Goal: Task Accomplishment & Management: Manage account settings

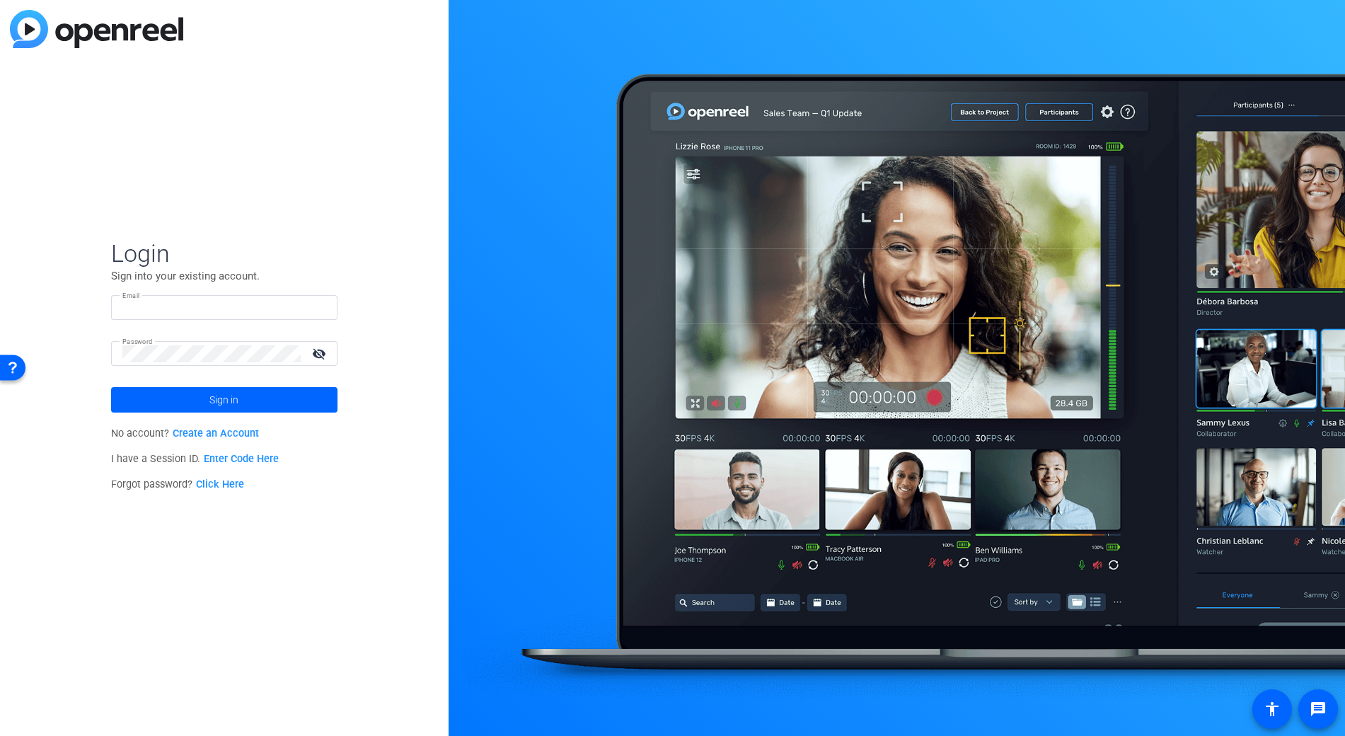
type input "[EMAIL_ADDRESS][PERSON_NAME][DOMAIN_NAME]"
click at [354, 532] on div "Login Sign into your existing account. Email bcurp@broadstreet.com Password vis…" at bounding box center [224, 368] width 449 height 736
click at [301, 390] on span at bounding box center [224, 400] width 226 height 34
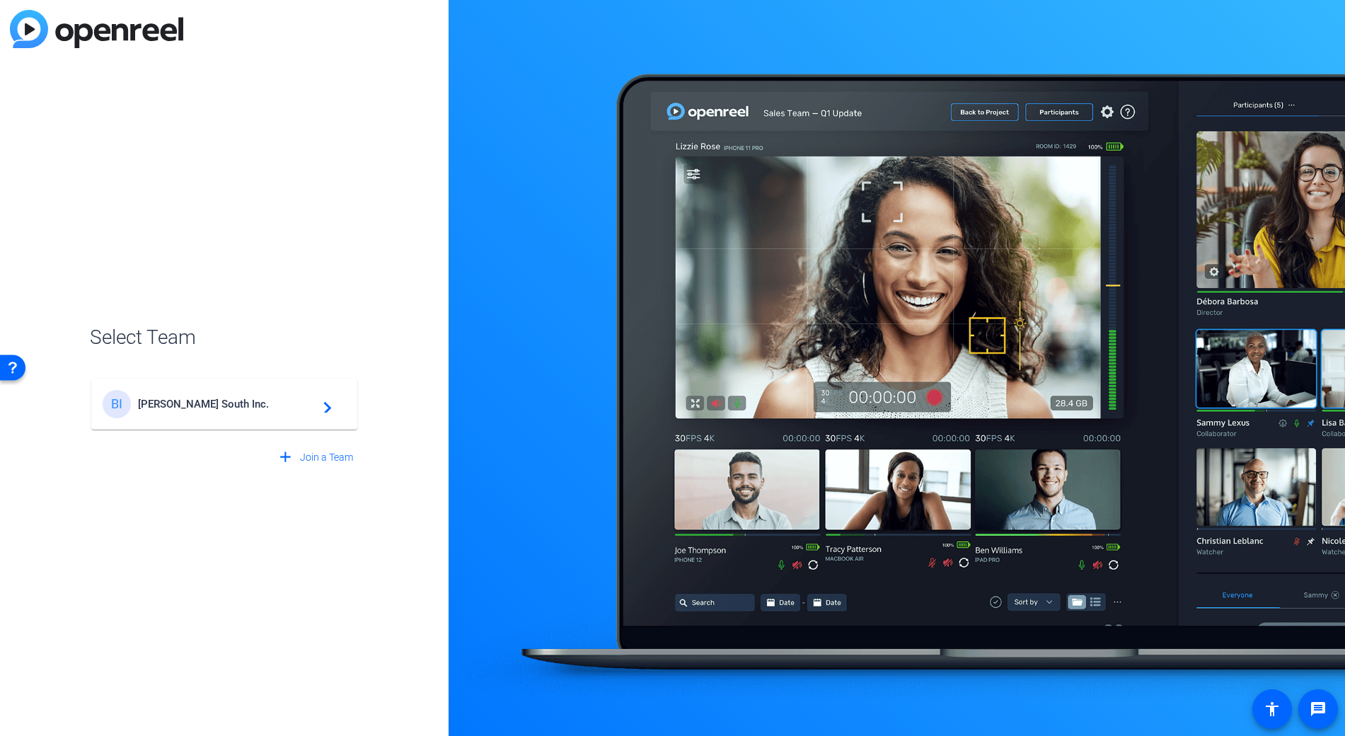
click at [297, 394] on div "BI Broadstreet South Inc. navigate_next" at bounding box center [224, 404] width 243 height 28
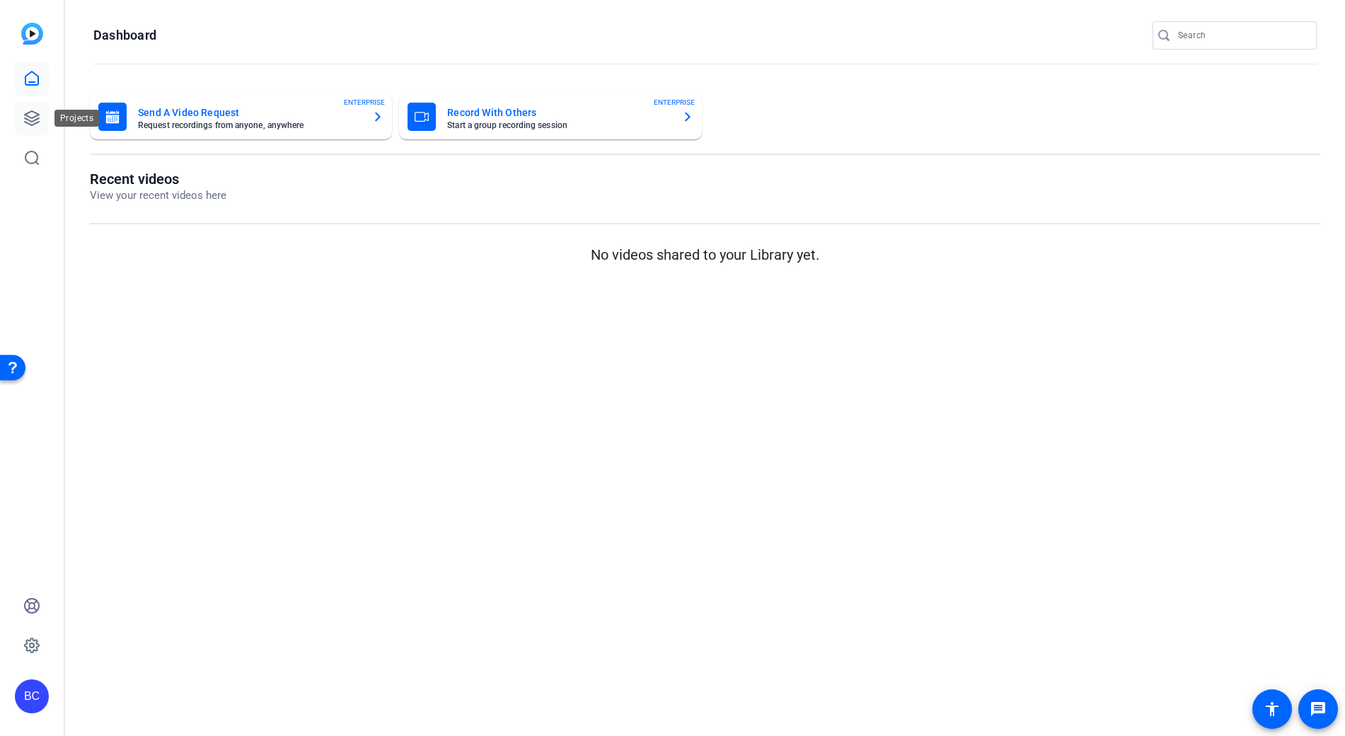
click at [42, 120] on link at bounding box center [32, 118] width 34 height 34
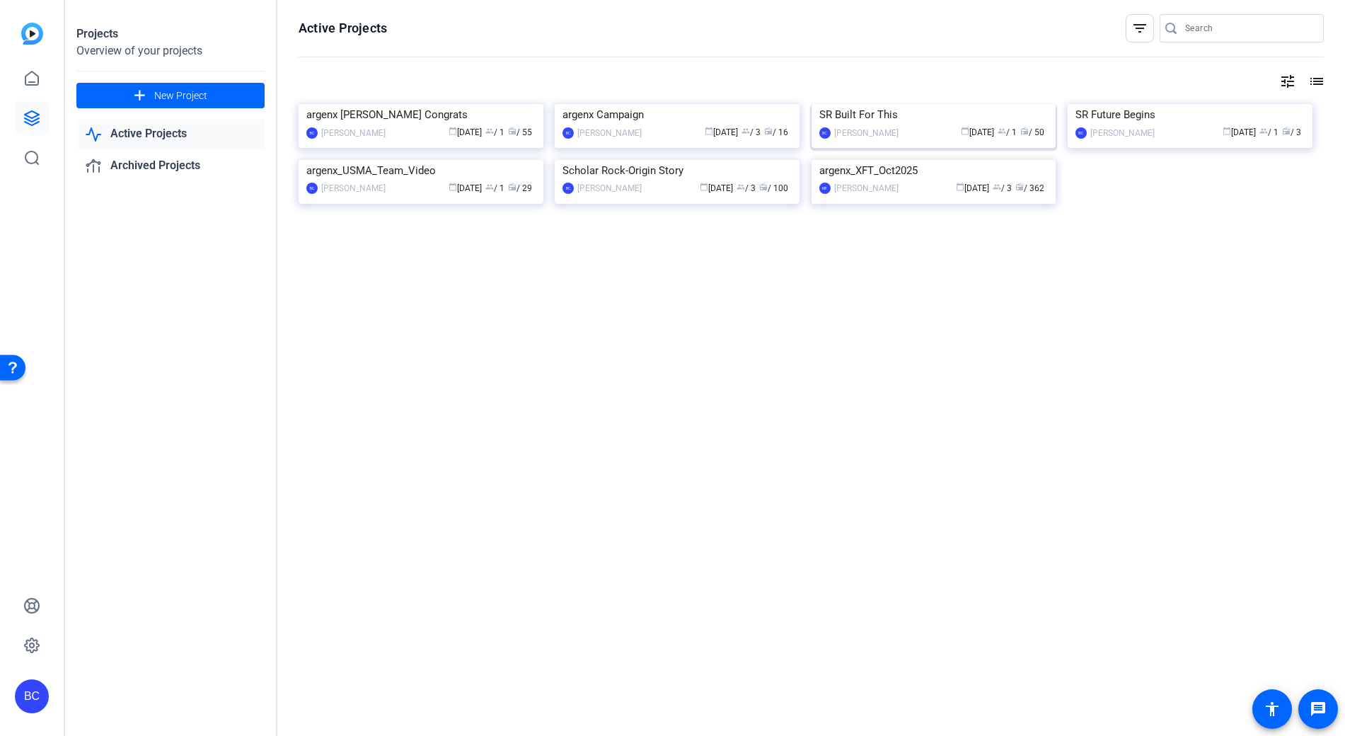
click at [833, 125] on div "SR Built For This" at bounding box center [933, 114] width 229 height 21
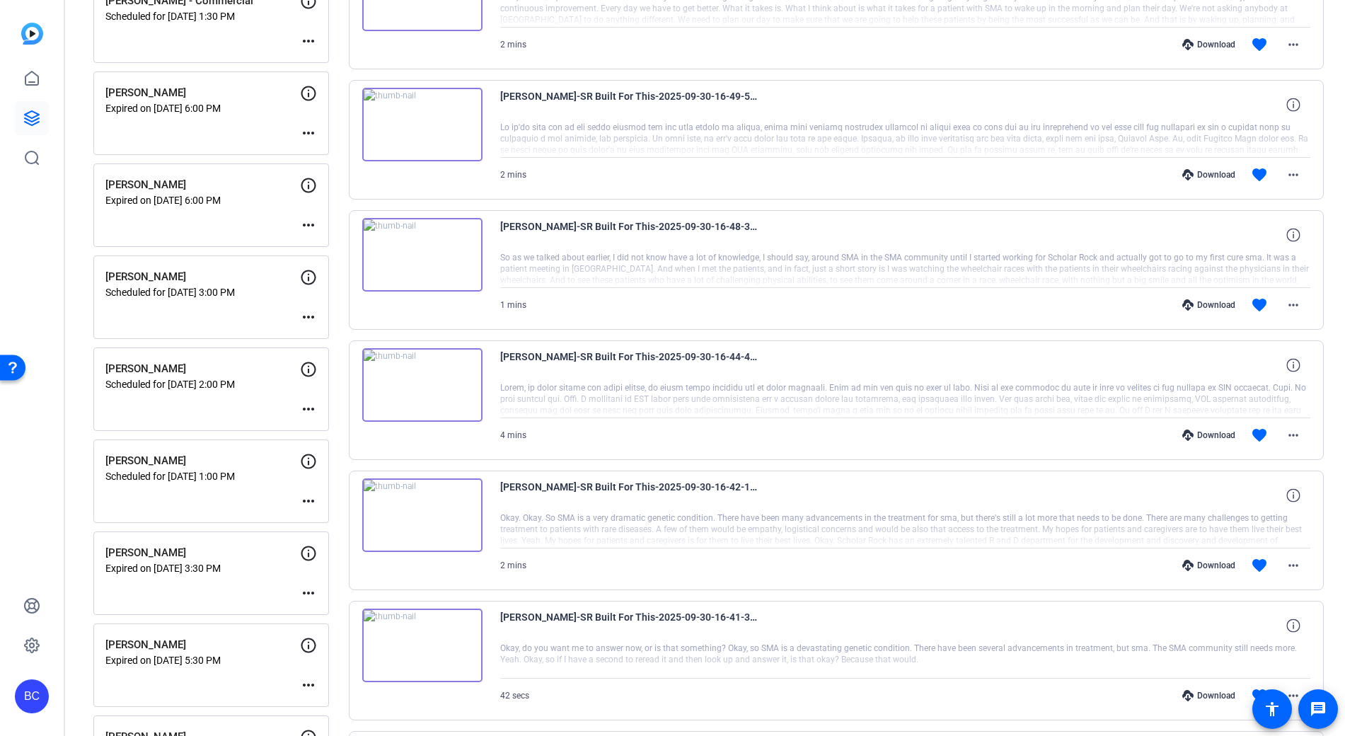
scroll to position [241, 0]
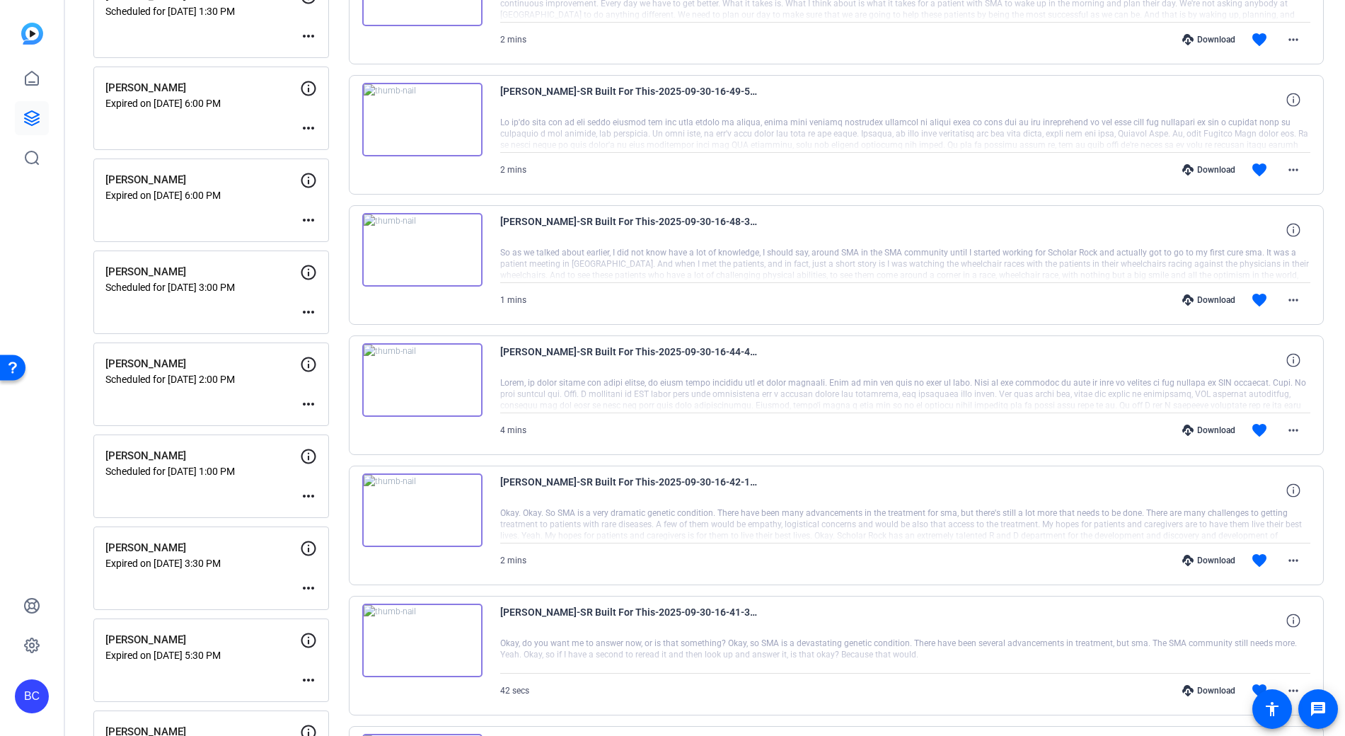
click at [312, 587] on mat-icon "more_horiz" at bounding box center [308, 587] width 17 height 17
click at [339, 606] on span "Edit Session" at bounding box center [343, 609] width 64 height 17
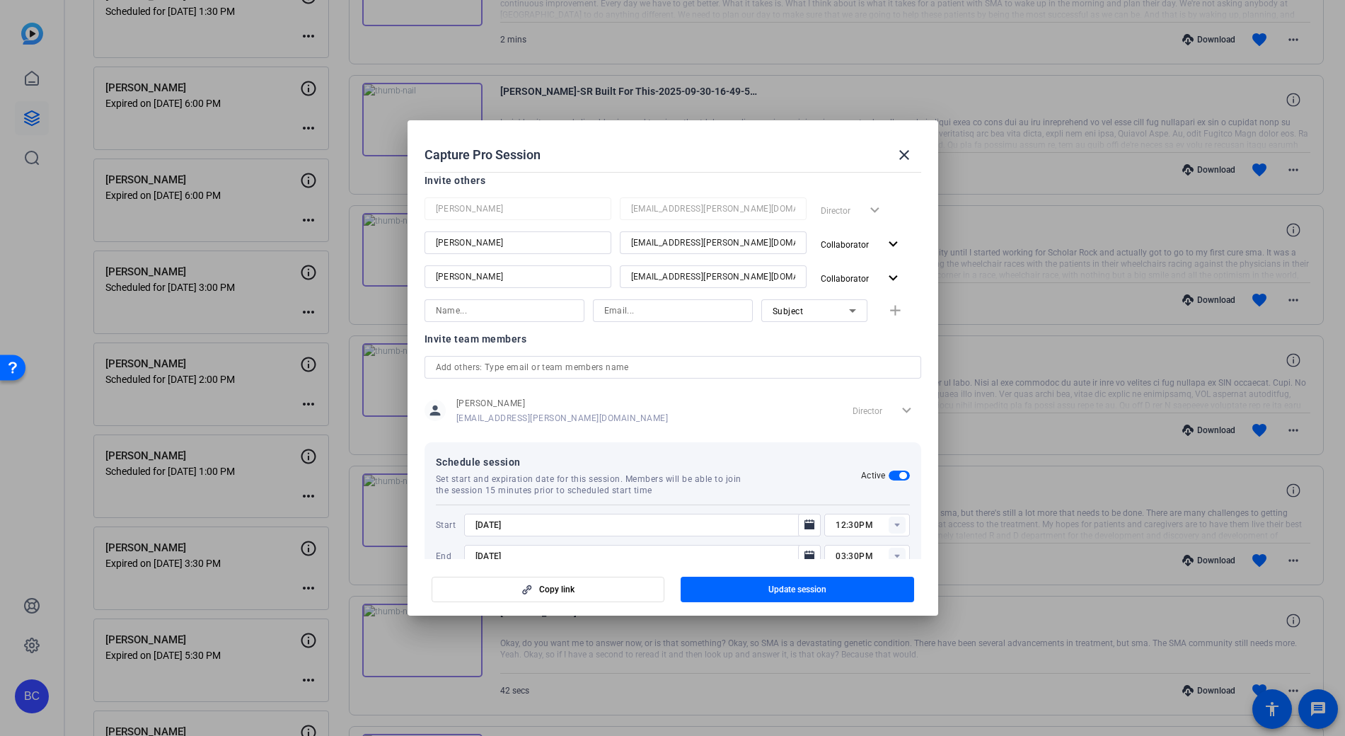
scroll to position [223, 0]
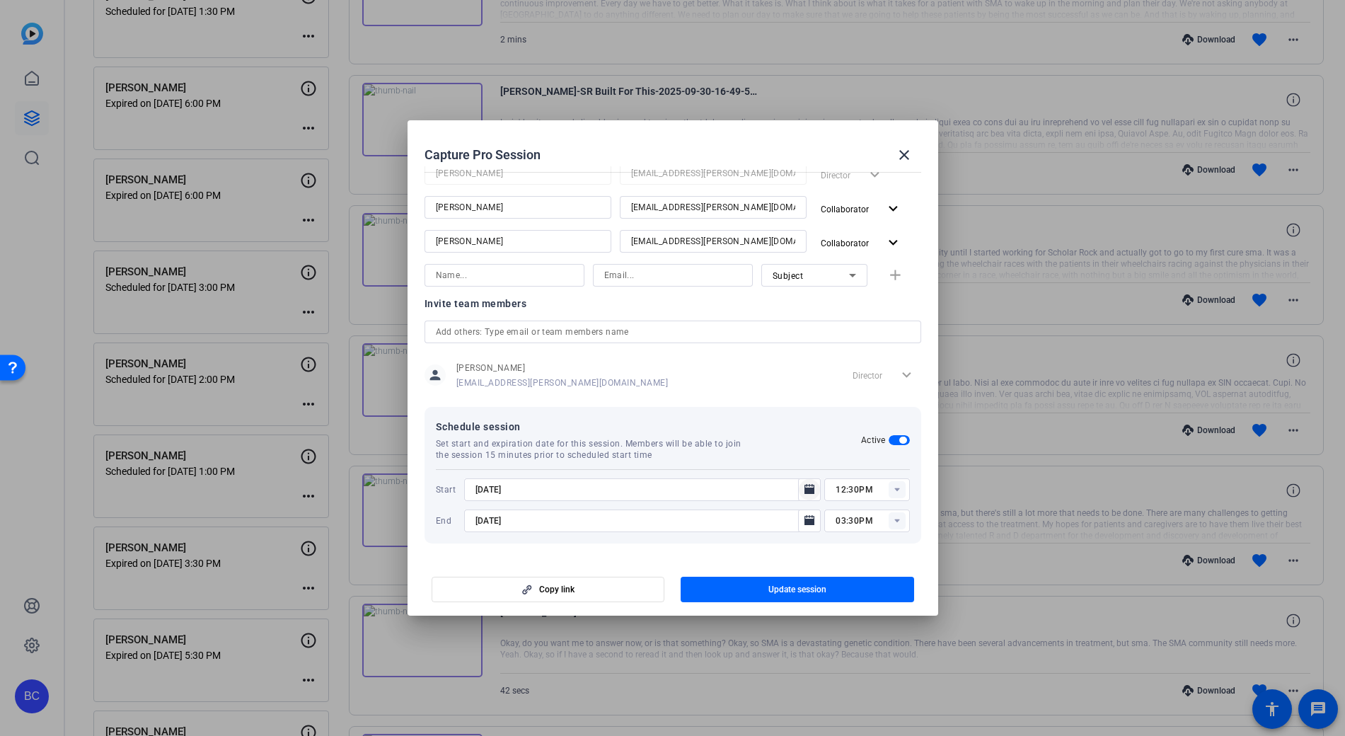
click at [804, 489] on icon "Open calendar" at bounding box center [809, 489] width 10 height 10
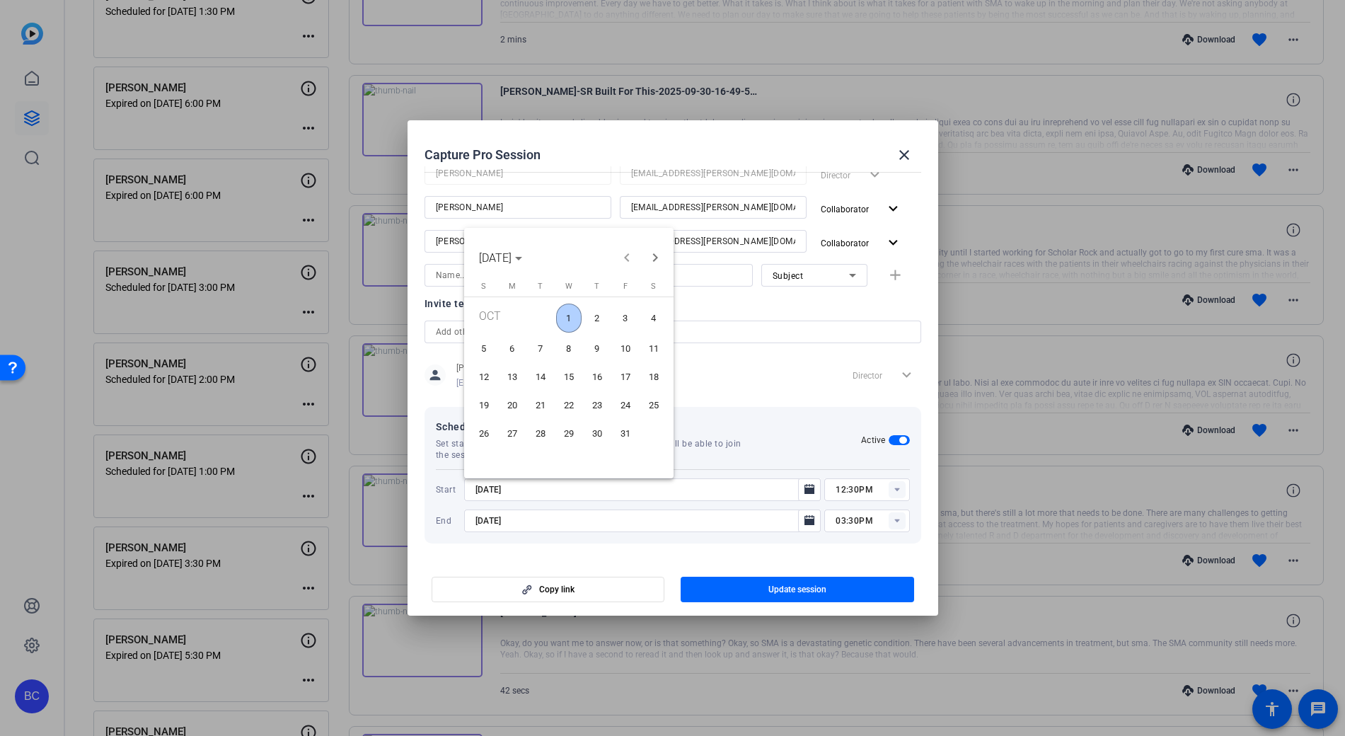
click at [565, 316] on span "1" at bounding box center [568, 318] width 25 height 29
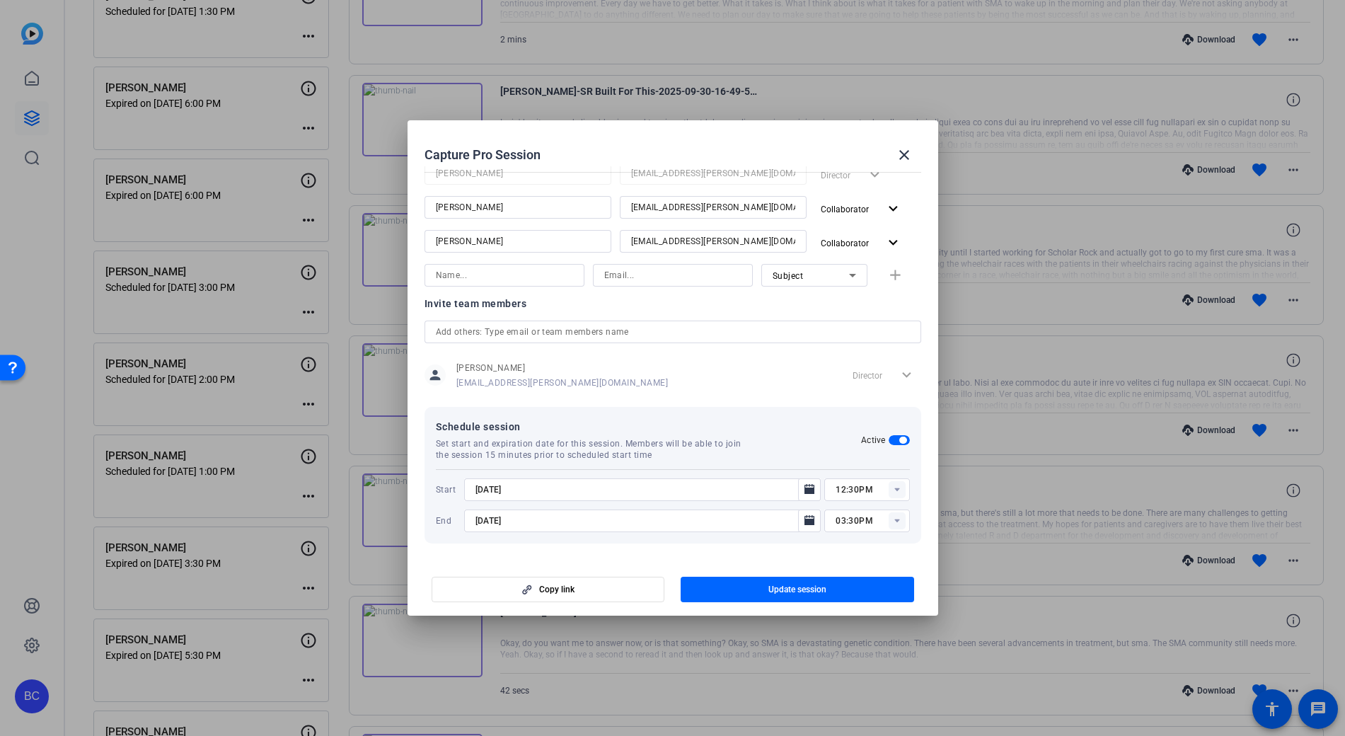
type input "[DATE]"
click at [804, 520] on icon "Open calendar" at bounding box center [809, 520] width 10 height 10
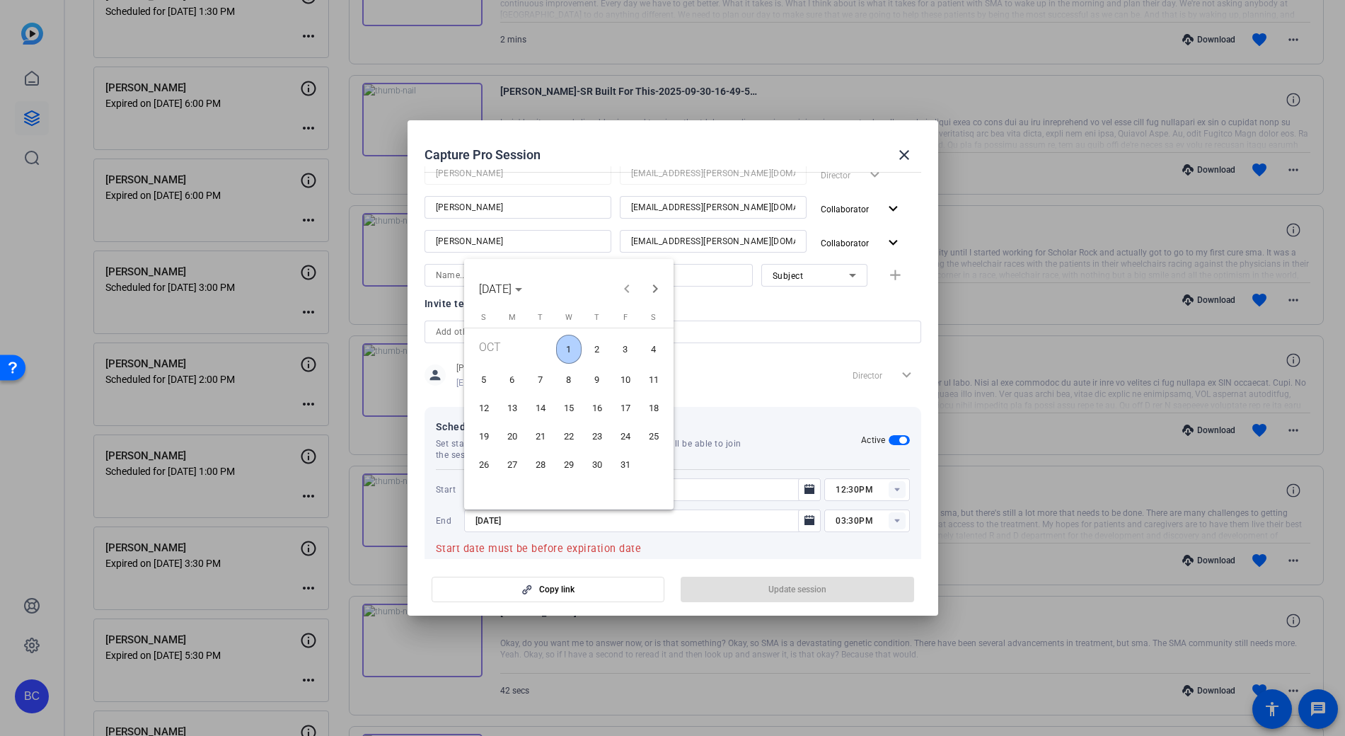
click at [565, 347] on span "1" at bounding box center [568, 349] width 25 height 29
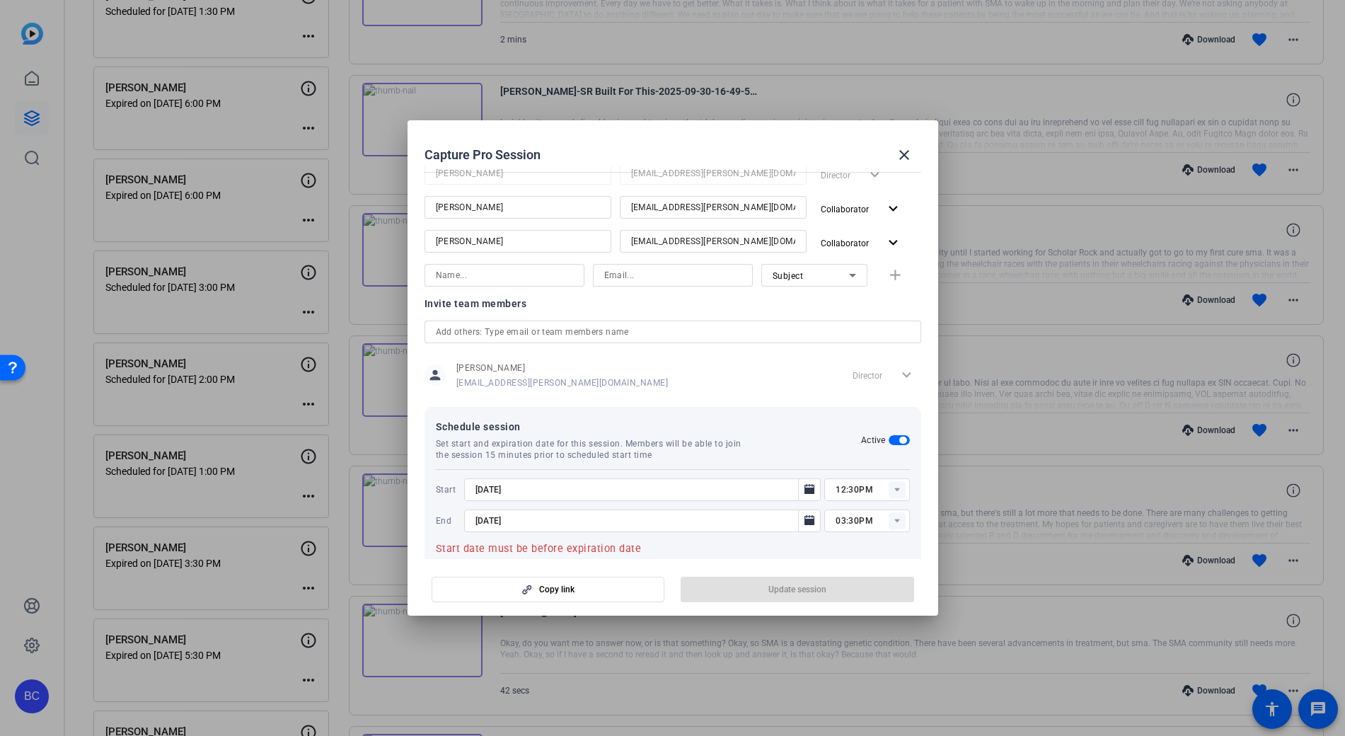
type input "[DATE]"
click at [889, 489] on rect at bounding box center [897, 489] width 17 height 17
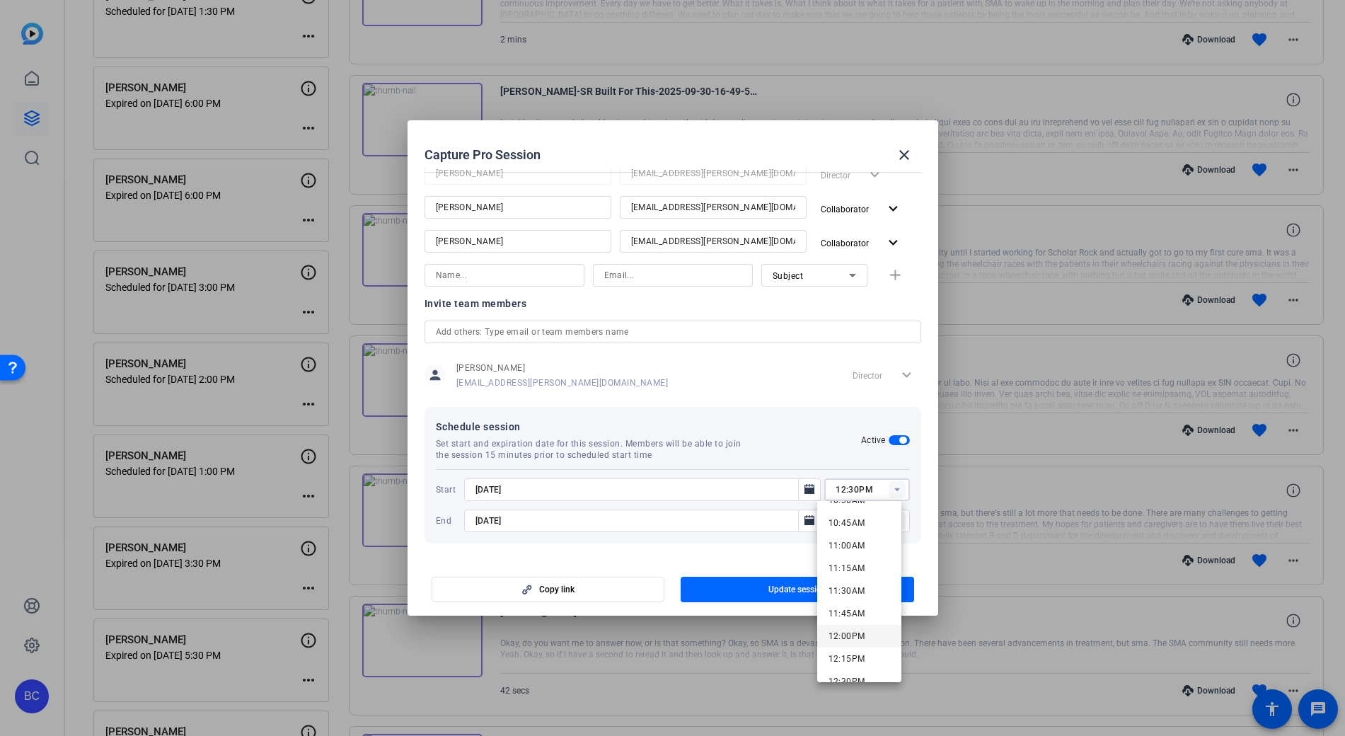
scroll to position [1097, 0]
click at [850, 599] on span "01:00PM" at bounding box center [847, 598] width 37 height 10
type input "01:00PM"
click at [807, 591] on span "Update session" at bounding box center [797, 589] width 58 height 11
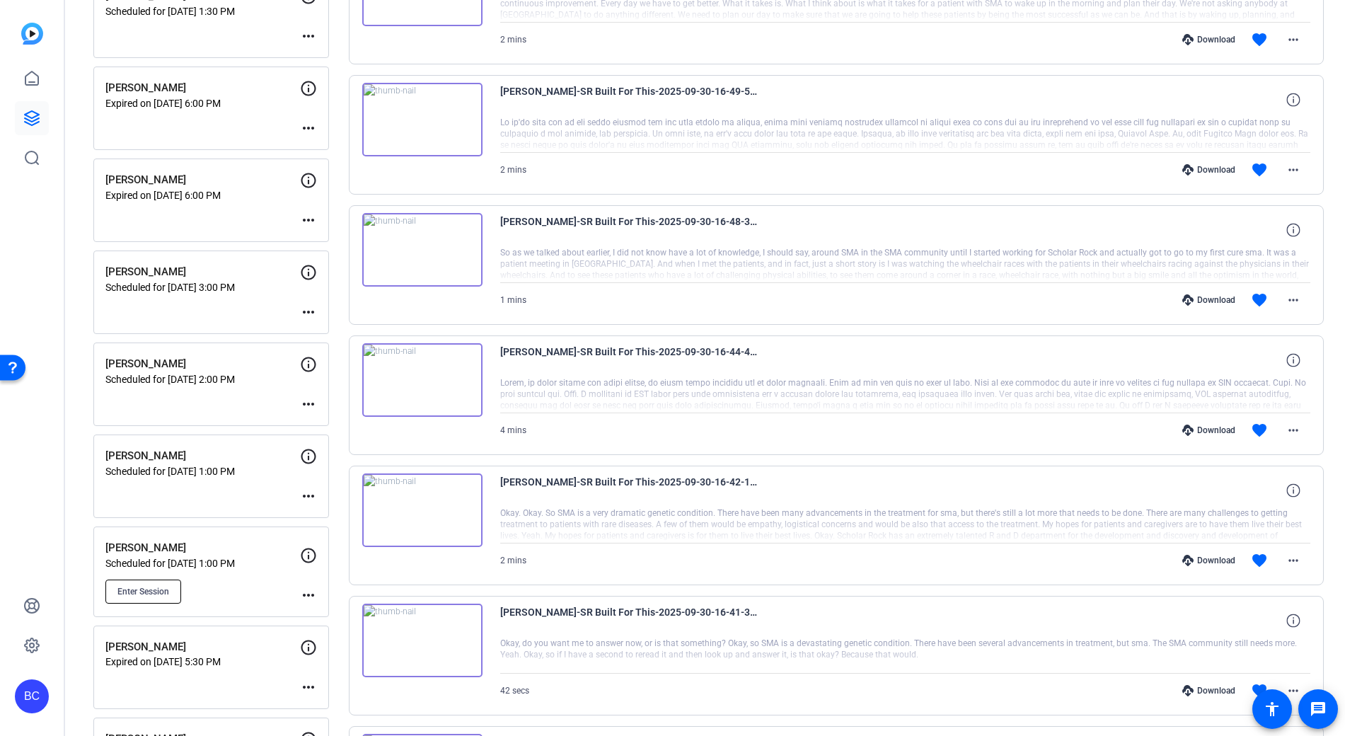
click at [154, 584] on button "Enter Session" at bounding box center [143, 591] width 76 height 24
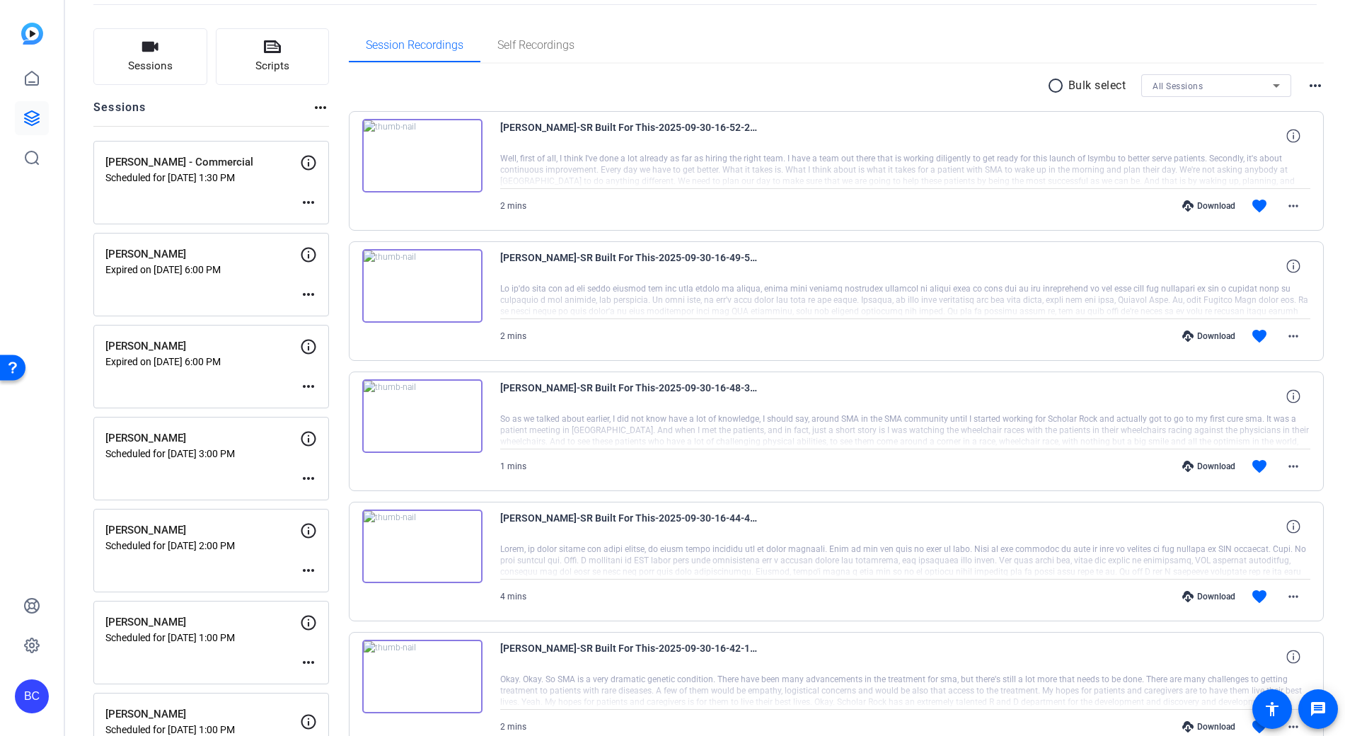
scroll to position [76, 0]
click at [39, 111] on icon at bounding box center [31, 118] width 17 height 17
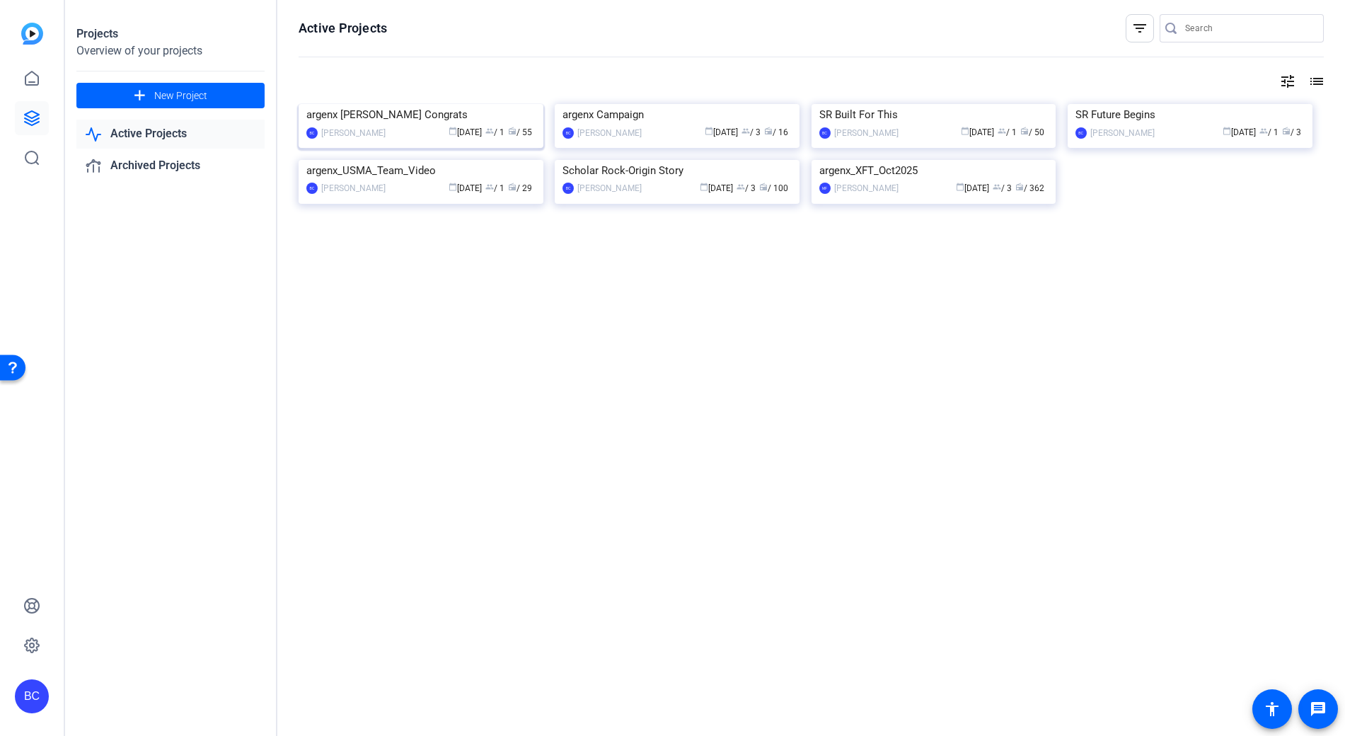
click at [386, 104] on img at bounding box center [421, 104] width 245 height 0
click at [921, 125] on div "SR Built For This" at bounding box center [933, 114] width 229 height 21
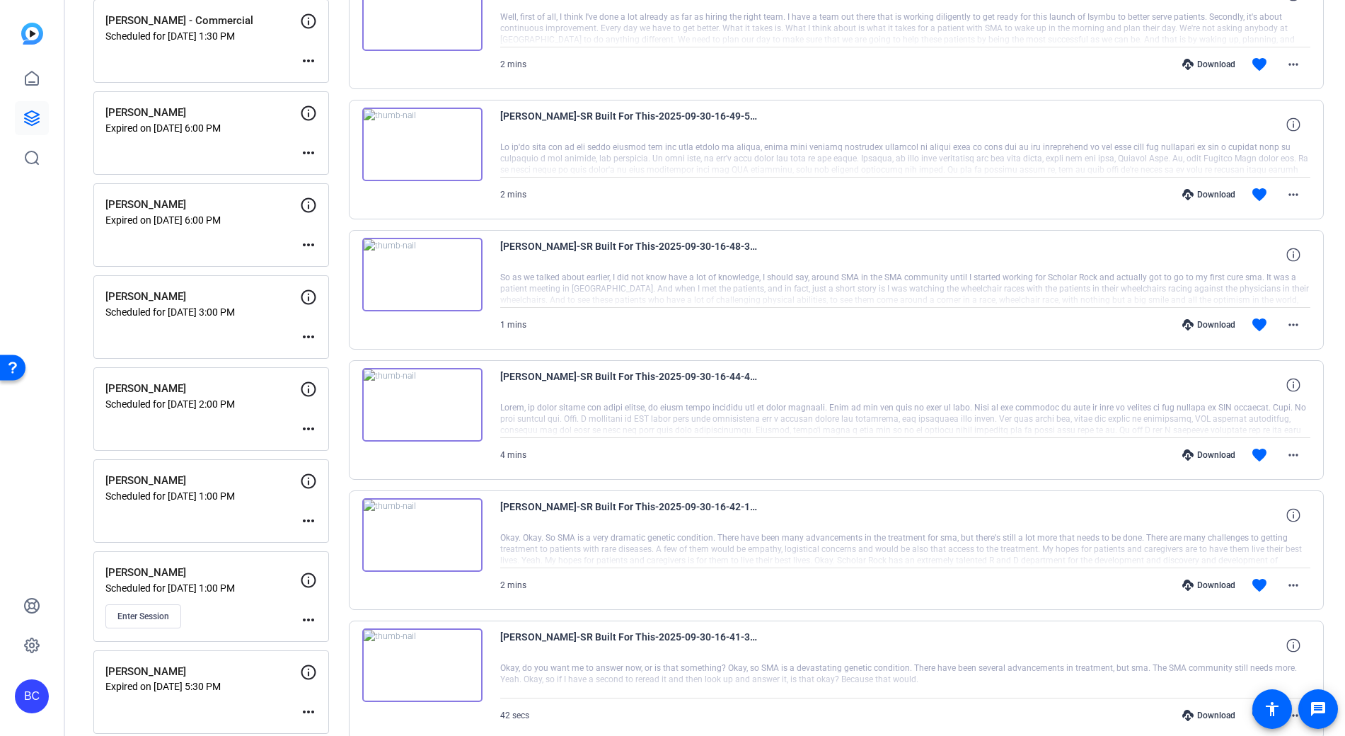
scroll to position [217, 0]
click at [34, 123] on icon at bounding box center [32, 118] width 14 height 14
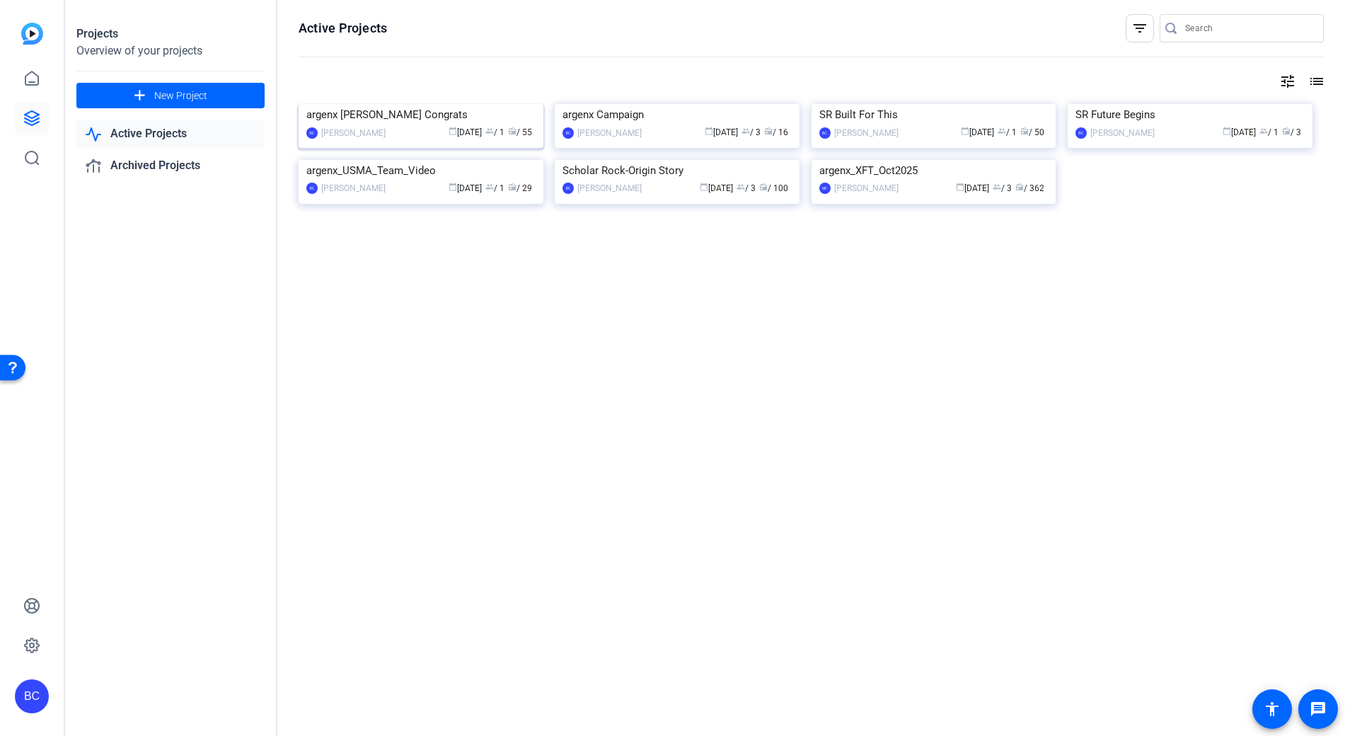
click at [423, 104] on img at bounding box center [421, 104] width 245 height 0
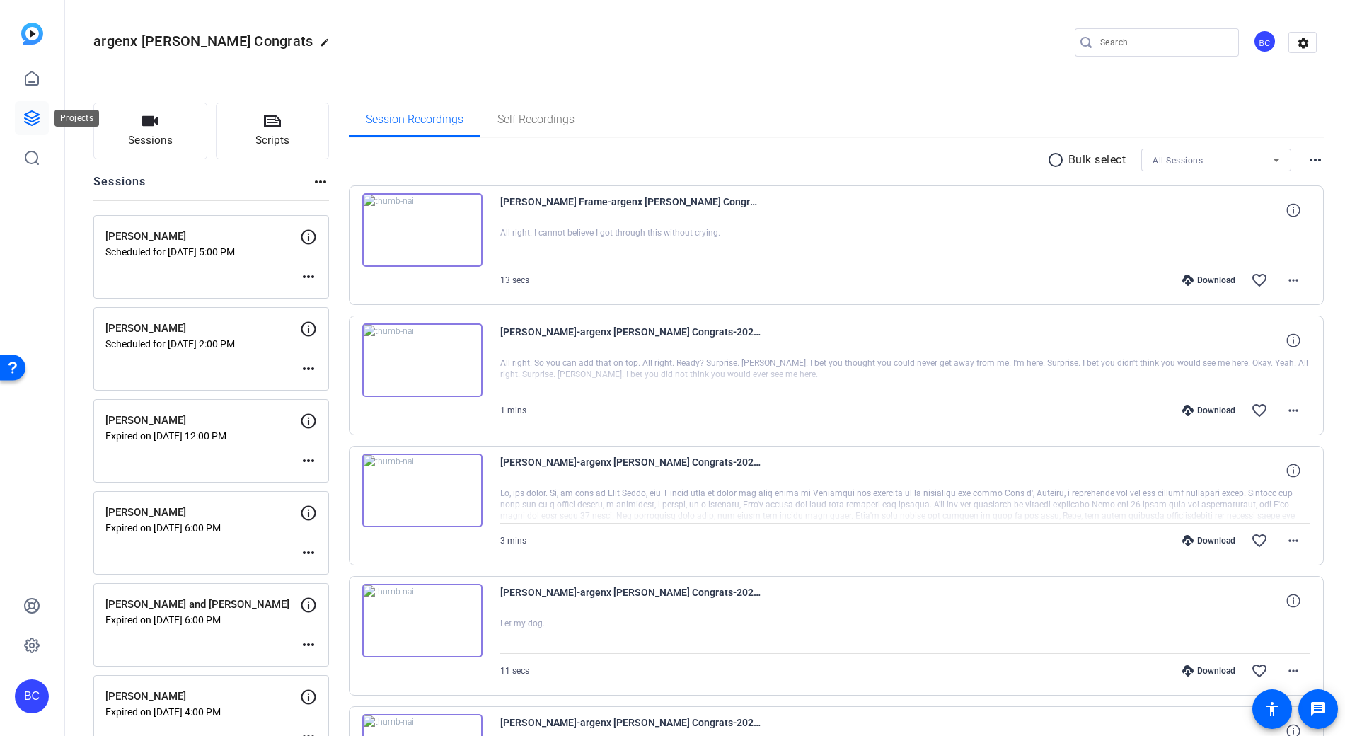
click at [35, 122] on icon at bounding box center [31, 118] width 17 height 17
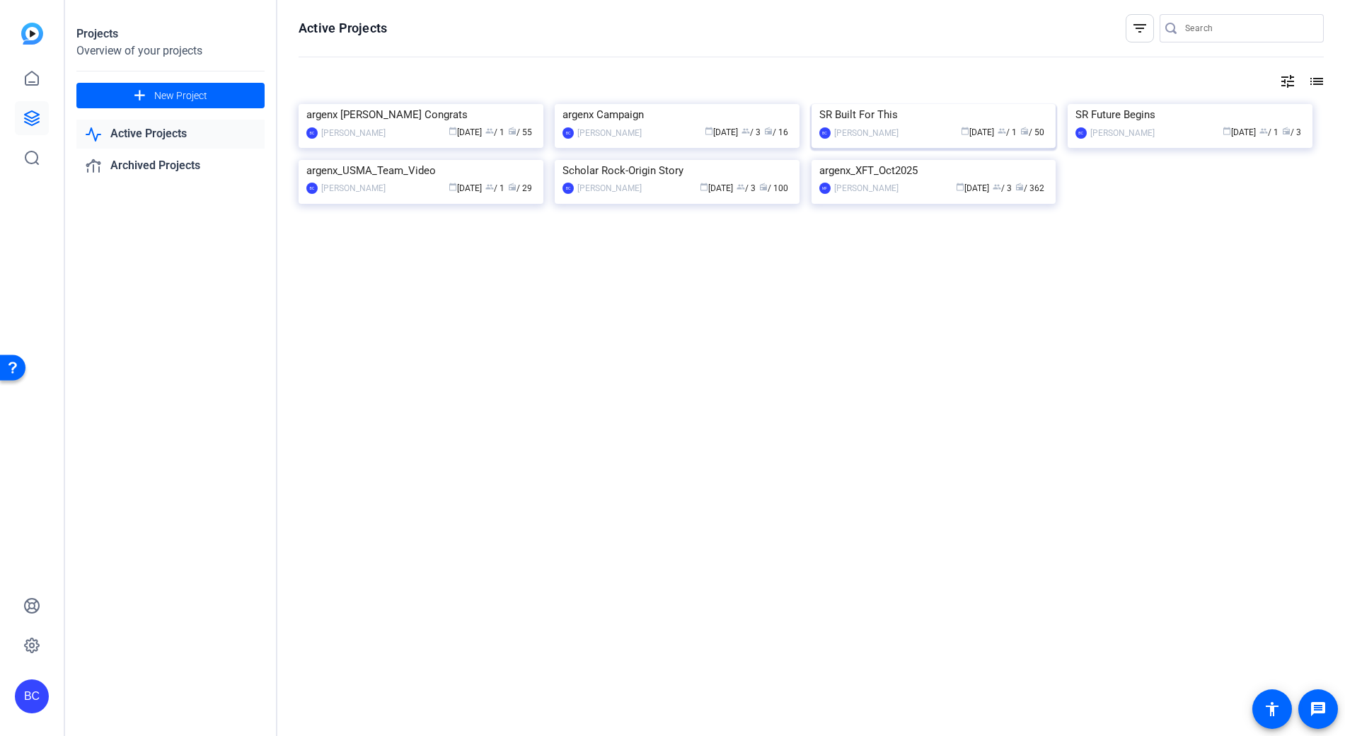
click at [879, 125] on div "SR Built For This" at bounding box center [933, 114] width 229 height 21
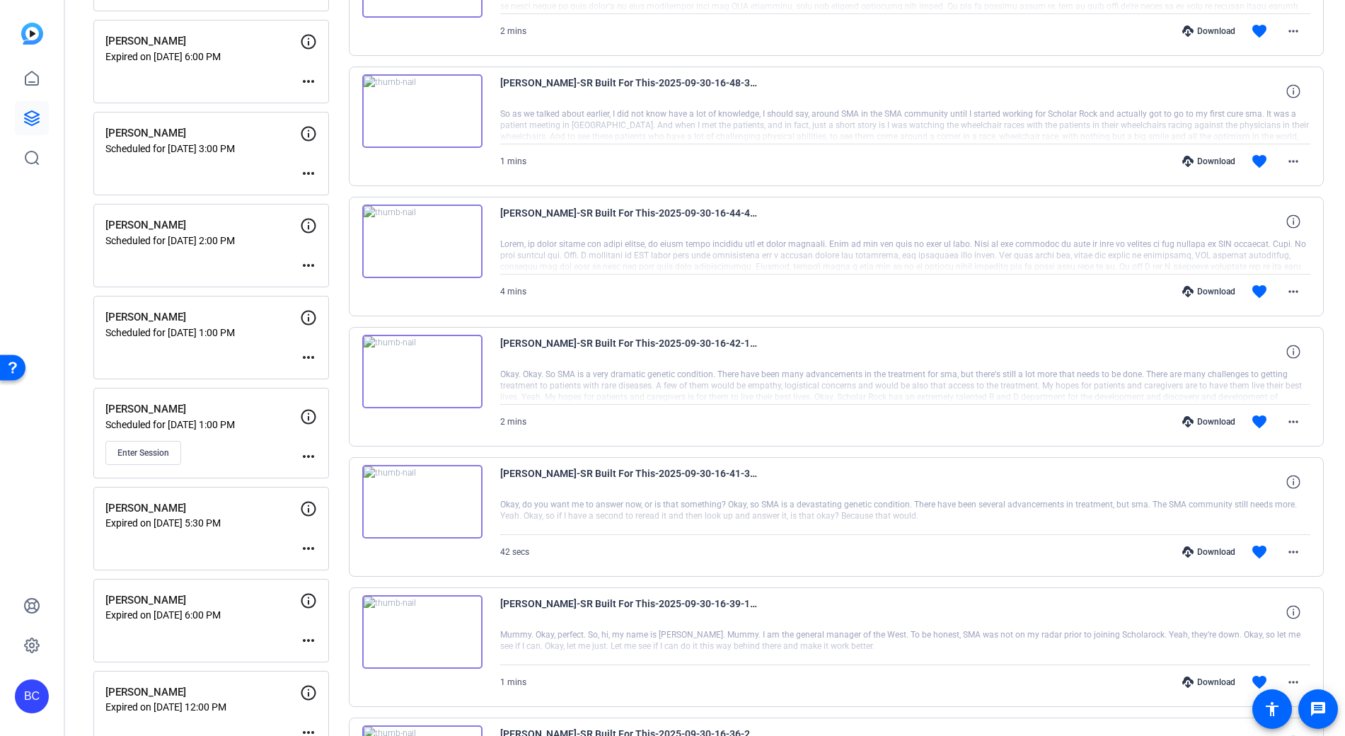
scroll to position [398, 0]
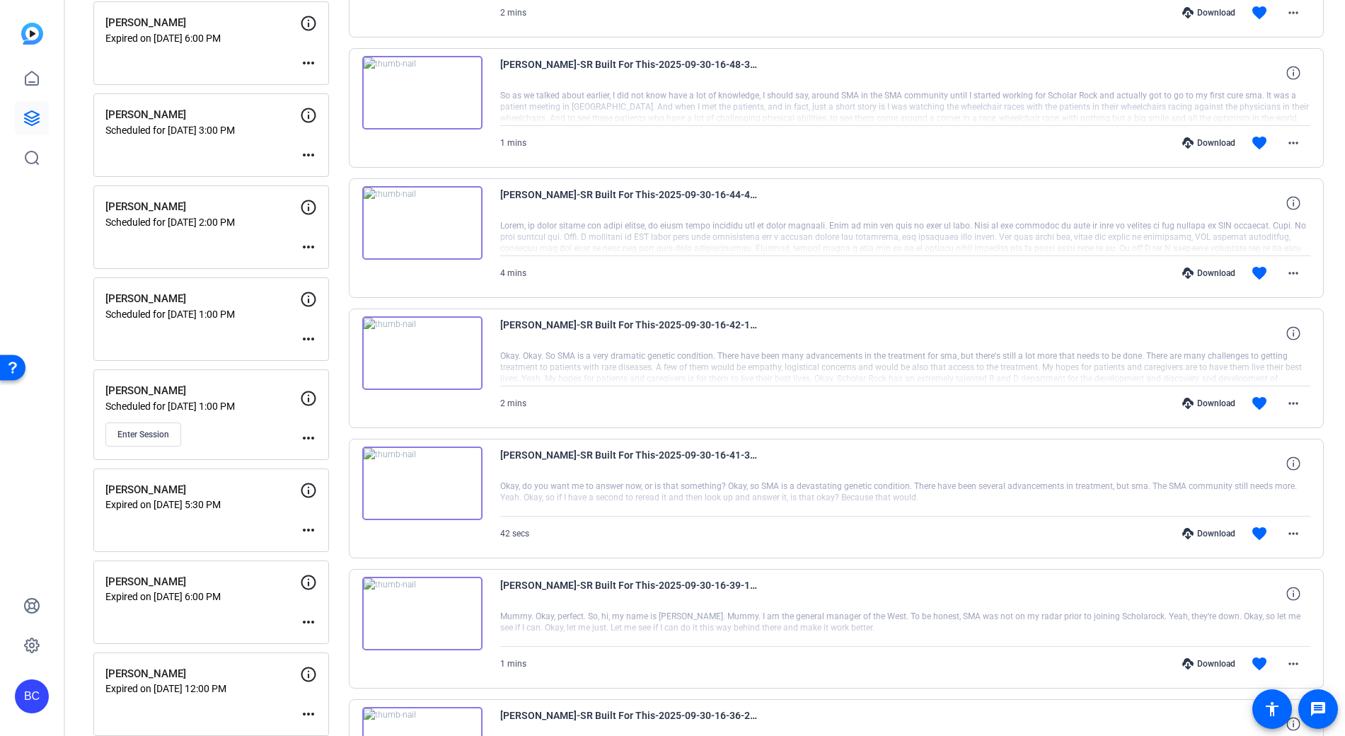
click at [306, 436] on mat-icon "more_horiz" at bounding box center [308, 437] width 17 height 17
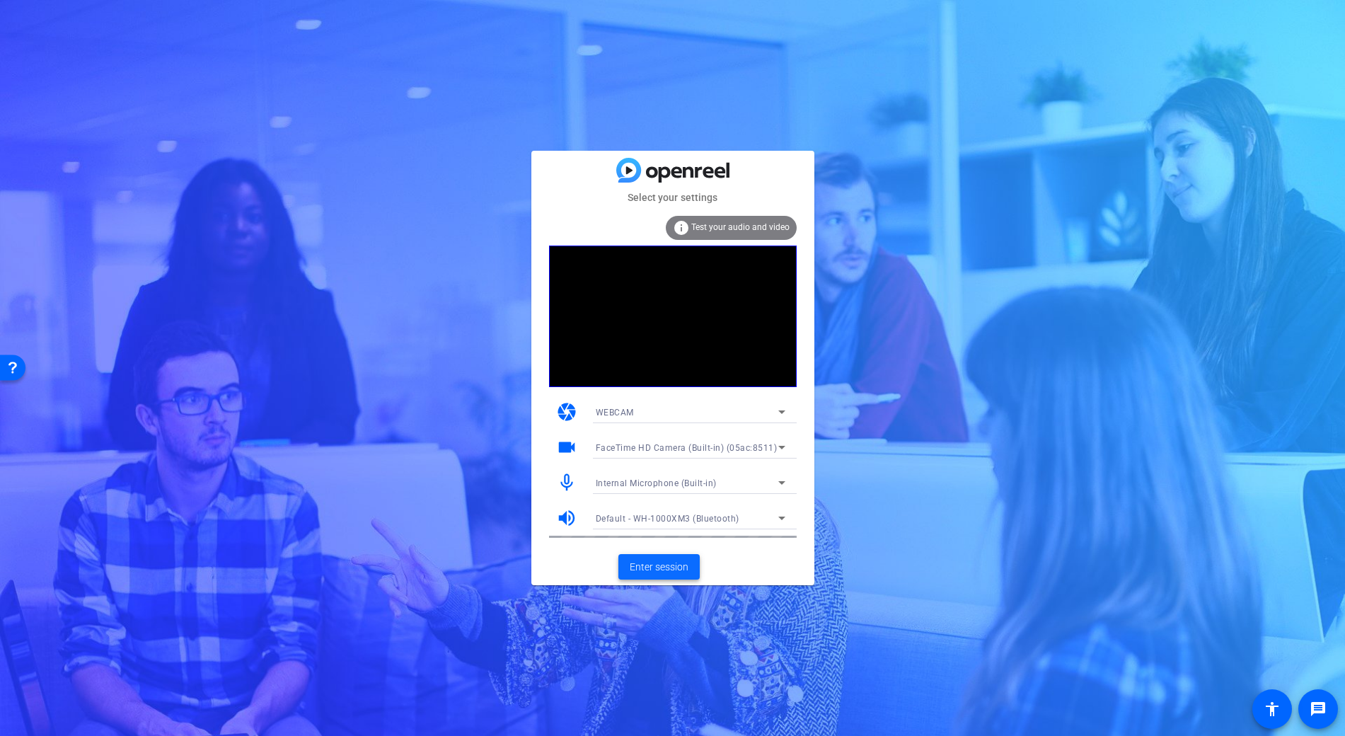
click at [667, 573] on span "Enter session" at bounding box center [659, 567] width 59 height 15
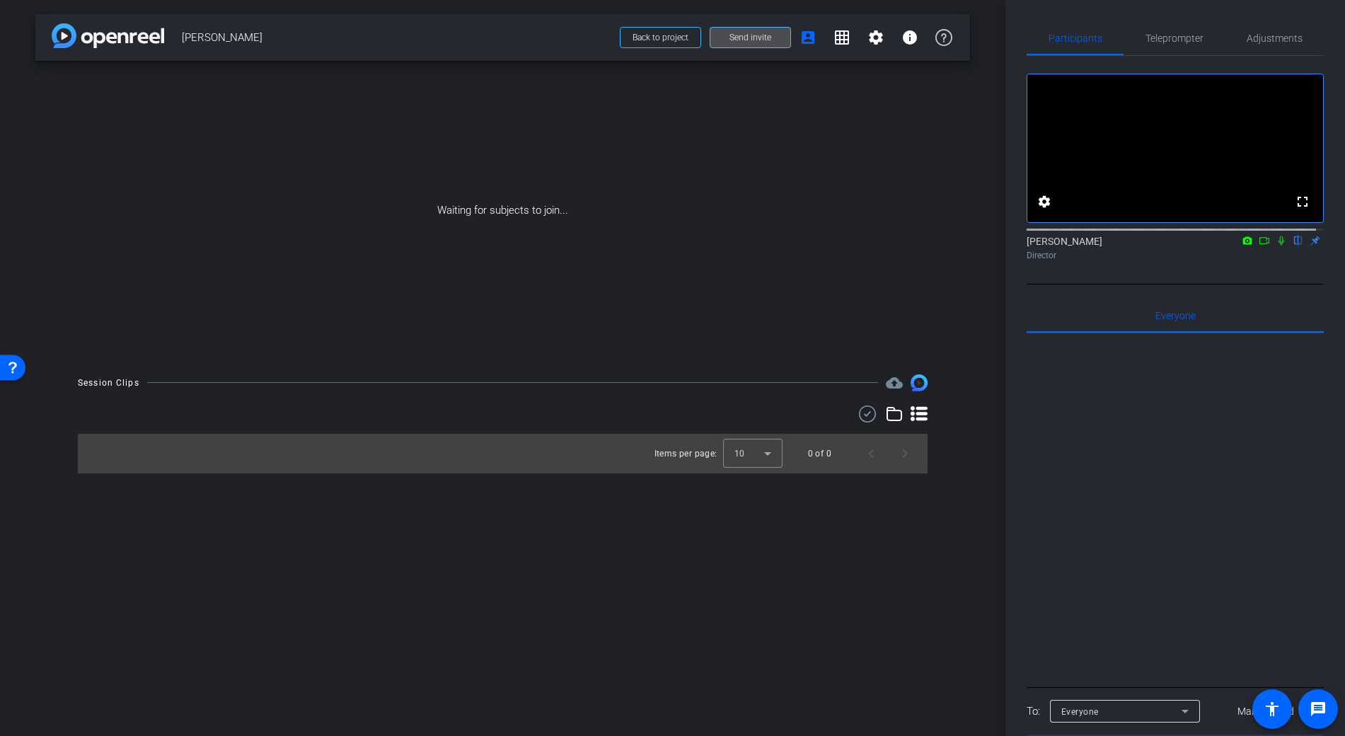
click at [735, 34] on span "Send invite" at bounding box center [750, 37] width 42 height 11
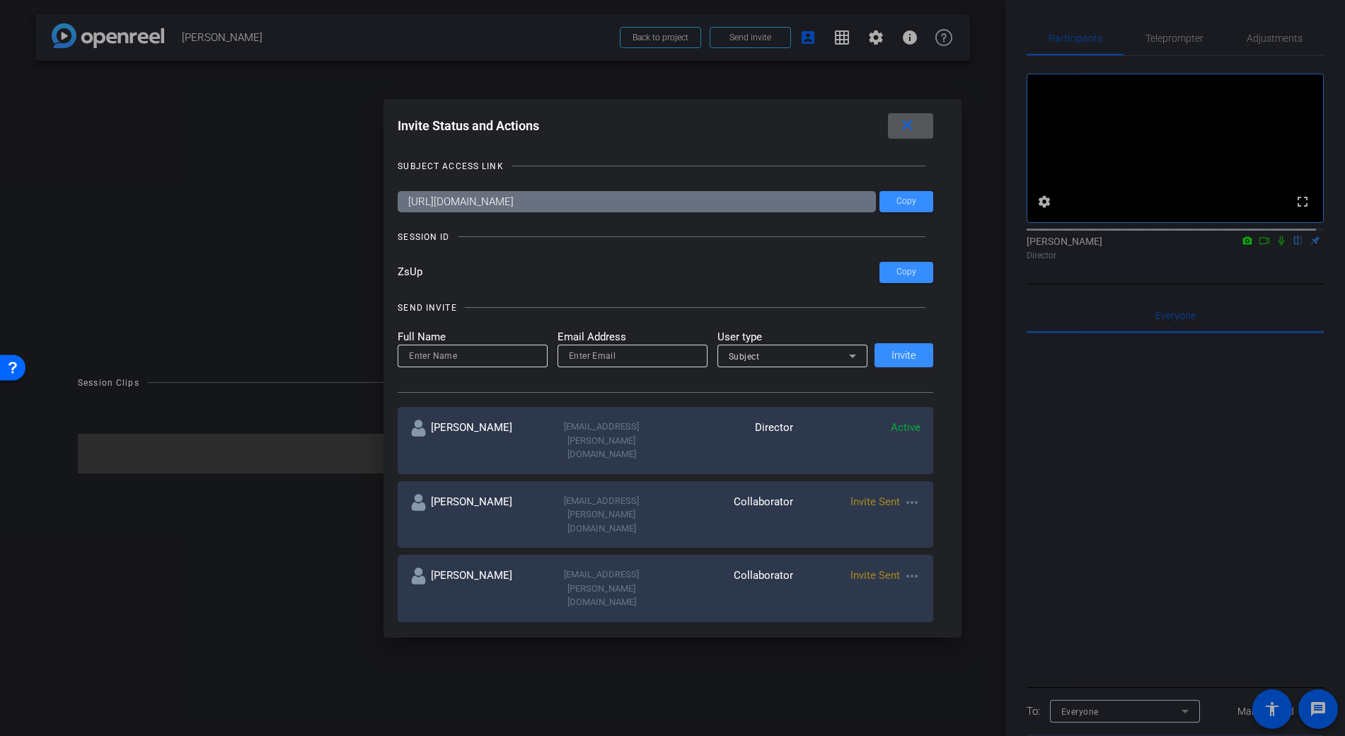
click at [910, 567] on mat-icon "more_horiz" at bounding box center [912, 575] width 17 height 17
click at [945, 562] on span "Re-Send Invite" at bounding box center [964, 566] width 106 height 17
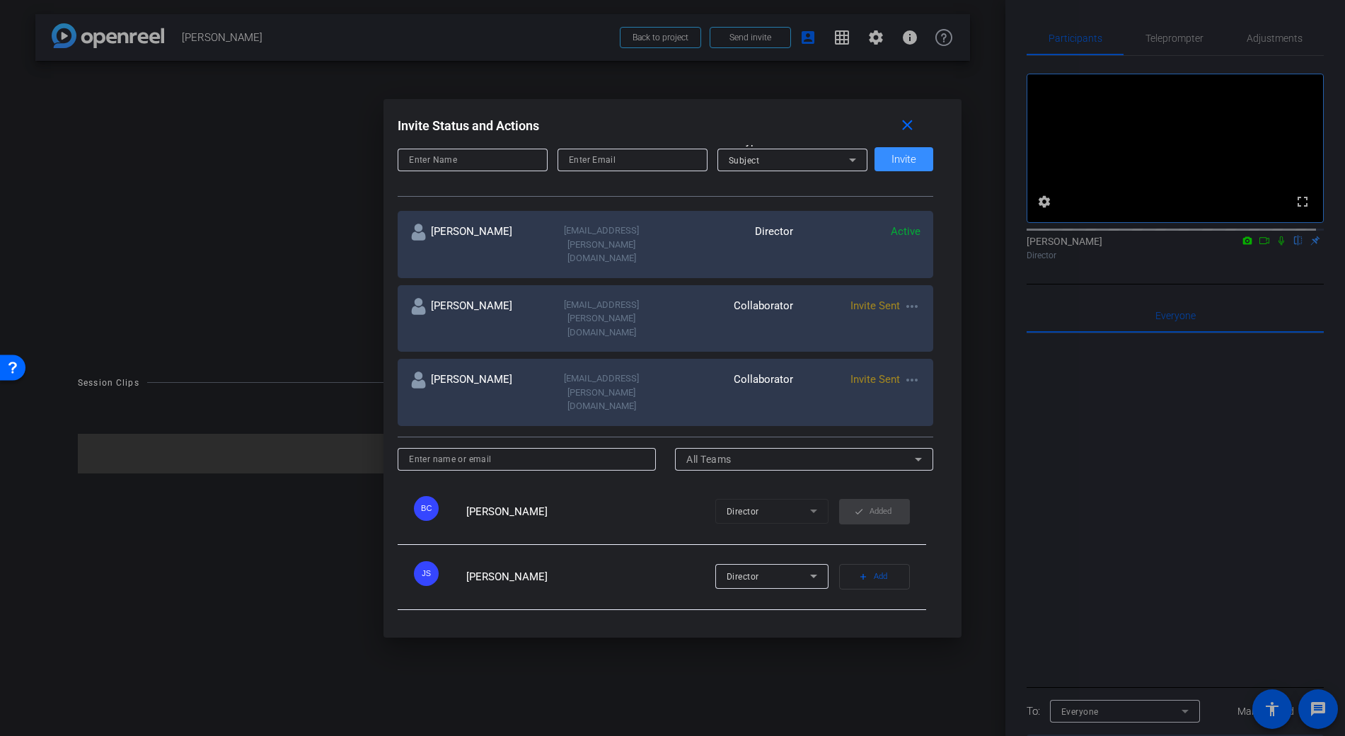
scroll to position [187, 0]
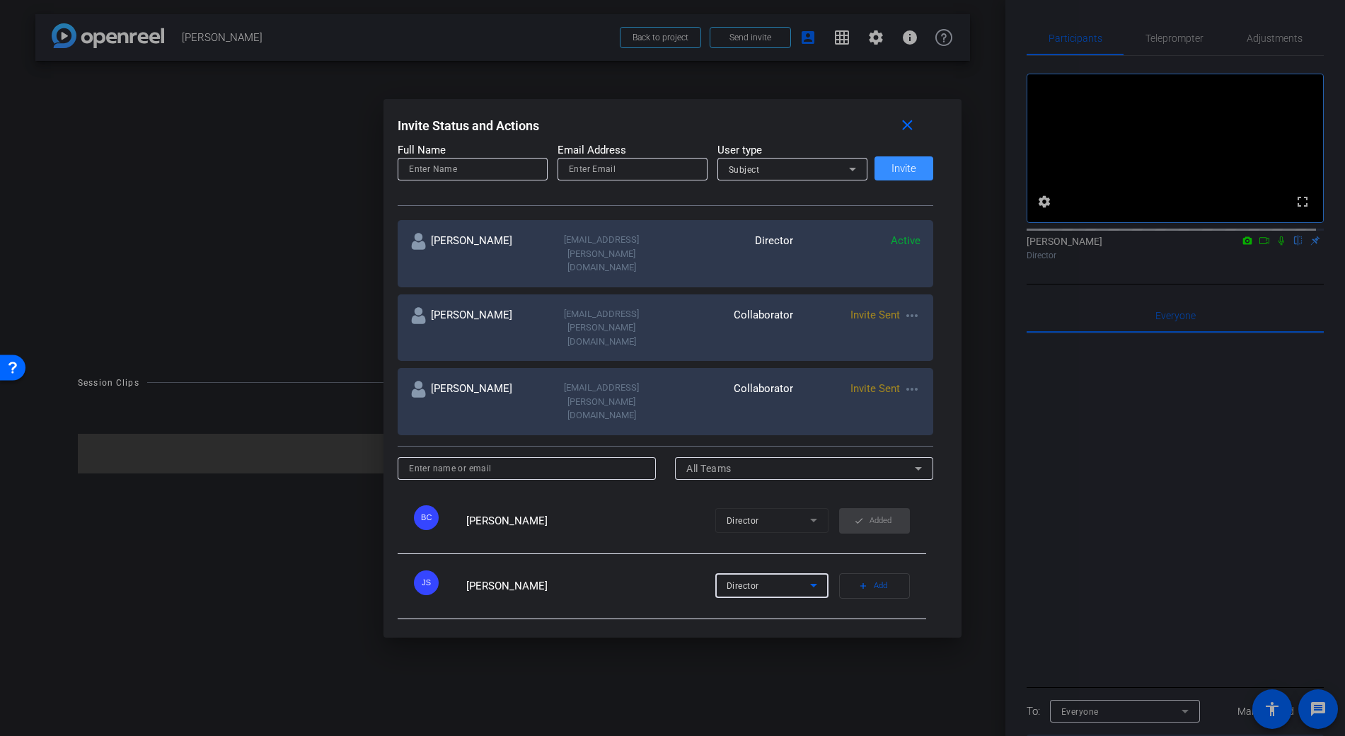
click at [805, 577] on icon at bounding box center [813, 585] width 17 height 17
click at [611, 507] on div at bounding box center [672, 368] width 1345 height 736
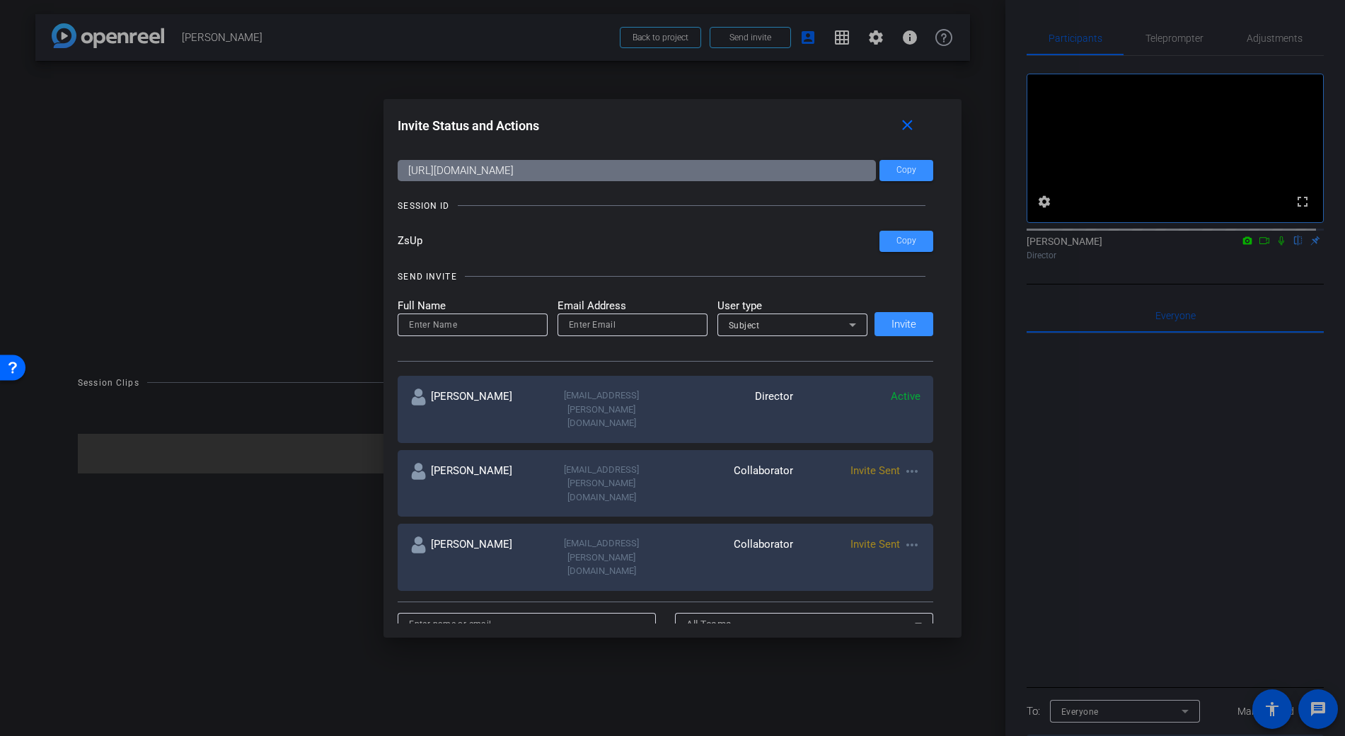
scroll to position [0, 0]
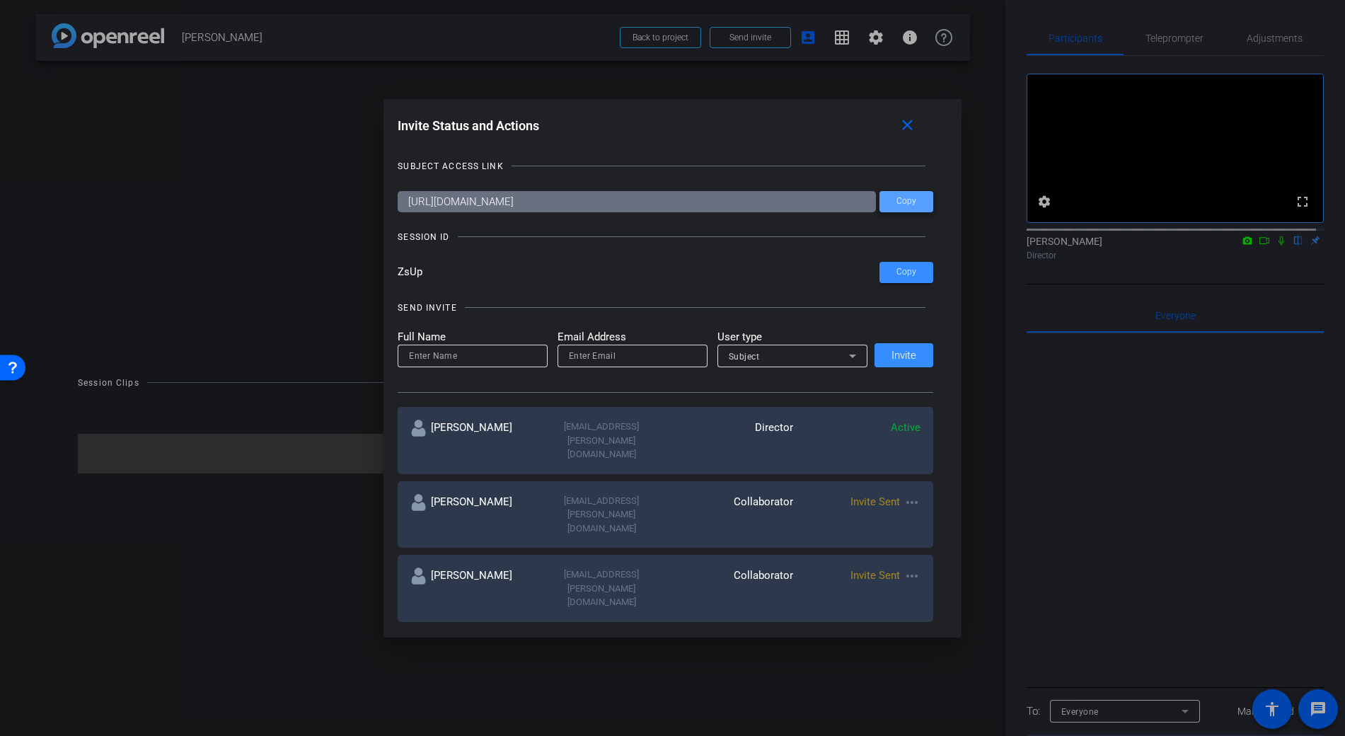
click at [911, 201] on span "Copy" at bounding box center [906, 201] width 20 height 11
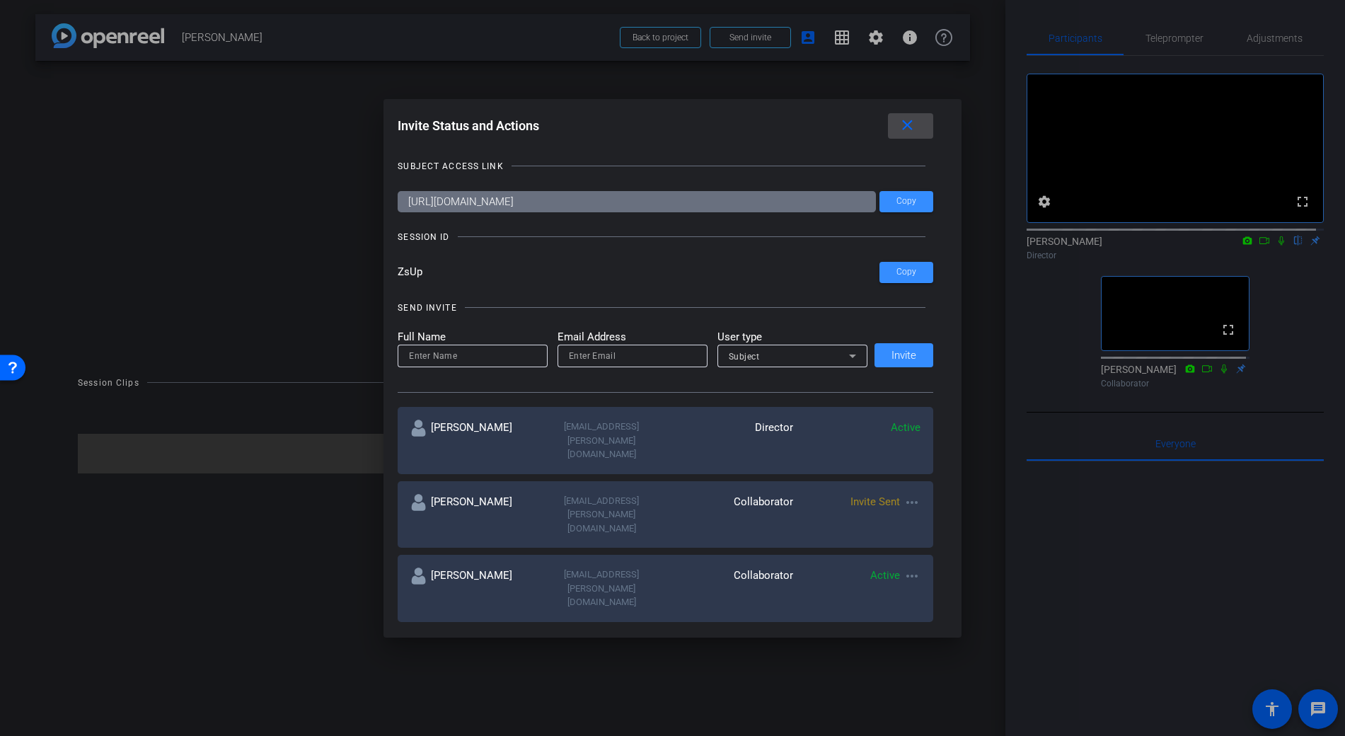
click at [911, 127] on mat-icon "close" at bounding box center [908, 126] width 18 height 18
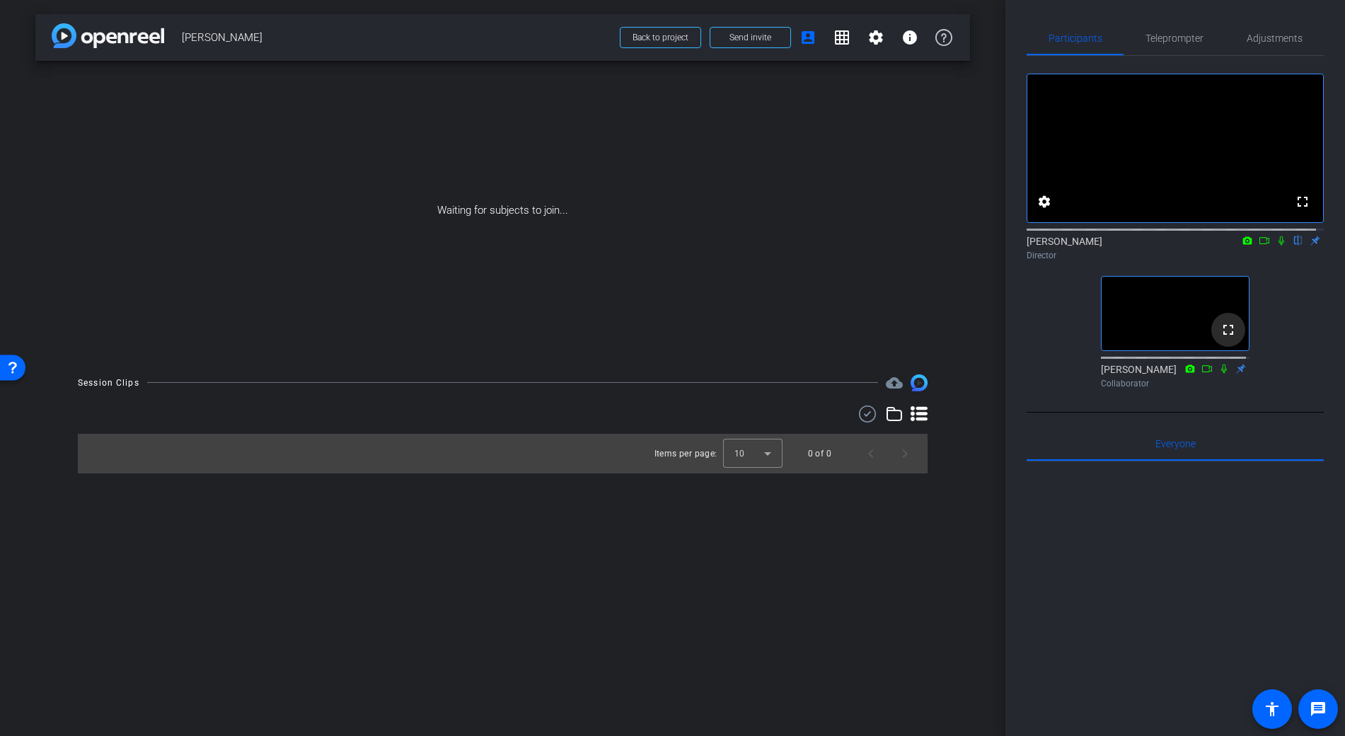
click at [1220, 338] on mat-icon "fullscreen" at bounding box center [1228, 329] width 17 height 17
click at [1276, 246] on icon at bounding box center [1281, 241] width 11 height 10
click at [1199, 536] on div at bounding box center [1175, 636] width 297 height 350
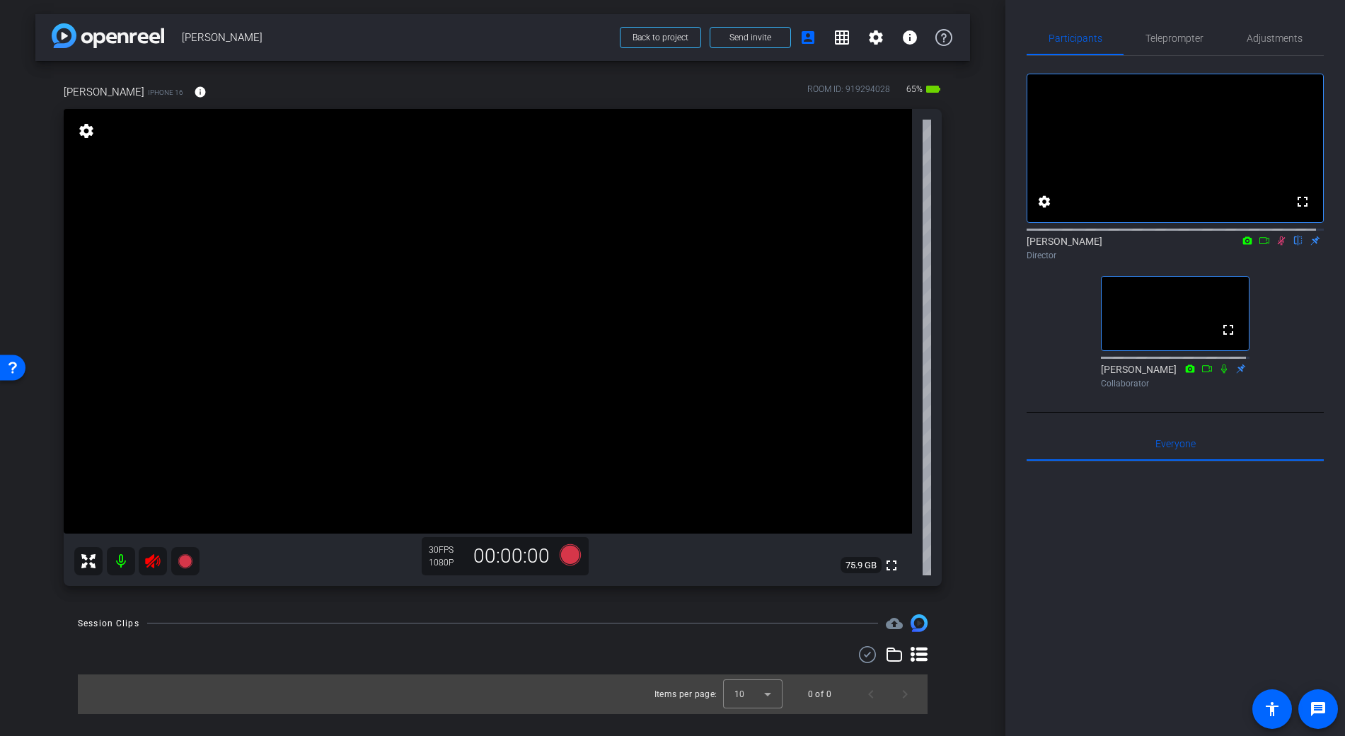
click at [152, 562] on icon at bounding box center [152, 561] width 15 height 14
click at [1279, 246] on icon at bounding box center [1281, 241] width 11 height 10
click at [199, 93] on mat-icon "info" at bounding box center [200, 92] width 13 height 13
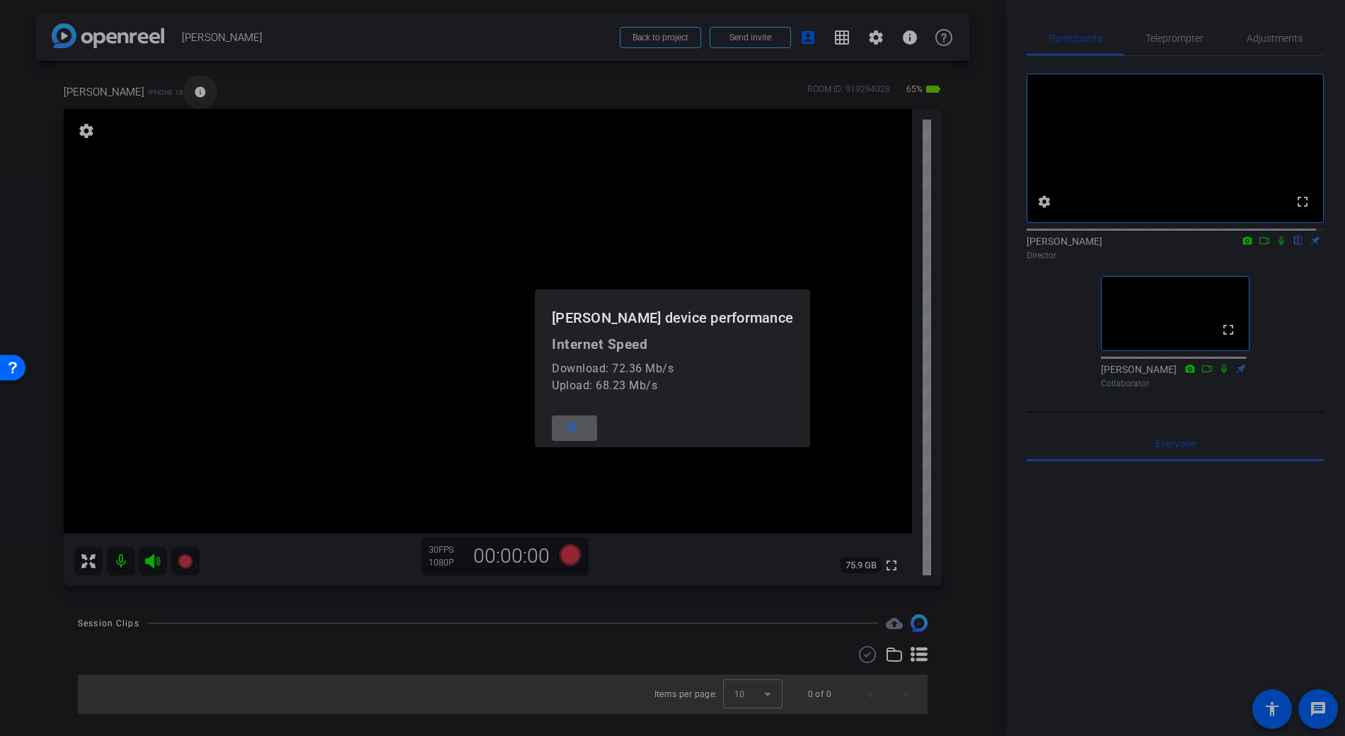
click at [199, 93] on div at bounding box center [672, 368] width 1345 height 736
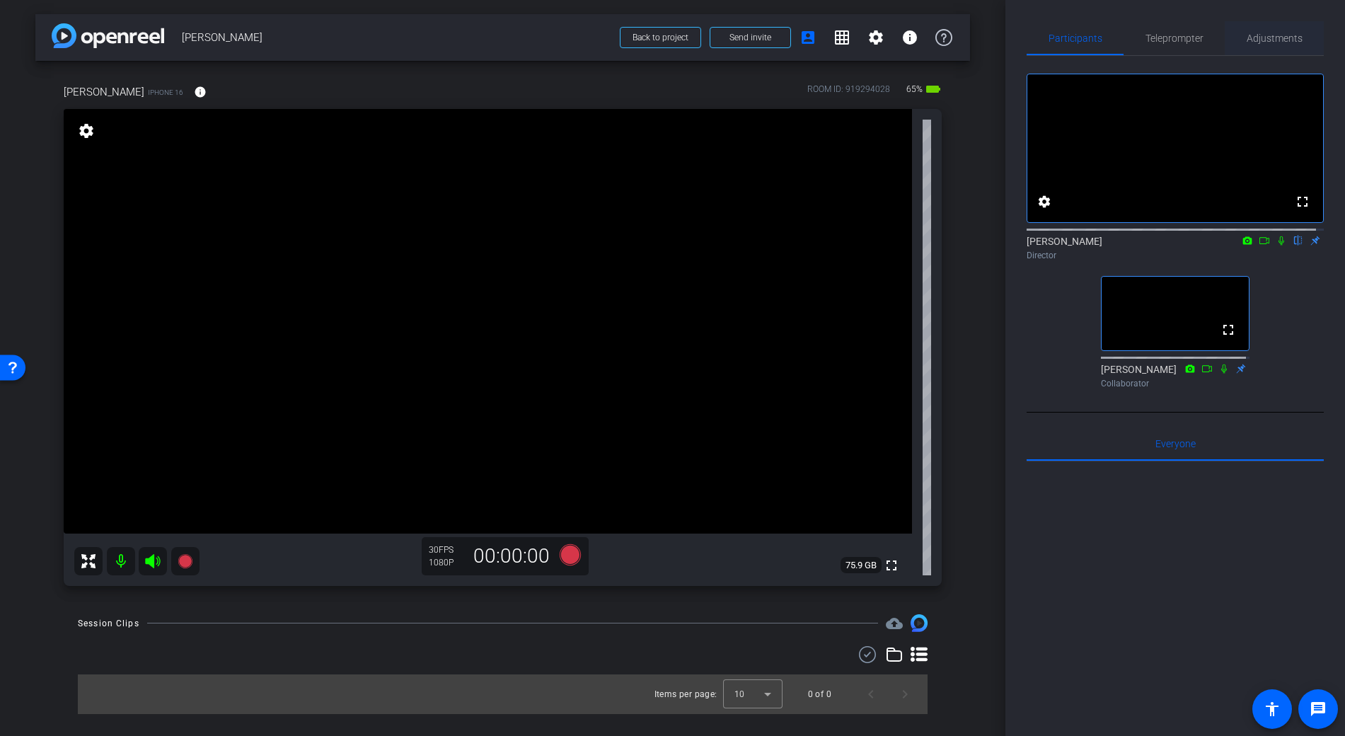
click at [1285, 43] on span "Adjustments" at bounding box center [1275, 38] width 56 height 10
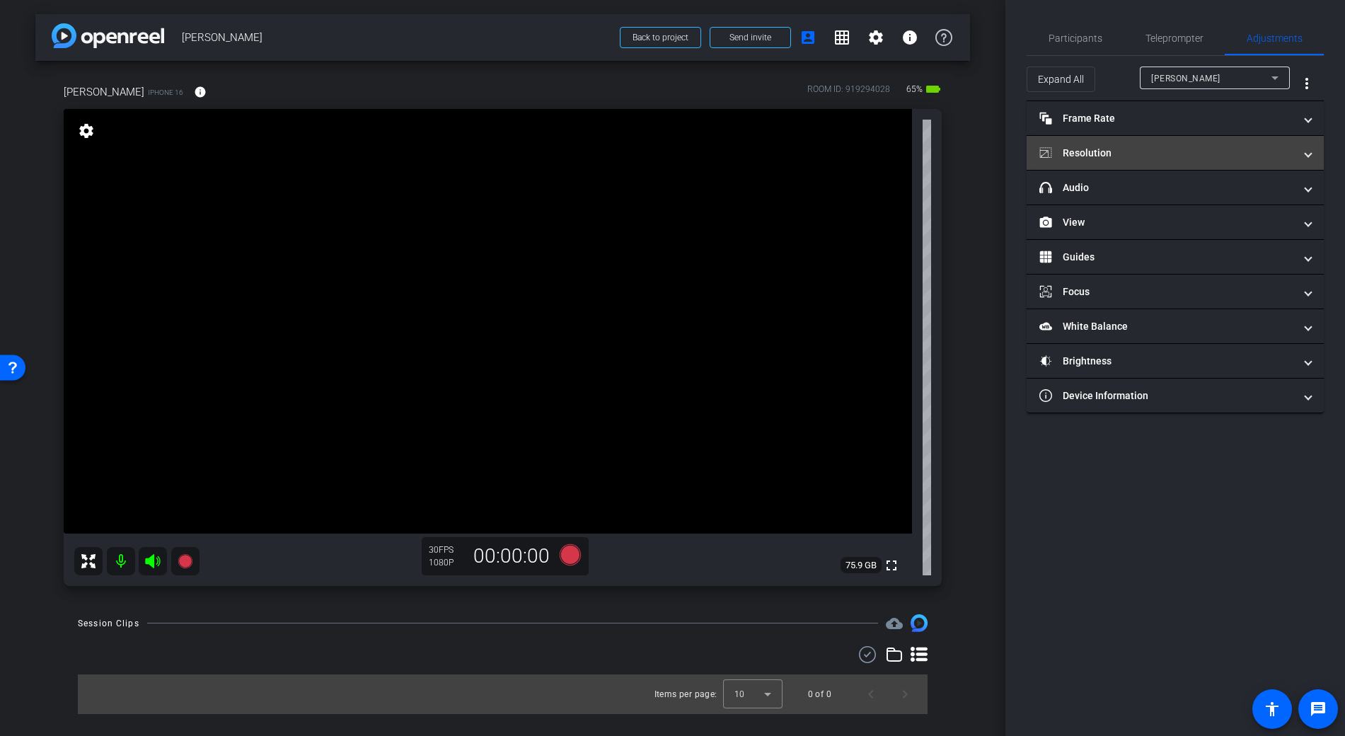
drag, startPoint x: 1133, startPoint y: 146, endPoint x: 1218, endPoint y: 156, distance: 85.5
click at [1133, 146] on mat-panel-title "Resolution" at bounding box center [1166, 153] width 255 height 15
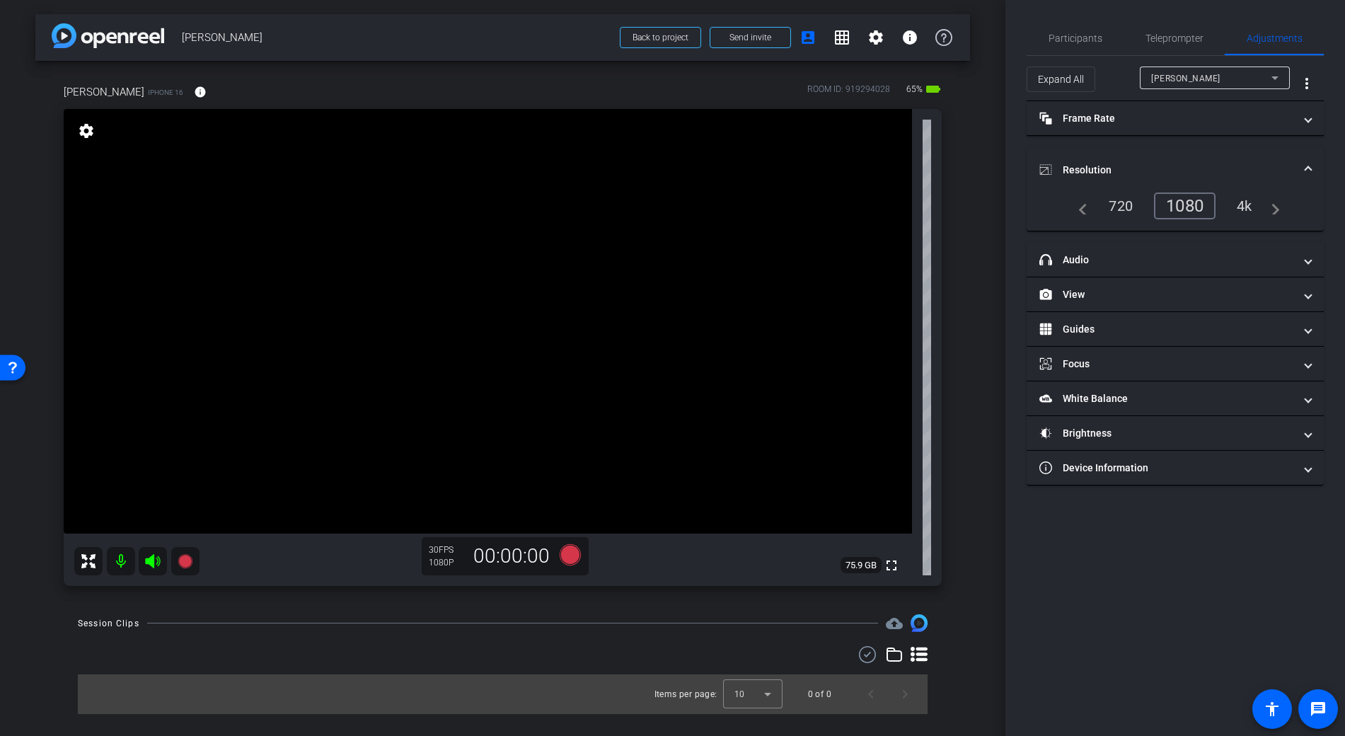
click at [1258, 206] on div "4k" at bounding box center [1244, 206] width 37 height 24
click at [1100, 114] on mat-panel-title "Frame Rate Frame Rate" at bounding box center [1166, 118] width 255 height 15
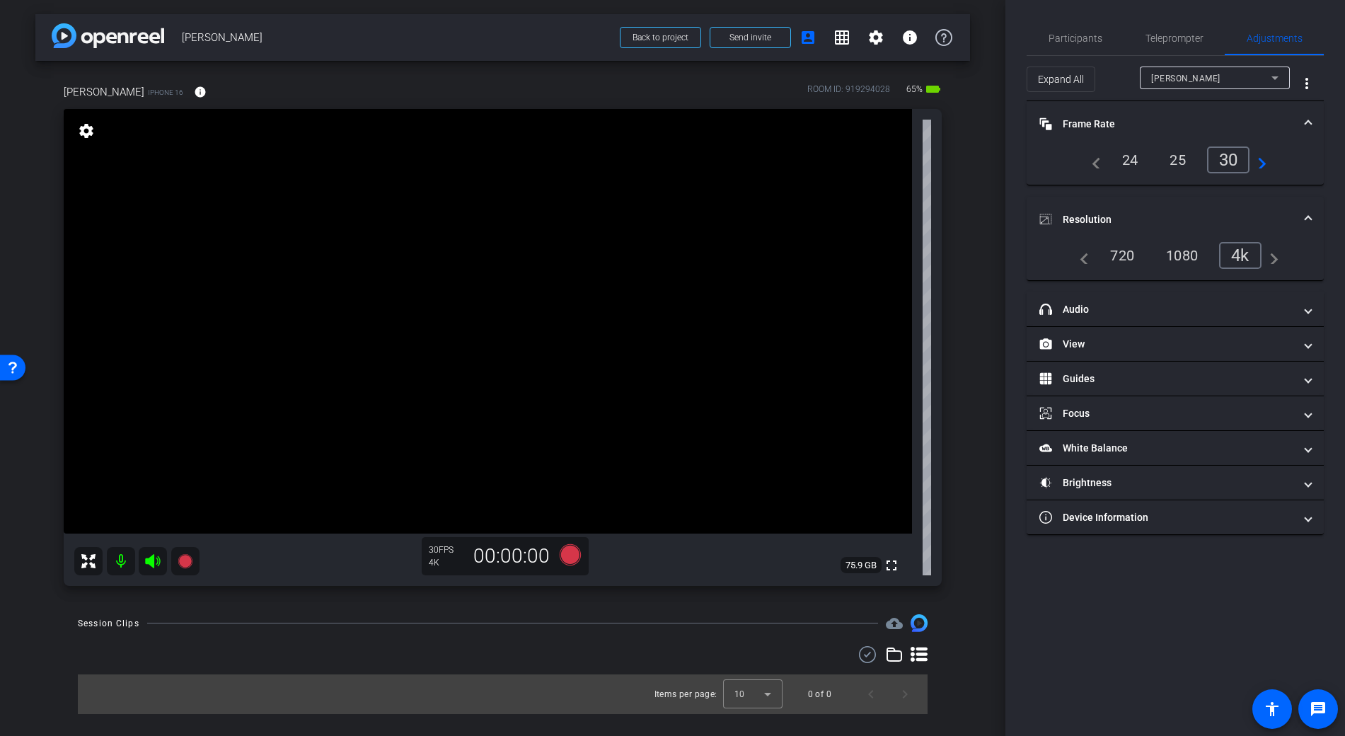
drag, startPoint x: 1083, startPoint y: 125, endPoint x: 1079, endPoint y: 159, distance: 34.9
click at [1083, 125] on mat-panel-title "Frame Rate Frame Rate" at bounding box center [1166, 124] width 255 height 15
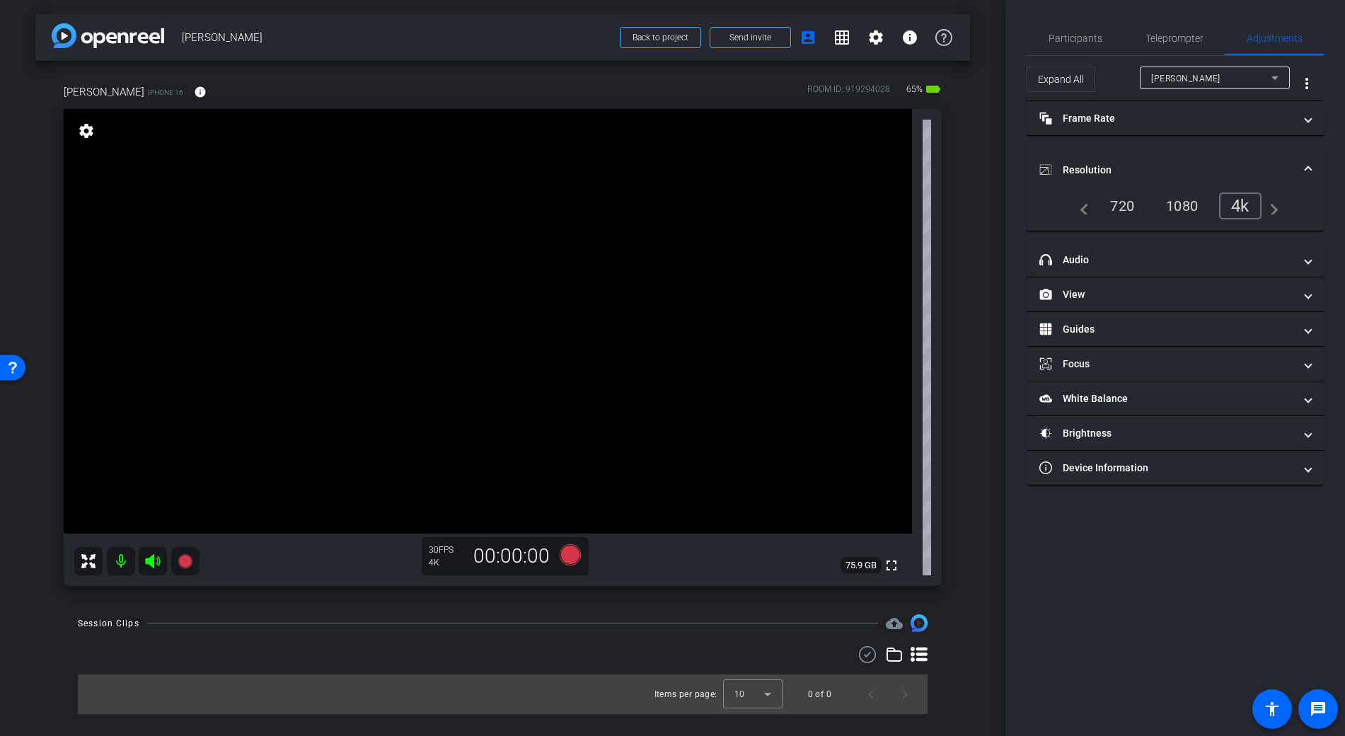
drag, startPoint x: 1080, startPoint y: 169, endPoint x: 1083, endPoint y: 143, distance: 26.4
click at [1080, 169] on mat-panel-title "Resolution" at bounding box center [1166, 170] width 255 height 15
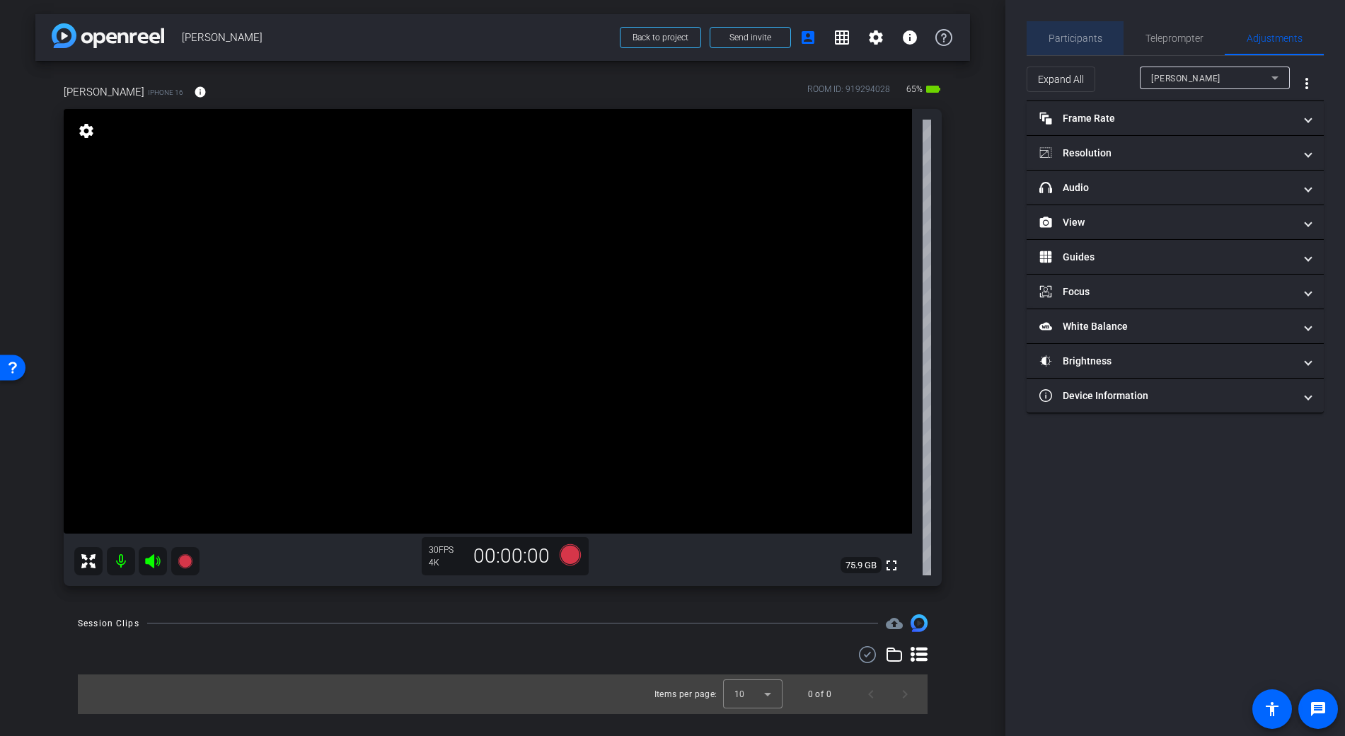
click at [1085, 37] on span "Participants" at bounding box center [1076, 38] width 54 height 10
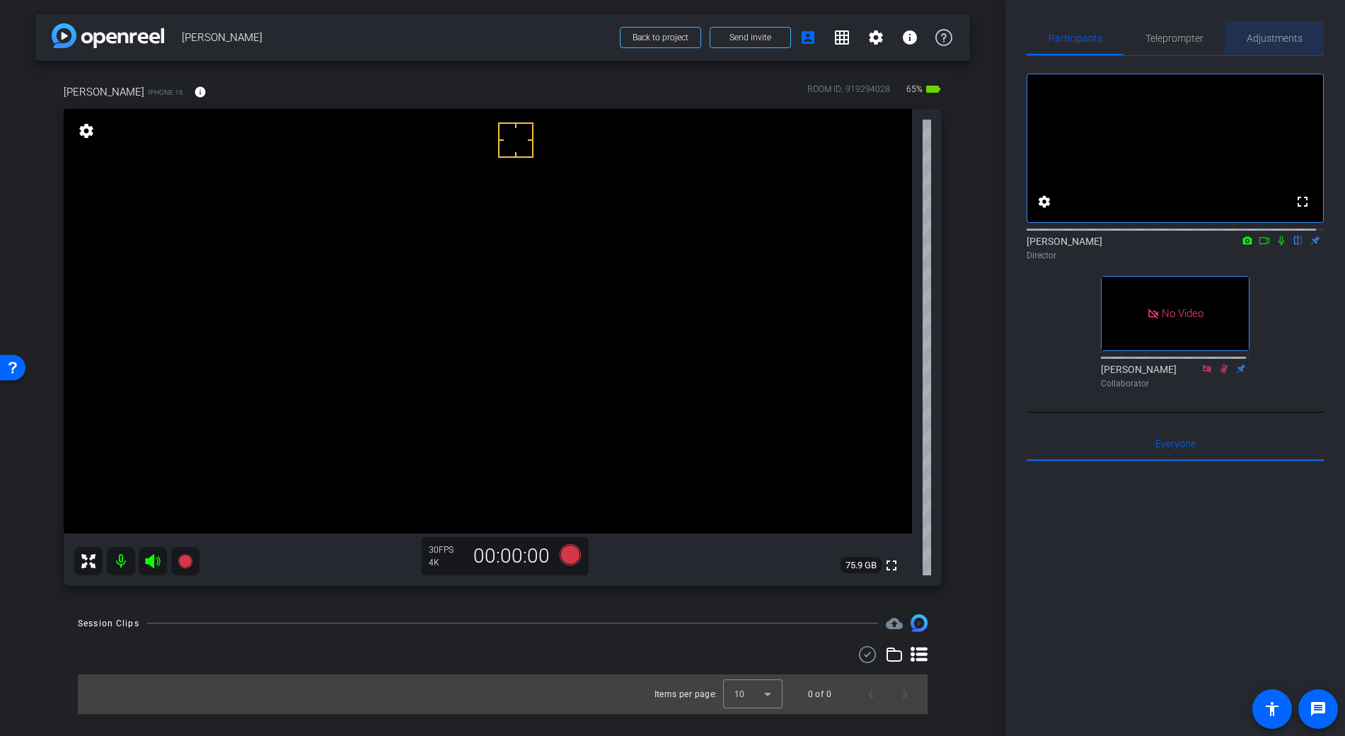
click at [1283, 40] on span "Adjustments" at bounding box center [1275, 38] width 56 height 10
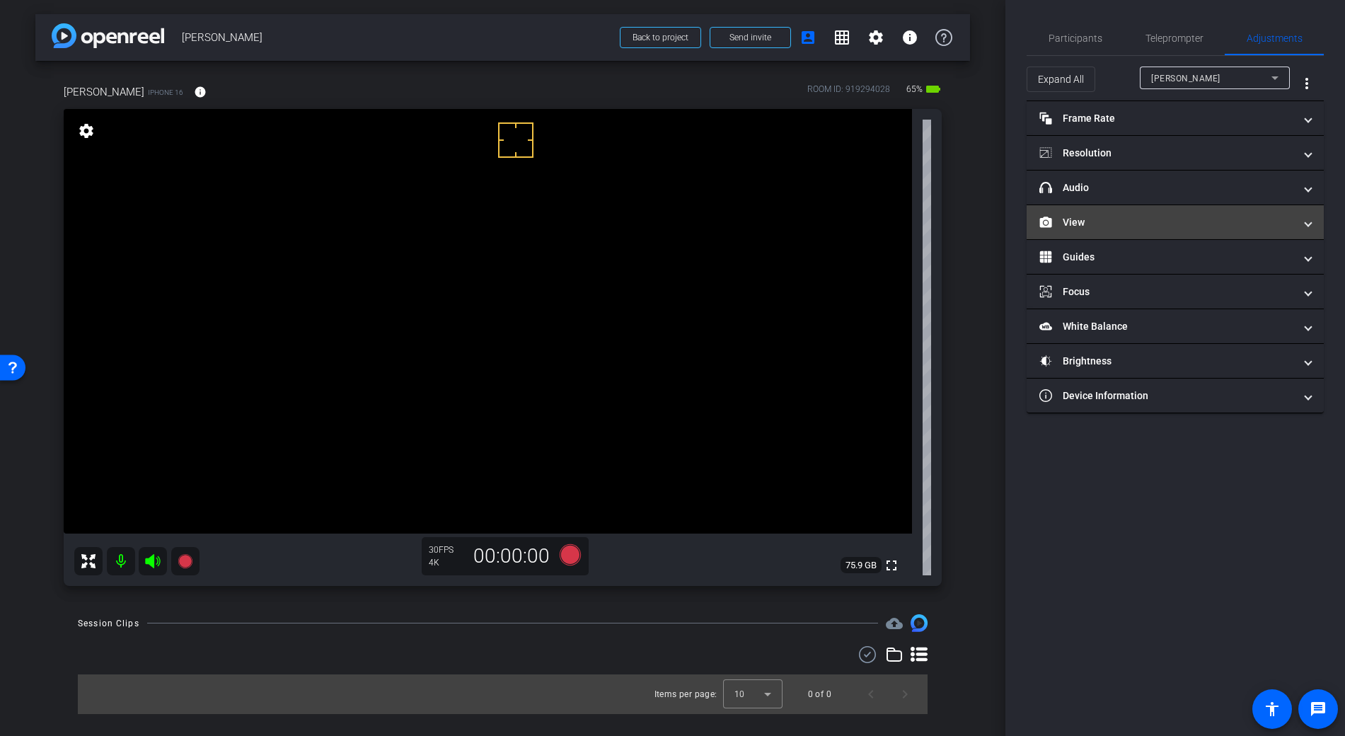
click at [1081, 221] on mat-panel-title "View" at bounding box center [1166, 222] width 255 height 15
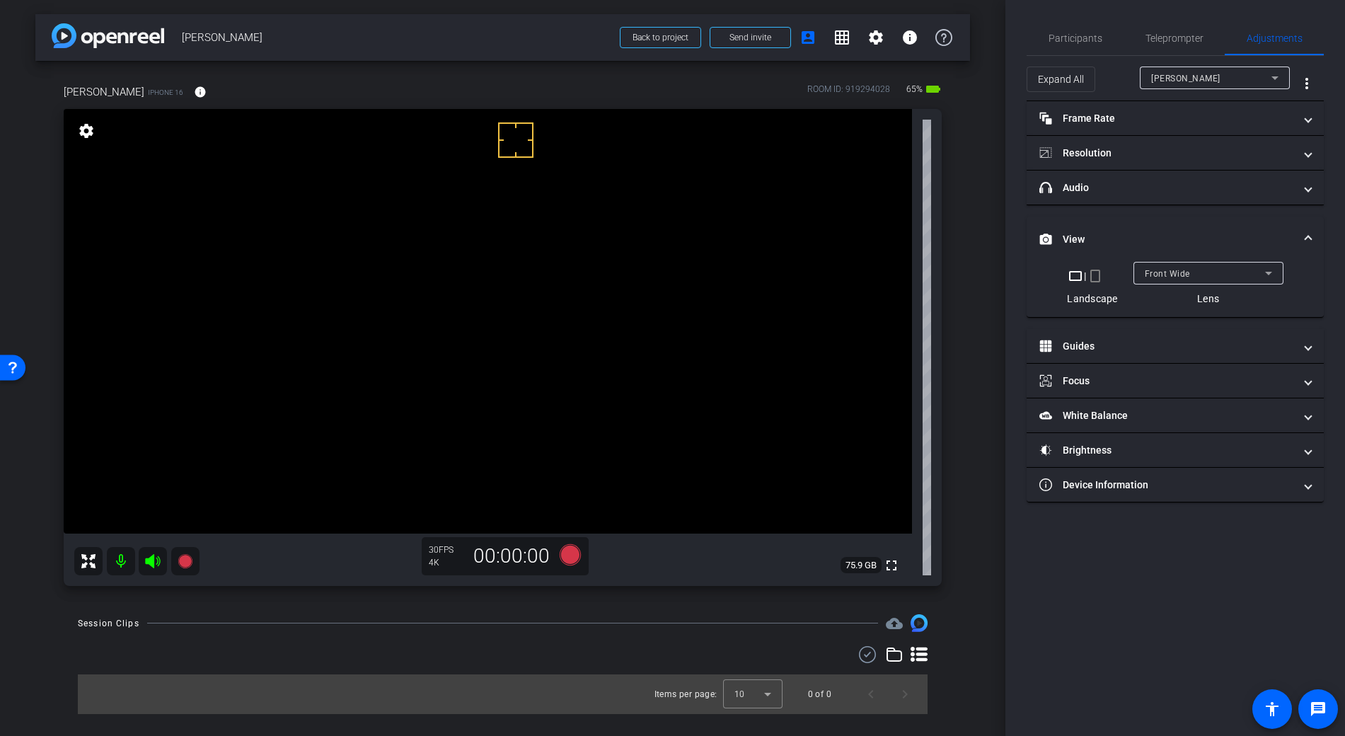
click at [1179, 270] on span "Front Wide" at bounding box center [1167, 274] width 45 height 10
click at [1172, 301] on span "Back Wide" at bounding box center [1166, 301] width 45 height 17
drag, startPoint x: 482, startPoint y: 351, endPoint x: 490, endPoint y: 350, distance: 8.6
click at [482, 352] on video at bounding box center [488, 321] width 848 height 425
click at [555, 290] on video at bounding box center [488, 321] width 848 height 425
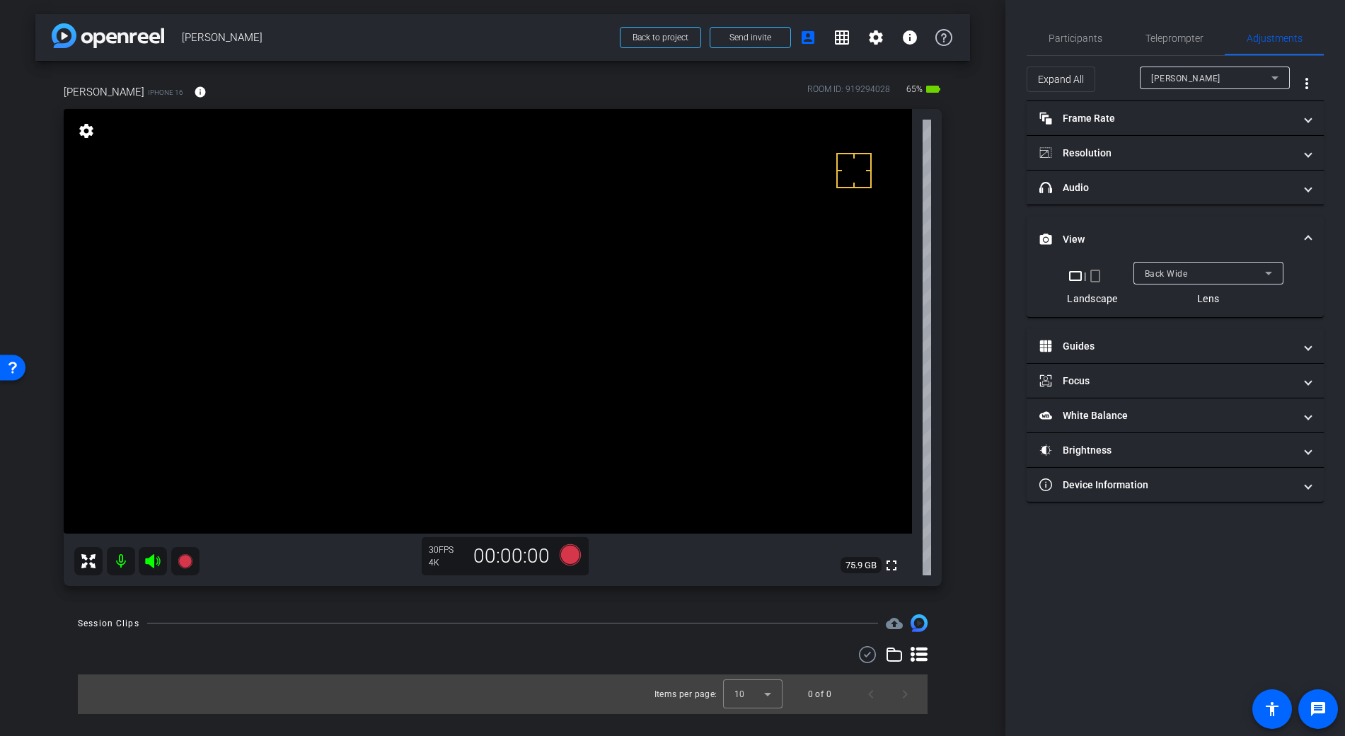
click at [547, 298] on video at bounding box center [488, 321] width 848 height 425
click at [1068, 41] on span "Participants" at bounding box center [1076, 38] width 54 height 10
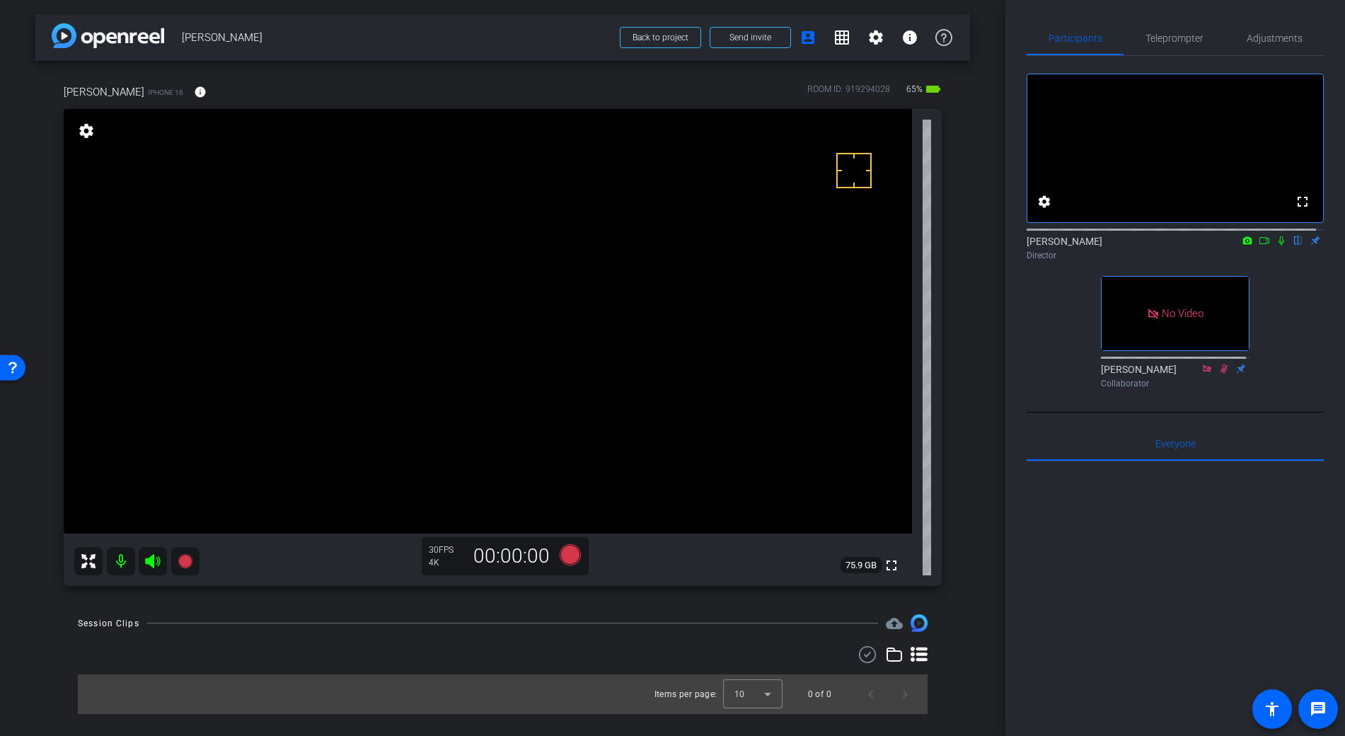
click at [536, 287] on video at bounding box center [488, 321] width 848 height 425
click at [553, 316] on video at bounding box center [488, 321] width 848 height 425
click at [480, 277] on video at bounding box center [488, 321] width 848 height 425
click at [487, 282] on video at bounding box center [488, 321] width 848 height 425
click at [1259, 246] on icon at bounding box center [1264, 241] width 11 height 10
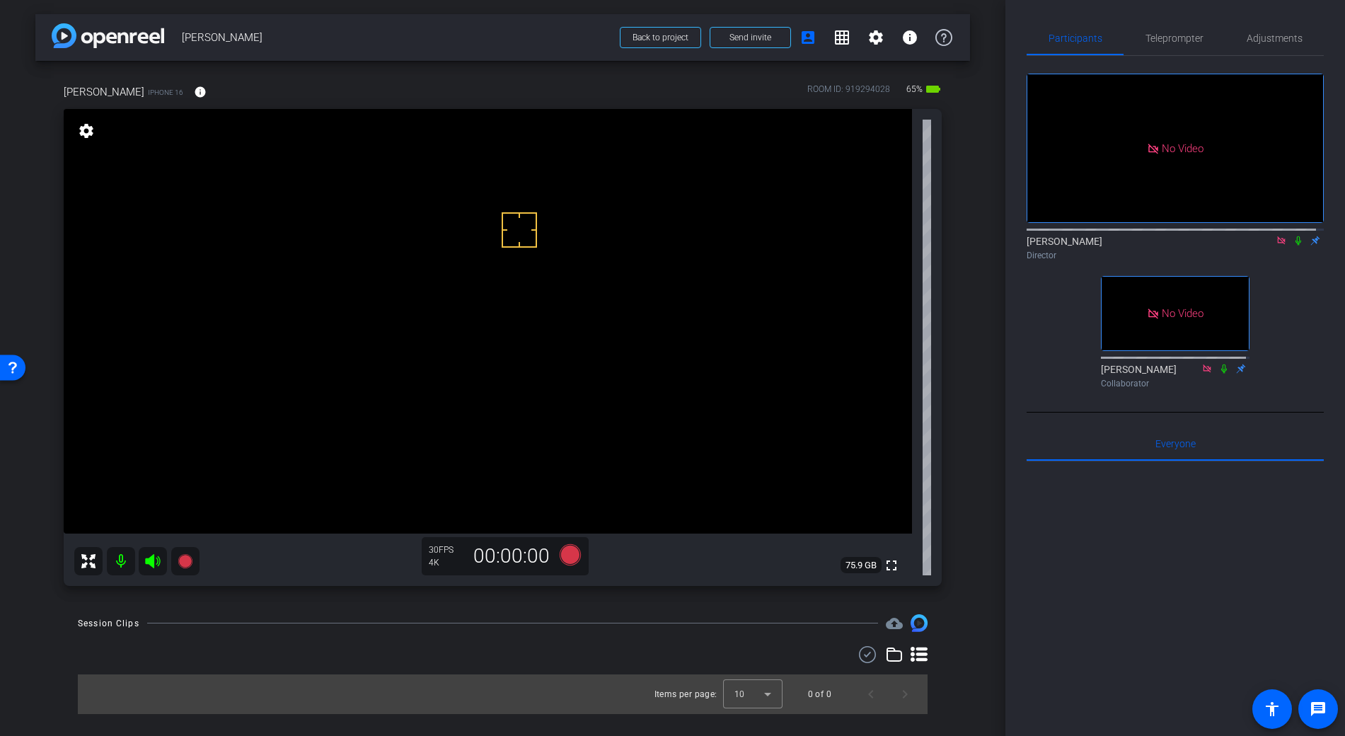
click at [1293, 246] on icon at bounding box center [1298, 241] width 11 height 10
click at [564, 557] on icon at bounding box center [569, 554] width 21 height 21
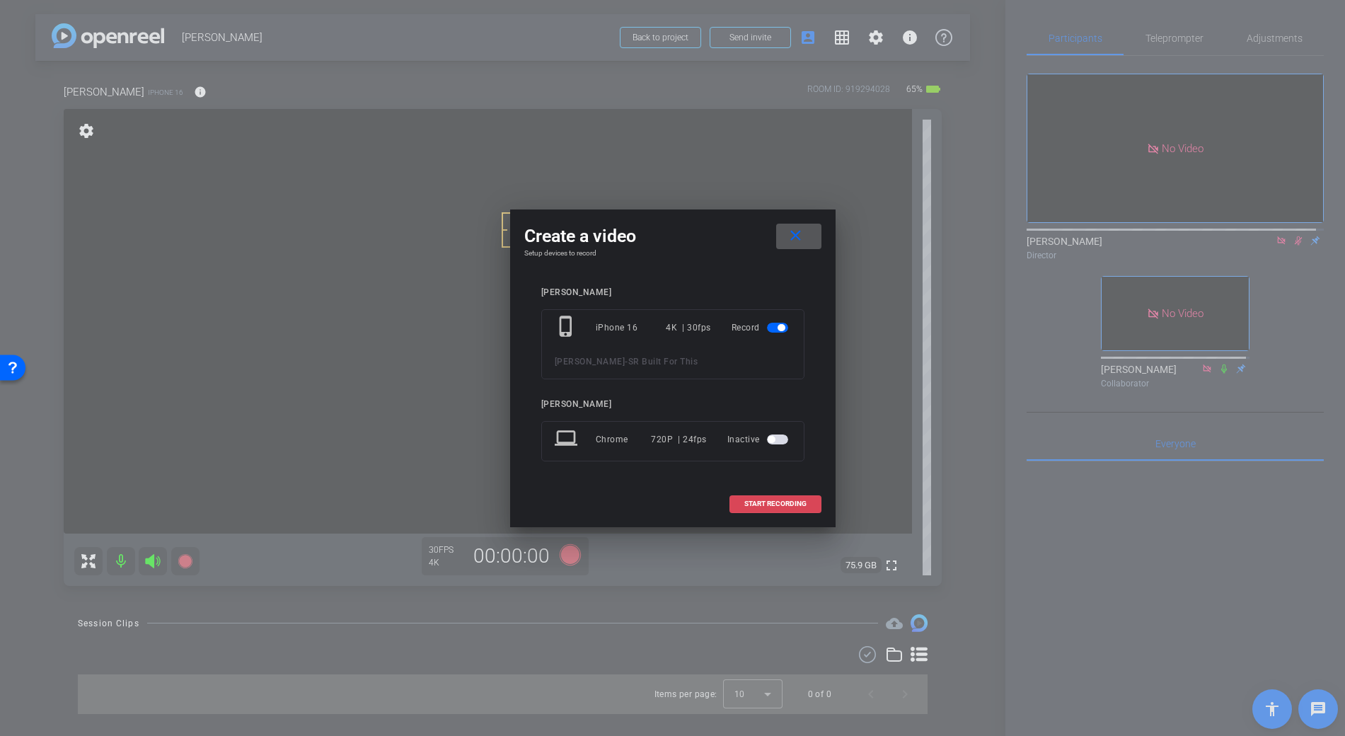
click at [783, 502] on span "START RECORDING" at bounding box center [775, 503] width 62 height 7
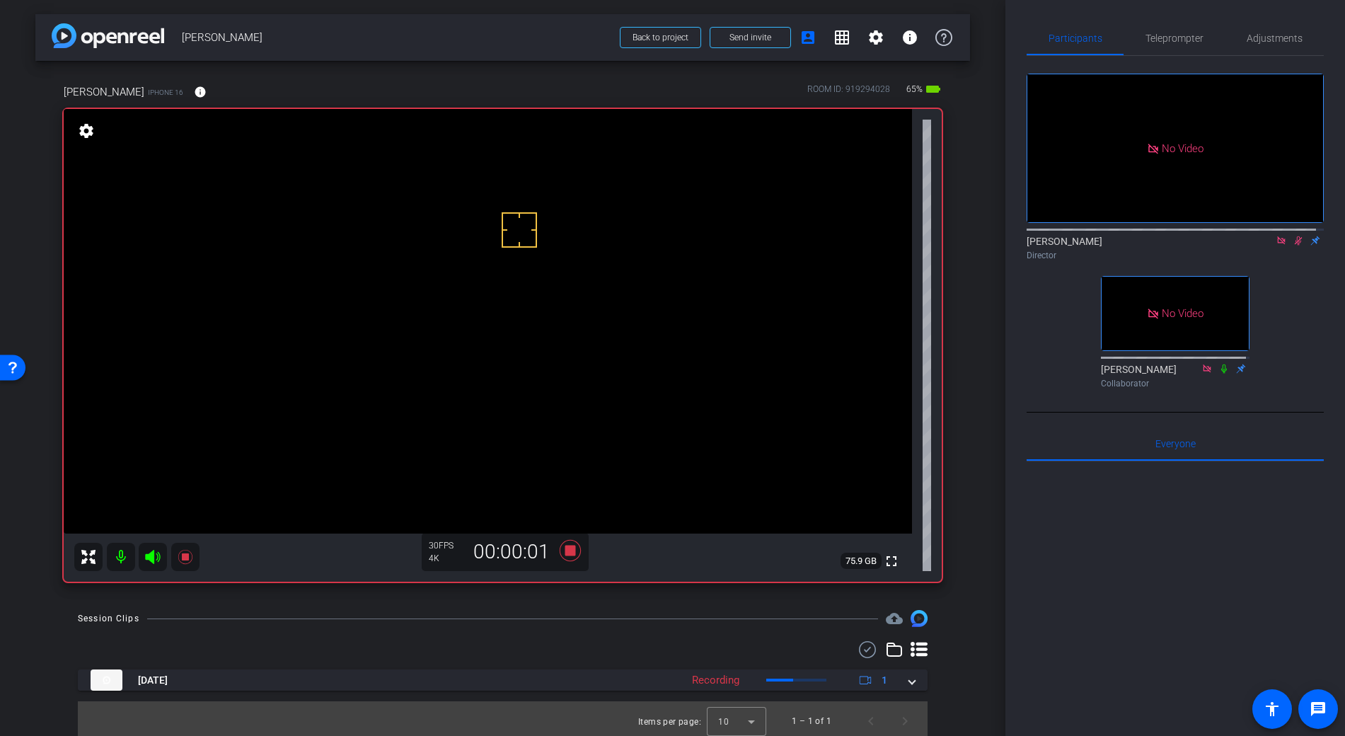
click at [862, 654] on icon at bounding box center [867, 649] width 21 height 17
click at [480, 290] on video at bounding box center [488, 321] width 848 height 425
click at [565, 550] on icon at bounding box center [569, 550] width 21 height 21
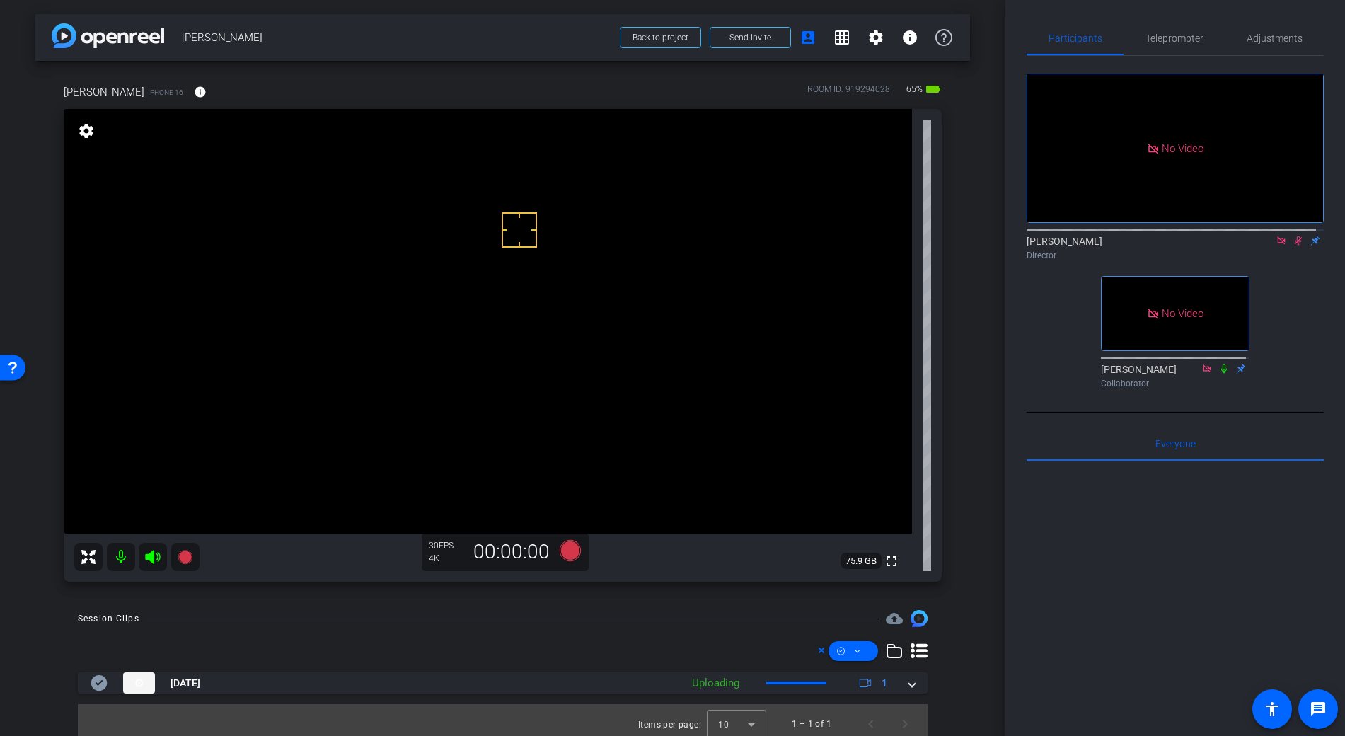
click at [1295, 246] on icon at bounding box center [1299, 240] width 8 height 9
click at [1296, 246] on icon at bounding box center [1299, 240] width 6 height 9
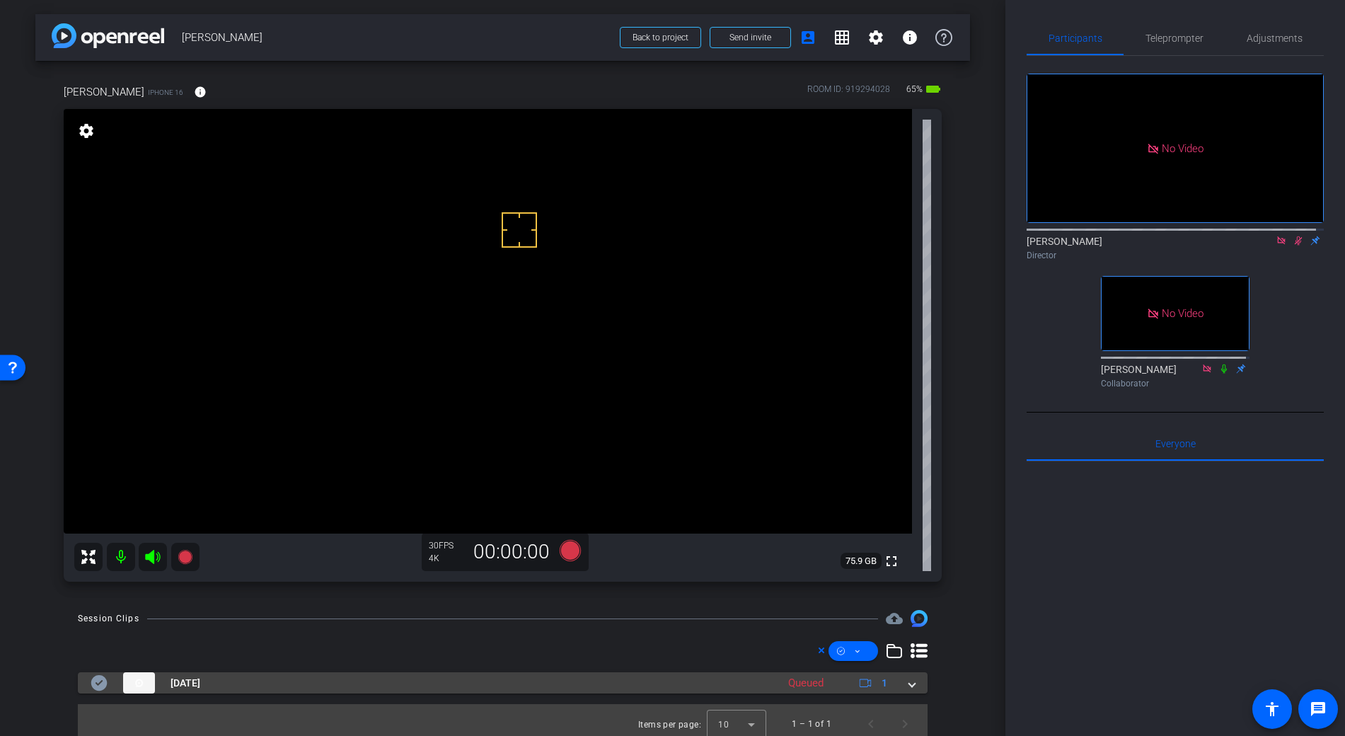
click at [895, 682] on div "Oct 1, 2025 Queued 1" at bounding box center [500, 682] width 819 height 21
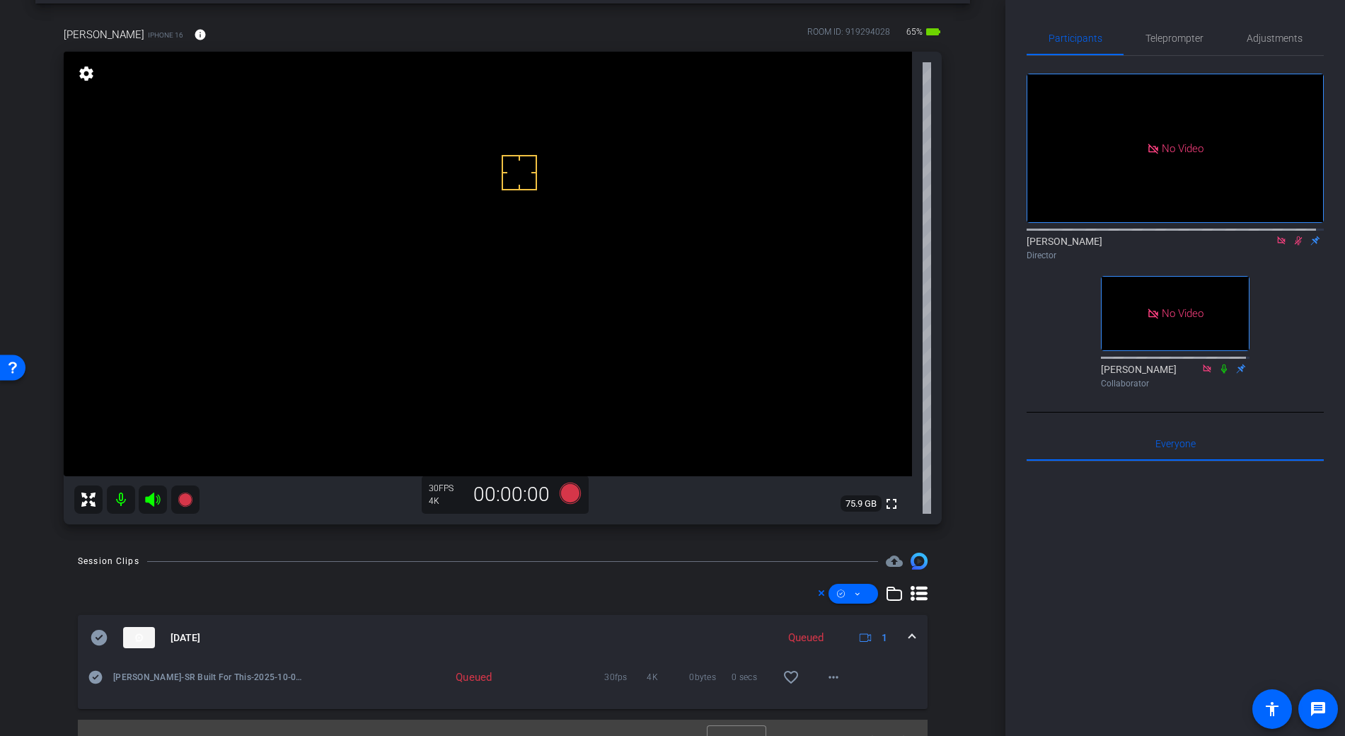
scroll to position [62, 0]
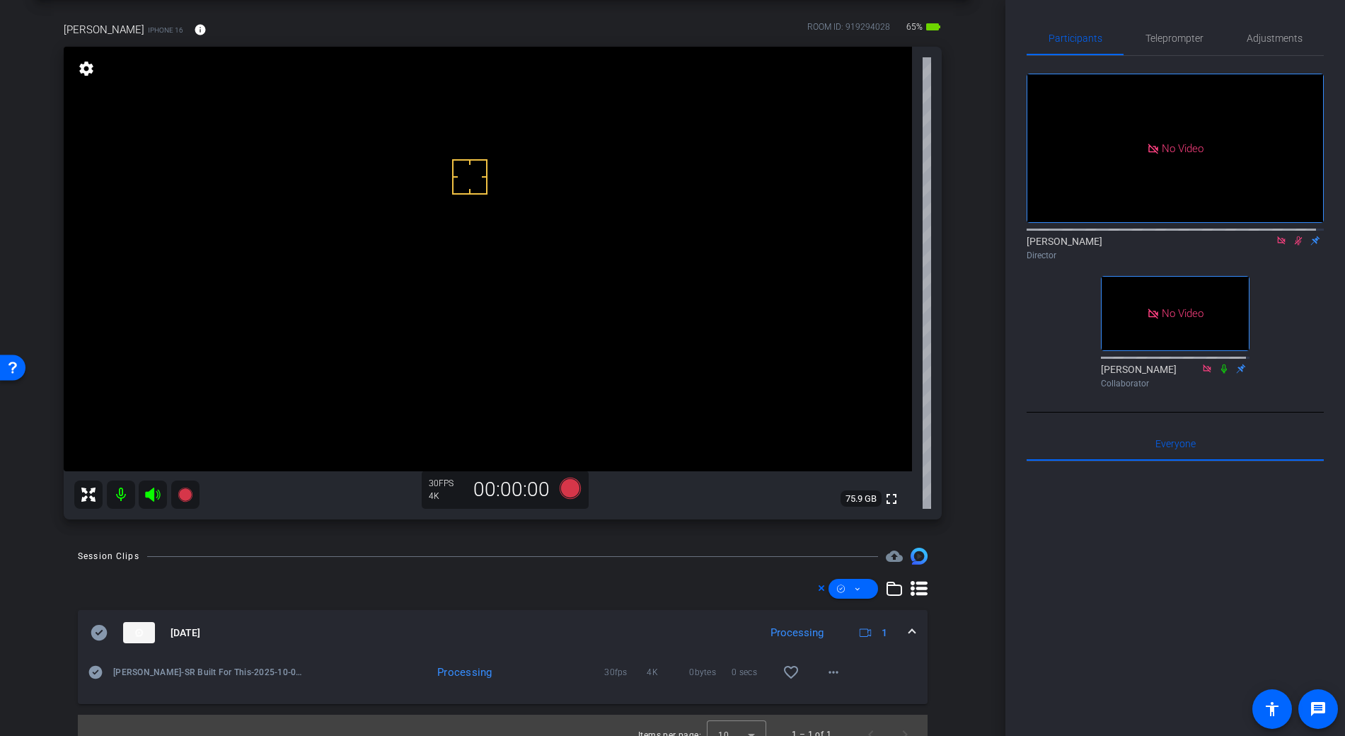
click at [484, 248] on video at bounding box center [488, 259] width 848 height 425
click at [826, 676] on mat-icon "more_horiz" at bounding box center [833, 672] width 17 height 17
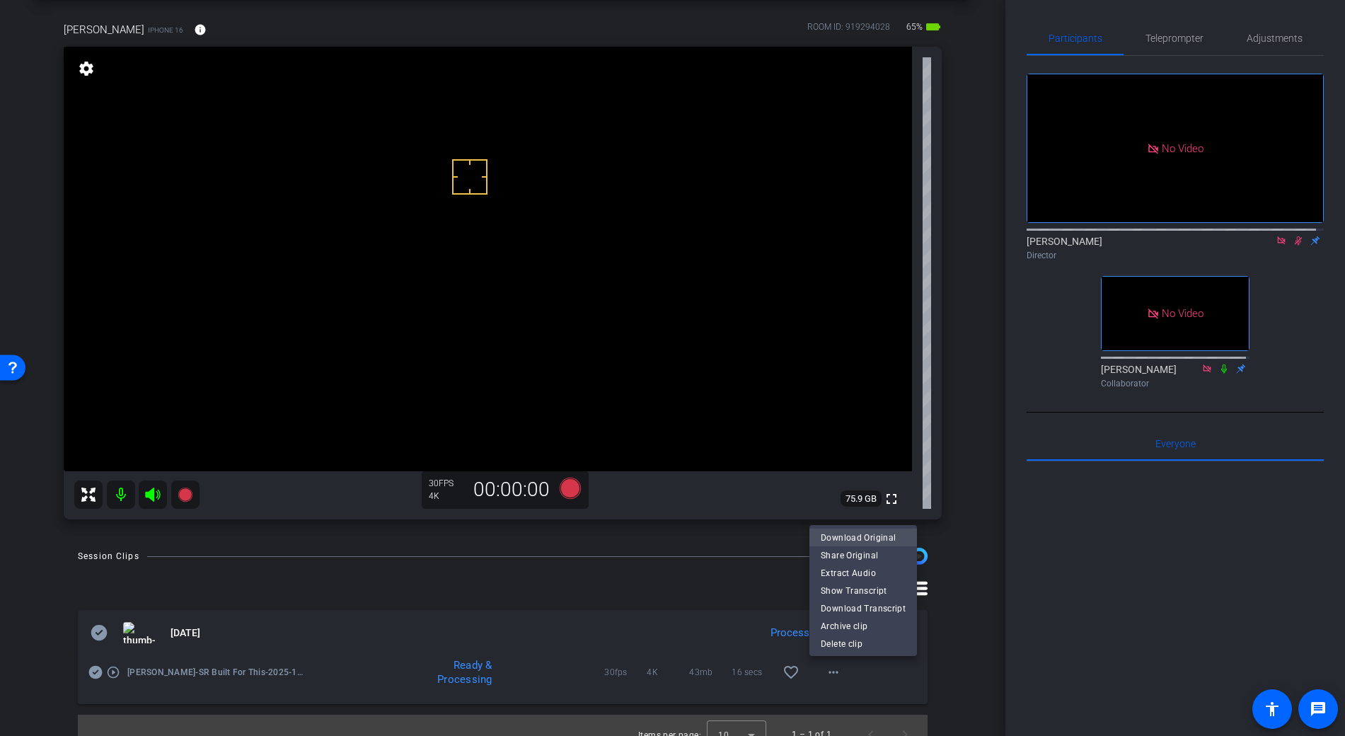
click at [860, 529] on span "Download Original" at bounding box center [863, 537] width 85 height 17
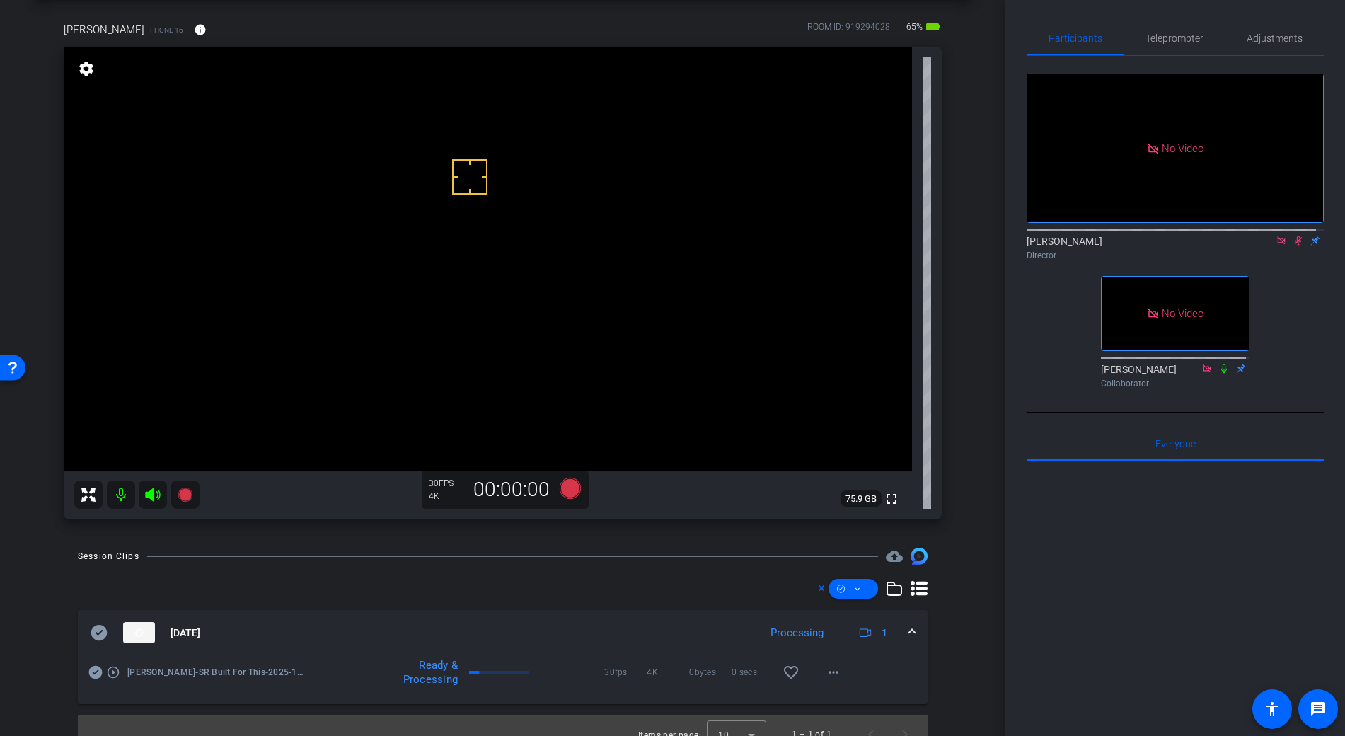
click at [95, 637] on icon at bounding box center [99, 633] width 16 height 16
click at [909, 633] on span at bounding box center [912, 632] width 6 height 15
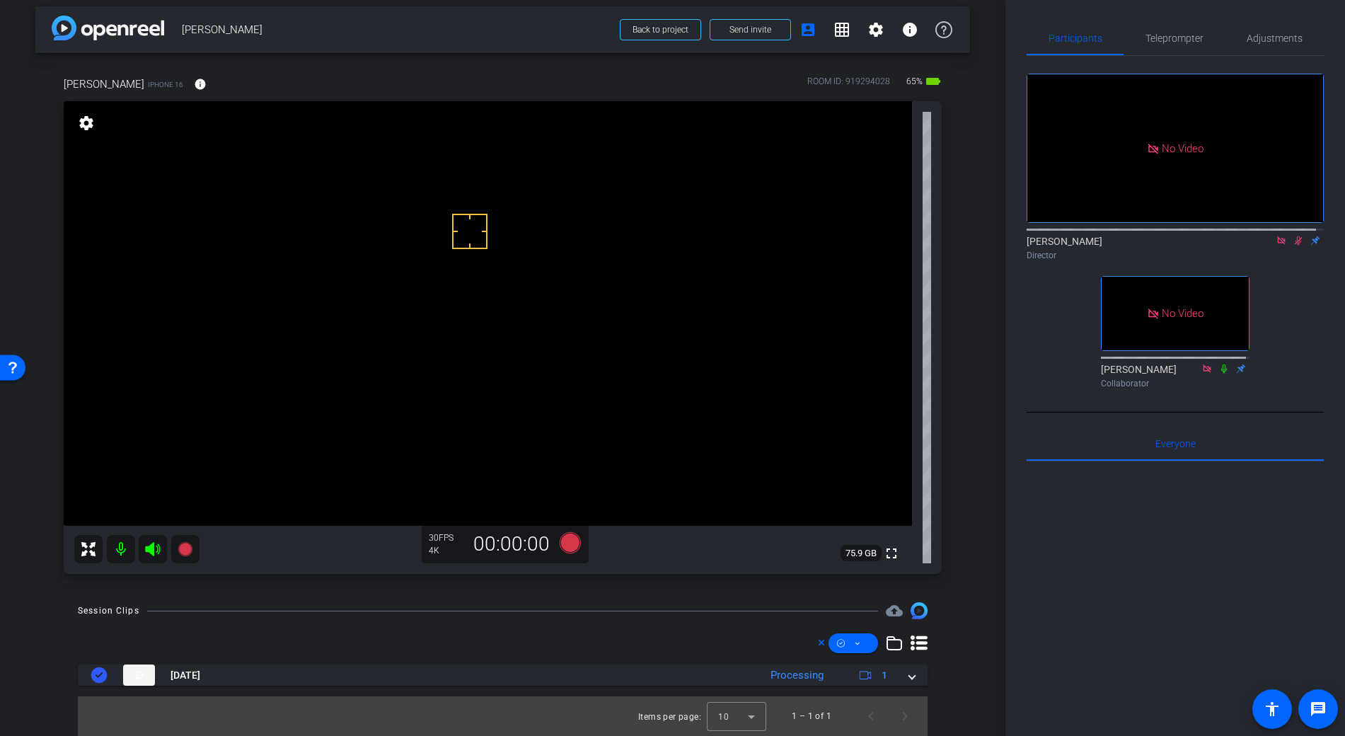
scroll to position [8, 0]
click at [1251, 44] on span "Adjustments" at bounding box center [1275, 38] width 56 height 34
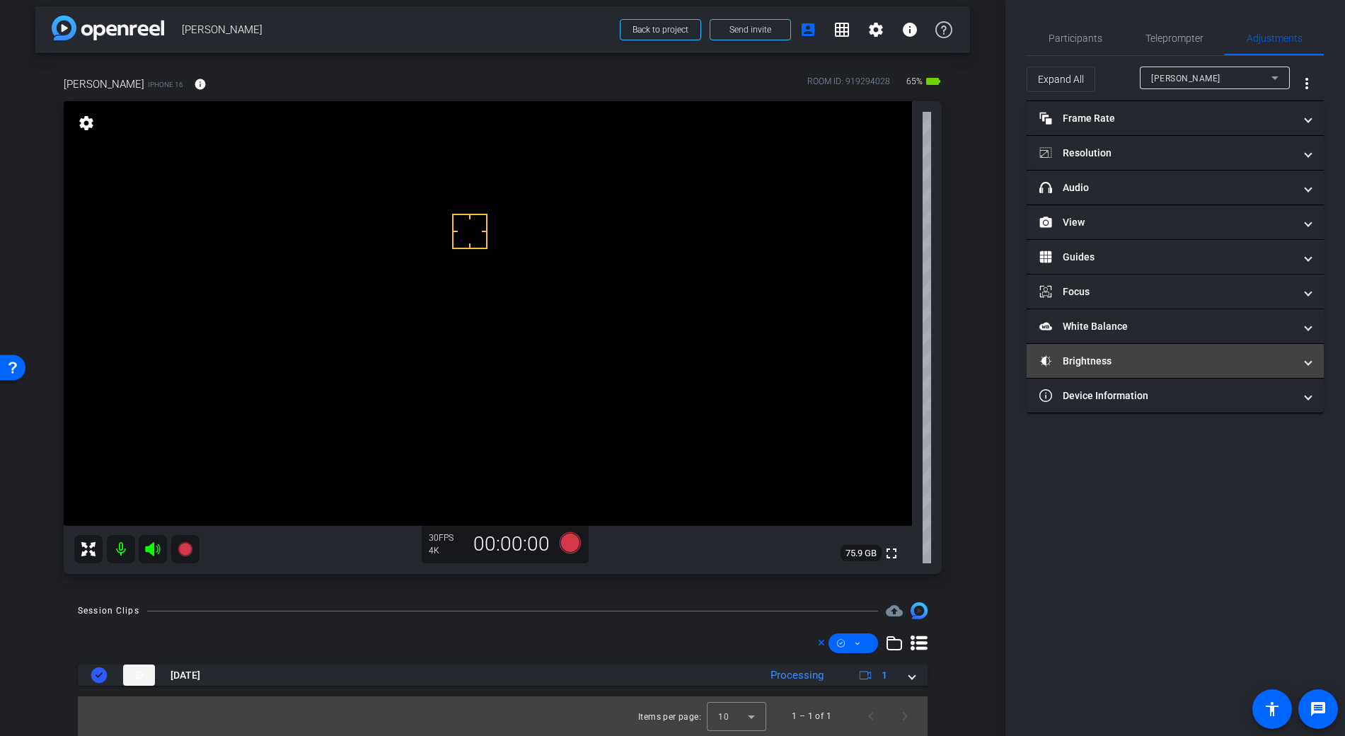
click at [1054, 360] on mat-panel-title "Brightness" at bounding box center [1166, 361] width 255 height 15
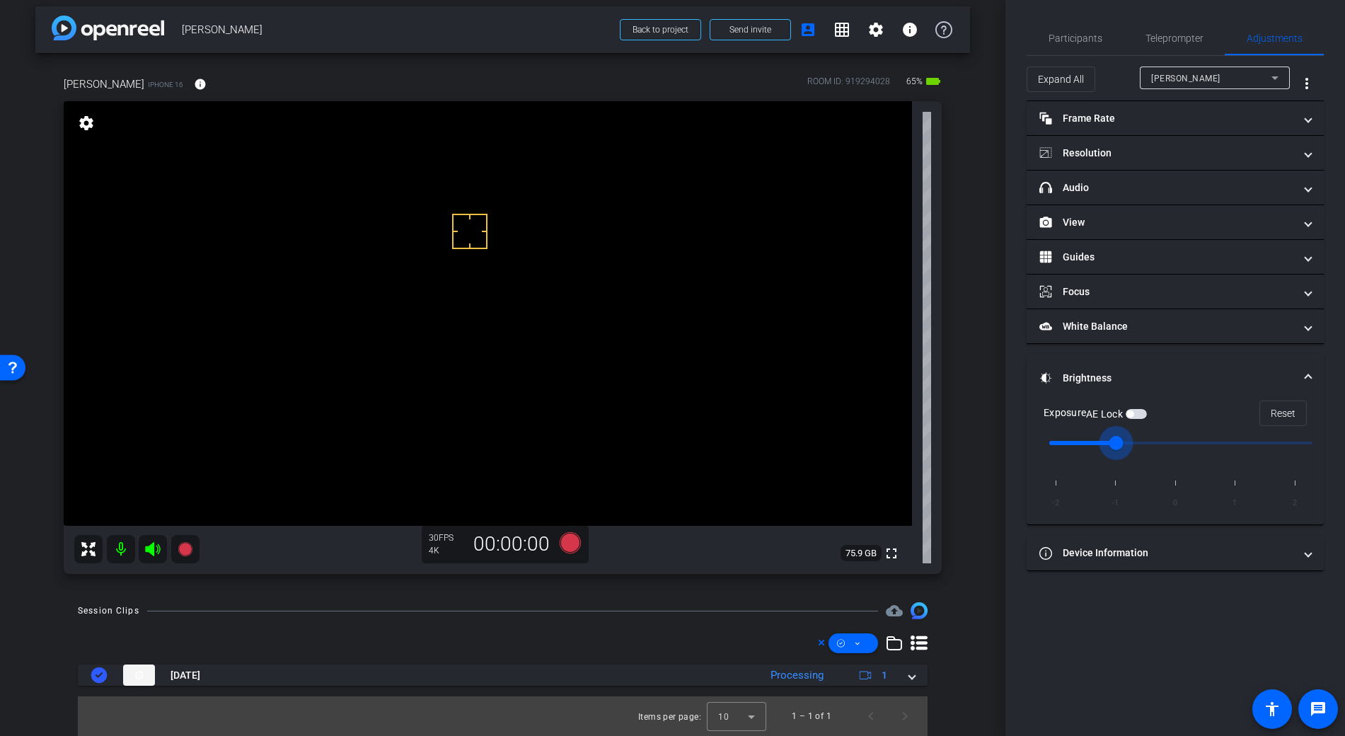
drag, startPoint x: 1175, startPoint y: 444, endPoint x: 1124, endPoint y: 451, distance: 52.0
click at [1124, 451] on input "range" at bounding box center [1180, 442] width 293 height 31
type input "0"
click at [1172, 441] on input "range" at bounding box center [1180, 442] width 293 height 31
click at [1084, 37] on span "Participants" at bounding box center [1076, 38] width 54 height 10
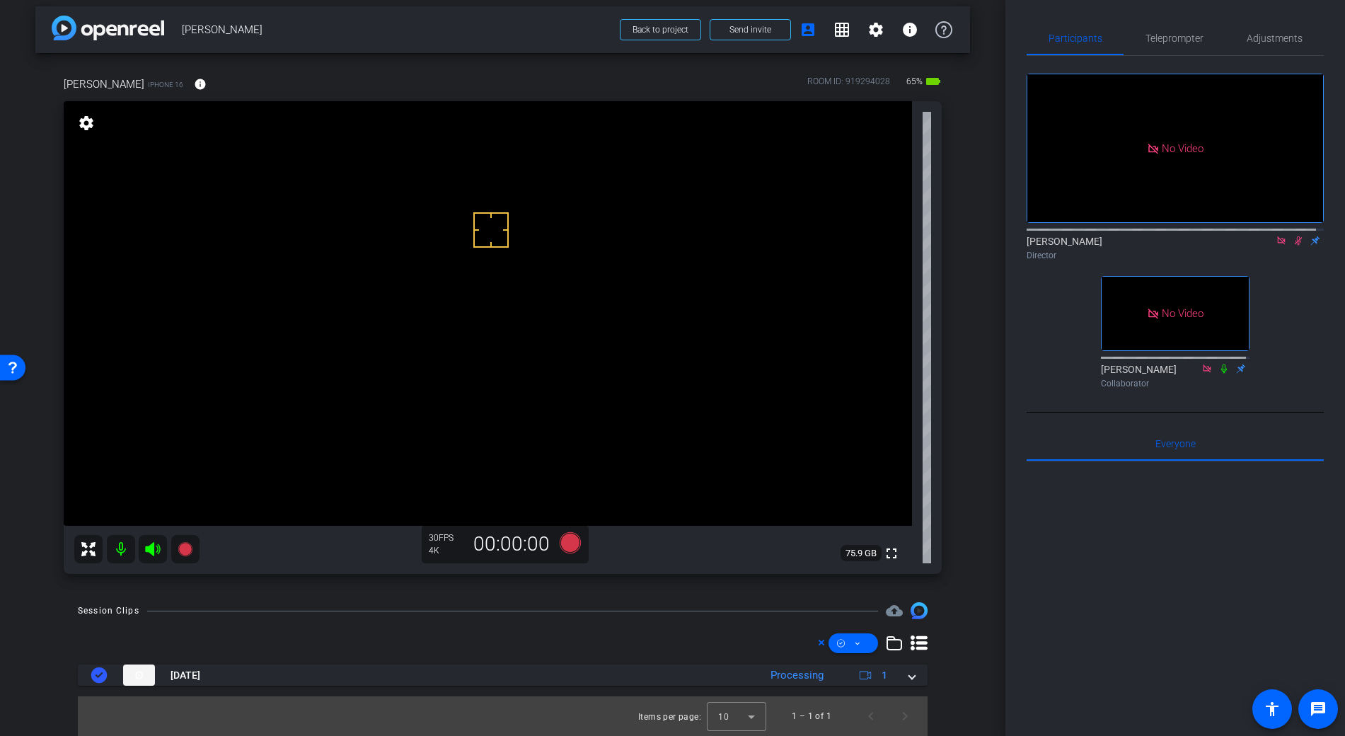
click at [455, 284] on video at bounding box center [488, 313] width 848 height 425
click at [1293, 236] on icon at bounding box center [1298, 241] width 11 height 10
click at [565, 545] on icon at bounding box center [569, 542] width 21 height 21
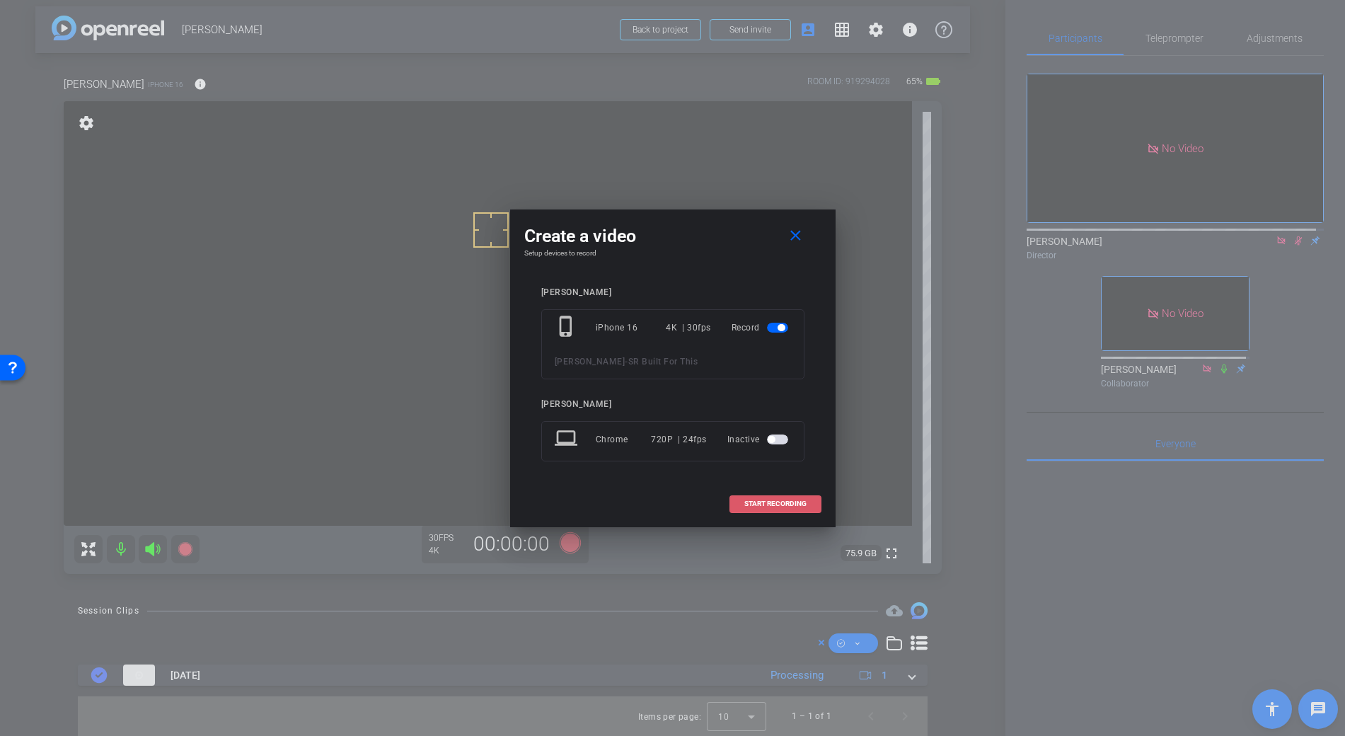
click at [745, 507] on span "START RECORDING" at bounding box center [775, 503] width 62 height 7
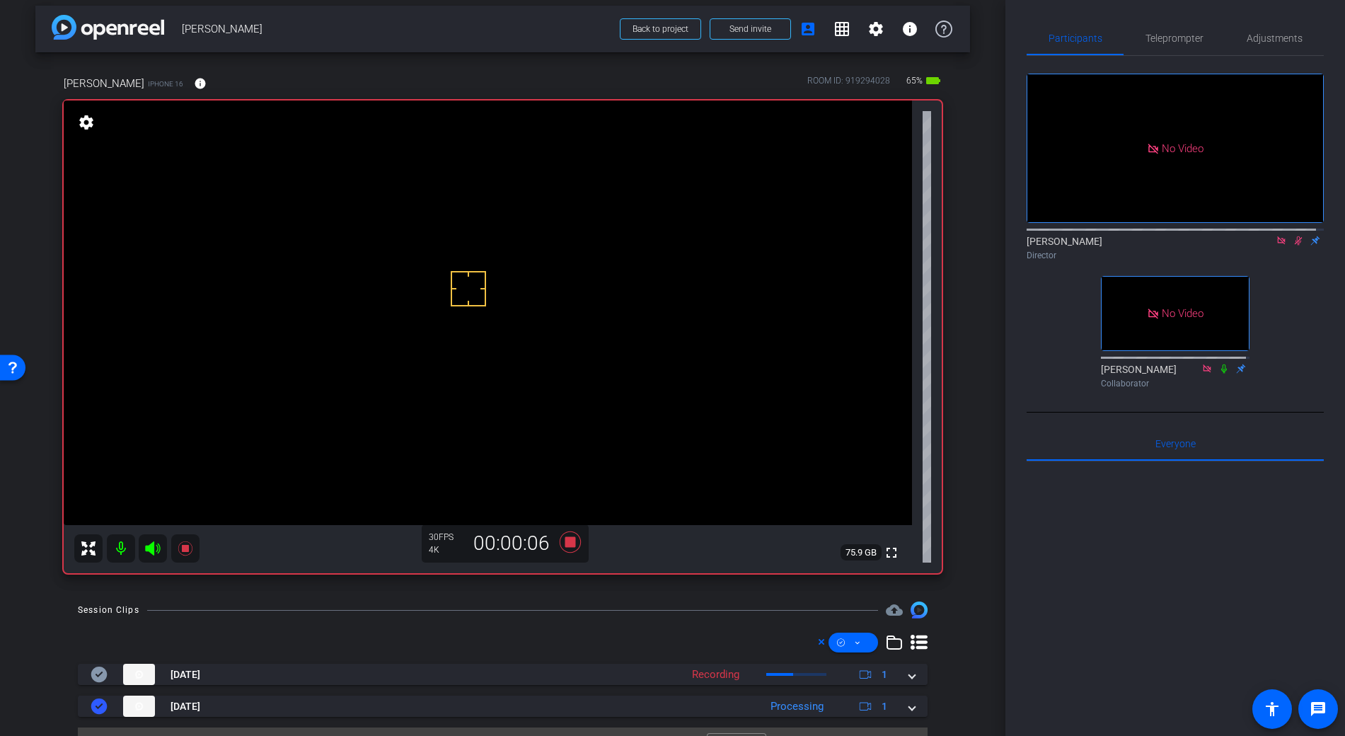
click at [449, 322] on video at bounding box center [488, 312] width 848 height 425
click at [466, 328] on video at bounding box center [488, 312] width 848 height 425
click at [465, 318] on video at bounding box center [488, 312] width 848 height 425
click at [455, 309] on video at bounding box center [488, 312] width 848 height 425
click at [477, 323] on video at bounding box center [488, 312] width 848 height 425
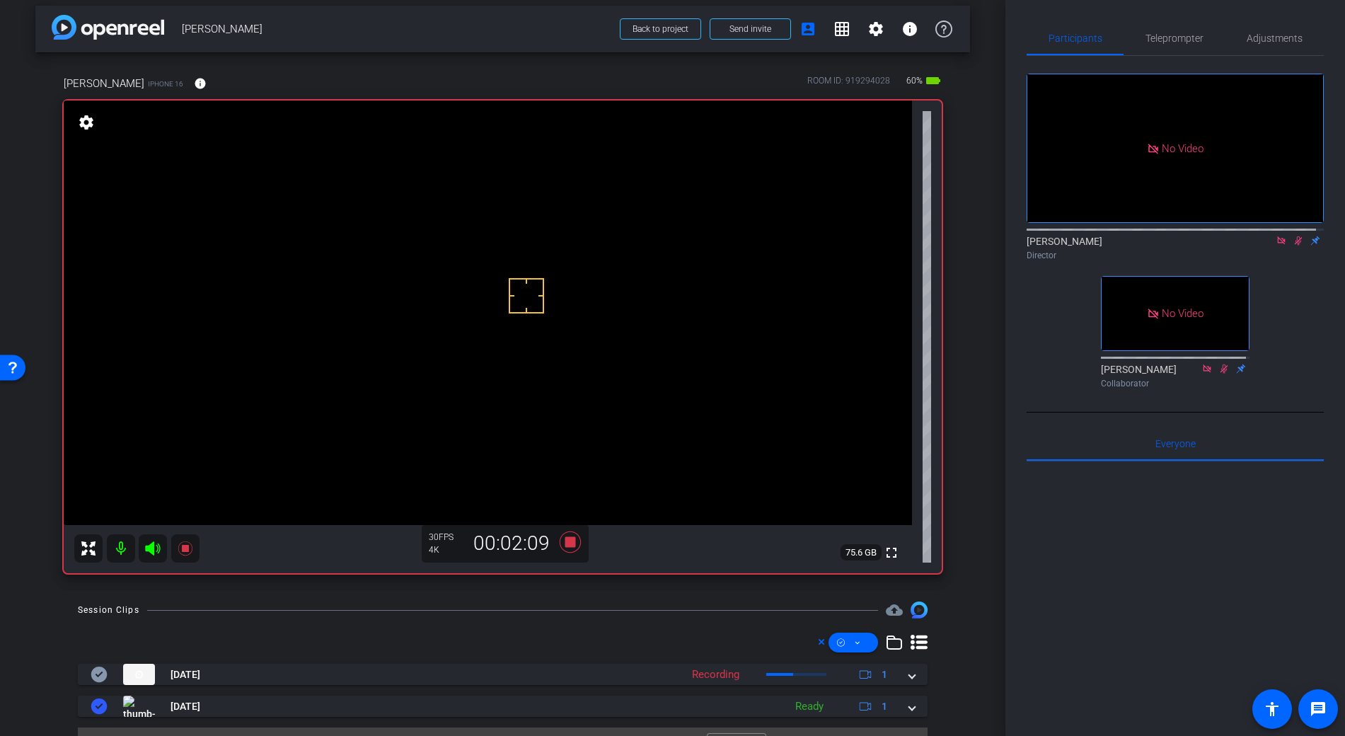
click at [481, 321] on video at bounding box center [488, 312] width 848 height 425
click at [482, 301] on video at bounding box center [488, 312] width 848 height 425
click at [569, 542] on icon at bounding box center [569, 541] width 21 height 21
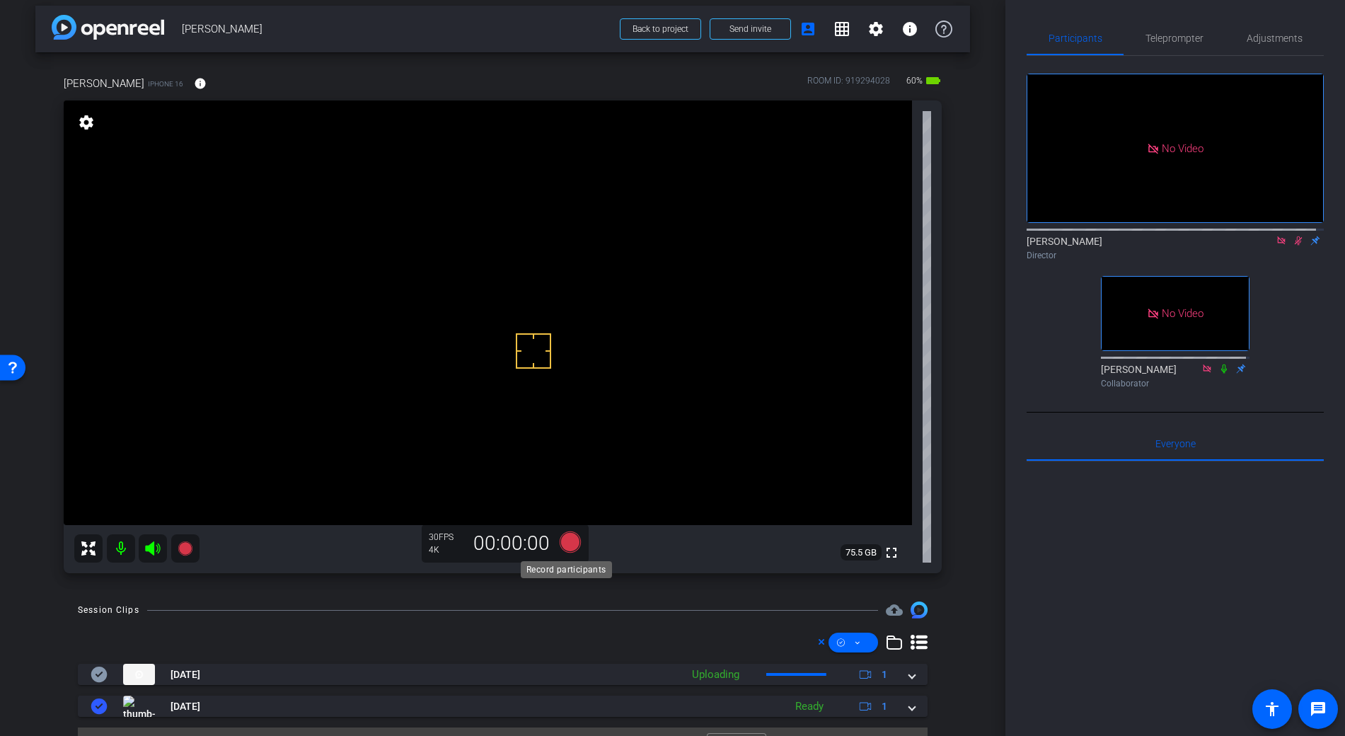
click at [569, 542] on icon at bounding box center [569, 541] width 21 height 21
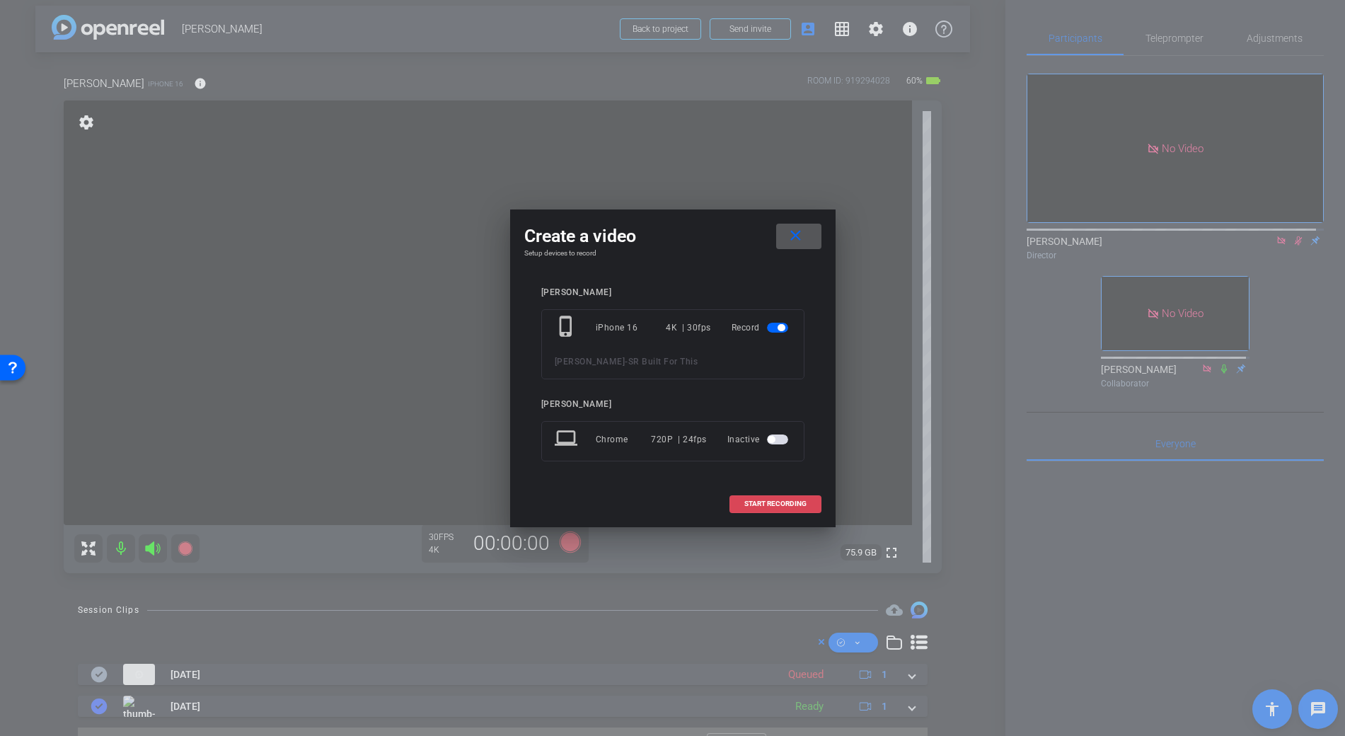
click at [761, 503] on span "START RECORDING" at bounding box center [775, 503] width 62 height 7
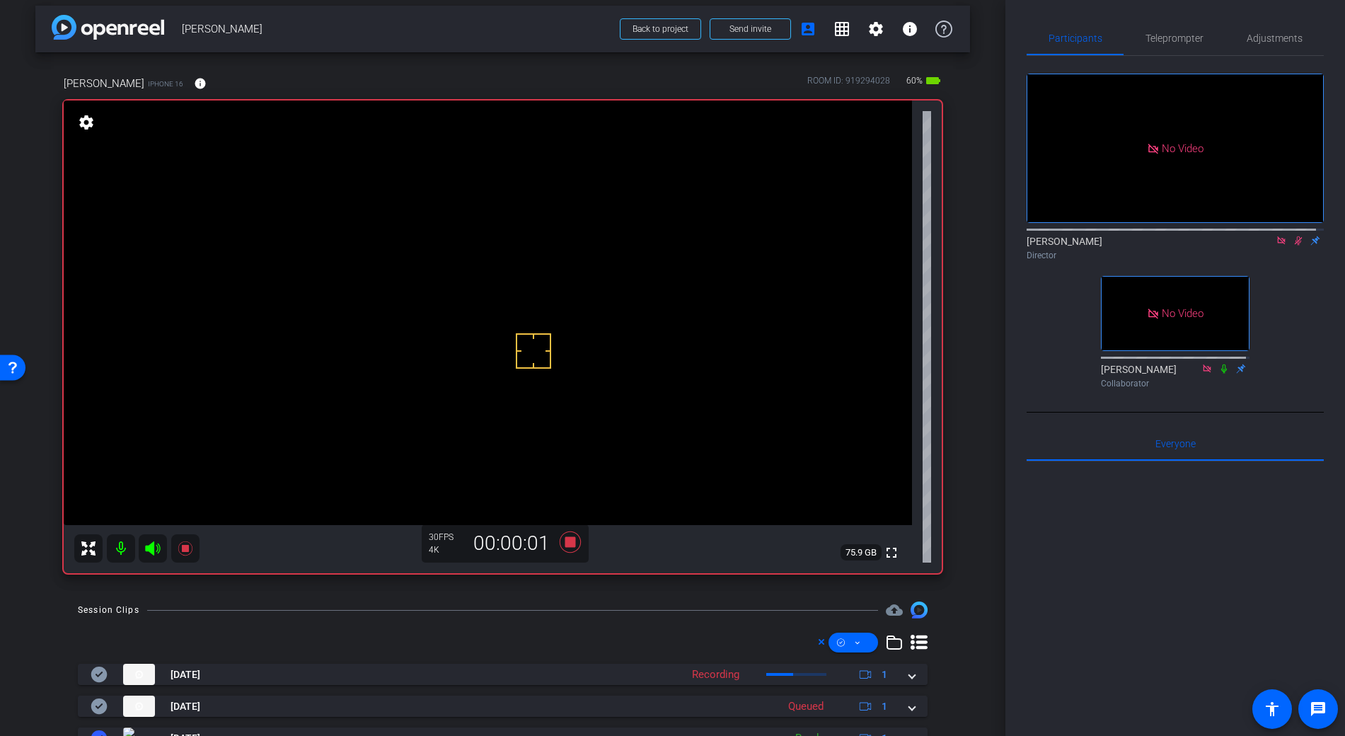
click at [491, 306] on video at bounding box center [488, 312] width 848 height 425
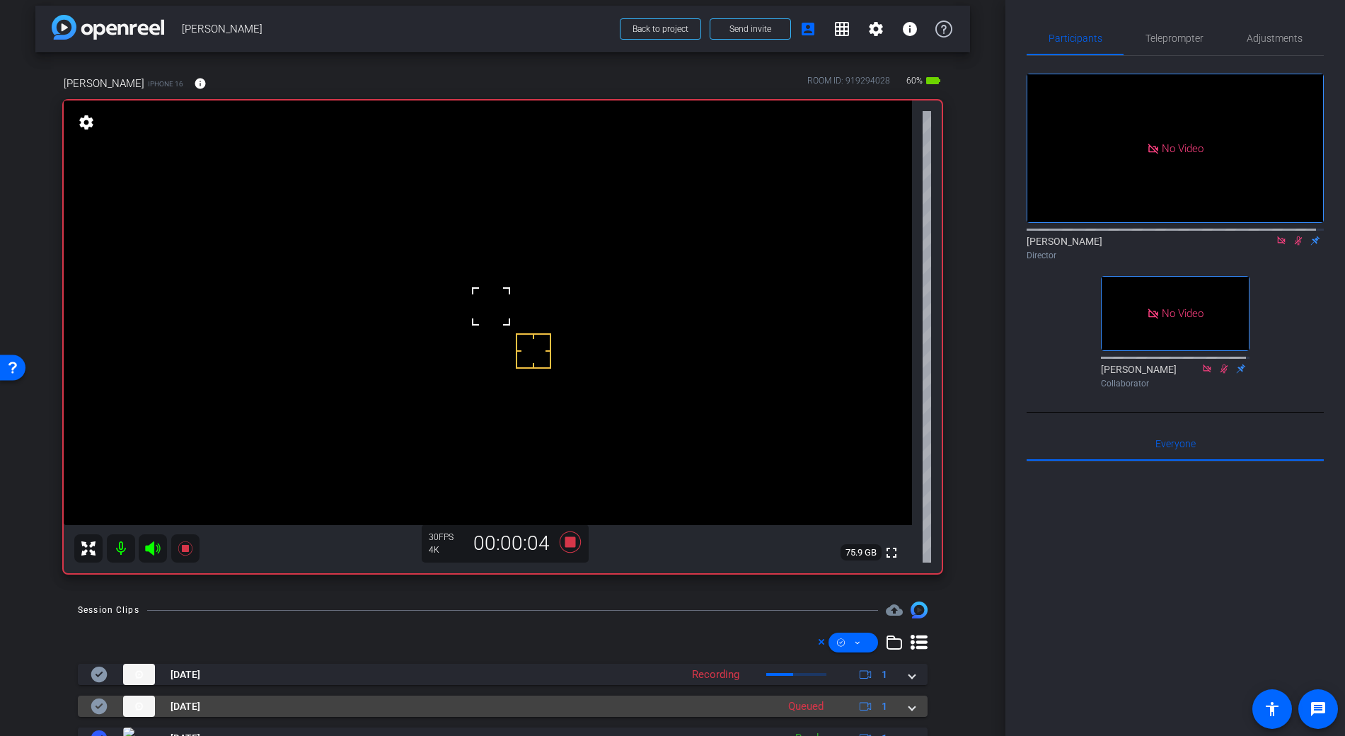
click at [908, 709] on mat-expansion-panel-header "Oct 1, 2025 Queued 1" at bounding box center [503, 706] width 850 height 21
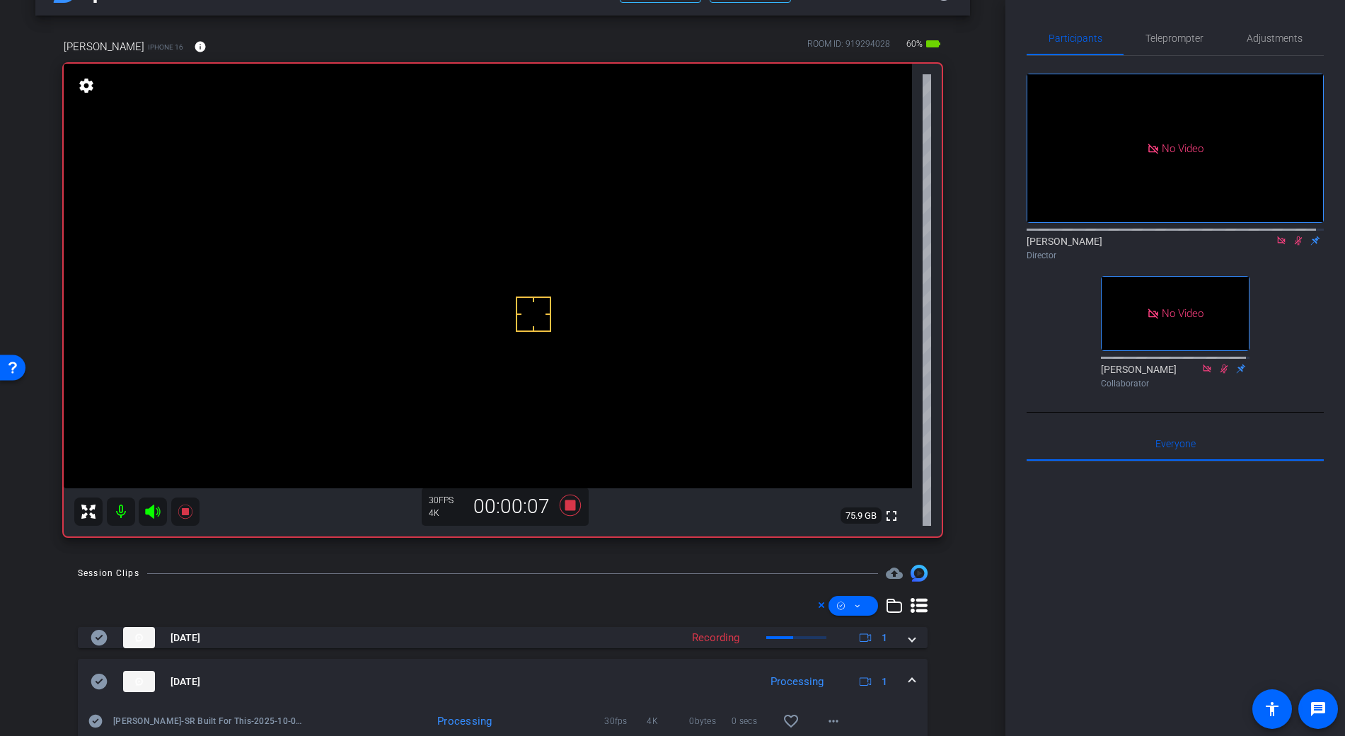
scroll to position [46, 0]
click at [466, 274] on video at bounding box center [488, 275] width 848 height 425
click at [466, 276] on video at bounding box center [488, 275] width 848 height 425
click at [817, 722] on span at bounding box center [834, 720] width 34 height 34
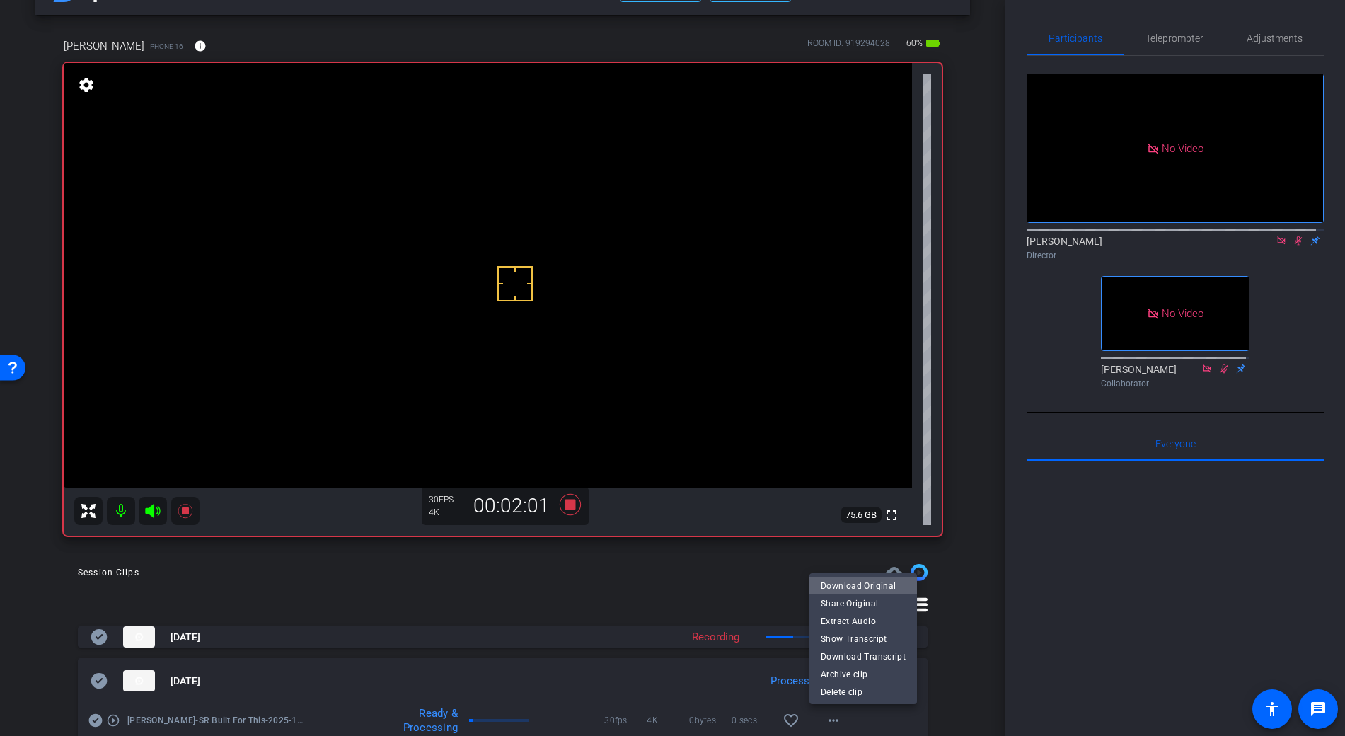
click at [867, 589] on span "Download Original" at bounding box center [863, 585] width 85 height 17
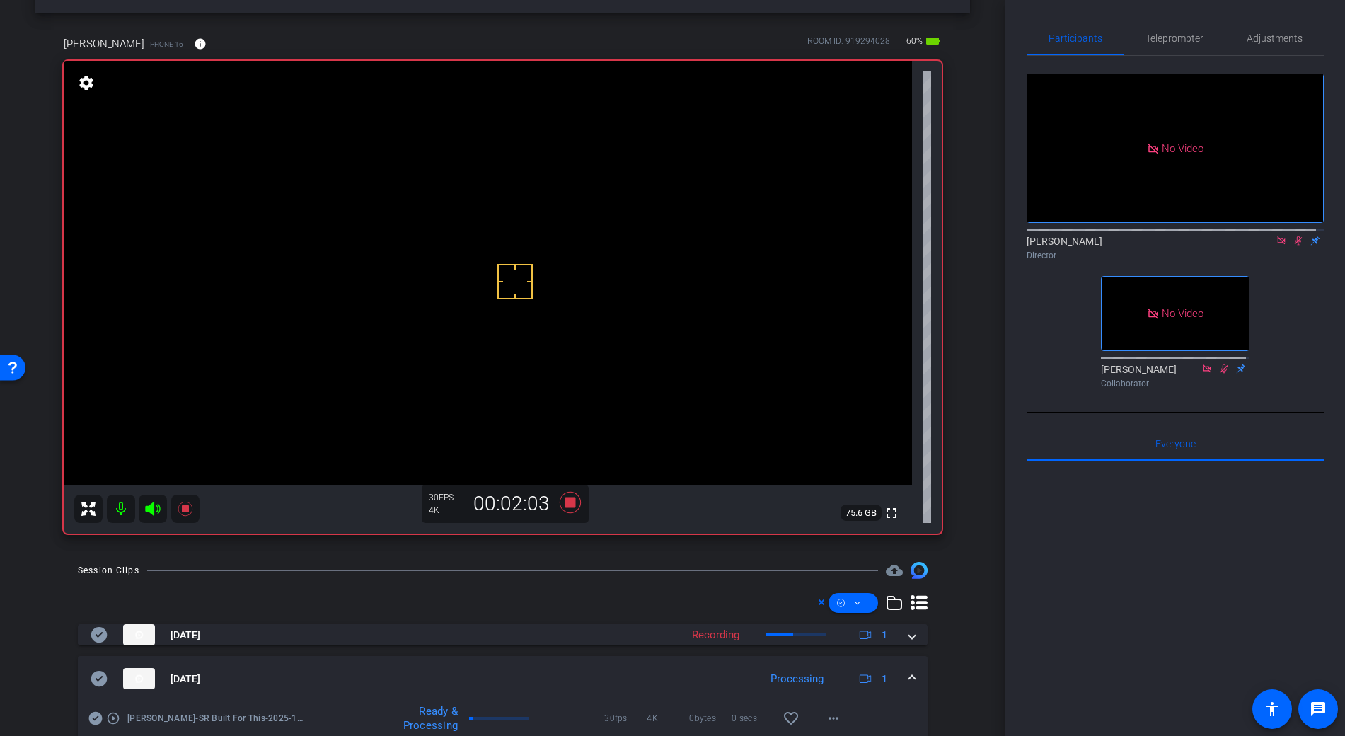
click at [86, 672] on mat-expansion-panel-header "Oct 1, 2025 Processing 1" at bounding box center [503, 678] width 850 height 45
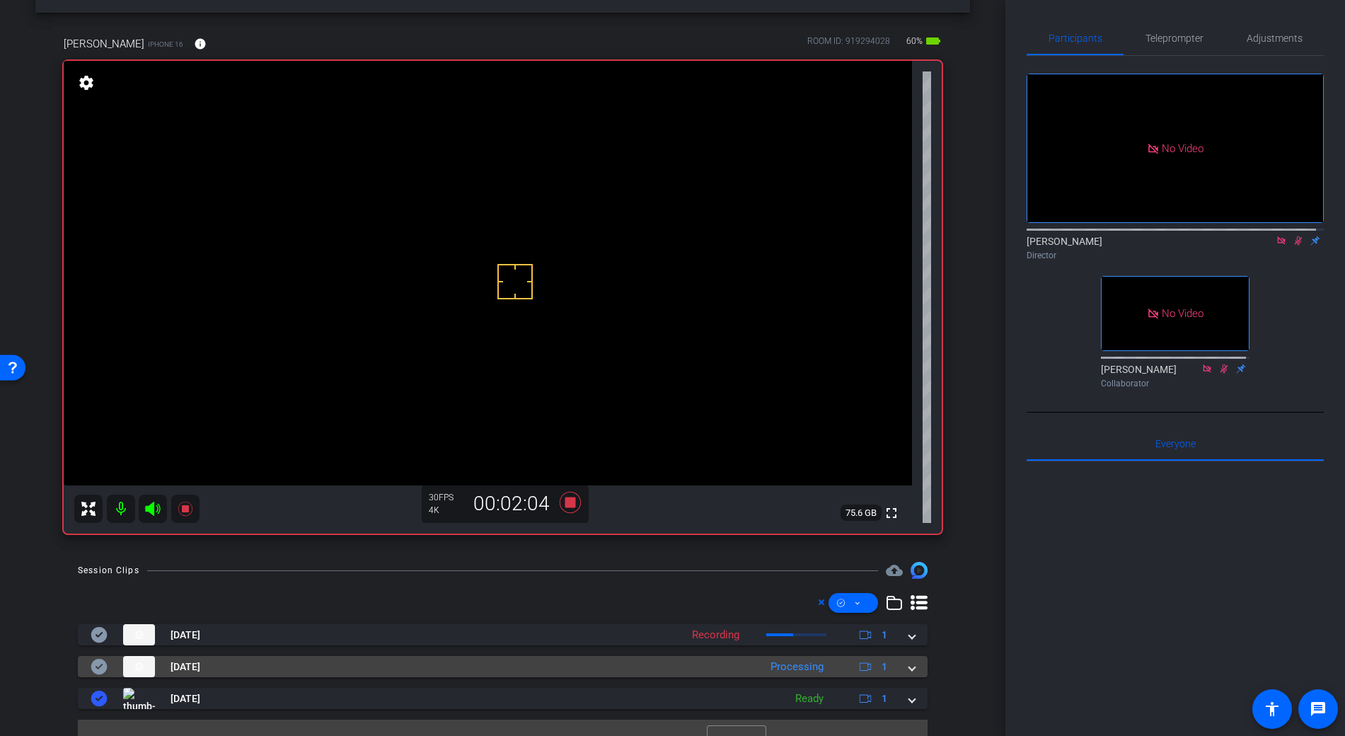
click at [100, 665] on icon at bounding box center [99, 667] width 16 height 16
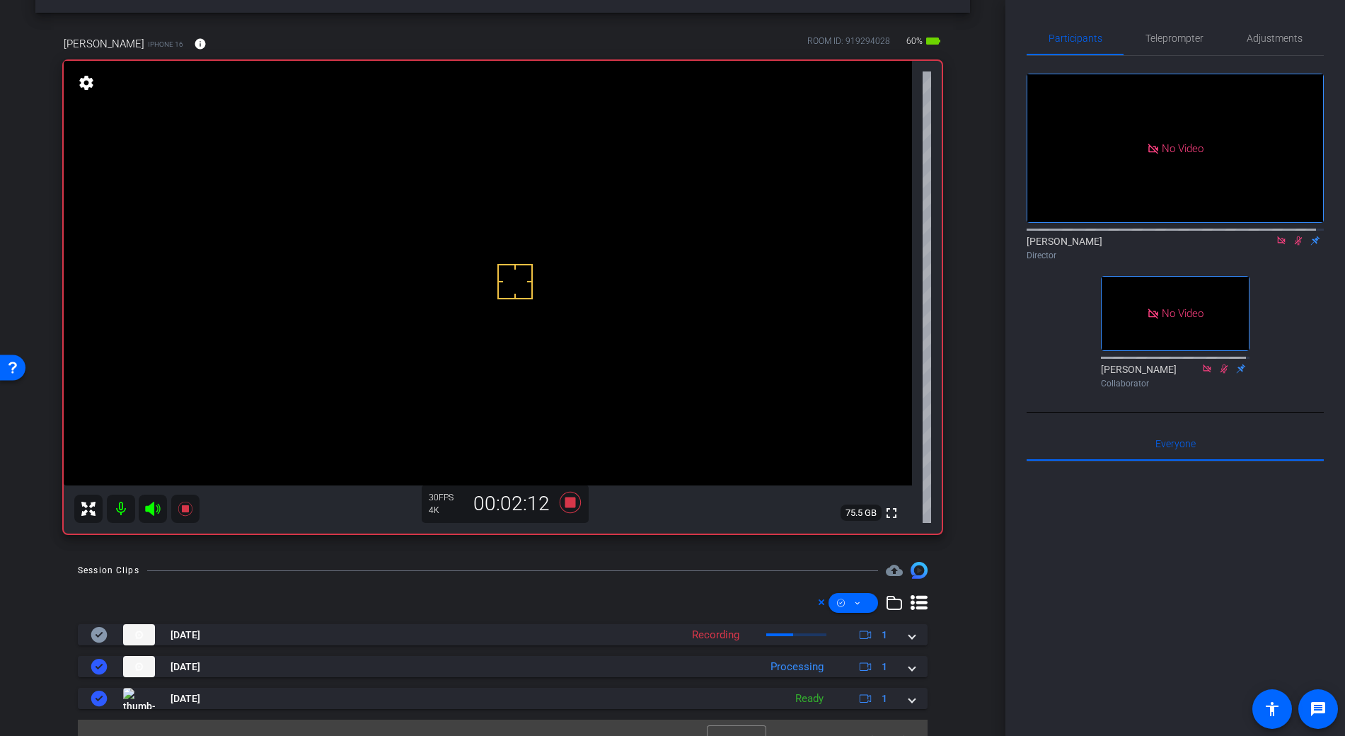
click at [476, 258] on video at bounding box center [488, 273] width 848 height 425
click at [457, 269] on video at bounding box center [488, 273] width 848 height 425
click at [463, 261] on video at bounding box center [488, 273] width 848 height 425
click at [568, 503] on icon at bounding box center [569, 502] width 21 height 21
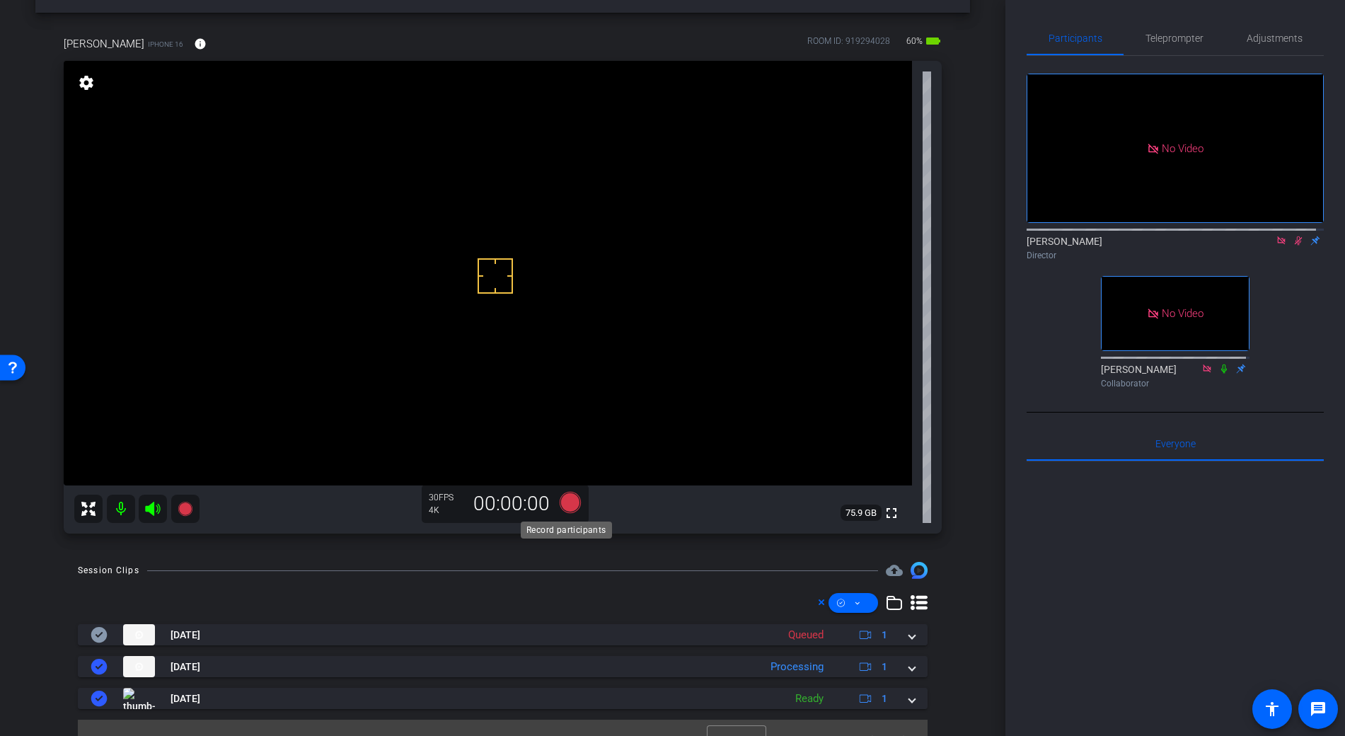
click at [568, 503] on icon at bounding box center [569, 502] width 21 height 21
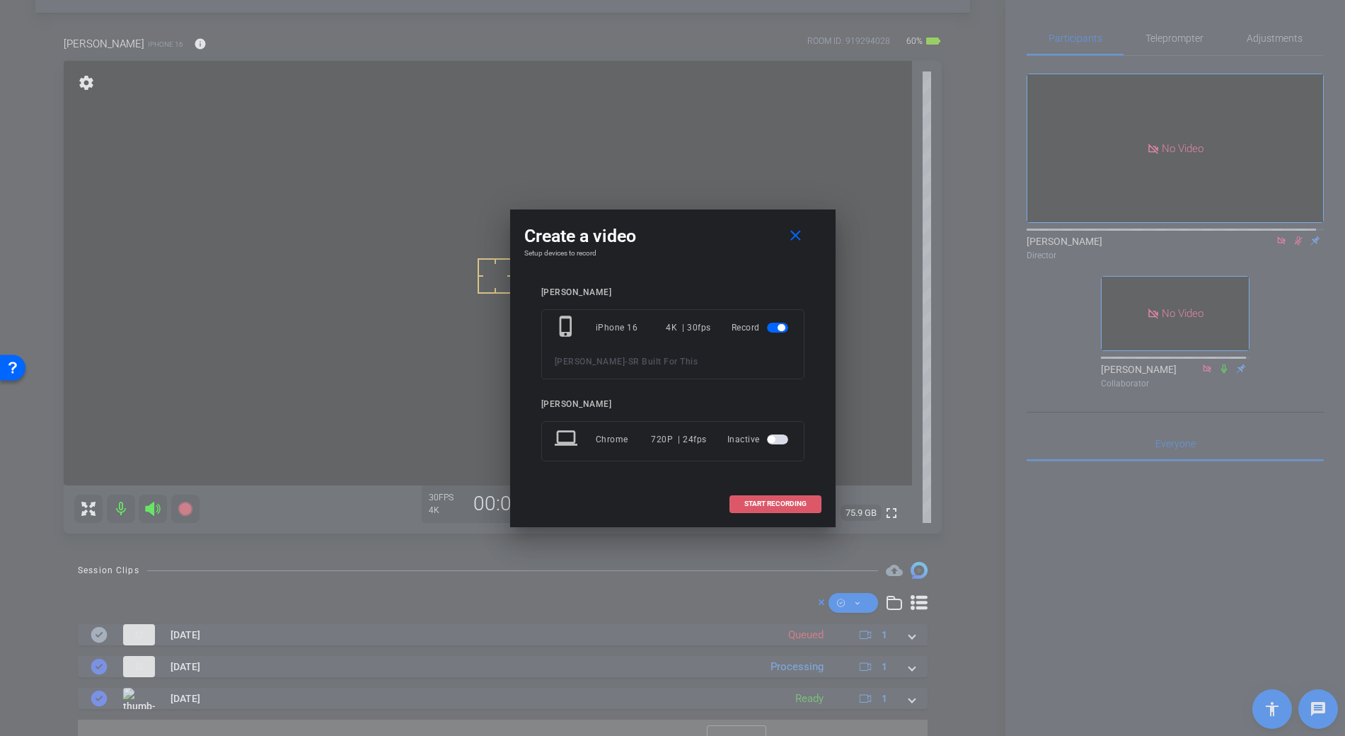
click at [760, 502] on span "START RECORDING" at bounding box center [775, 503] width 62 height 7
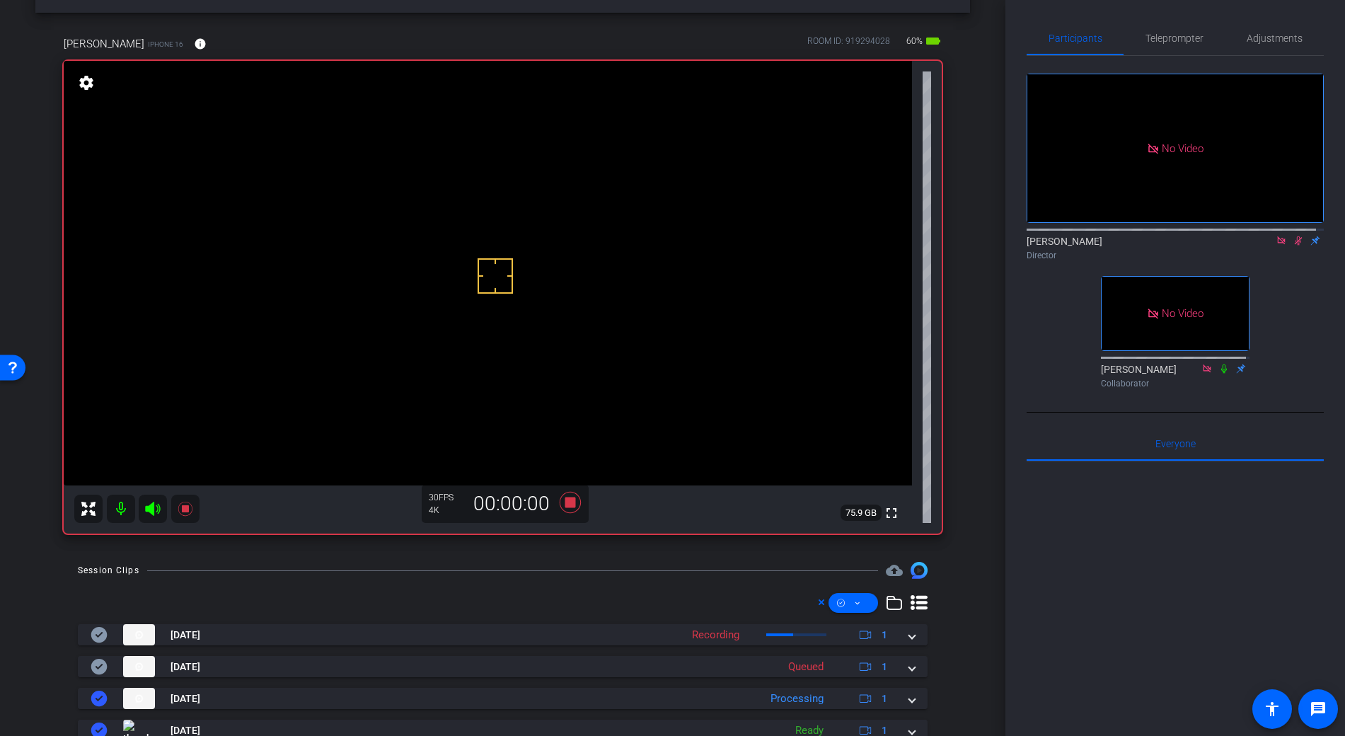
click at [458, 281] on video at bounding box center [488, 273] width 848 height 425
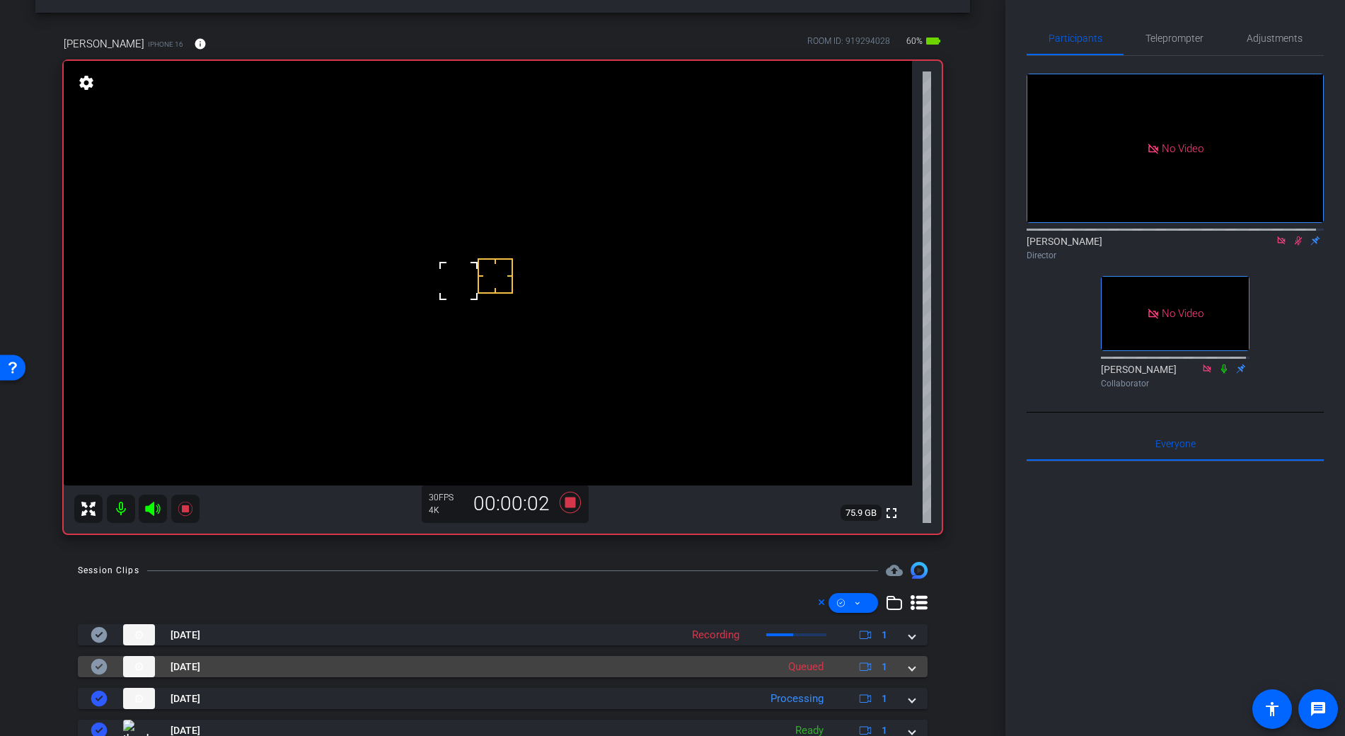
click at [909, 664] on span at bounding box center [912, 666] width 6 height 15
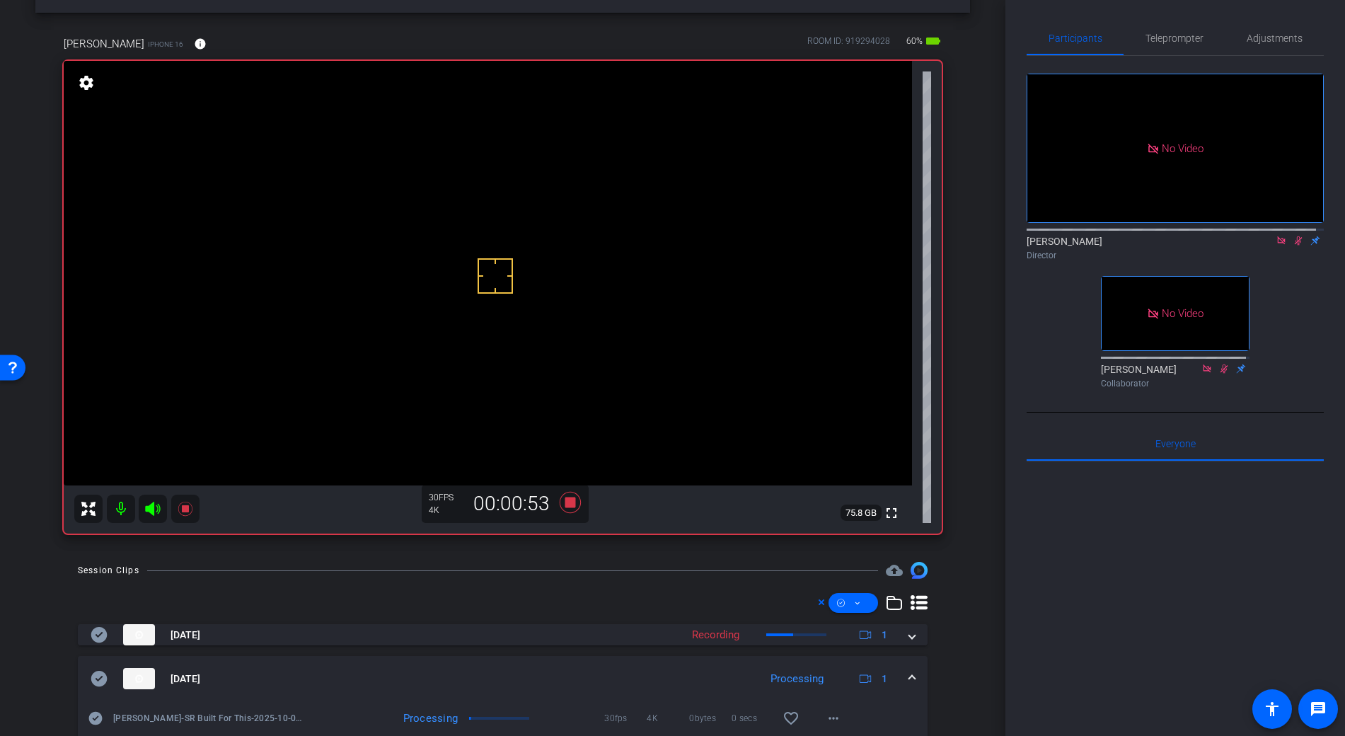
click at [463, 280] on video at bounding box center [488, 273] width 848 height 425
click at [468, 282] on video at bounding box center [488, 273] width 848 height 425
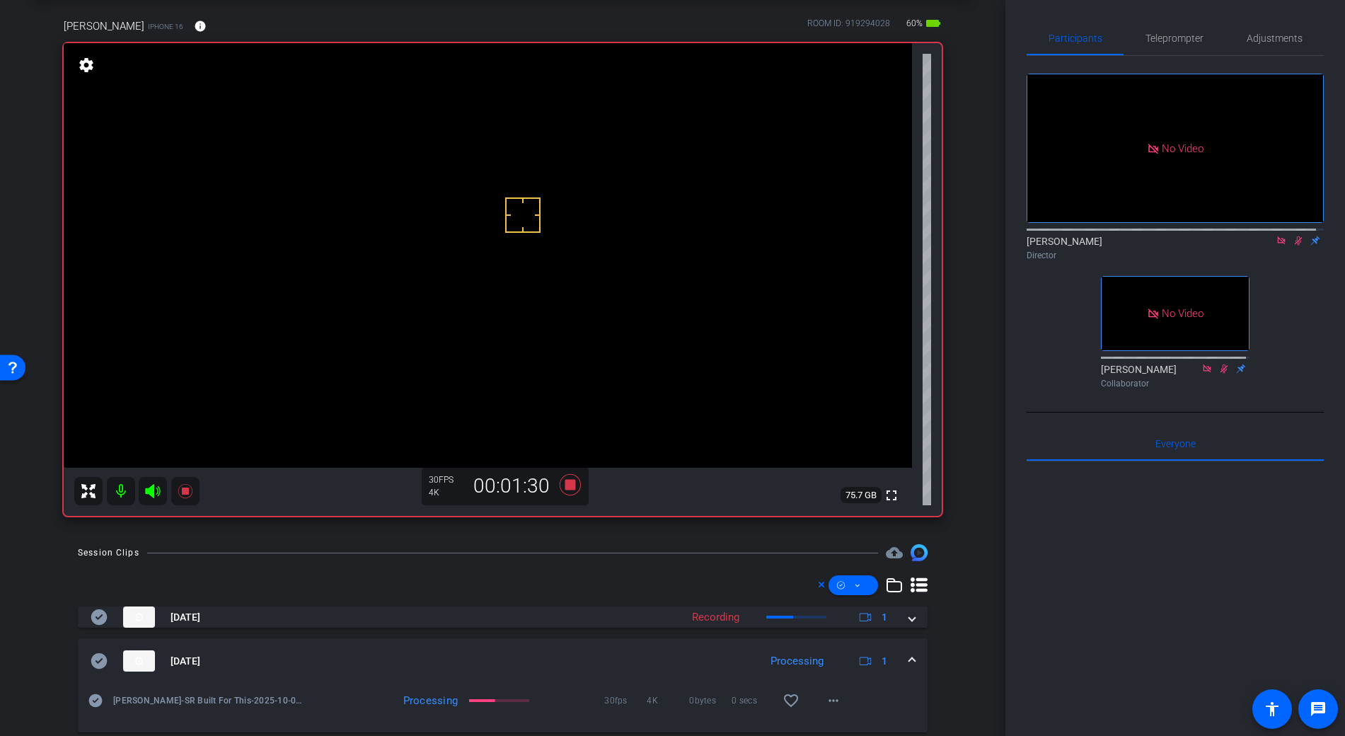
scroll to position [65, 0]
click at [469, 272] on video at bounding box center [488, 256] width 848 height 425
click at [468, 255] on video at bounding box center [488, 256] width 848 height 425
click at [471, 267] on video at bounding box center [488, 256] width 848 height 425
click at [573, 486] on icon at bounding box center [570, 485] width 34 height 25
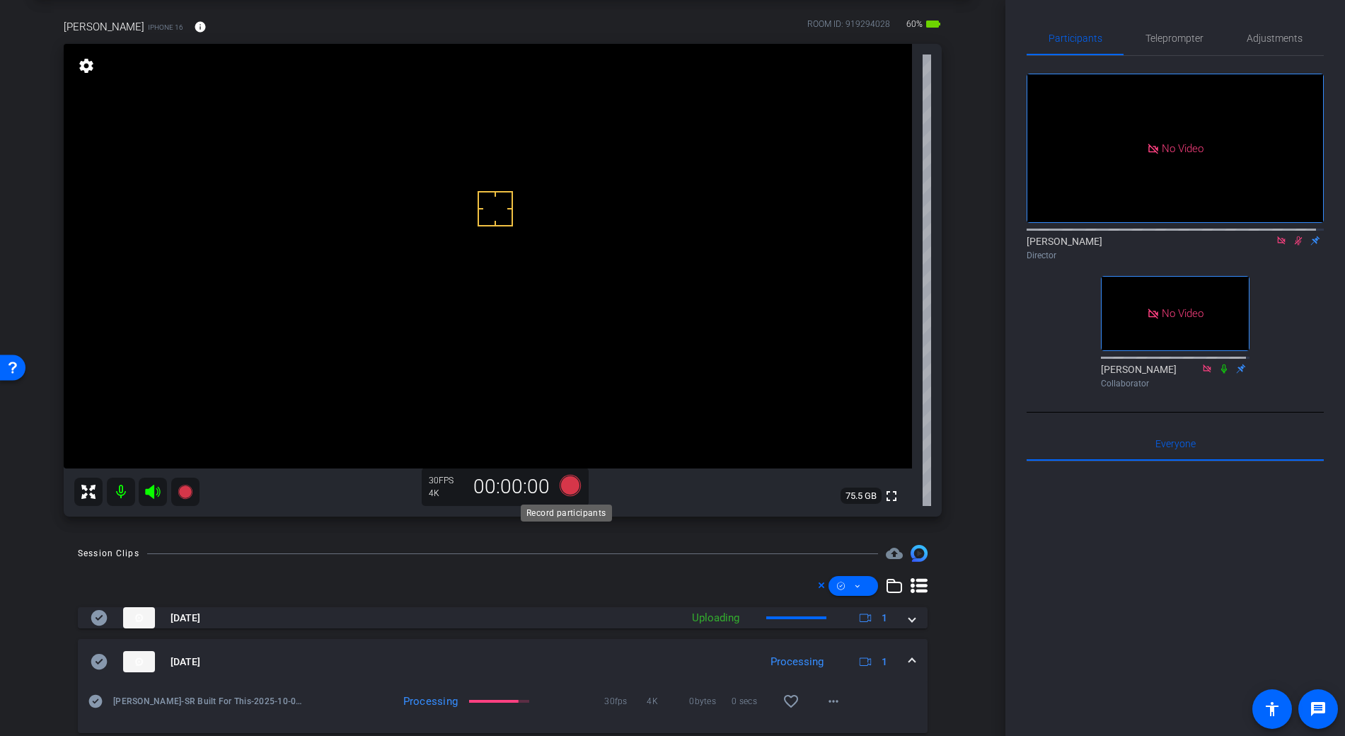
click at [573, 486] on icon at bounding box center [569, 485] width 21 height 21
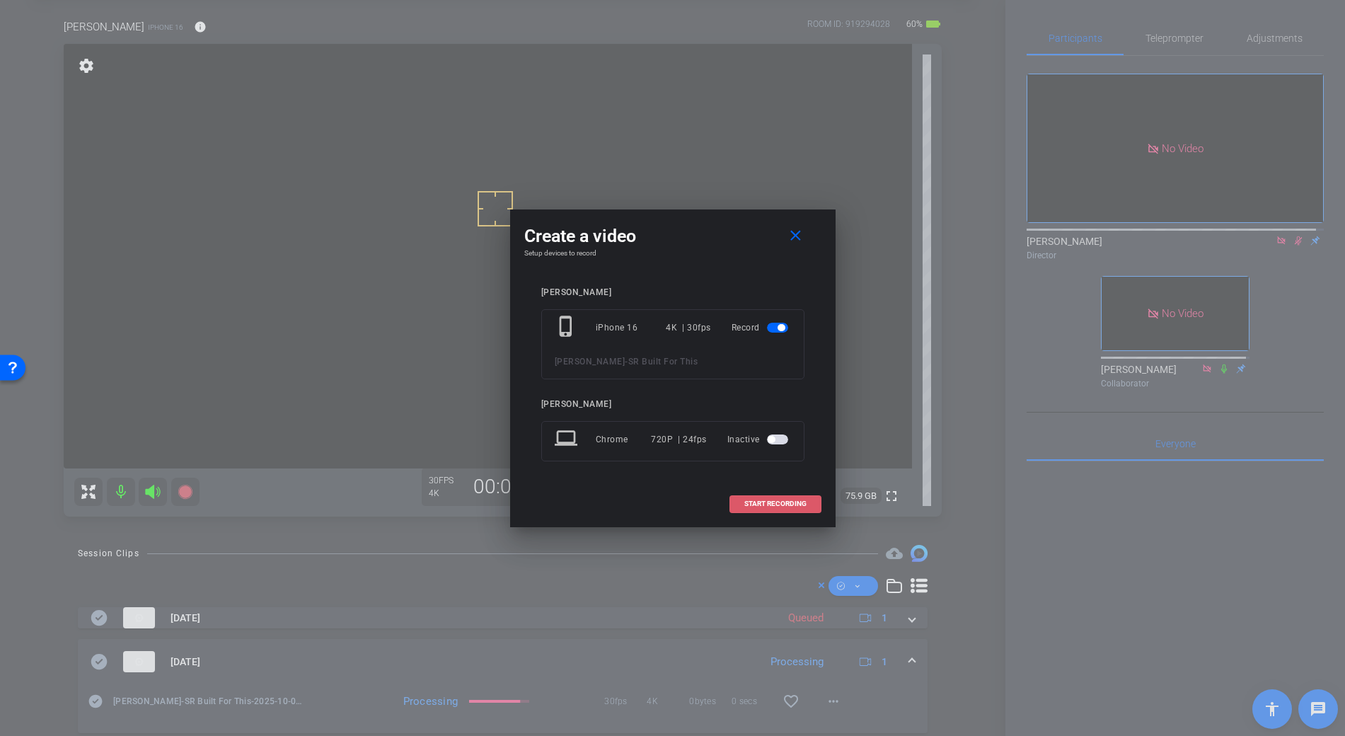
click at [744, 502] on span "START RECORDING" at bounding box center [775, 503] width 62 height 7
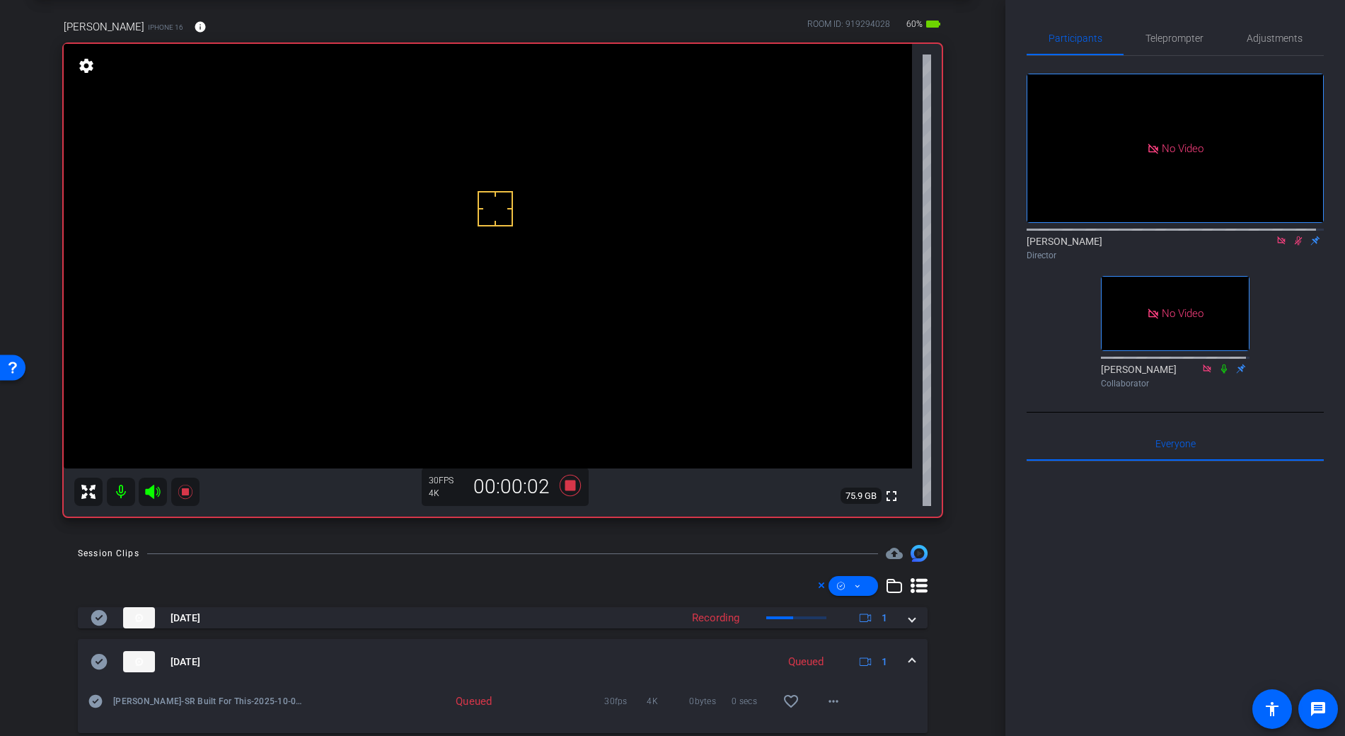
click at [470, 271] on video at bounding box center [488, 256] width 848 height 425
click at [900, 656] on div "Oct 1, 2025 Queued 1" at bounding box center [500, 661] width 819 height 21
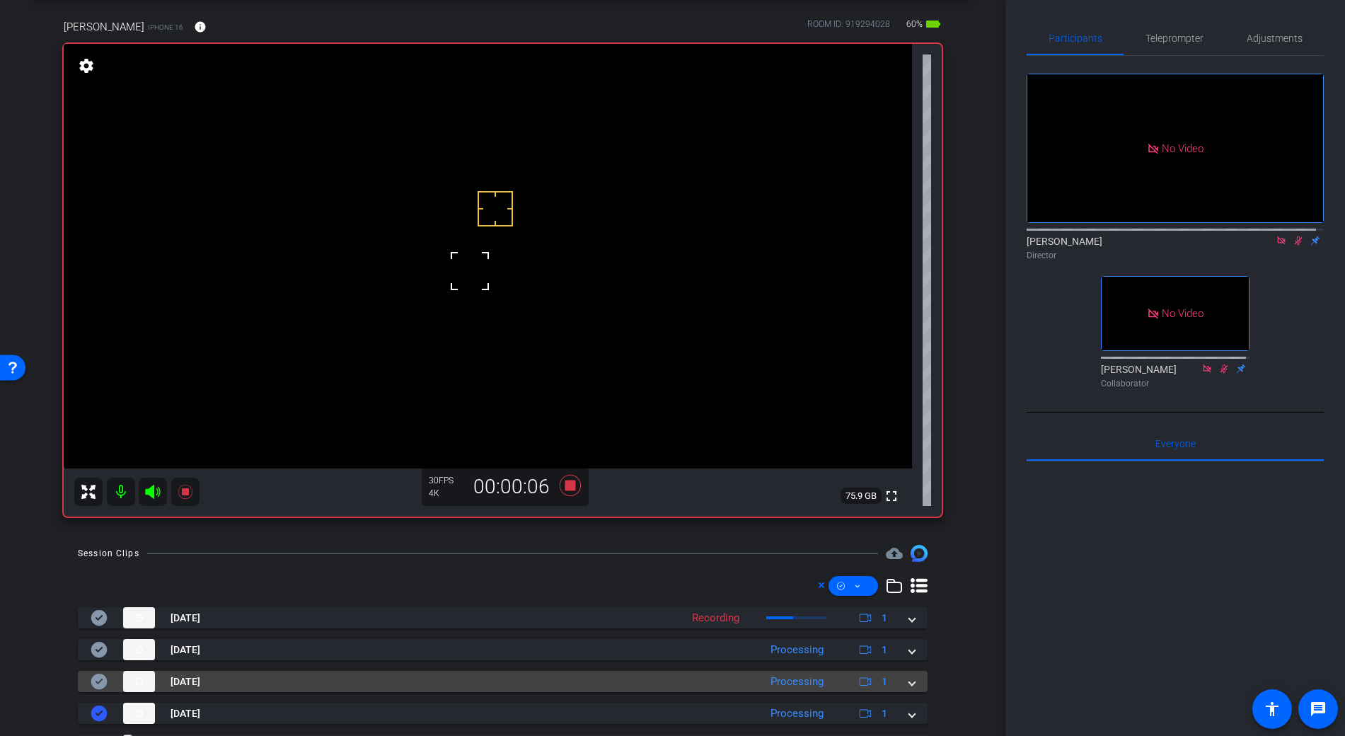
click at [909, 681] on span at bounding box center [912, 681] width 6 height 15
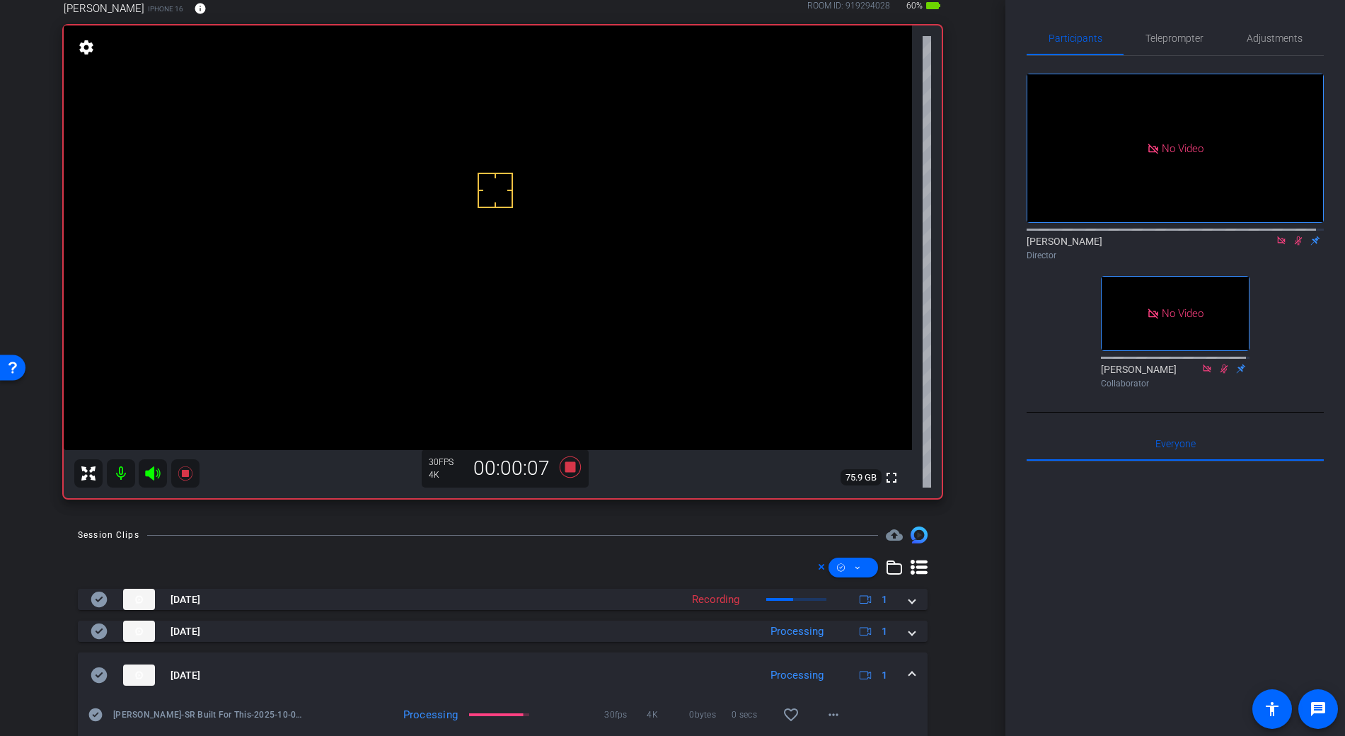
scroll to position [86, 0]
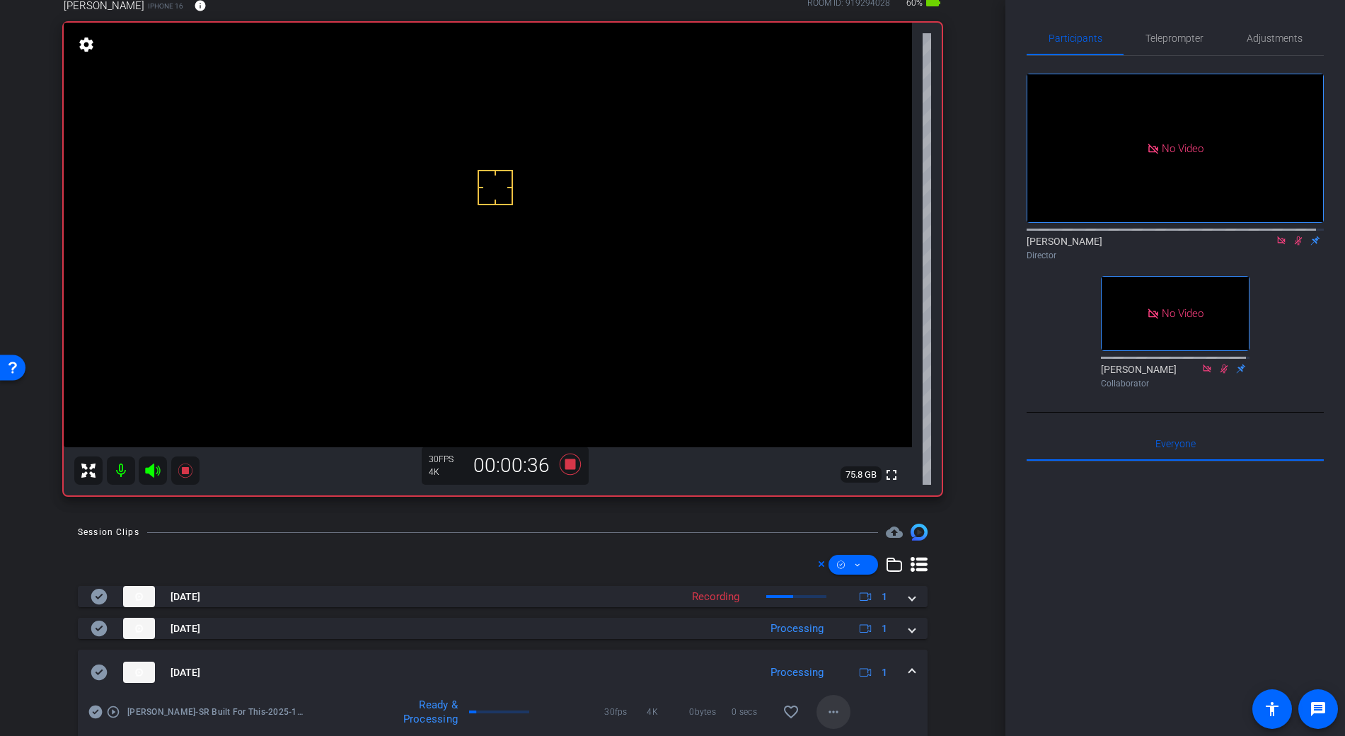
click at [825, 705] on mat-icon "more_horiz" at bounding box center [833, 711] width 17 height 17
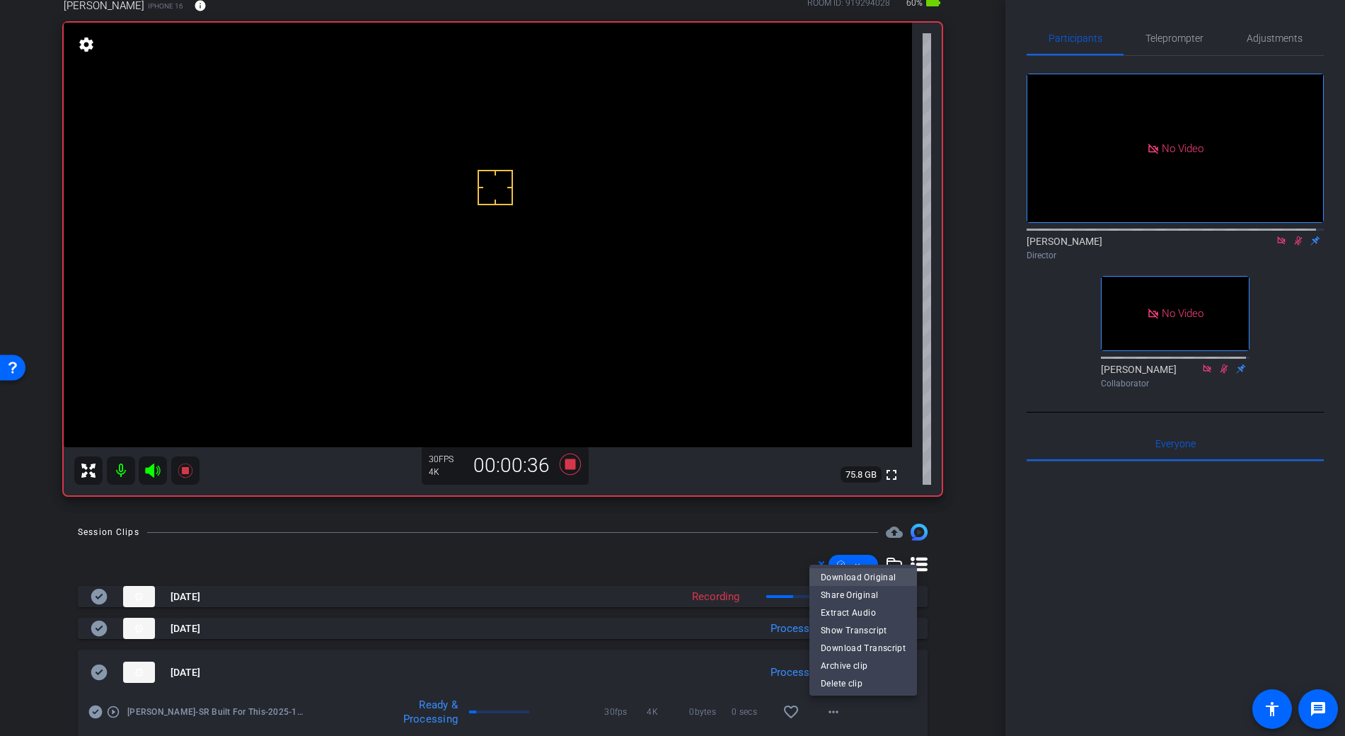
click at [867, 575] on span "Download Original" at bounding box center [863, 576] width 85 height 17
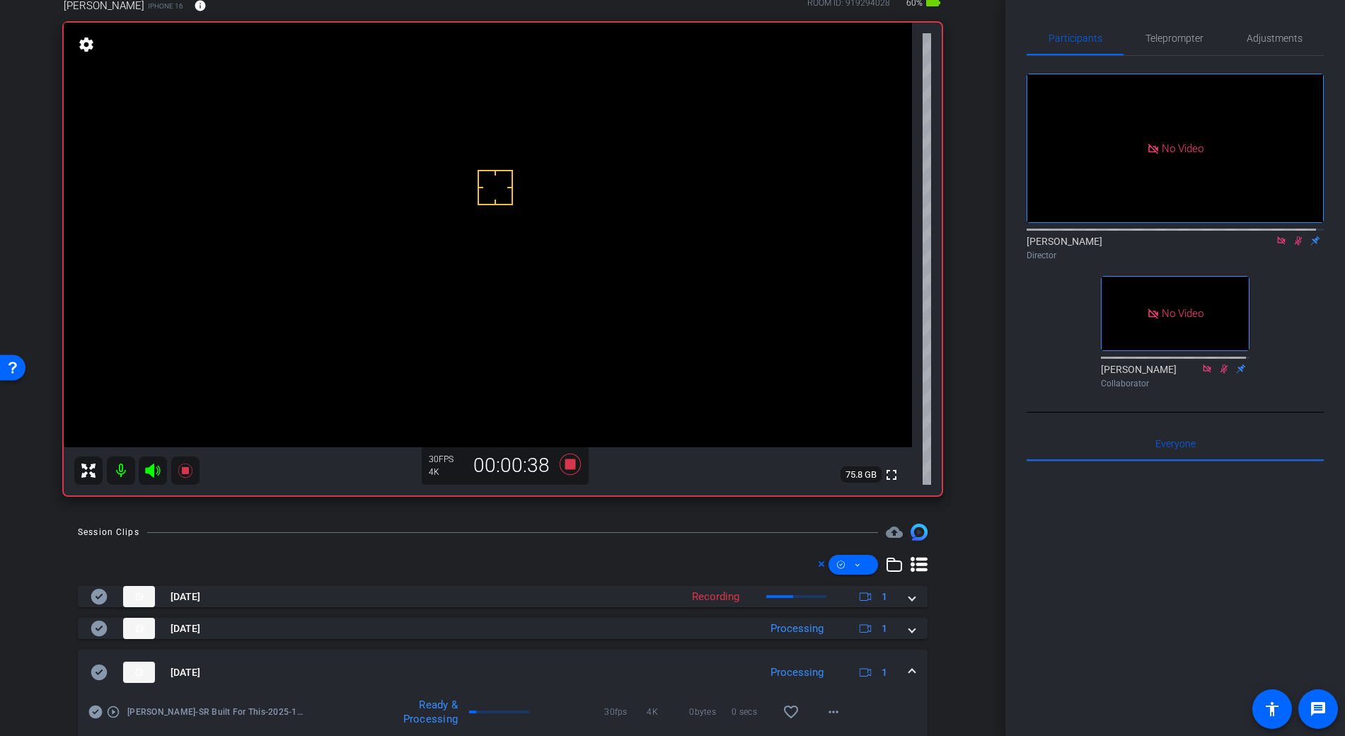
click at [101, 672] on icon at bounding box center [99, 672] width 16 height 16
click at [901, 667] on mat-expansion-panel-header "Oct 1, 2025 Processing 1" at bounding box center [503, 672] width 850 height 45
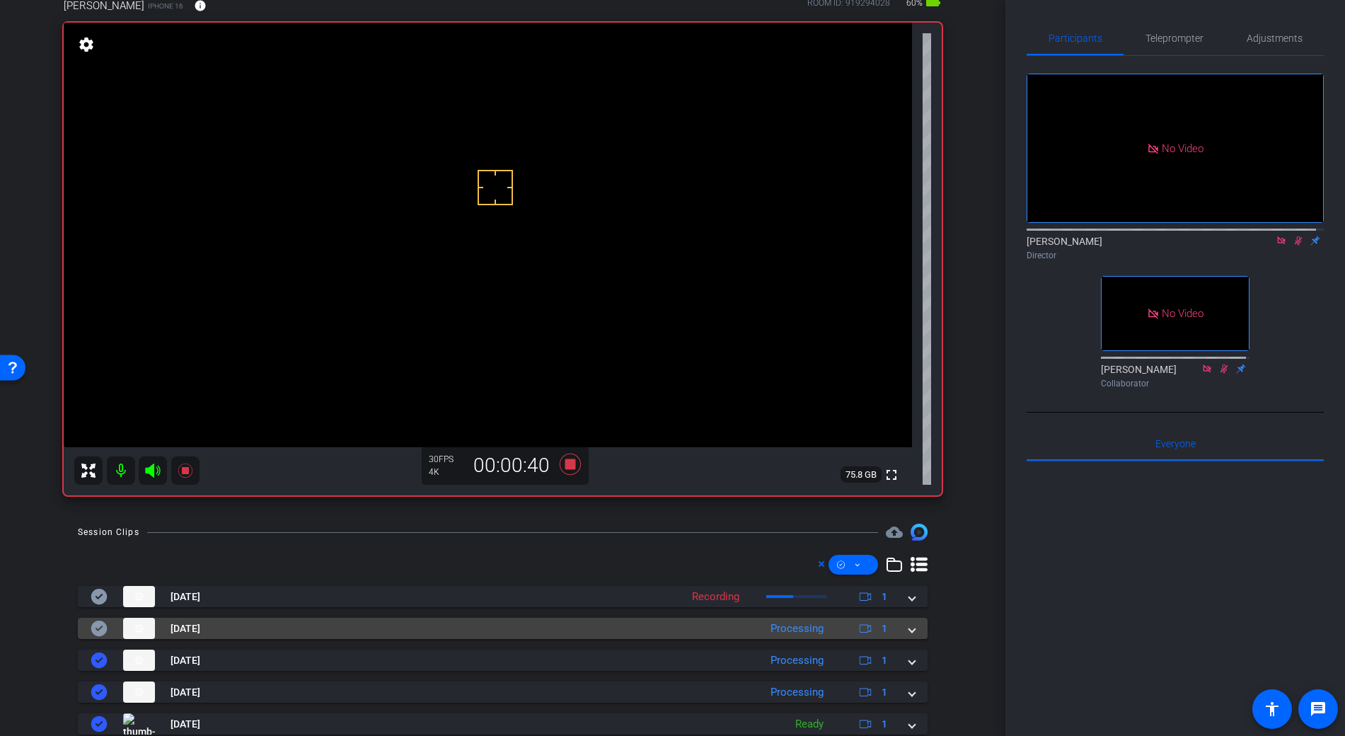
click at [909, 629] on span at bounding box center [912, 628] width 6 height 15
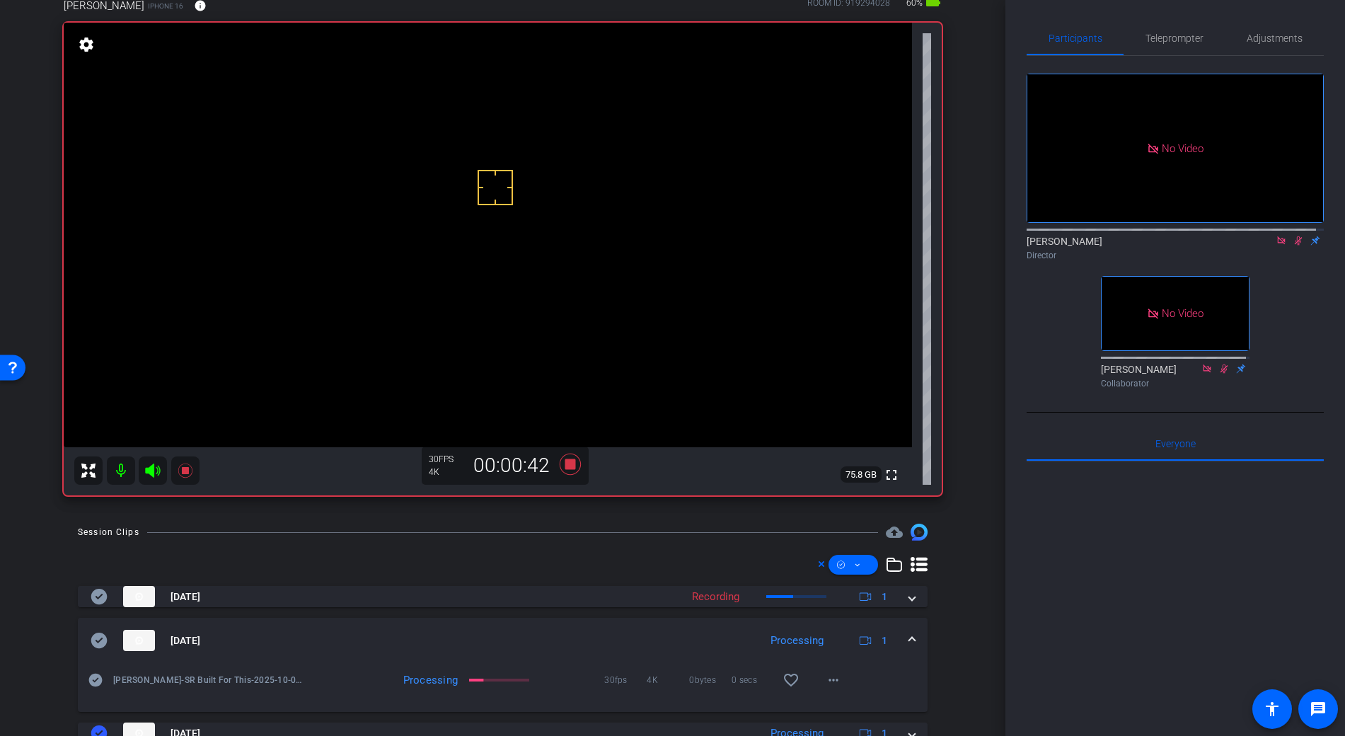
click at [474, 260] on video at bounding box center [488, 235] width 848 height 425
click at [496, 245] on video at bounding box center [488, 235] width 848 height 425
click at [475, 237] on video at bounding box center [488, 235] width 848 height 425
click at [473, 246] on video at bounding box center [488, 235] width 848 height 425
click at [481, 238] on video at bounding box center [488, 235] width 848 height 425
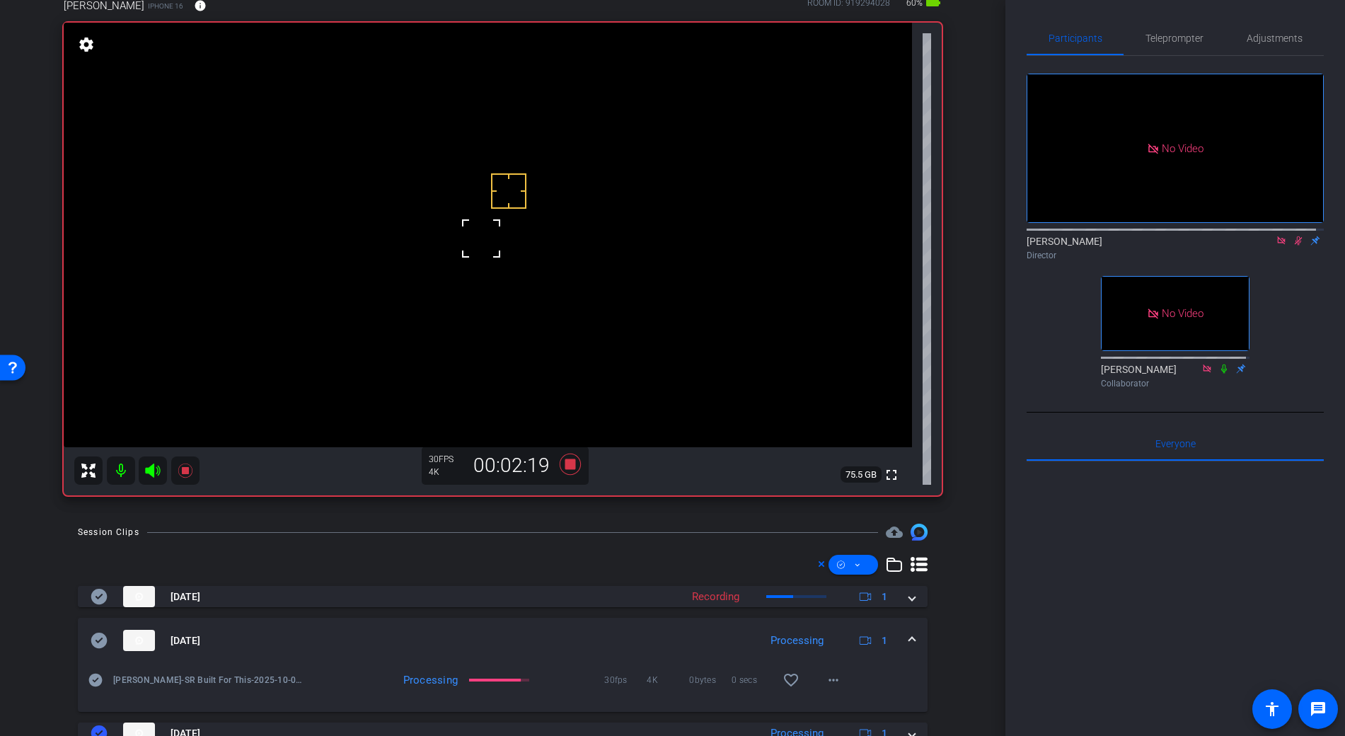
scroll to position [86, 0]
click at [471, 250] on video at bounding box center [488, 235] width 848 height 425
click at [835, 682] on span at bounding box center [834, 681] width 34 height 34
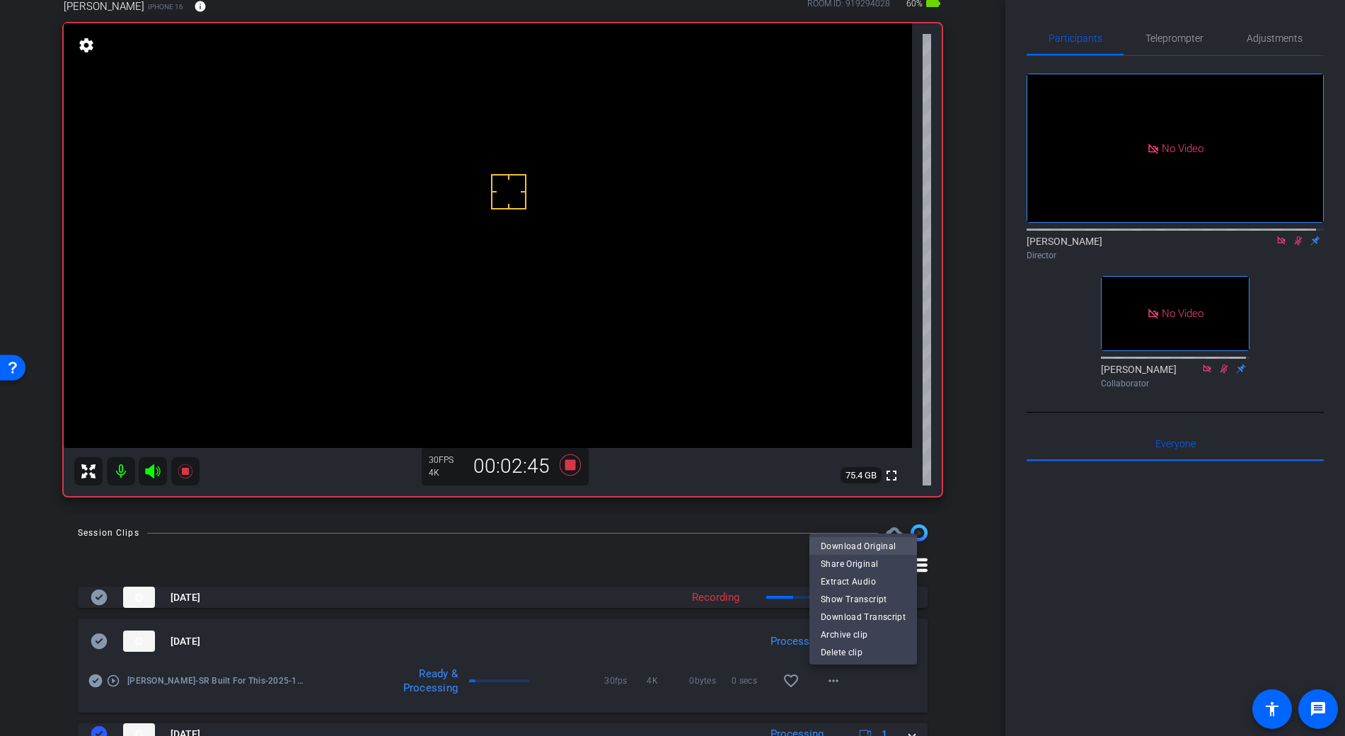
click at [867, 543] on span "Download Original" at bounding box center [863, 545] width 85 height 17
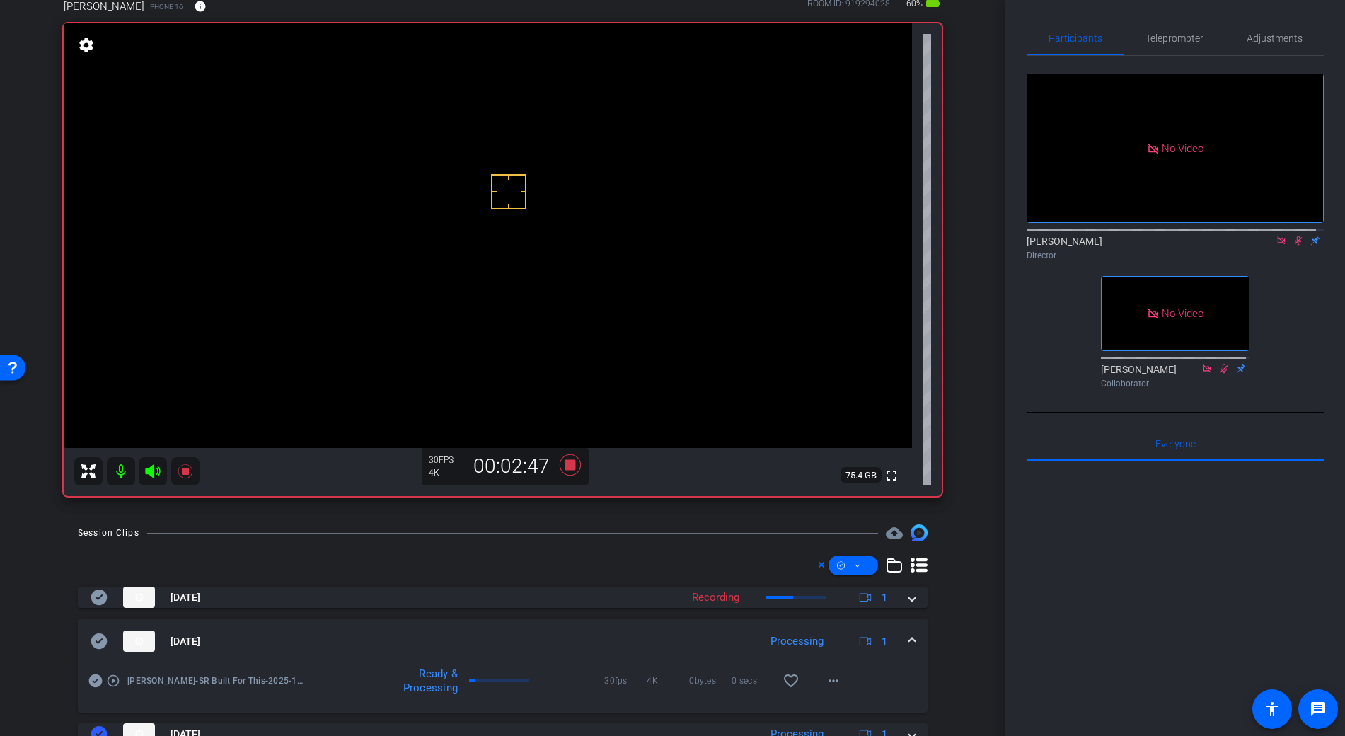
click at [103, 642] on icon at bounding box center [99, 641] width 16 height 16
click at [901, 638] on div "Oct 1, 2025 Processing 1" at bounding box center [500, 640] width 819 height 21
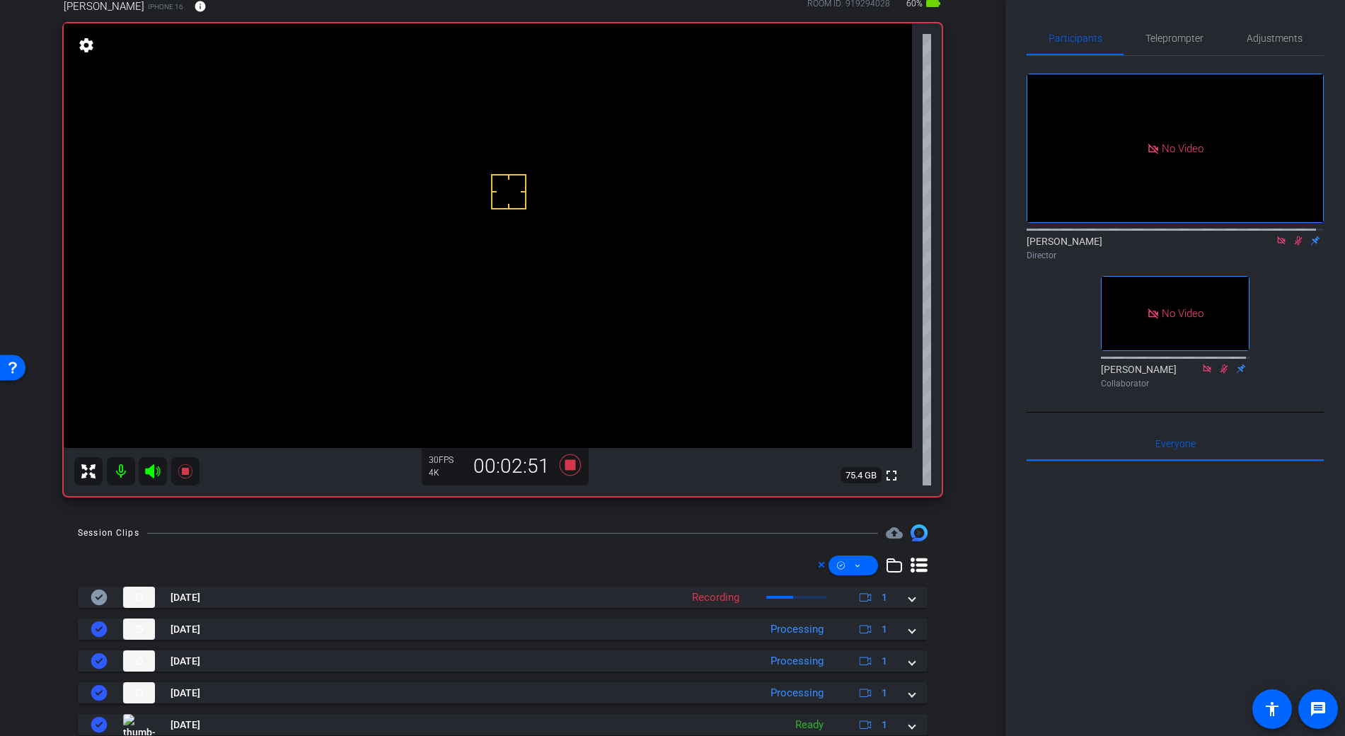
click at [473, 242] on video at bounding box center [488, 235] width 848 height 425
click at [566, 466] on icon at bounding box center [569, 464] width 21 height 21
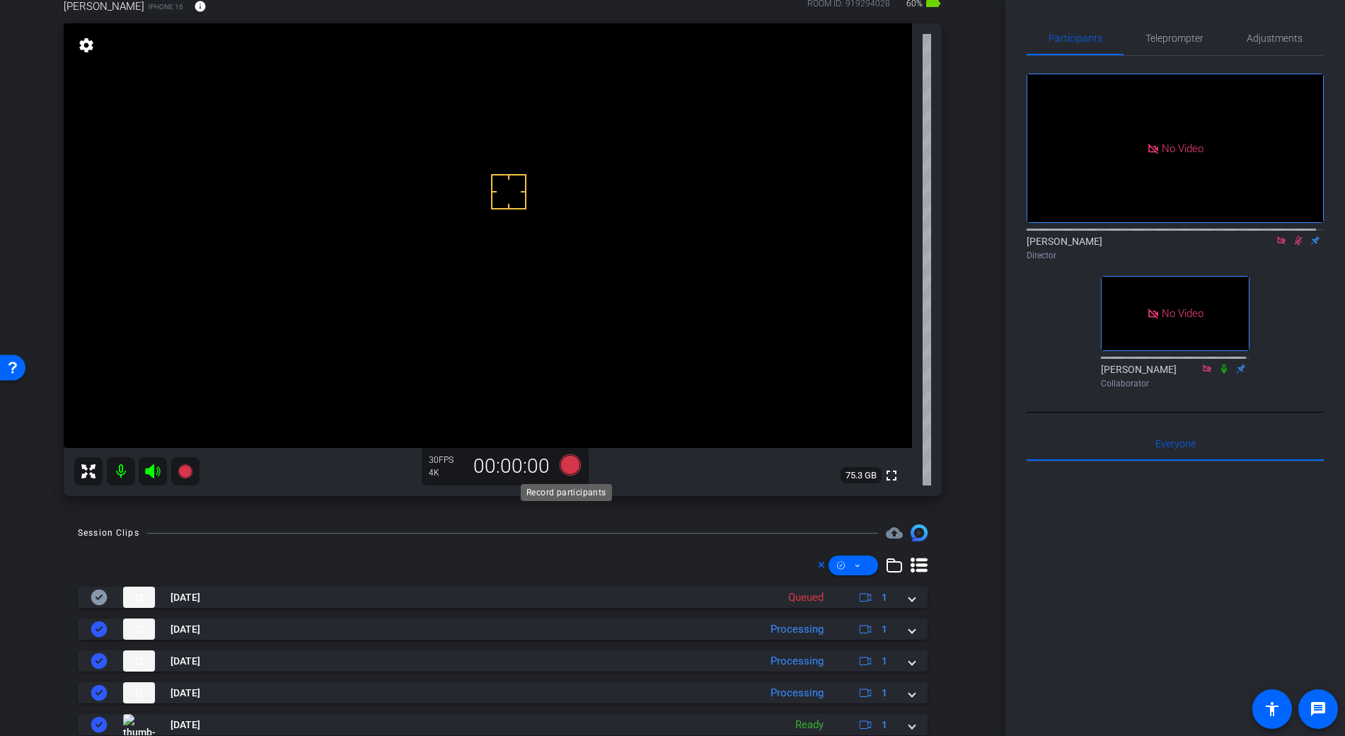
click at [565, 467] on icon at bounding box center [569, 464] width 21 height 21
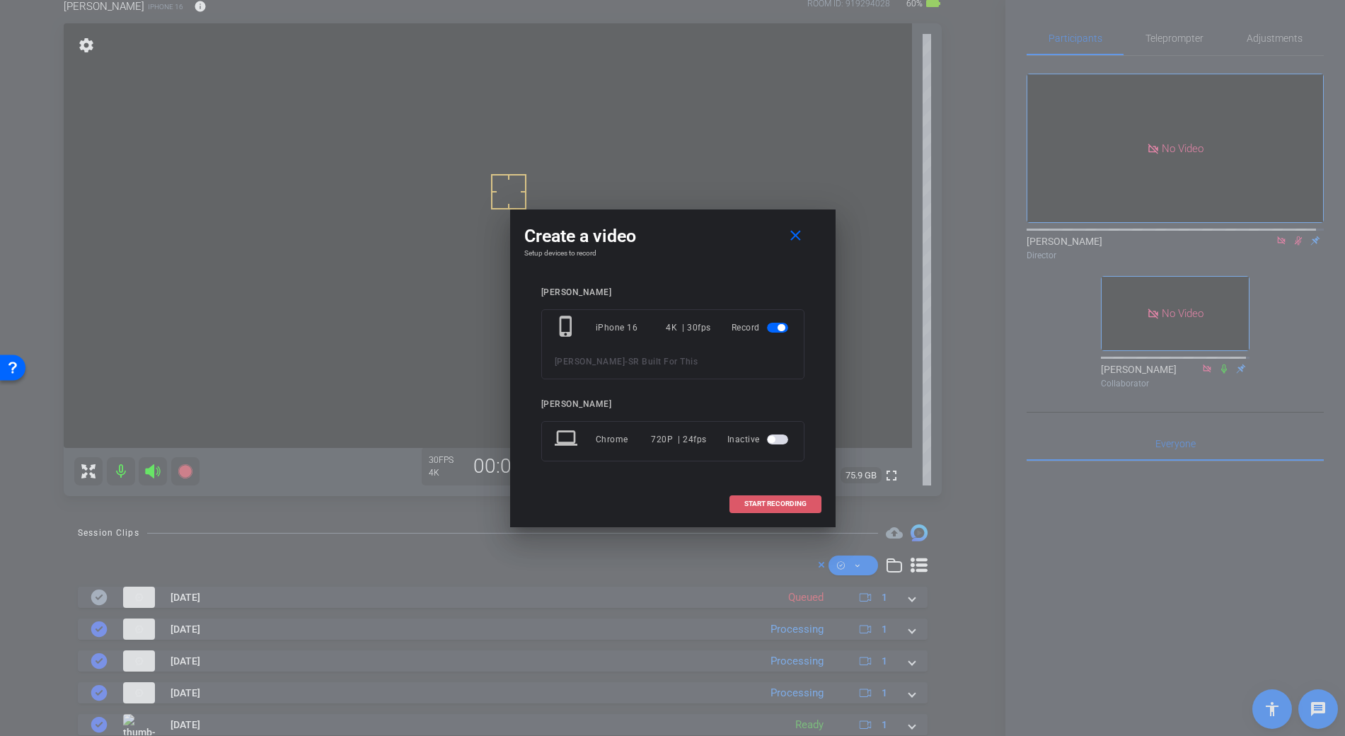
click at [796, 506] on span "START RECORDING" at bounding box center [775, 503] width 62 height 7
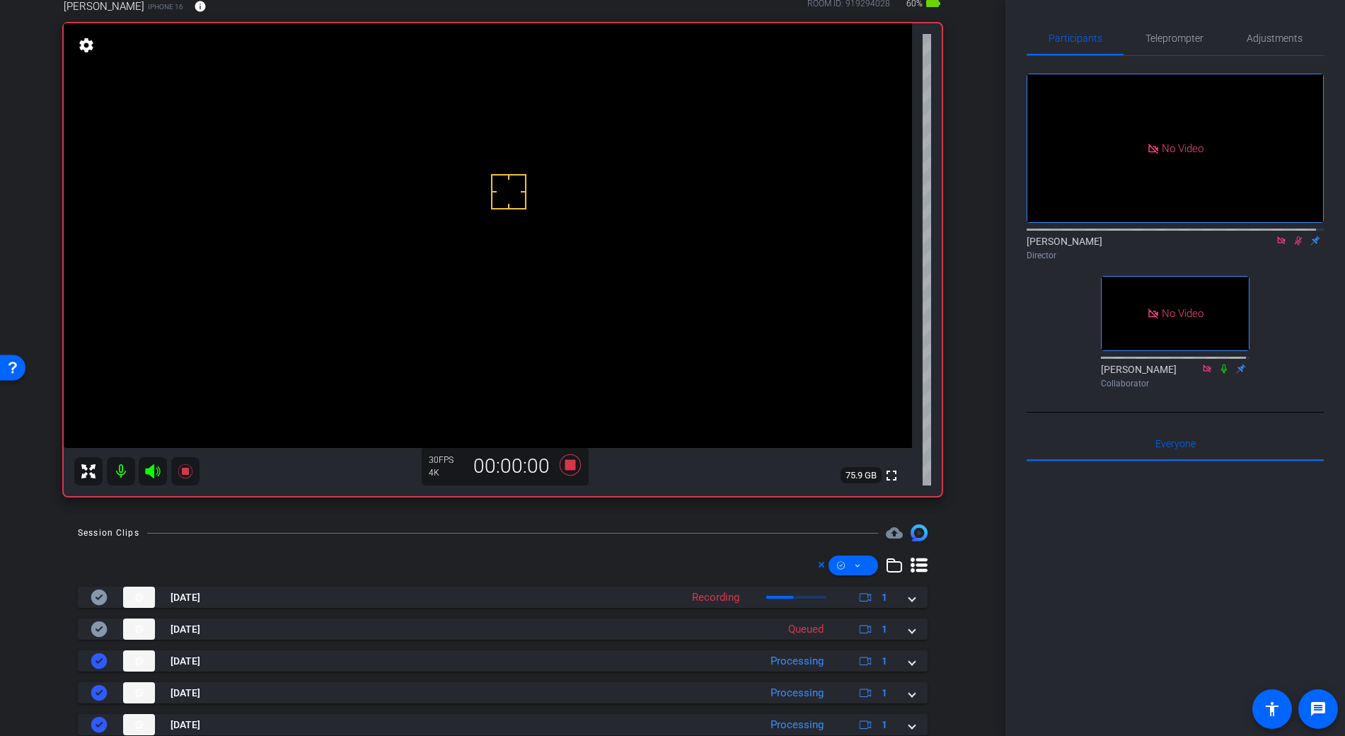
click at [467, 250] on video at bounding box center [488, 235] width 848 height 425
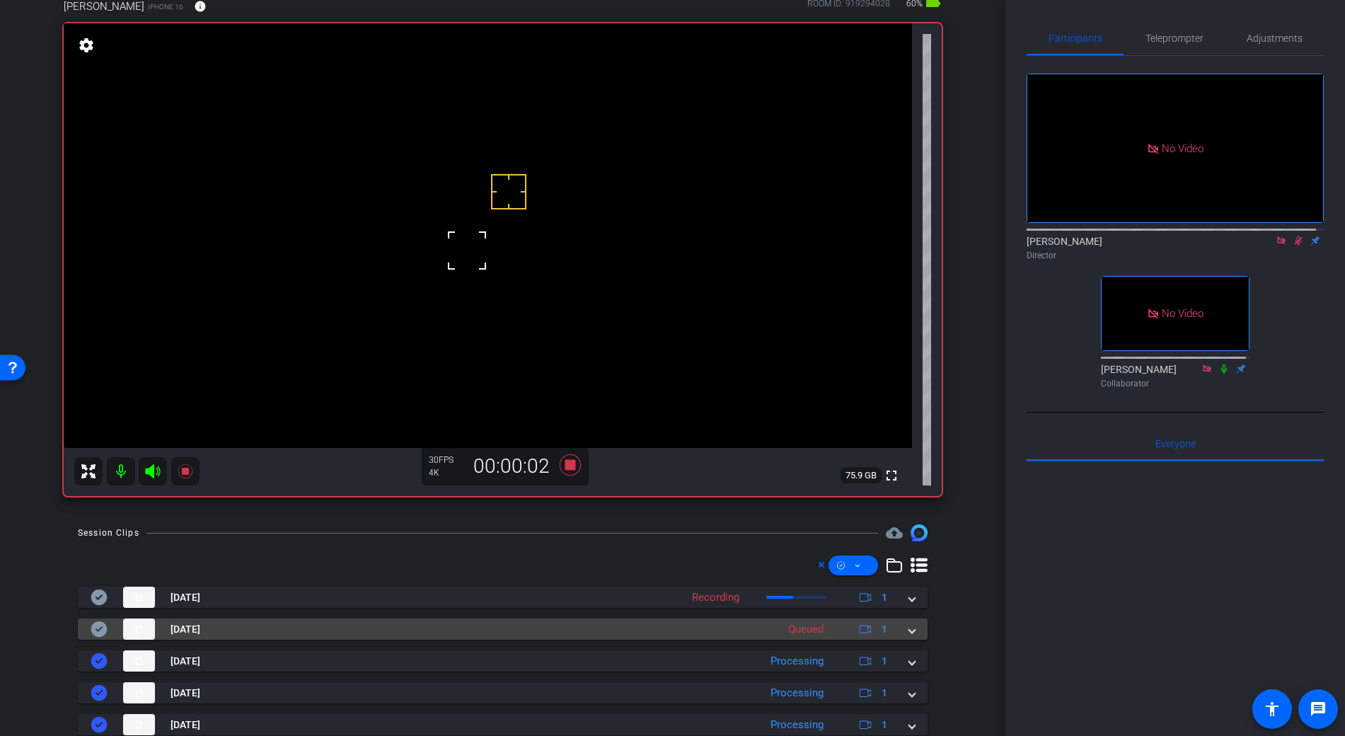
click at [909, 630] on span at bounding box center [912, 629] width 6 height 15
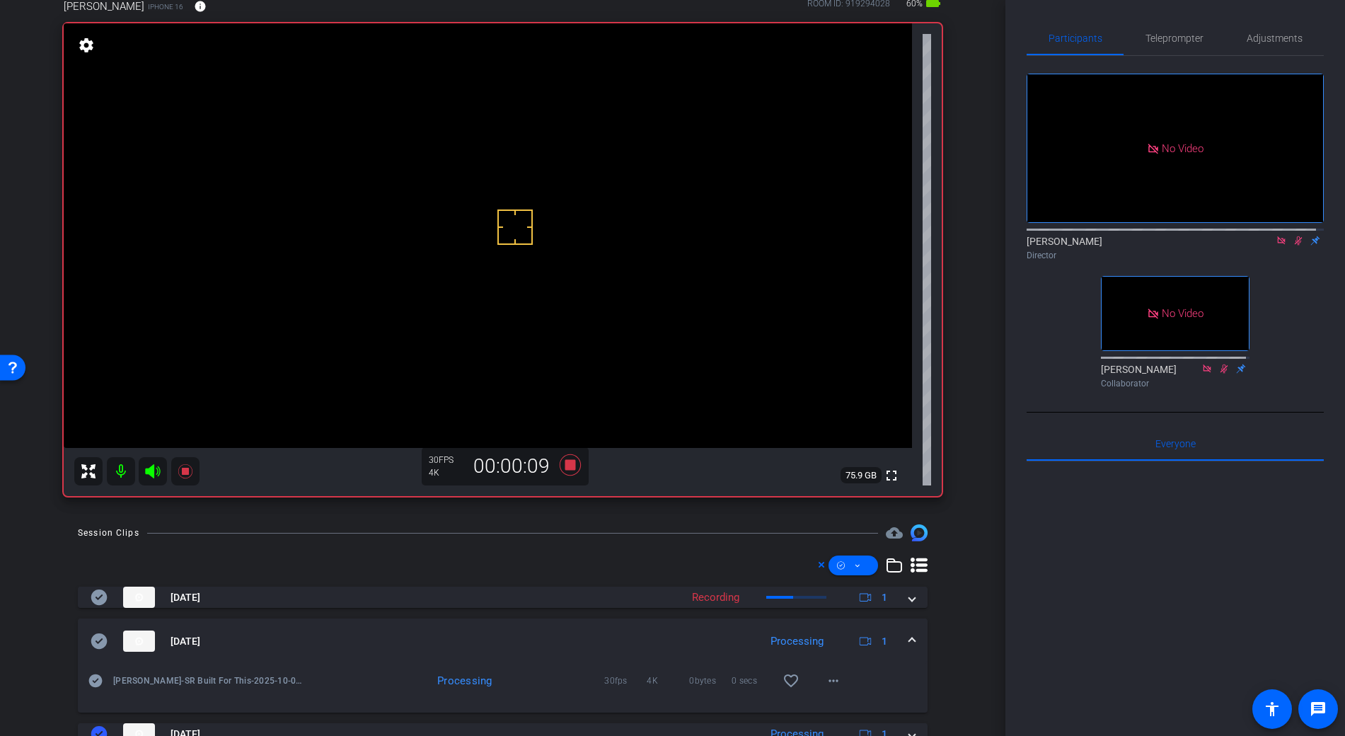
click at [461, 238] on video at bounding box center [488, 235] width 848 height 425
click at [475, 223] on video at bounding box center [488, 235] width 848 height 425
click at [477, 255] on video at bounding box center [488, 235] width 848 height 425
click at [468, 240] on video at bounding box center [488, 235] width 848 height 425
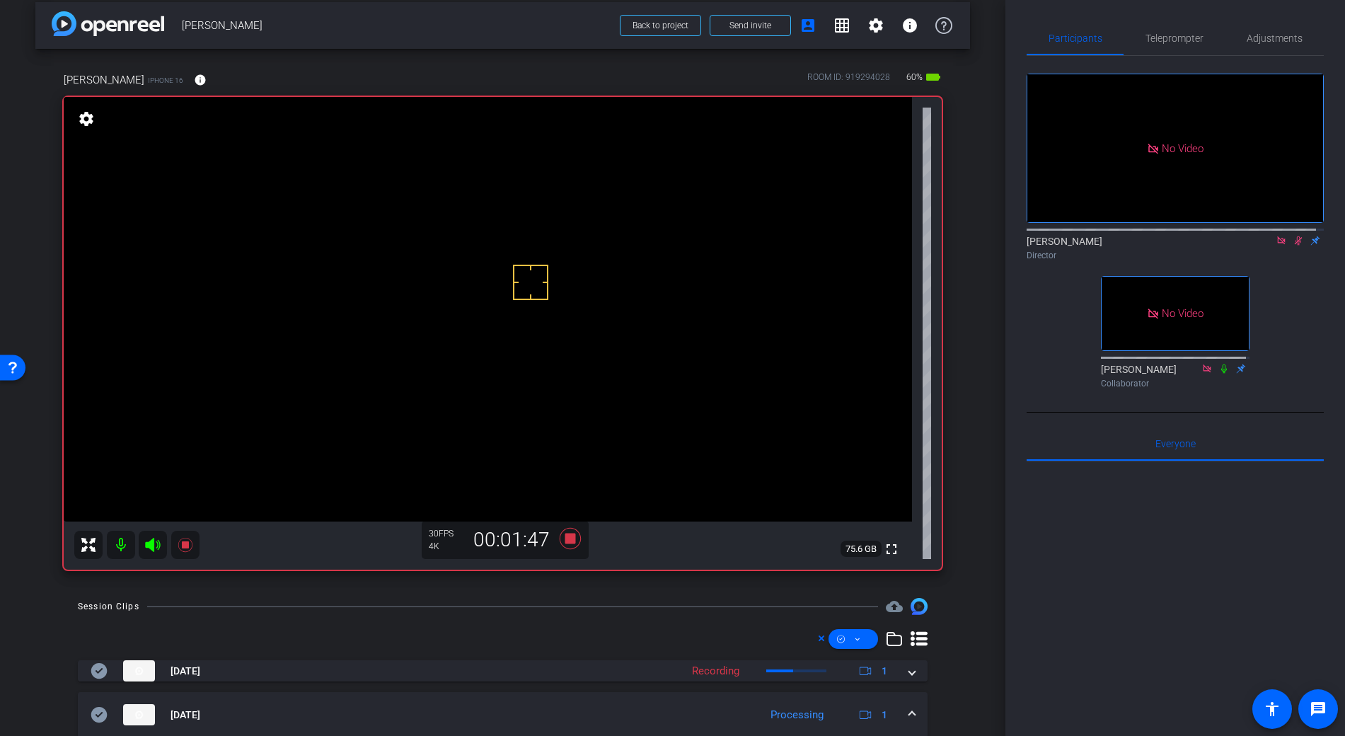
scroll to position [9, 0]
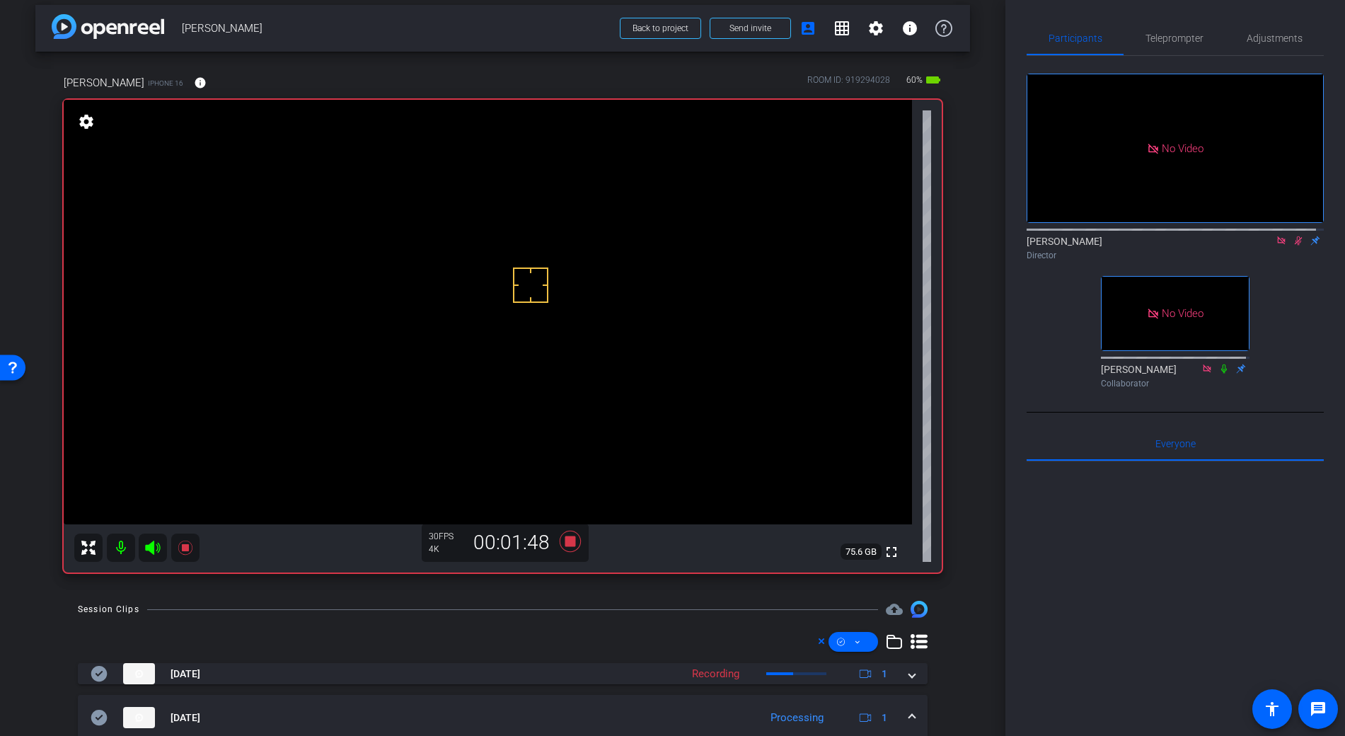
click at [478, 330] on video at bounding box center [488, 312] width 848 height 425
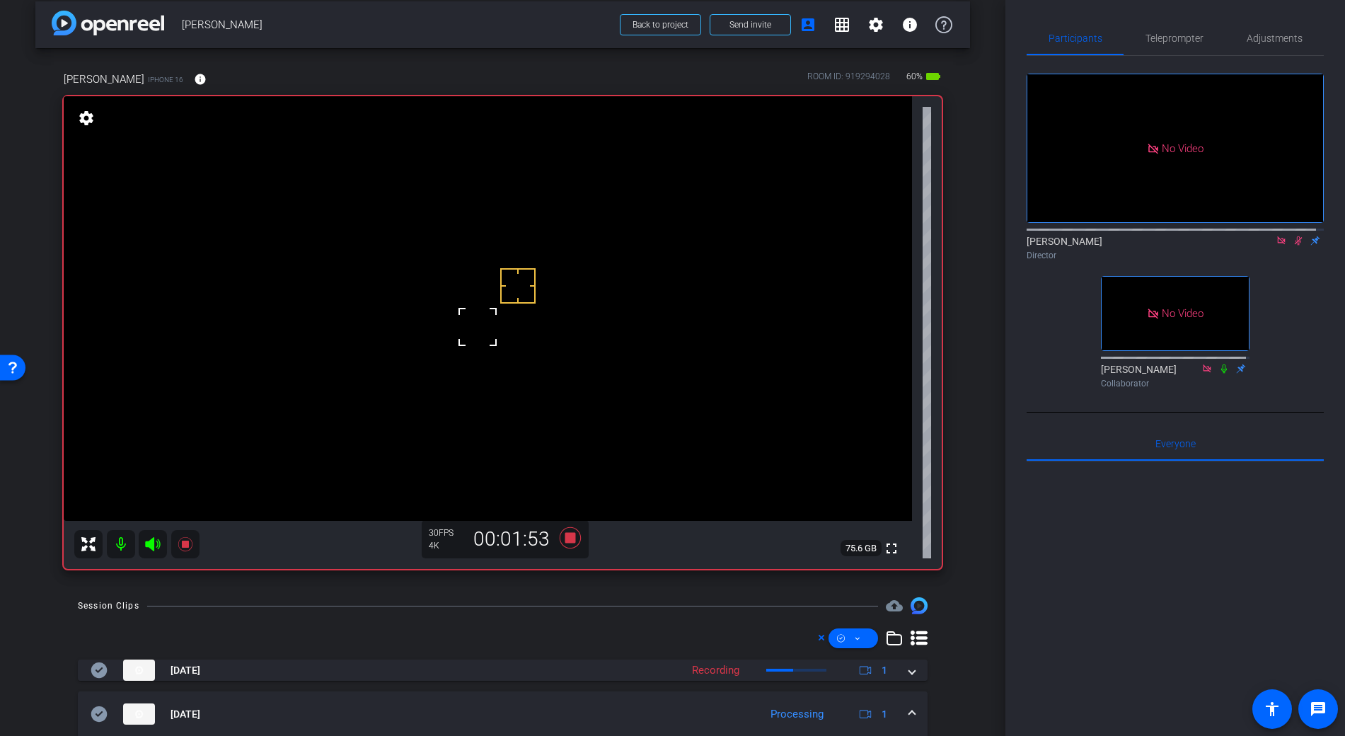
scroll to position [11, 0]
click at [481, 317] on video at bounding box center [488, 310] width 848 height 425
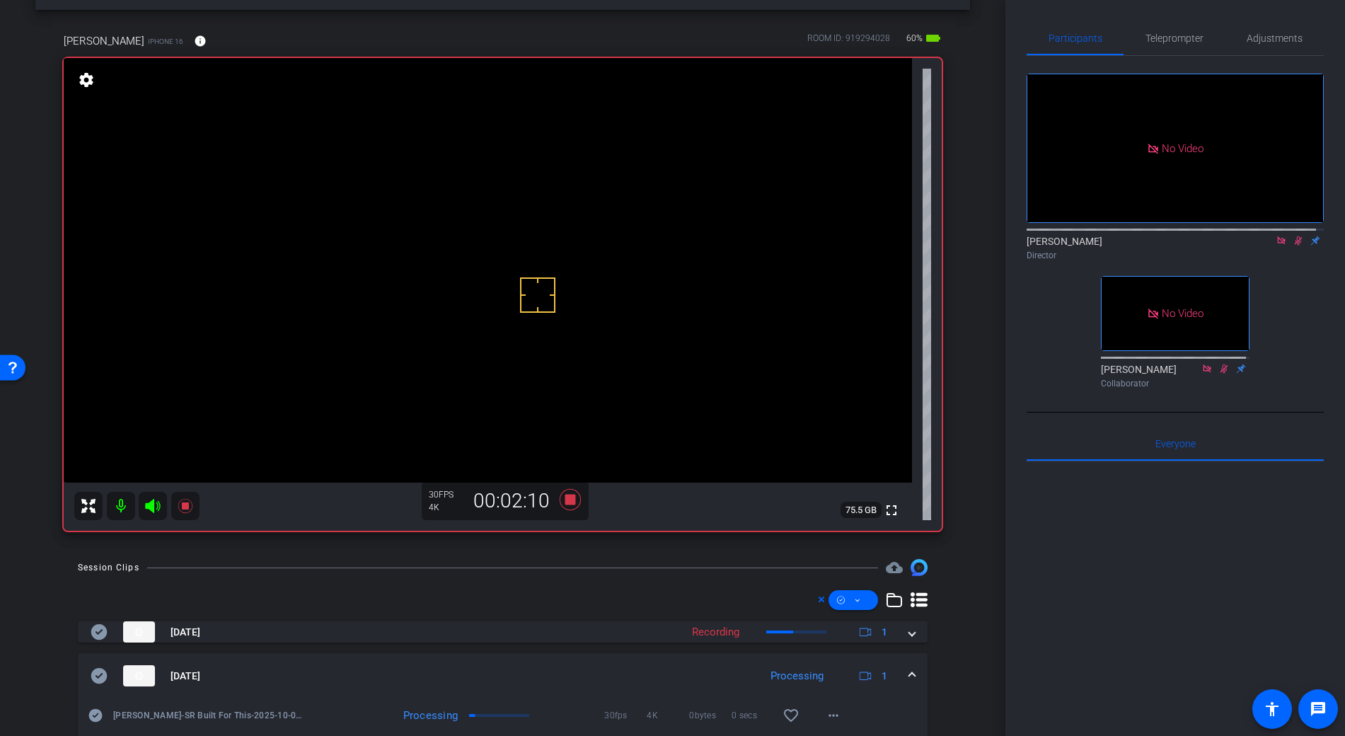
scroll to position [54, 0]
click at [487, 275] on video at bounding box center [488, 267] width 848 height 425
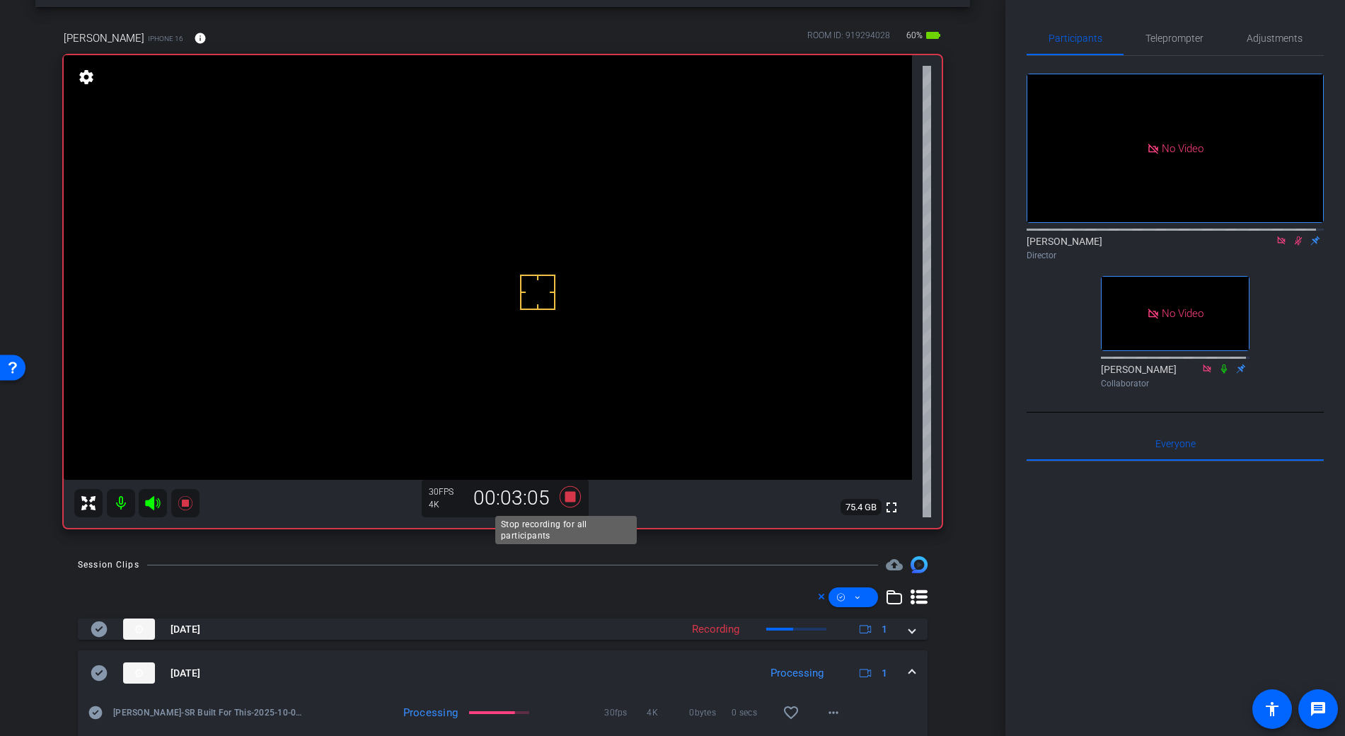
click at [565, 495] on icon at bounding box center [569, 496] width 21 height 21
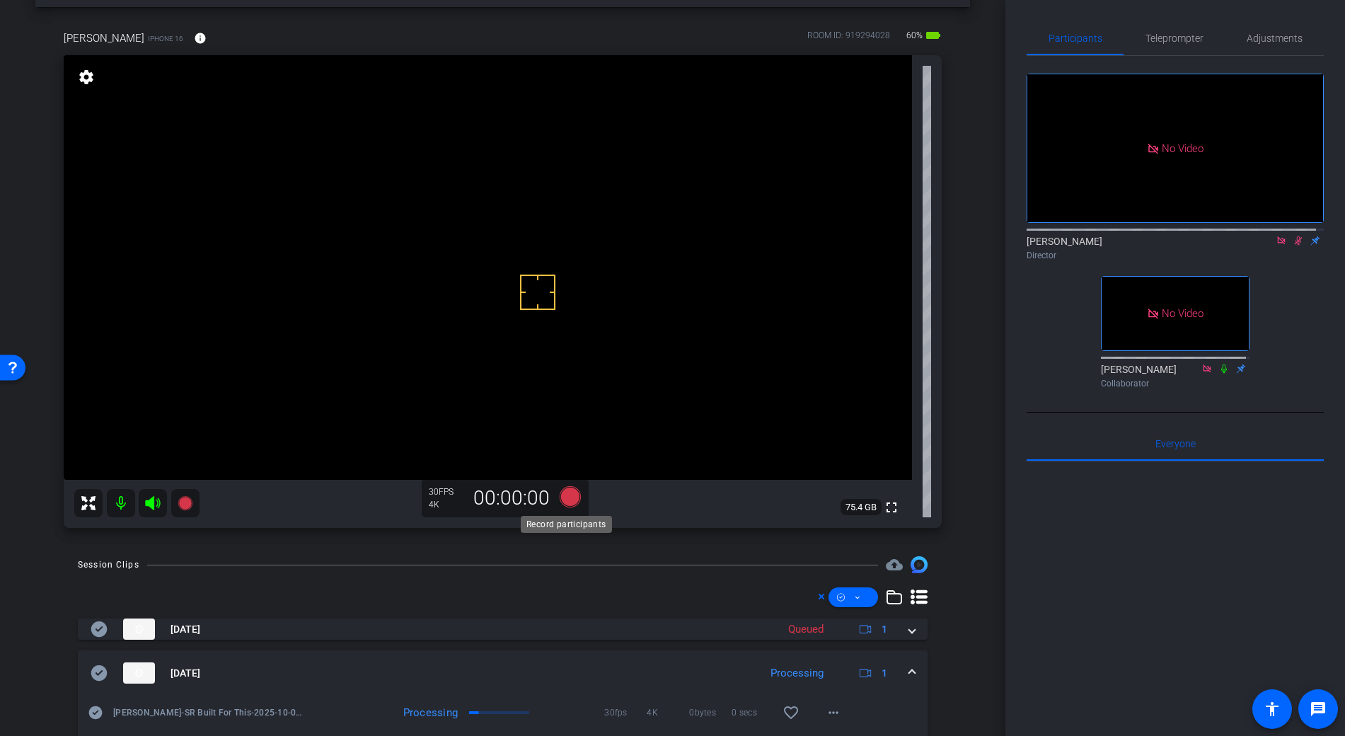
click at [565, 495] on icon at bounding box center [569, 496] width 21 height 21
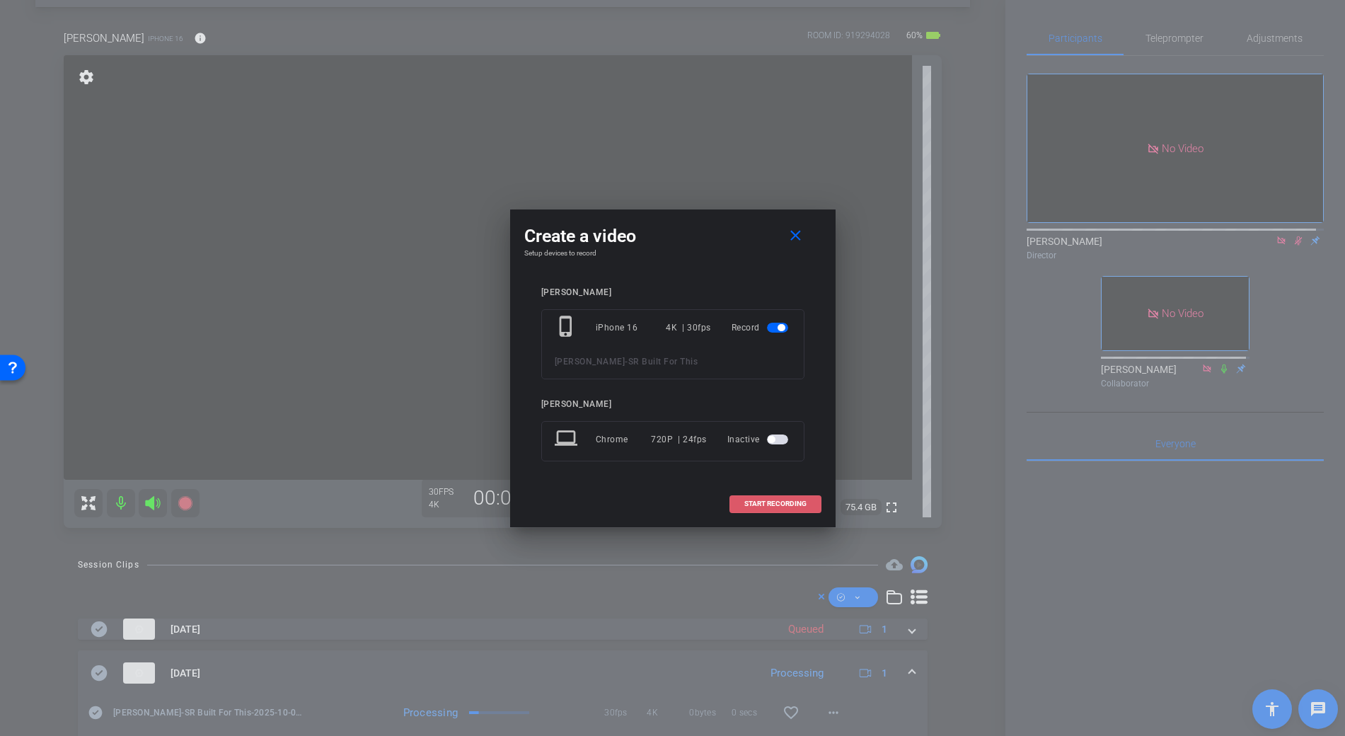
click at [765, 498] on span at bounding box center [775, 504] width 91 height 34
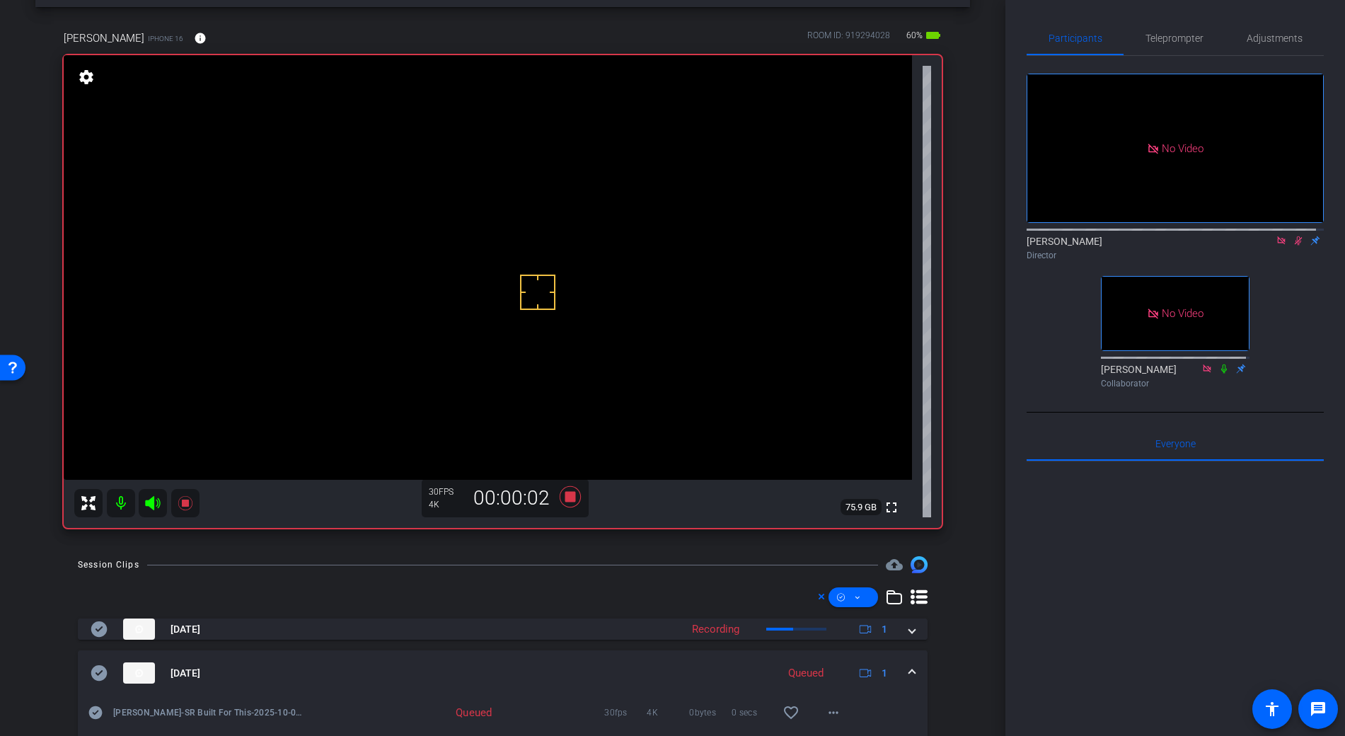
click at [910, 672] on mat-expansion-panel-header "Oct 1, 2025 Queued 1" at bounding box center [503, 672] width 850 height 45
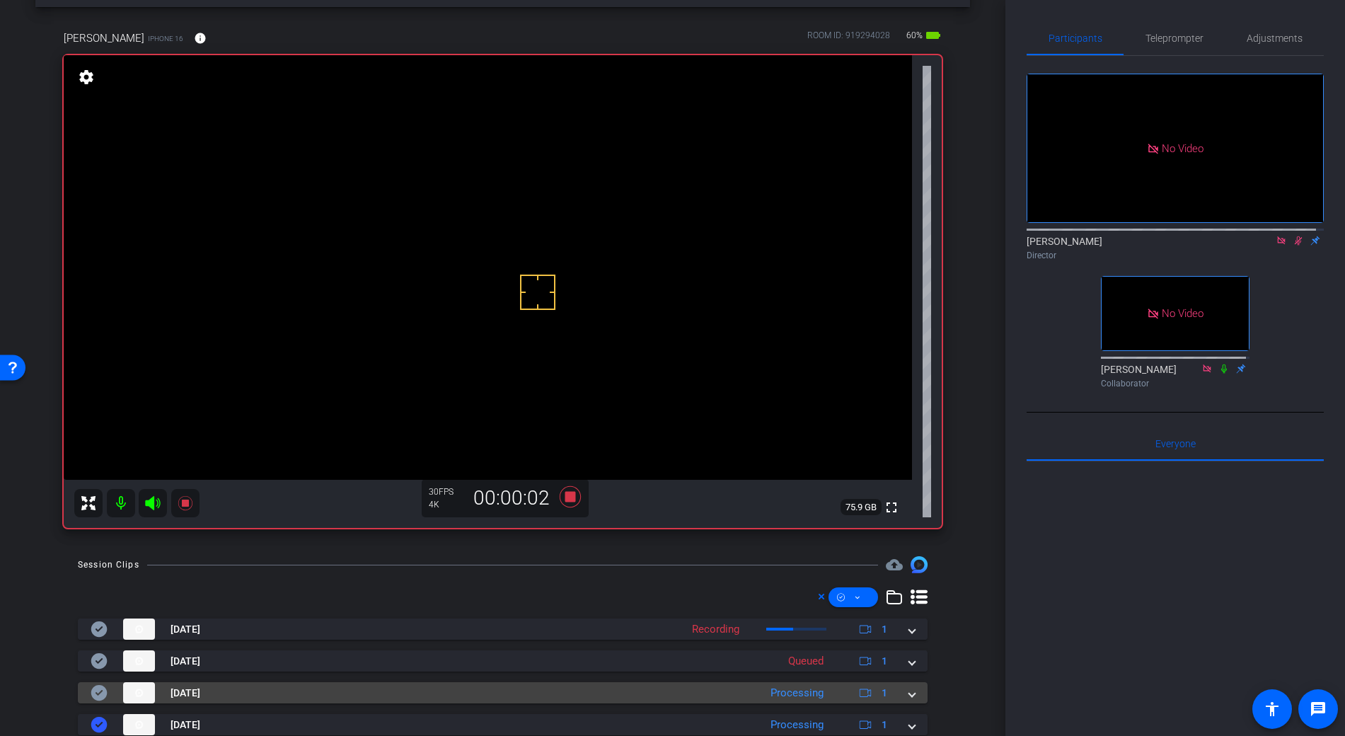
click at [909, 694] on span at bounding box center [912, 693] width 6 height 15
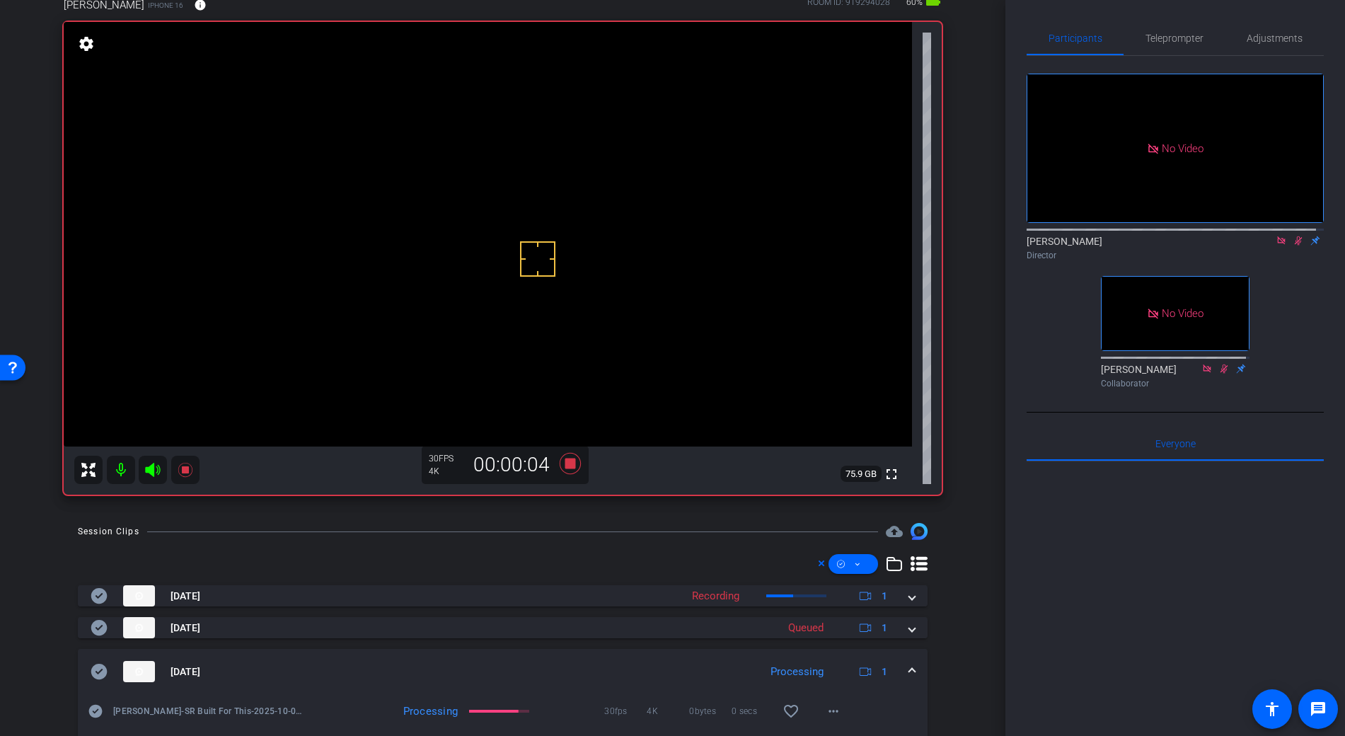
scroll to position [88, 0]
click at [480, 240] on video at bounding box center [488, 233] width 848 height 425
click at [480, 250] on video at bounding box center [488, 233] width 848 height 425
click at [825, 712] on mat-icon "more_horiz" at bounding box center [833, 710] width 17 height 17
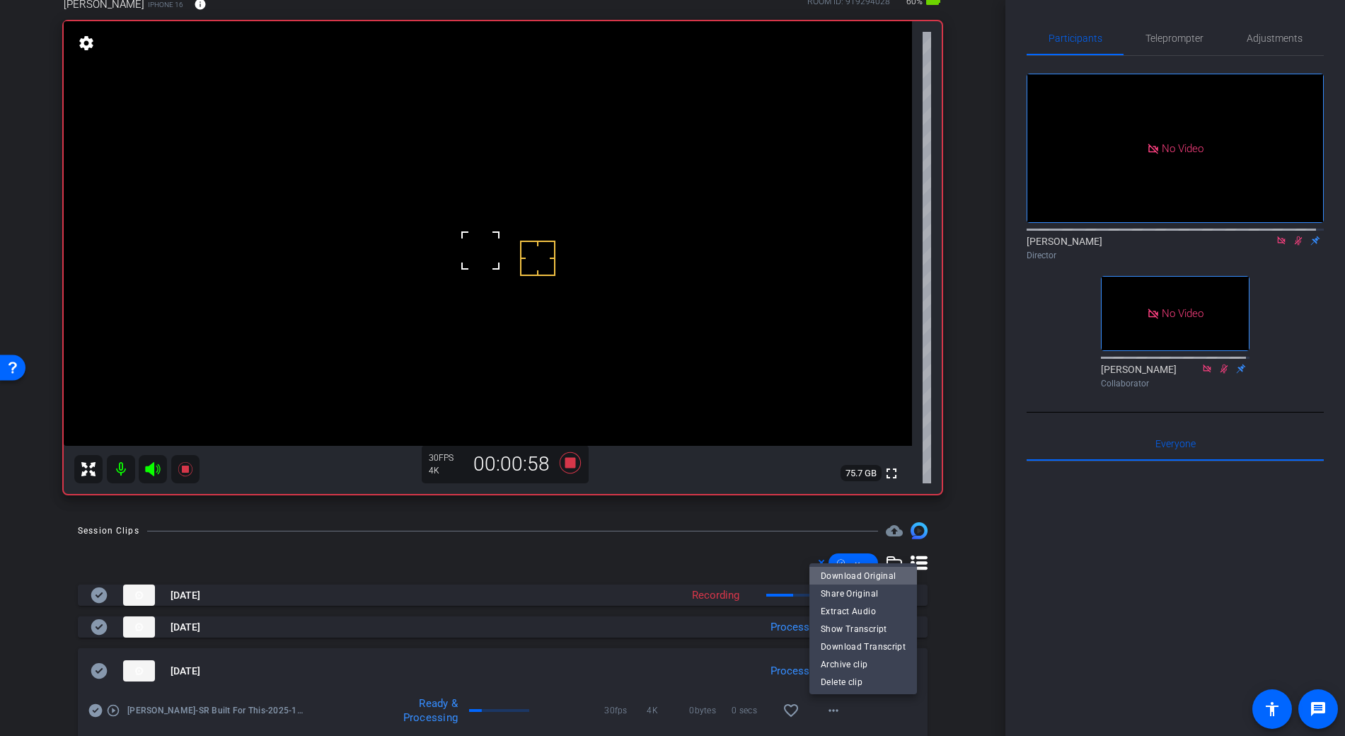
click at [865, 578] on span "Download Original" at bounding box center [863, 575] width 85 height 17
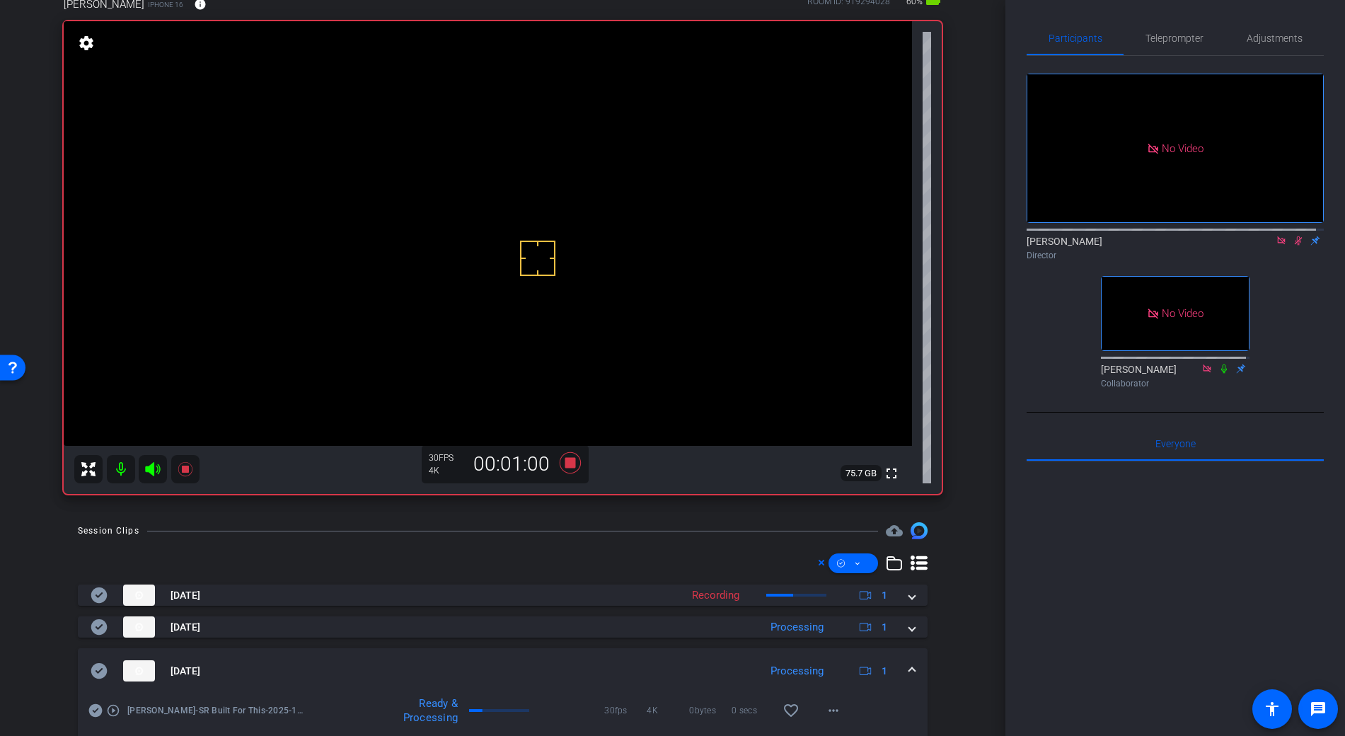
click at [89, 665] on mat-expansion-panel-header "Oct 1, 2025 Processing 1" at bounding box center [503, 670] width 850 height 45
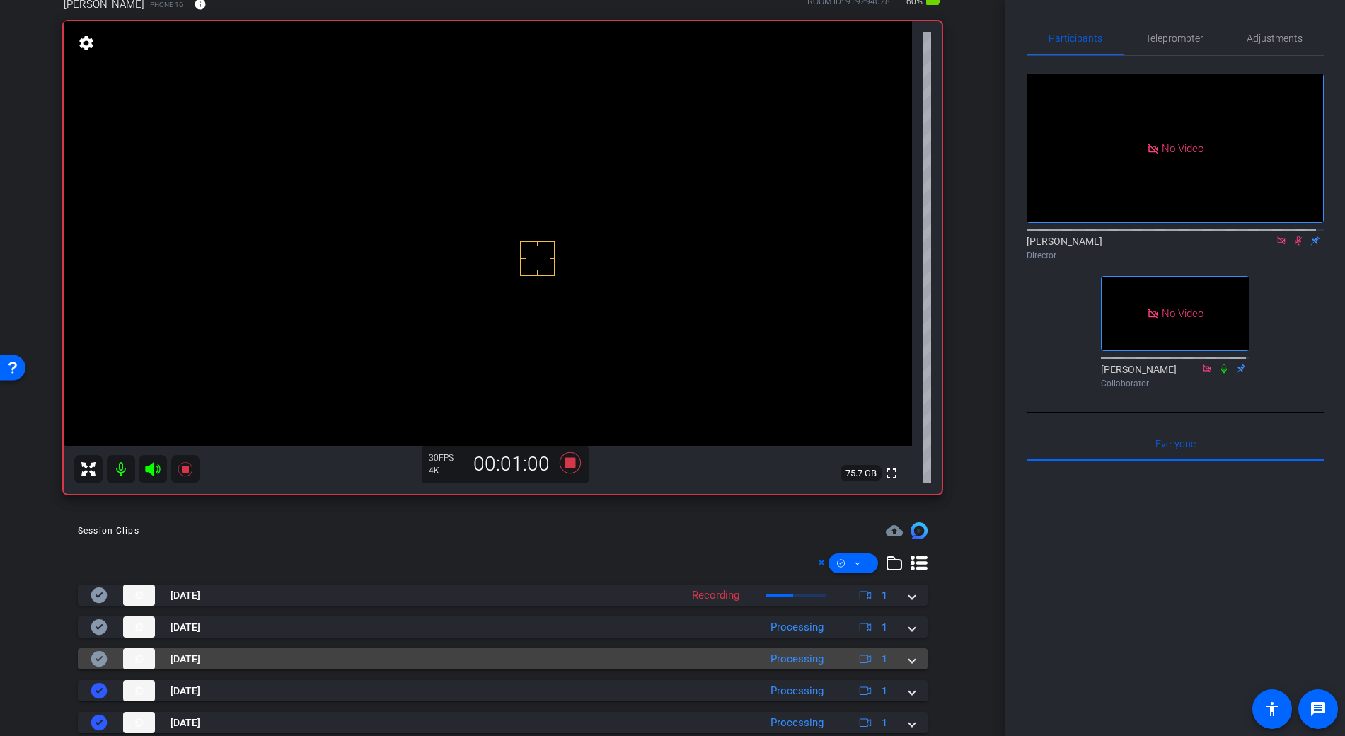
click at [98, 666] on icon at bounding box center [99, 659] width 16 height 16
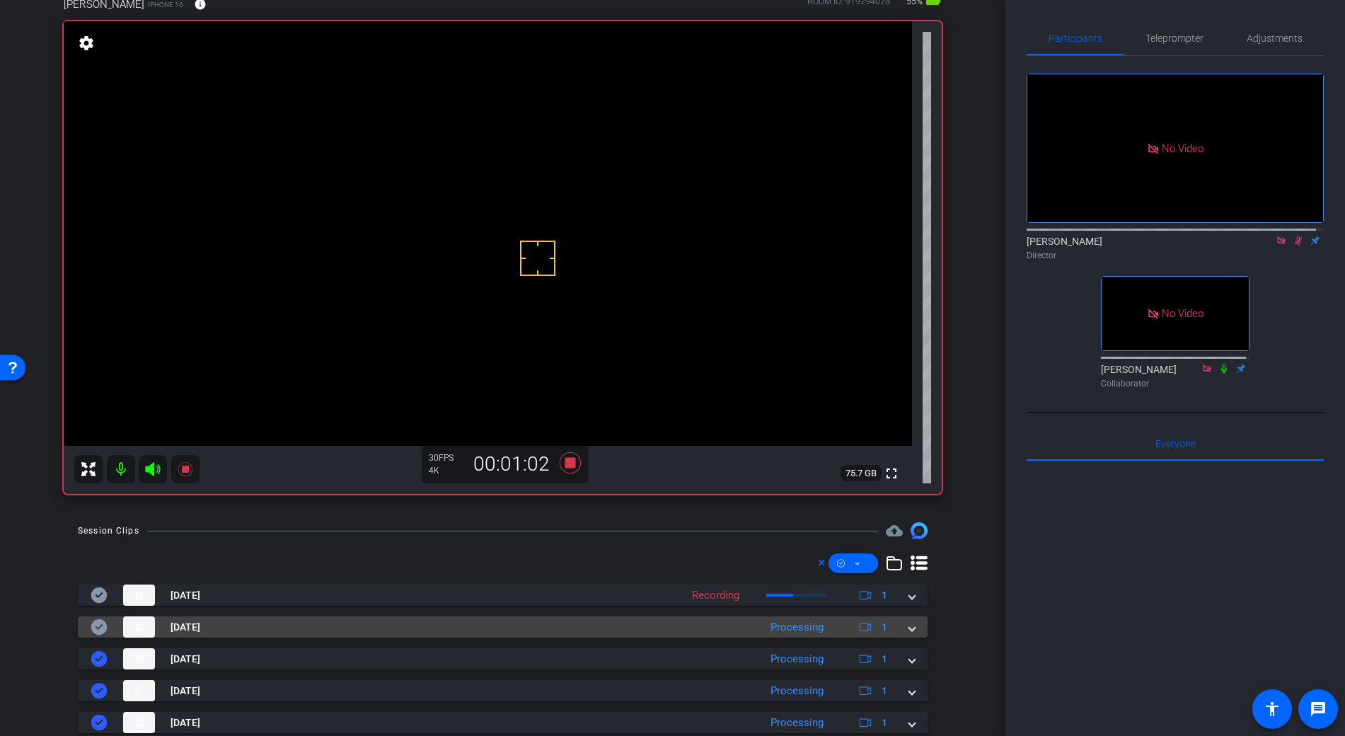
click at [908, 627] on mat-expansion-panel-header "Oct 1, 2025 Processing 1" at bounding box center [503, 626] width 850 height 21
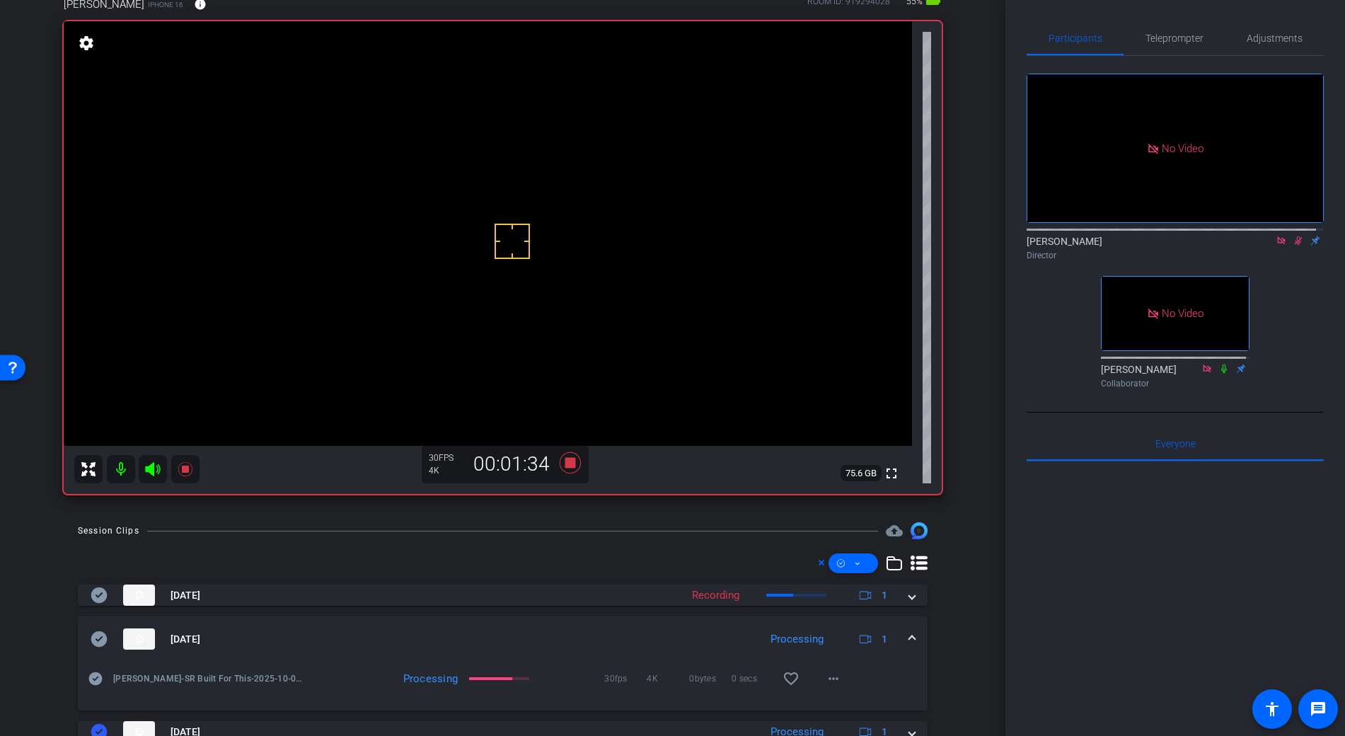
click at [473, 253] on video at bounding box center [488, 233] width 848 height 425
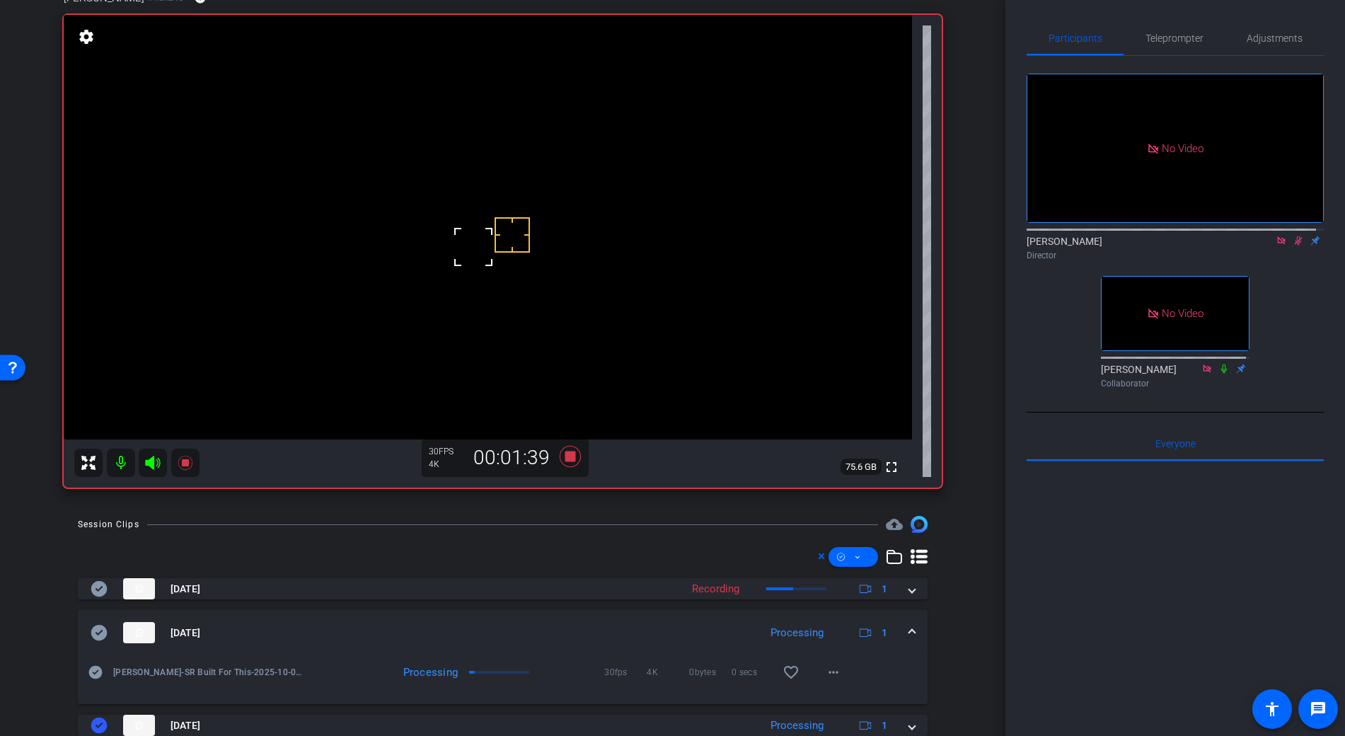
scroll to position [91, 0]
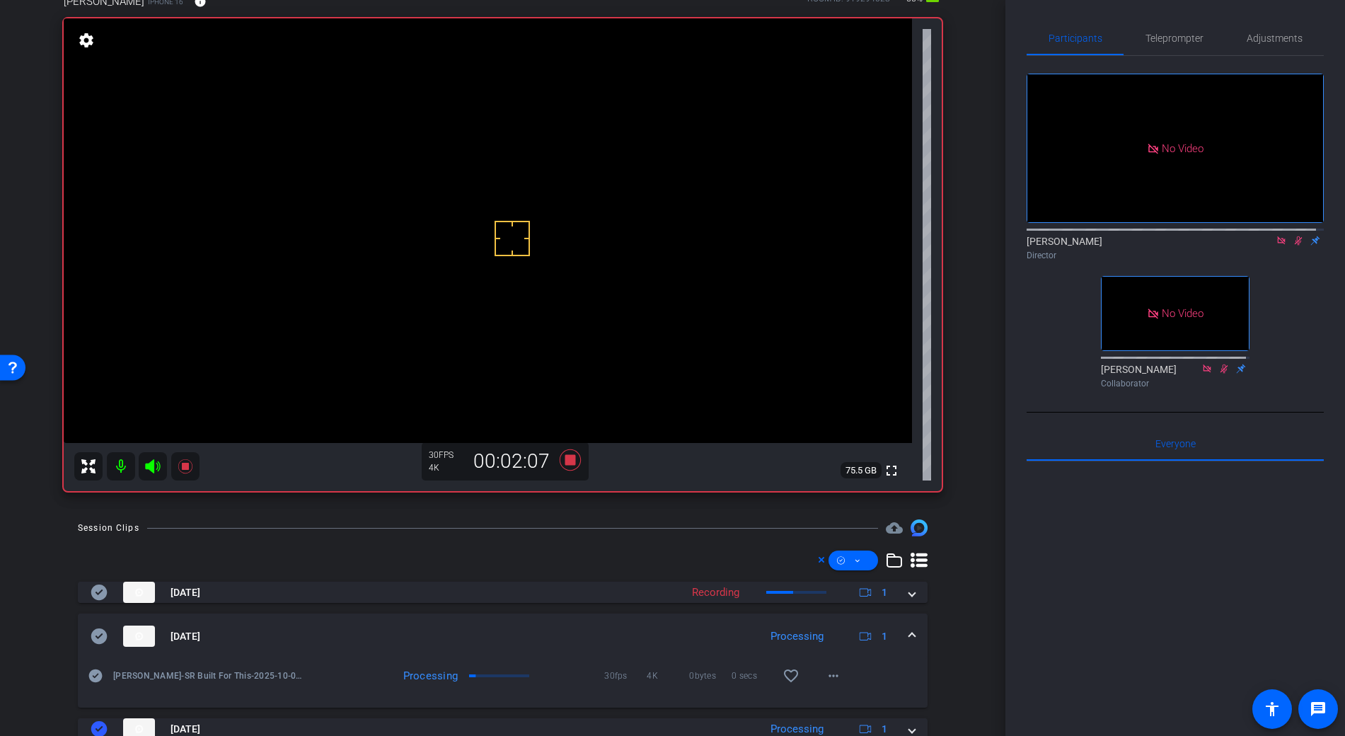
click at [466, 241] on video at bounding box center [488, 230] width 848 height 425
click at [826, 675] on mat-icon "more_horiz" at bounding box center [833, 675] width 17 height 17
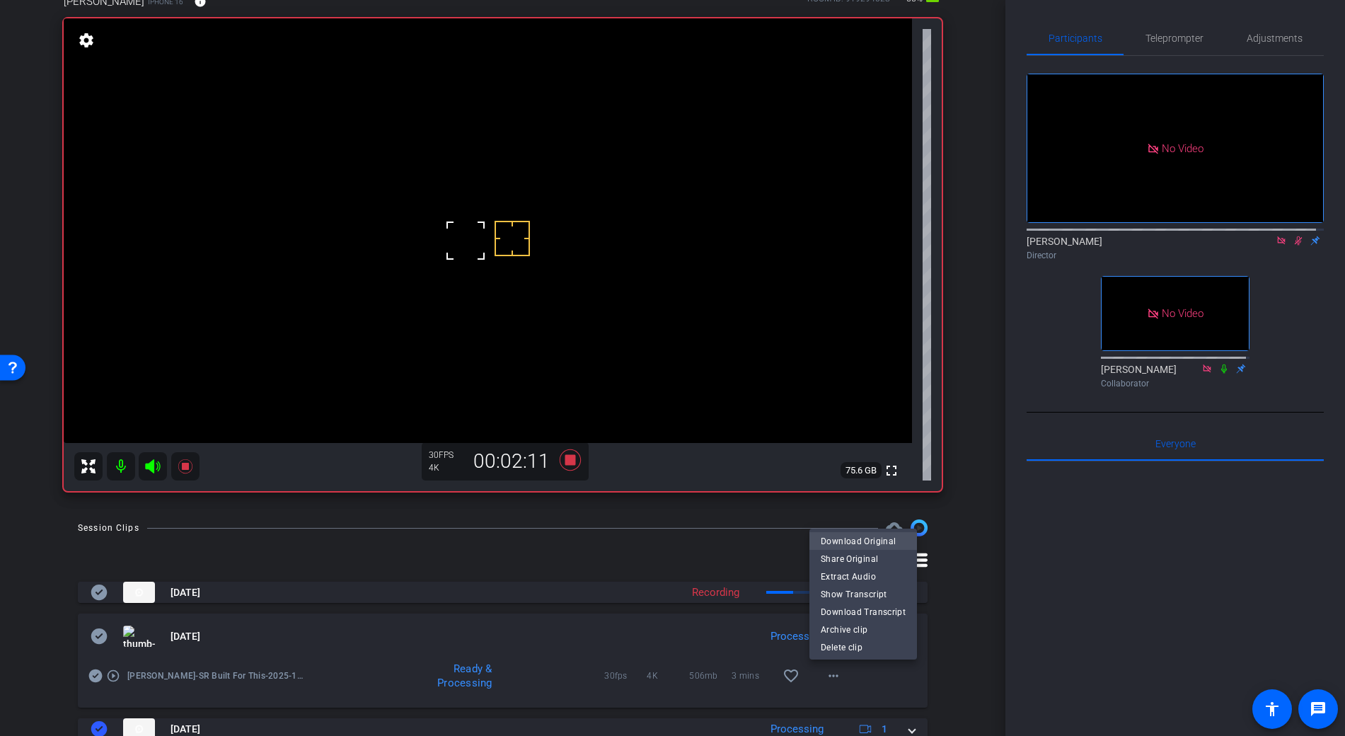
click at [847, 541] on span "Download Original" at bounding box center [863, 540] width 85 height 17
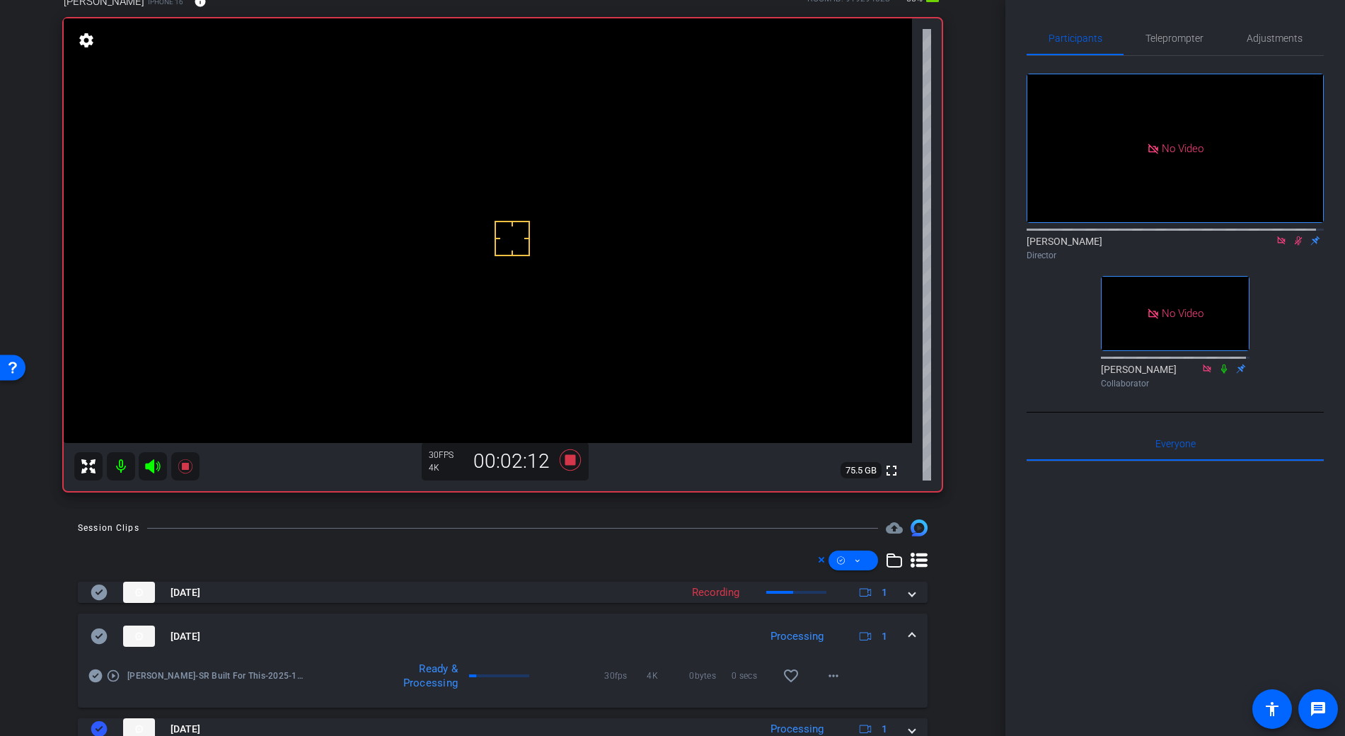
click at [105, 634] on icon at bounding box center [99, 636] width 16 height 16
click at [898, 631] on div "Oct 1, 2025 Processing 1" at bounding box center [500, 635] width 819 height 21
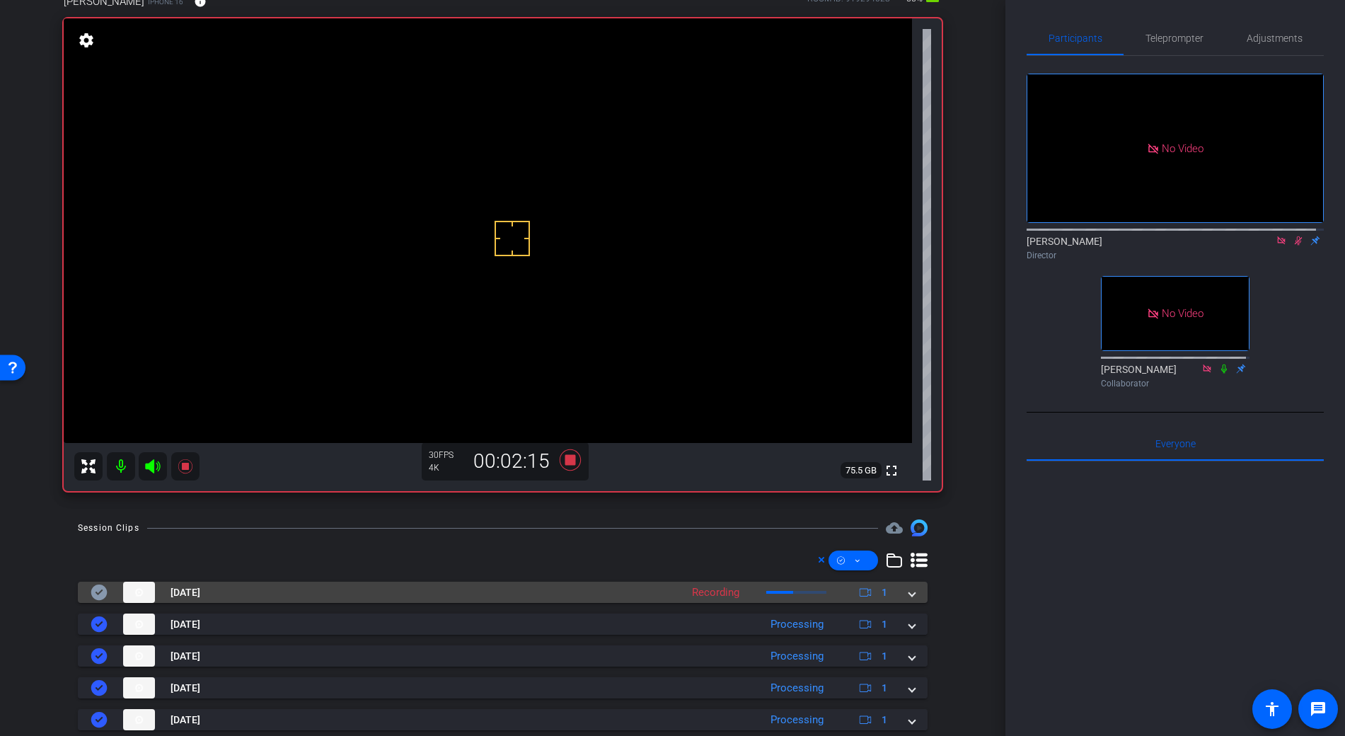
click at [909, 594] on mat-expansion-panel-header "Oct 1, 2025 Recording 1" at bounding box center [503, 592] width 850 height 21
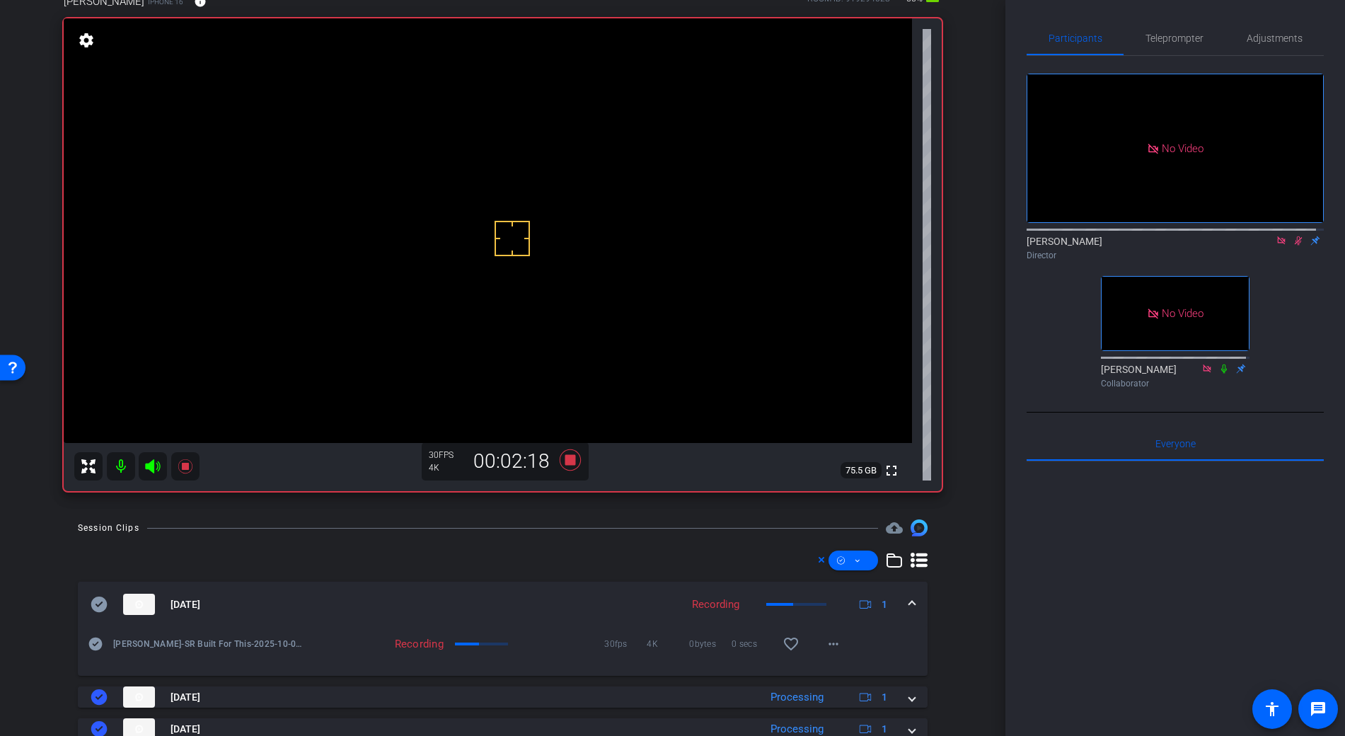
click at [473, 248] on video at bounding box center [488, 230] width 848 height 425
drag, startPoint x: 497, startPoint y: 247, endPoint x: 483, endPoint y: 248, distance: 14.2
click at [497, 247] on div at bounding box center [512, 238] width 35 height 35
click at [457, 253] on div at bounding box center [473, 247] width 35 height 35
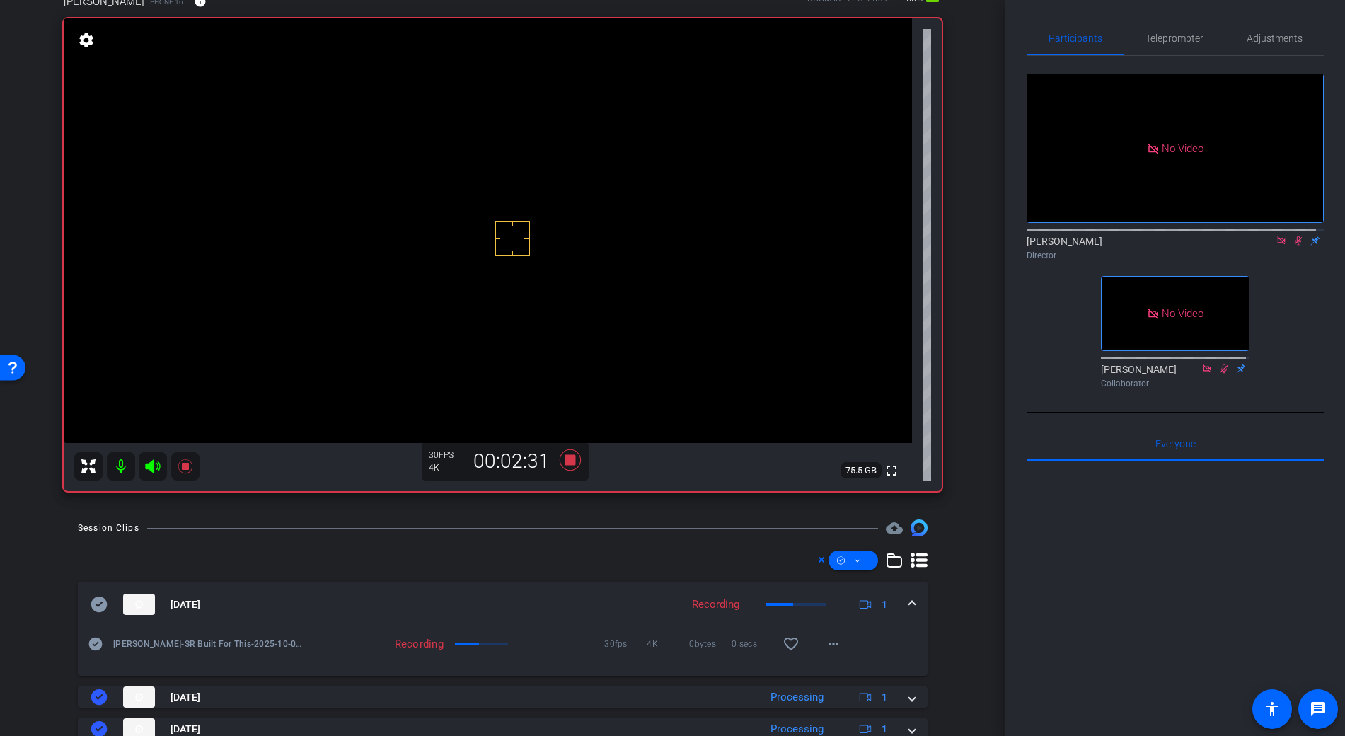
click at [463, 258] on video at bounding box center [488, 230] width 848 height 425
click at [466, 241] on div at bounding box center [462, 258] width 35 height 35
click at [475, 229] on video at bounding box center [488, 230] width 848 height 425
click at [443, 238] on video at bounding box center [488, 230] width 848 height 425
drag, startPoint x: 554, startPoint y: 266, endPoint x: 543, endPoint y: 269, distance: 11.7
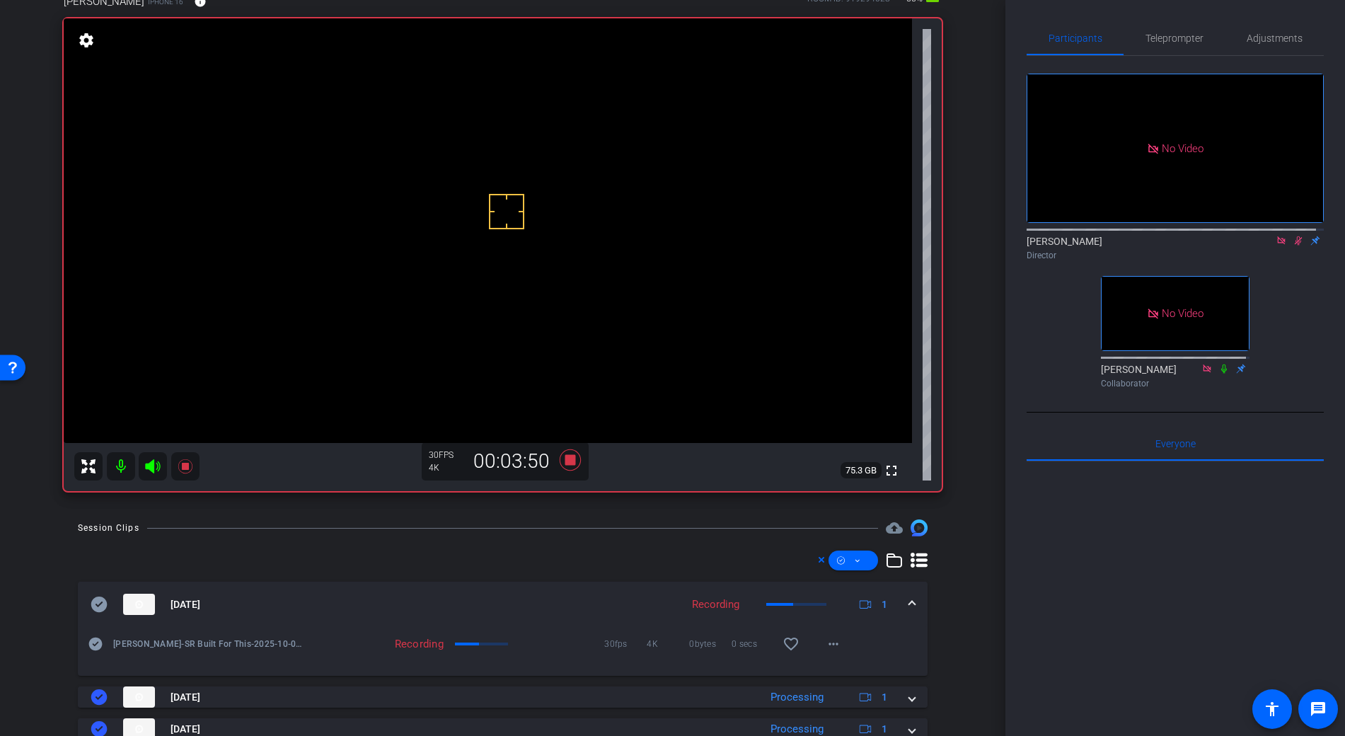
click at [466, 243] on video at bounding box center [488, 230] width 848 height 425
click at [487, 227] on video at bounding box center [488, 230] width 848 height 425
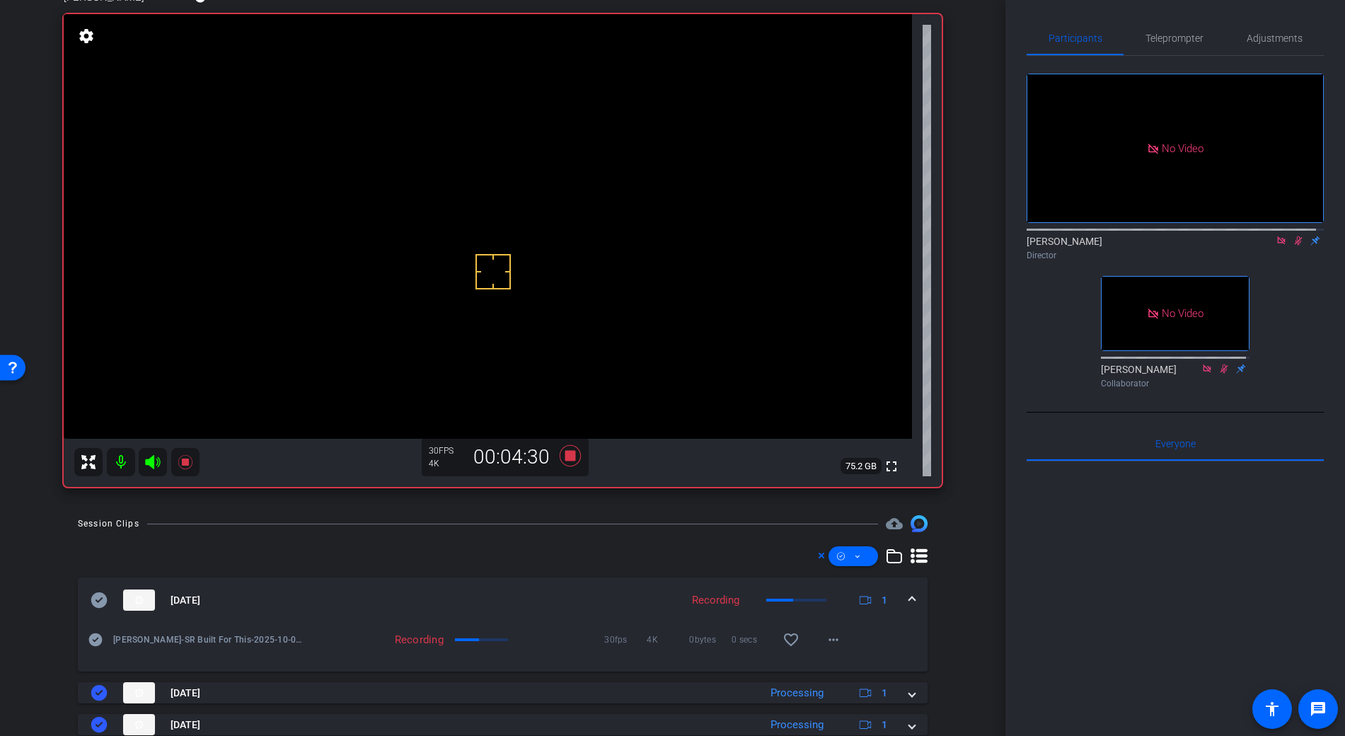
click at [466, 230] on video at bounding box center [488, 226] width 848 height 425
click at [568, 454] on icon at bounding box center [569, 455] width 21 height 21
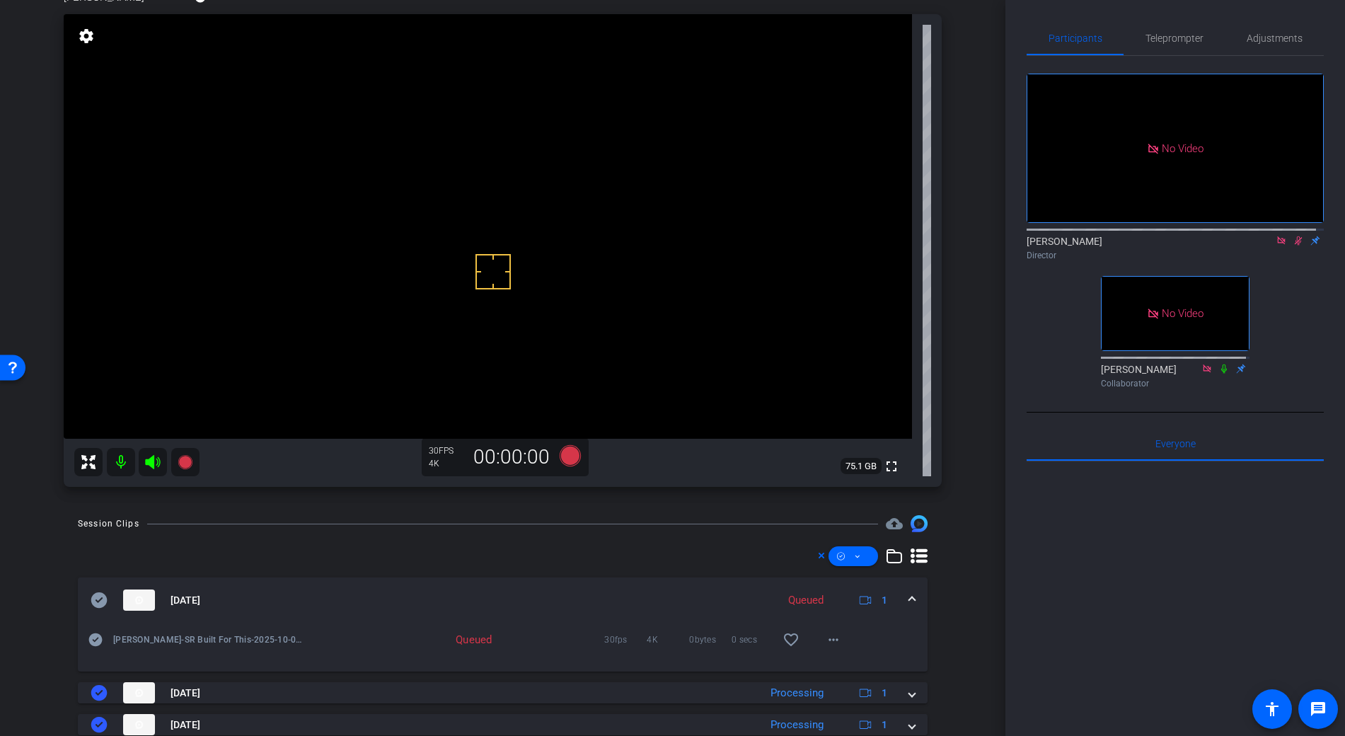
click at [1293, 236] on icon at bounding box center [1298, 241] width 11 height 10
click at [1276, 236] on icon at bounding box center [1281, 241] width 11 height 10
click at [1281, 40] on span "Adjustments" at bounding box center [1275, 38] width 56 height 10
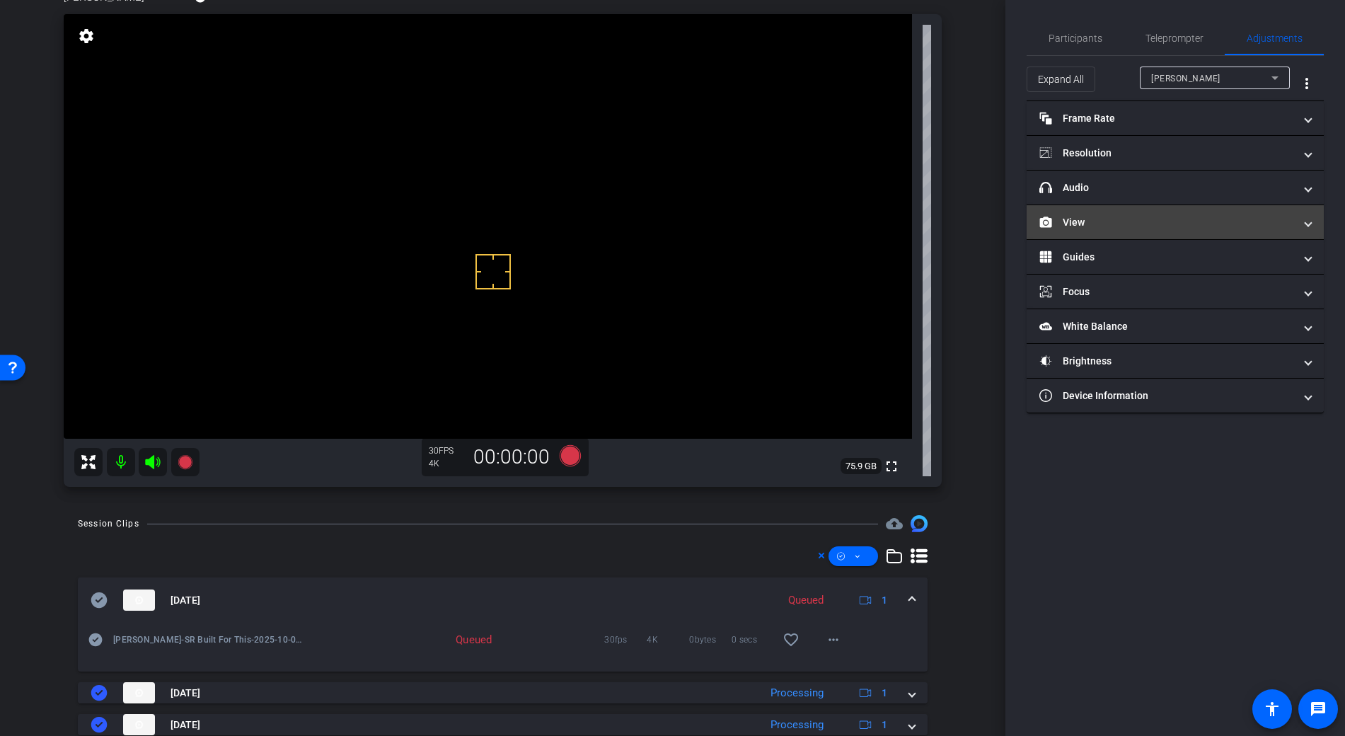
click at [1092, 221] on mat-panel-title "View" at bounding box center [1166, 222] width 255 height 15
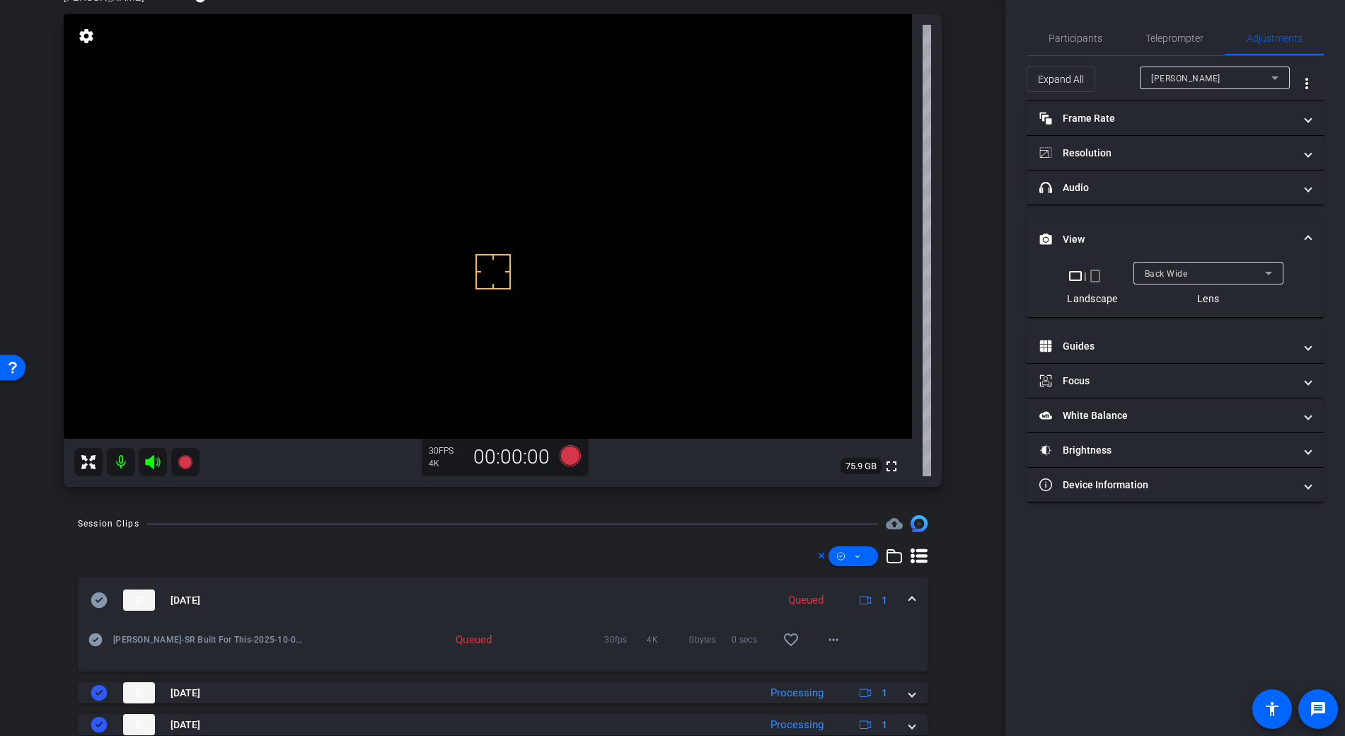
click at [1175, 272] on span "Back Wide" at bounding box center [1166, 274] width 43 height 10
click at [1201, 321] on mat-option "Front Wide" at bounding box center [1208, 324] width 150 height 23
click at [1069, 31] on span "Participants" at bounding box center [1076, 38] width 54 height 34
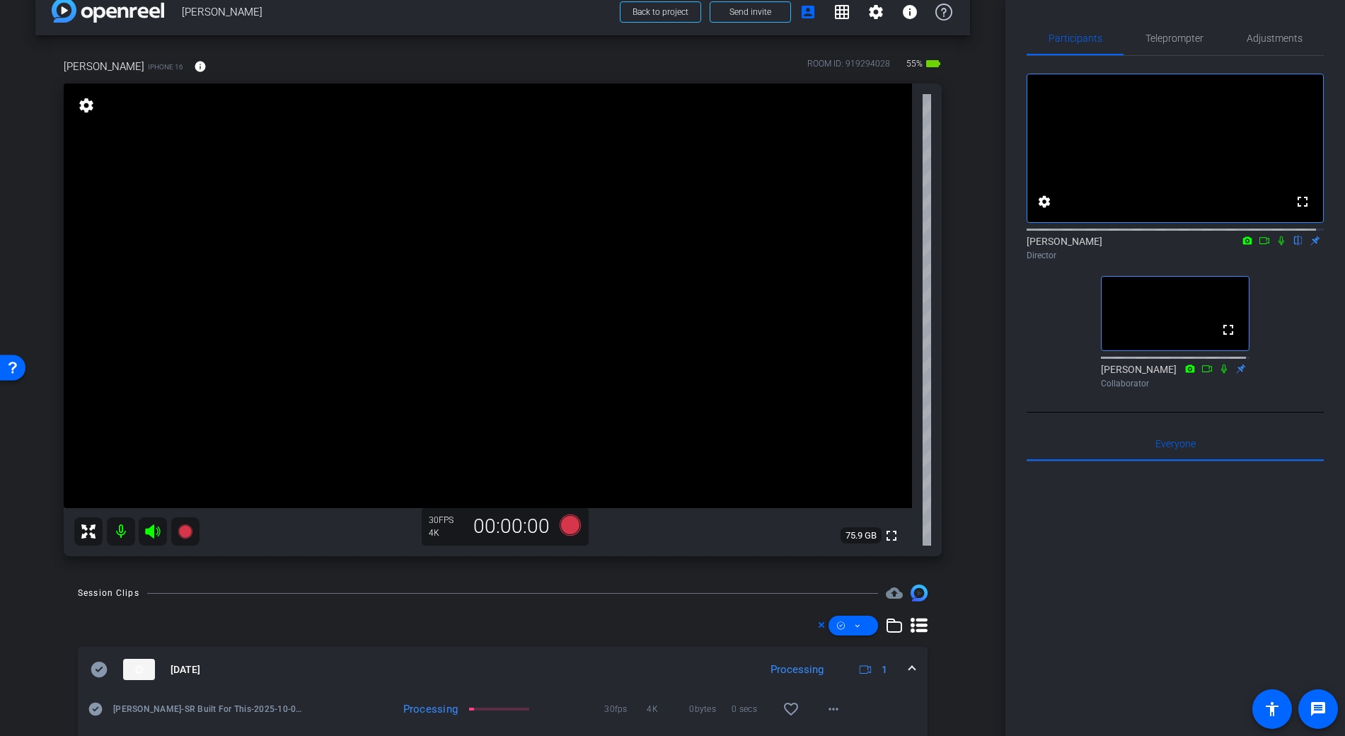
scroll to position [25, 0]
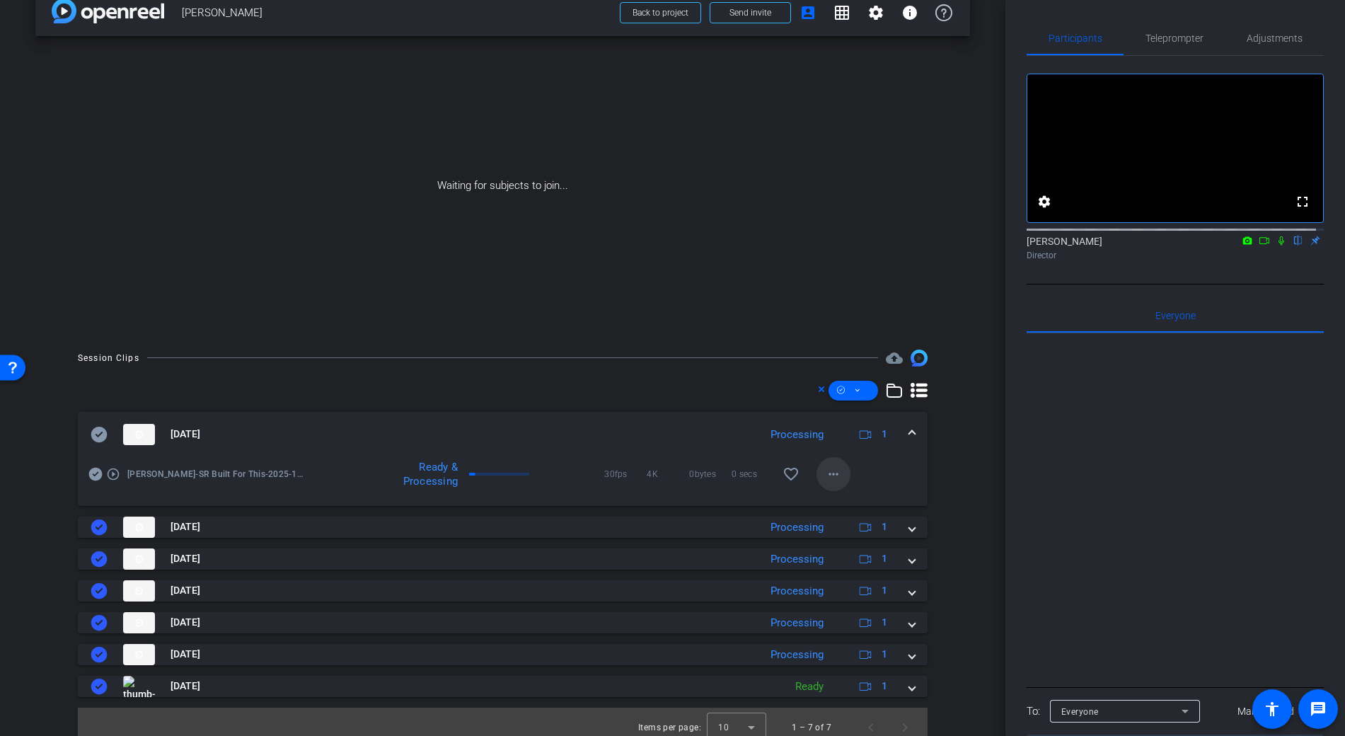
click at [826, 481] on mat-icon "more_horiz" at bounding box center [833, 474] width 17 height 17
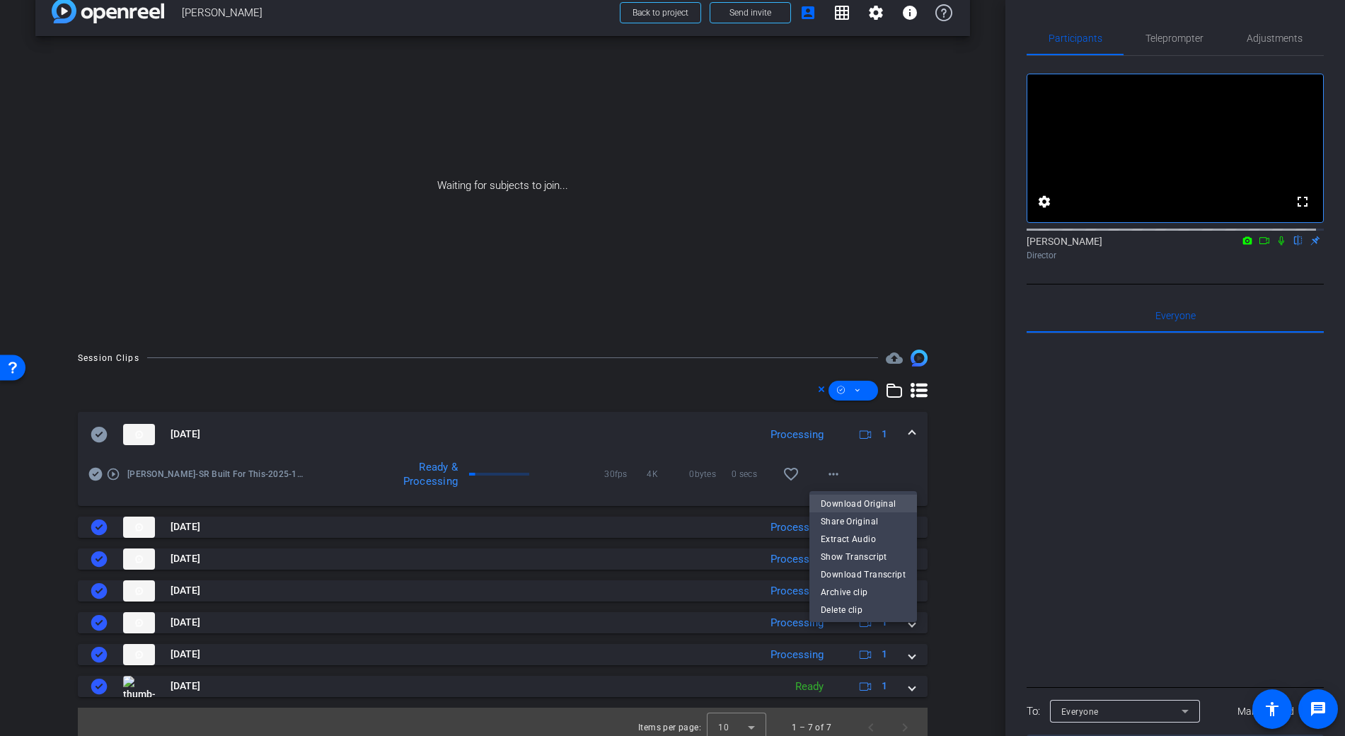
click at [869, 498] on span "Download Original" at bounding box center [863, 503] width 85 height 17
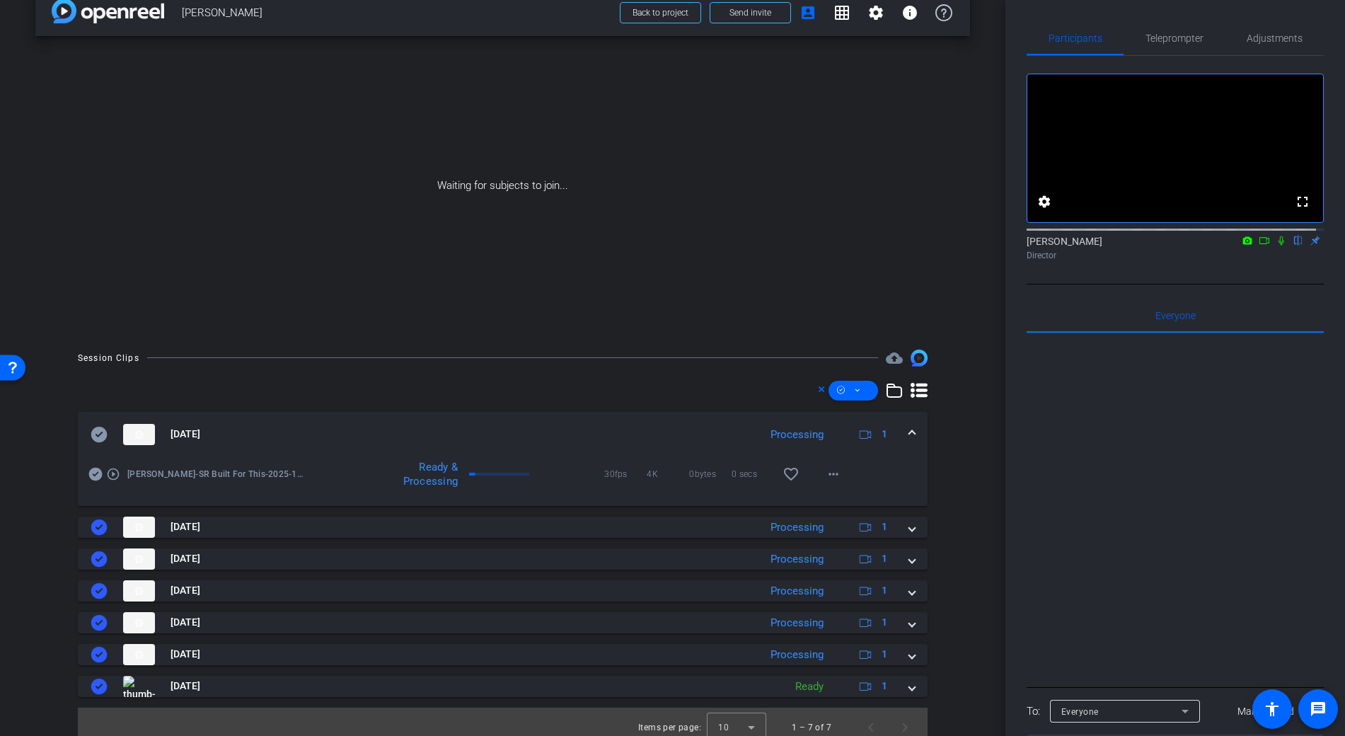
click at [99, 437] on icon at bounding box center [99, 435] width 16 height 16
click at [909, 434] on span at bounding box center [912, 434] width 6 height 15
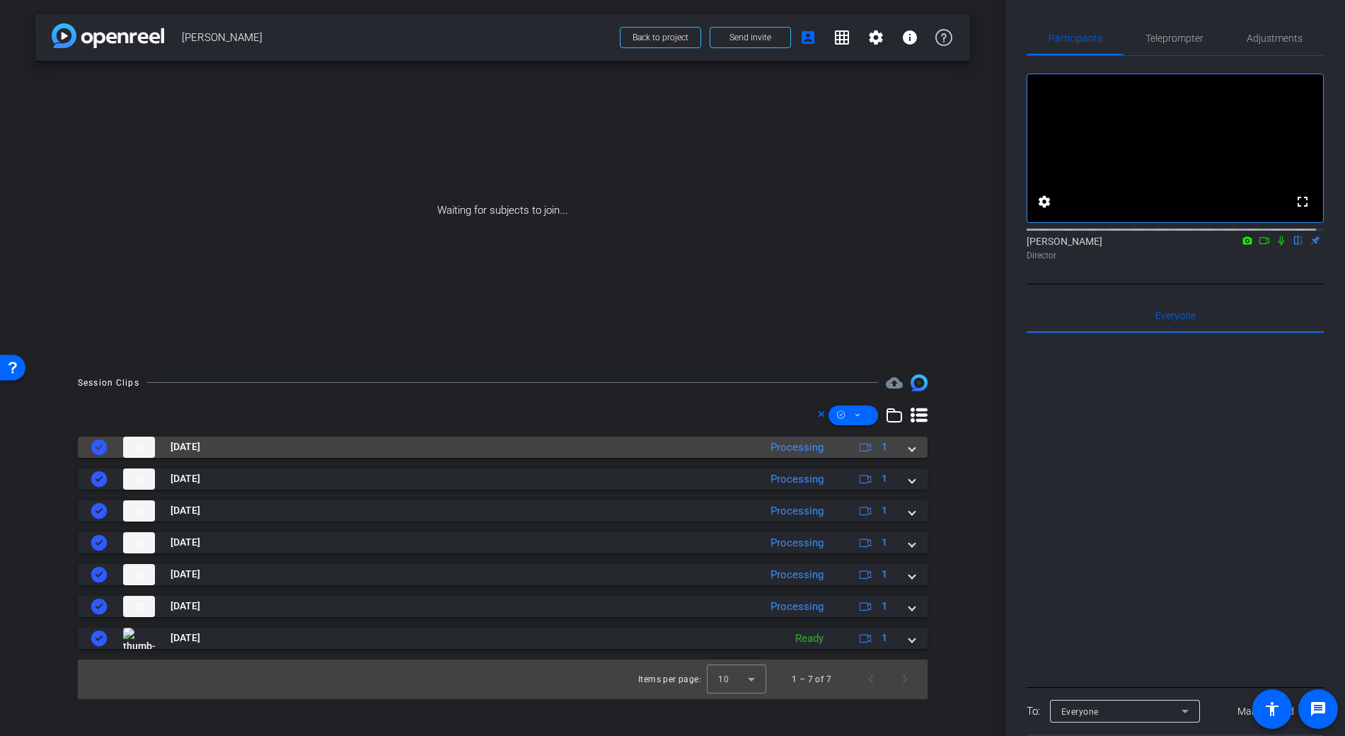
scroll to position [0, 0]
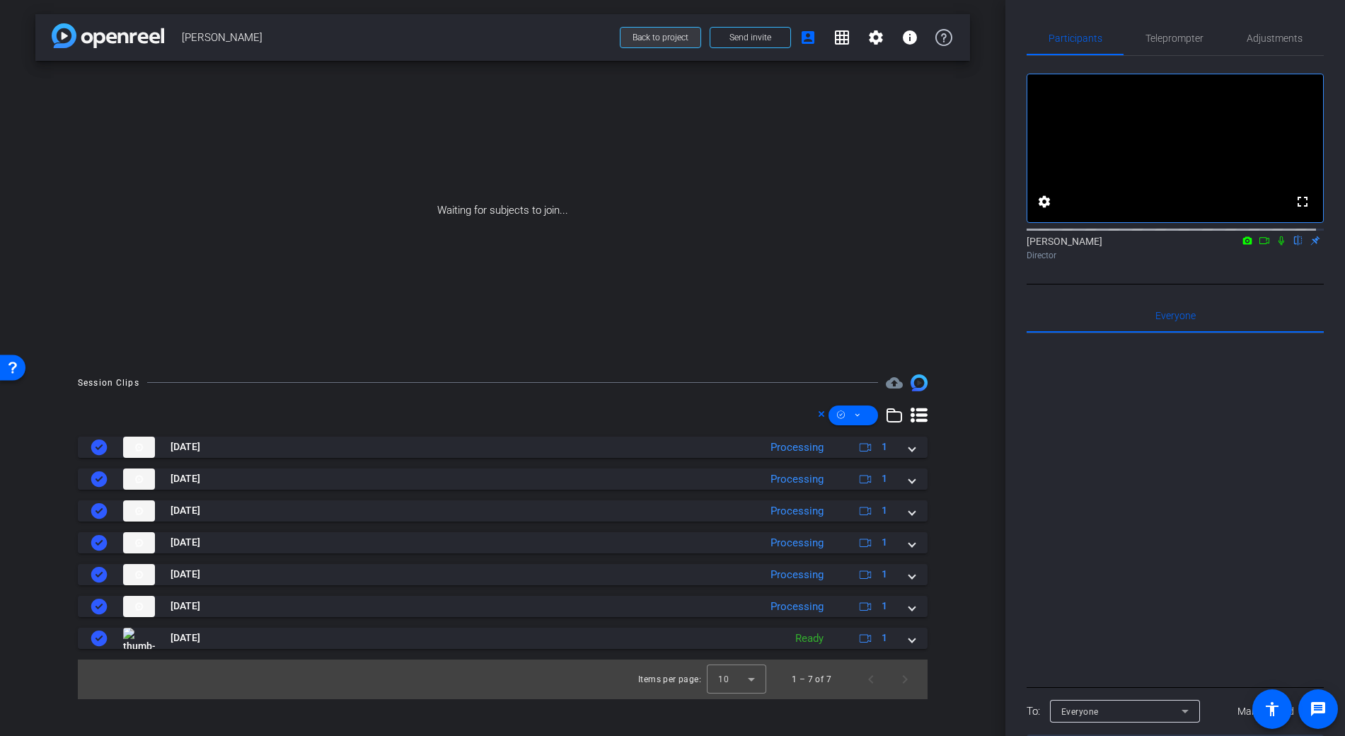
click at [662, 45] on span at bounding box center [661, 38] width 80 height 34
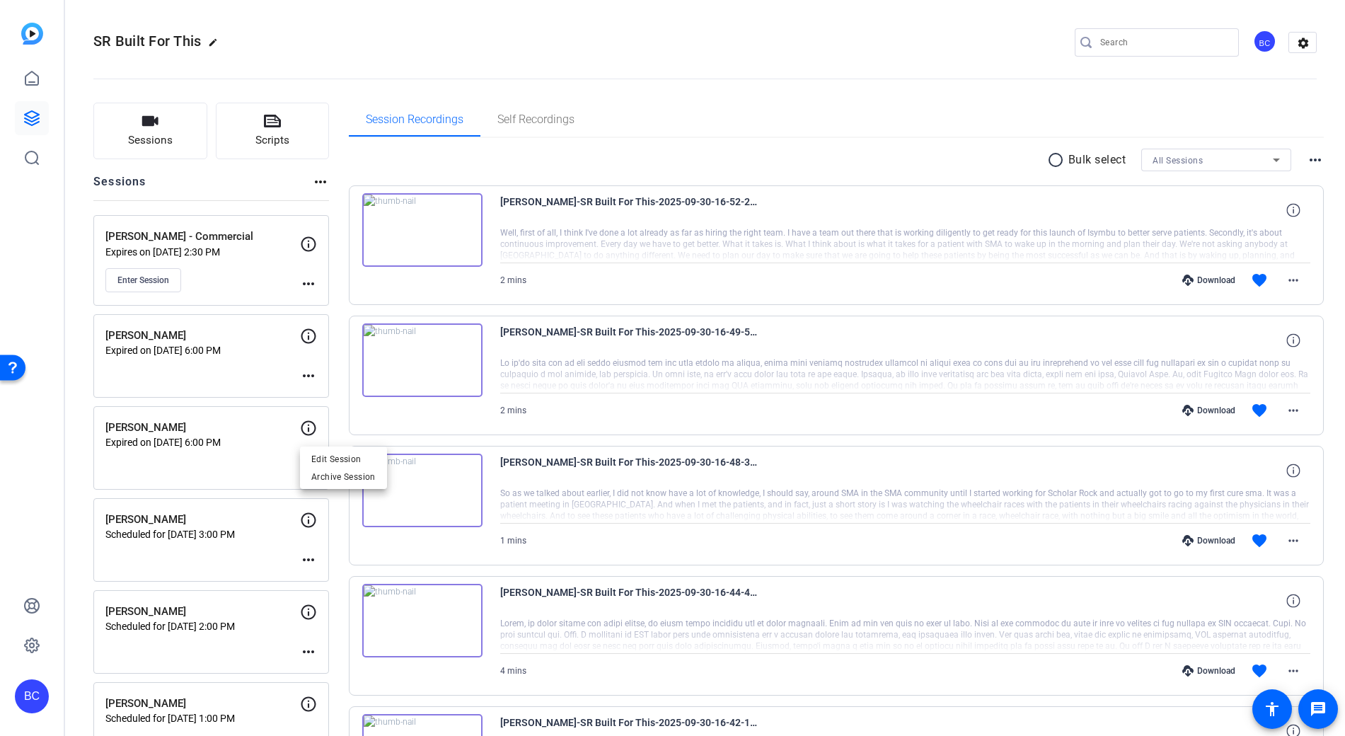
scroll to position [404, 0]
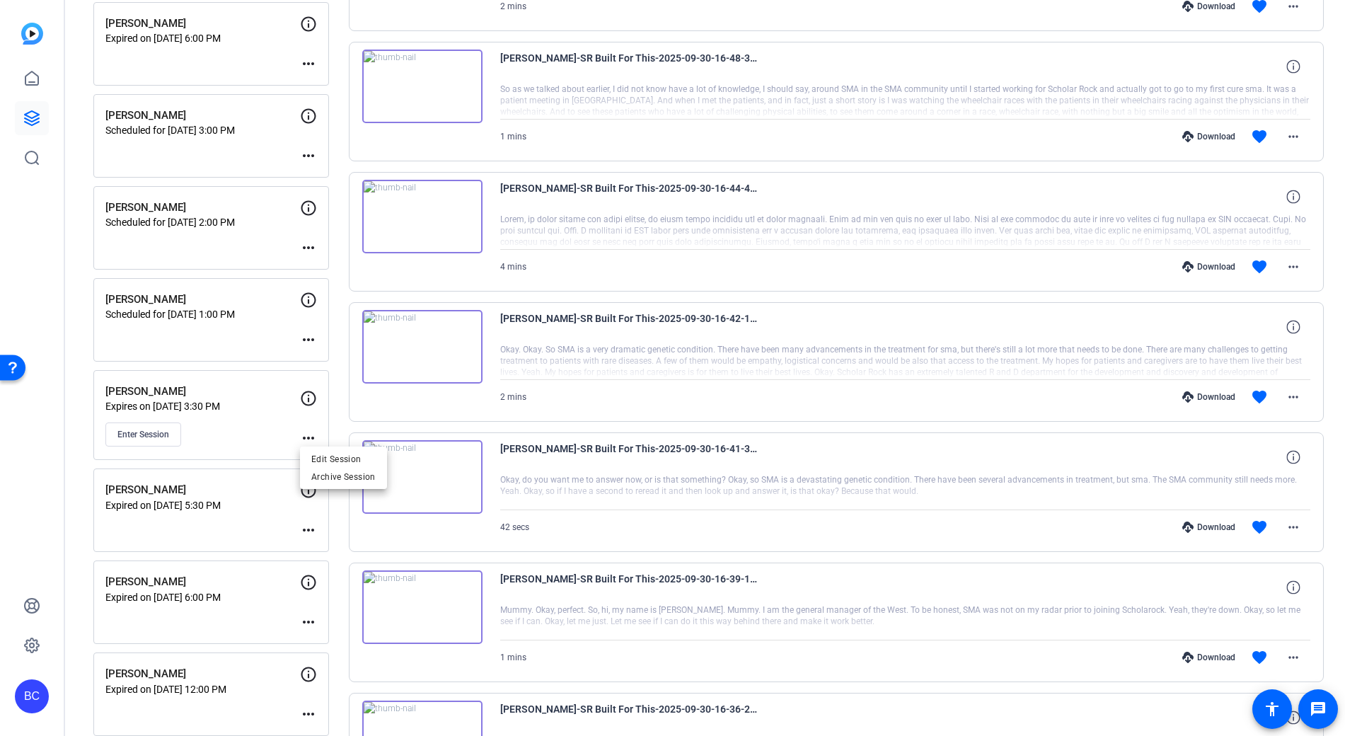
click at [31, 115] on div at bounding box center [672, 368] width 1345 height 736
click at [31, 115] on icon at bounding box center [31, 118] width 17 height 17
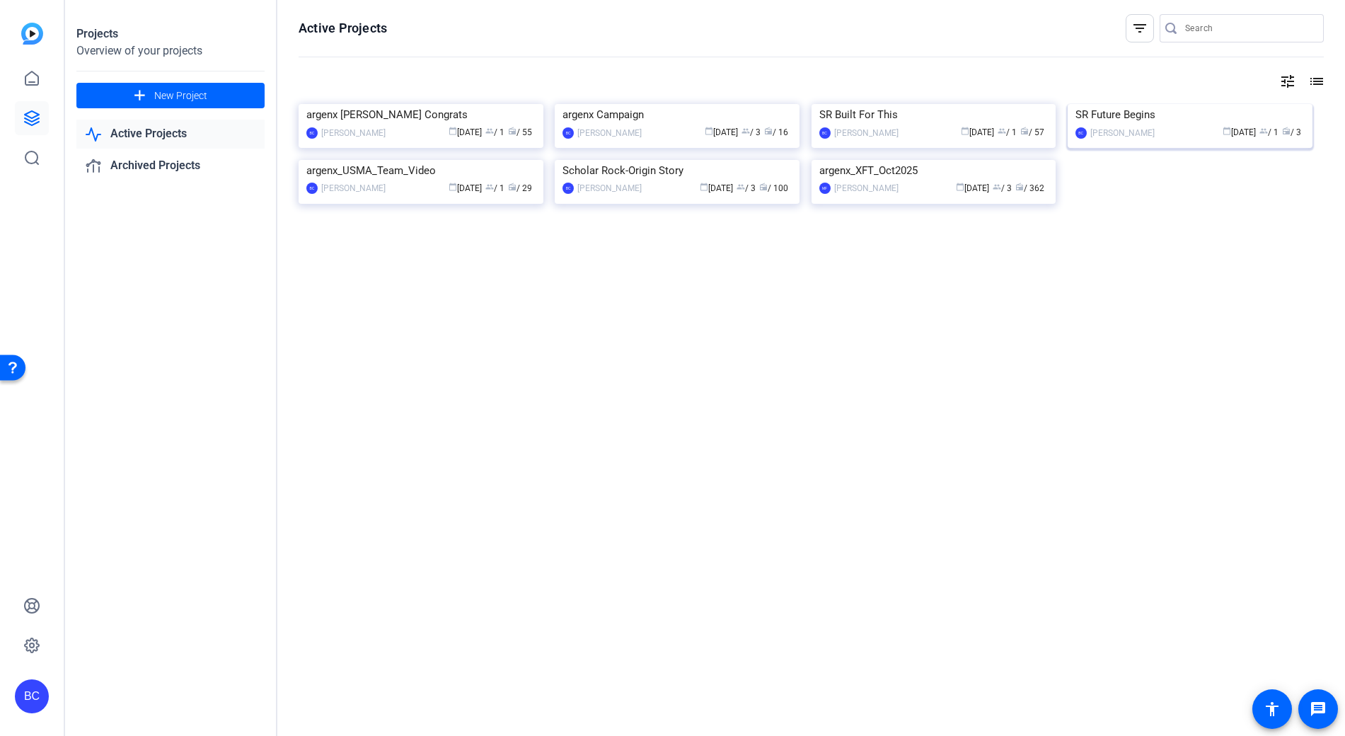
click at [1195, 104] on img at bounding box center [1190, 104] width 245 height 0
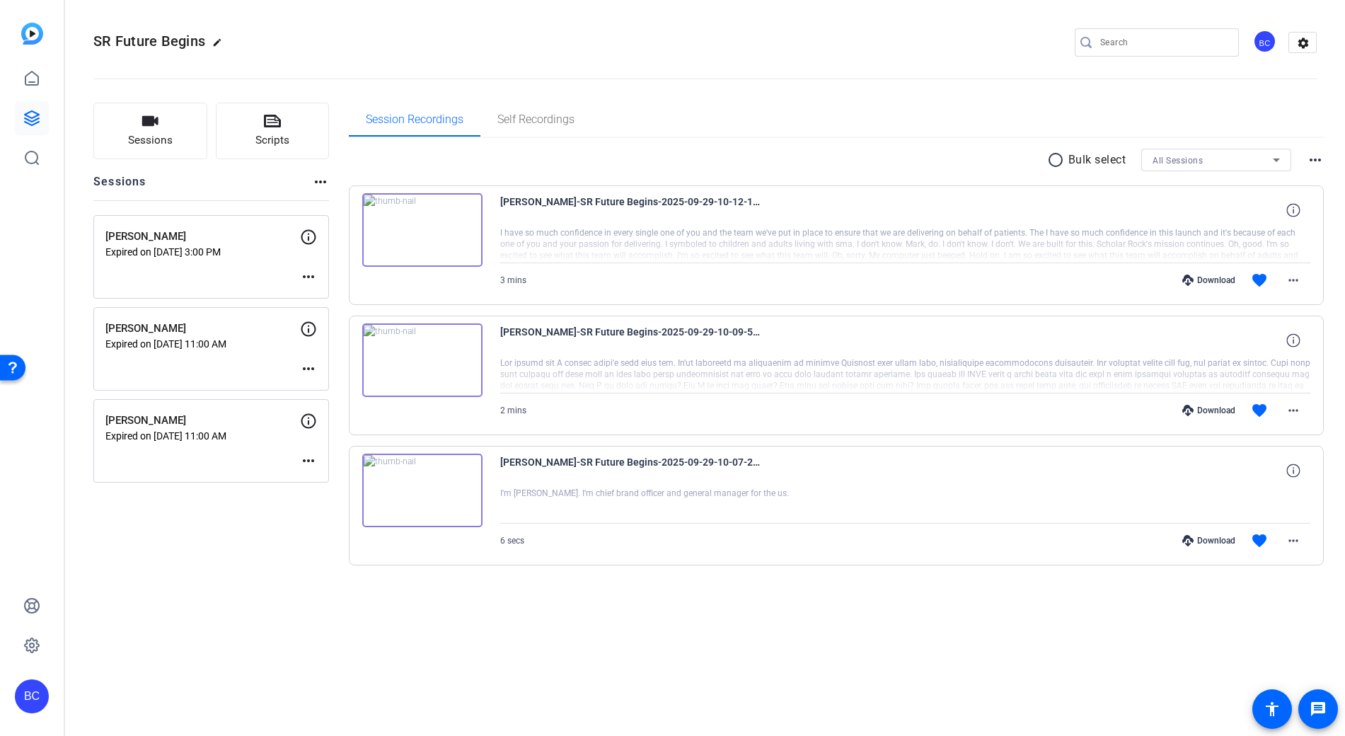
click at [305, 275] on mat-icon "more_horiz" at bounding box center [308, 276] width 17 height 17
click at [337, 296] on span "Edit Session" at bounding box center [343, 297] width 64 height 17
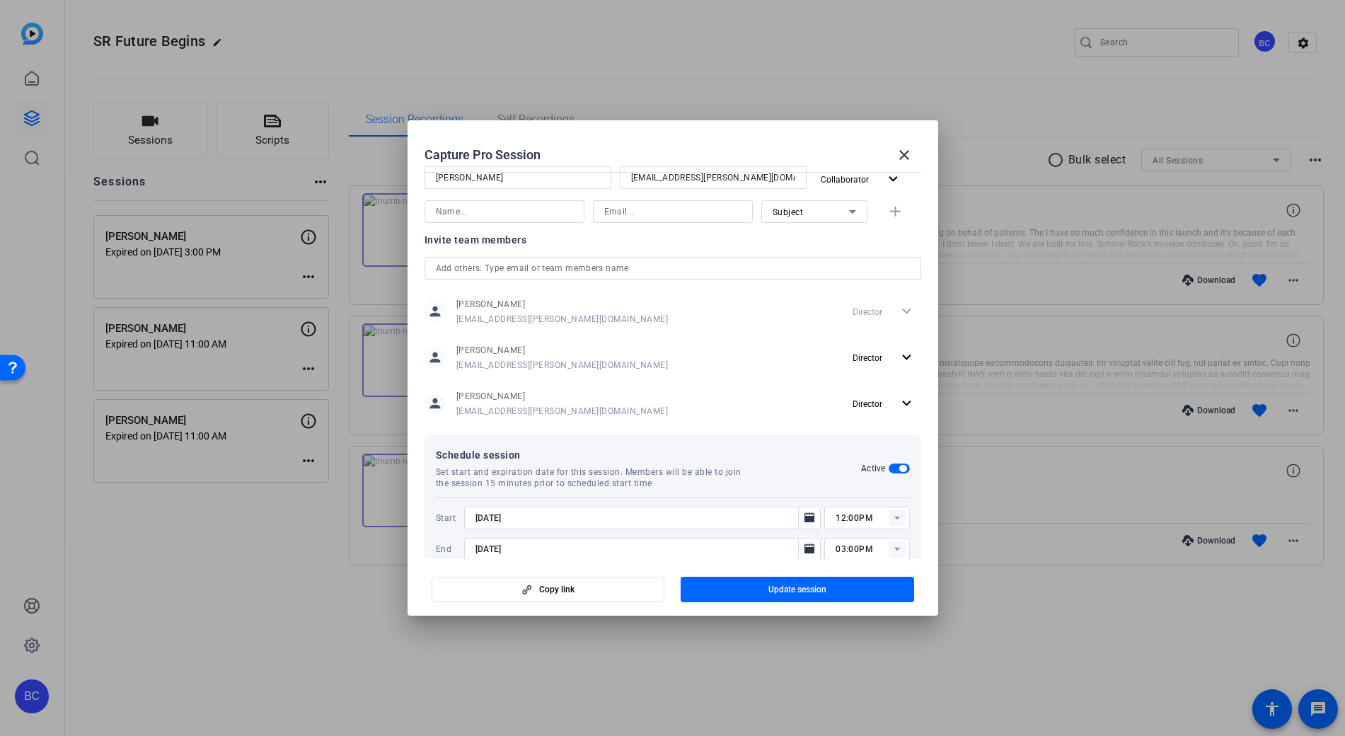
scroll to position [383, 0]
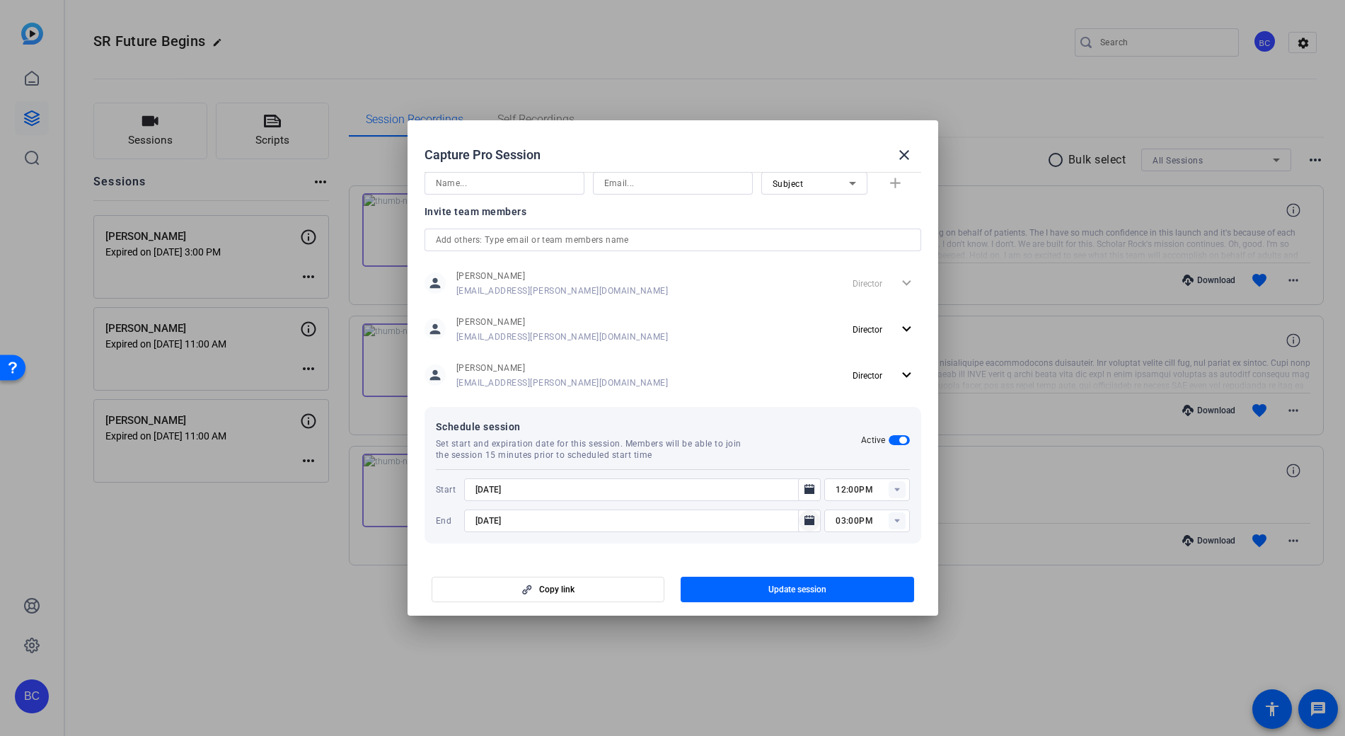
click at [804, 520] on icon "Open calendar" at bounding box center [809, 520] width 10 height 10
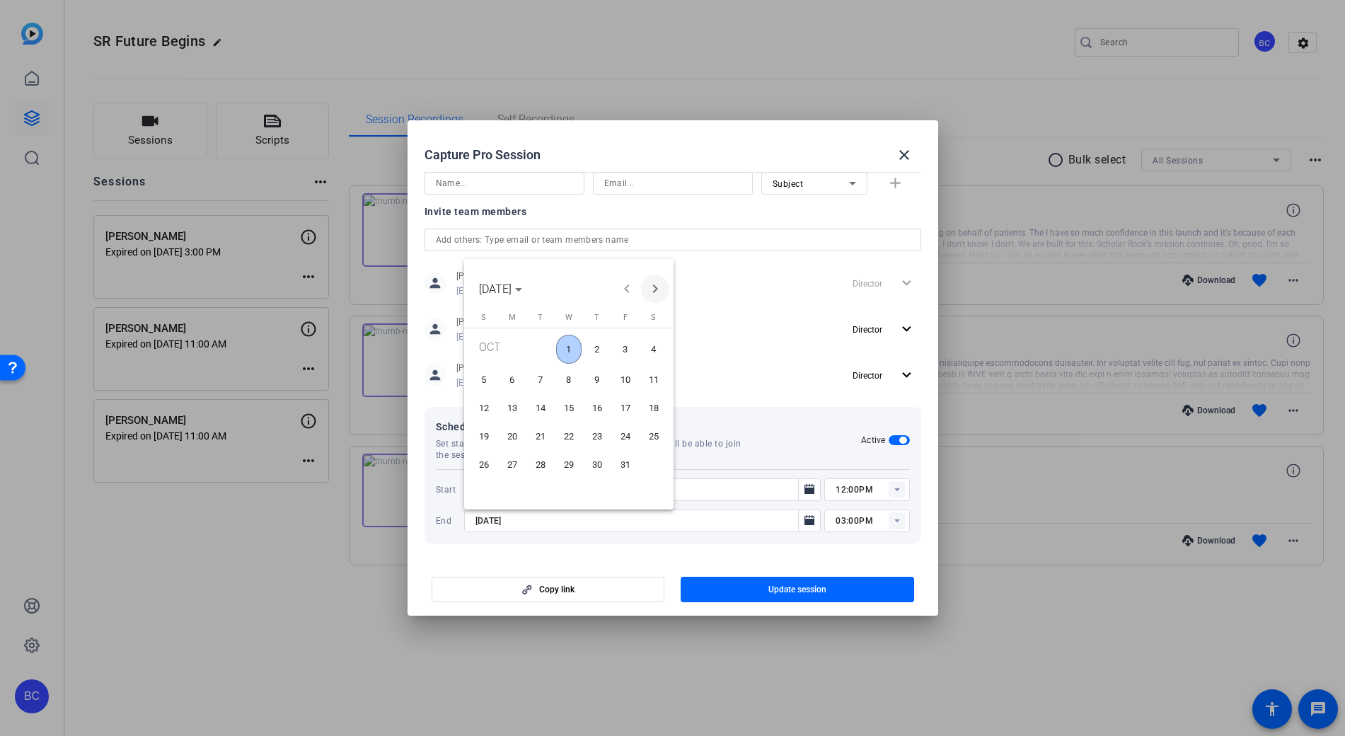
click at [653, 284] on span "Next month" at bounding box center [655, 289] width 28 height 28
click at [661, 384] on span "8" at bounding box center [653, 379] width 25 height 25
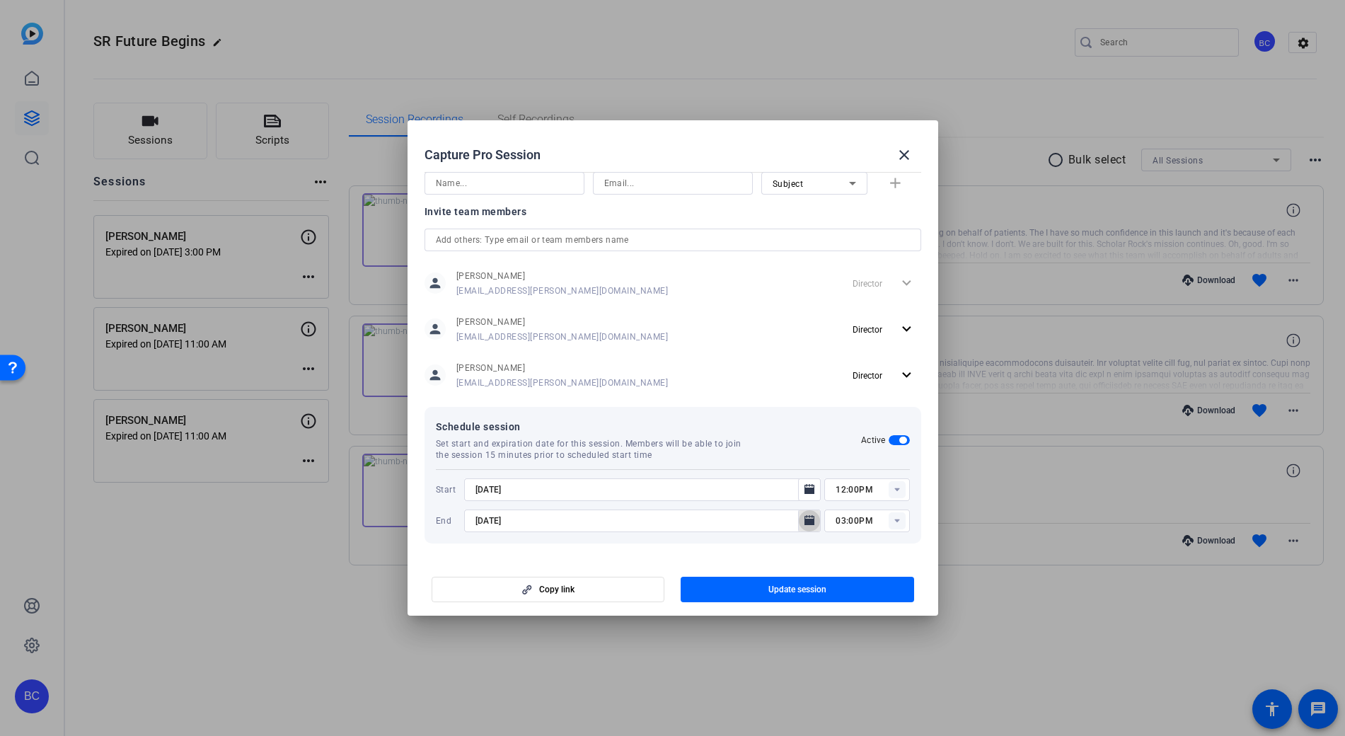
click at [804, 513] on icon "Open calendar" at bounding box center [809, 520] width 11 height 17
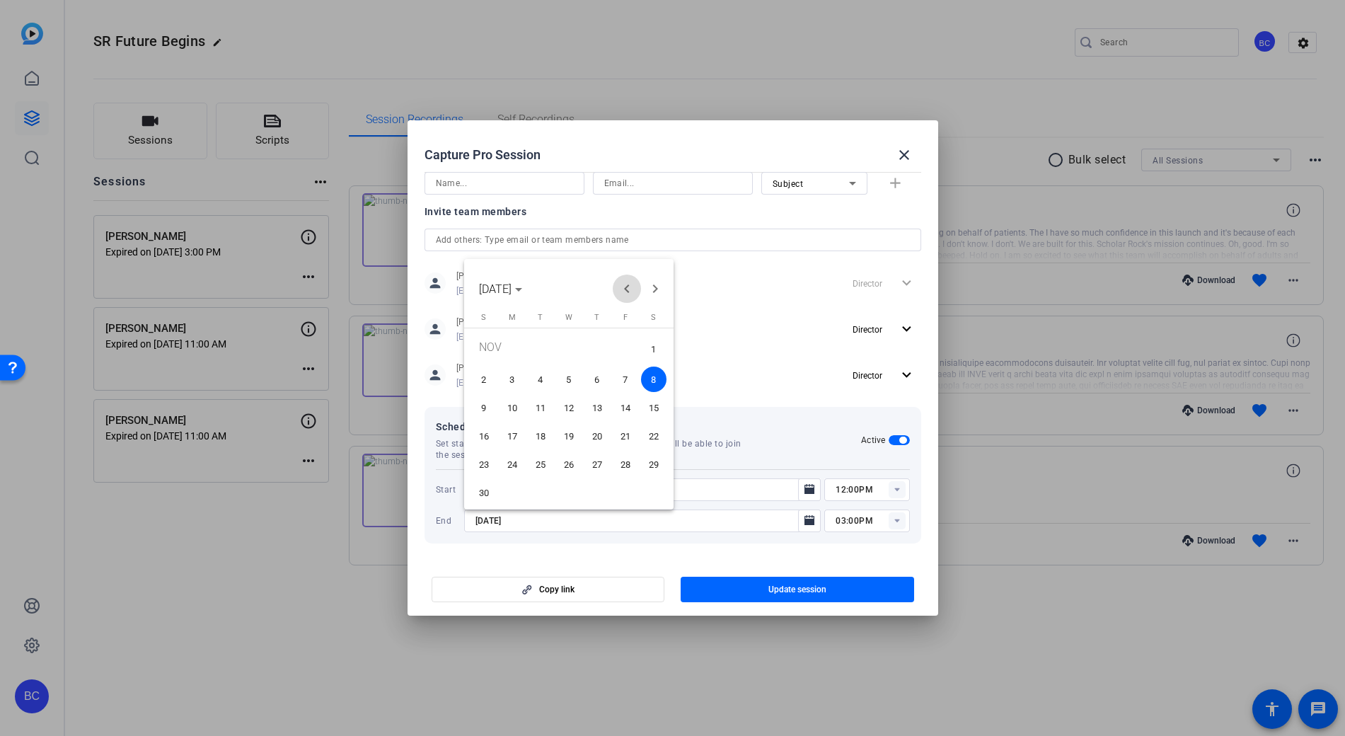
click at [630, 289] on span "Previous month" at bounding box center [627, 289] width 28 height 28
click at [570, 380] on span "8" at bounding box center [568, 379] width 25 height 25
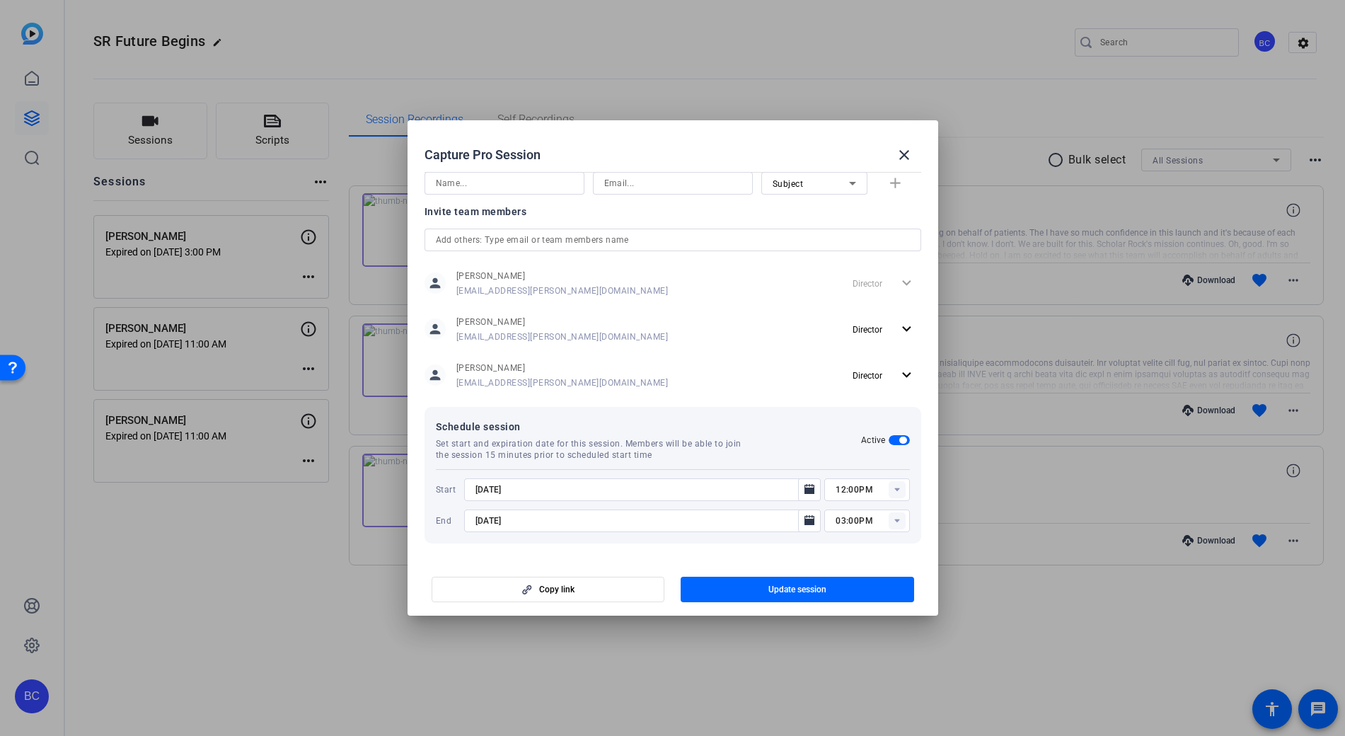
type input "[DATE]"
click at [805, 487] on icon "Open calendar" at bounding box center [809, 489] width 11 height 17
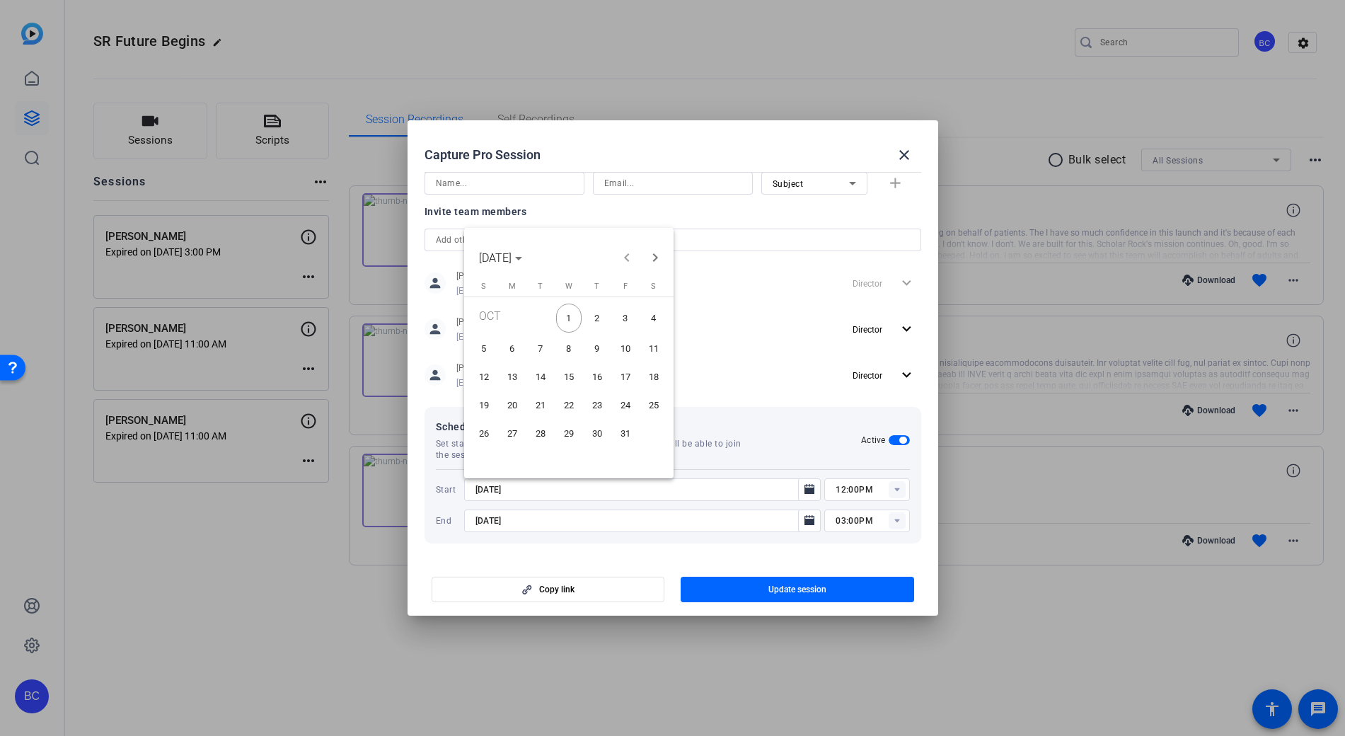
click at [565, 342] on span "8" at bounding box center [568, 347] width 25 height 25
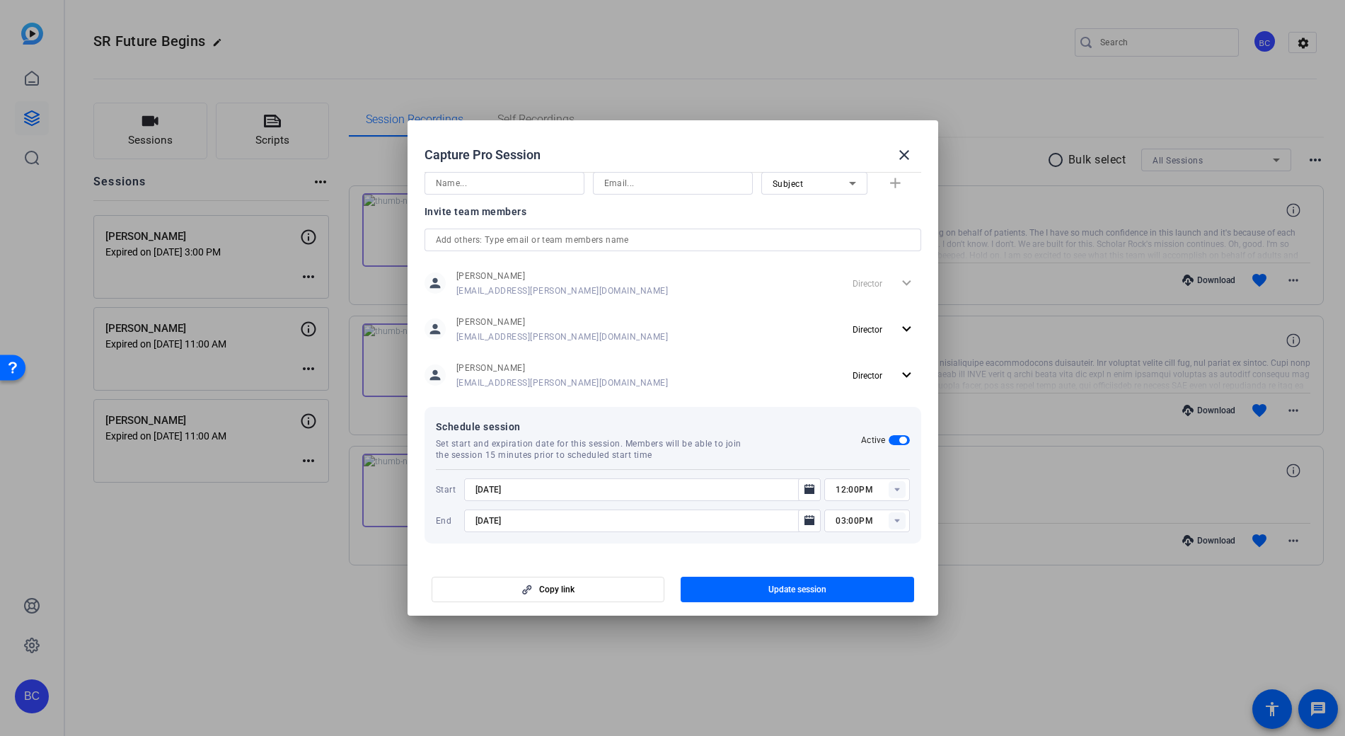
type input "[DATE]"
click at [861, 490] on input "12:00PM" at bounding box center [873, 489] width 74 height 17
click at [850, 532] on span "09:00AM" at bounding box center [847, 532] width 37 height 10
type input "09:00AM"
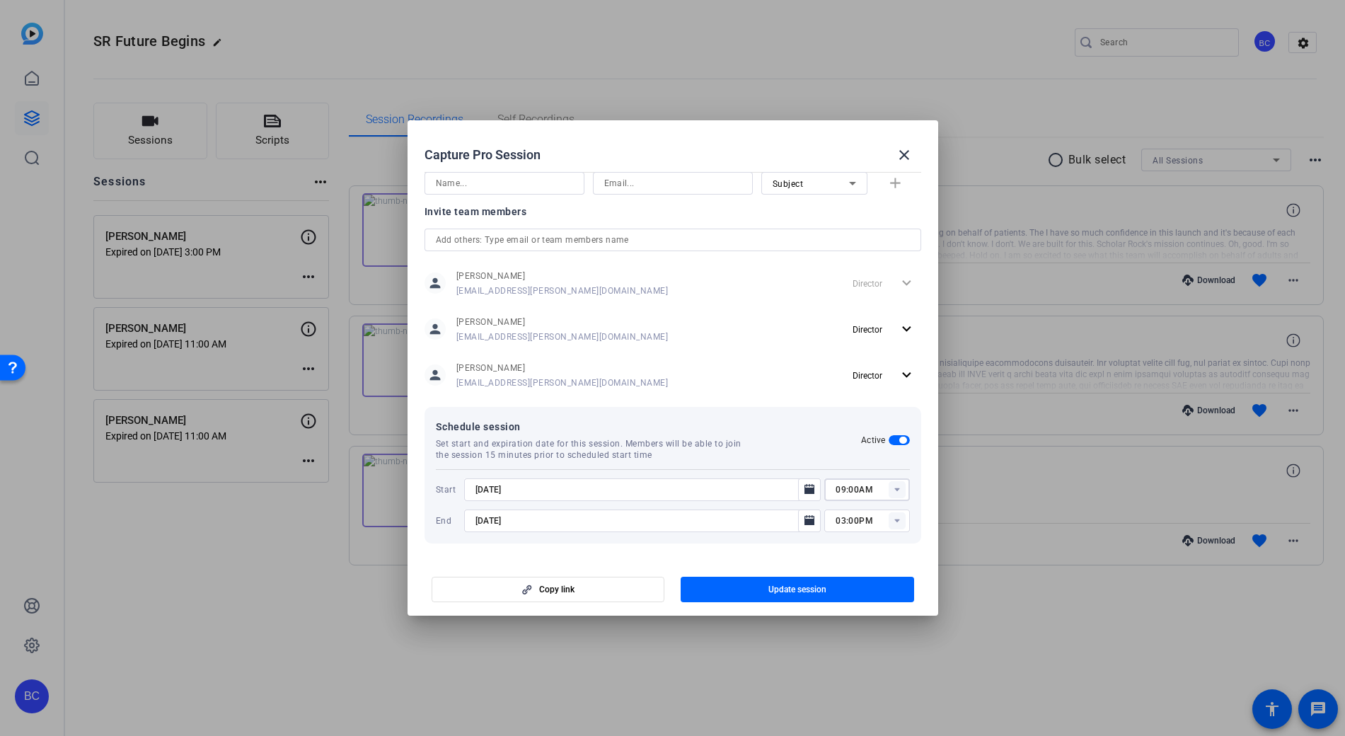
click at [865, 521] on input "03:00PM" at bounding box center [873, 520] width 74 height 17
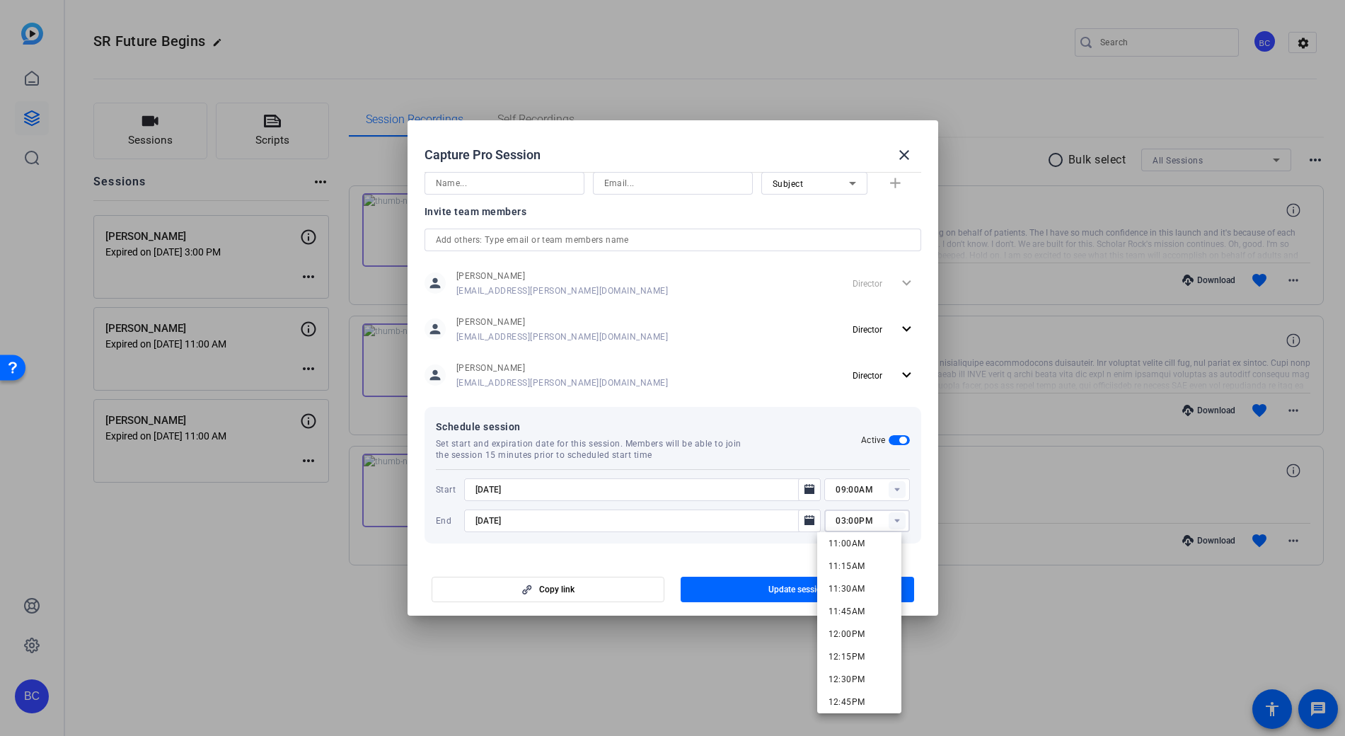
scroll to position [1003, 0]
click at [852, 587] on span "11:30AM" at bounding box center [847, 587] width 37 height 10
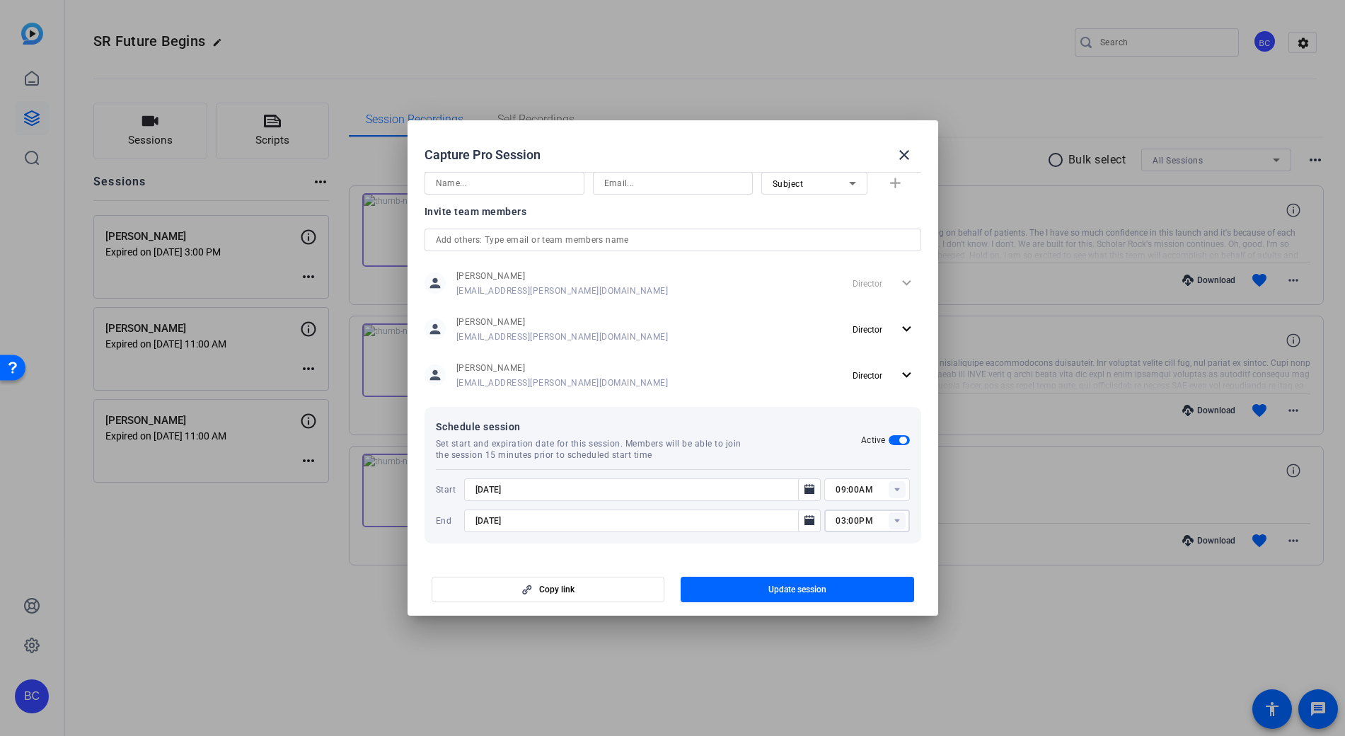
type input "11:30AM"
click at [817, 589] on span "Update session" at bounding box center [797, 589] width 58 height 11
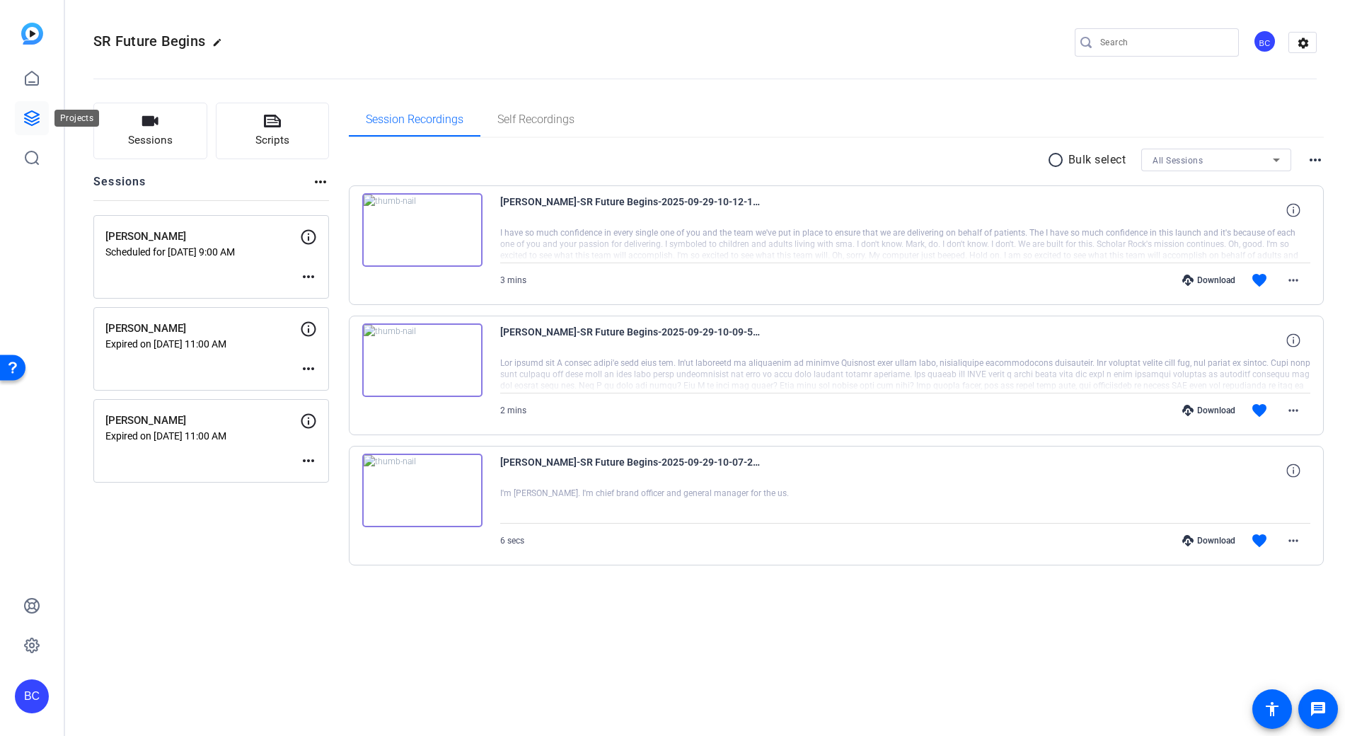
click at [33, 108] on link at bounding box center [32, 118] width 34 height 34
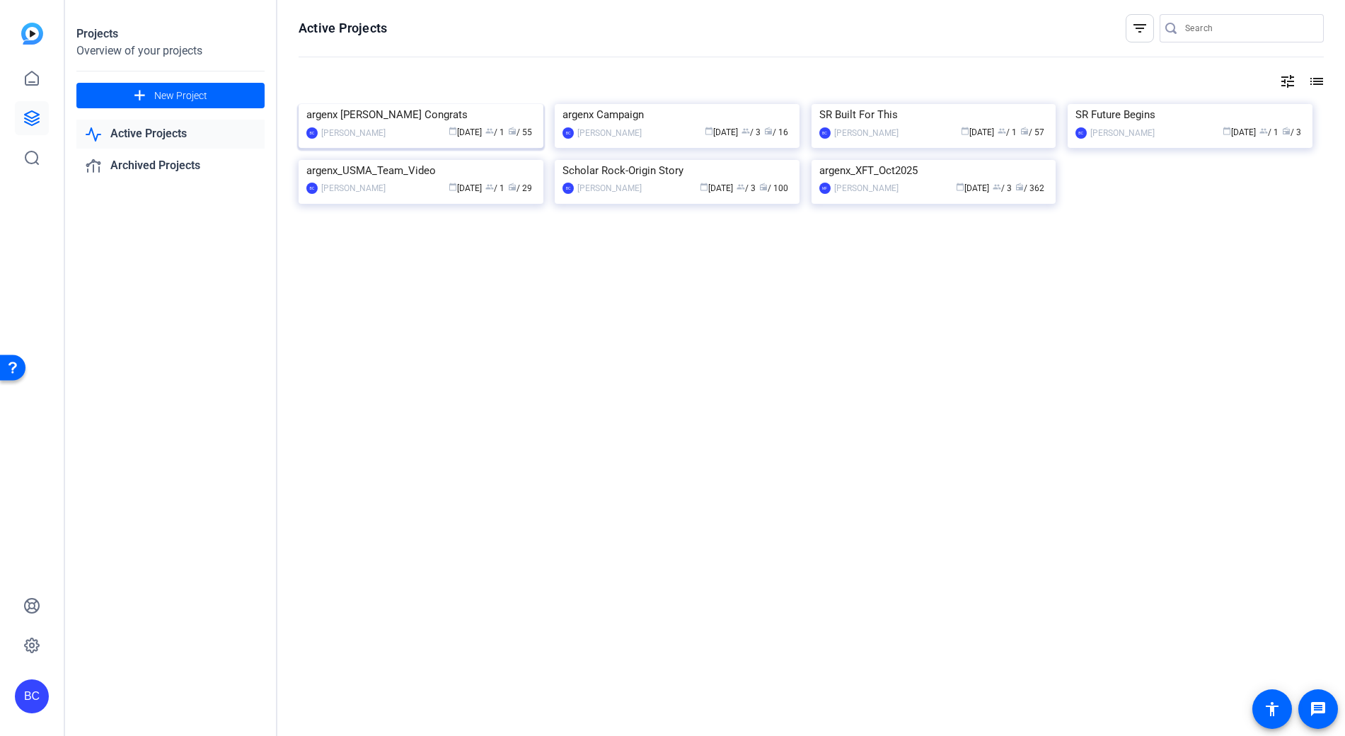
click at [458, 104] on img at bounding box center [421, 104] width 245 height 0
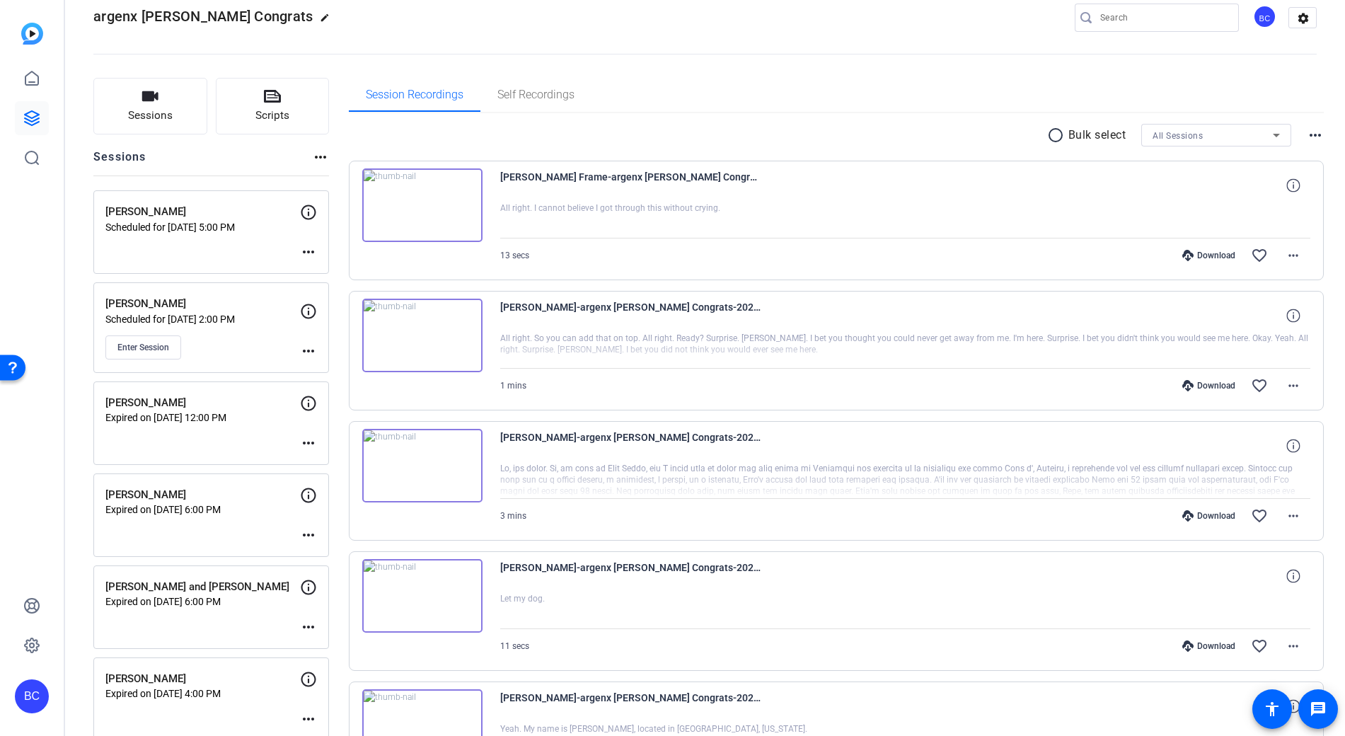
scroll to position [26, 0]
click at [173, 343] on button "Enter Session" at bounding box center [143, 346] width 76 height 24
click at [39, 121] on icon at bounding box center [32, 118] width 14 height 14
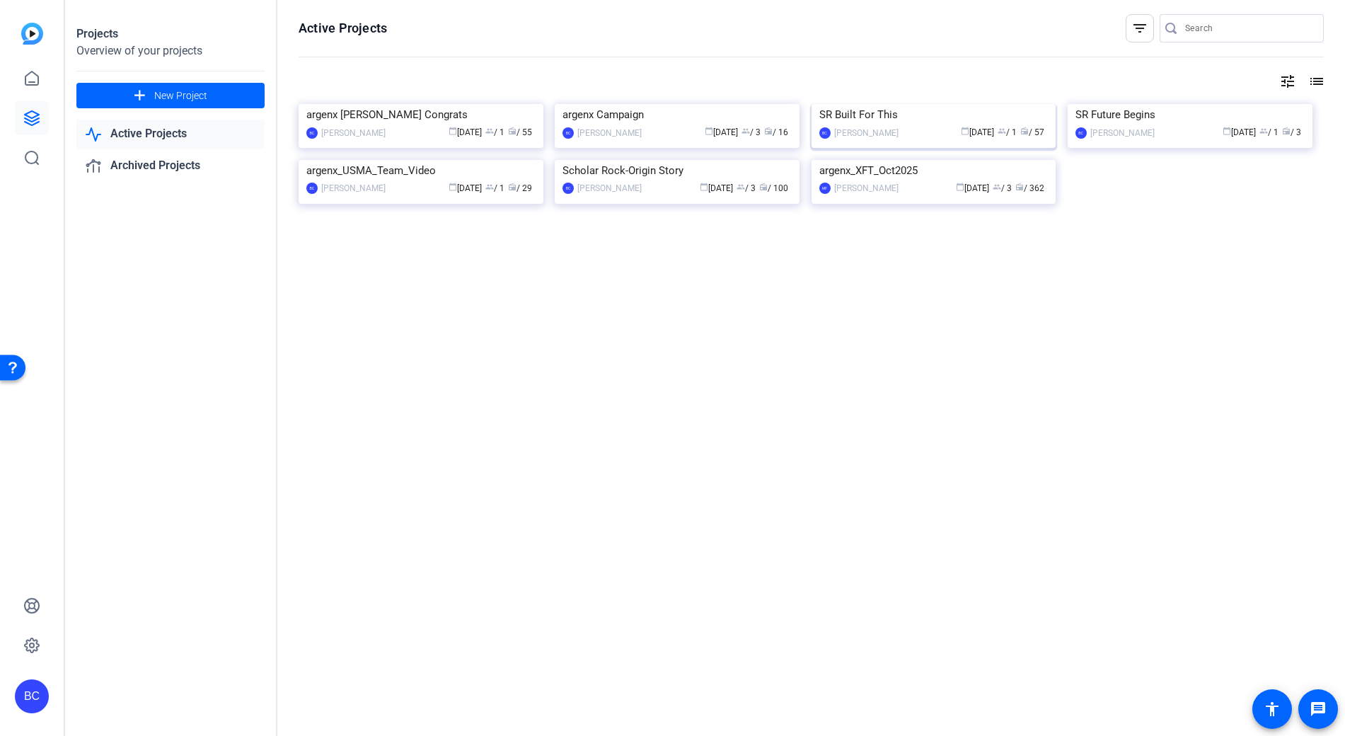
click at [928, 125] on div "SR Built For This" at bounding box center [933, 114] width 229 height 21
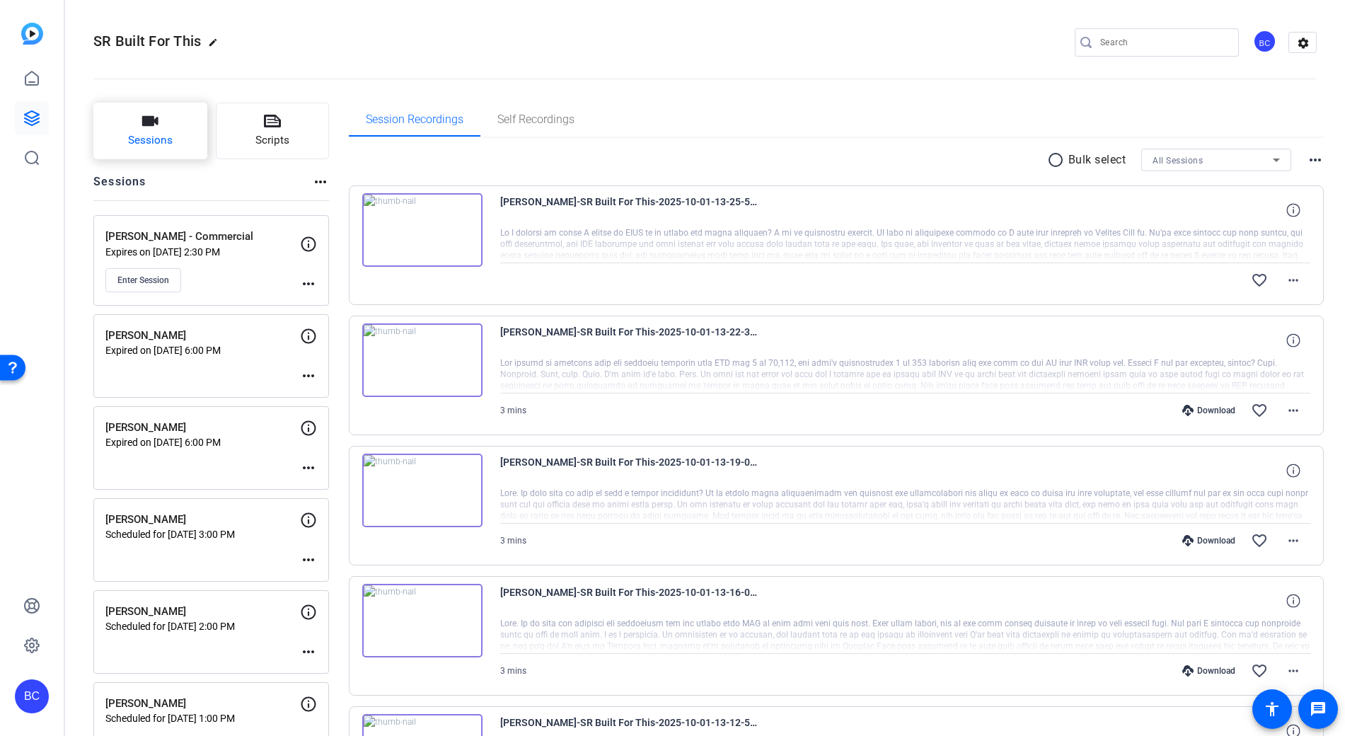
click at [167, 135] on span "Sessions" at bounding box center [150, 140] width 45 height 16
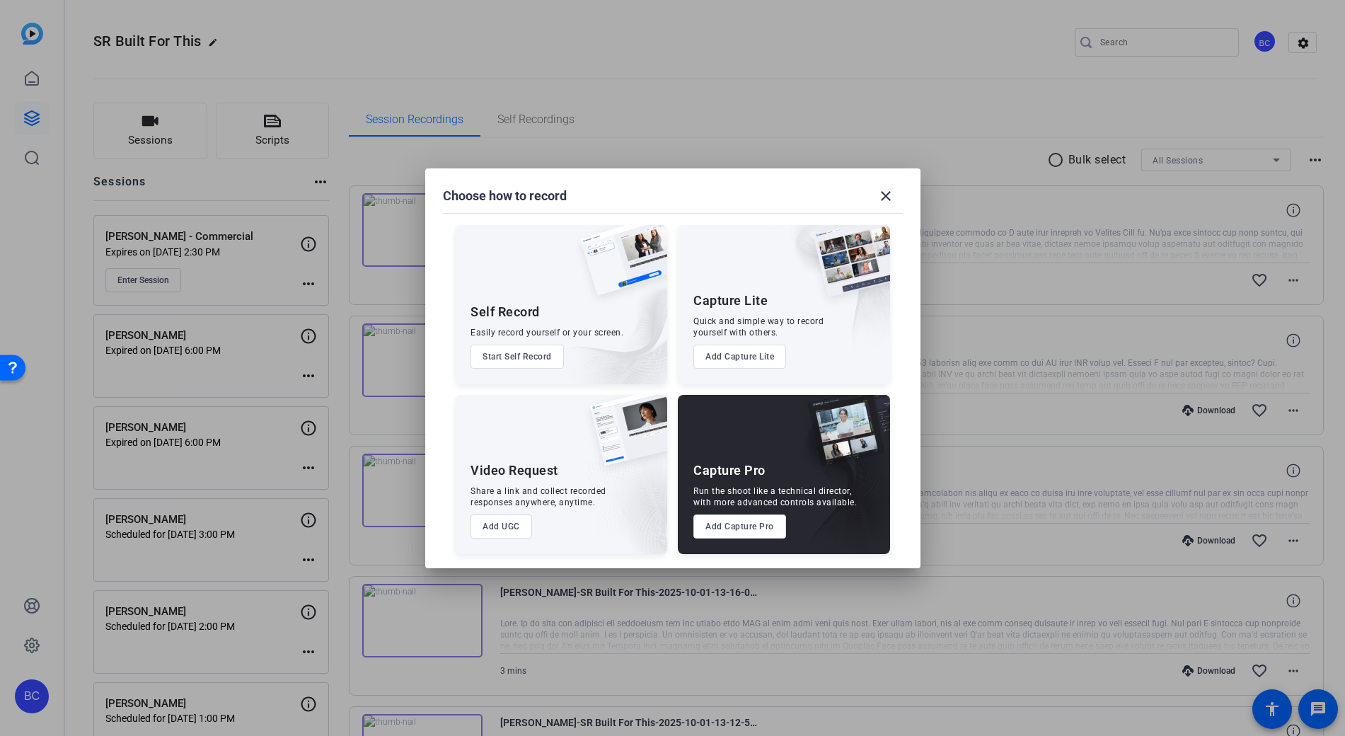
click at [746, 527] on button "Add Capture Pro" at bounding box center [739, 526] width 93 height 24
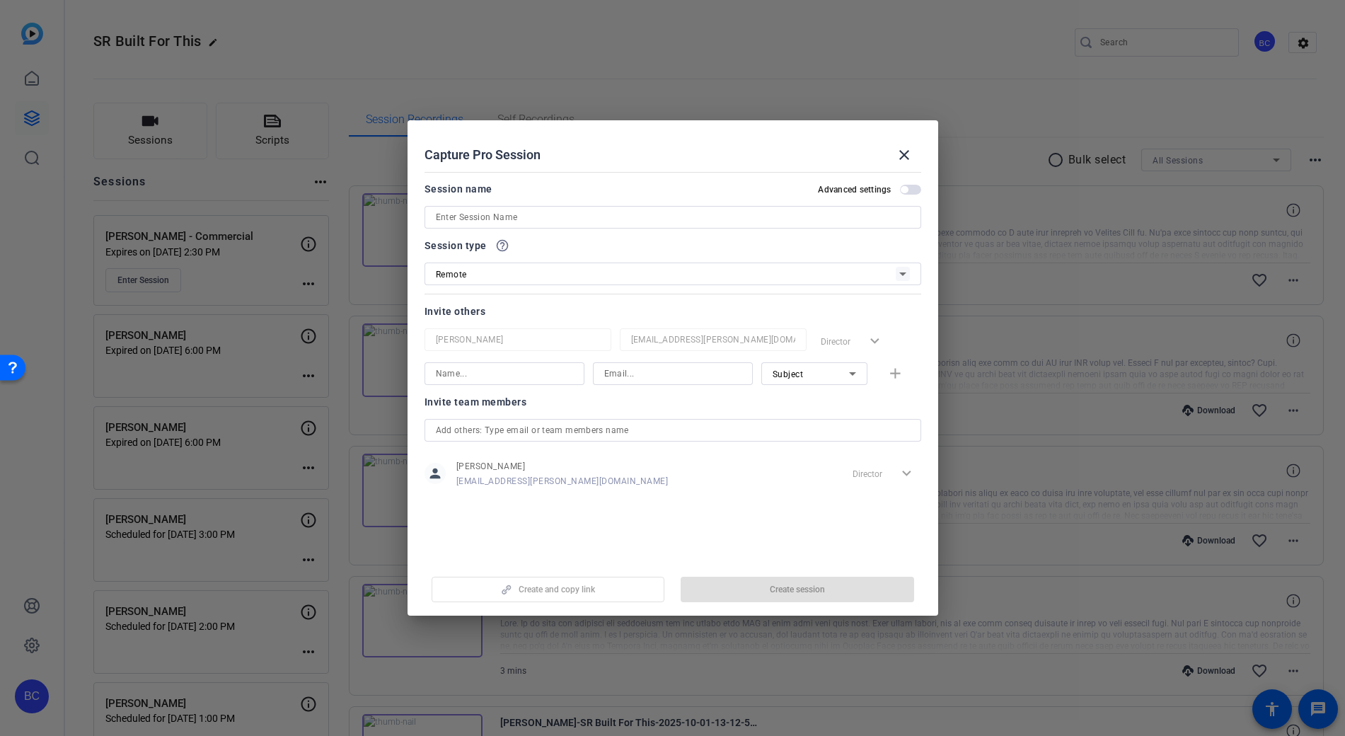
click at [542, 214] on input at bounding box center [673, 217] width 474 height 17
type input "[PERSON_NAME]"
click at [755, 274] on div "Remote" at bounding box center [666, 274] width 460 height 18
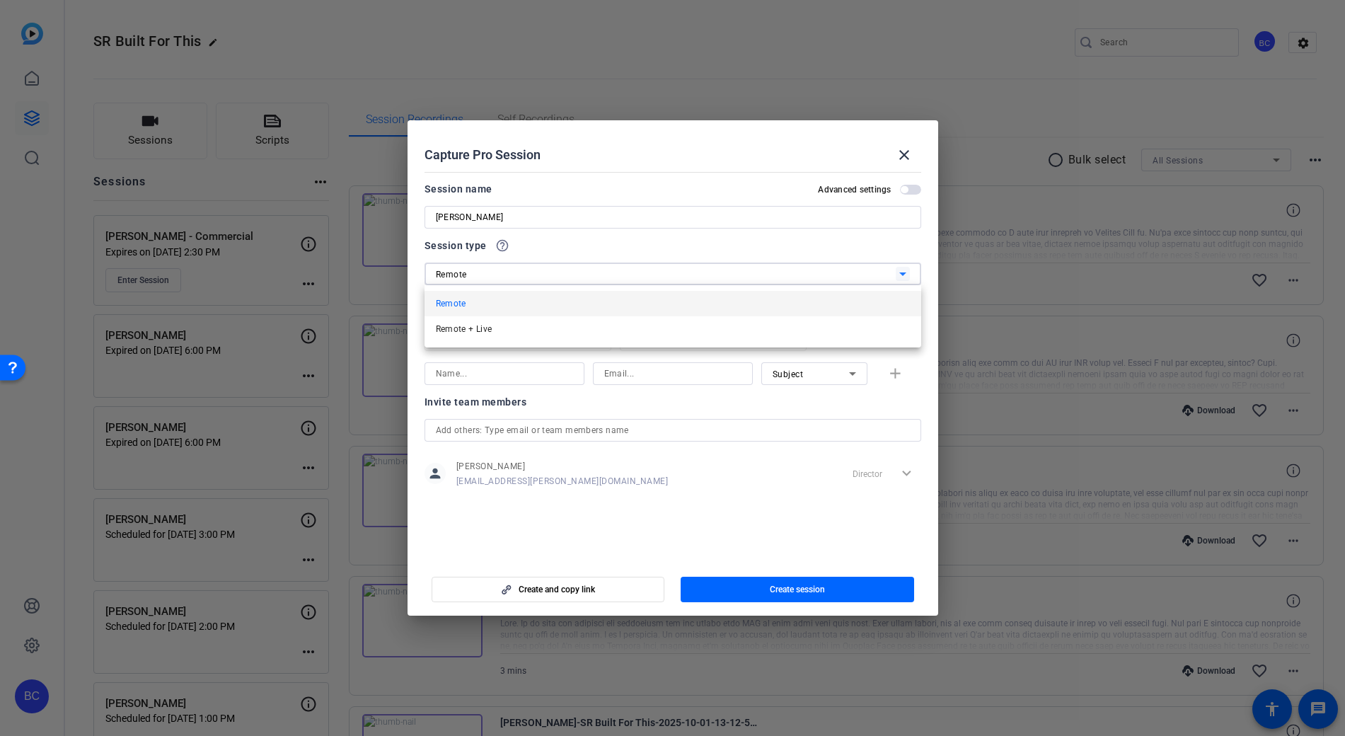
click at [918, 189] on div at bounding box center [672, 368] width 1345 height 736
click at [914, 190] on span "button" at bounding box center [910, 190] width 21 height 10
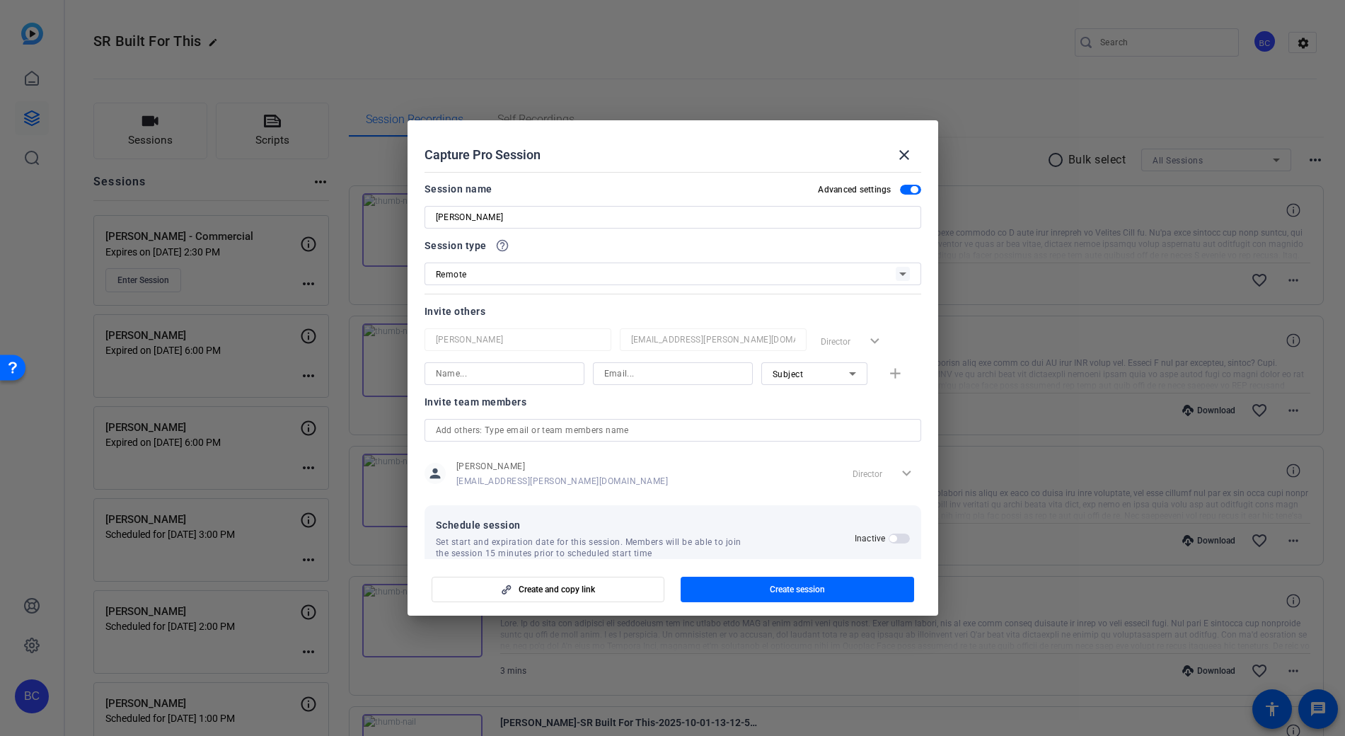
scroll to position [27, 0]
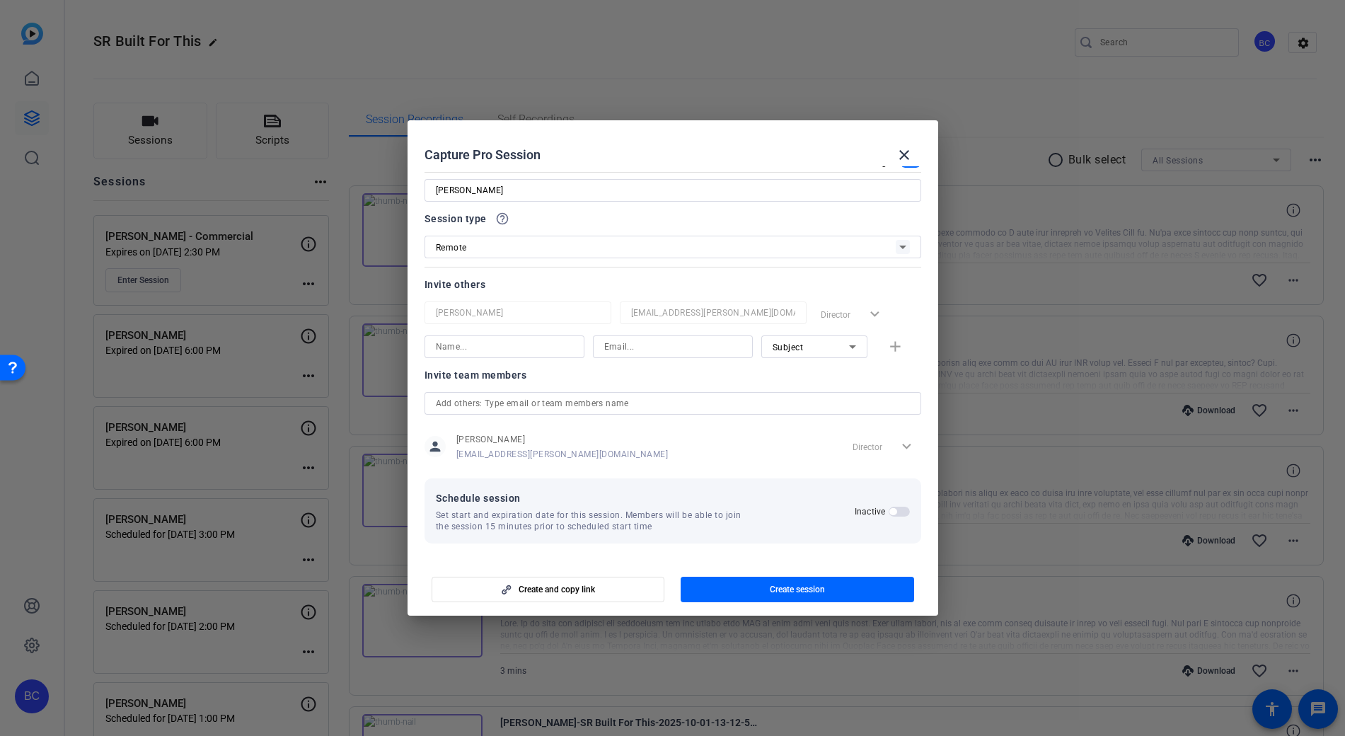
click at [894, 510] on span "button" at bounding box center [899, 512] width 21 height 10
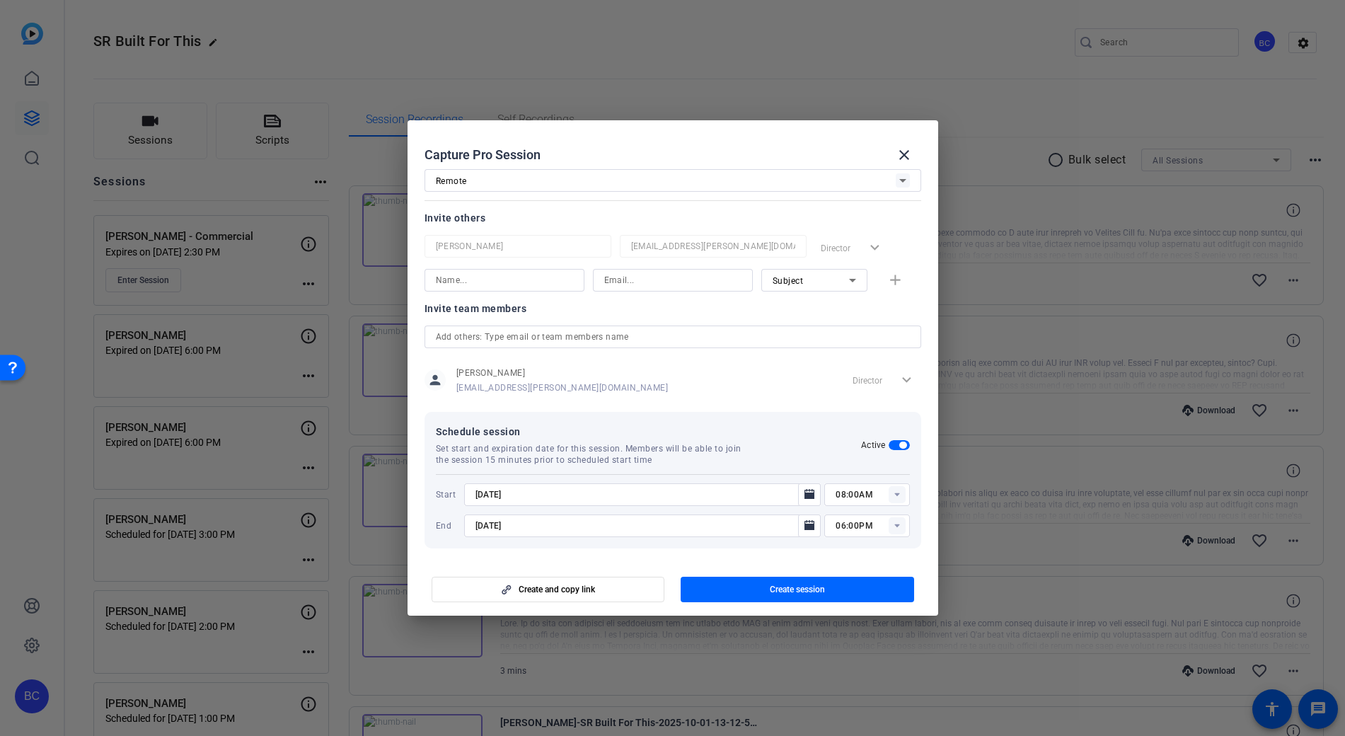
scroll to position [98, 0]
click at [804, 521] on icon "Open calendar" at bounding box center [809, 520] width 10 height 10
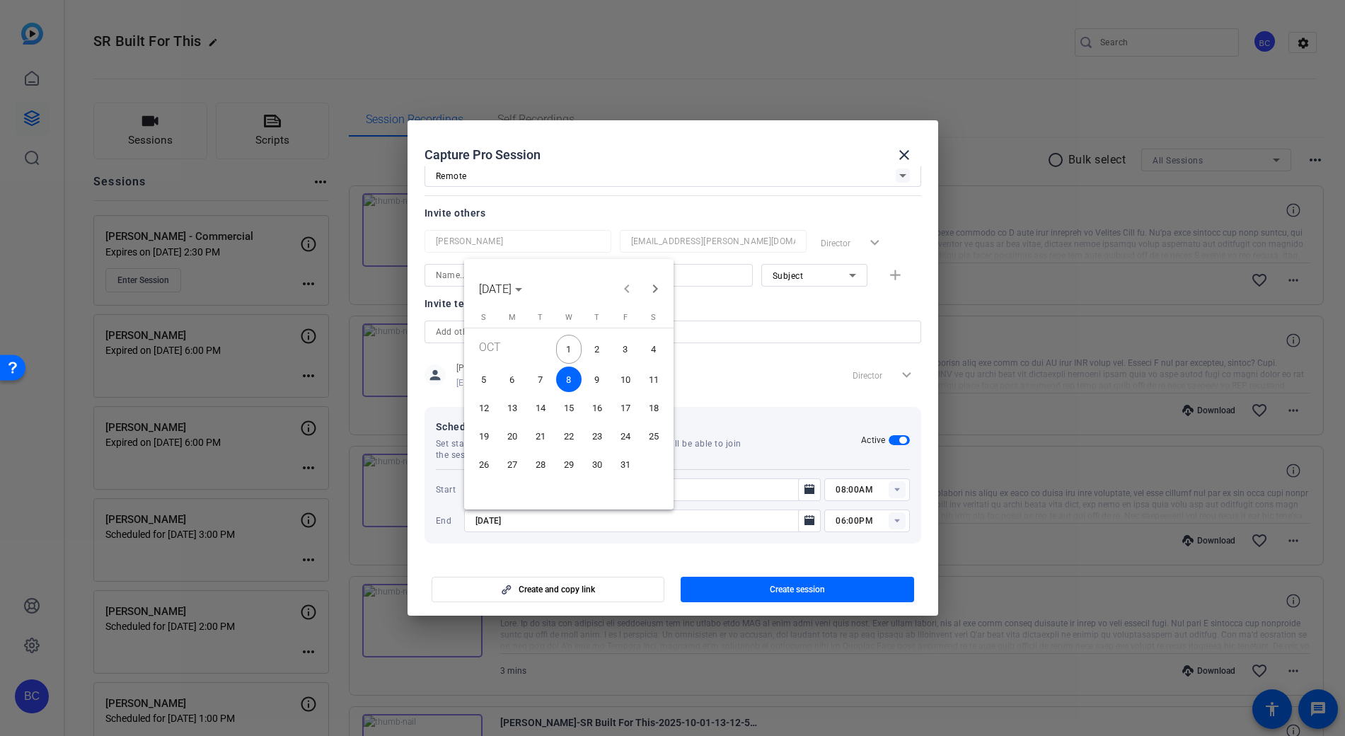
click at [541, 375] on span "7" at bounding box center [540, 379] width 25 height 25
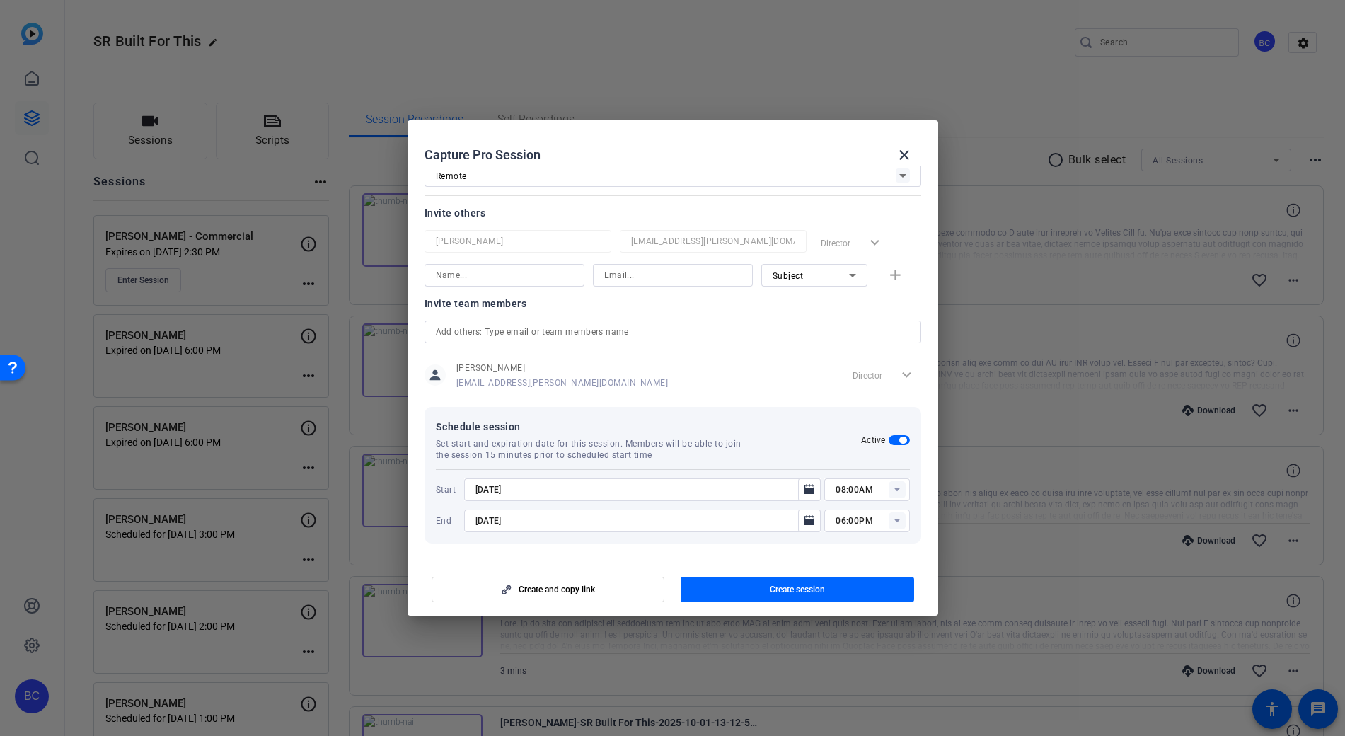
type input "[DATE]"
click at [807, 490] on icon "Open calendar" at bounding box center [809, 489] width 10 height 10
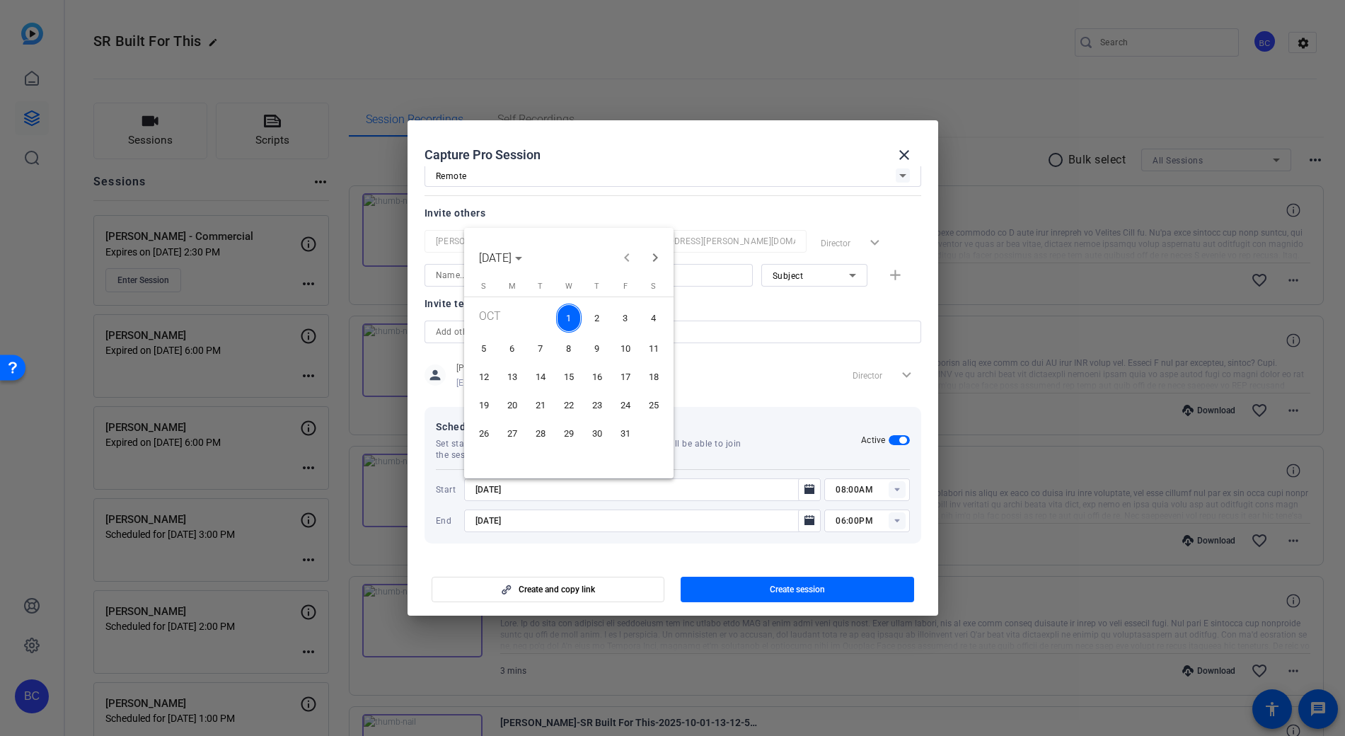
click at [539, 350] on span "7" at bounding box center [540, 347] width 25 height 25
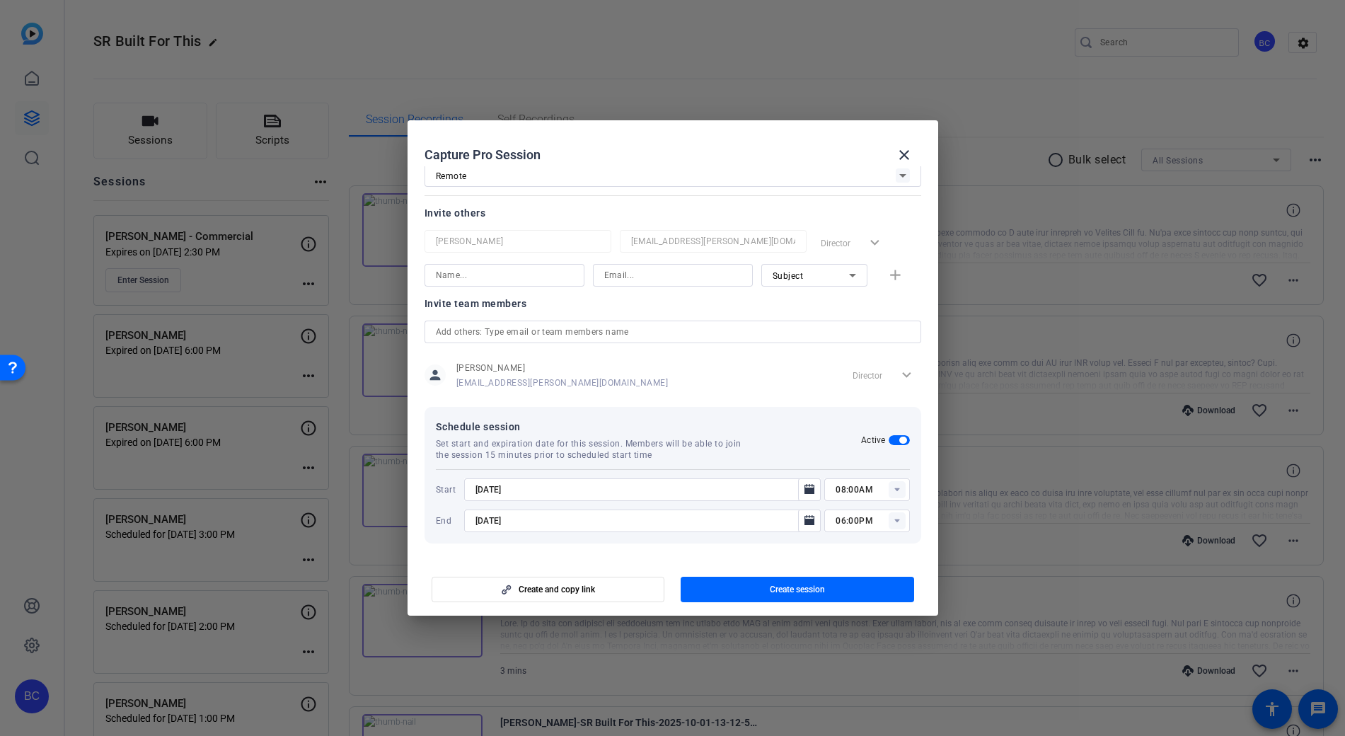
type input "[DATE]"
click at [873, 494] on input "08:00AM" at bounding box center [873, 489] width 74 height 17
click at [838, 558] on span "09:30AM" at bounding box center [847, 560] width 37 height 10
type input "09:30AM"
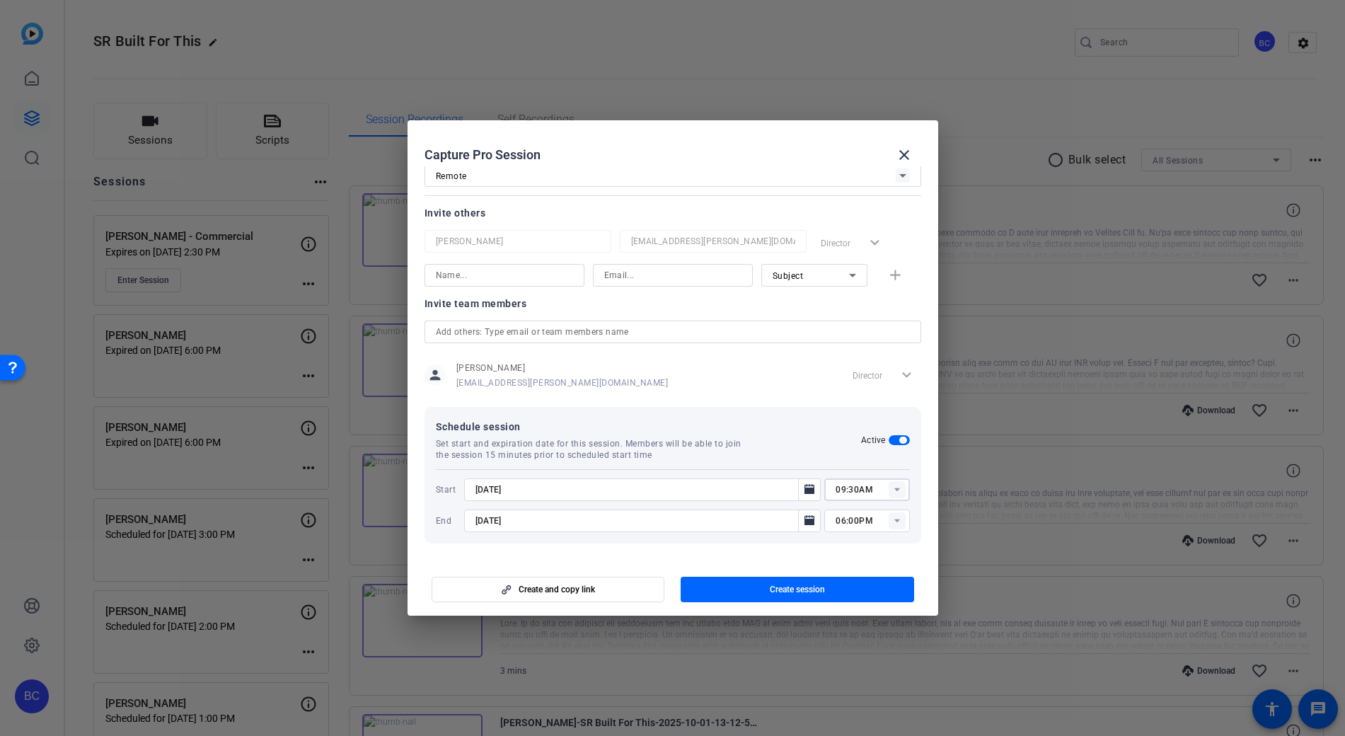
click at [854, 521] on input "06:00PM" at bounding box center [873, 520] width 74 height 17
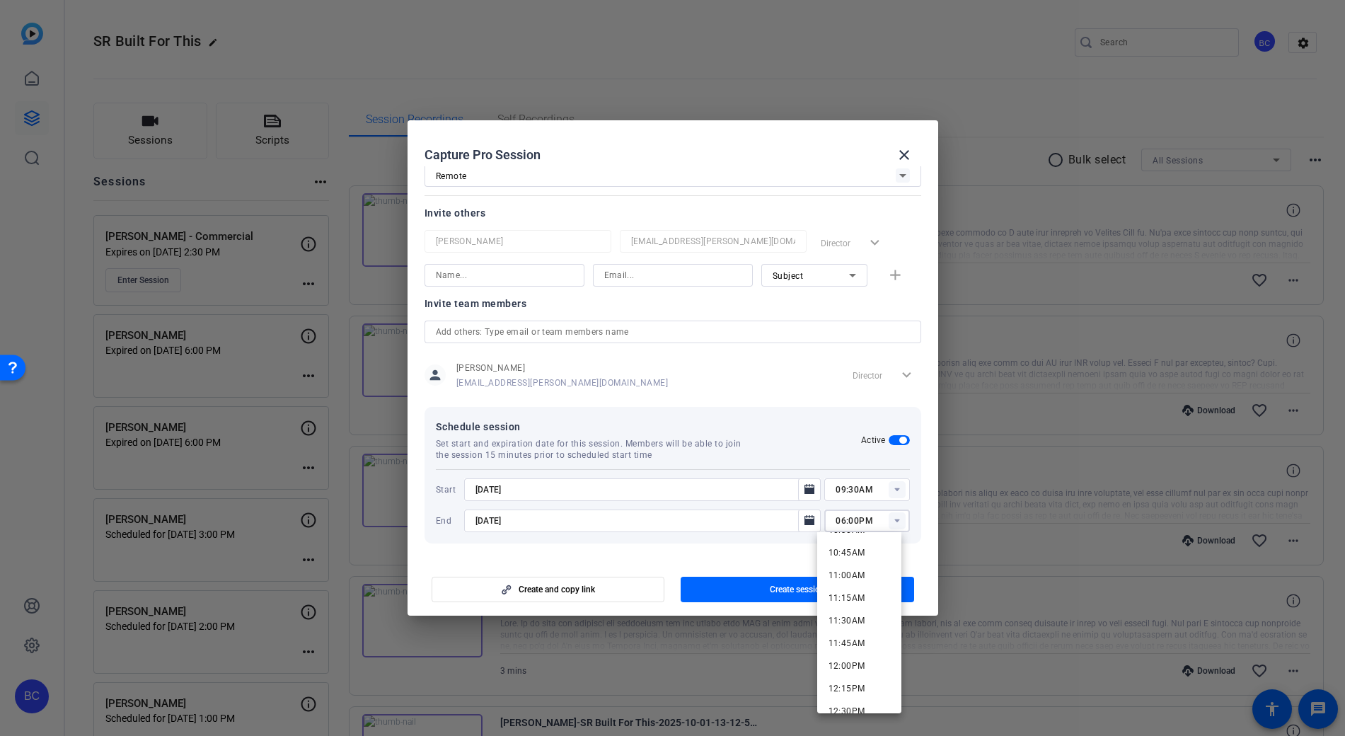
scroll to position [976, 0]
click at [852, 614] on span "11:30AM" at bounding box center [847, 615] width 37 height 10
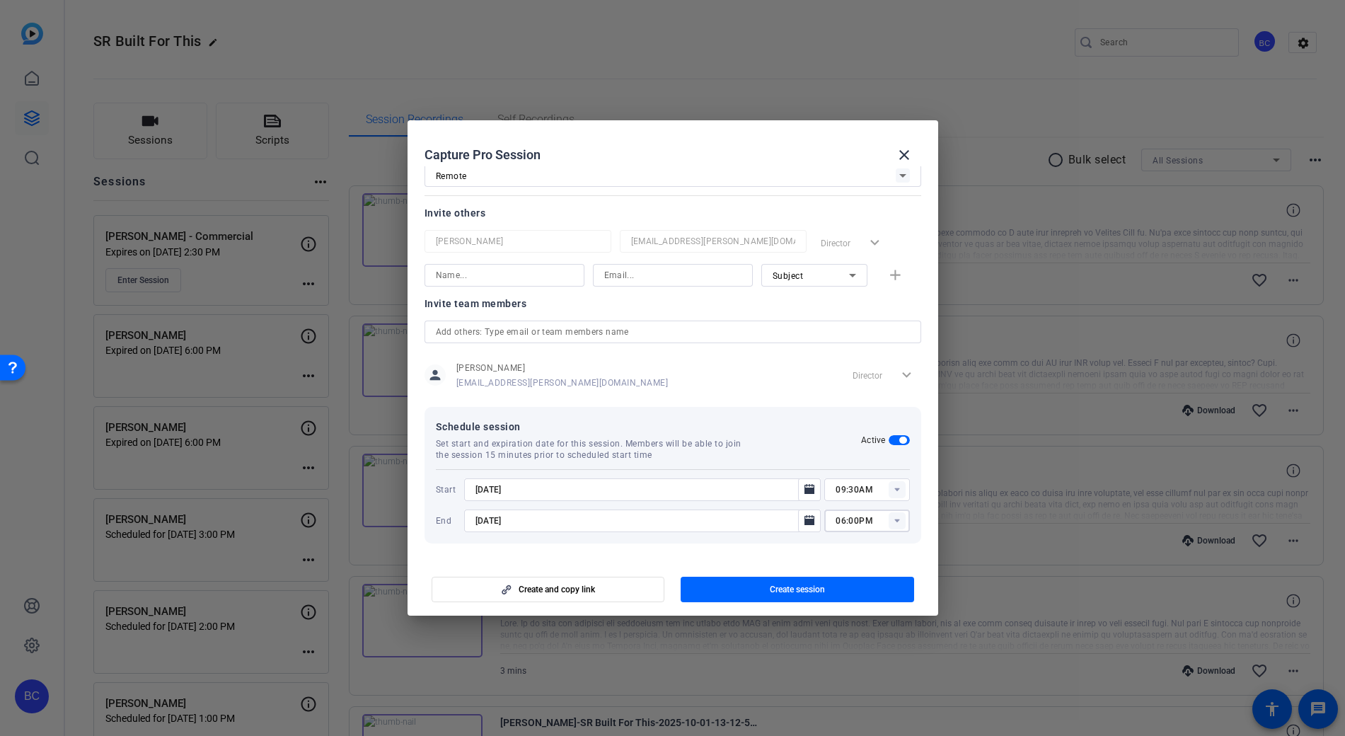
type input "11:30AM"
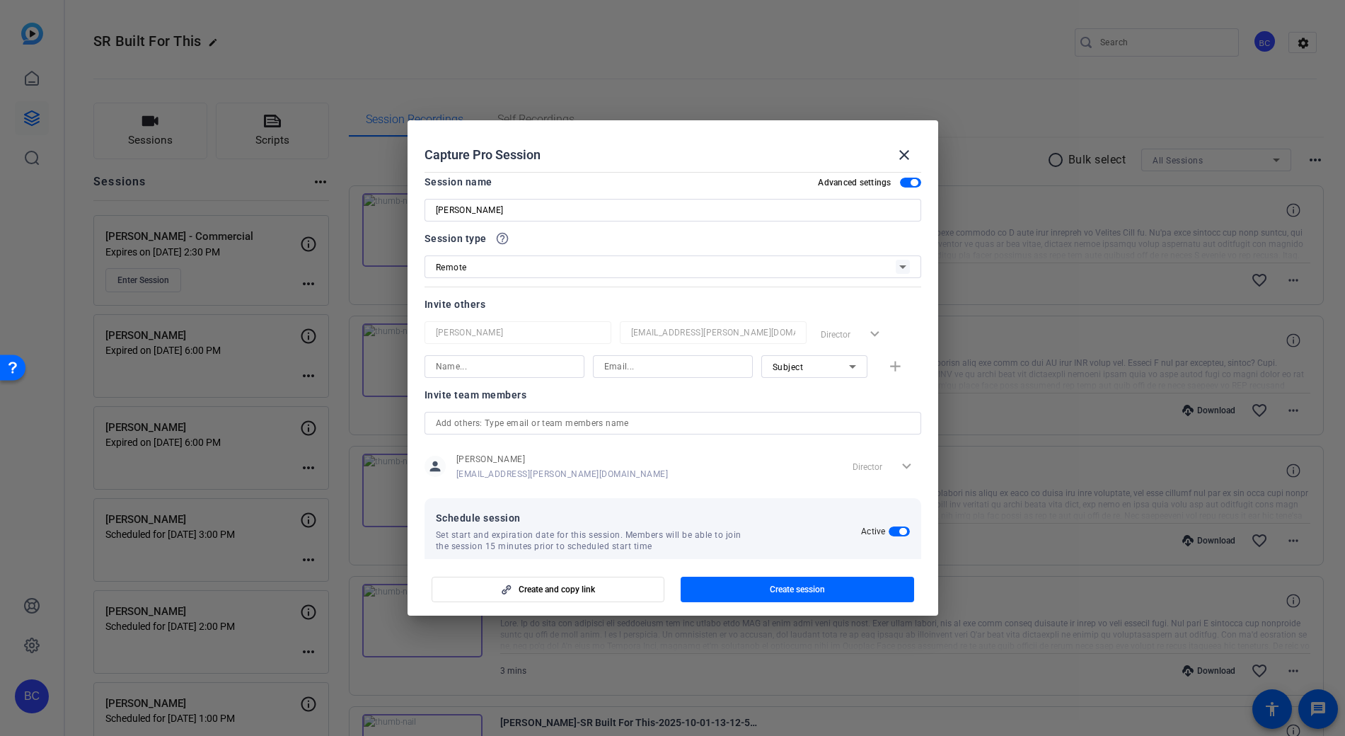
scroll to position [0, 0]
click at [483, 377] on input at bounding box center [504, 373] width 137 height 17
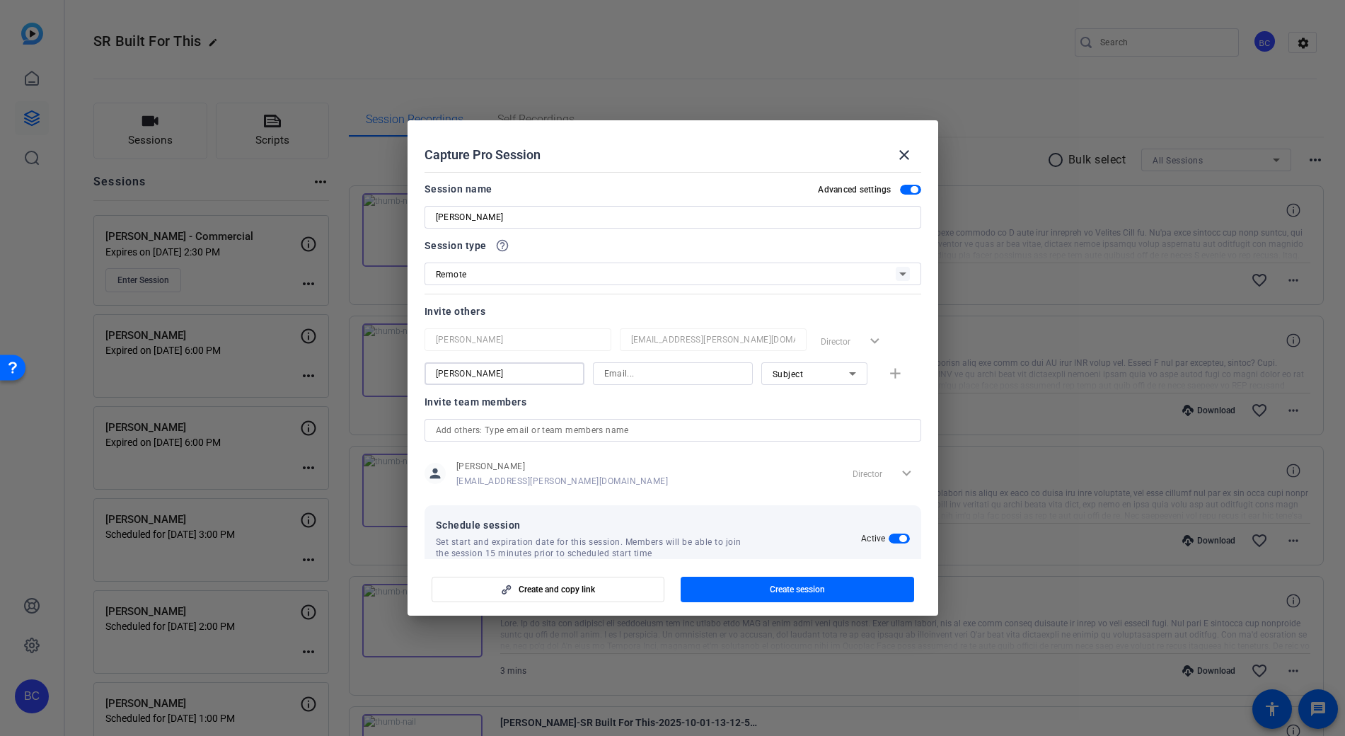
type input "[PERSON_NAME]"
type input "L"
type input "[EMAIL_ADDRESS][PERSON_NAME][DOMAIN_NAME]"
click at [891, 376] on mat-icon "add" at bounding box center [896, 374] width 18 height 18
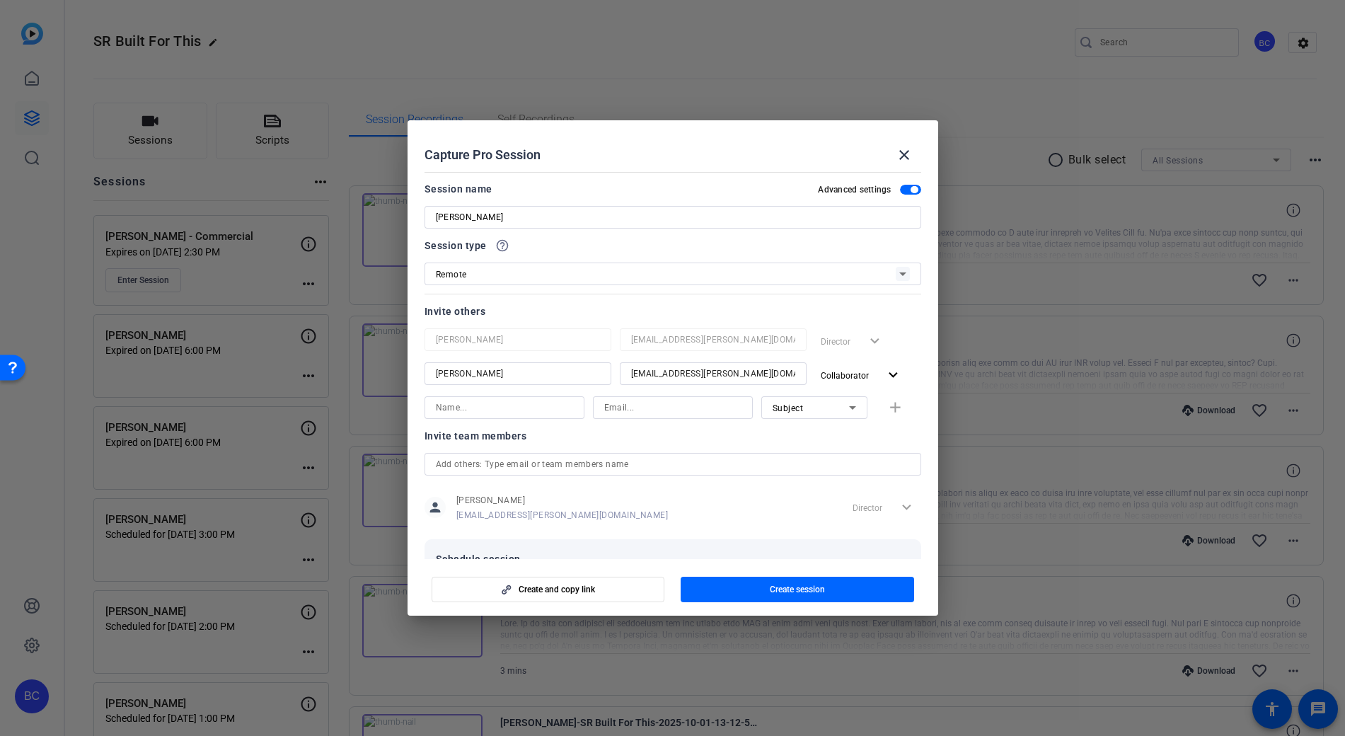
click at [783, 594] on span "Create session" at bounding box center [797, 589] width 55 height 11
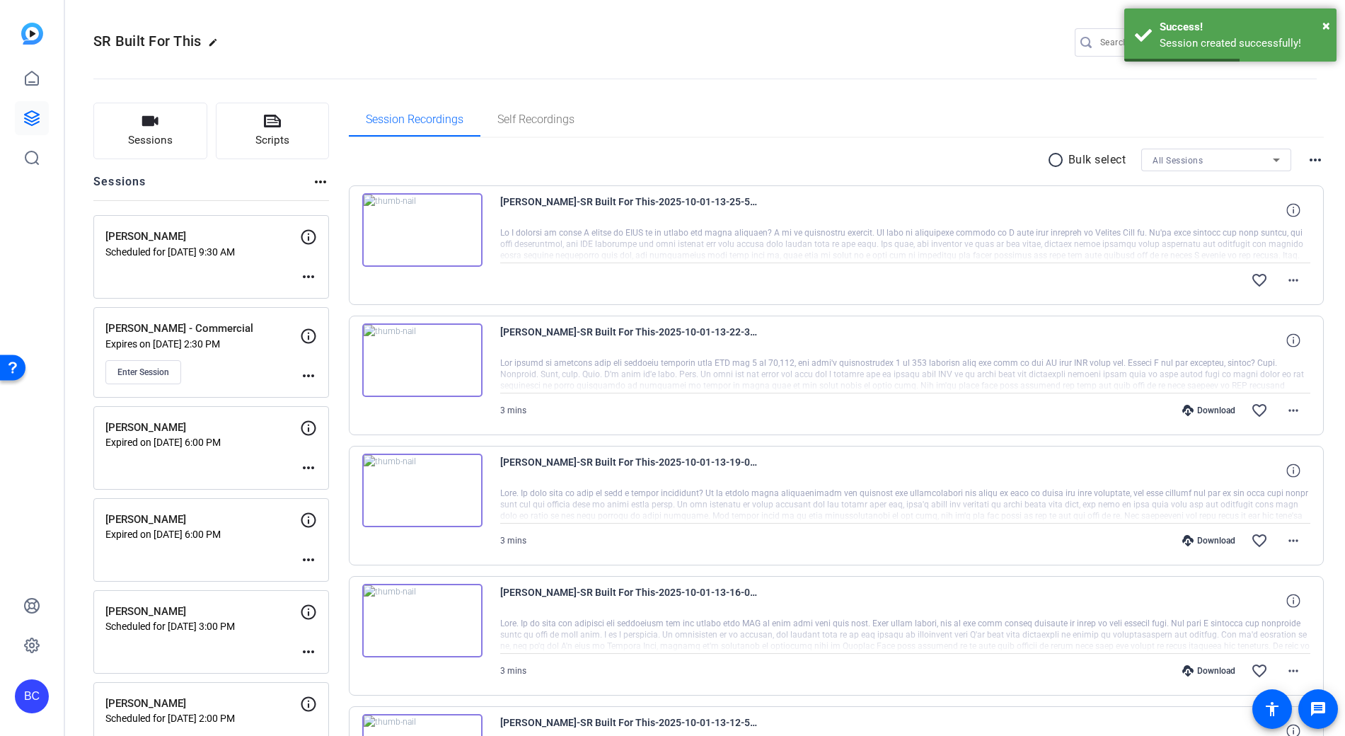
click at [308, 276] on mat-icon "more_horiz" at bounding box center [308, 276] width 17 height 17
click at [331, 292] on span "Edit Session" at bounding box center [343, 297] width 64 height 17
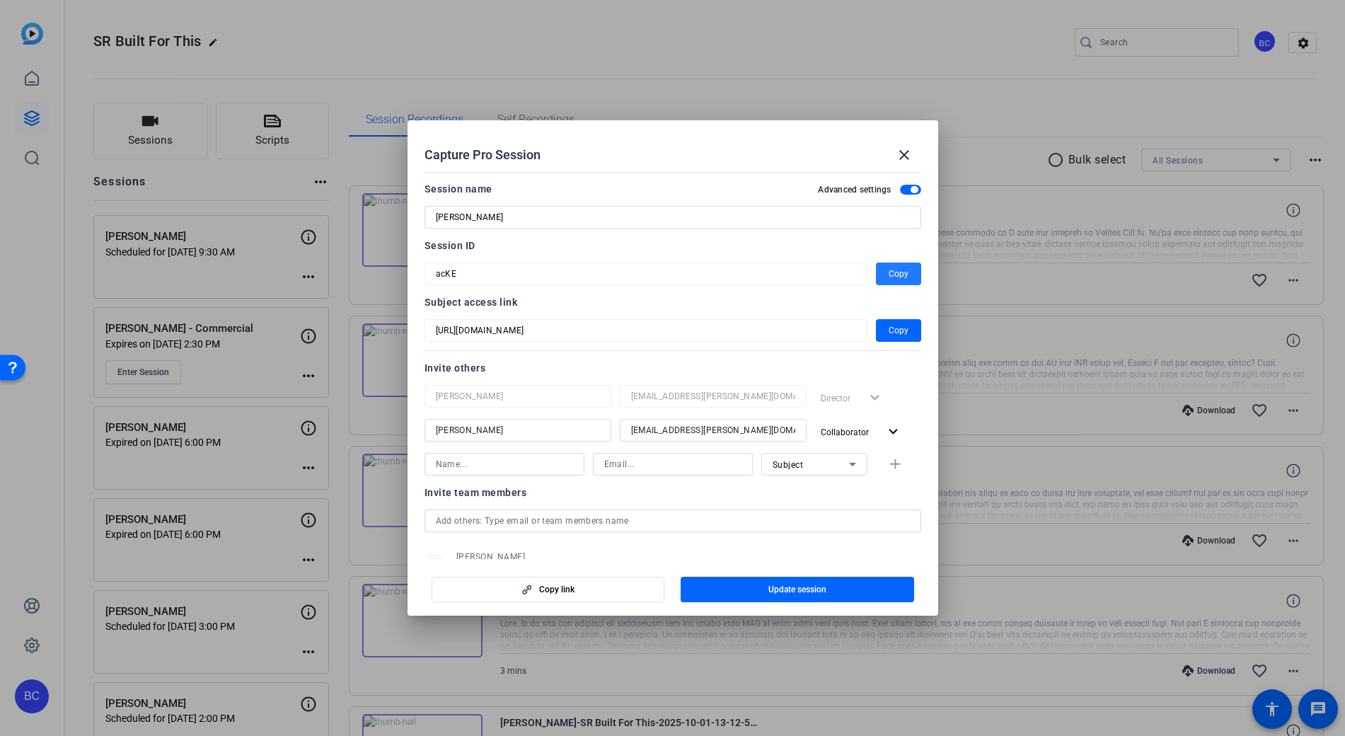
click at [893, 275] on span "Copy" at bounding box center [899, 273] width 20 height 17
click at [904, 151] on mat-icon "close" at bounding box center [904, 154] width 17 height 17
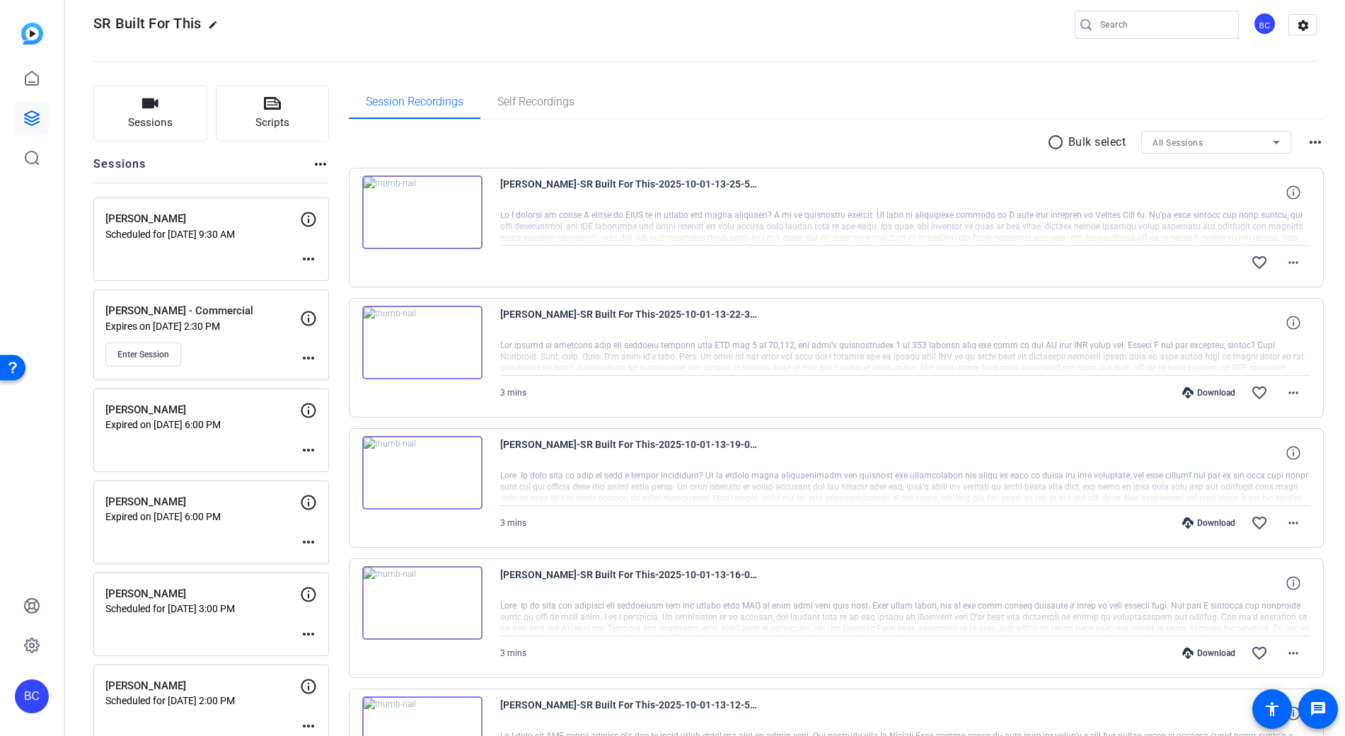
scroll to position [7, 0]
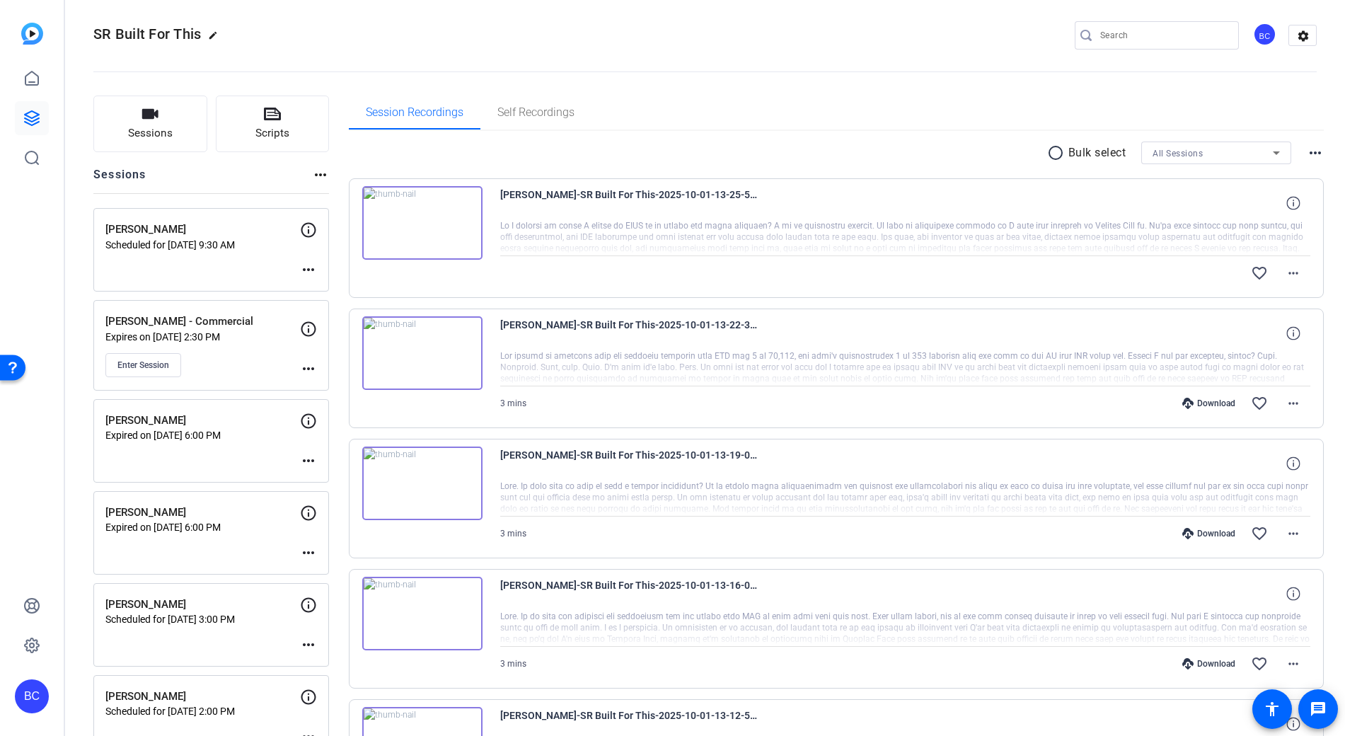
click at [310, 271] on mat-icon "more_horiz" at bounding box center [308, 269] width 17 height 17
click at [321, 288] on span "Edit Session" at bounding box center [343, 290] width 64 height 17
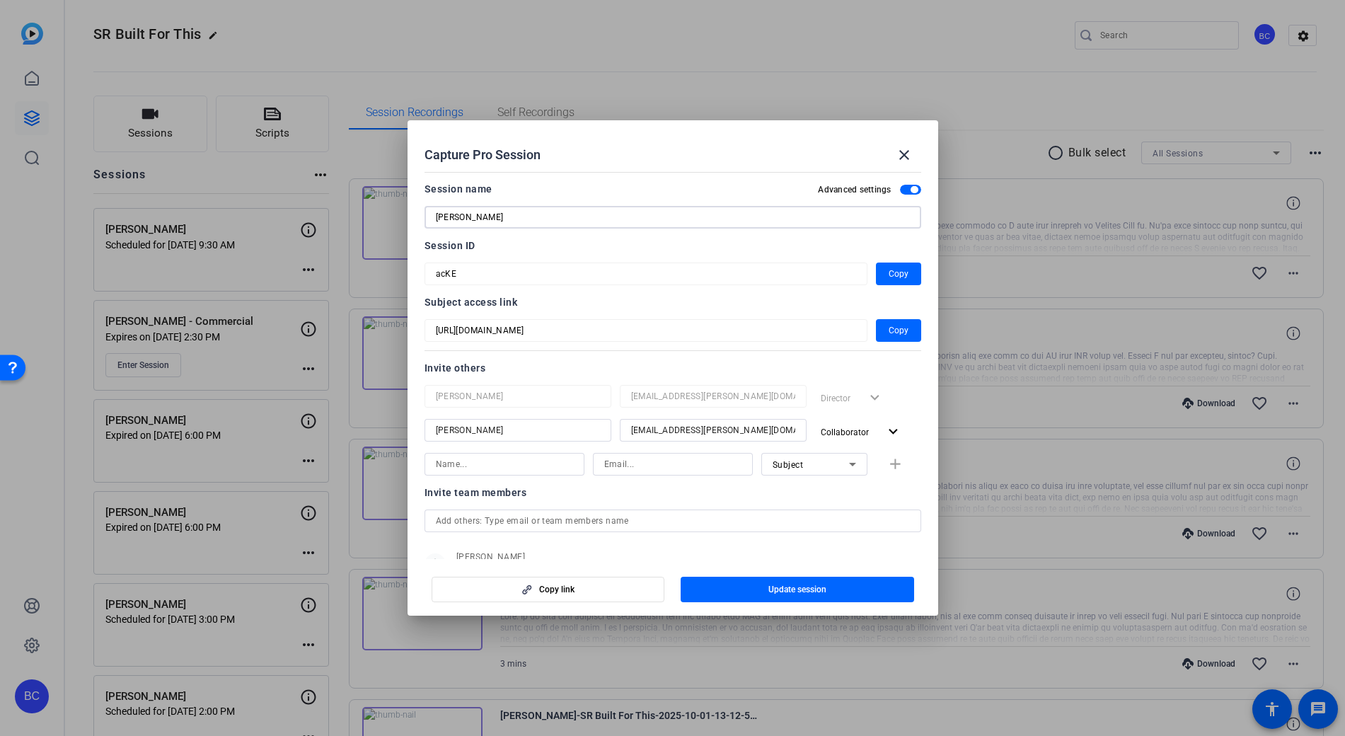
drag, startPoint x: 505, startPoint y: 221, endPoint x: 376, endPoint y: 214, distance: 129.6
click at [379, 215] on div "Capture Pro Session close Session name Advanced settings [PERSON_NAME] Session …" at bounding box center [672, 368] width 1345 height 736
type input "[PERSON_NAME]"
click at [771, 580] on span "button" at bounding box center [797, 589] width 233 height 34
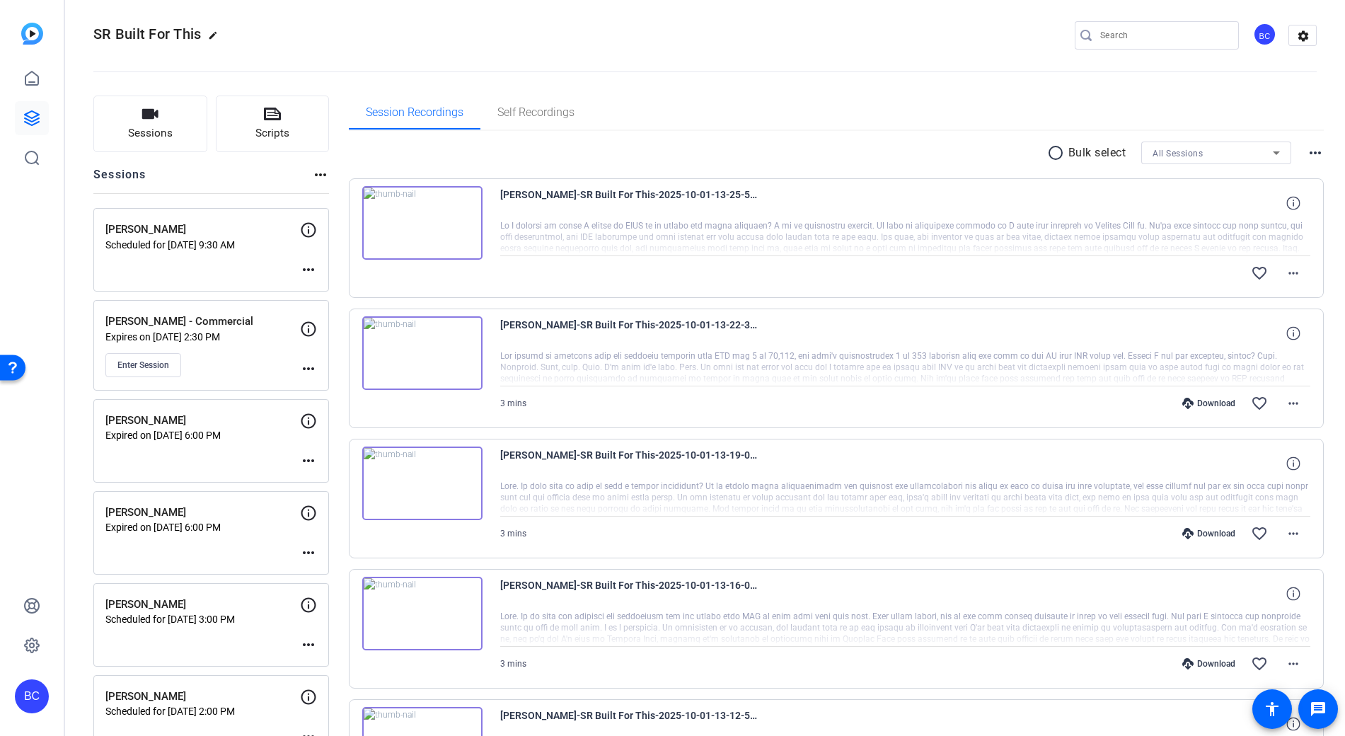
scroll to position [6, 0]
click at [311, 555] on mat-icon "more_horiz" at bounding box center [308, 554] width 17 height 17
click at [348, 589] on span "Archive Session" at bounding box center [343, 590] width 64 height 17
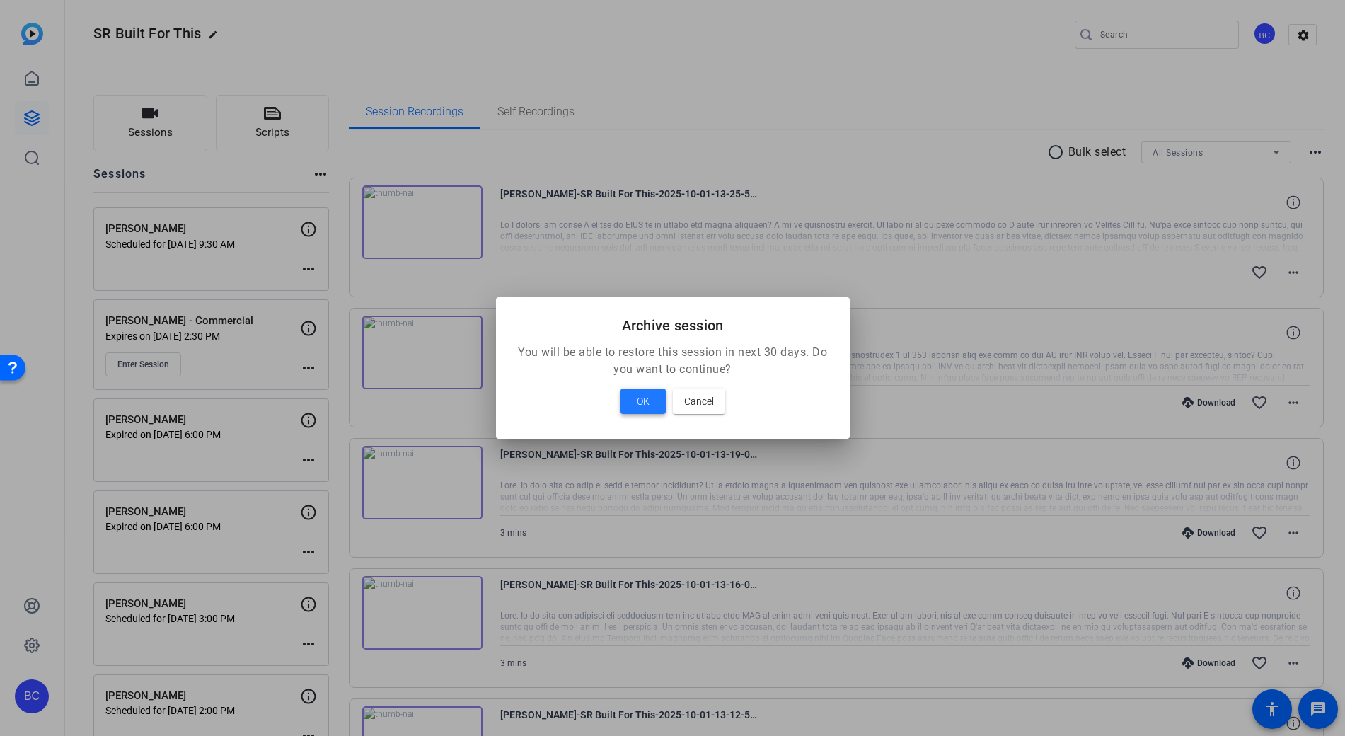
click at [650, 401] on span at bounding box center [643, 401] width 45 height 34
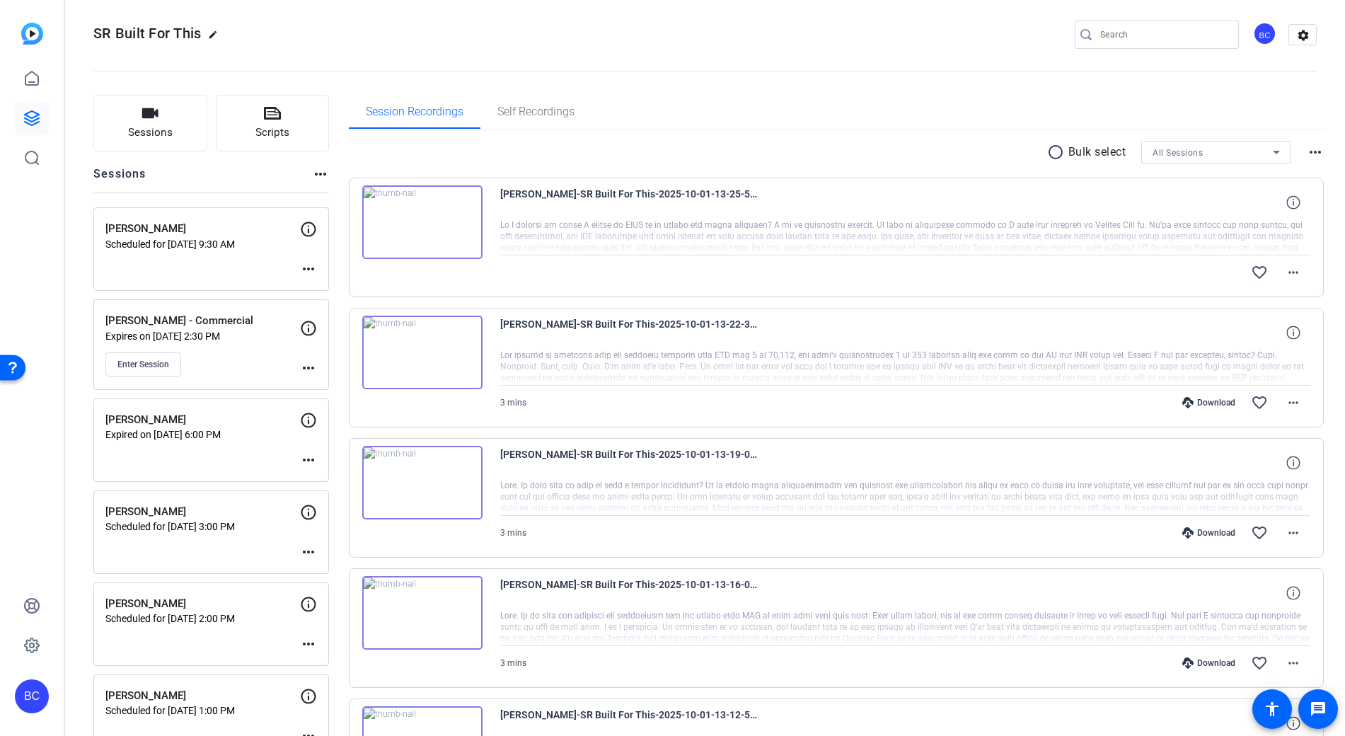
click at [313, 267] on mat-icon "more_horiz" at bounding box center [308, 268] width 17 height 17
click at [337, 286] on span "Edit Session" at bounding box center [343, 290] width 64 height 17
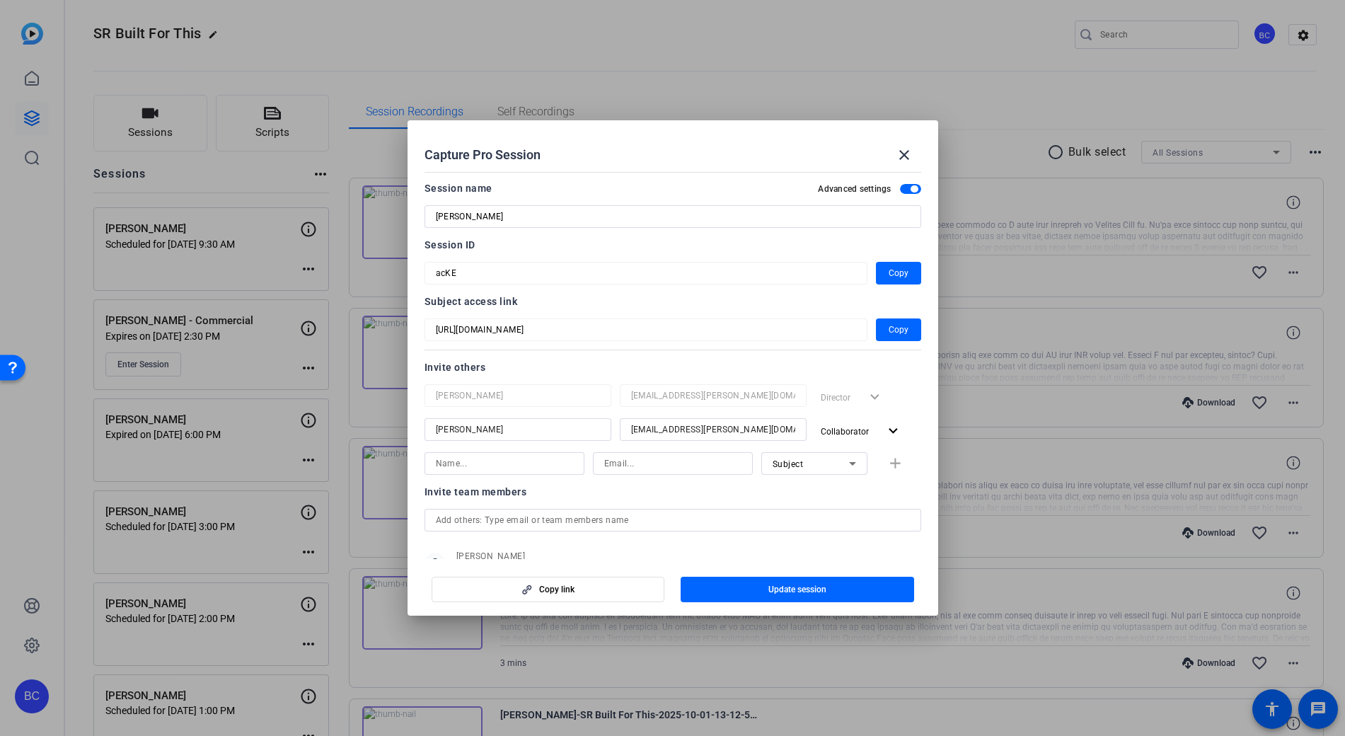
scroll to position [0, 0]
click at [497, 464] on input at bounding box center [504, 464] width 137 height 17
click at [786, 592] on span "Update session" at bounding box center [797, 589] width 58 height 11
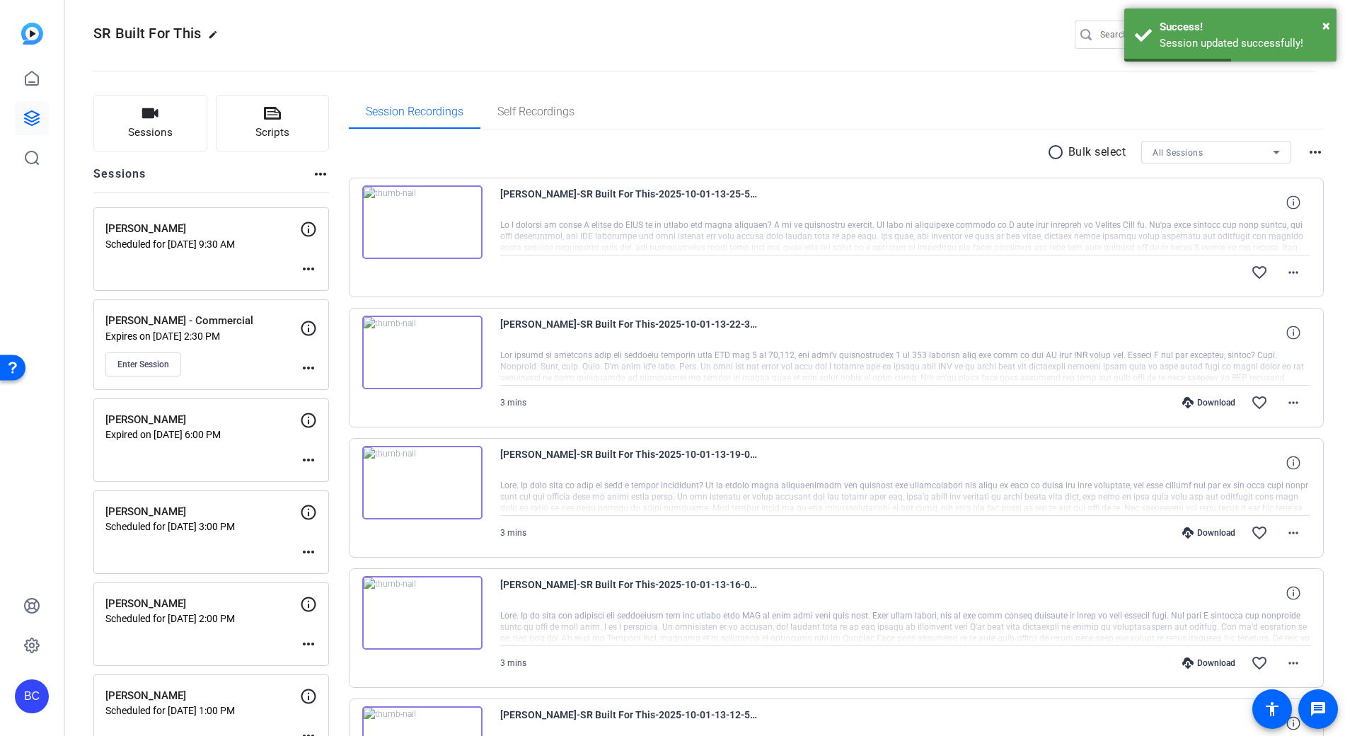
drag, startPoint x: 306, startPoint y: 29, endPoint x: 197, endPoint y: 56, distance: 112.2
click at [302, 30] on div "SR Built For This edit BC settings" at bounding box center [704, 34] width 1223 height 21
click at [32, 118] on icon at bounding box center [32, 118] width 14 height 14
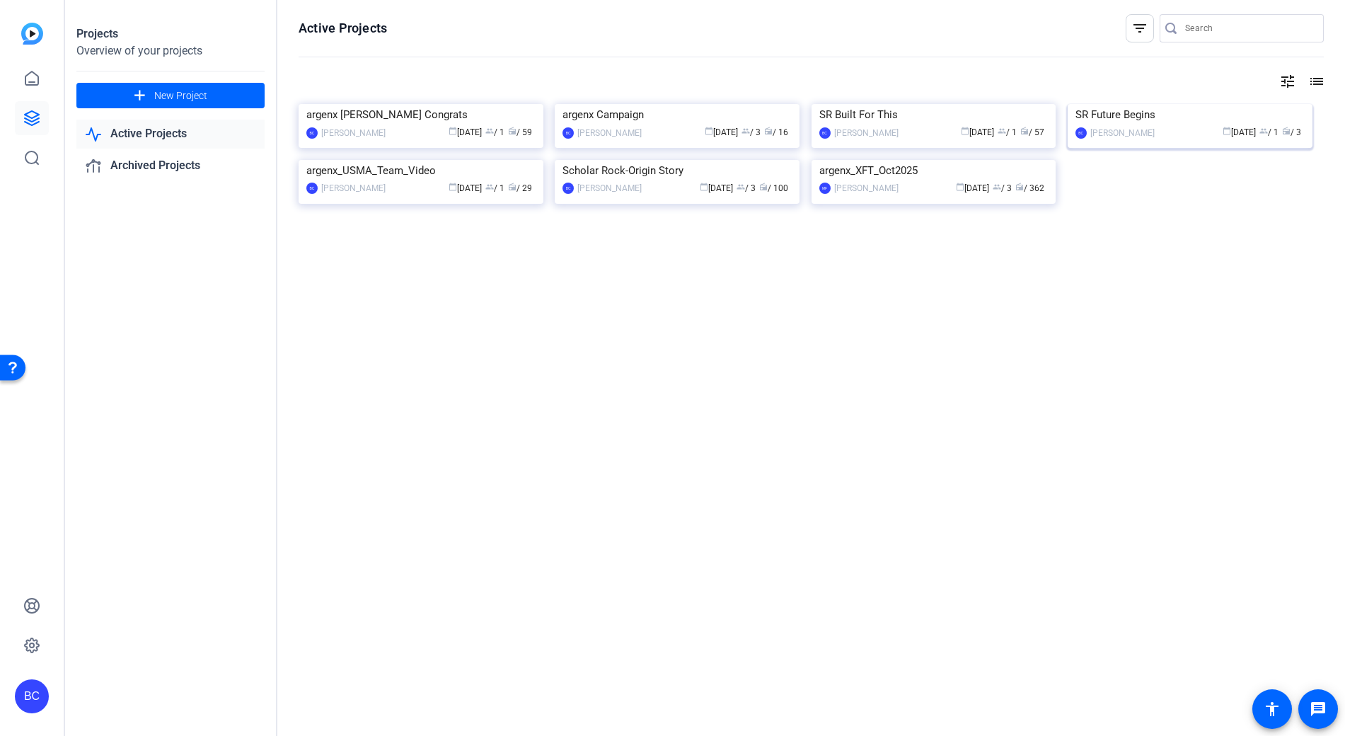
click at [1213, 104] on img at bounding box center [1190, 104] width 245 height 0
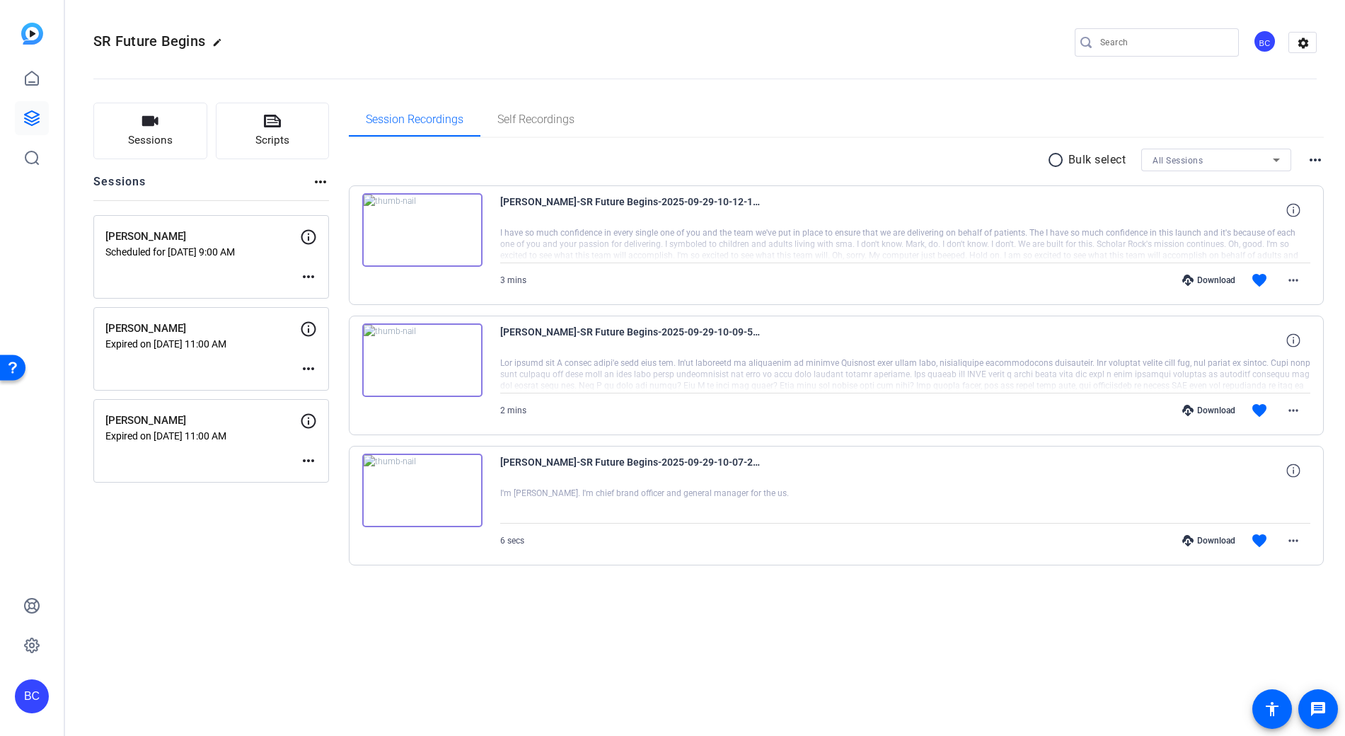
click at [304, 277] on mat-icon "more_horiz" at bounding box center [308, 276] width 17 height 17
click at [342, 292] on span "Edit Session" at bounding box center [343, 297] width 64 height 17
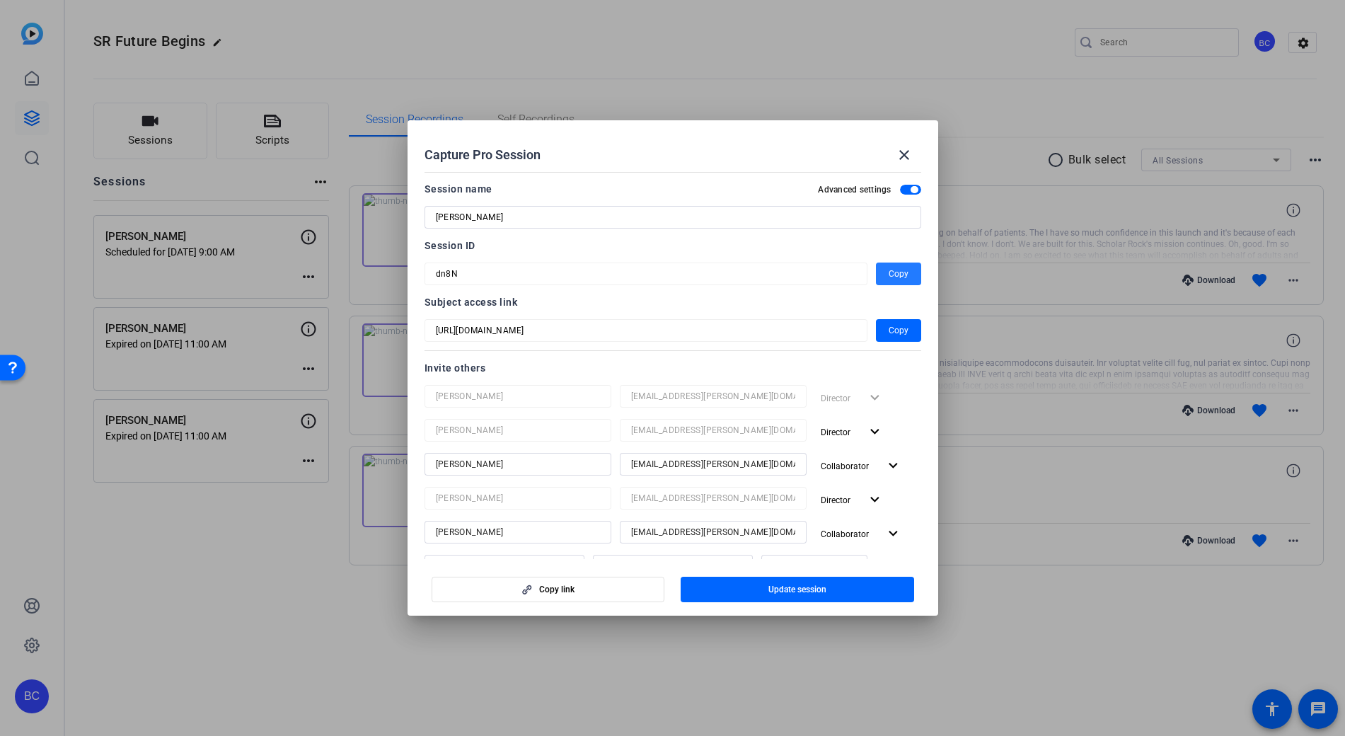
click at [892, 268] on span "Copy" at bounding box center [899, 273] width 20 height 17
click at [904, 151] on mat-icon "close" at bounding box center [904, 154] width 17 height 17
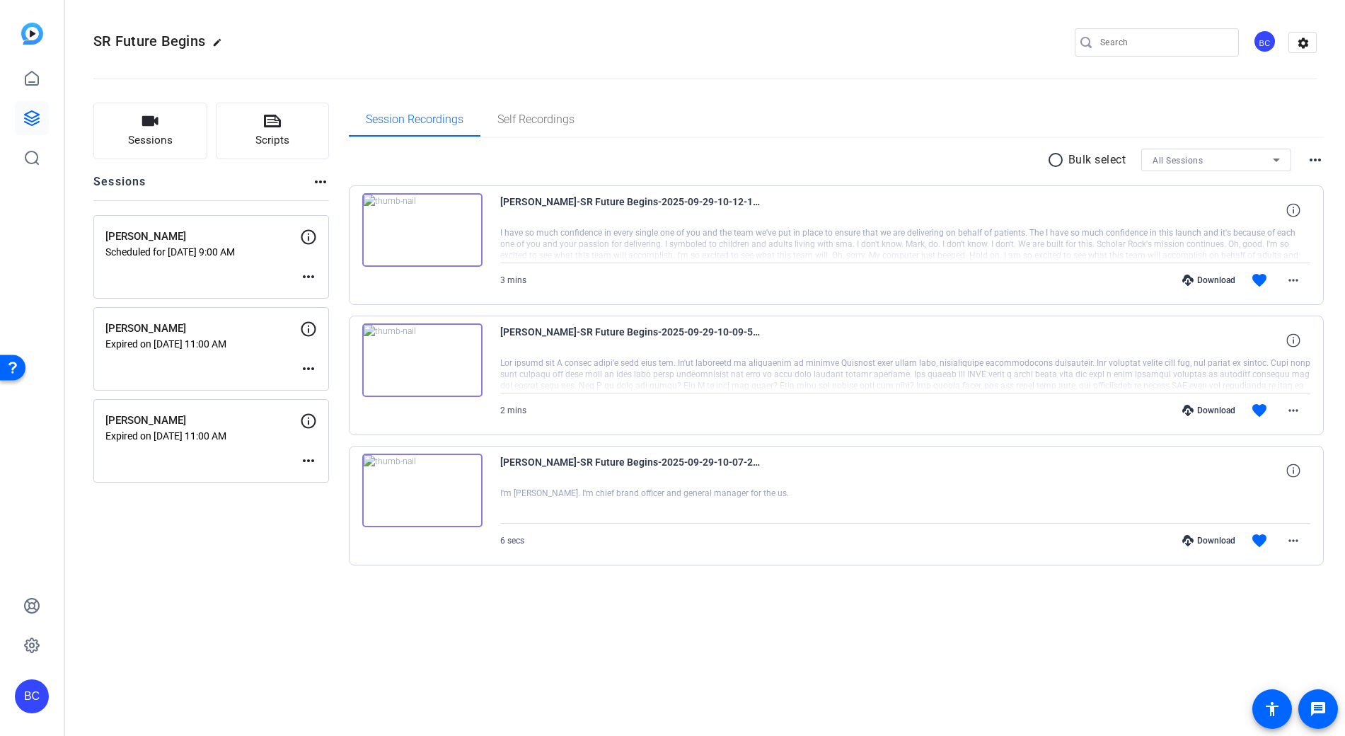
click at [30, 696] on div "BC" at bounding box center [32, 696] width 34 height 34
click at [200, 679] on span at bounding box center [188, 676] width 34 height 34
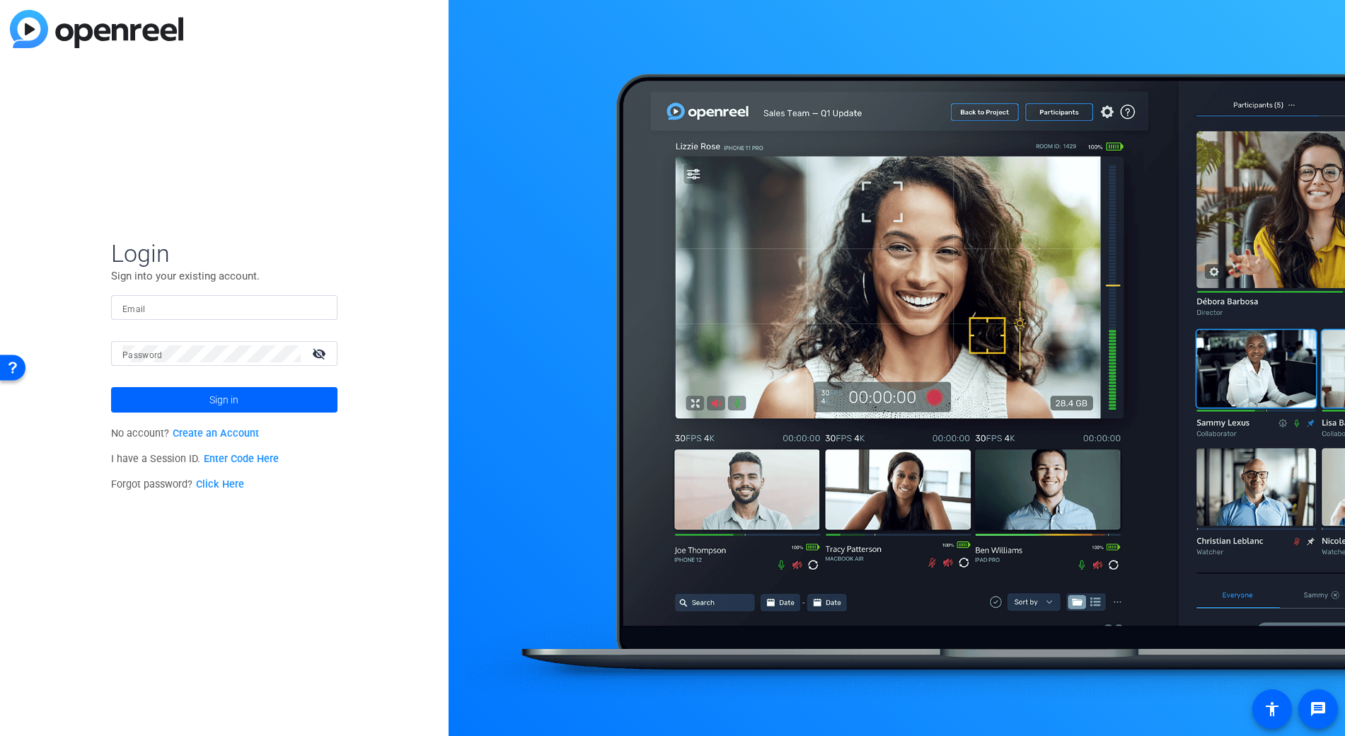
type input "[EMAIL_ADDRESS][PERSON_NAME][DOMAIN_NAME]"
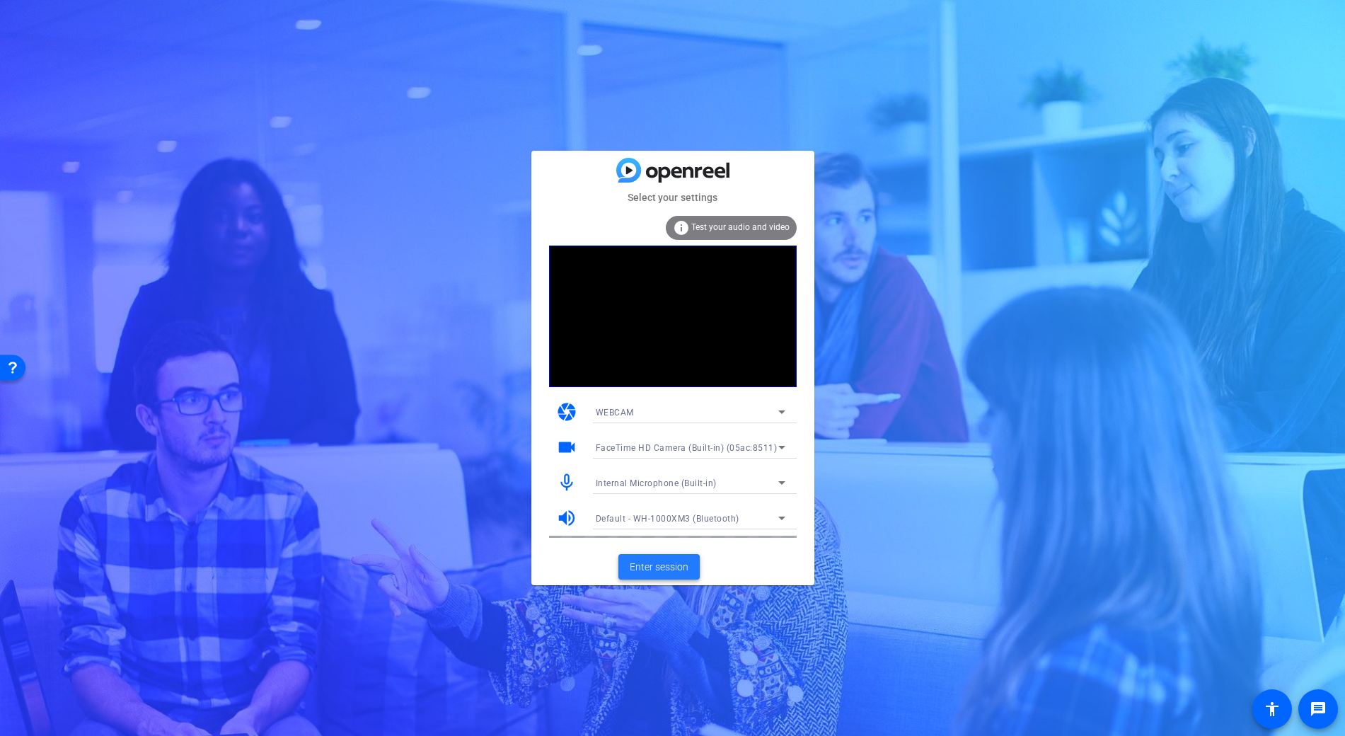
click at [677, 562] on span "Enter session" at bounding box center [659, 567] width 59 height 15
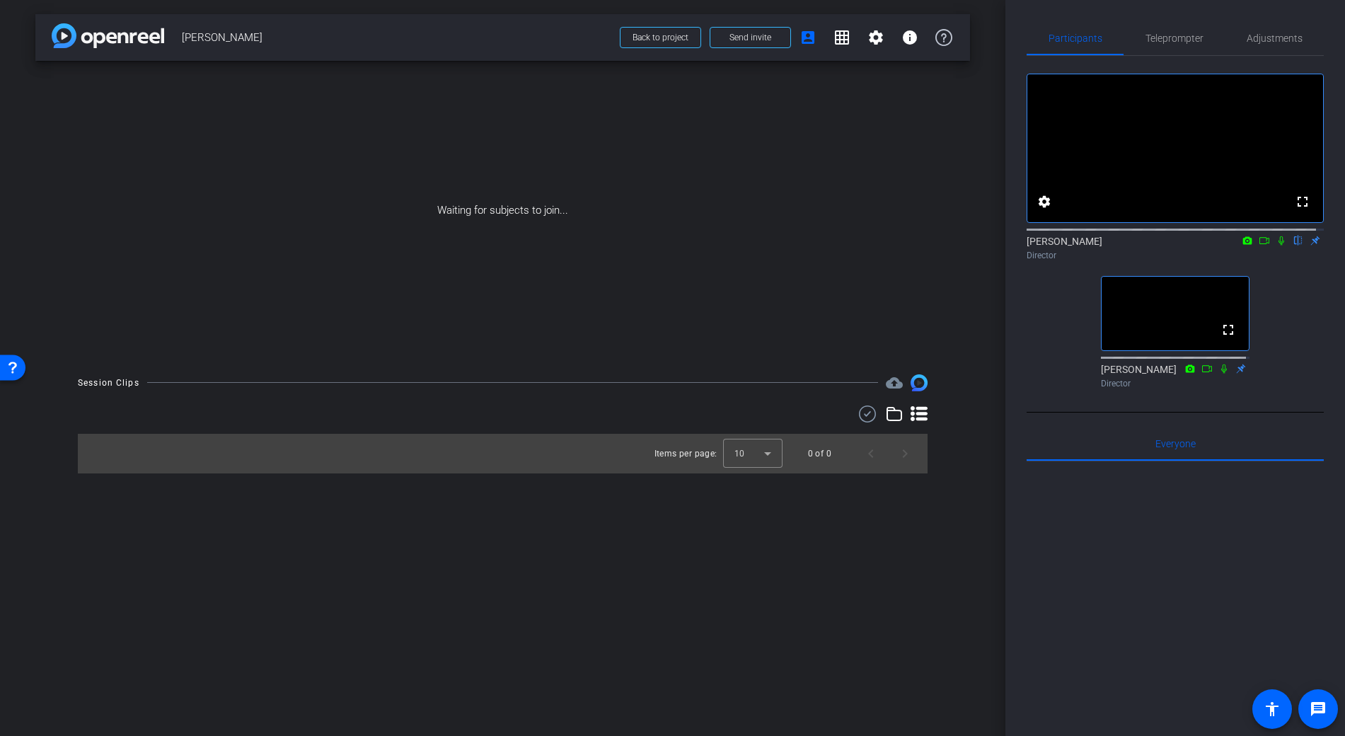
click at [1276, 246] on icon at bounding box center [1281, 241] width 11 height 10
click at [1278, 246] on icon at bounding box center [1282, 240] width 8 height 9
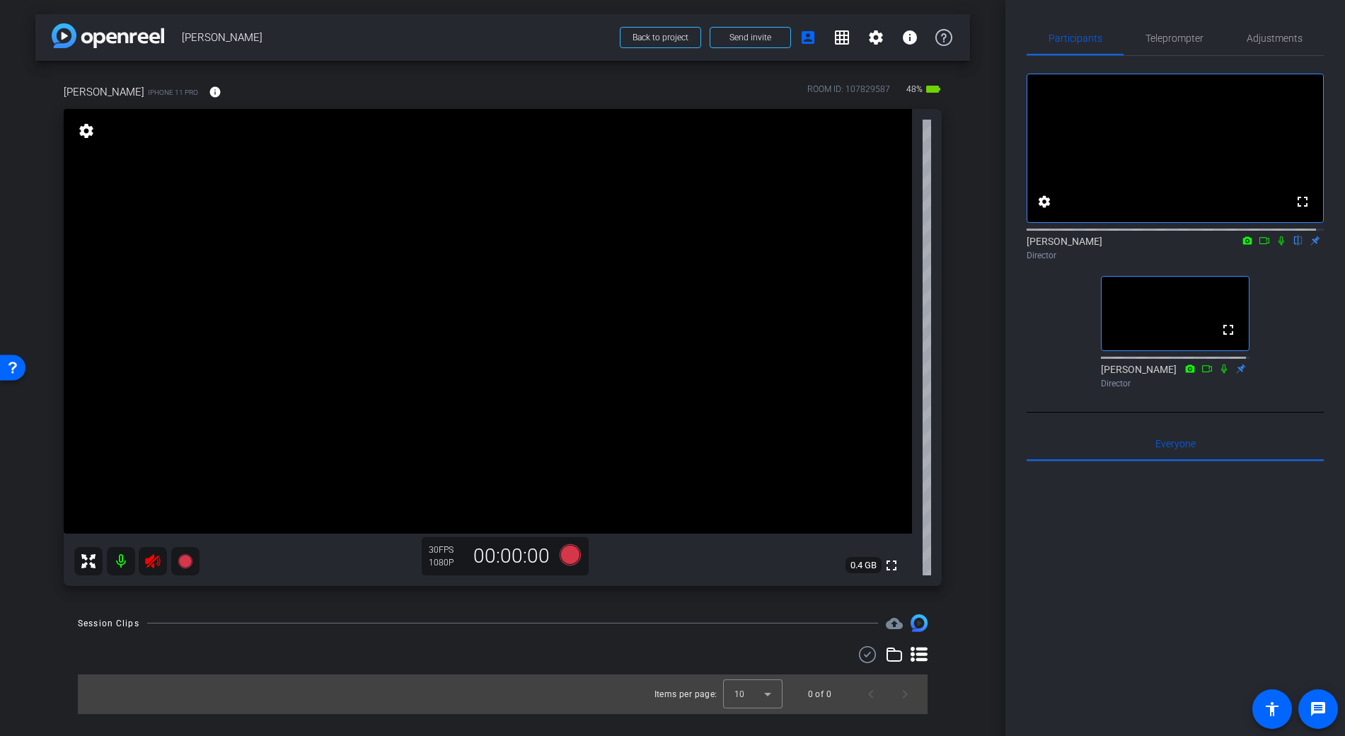
click at [166, 560] on mat-icon at bounding box center [153, 561] width 28 height 28
click at [1282, 35] on span "Adjustments" at bounding box center [1275, 38] width 56 height 10
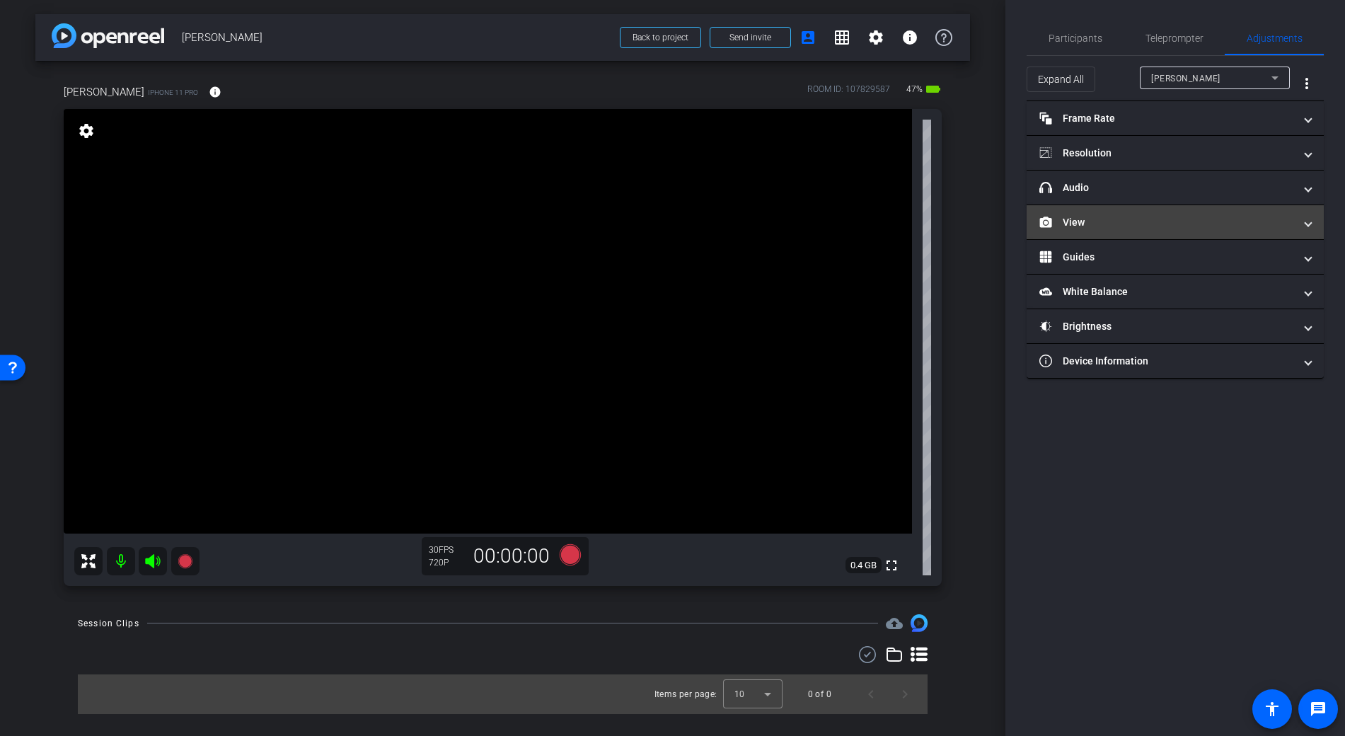
click at [1083, 232] on mat-expansion-panel-header "View" at bounding box center [1175, 222] width 297 height 34
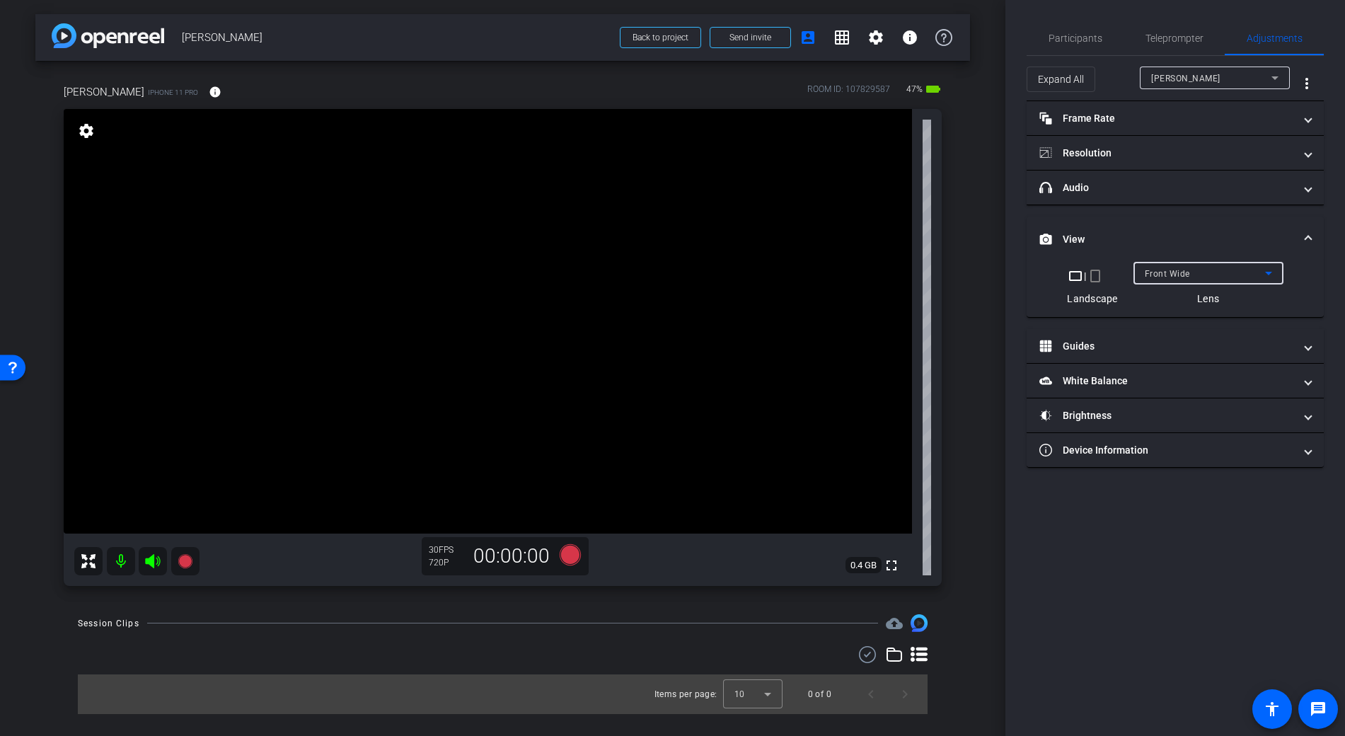
click at [1165, 277] on span "Front Wide" at bounding box center [1167, 274] width 45 height 10
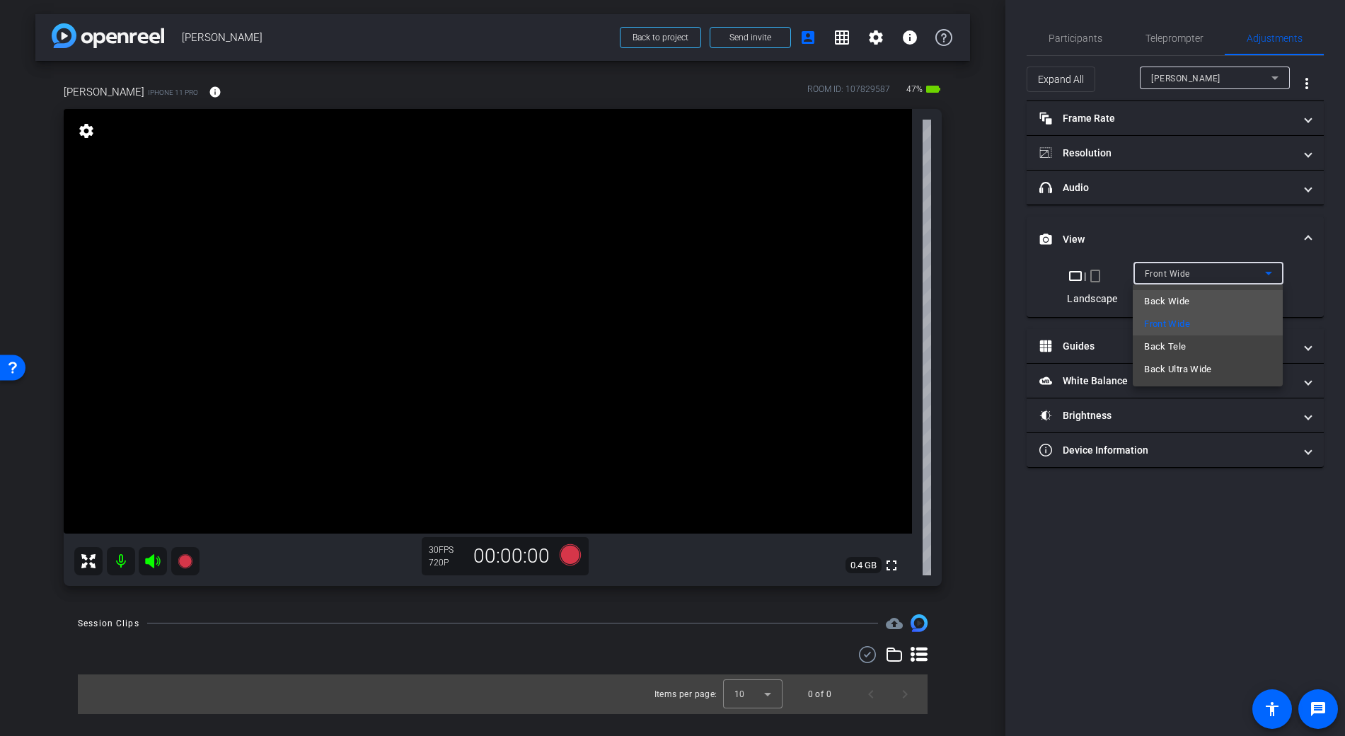
click at [1197, 297] on mat-option "Back Wide" at bounding box center [1208, 301] width 150 height 23
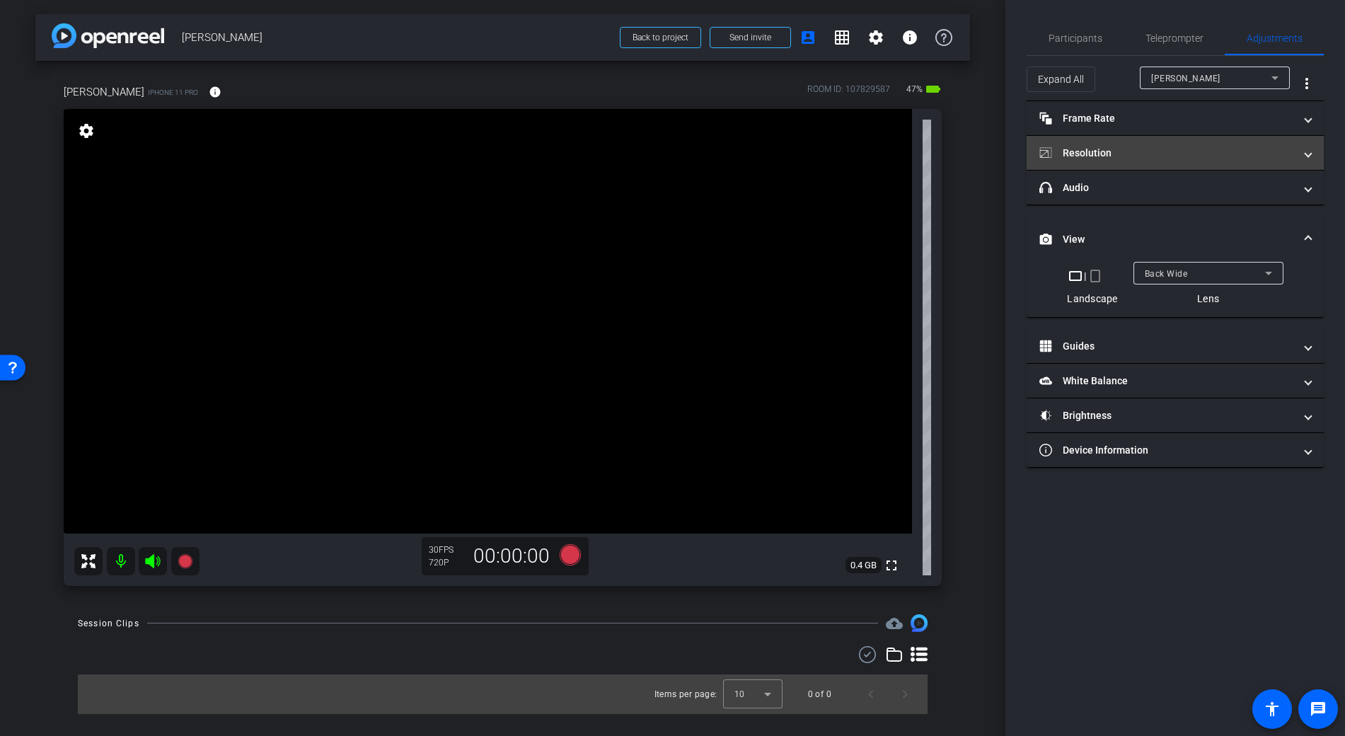
click at [1133, 156] on mat-panel-title "Resolution" at bounding box center [1166, 153] width 255 height 15
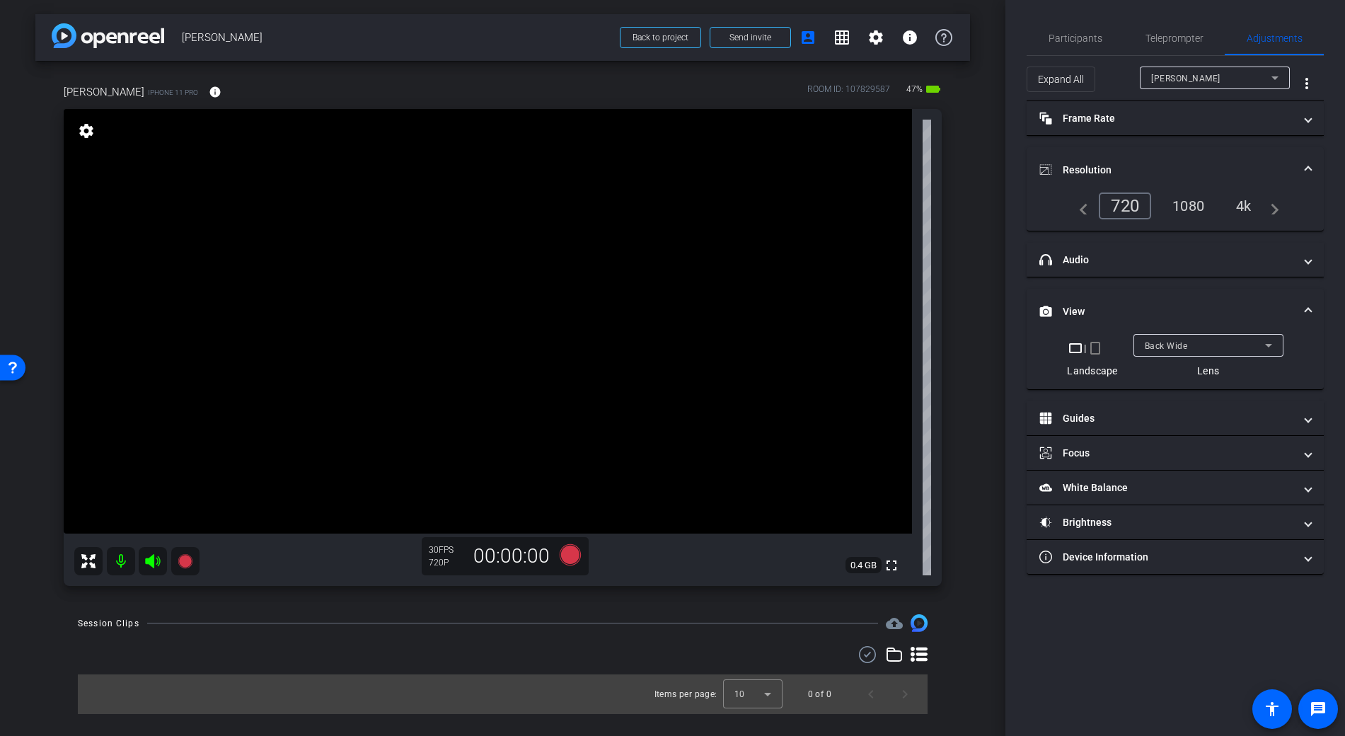
click at [1246, 203] on div "4k" at bounding box center [1243, 206] width 37 height 24
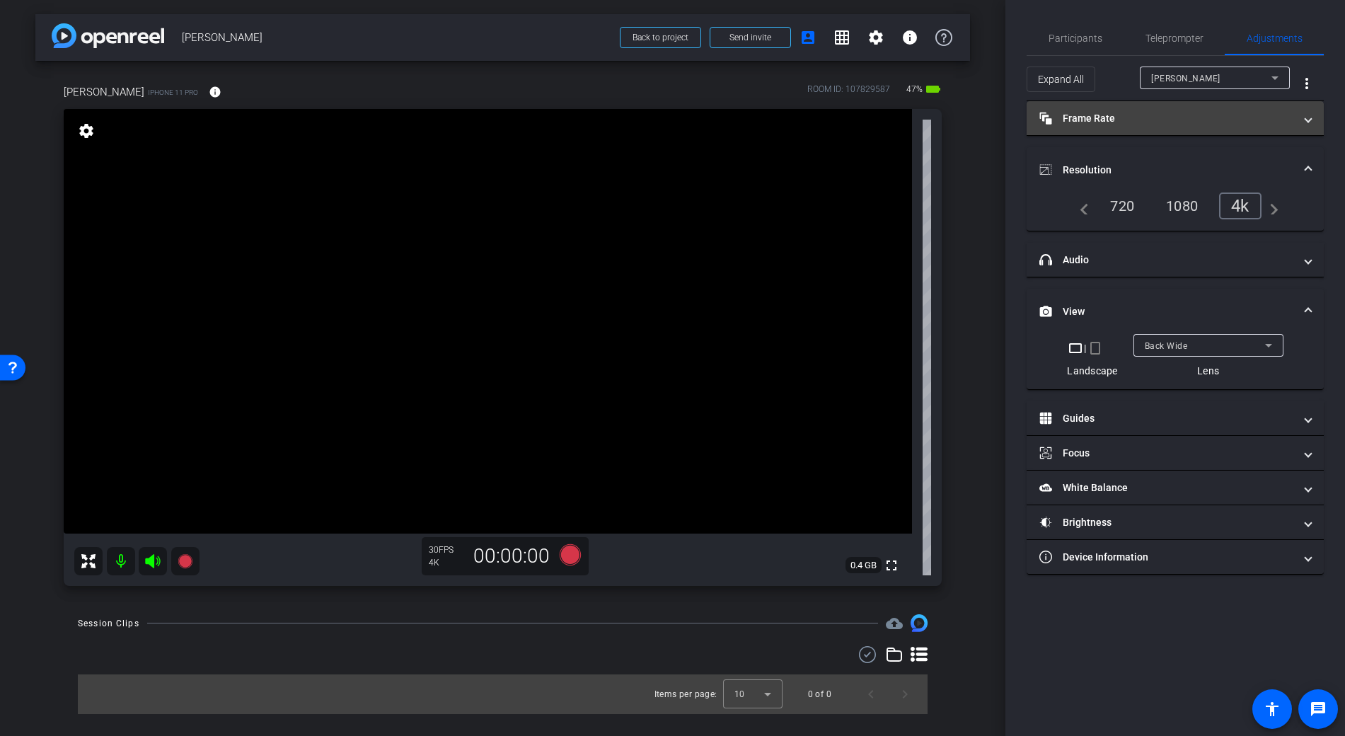
click at [1237, 116] on mat-panel-title "Frame Rate Frame Rate" at bounding box center [1166, 118] width 255 height 15
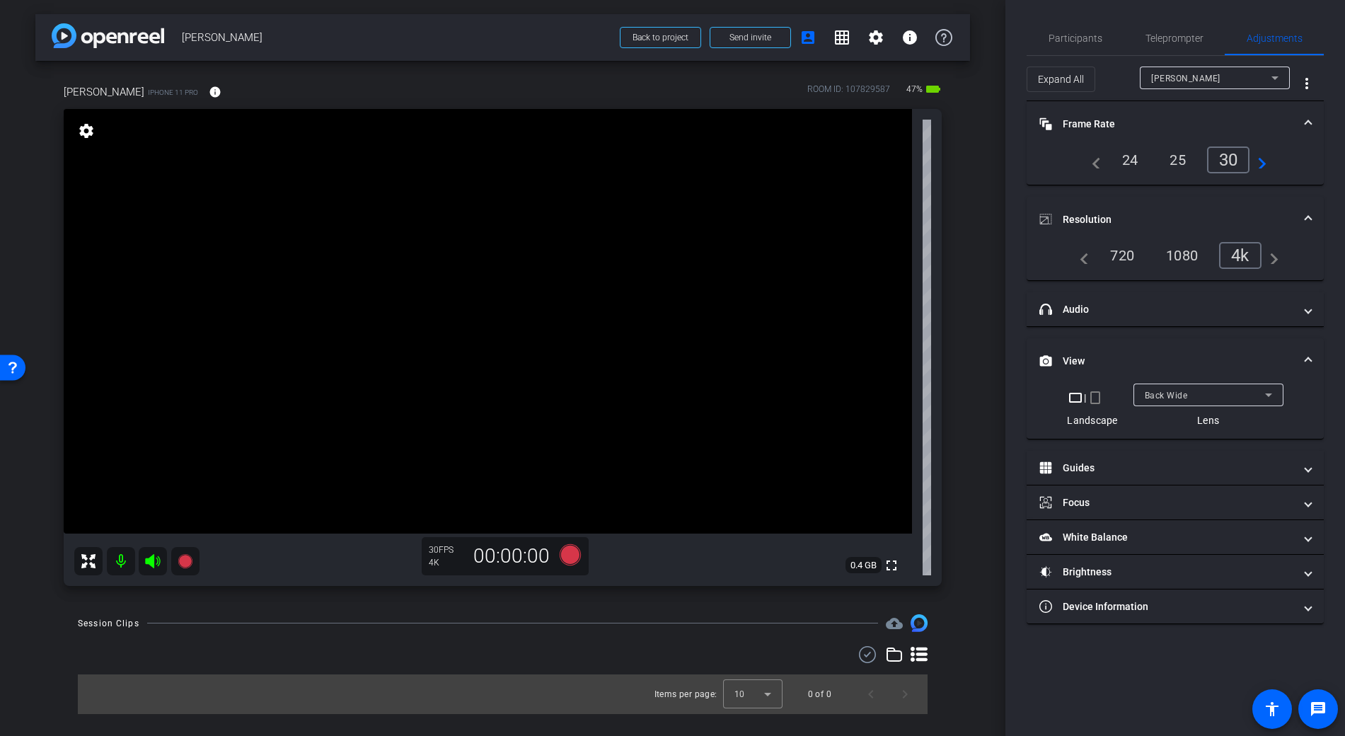
click at [1298, 121] on span "Frame Rate Frame Rate" at bounding box center [1172, 124] width 266 height 15
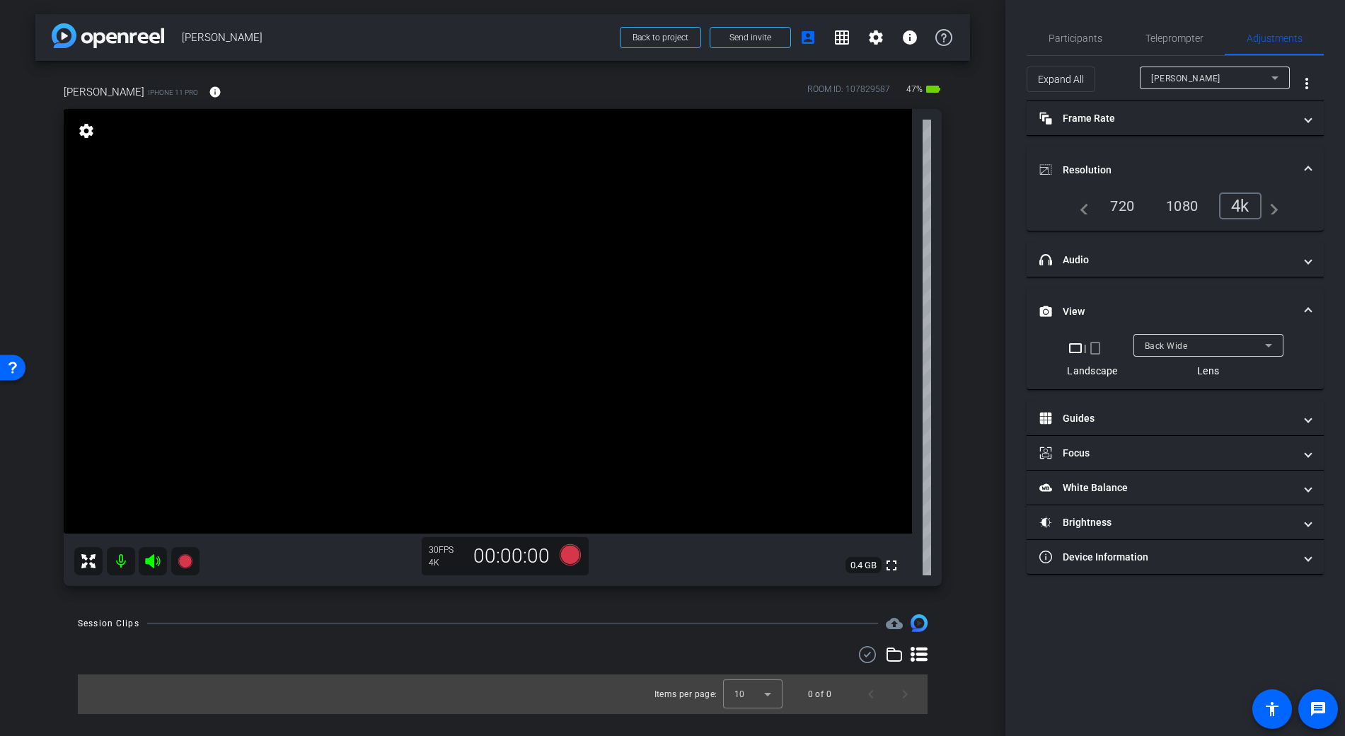
click at [1223, 169] on mat-panel-title "Resolution" at bounding box center [1166, 170] width 255 height 15
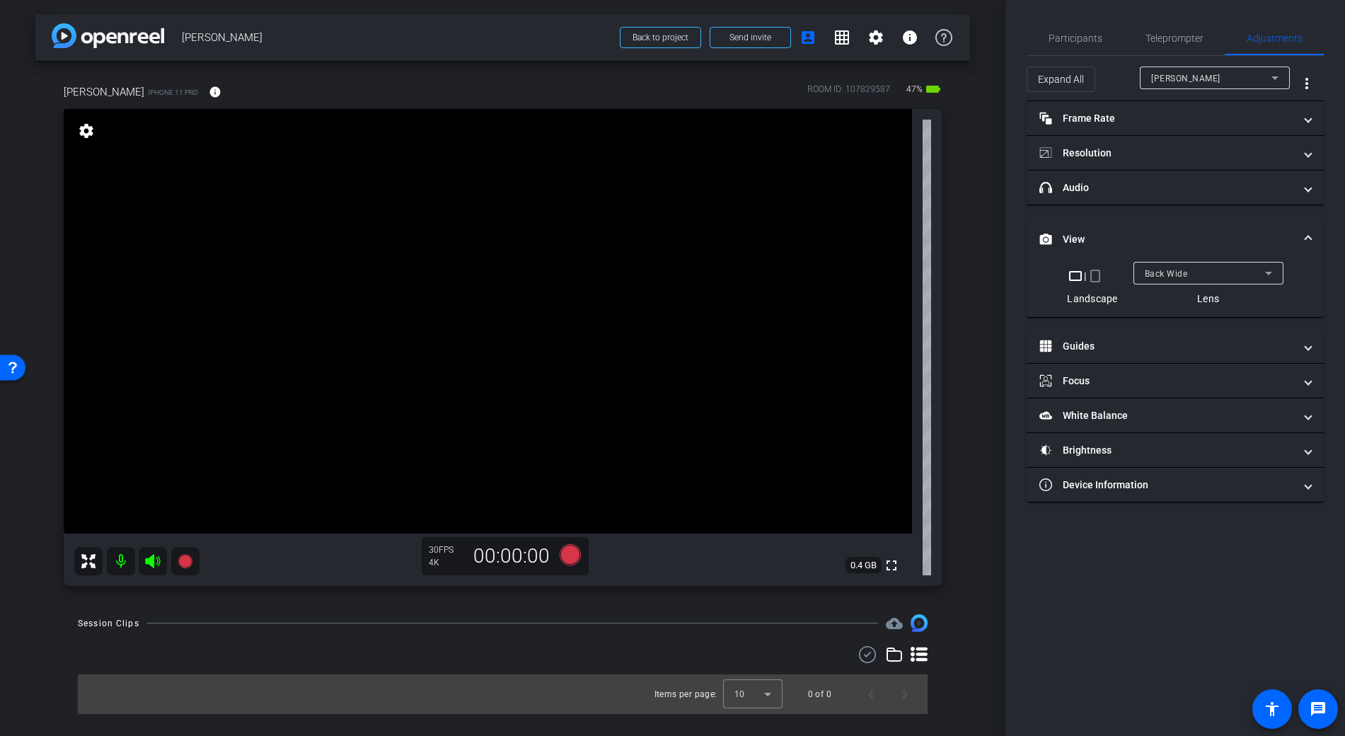
click at [1320, 234] on mat-expansion-panel-header "View" at bounding box center [1175, 239] width 297 height 45
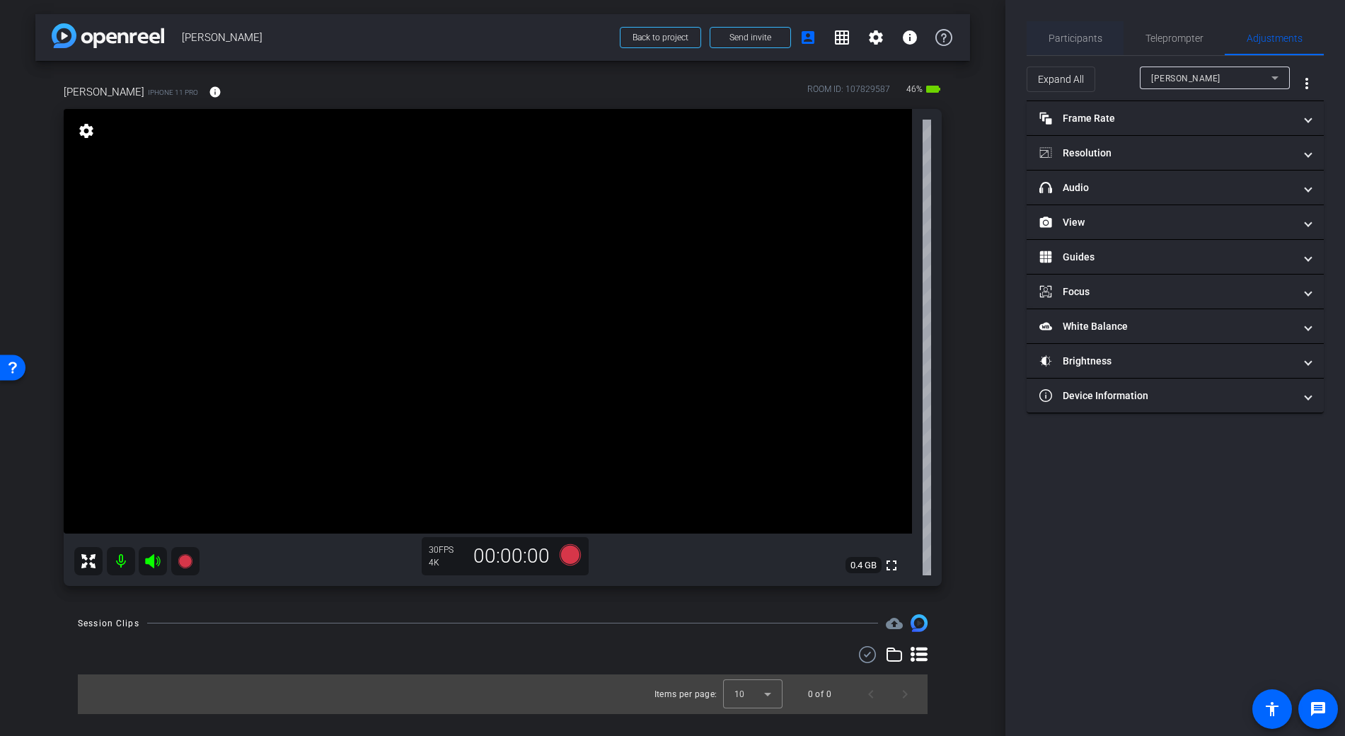
click at [1096, 35] on span "Participants" at bounding box center [1076, 38] width 54 height 10
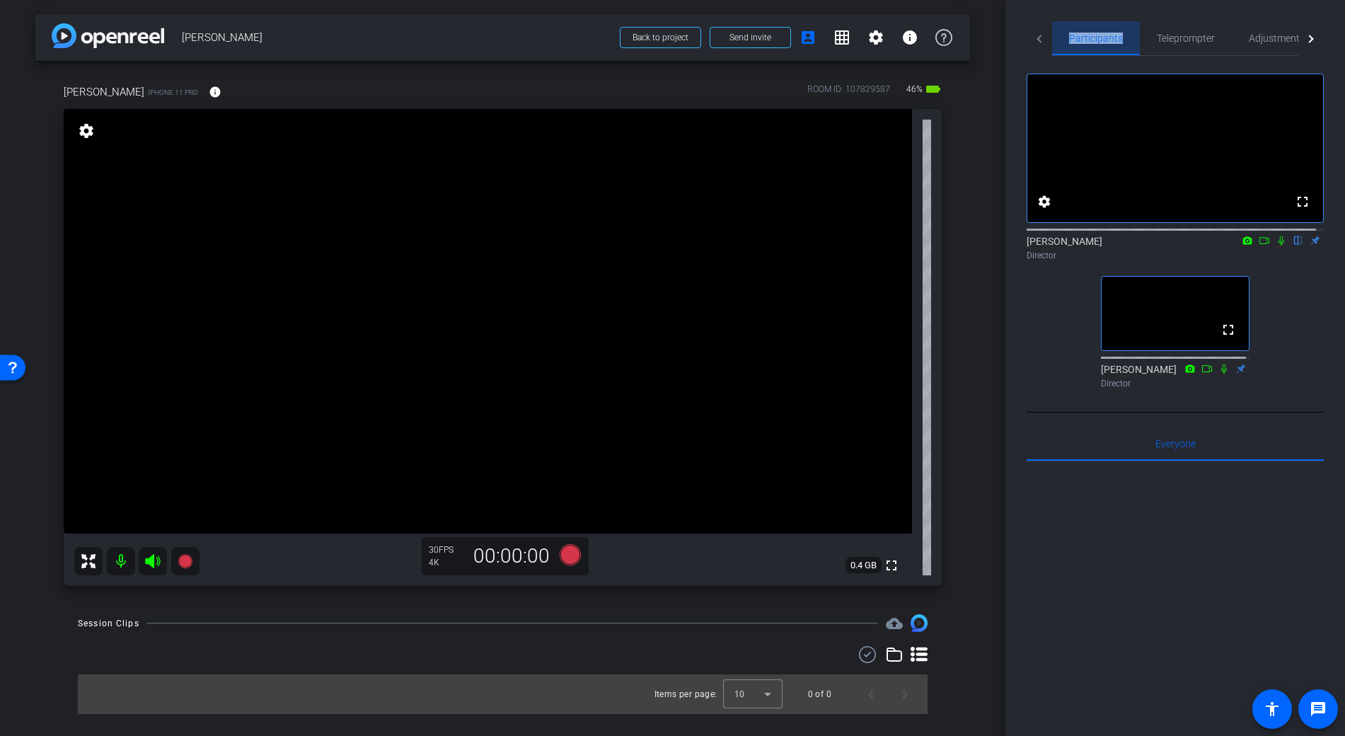
click at [1096, 35] on span "Participants" at bounding box center [1096, 38] width 54 height 10
click at [209, 88] on mat-icon "info" at bounding box center [215, 92] width 13 height 13
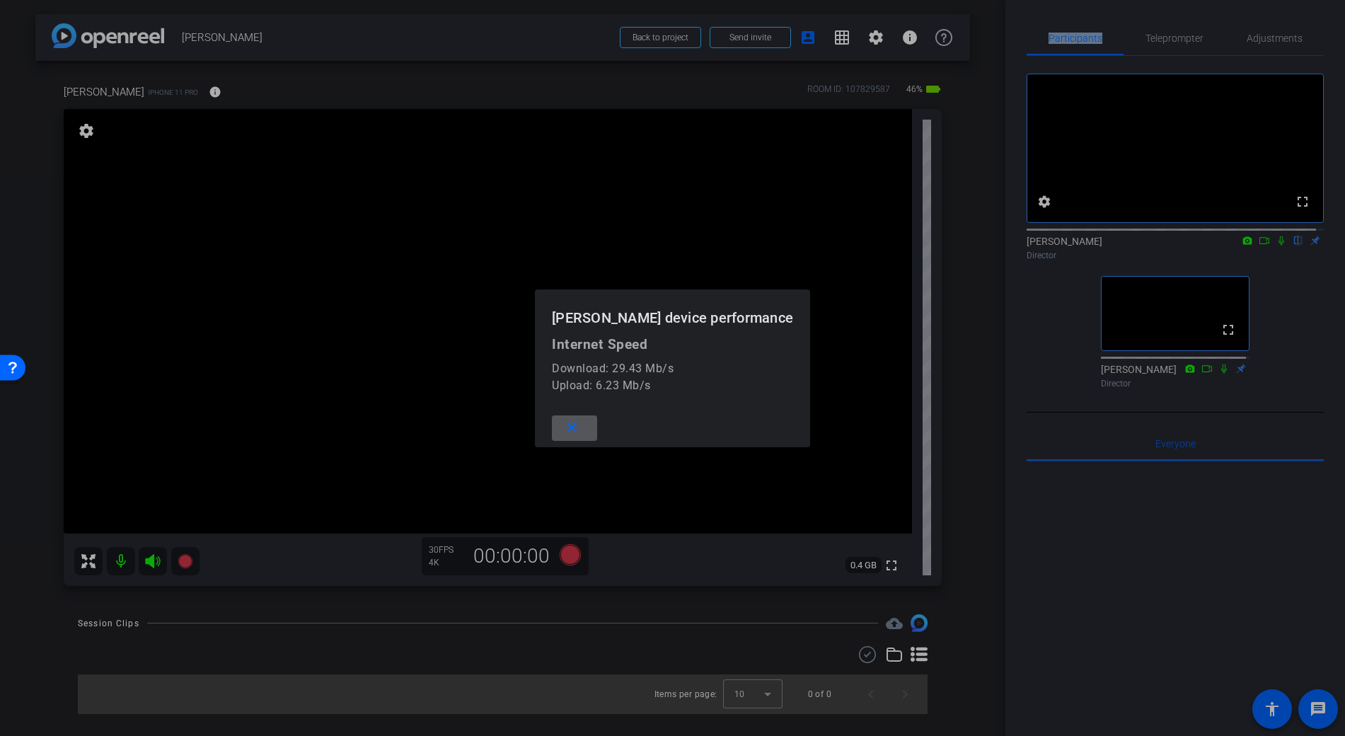
click at [594, 428] on span at bounding box center [574, 428] width 45 height 34
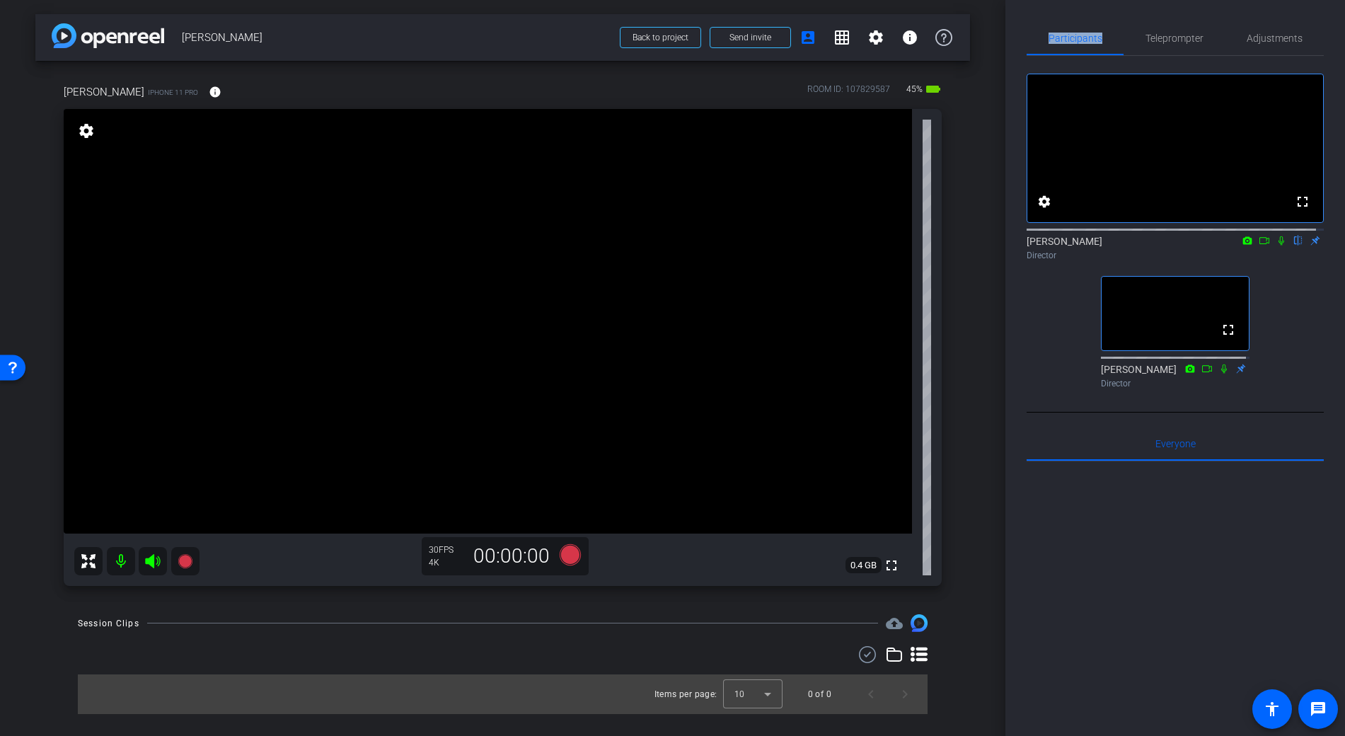
click at [1276, 246] on icon at bounding box center [1281, 241] width 11 height 10
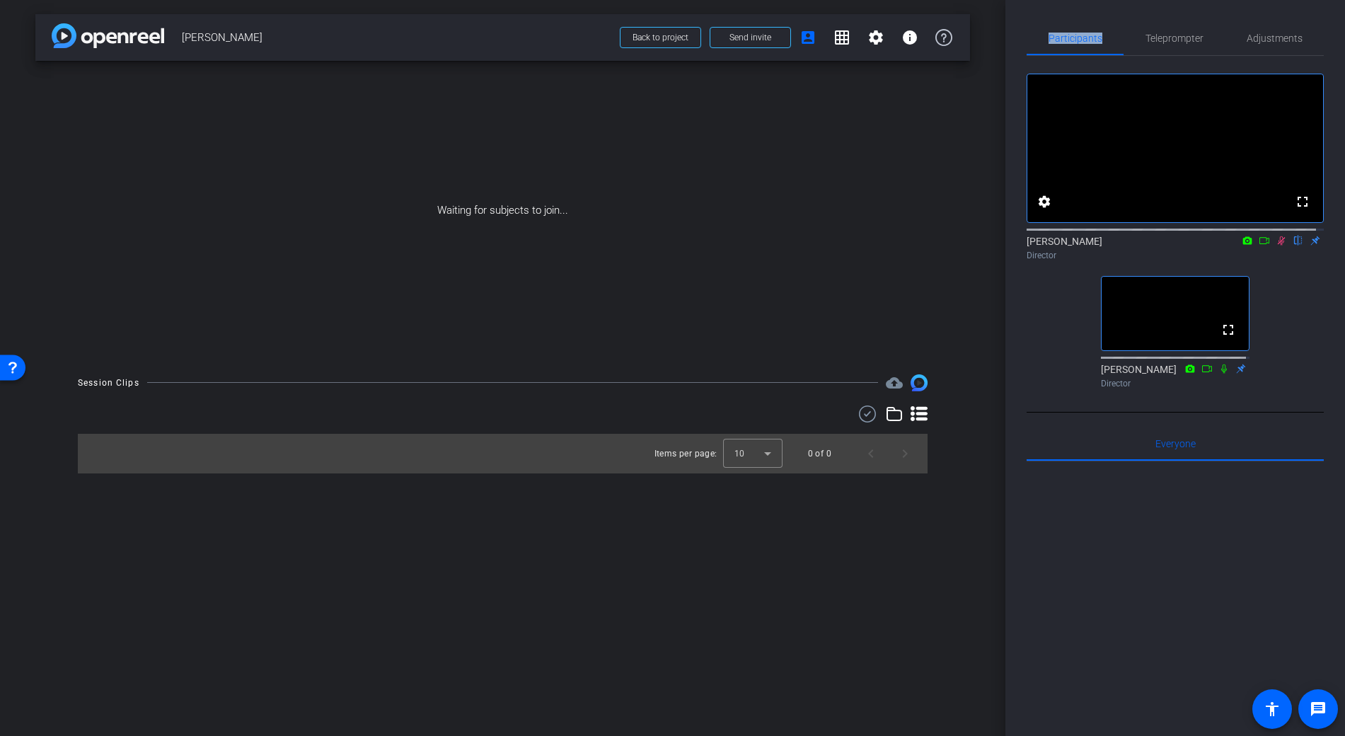
click at [1276, 246] on icon at bounding box center [1281, 241] width 11 height 10
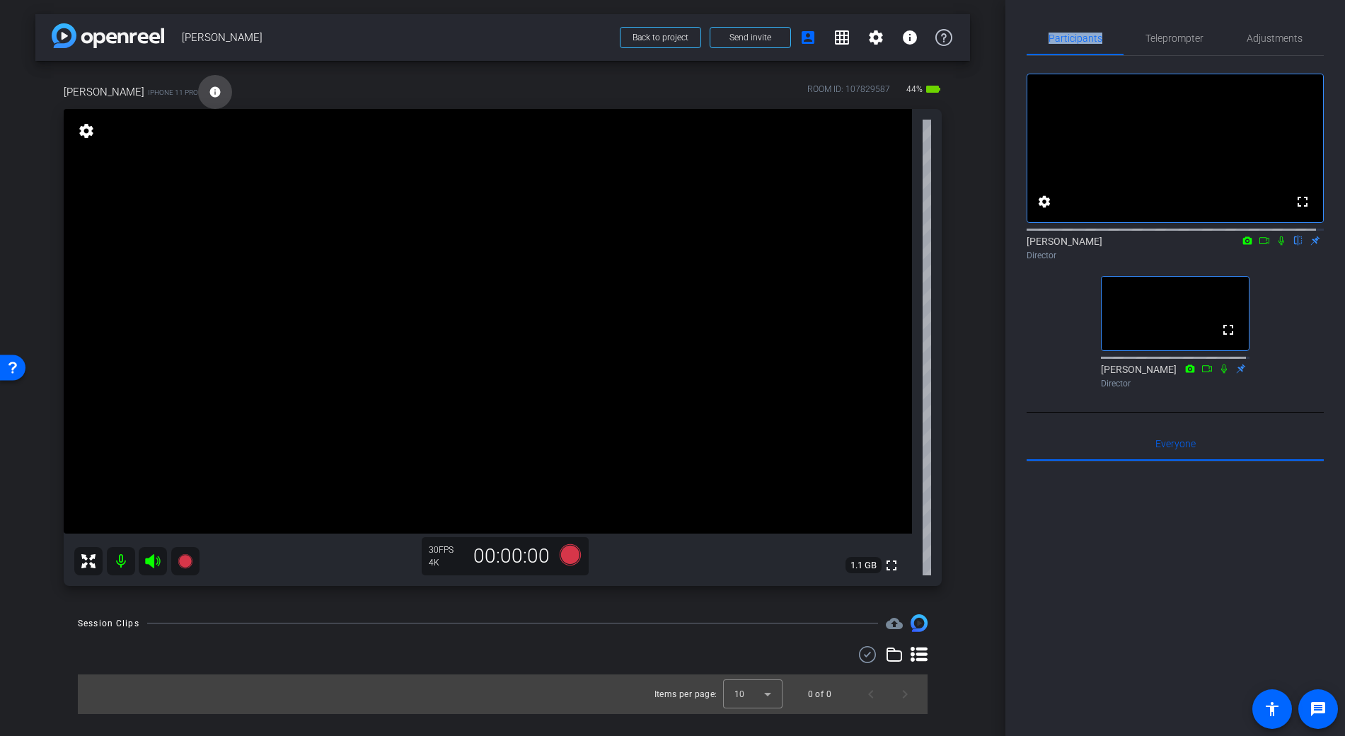
click at [209, 86] on mat-icon "info" at bounding box center [215, 92] width 13 height 13
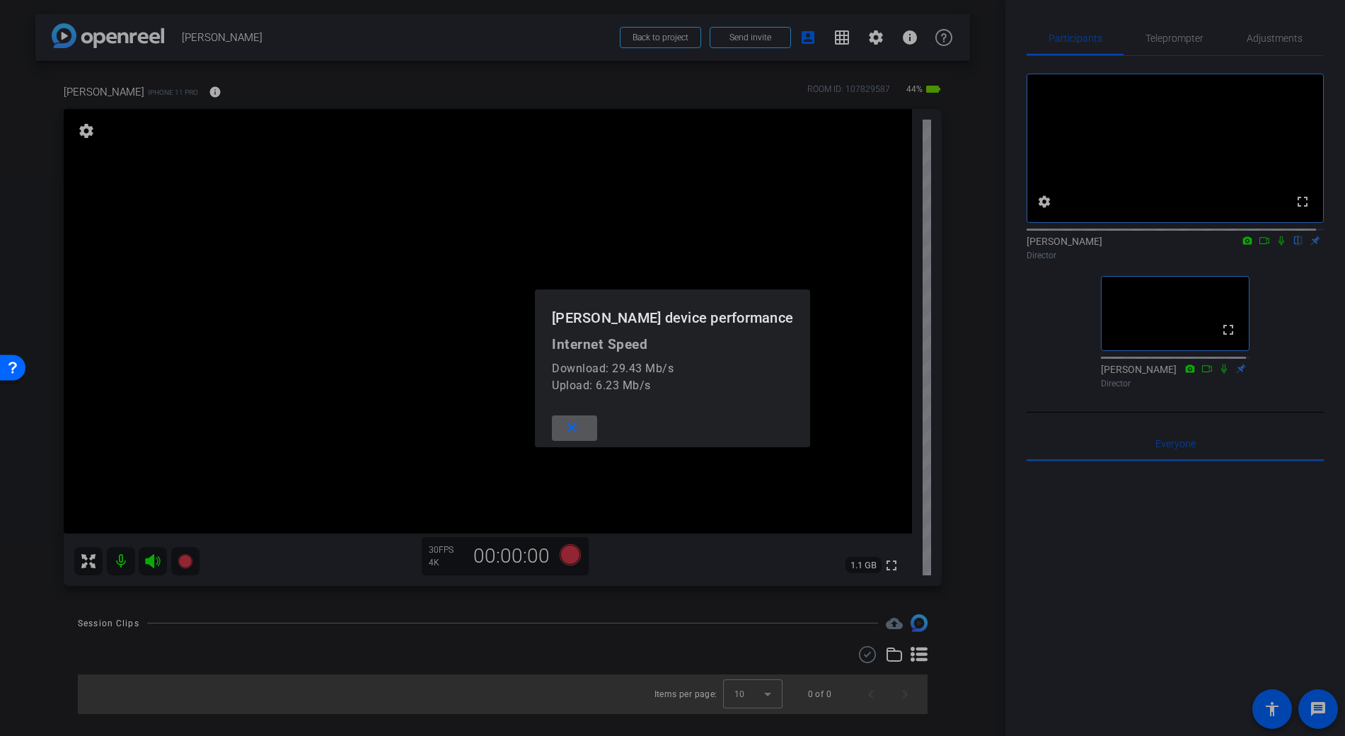
click at [206, 86] on div at bounding box center [672, 368] width 1345 height 736
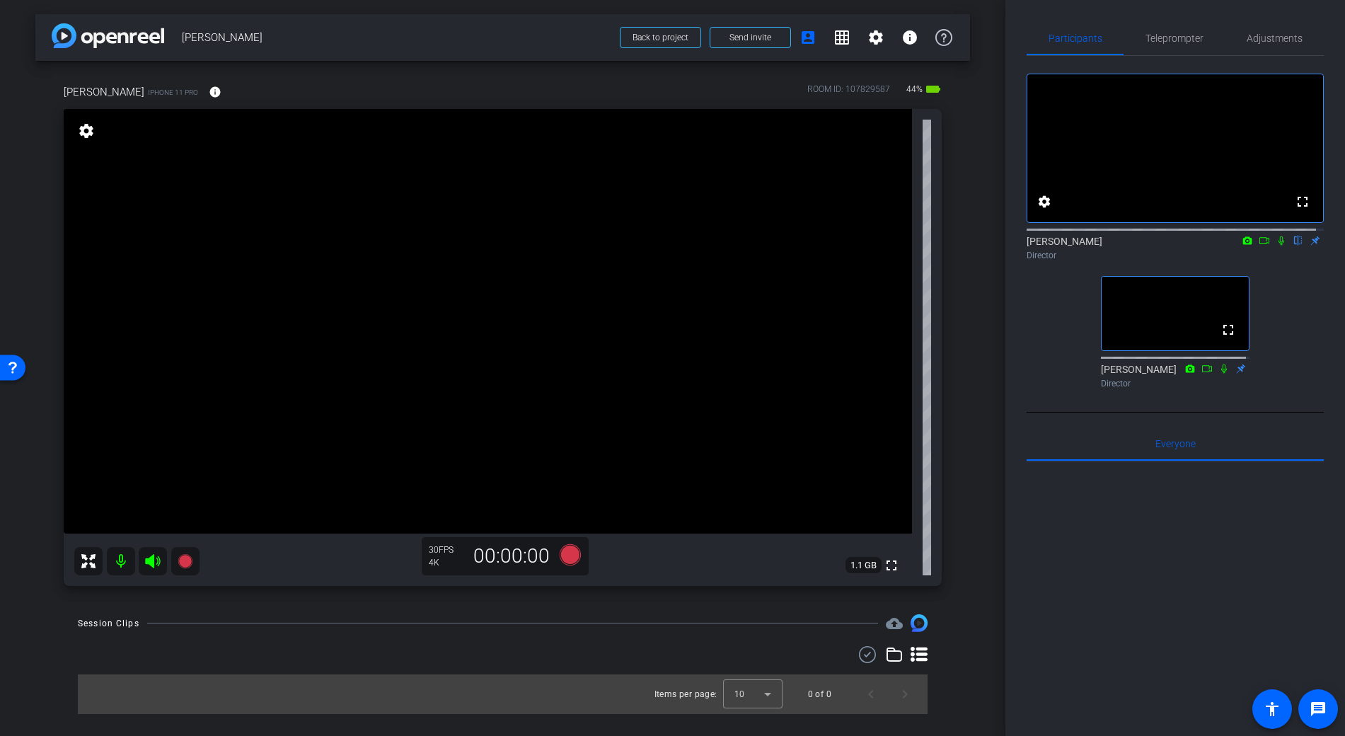
click at [865, 565] on span "1.1 GB" at bounding box center [864, 565] width 36 height 17
click at [1284, 38] on span "Adjustments" at bounding box center [1275, 38] width 56 height 10
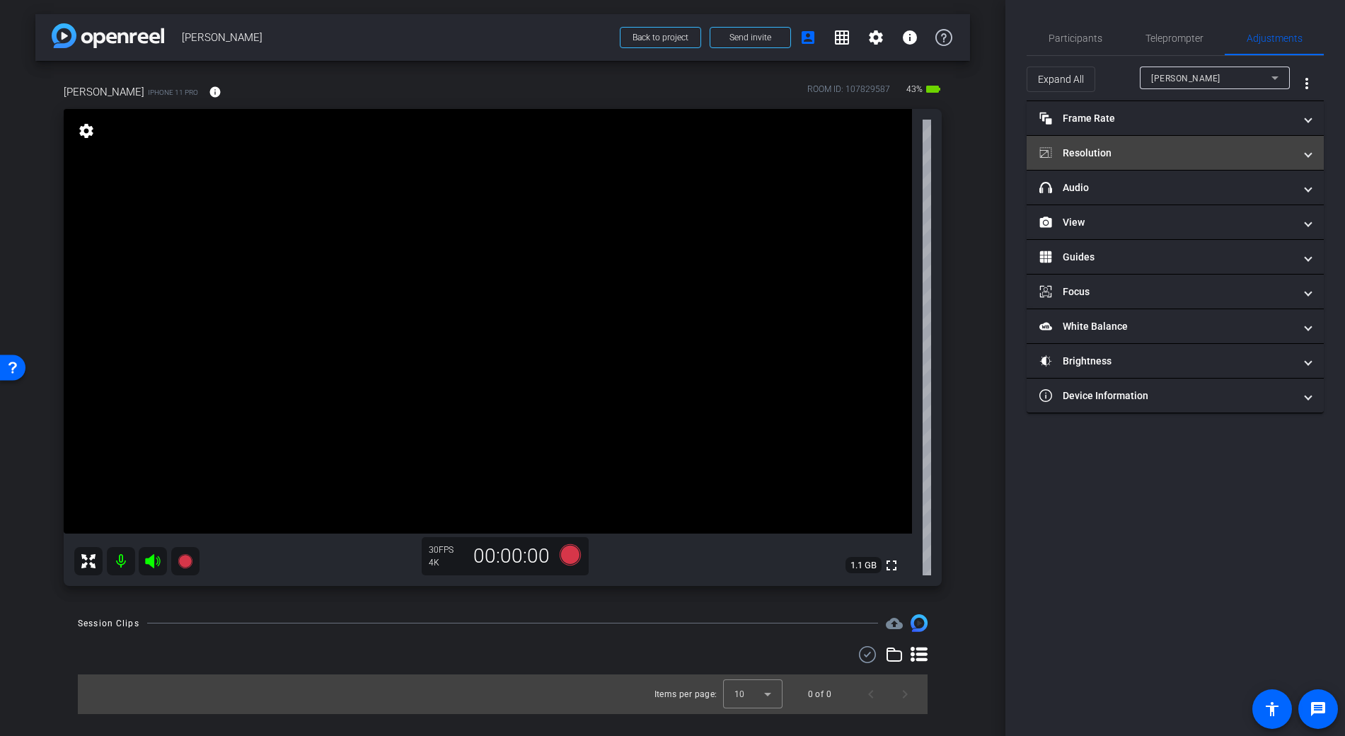
click at [1098, 156] on mat-panel-title "Resolution" at bounding box center [1166, 153] width 255 height 15
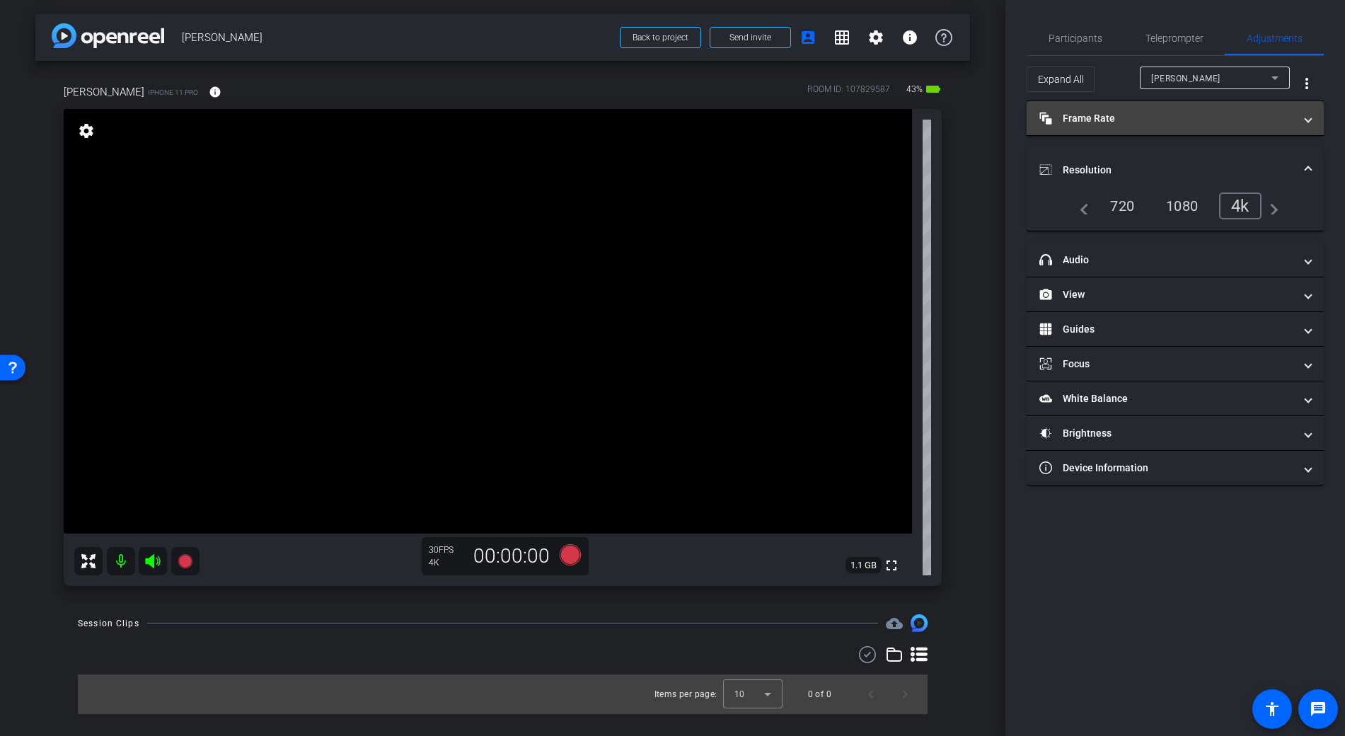
click at [1132, 123] on mat-panel-title "Frame Rate Frame Rate" at bounding box center [1166, 118] width 255 height 15
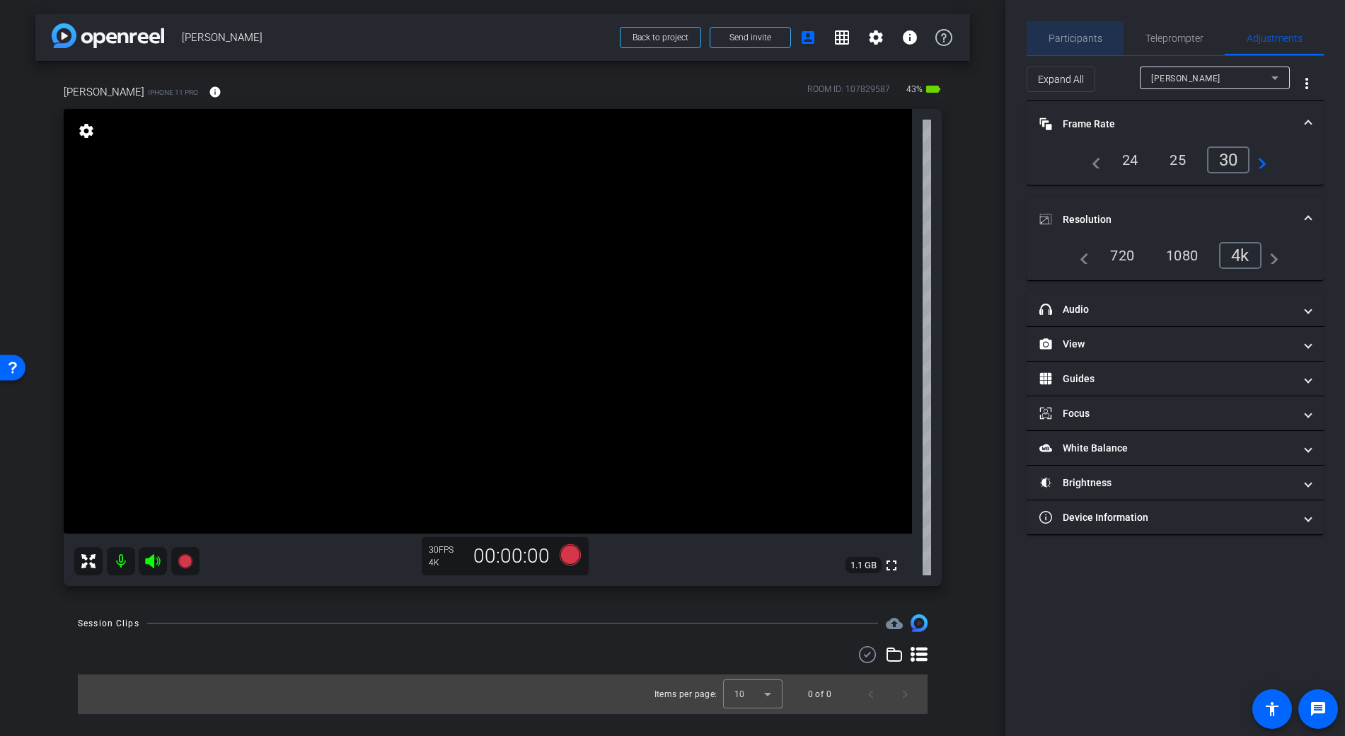
click at [1101, 41] on div "Participants" at bounding box center [1075, 38] width 97 height 34
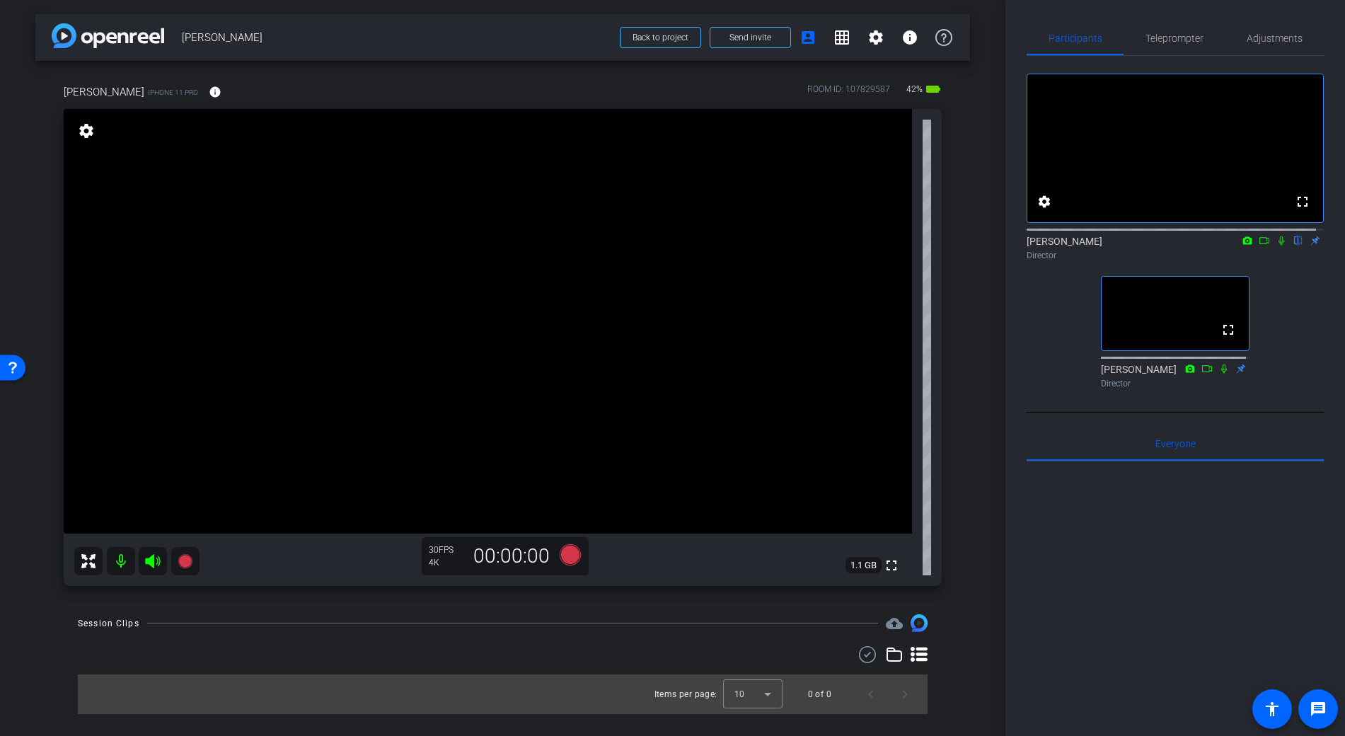
click at [560, 353] on video at bounding box center [488, 321] width 848 height 425
click at [1276, 246] on icon at bounding box center [1281, 241] width 11 height 10
click at [1278, 246] on icon at bounding box center [1282, 240] width 8 height 9
click at [209, 89] on mat-icon "info" at bounding box center [215, 92] width 13 height 13
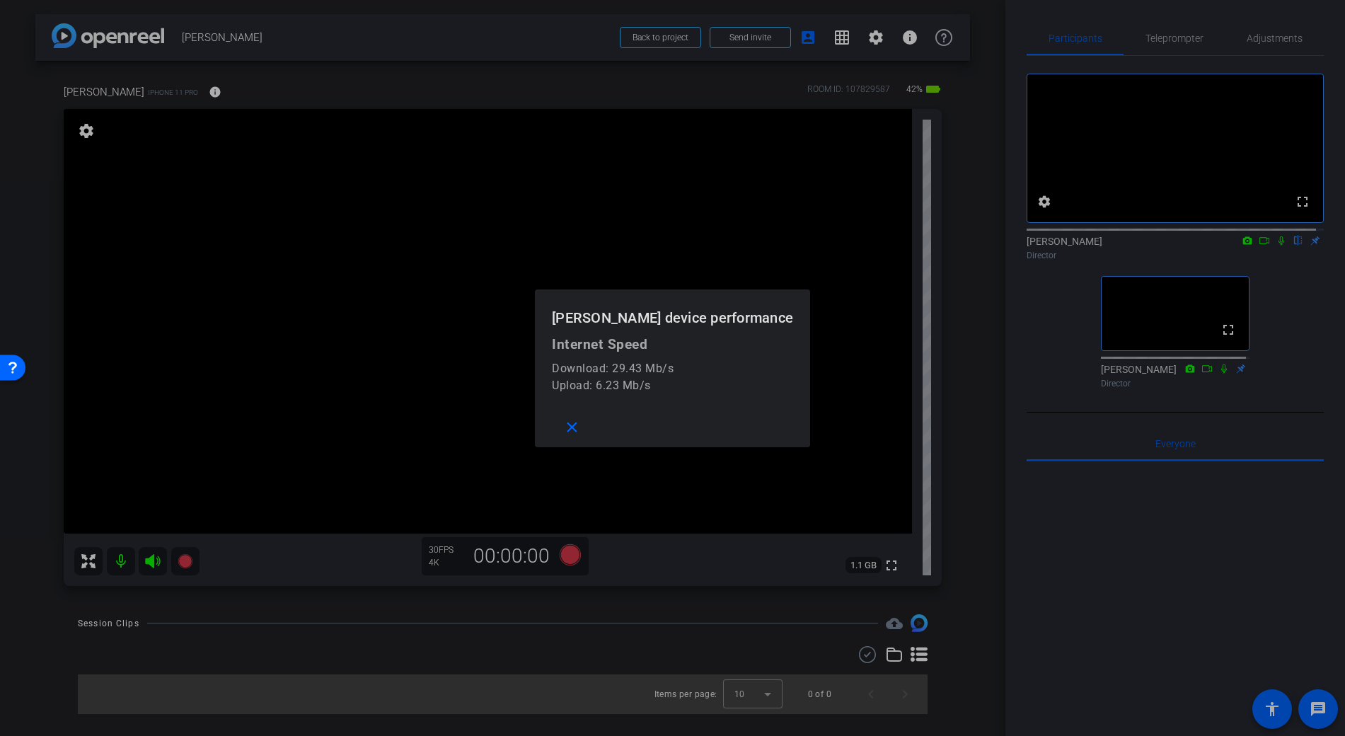
click at [200, 89] on div at bounding box center [672, 368] width 1345 height 736
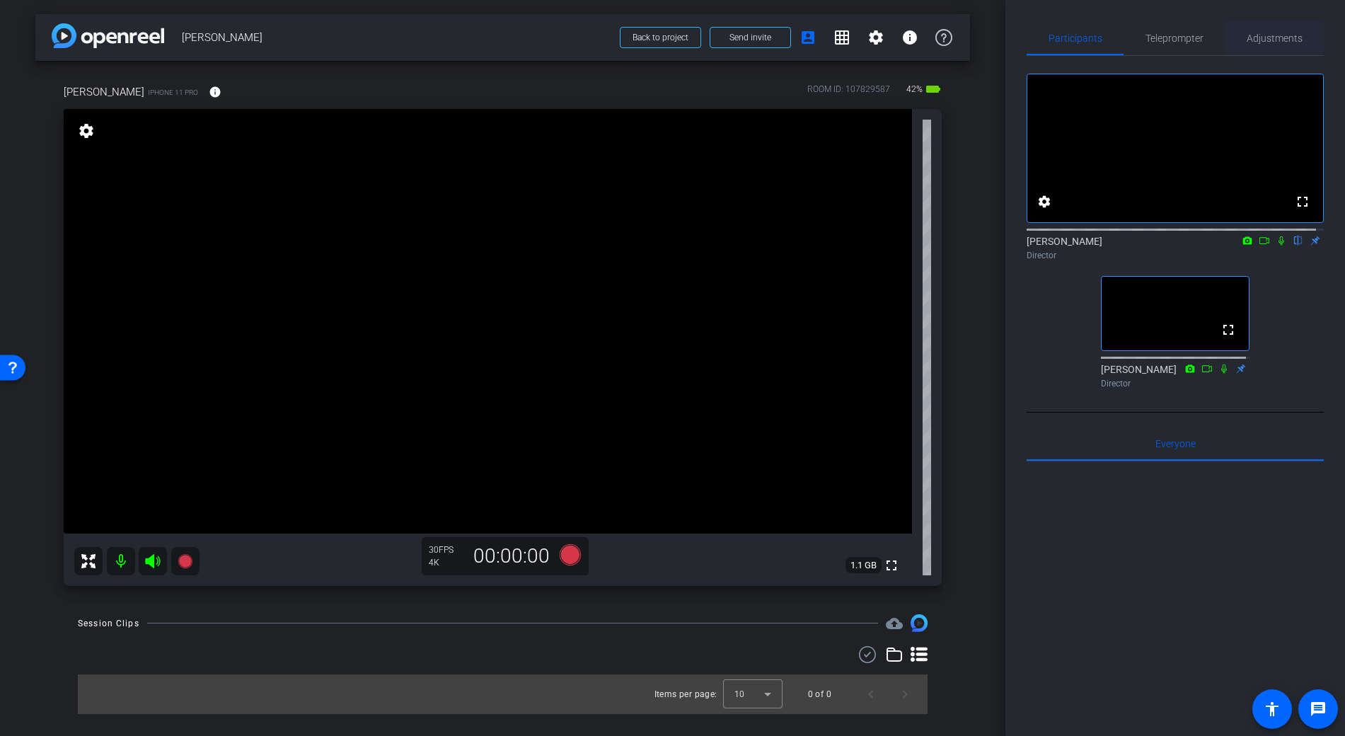
click at [1262, 43] on span "Adjustments" at bounding box center [1275, 38] width 56 height 10
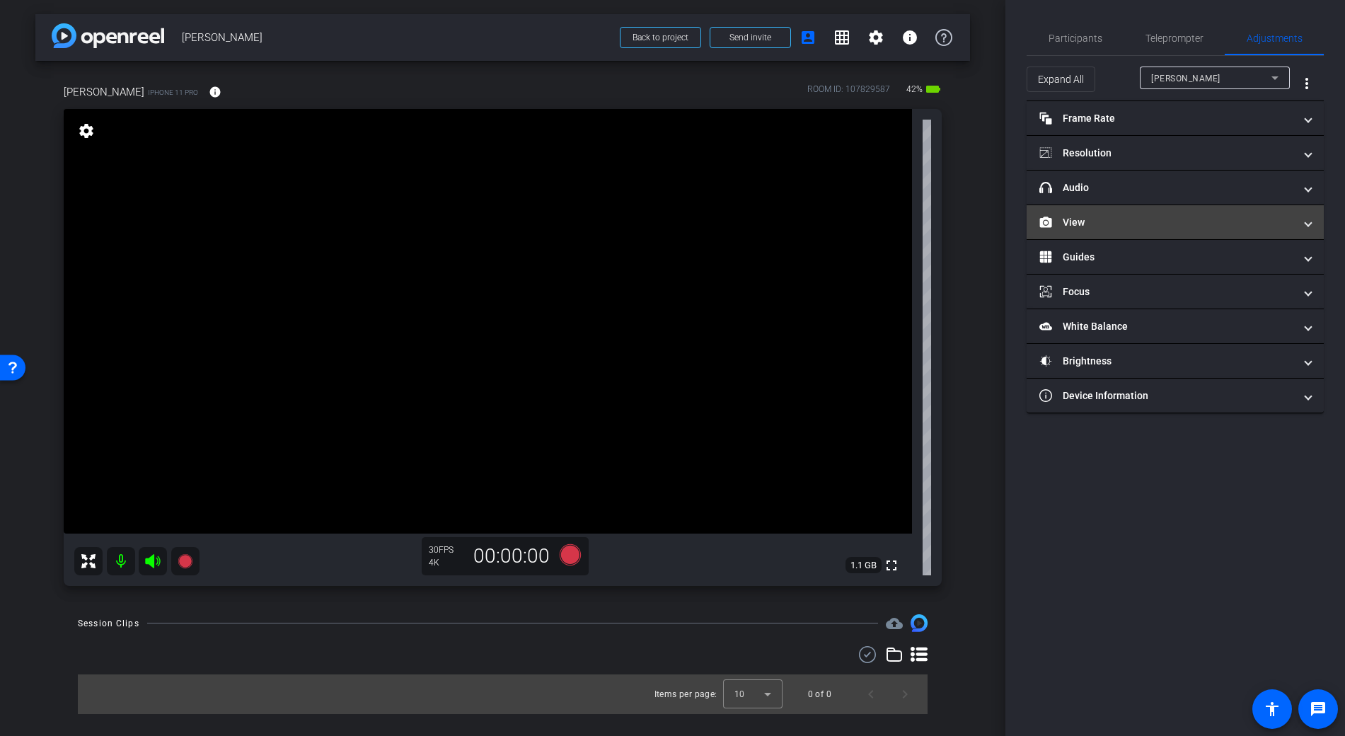
click at [1061, 226] on mat-panel-title "View" at bounding box center [1166, 222] width 255 height 15
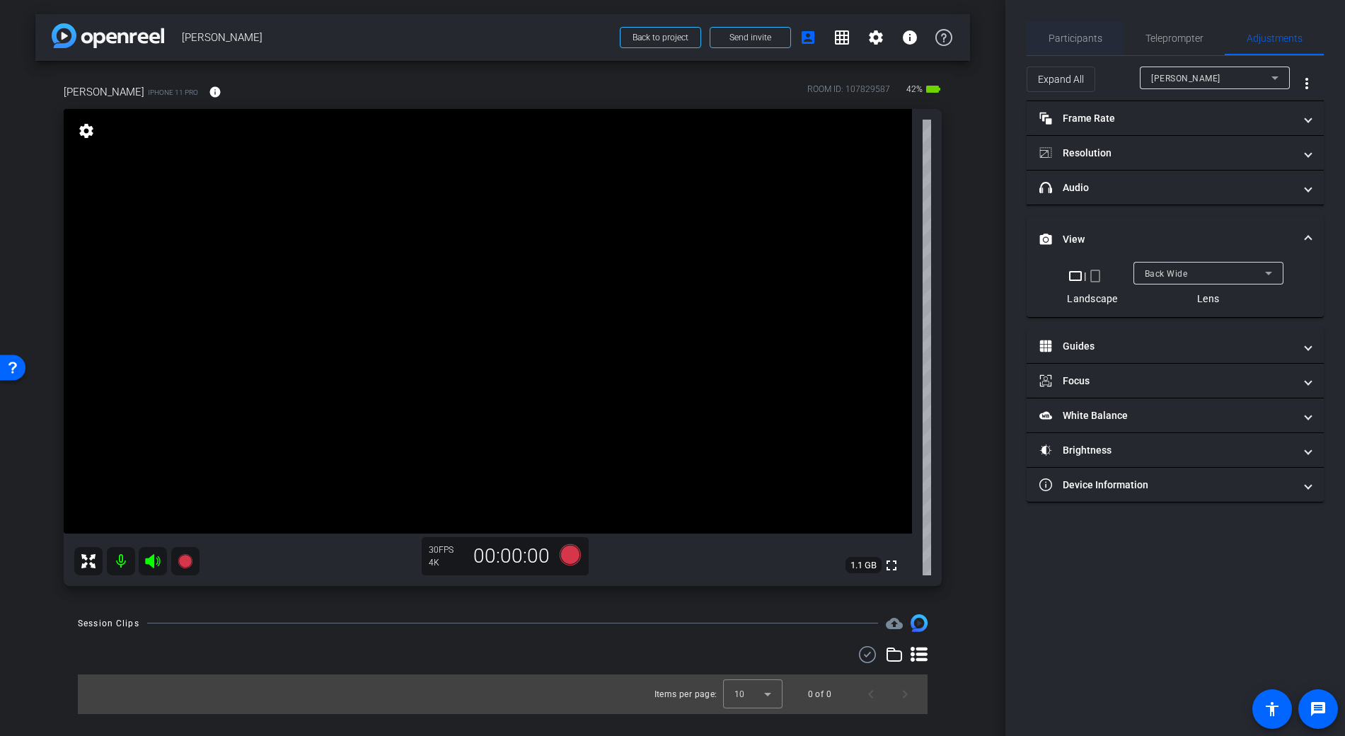
click at [1087, 33] on span "Participants" at bounding box center [1076, 38] width 54 height 10
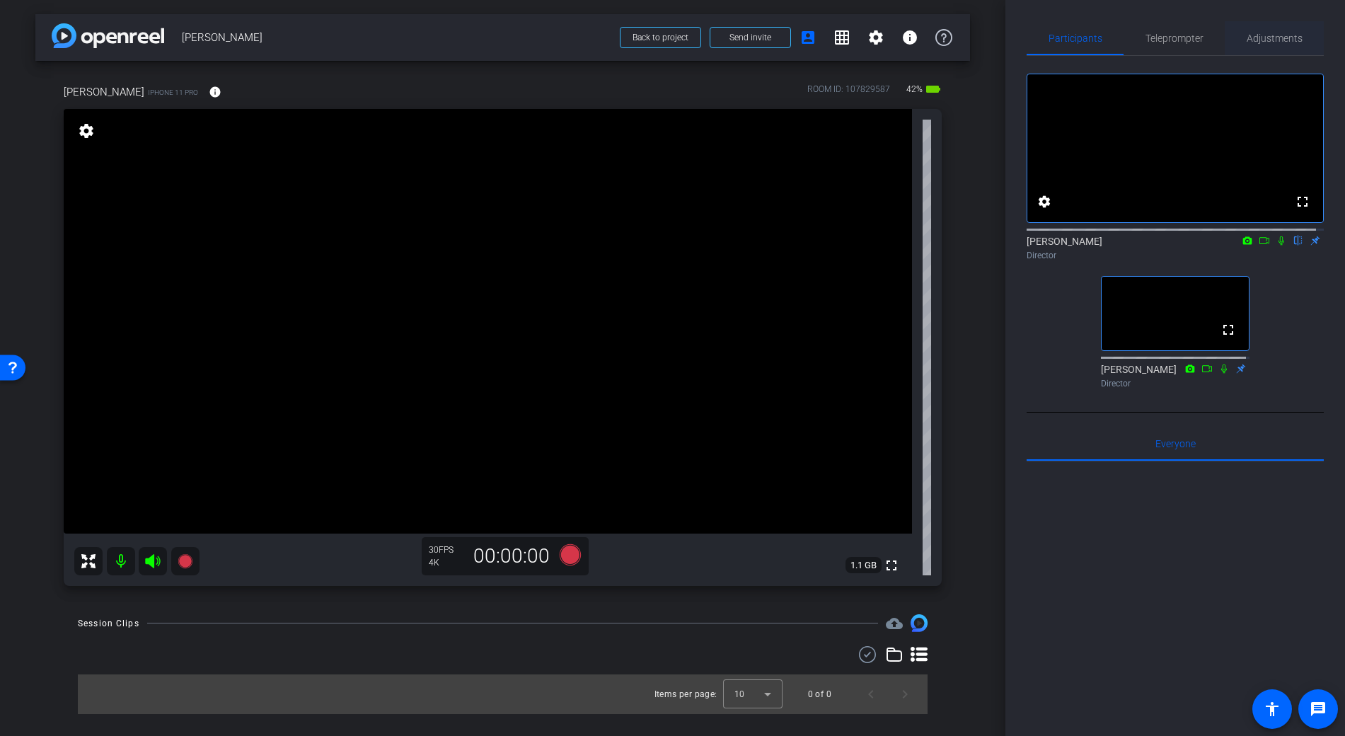
click at [1288, 35] on span "Adjustments" at bounding box center [1275, 38] width 56 height 10
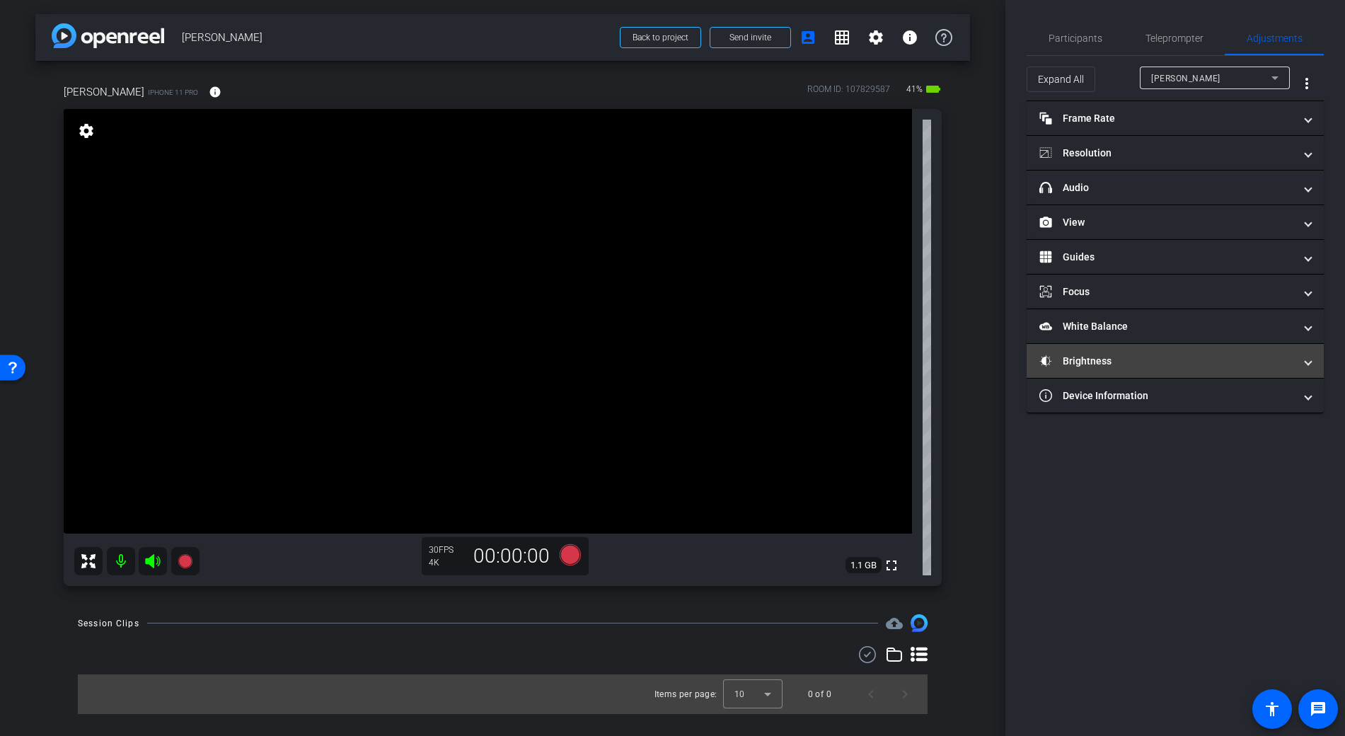
click at [1094, 350] on mat-expansion-panel-header "Brightness" at bounding box center [1175, 361] width 297 height 34
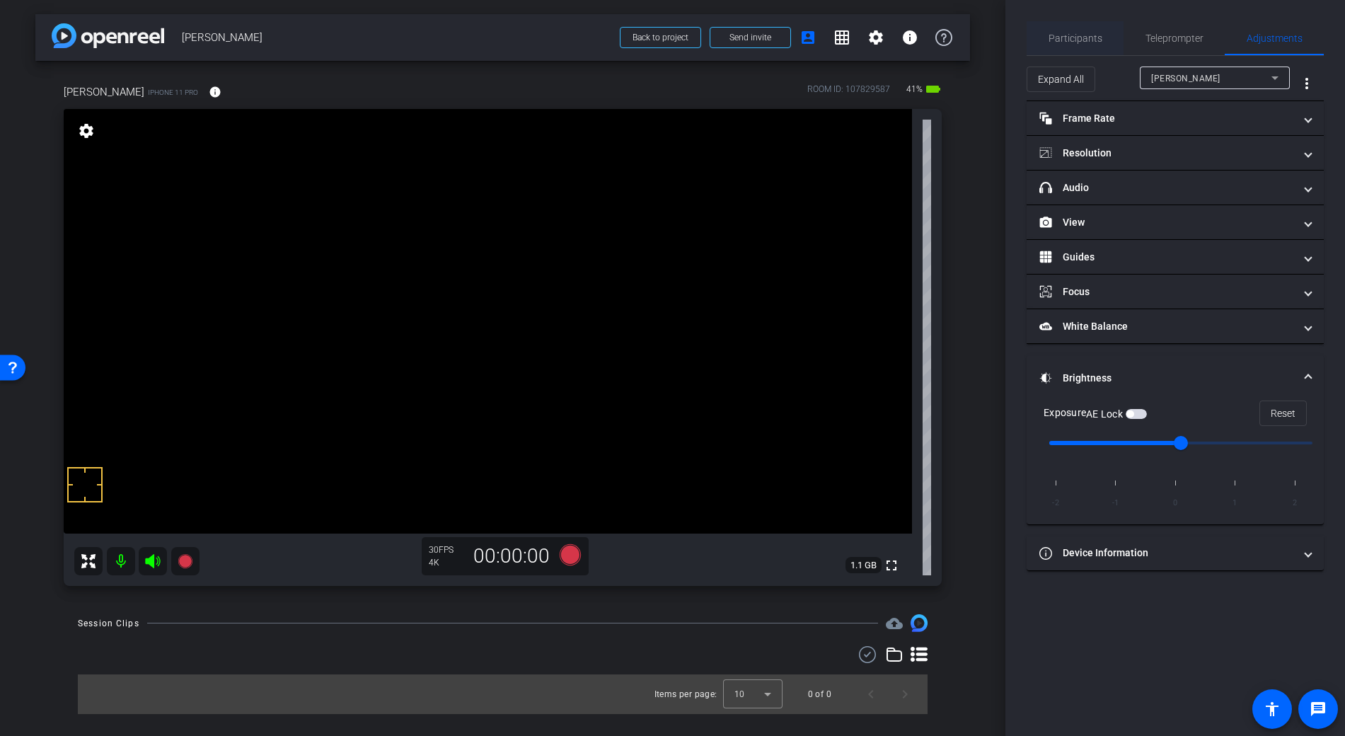
click at [1076, 45] on span "Participants" at bounding box center [1076, 38] width 54 height 34
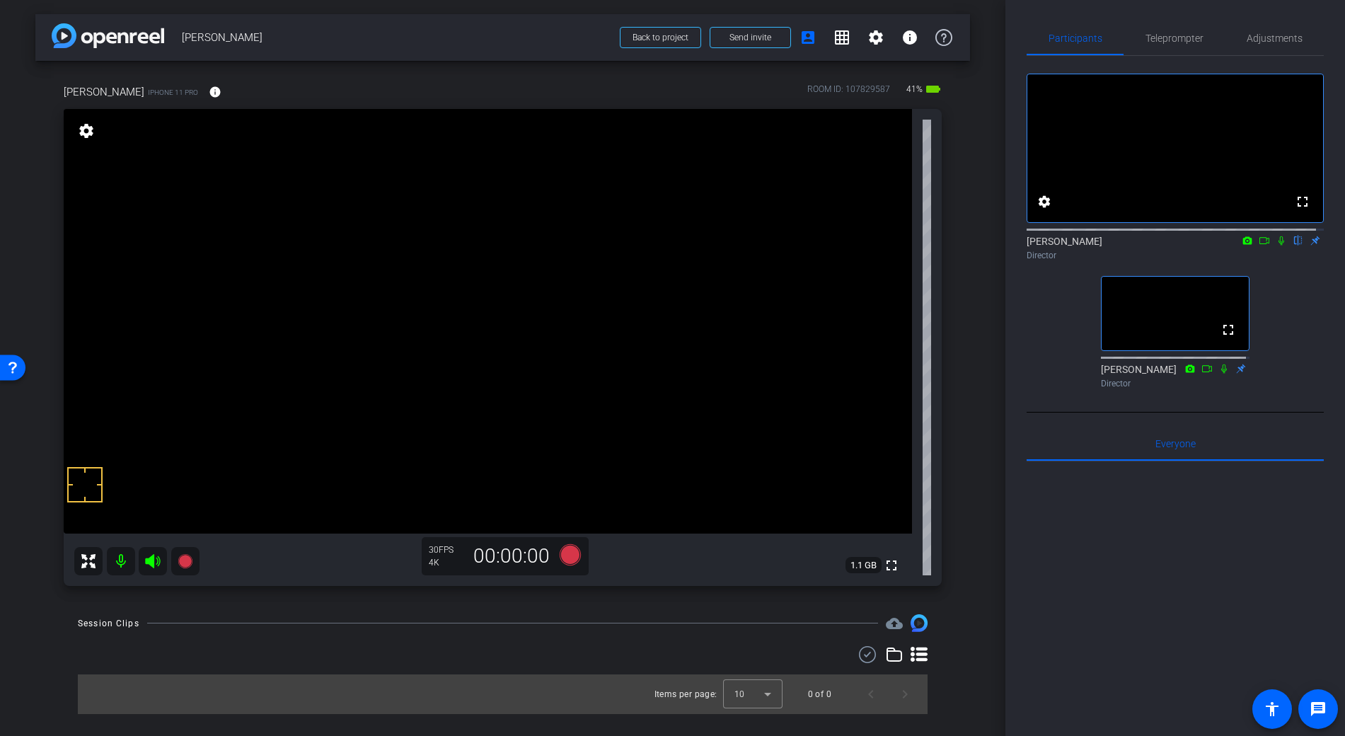
click at [590, 352] on video at bounding box center [488, 321] width 848 height 425
click at [556, 352] on video at bounding box center [488, 321] width 848 height 425
click at [1276, 246] on icon at bounding box center [1281, 241] width 11 height 10
click at [1259, 246] on icon at bounding box center [1264, 241] width 11 height 10
click at [1276, 246] on icon at bounding box center [1281, 241] width 11 height 10
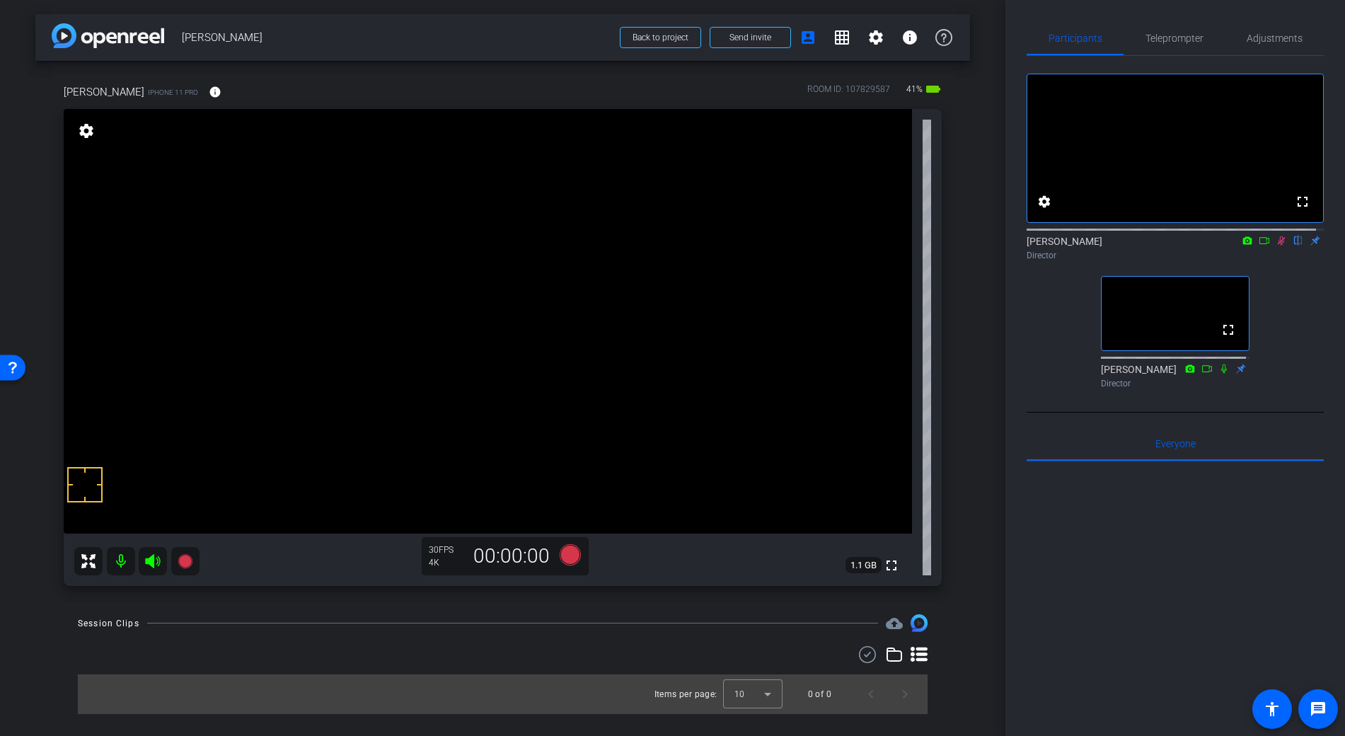
click at [1276, 246] on icon at bounding box center [1281, 241] width 11 height 10
click at [1259, 244] on icon at bounding box center [1264, 240] width 10 height 7
click at [572, 340] on video at bounding box center [488, 321] width 848 height 425
drag, startPoint x: 502, startPoint y: 312, endPoint x: 530, endPoint y: 310, distance: 27.7
click at [502, 312] on video at bounding box center [488, 321] width 848 height 425
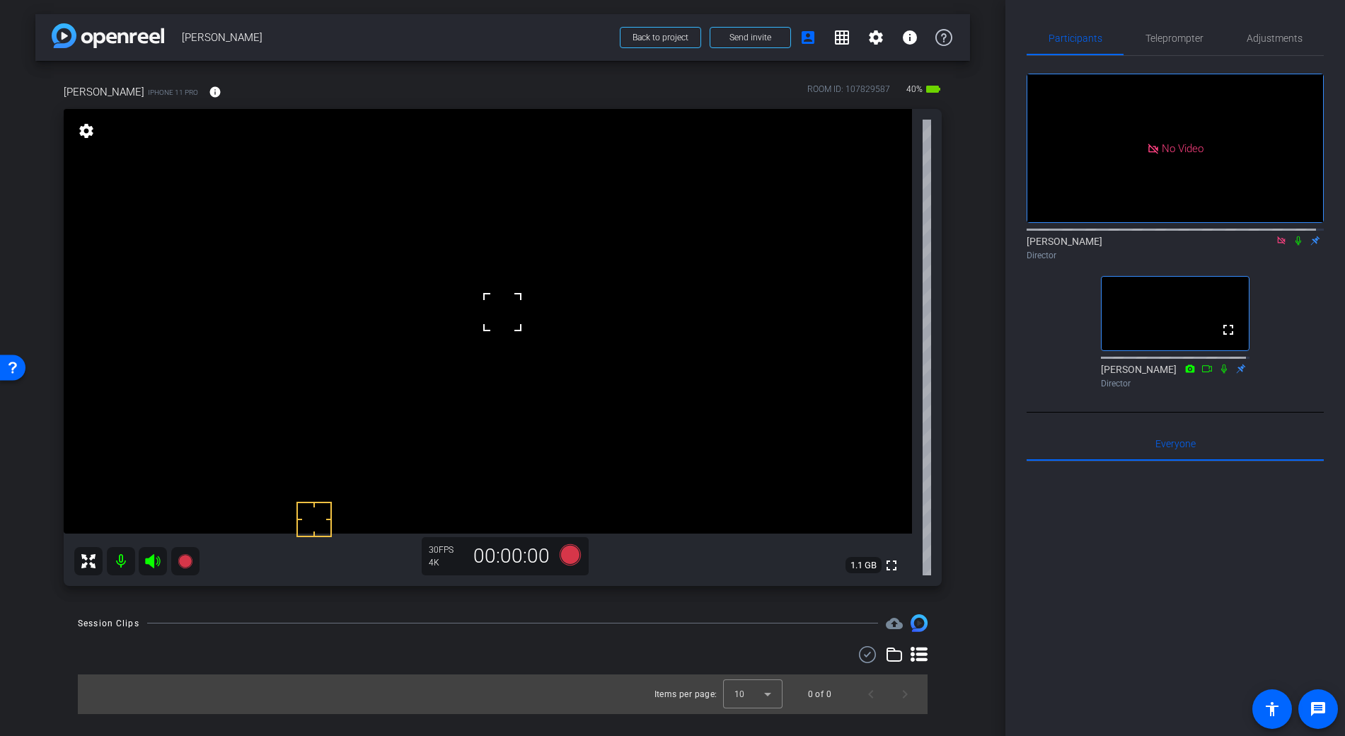
click at [589, 302] on video at bounding box center [488, 321] width 848 height 425
click at [1184, 33] on span "Teleprompter" at bounding box center [1175, 38] width 58 height 10
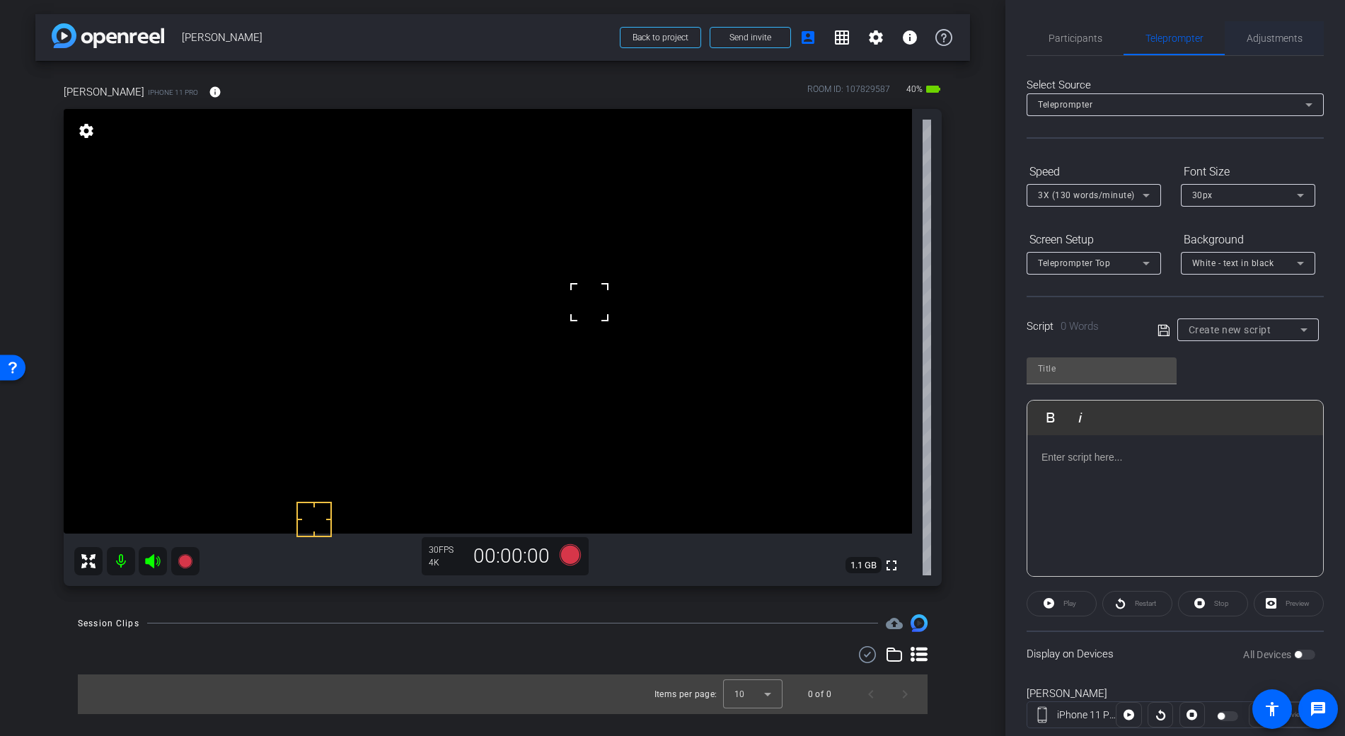
click at [1303, 33] on div "Adjustments" at bounding box center [1274, 38] width 99 height 34
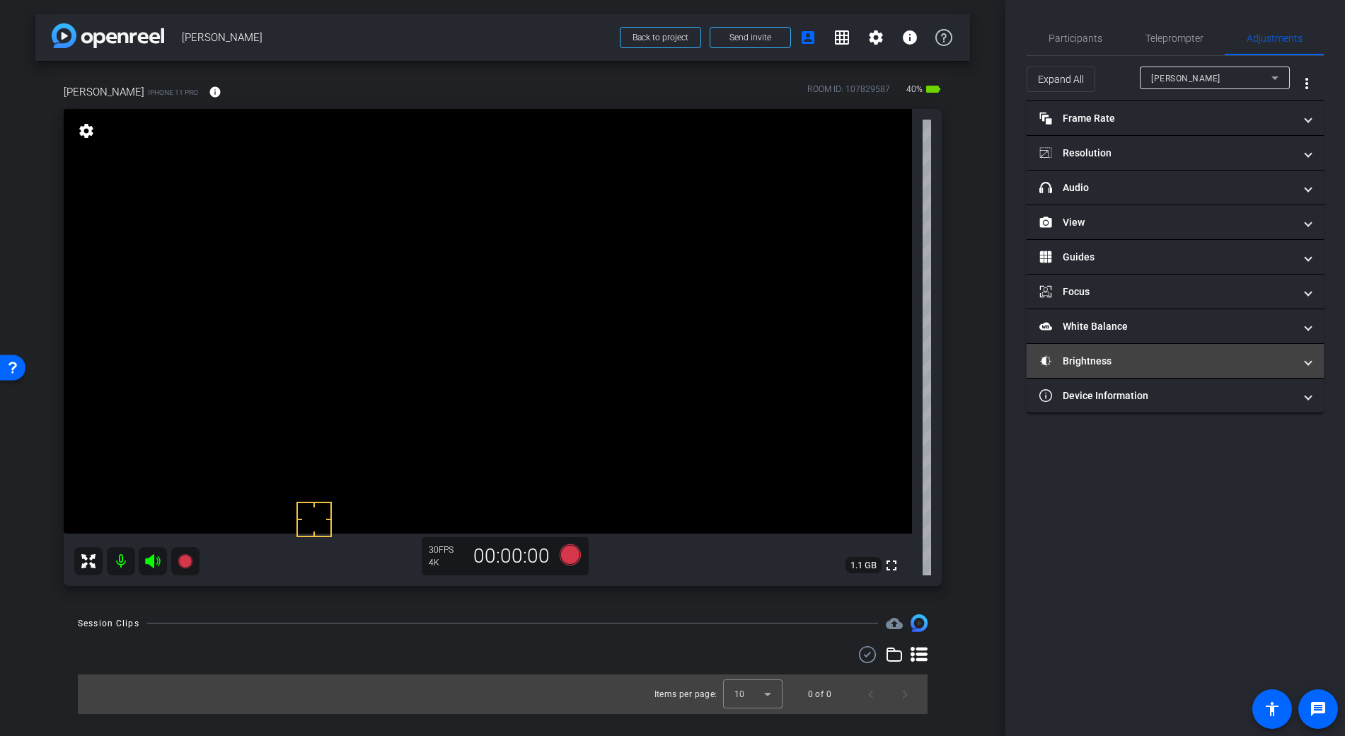
click at [1083, 357] on mat-panel-title "Brightness" at bounding box center [1166, 361] width 255 height 15
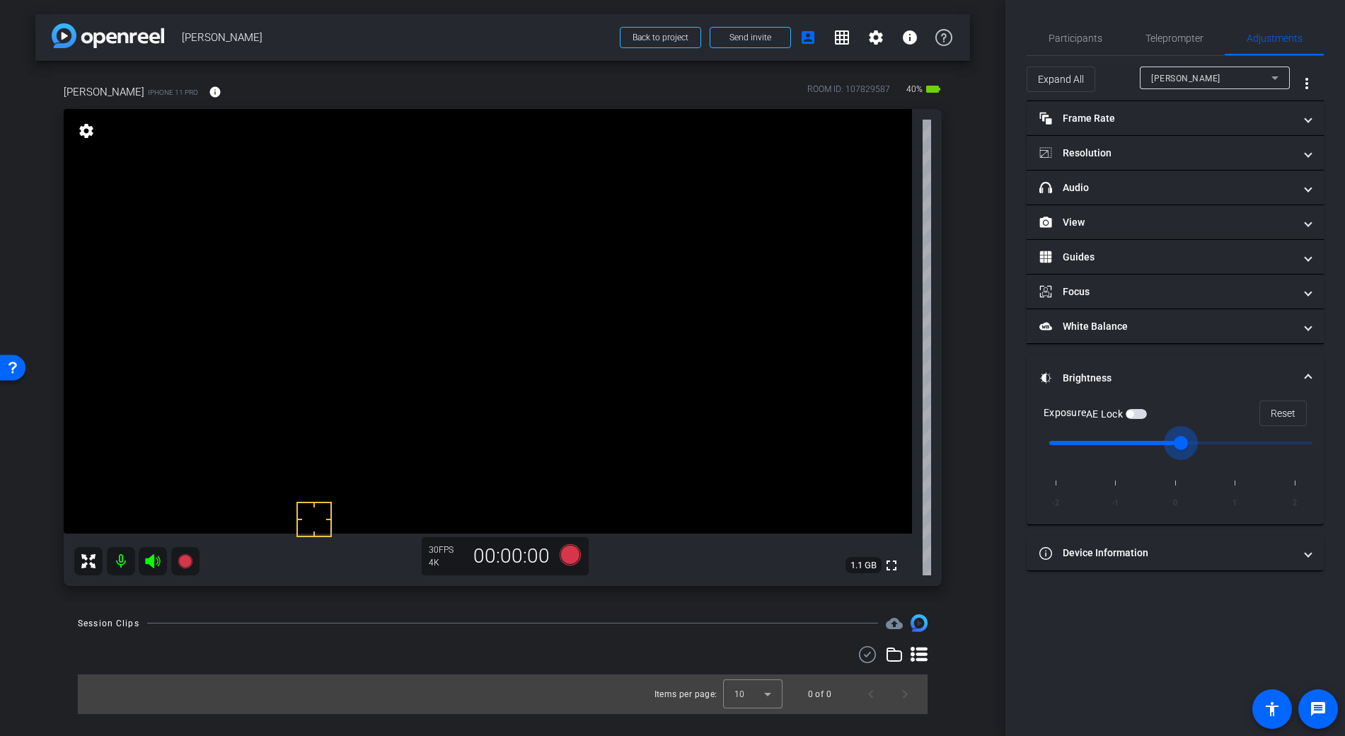
drag, startPoint x: 1180, startPoint y: 441, endPoint x: 1213, endPoint y: 442, distance: 32.6
click at [1213, 442] on input "range" at bounding box center [1180, 442] width 293 height 31
click at [1223, 443] on input "range" at bounding box center [1180, 442] width 293 height 31
type input "0"
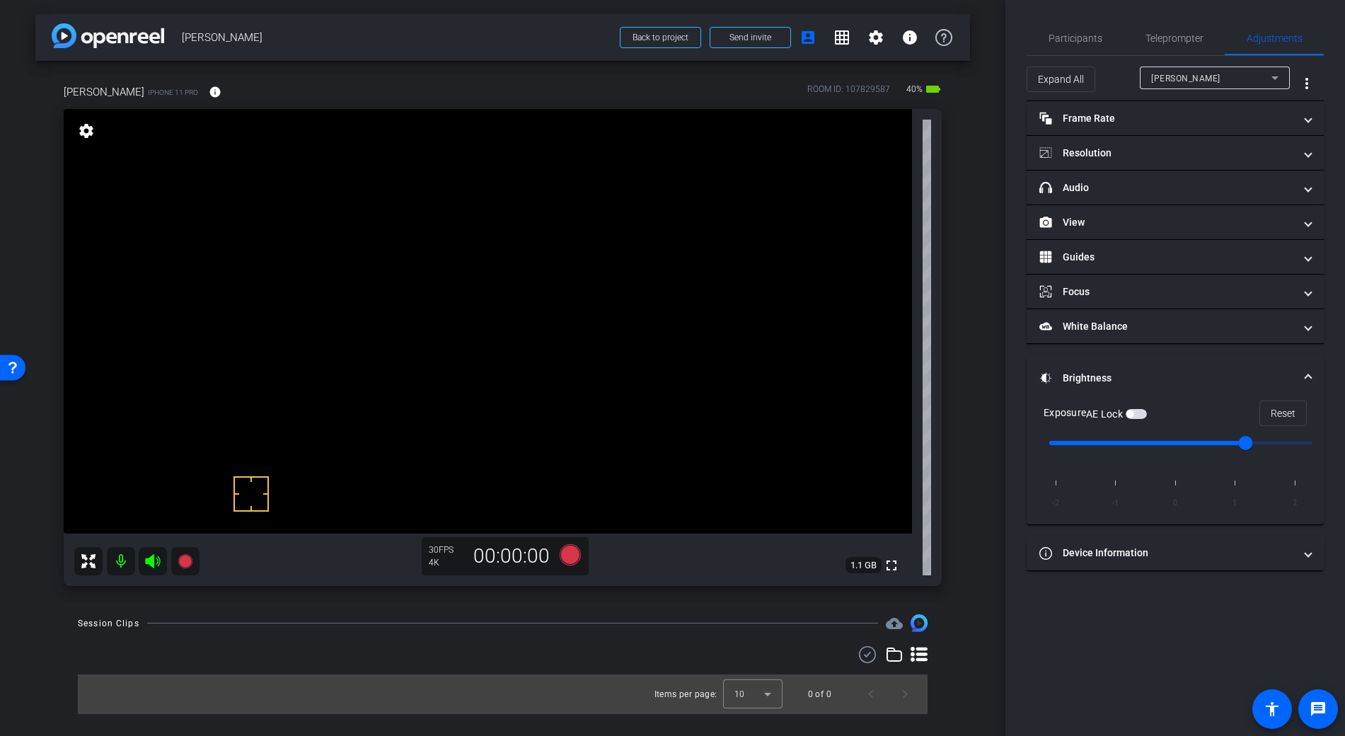
click at [1172, 444] on input "range" at bounding box center [1180, 442] width 293 height 31
click at [1080, 35] on span "Participants" at bounding box center [1076, 38] width 54 height 10
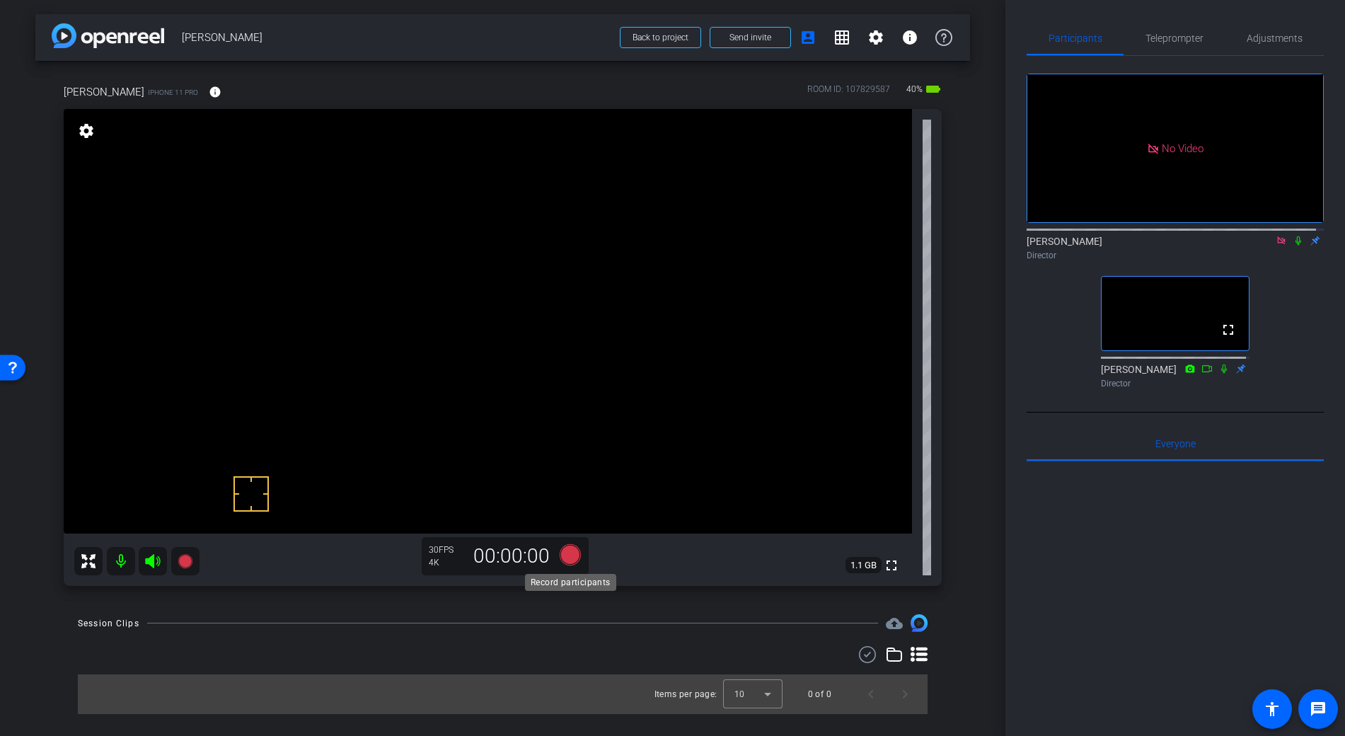
click at [571, 558] on icon at bounding box center [569, 554] width 21 height 21
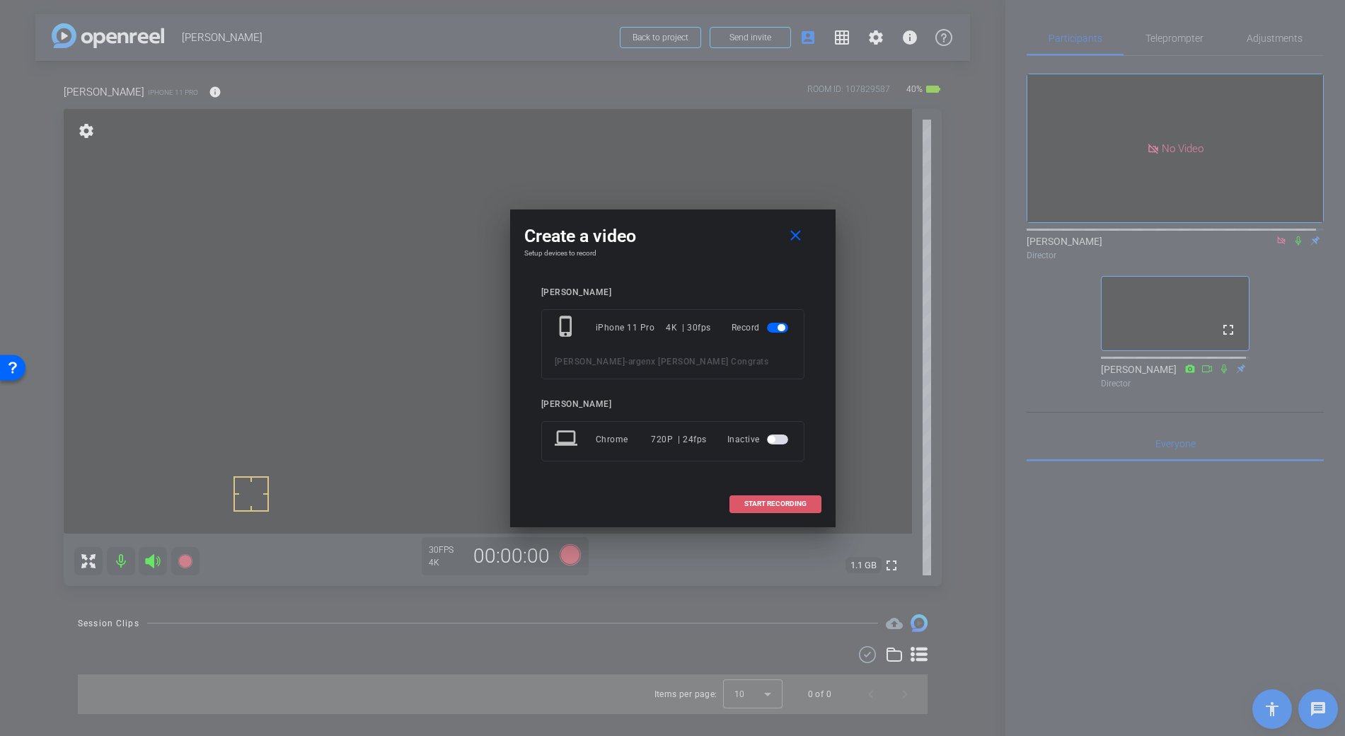
click at [770, 497] on span at bounding box center [775, 504] width 91 height 34
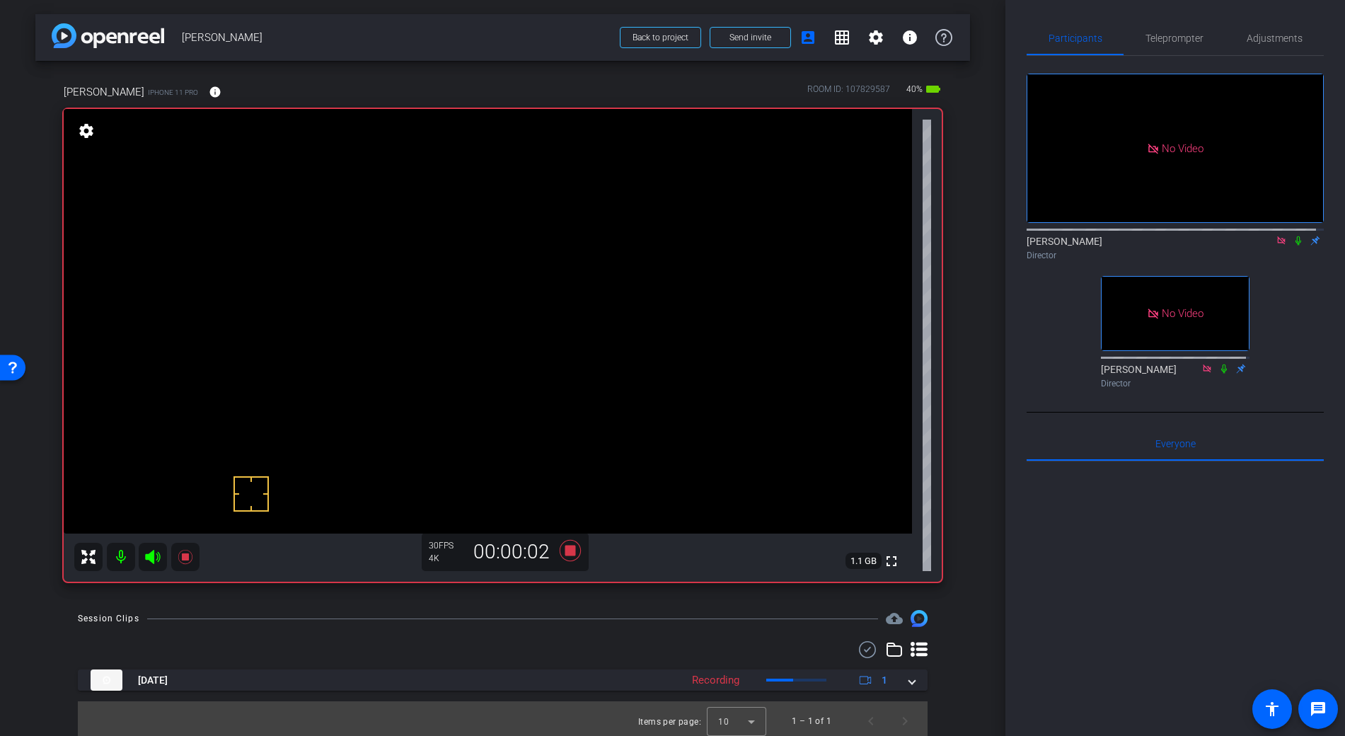
click at [509, 305] on video at bounding box center [488, 321] width 848 height 425
click at [1293, 236] on icon at bounding box center [1298, 241] width 11 height 10
click at [543, 299] on video at bounding box center [488, 321] width 848 height 425
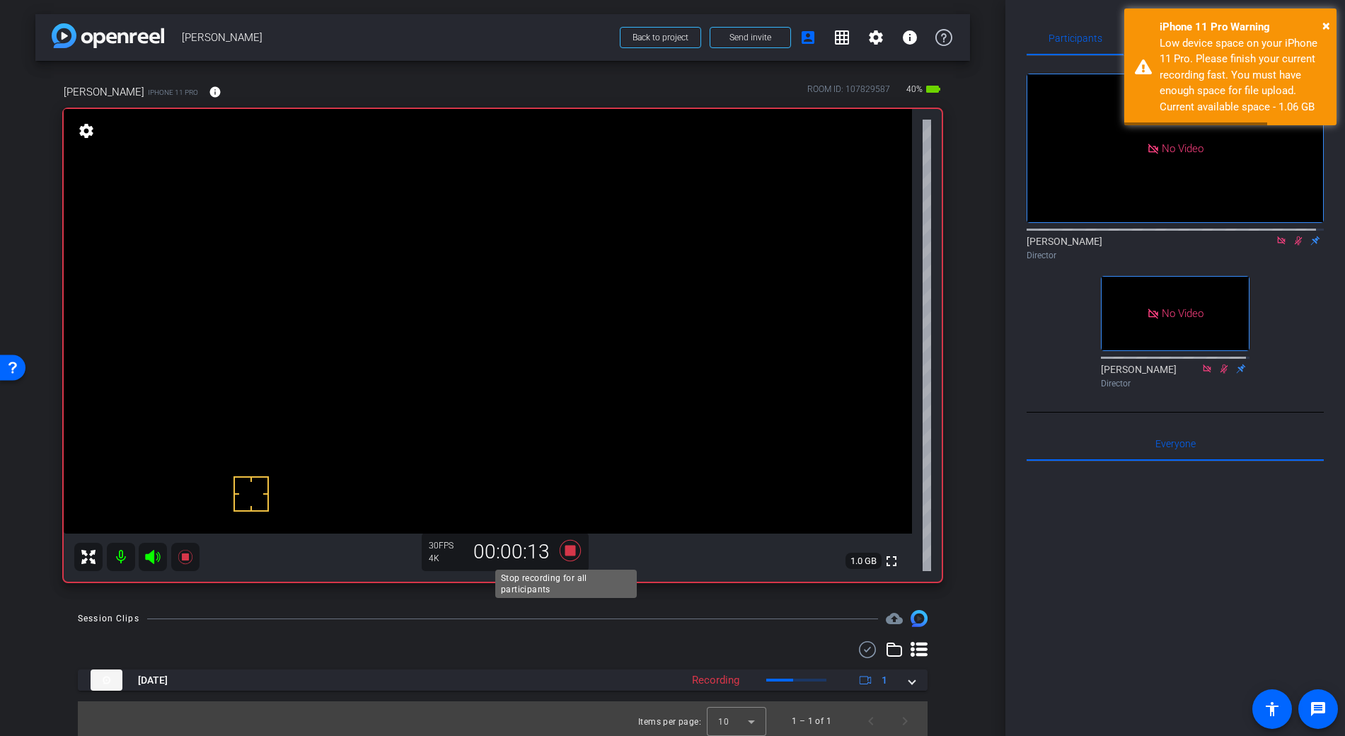
click at [570, 554] on icon at bounding box center [569, 550] width 21 height 21
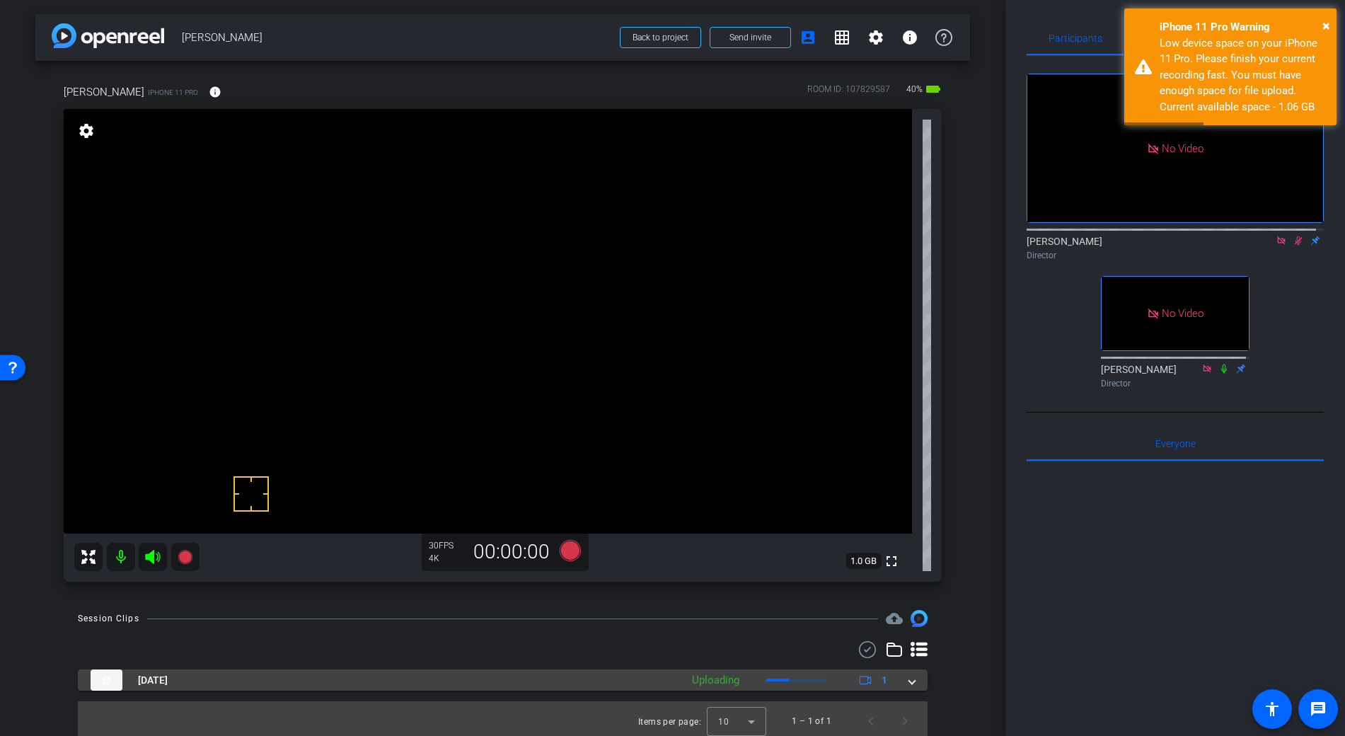
drag, startPoint x: 901, startPoint y: 681, endPoint x: 916, endPoint y: 676, distance: 15.7
click at [909, 681] on span at bounding box center [912, 680] width 6 height 15
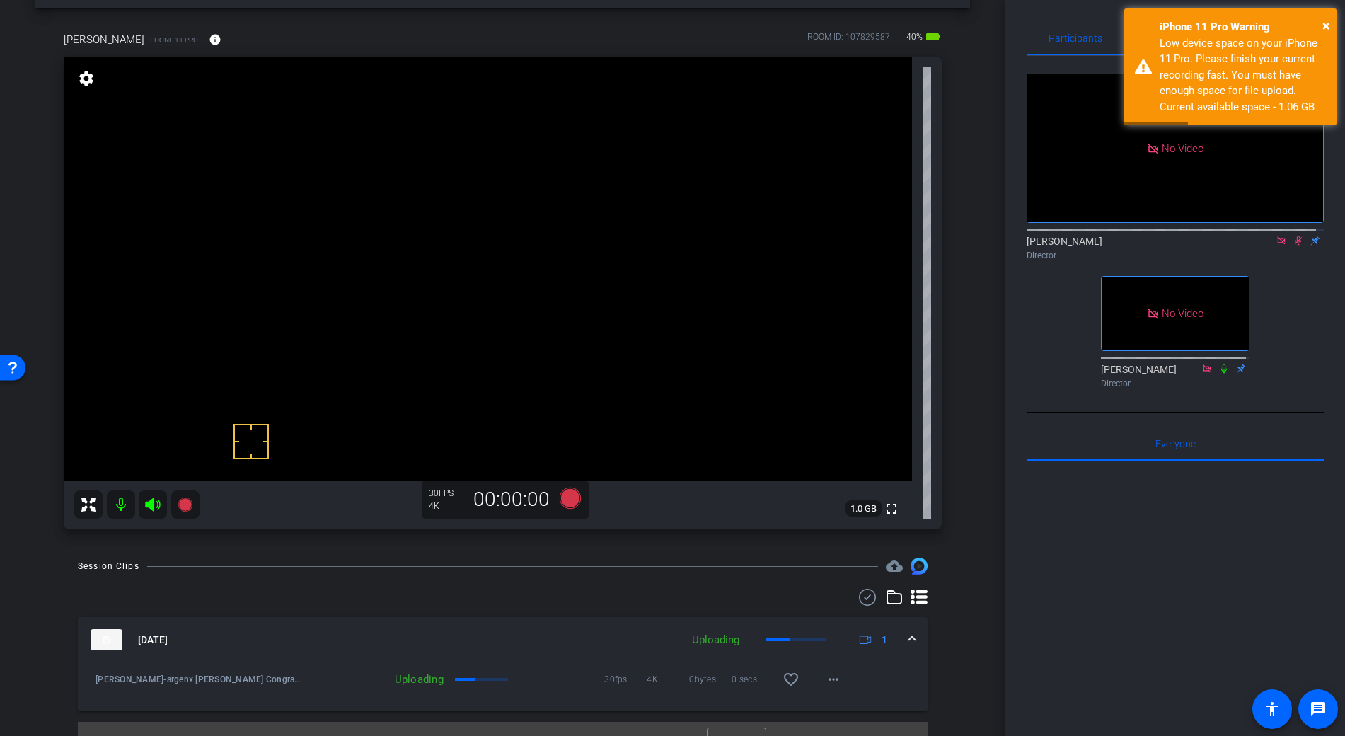
scroll to position [66, 0]
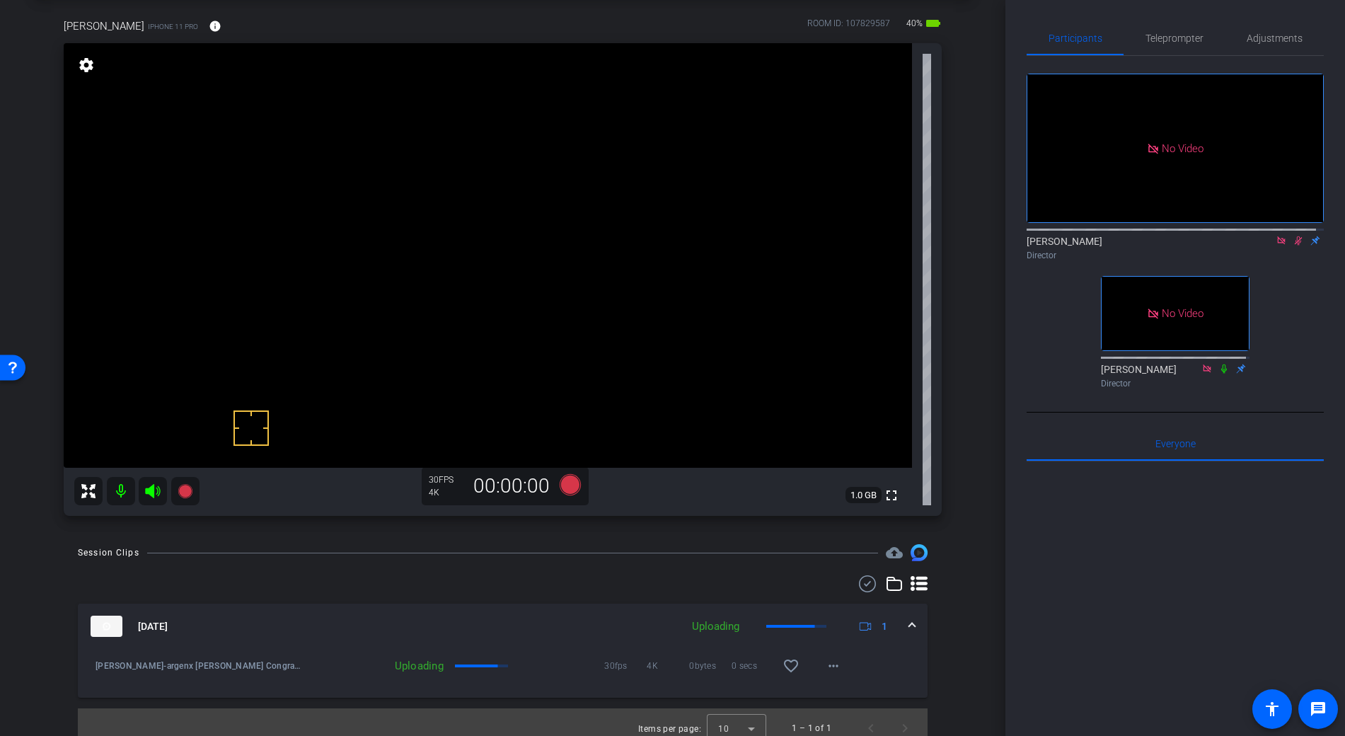
click at [1295, 236] on icon at bounding box center [1298, 241] width 11 height 10
click at [827, 668] on mat-icon "more_horiz" at bounding box center [833, 665] width 17 height 17
click at [904, 654] on div at bounding box center [672, 368] width 1345 height 736
click at [829, 667] on mat-icon "more_horiz" at bounding box center [833, 665] width 17 height 17
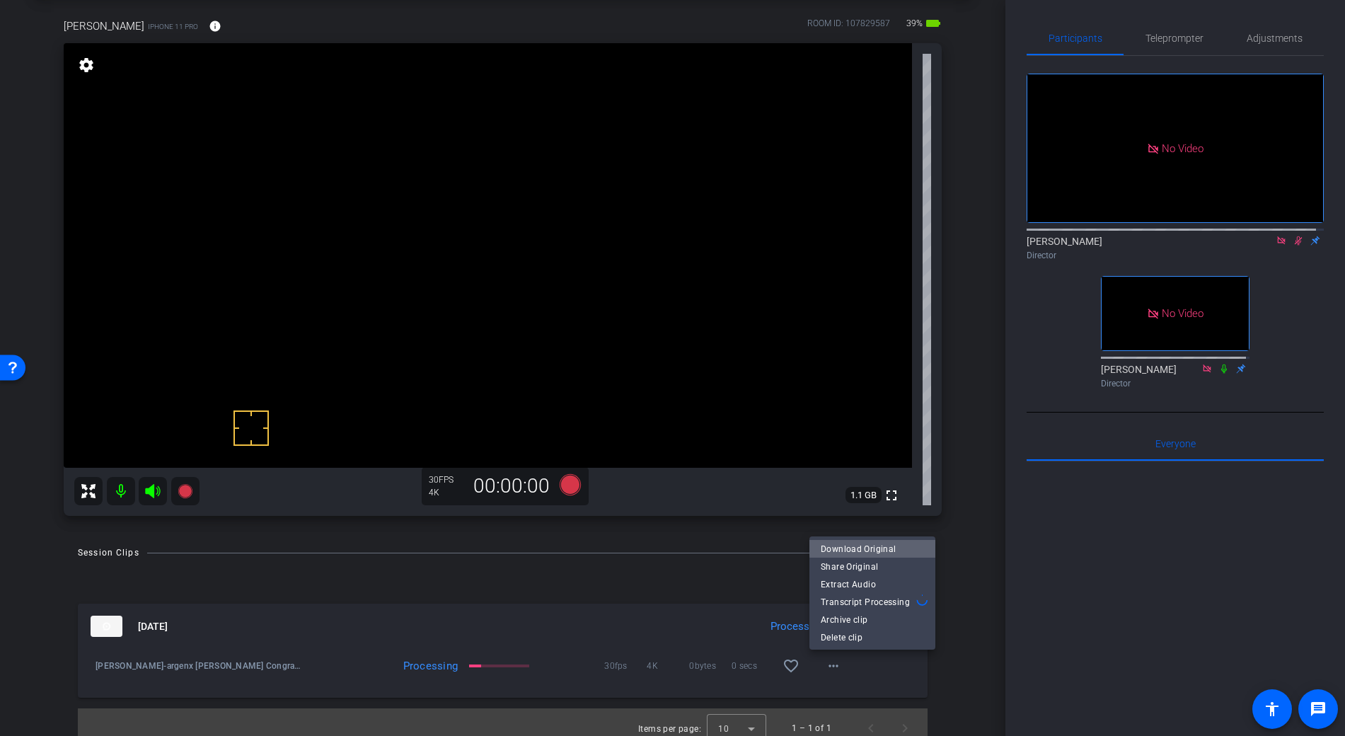
click at [875, 546] on span "Download Original" at bounding box center [872, 548] width 103 height 17
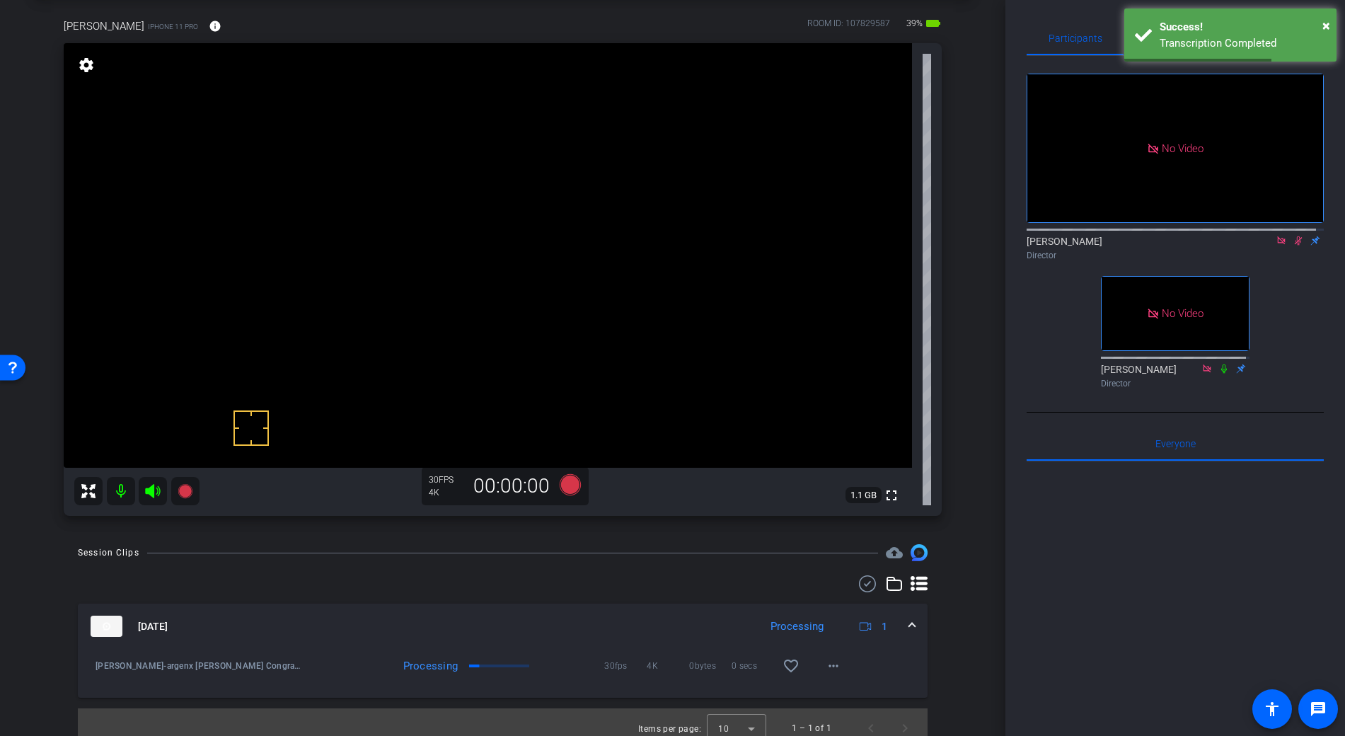
click at [546, 233] on video at bounding box center [488, 255] width 848 height 425
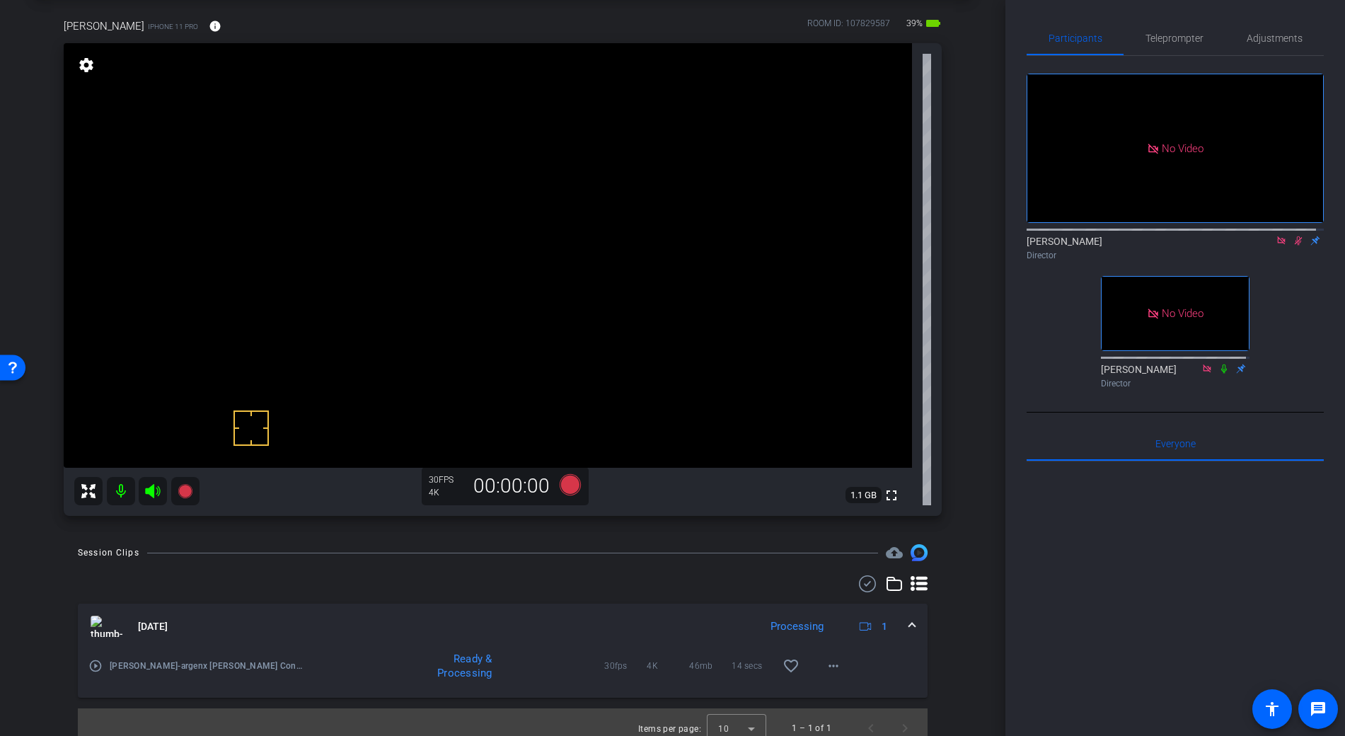
click at [1291, 223] on div at bounding box center [1175, 228] width 297 height 11
click at [1293, 236] on icon at bounding box center [1298, 241] width 11 height 10
click at [830, 673] on mat-icon "more_horiz" at bounding box center [833, 665] width 17 height 17
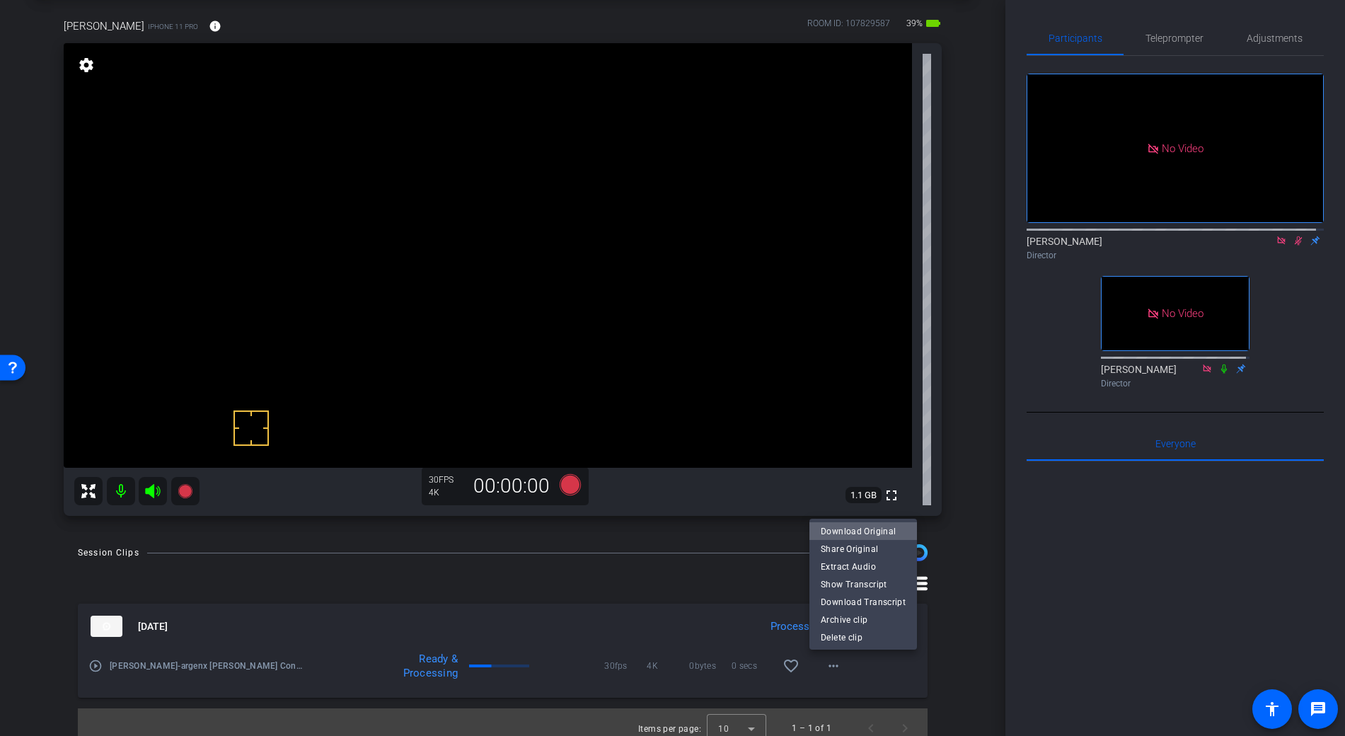
click at [875, 531] on span "Download Original" at bounding box center [863, 530] width 85 height 17
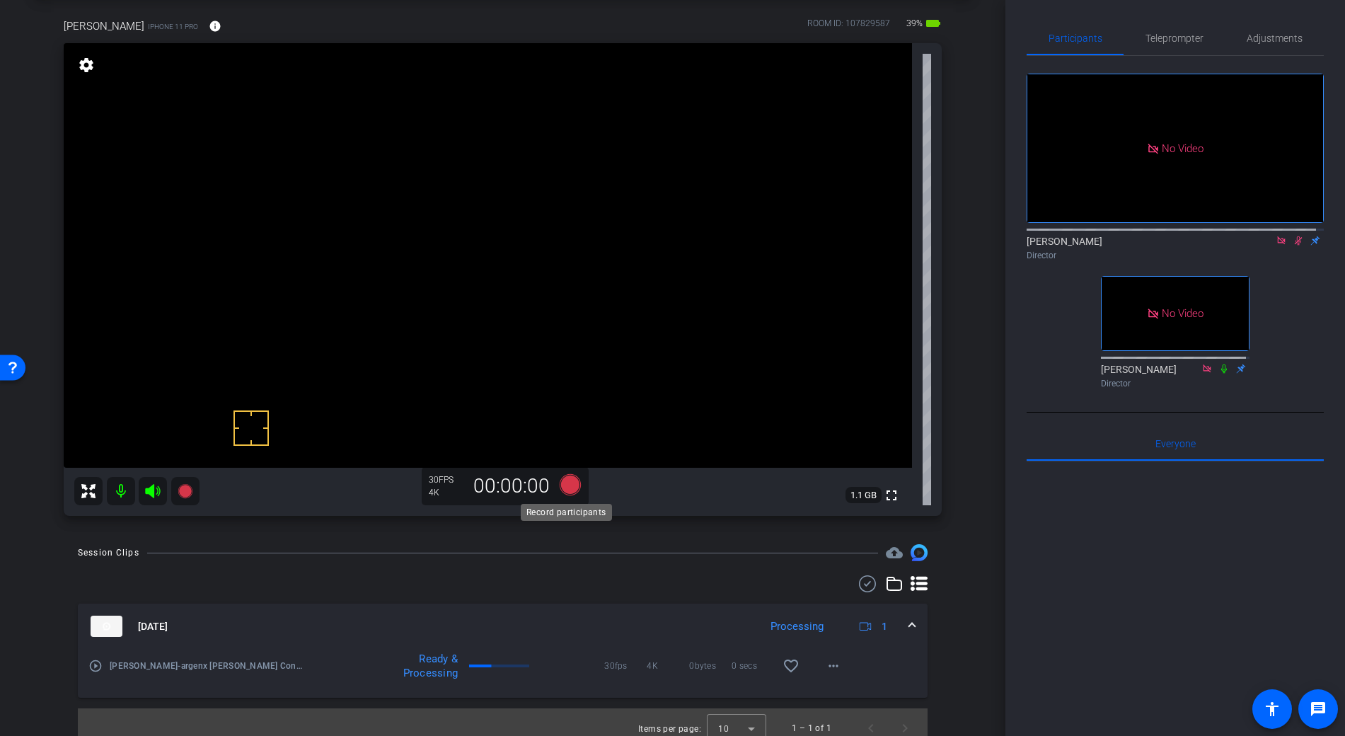
click at [568, 483] on icon at bounding box center [569, 484] width 21 height 21
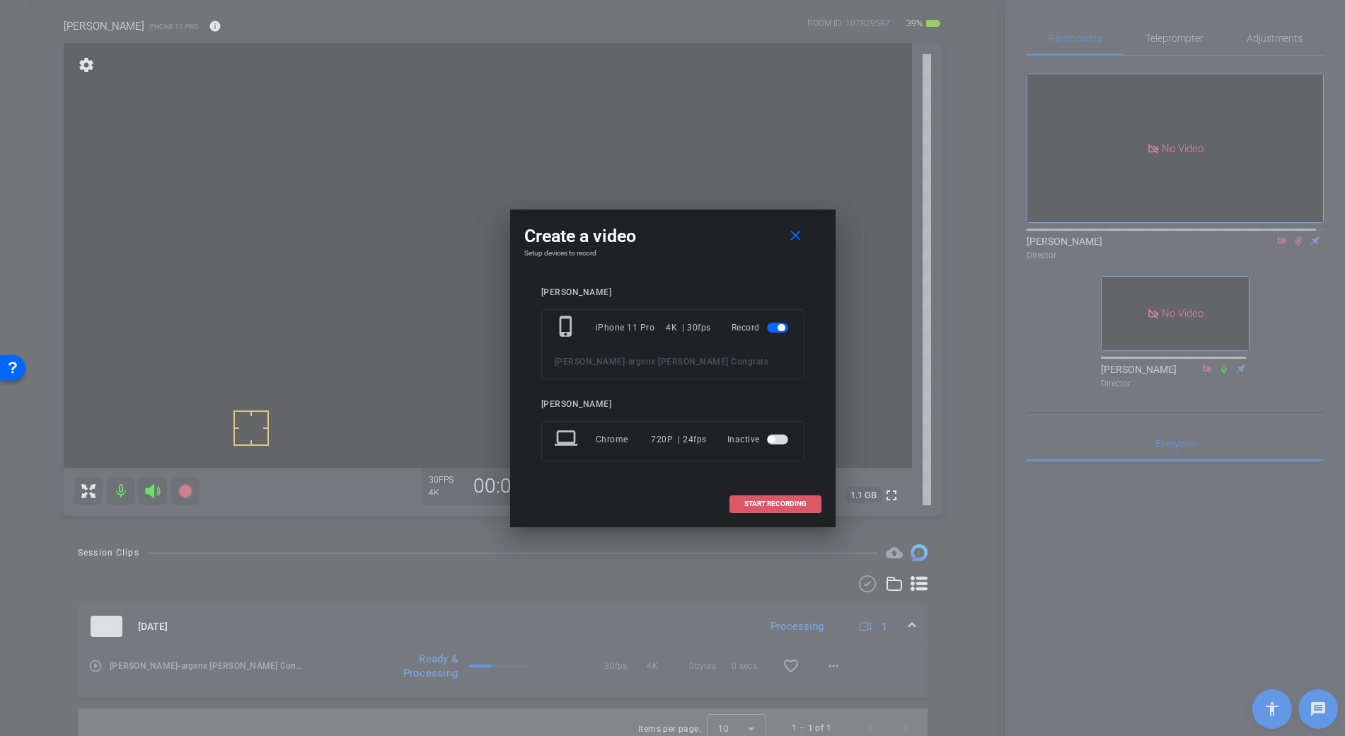
click at [771, 504] on span "START RECORDING" at bounding box center [775, 503] width 62 height 7
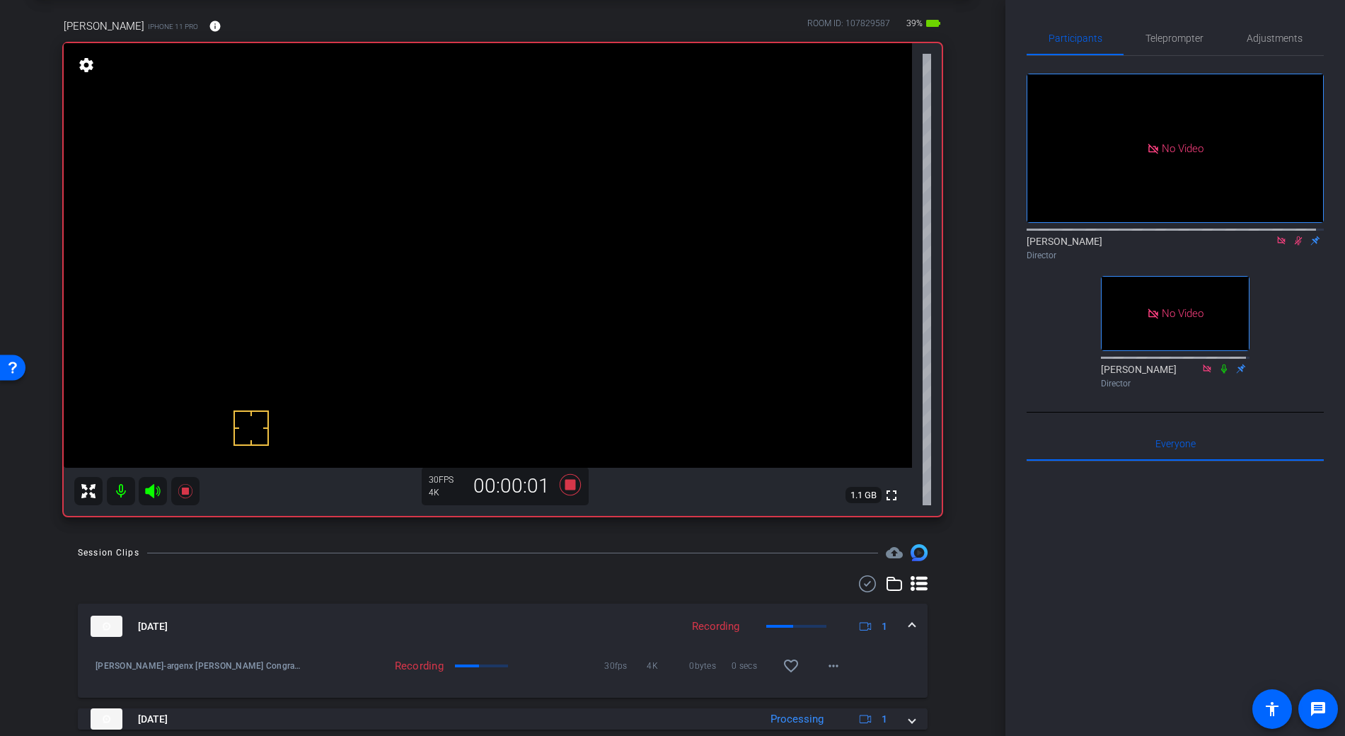
click at [864, 587] on icon at bounding box center [867, 583] width 21 height 17
click at [909, 628] on span at bounding box center [912, 629] width 6 height 15
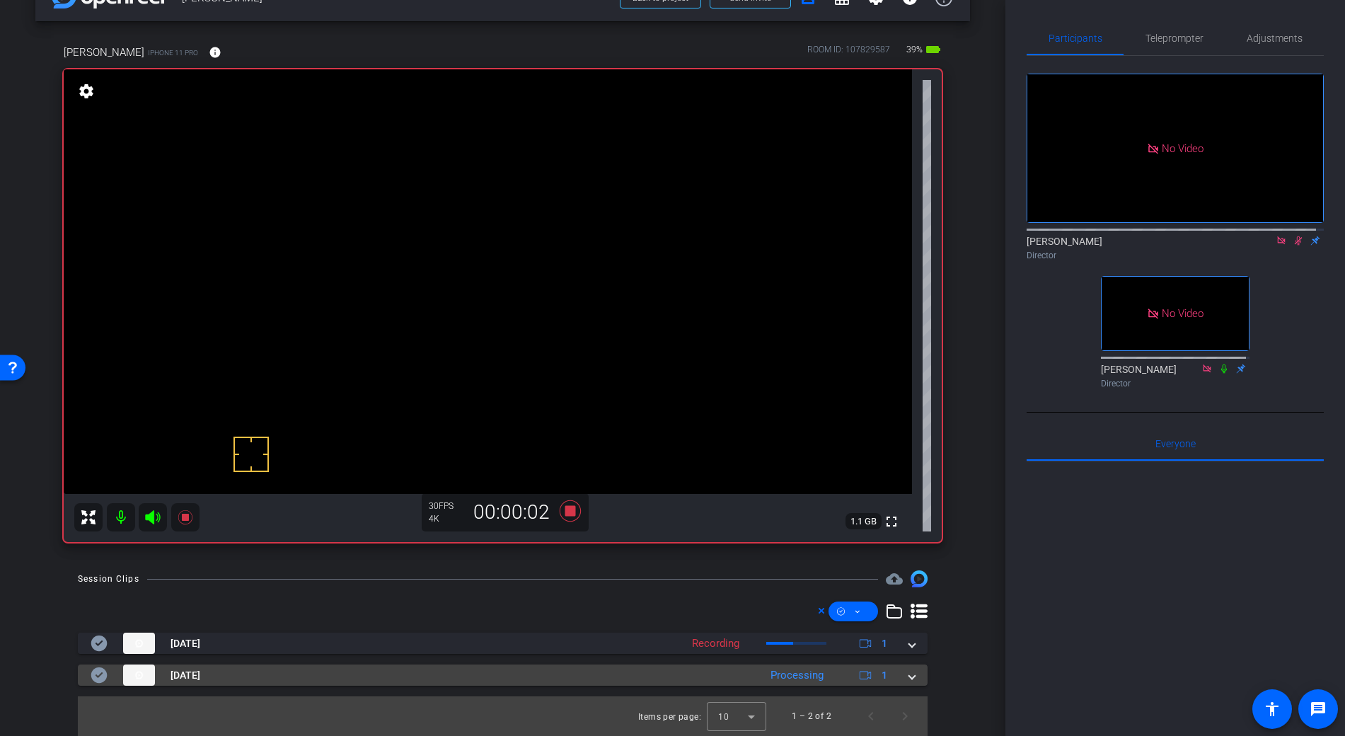
scroll to position [40, 0]
click at [98, 677] on icon at bounding box center [99, 675] width 16 height 16
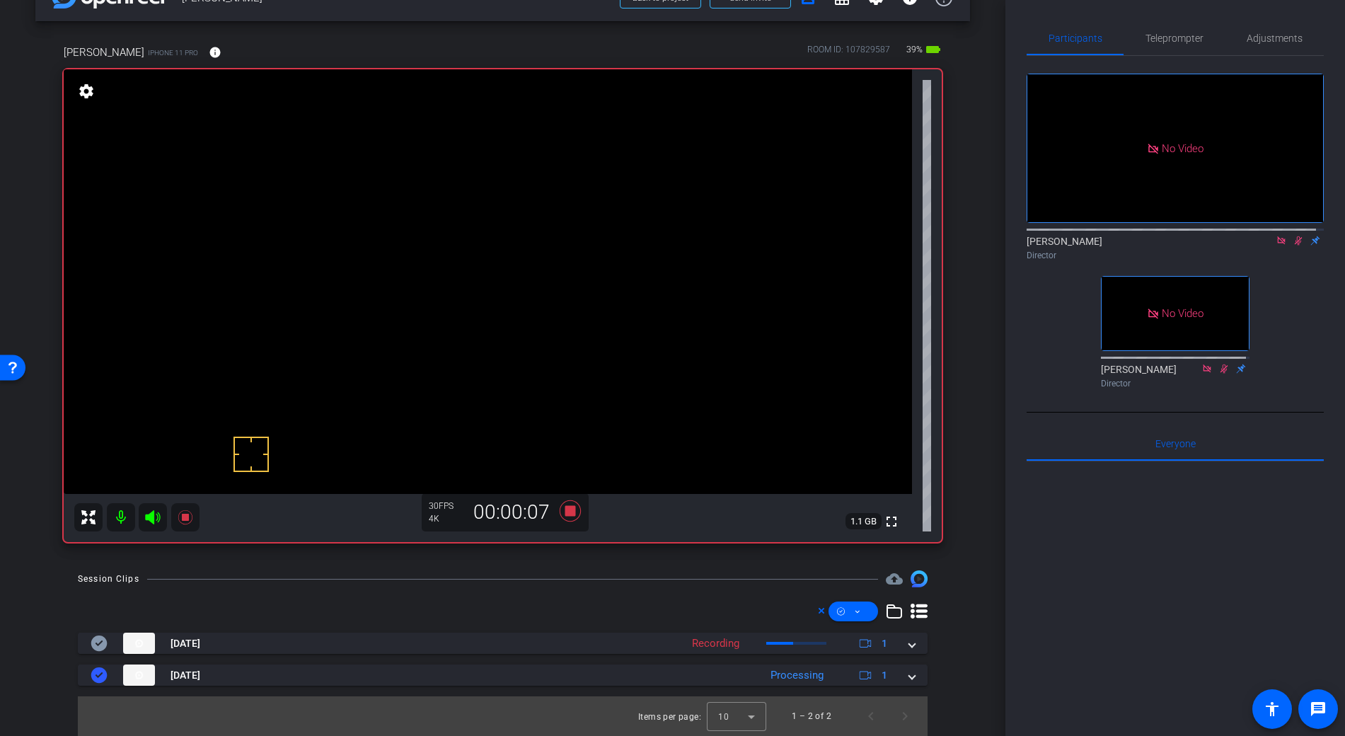
click at [526, 246] on video at bounding box center [488, 281] width 848 height 425
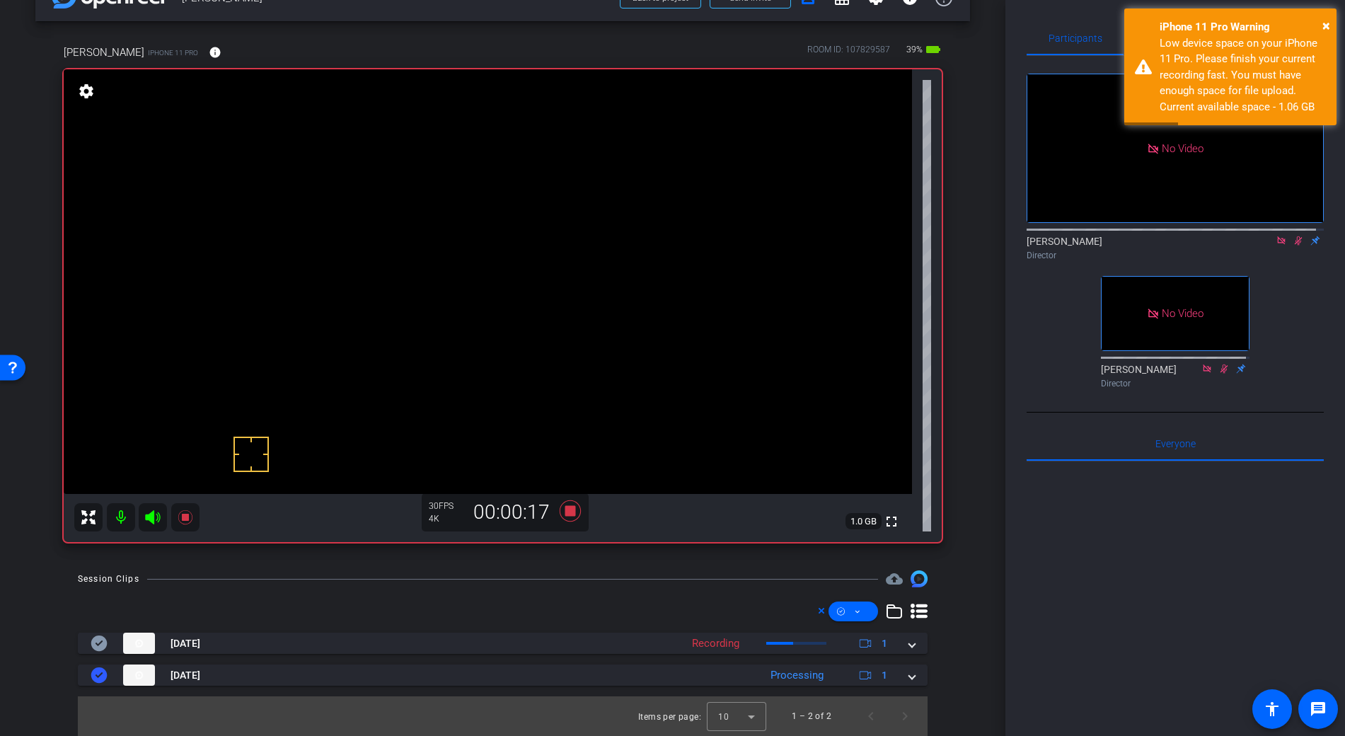
click at [535, 253] on video at bounding box center [488, 281] width 848 height 425
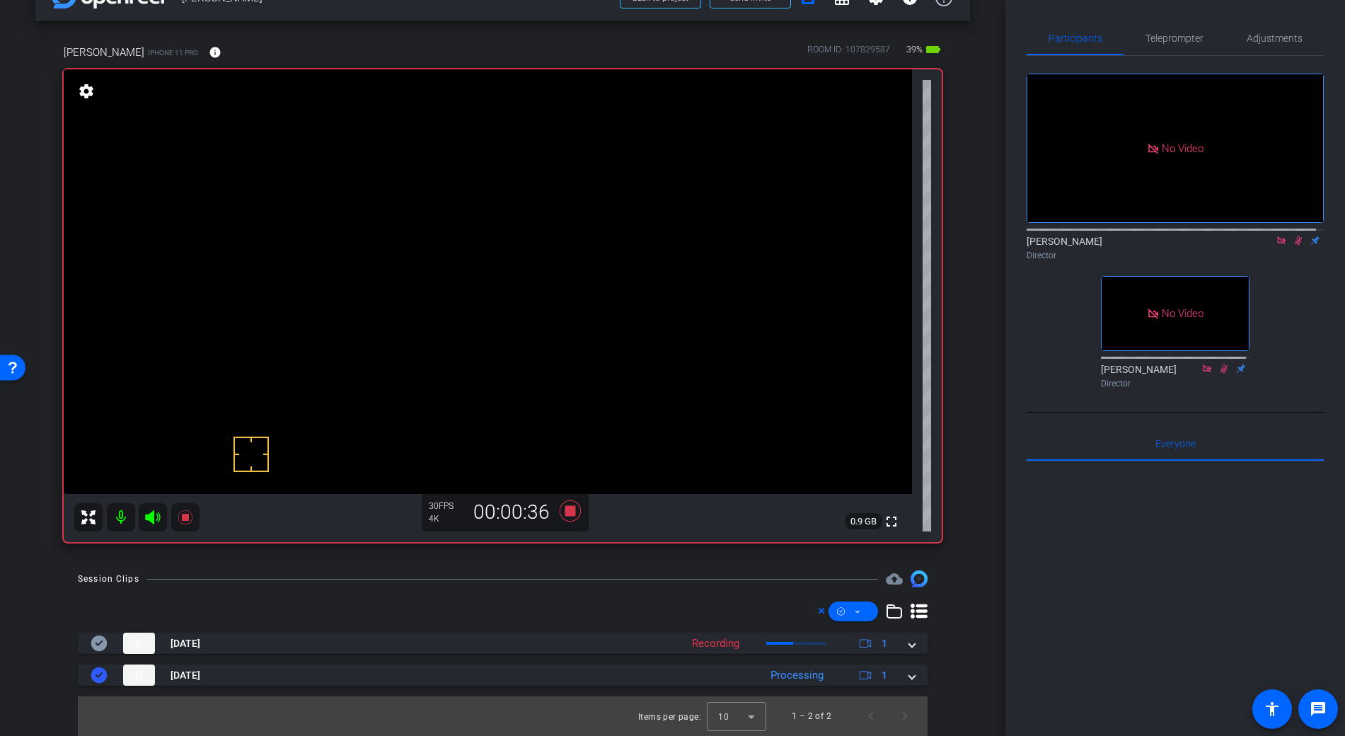
click at [553, 272] on video at bounding box center [488, 281] width 848 height 425
click at [568, 509] on icon at bounding box center [569, 510] width 21 height 21
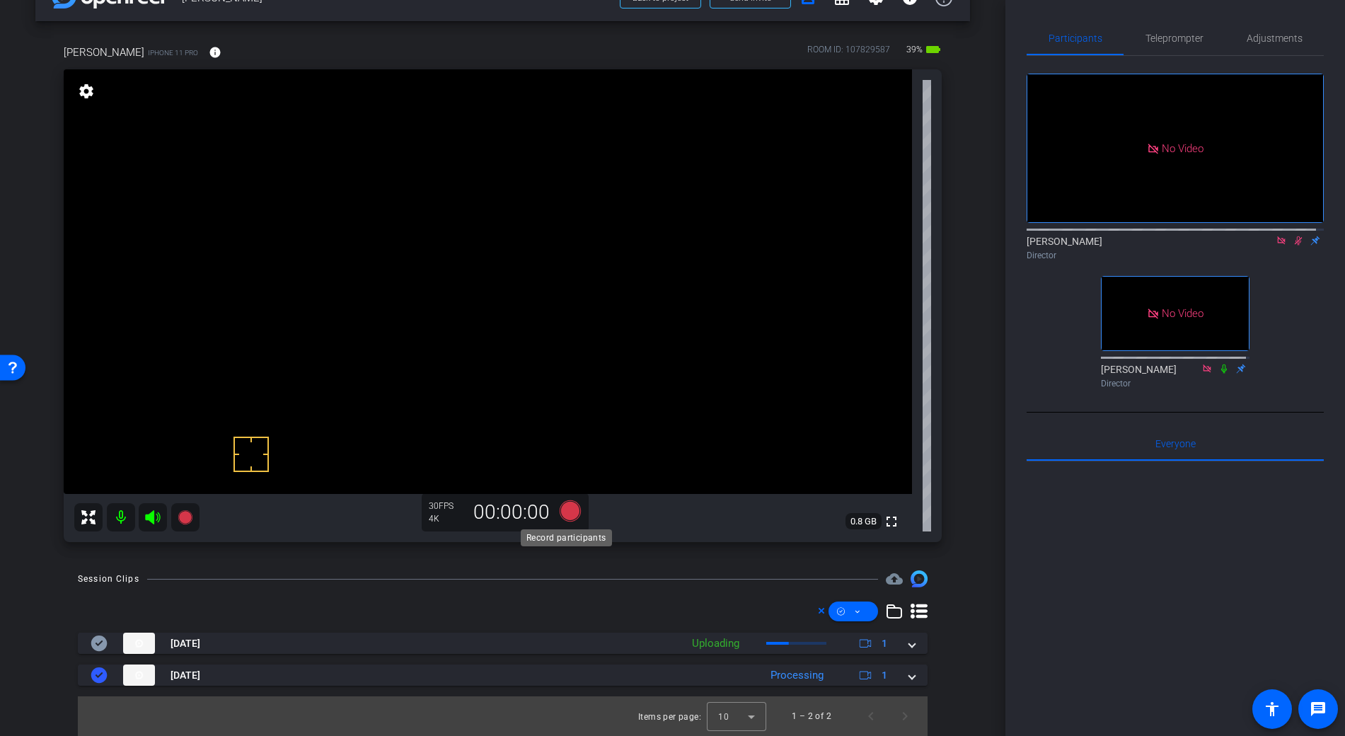
click at [568, 509] on icon at bounding box center [569, 510] width 21 height 21
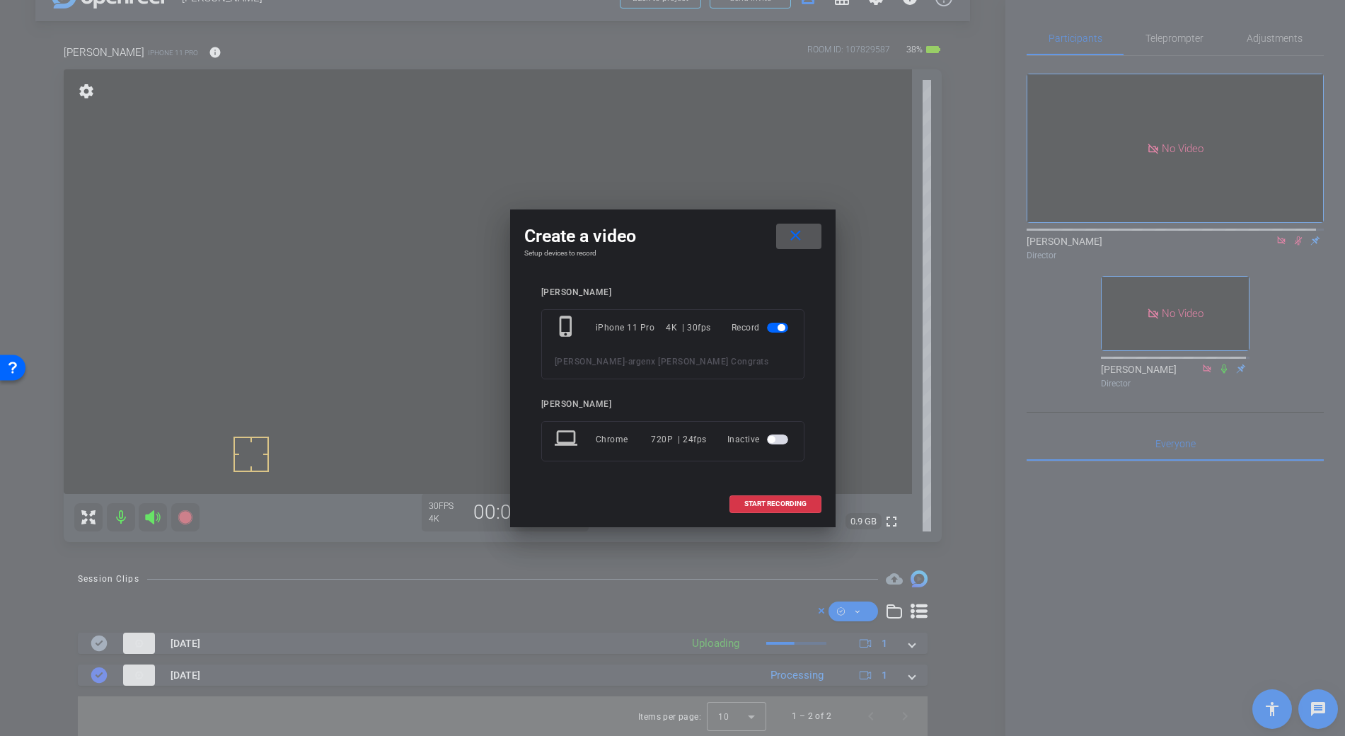
click at [793, 239] on mat-icon "close" at bounding box center [796, 236] width 18 height 18
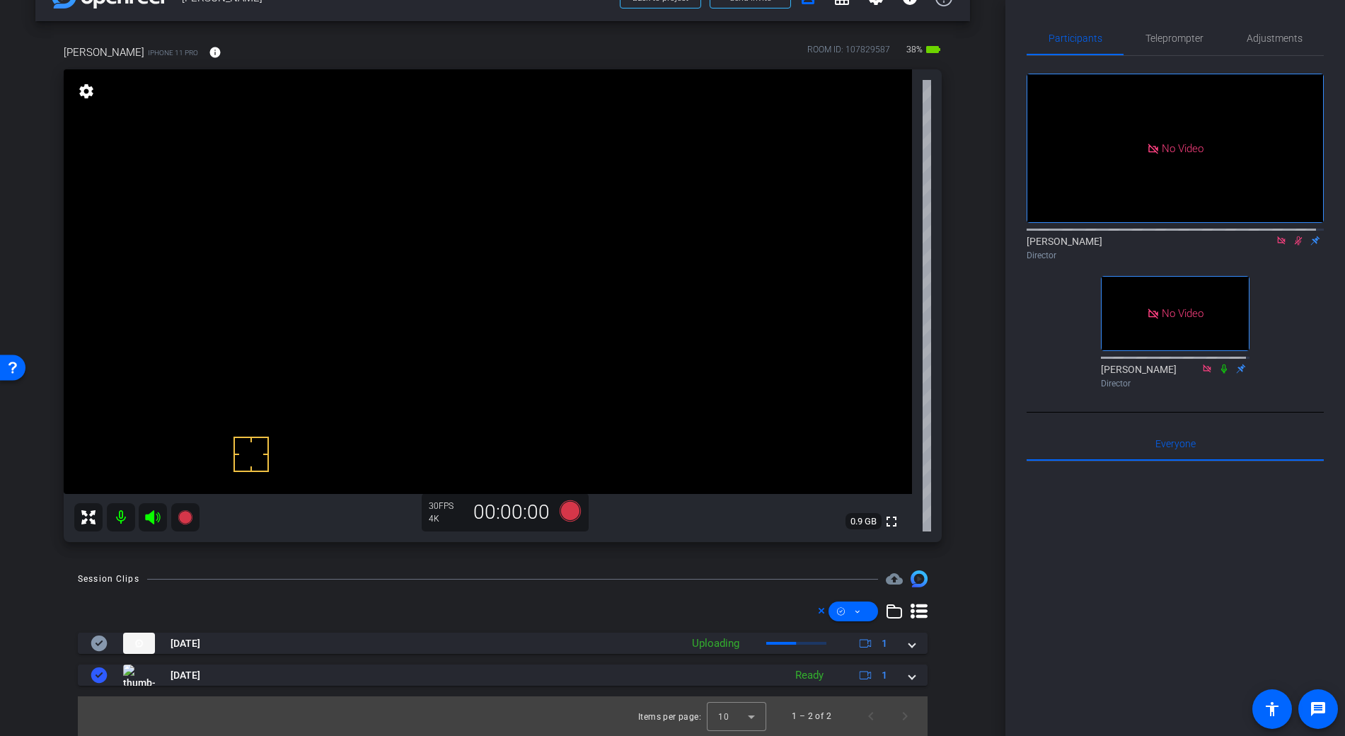
click at [551, 263] on video at bounding box center [488, 281] width 848 height 425
click at [567, 510] on icon at bounding box center [569, 510] width 21 height 21
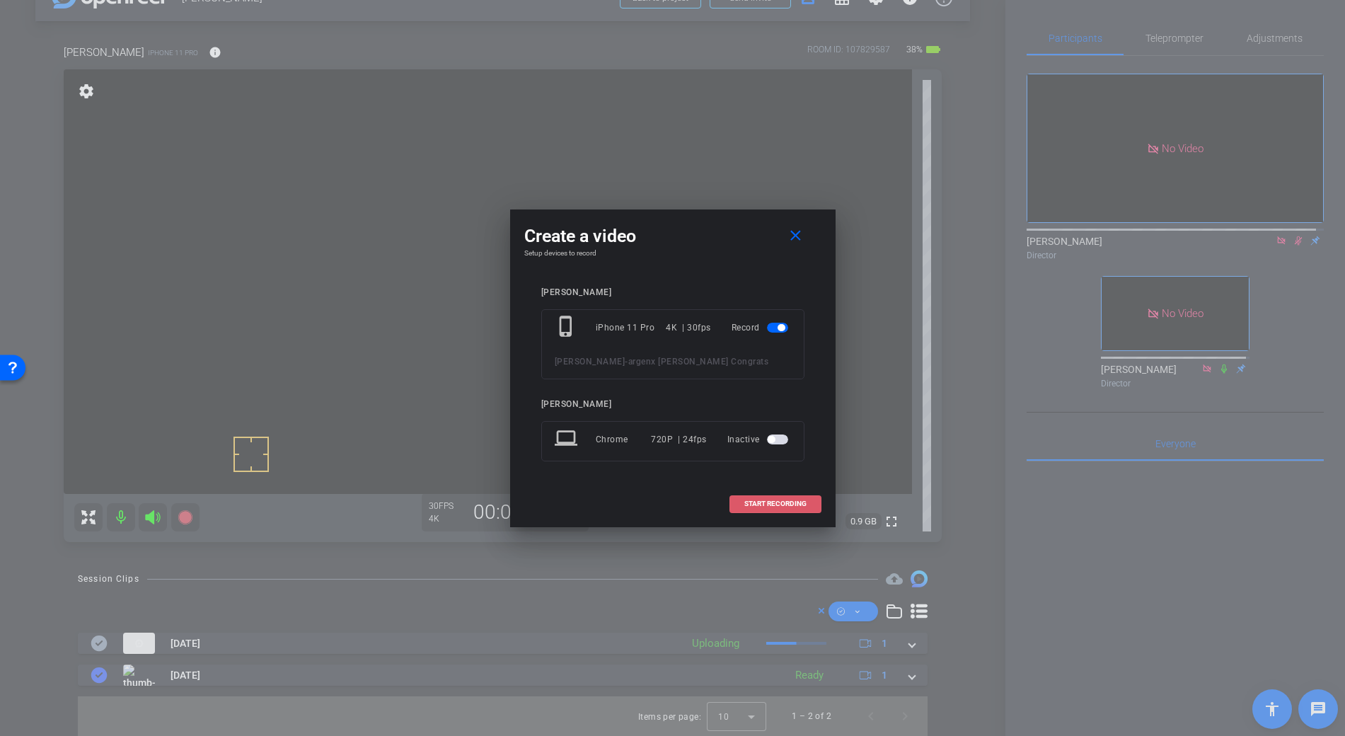
click at [769, 499] on span at bounding box center [775, 504] width 91 height 34
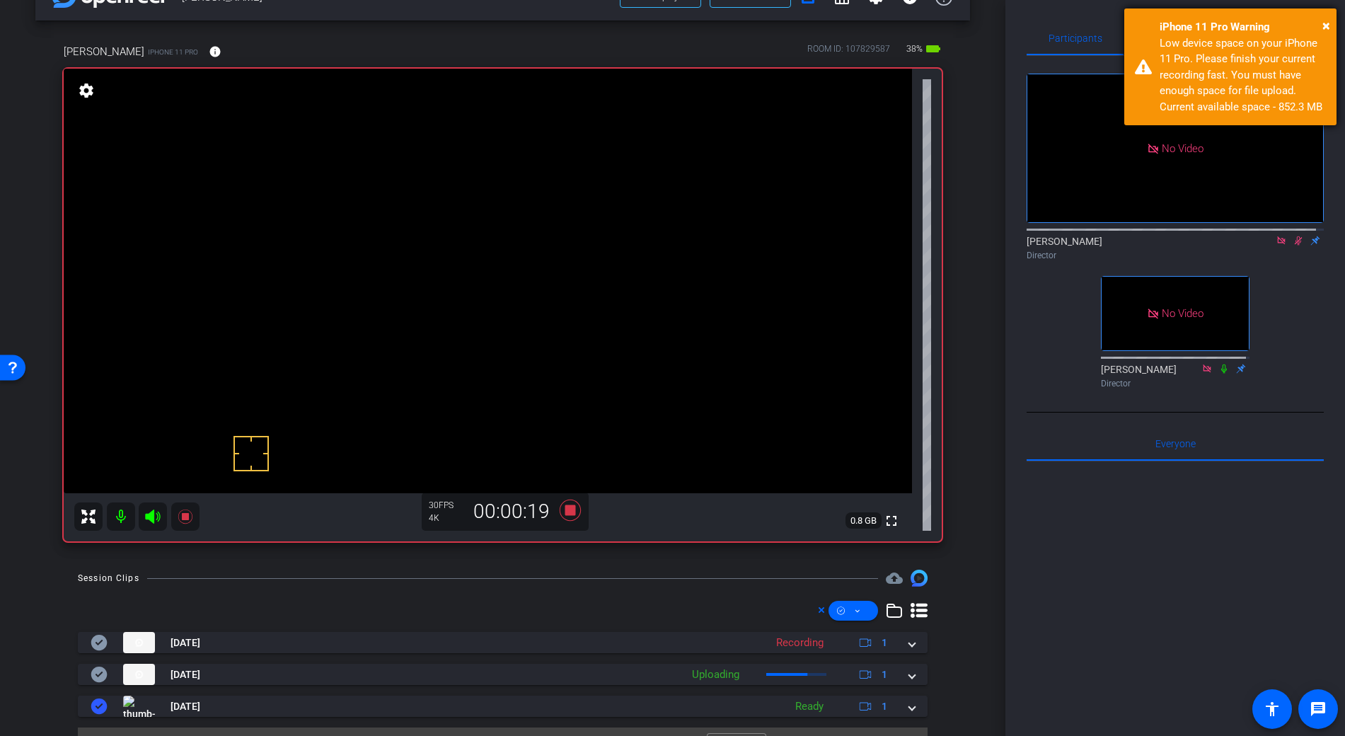
click at [1330, 24] on div "× iPhone 11 Pro Warning Low device space on your iPhone 11 Pro. Please finish y…" at bounding box center [1230, 66] width 212 height 117
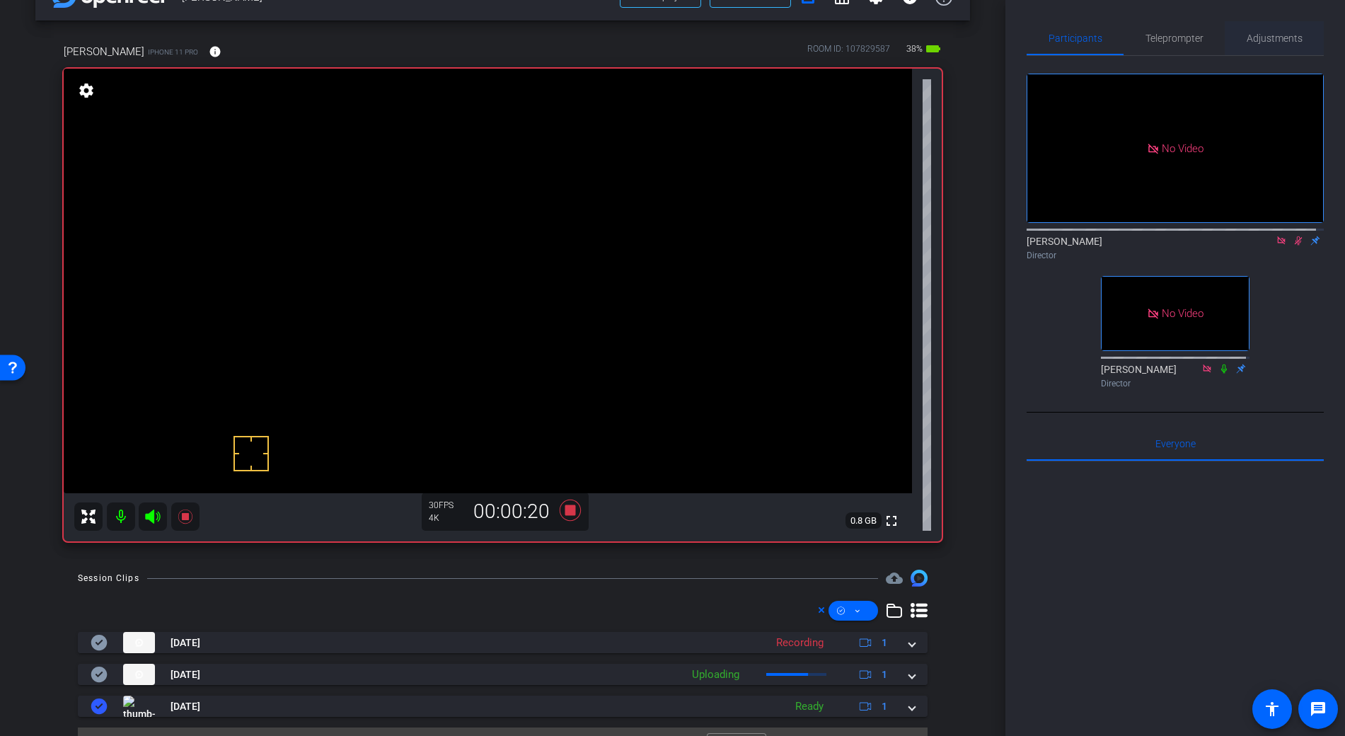
click at [1277, 33] on span "Adjustments" at bounding box center [1275, 38] width 56 height 10
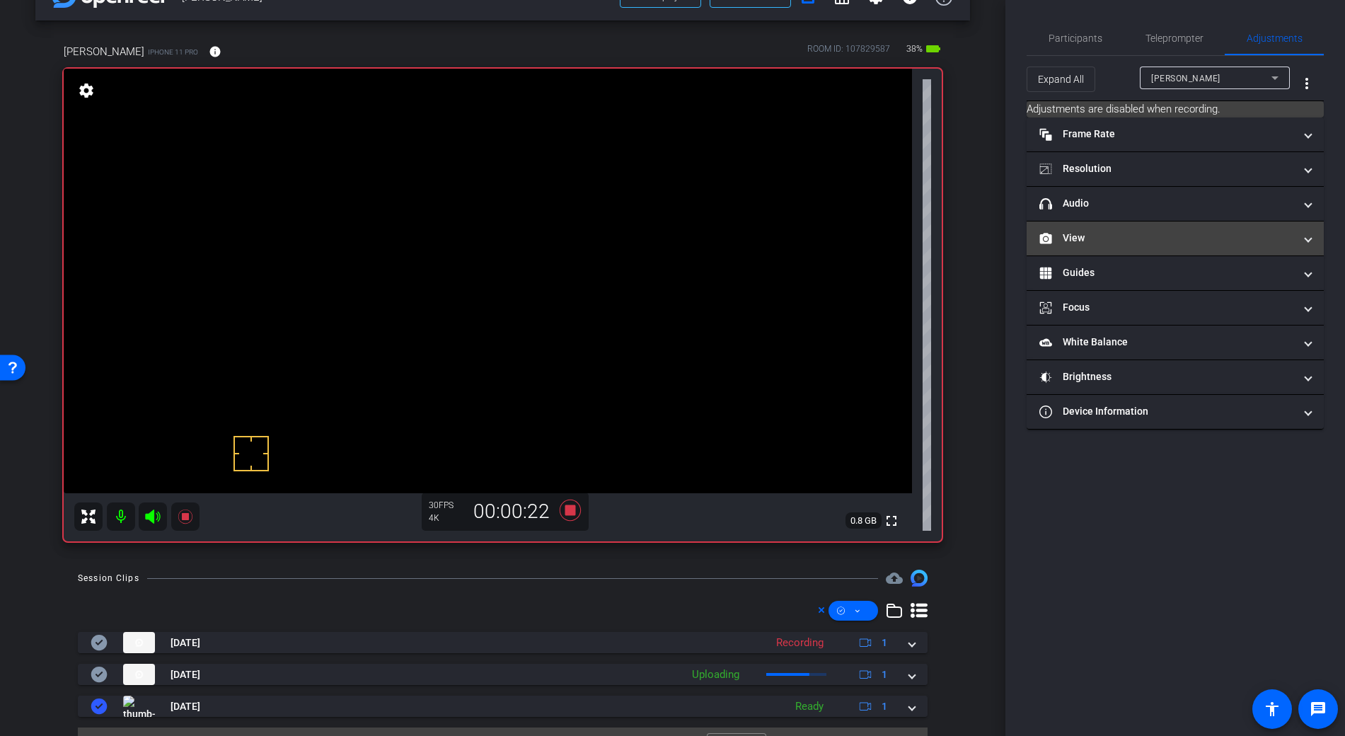
click at [1087, 236] on mat-panel-title "View" at bounding box center [1166, 238] width 255 height 15
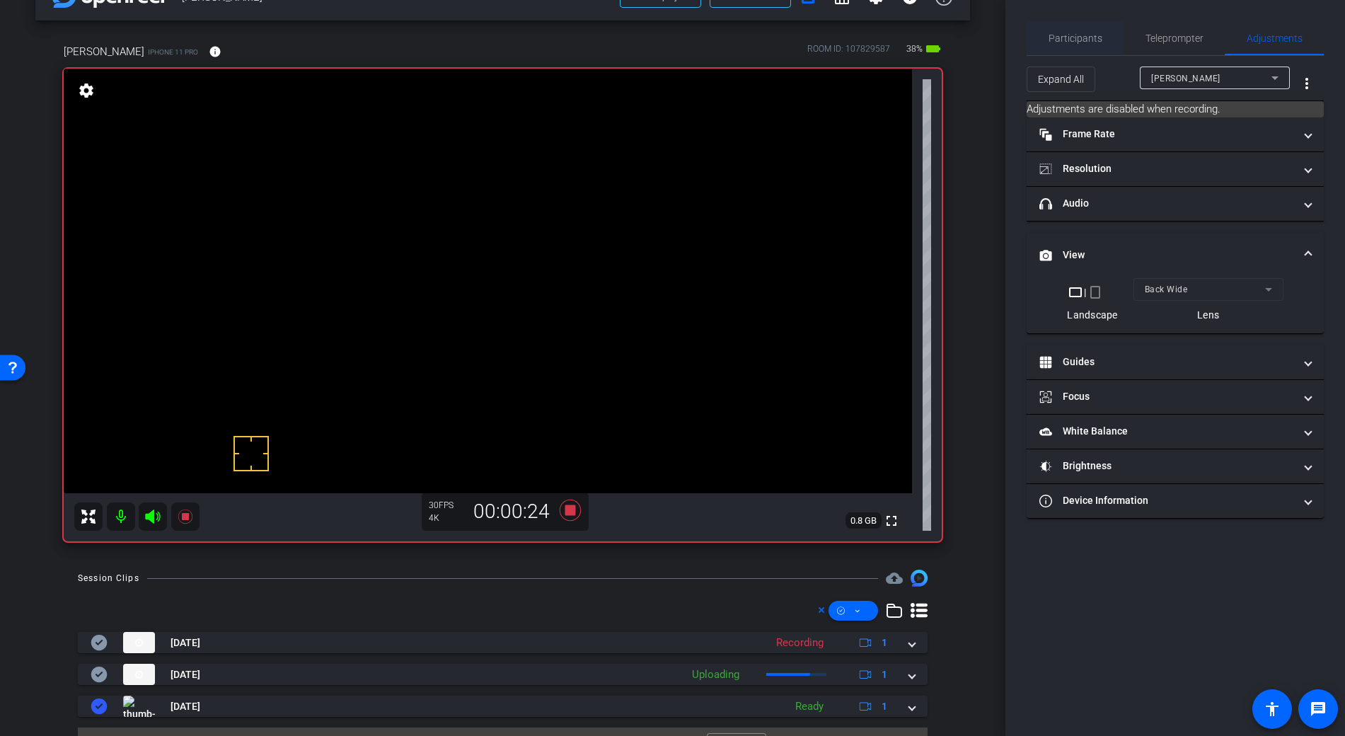
click at [1066, 37] on span "Participants" at bounding box center [1076, 38] width 54 height 10
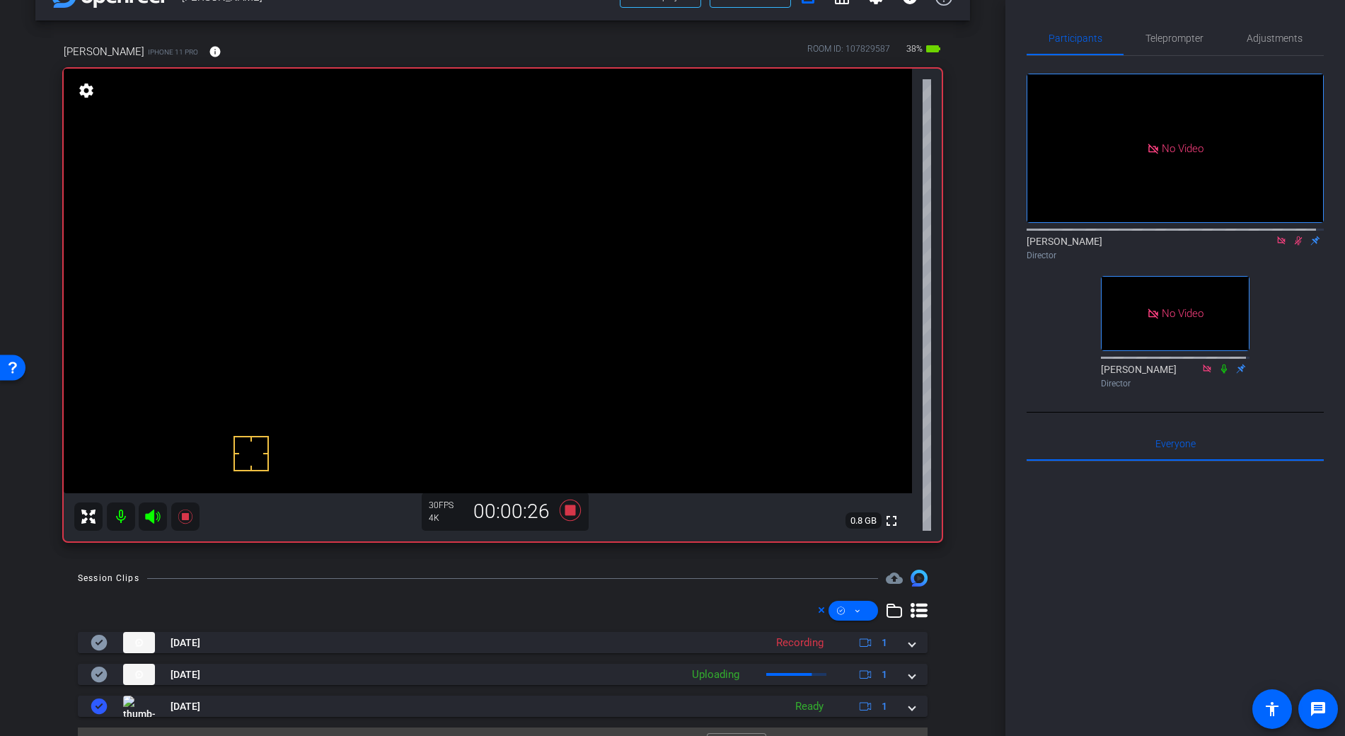
click at [580, 372] on video at bounding box center [488, 281] width 848 height 425
click at [646, 373] on video at bounding box center [488, 281] width 848 height 425
click at [652, 263] on video at bounding box center [488, 281] width 848 height 425
click at [568, 513] on icon at bounding box center [569, 510] width 21 height 21
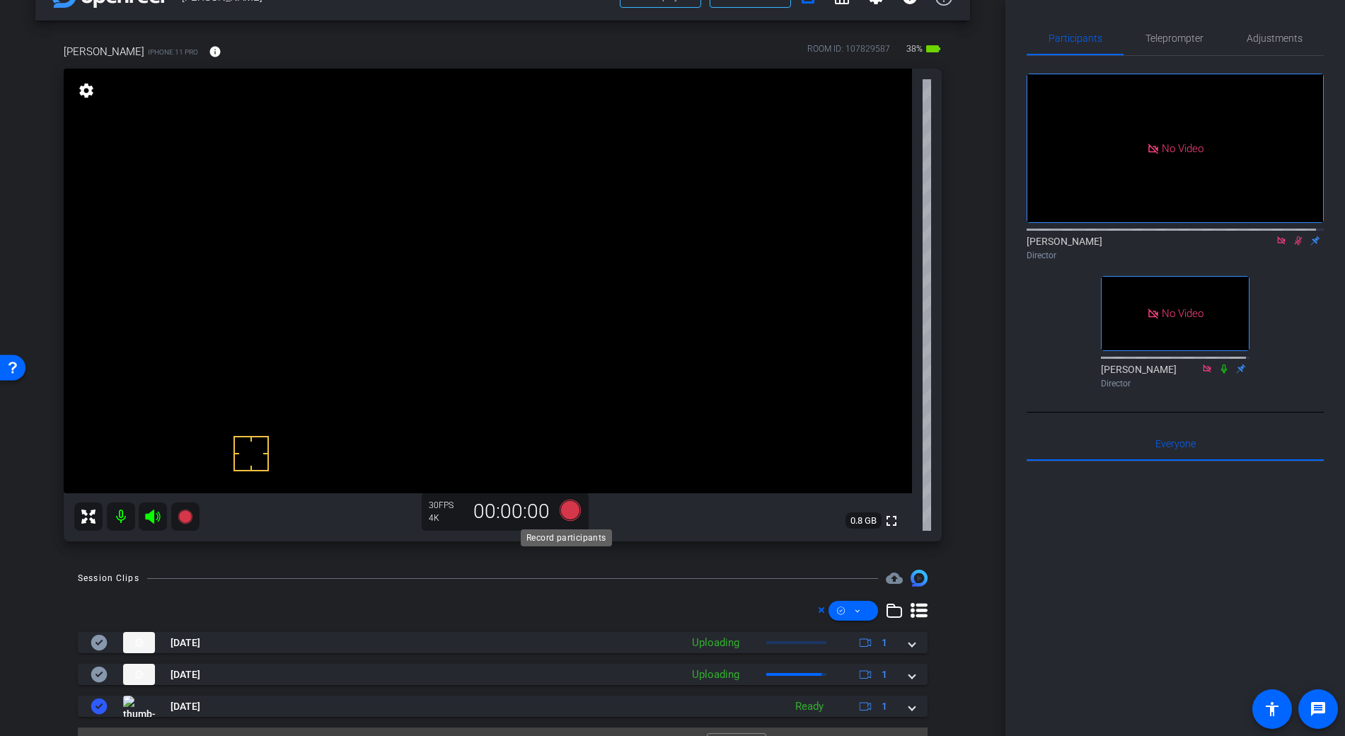
click at [565, 508] on icon at bounding box center [569, 510] width 21 height 21
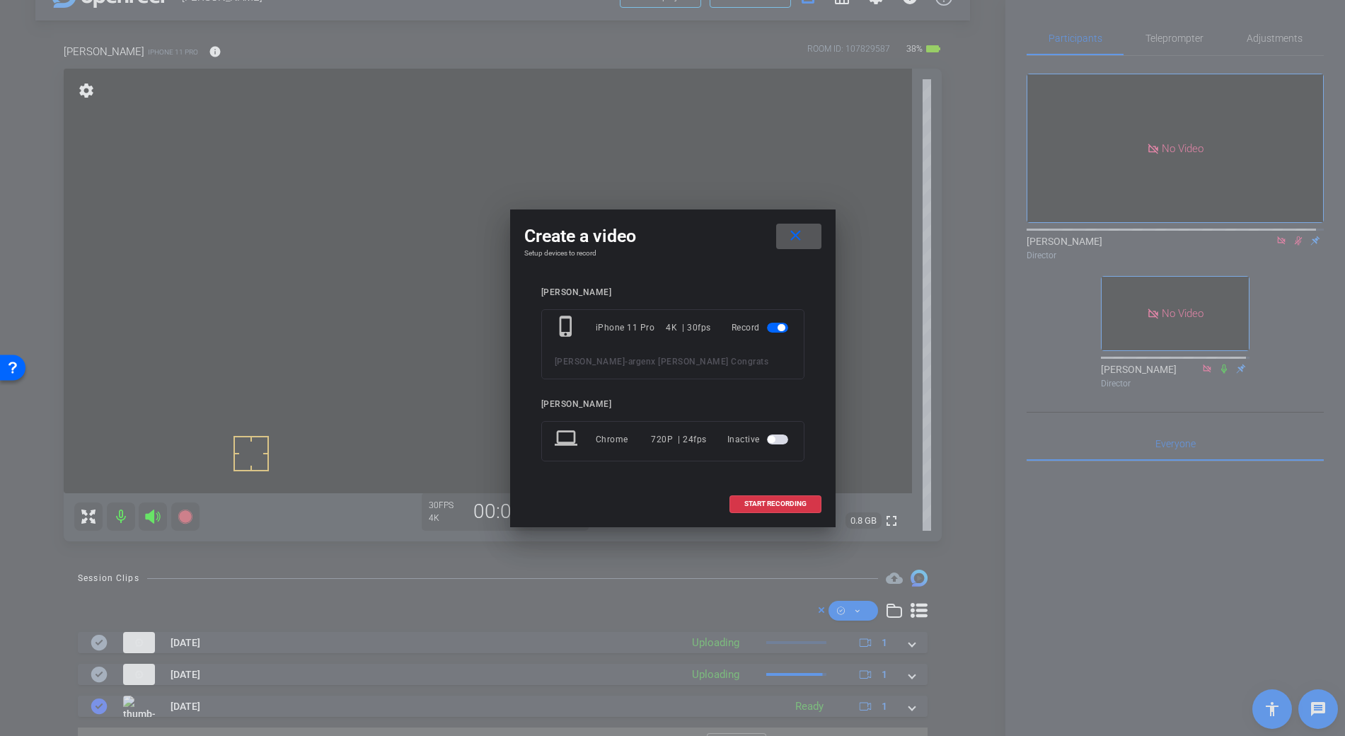
click at [770, 507] on span "START RECORDING" at bounding box center [775, 503] width 62 height 7
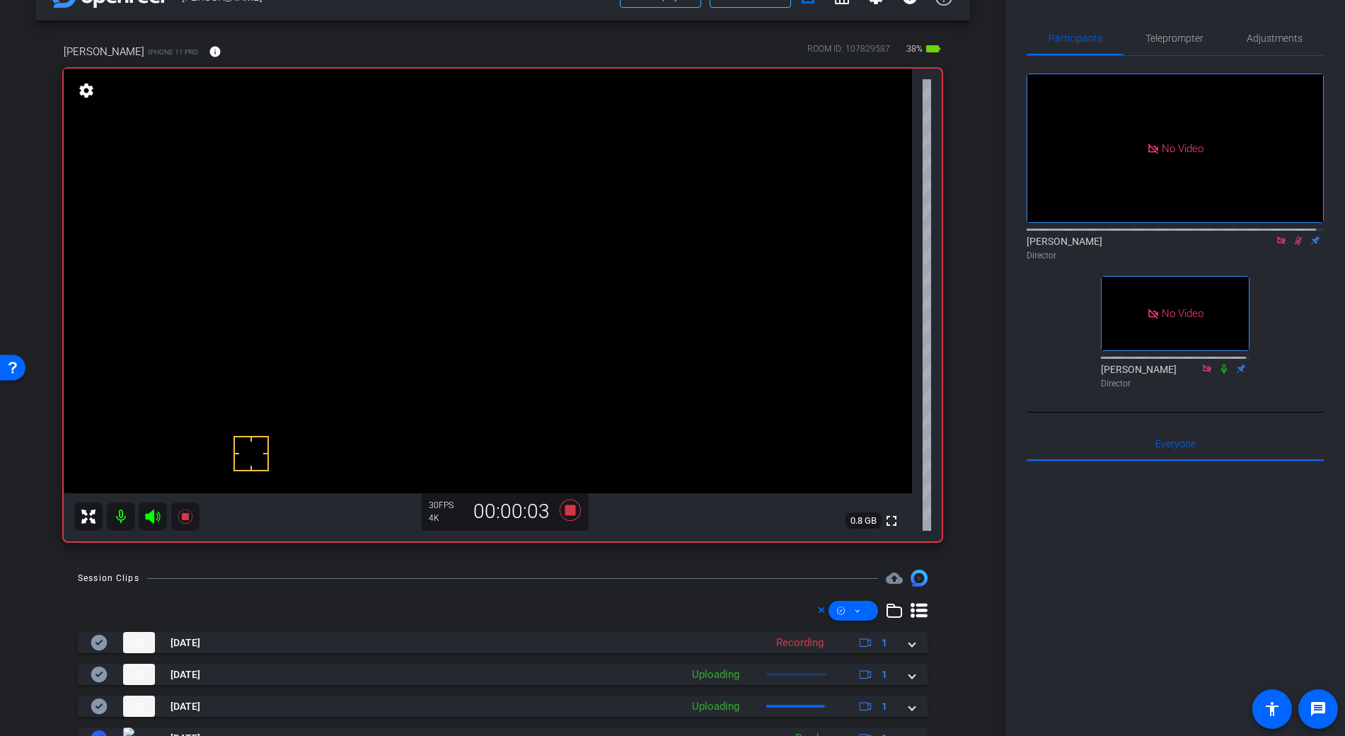
click at [655, 295] on video at bounding box center [488, 281] width 848 height 425
click at [1218, 364] on icon at bounding box center [1223, 369] width 11 height 10
click at [1221, 364] on icon at bounding box center [1225, 368] width 8 height 9
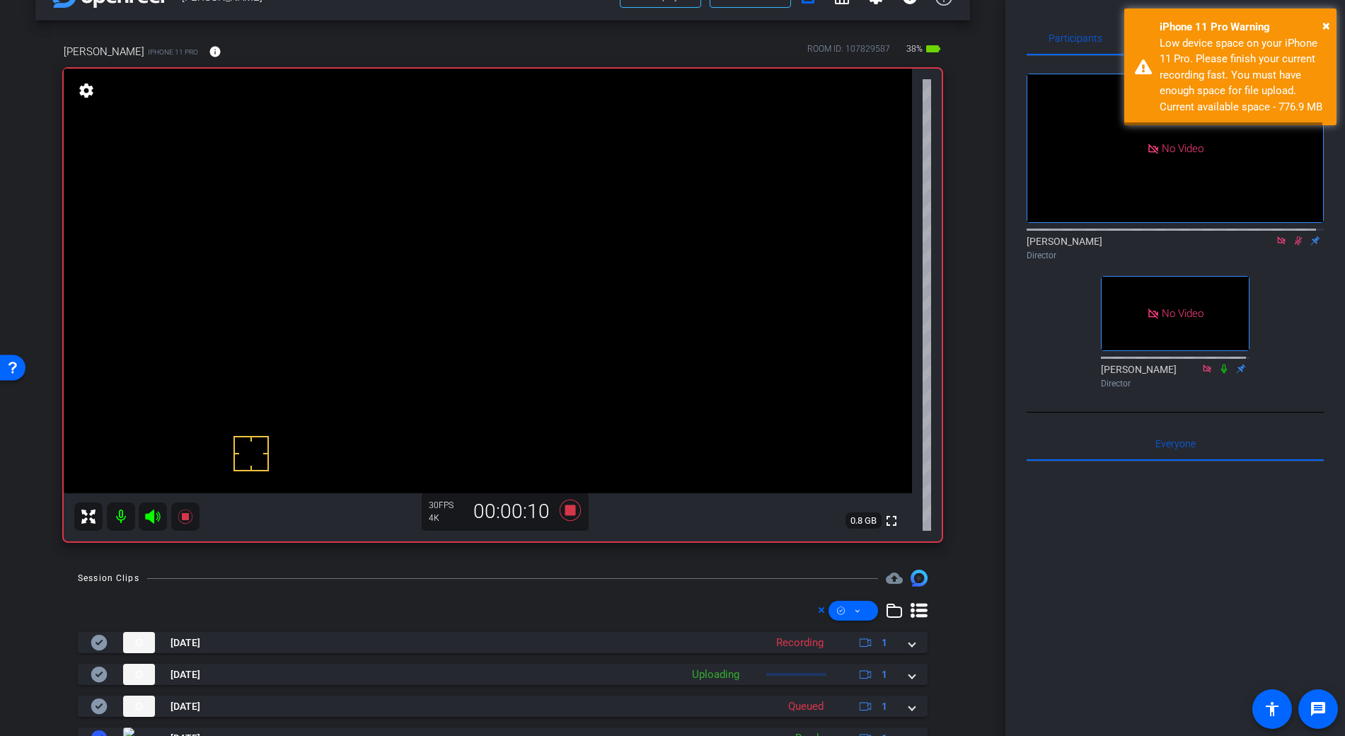
click at [654, 166] on video at bounding box center [488, 281] width 848 height 425
click at [569, 514] on icon at bounding box center [569, 510] width 21 height 21
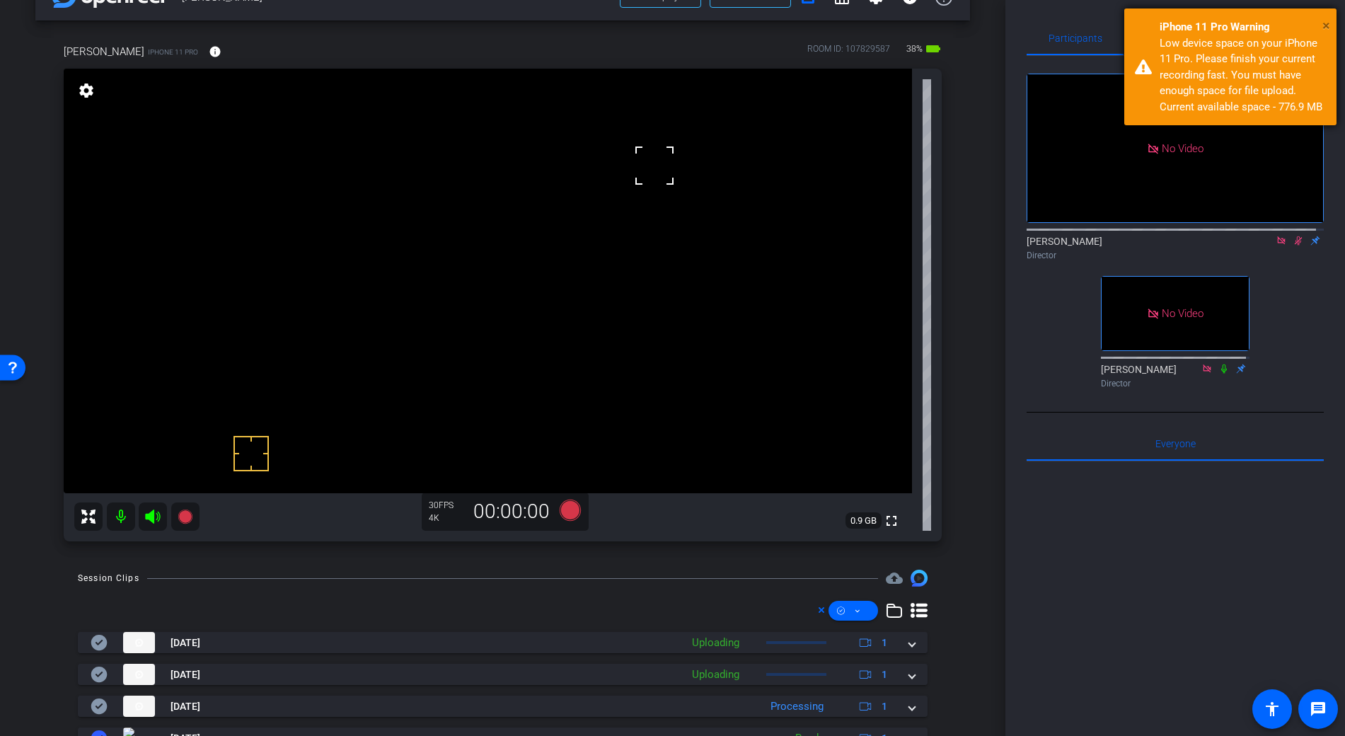
click at [1326, 21] on span "×" at bounding box center [1326, 25] width 8 height 17
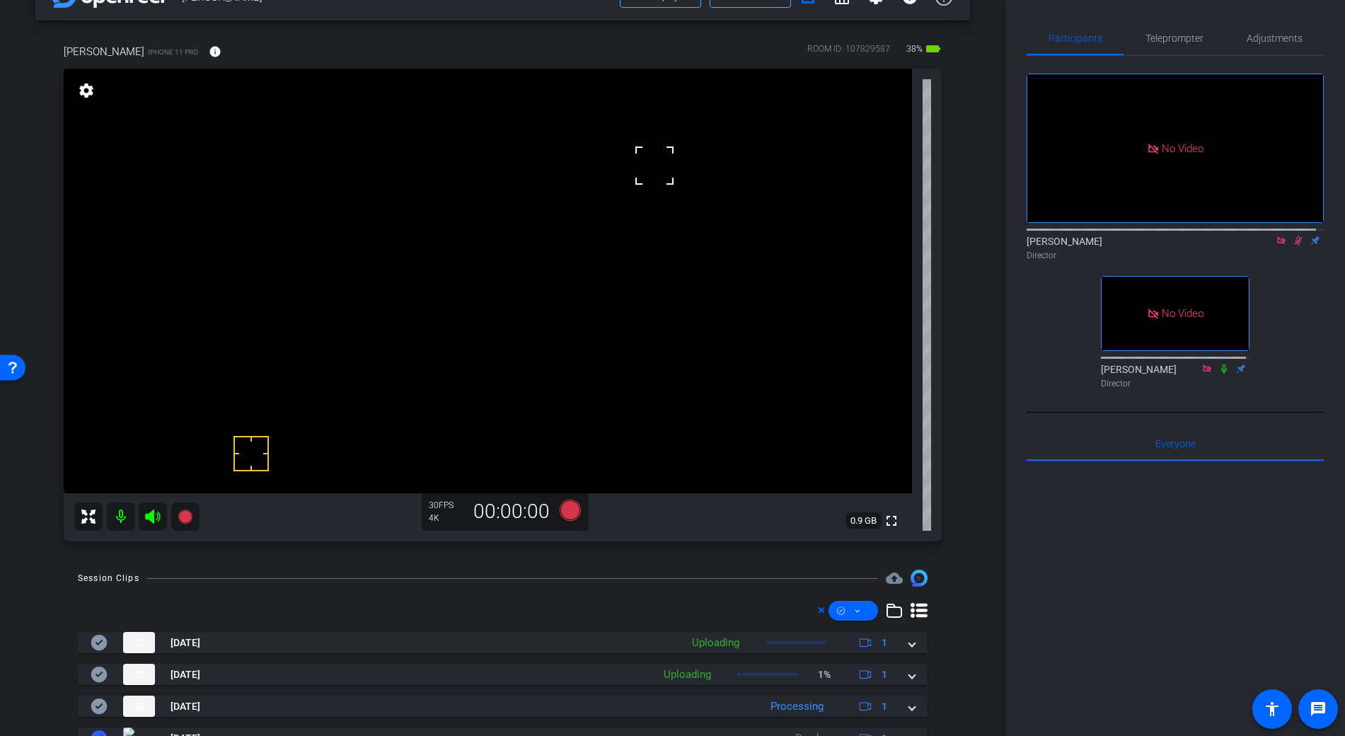
click at [1295, 236] on icon at bounding box center [1299, 240] width 8 height 9
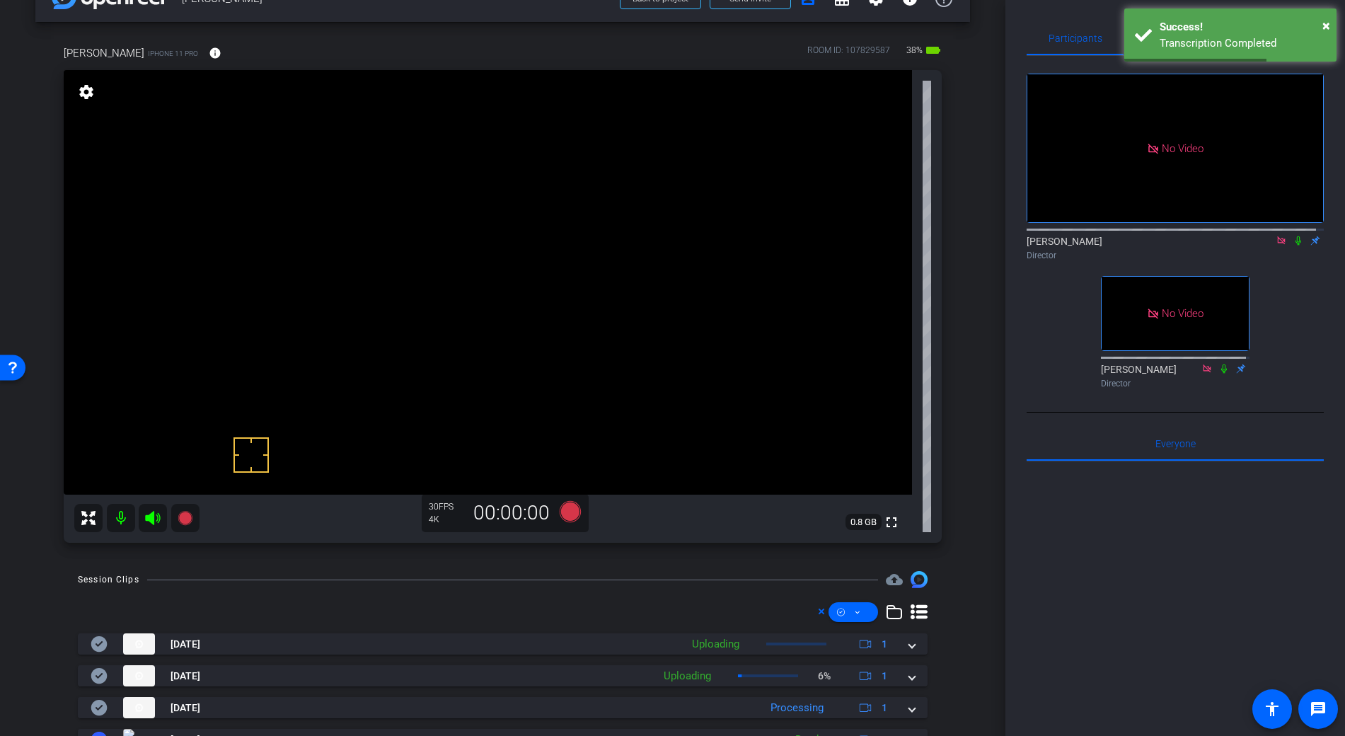
scroll to position [37, 0]
click at [1277, 236] on icon at bounding box center [1281, 240] width 8 height 8
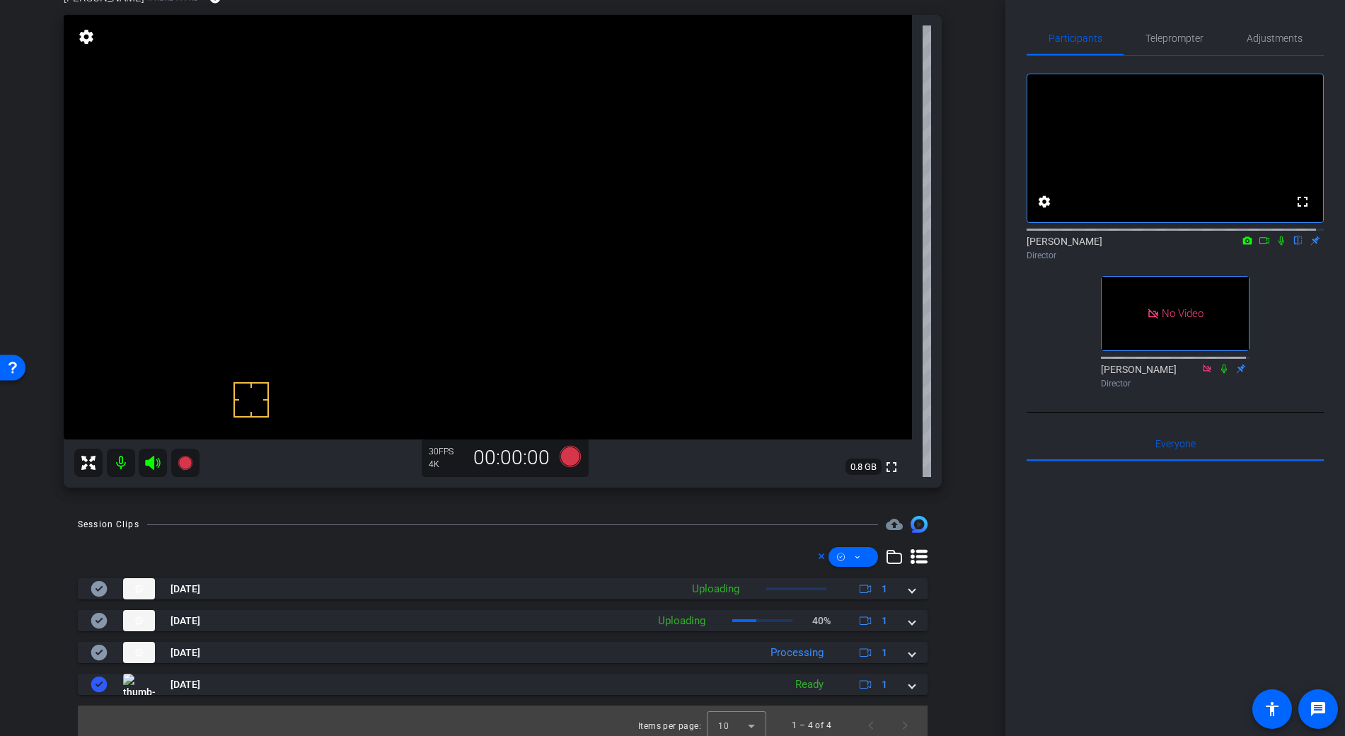
scroll to position [98, 0]
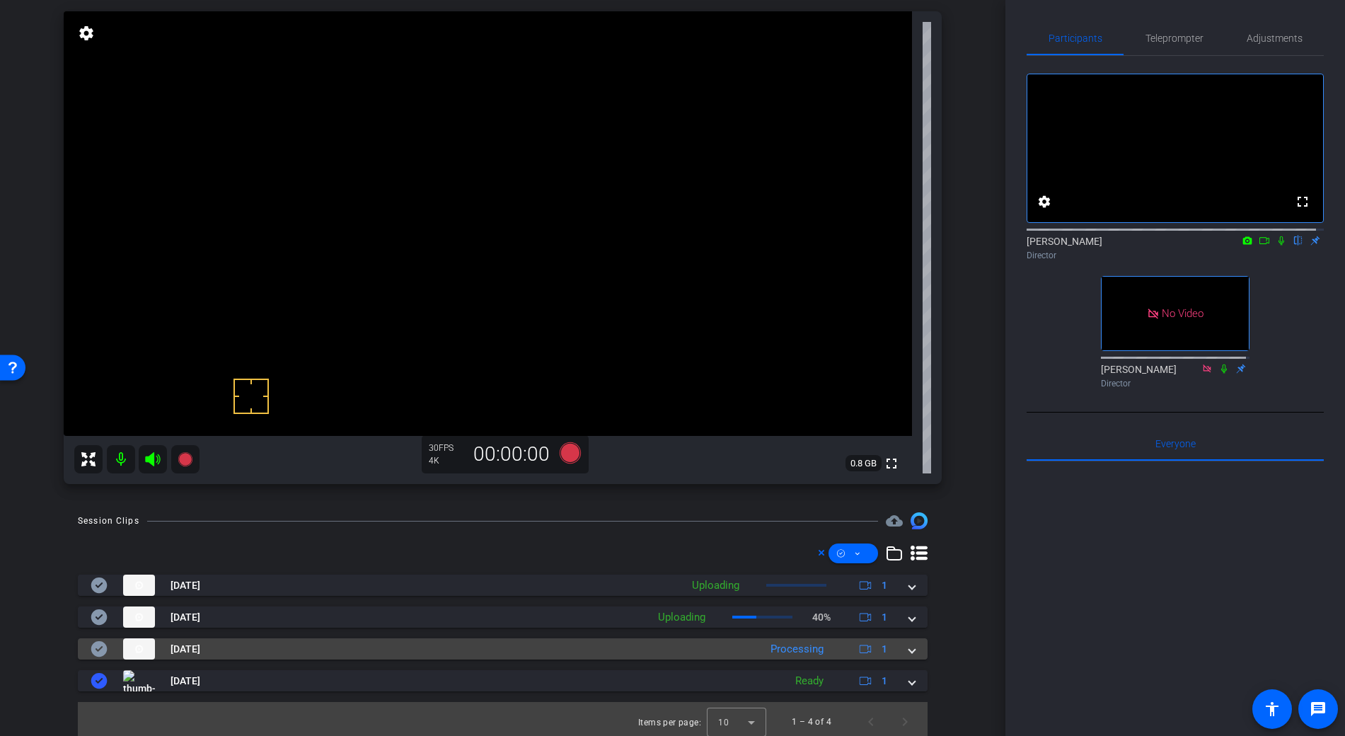
click at [909, 652] on span at bounding box center [912, 649] width 6 height 15
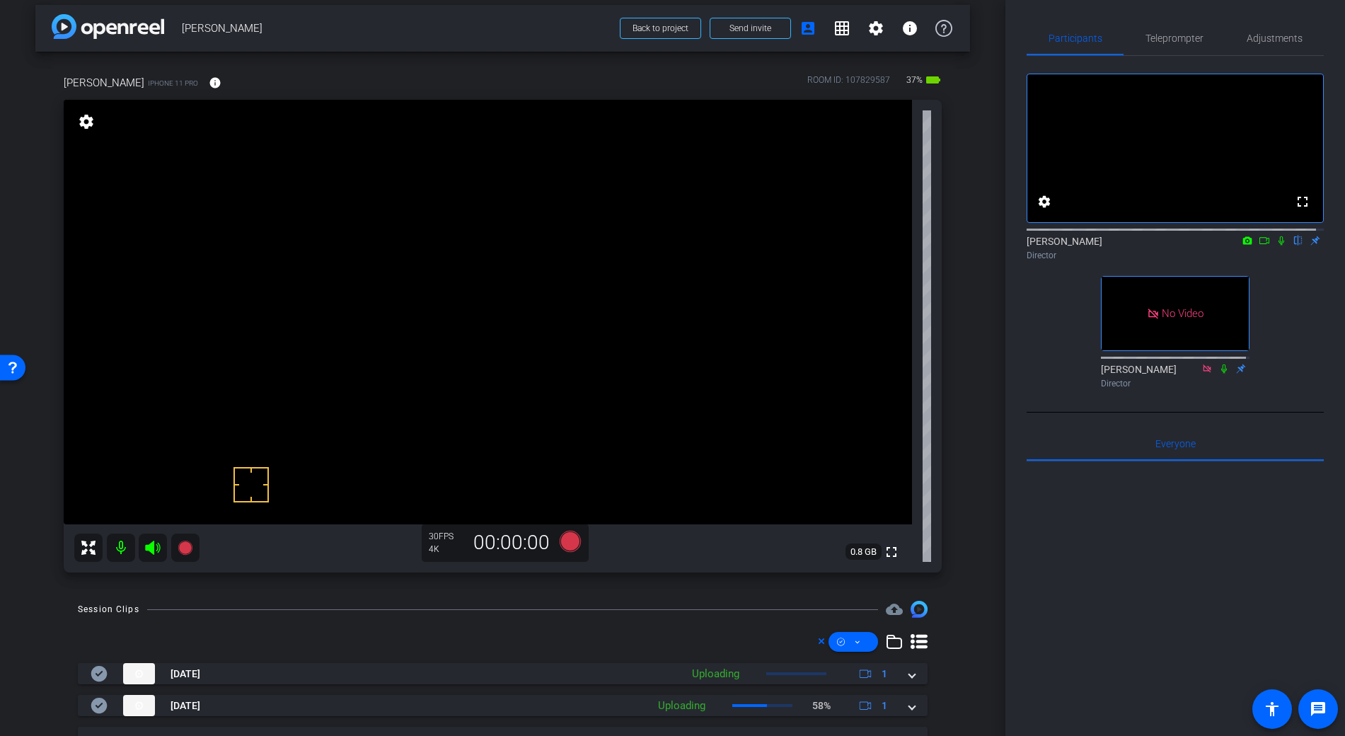
scroll to position [8, 0]
click at [1299, 40] on div "Adjustments" at bounding box center [1274, 38] width 99 height 34
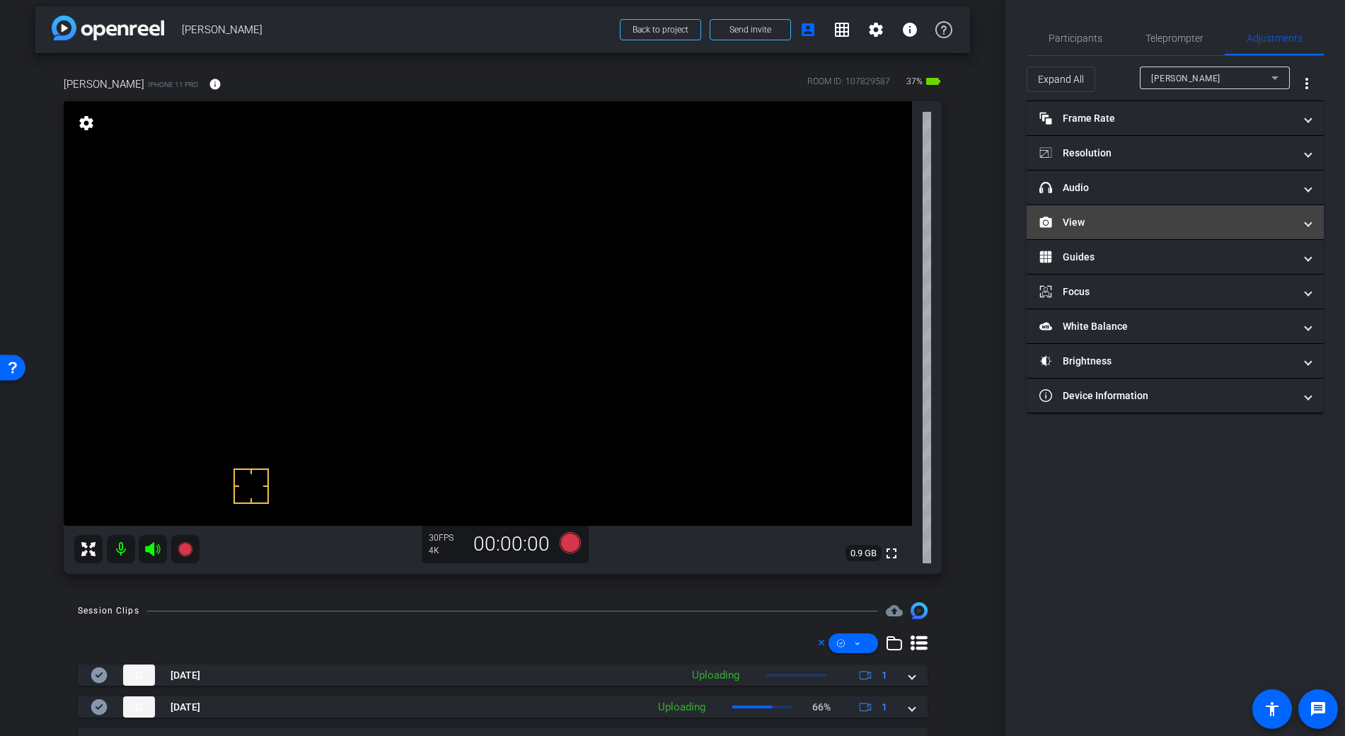
click at [1091, 225] on mat-panel-title "View" at bounding box center [1166, 222] width 255 height 15
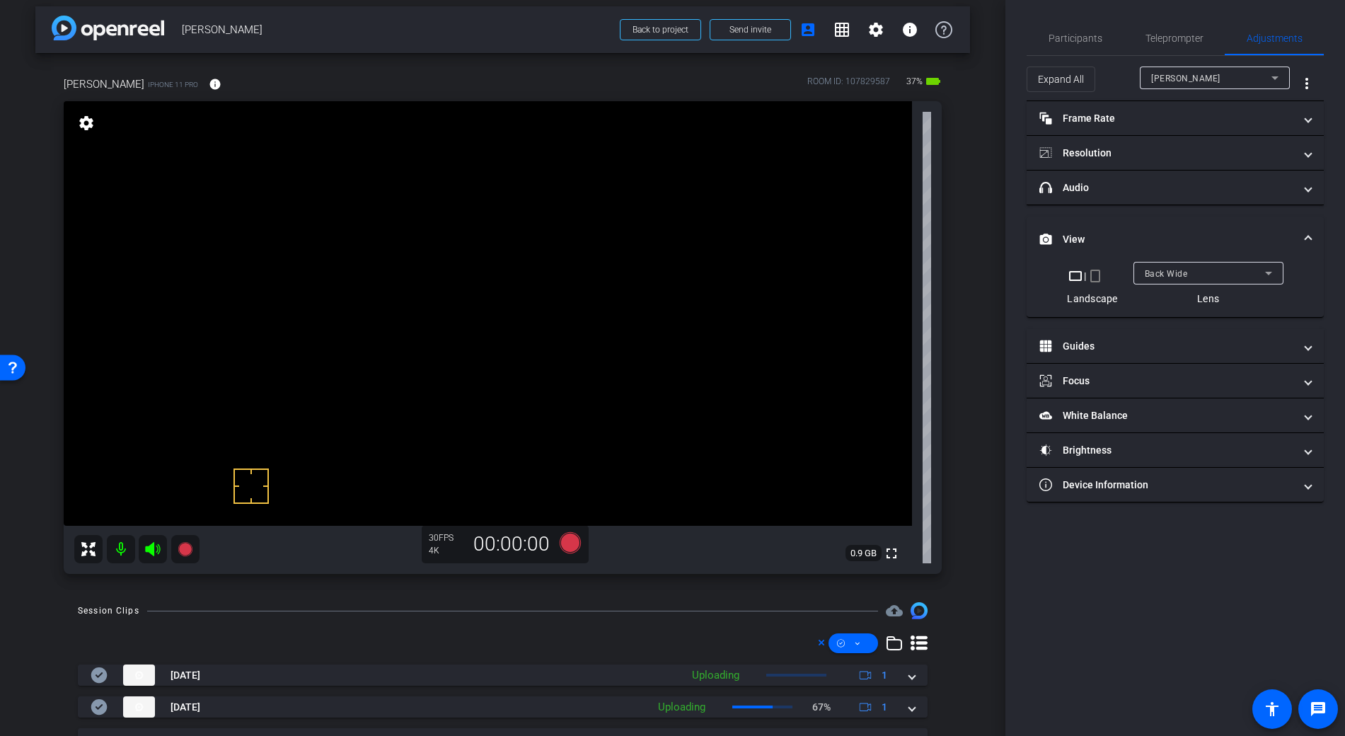
click at [1165, 271] on span "Back Wide" at bounding box center [1166, 274] width 43 height 10
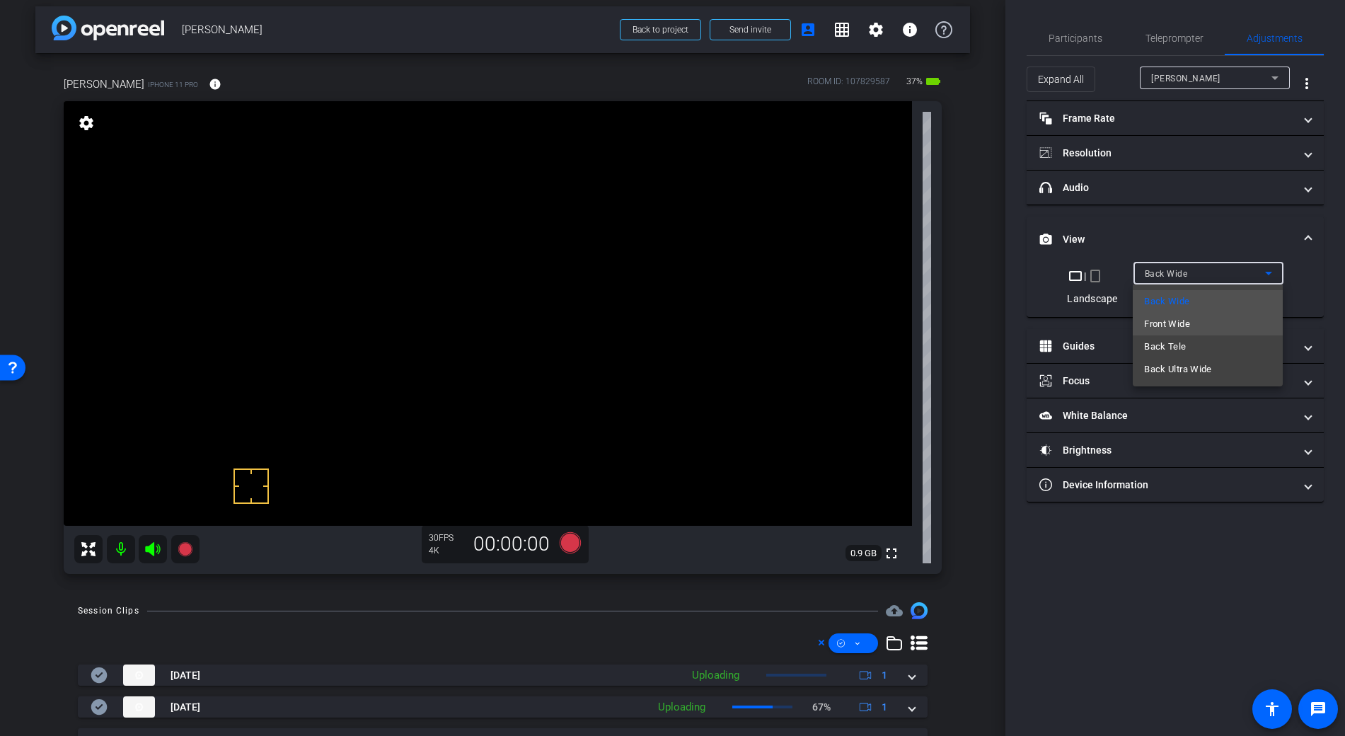
click at [1184, 321] on span "Front Wide" at bounding box center [1167, 324] width 46 height 17
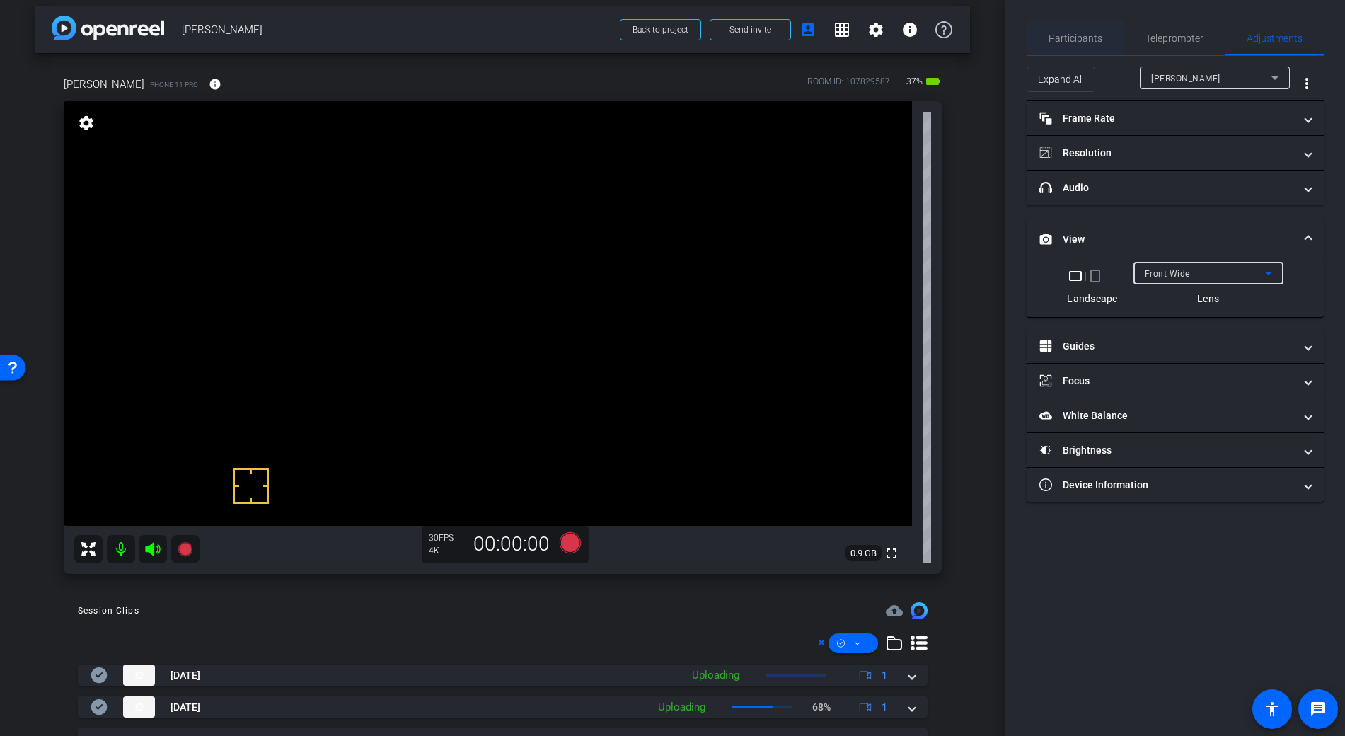
click at [1083, 41] on span "Participants" at bounding box center [1076, 38] width 54 height 10
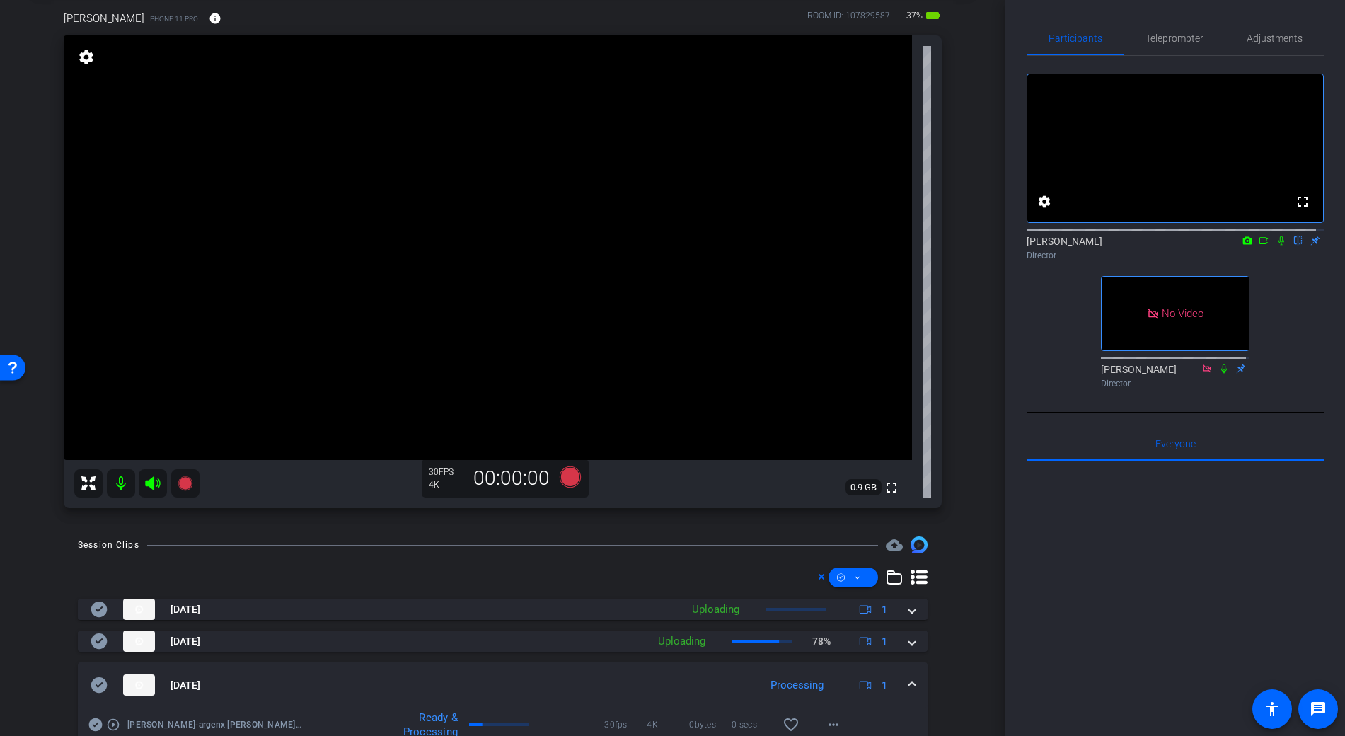
scroll to position [110, 0]
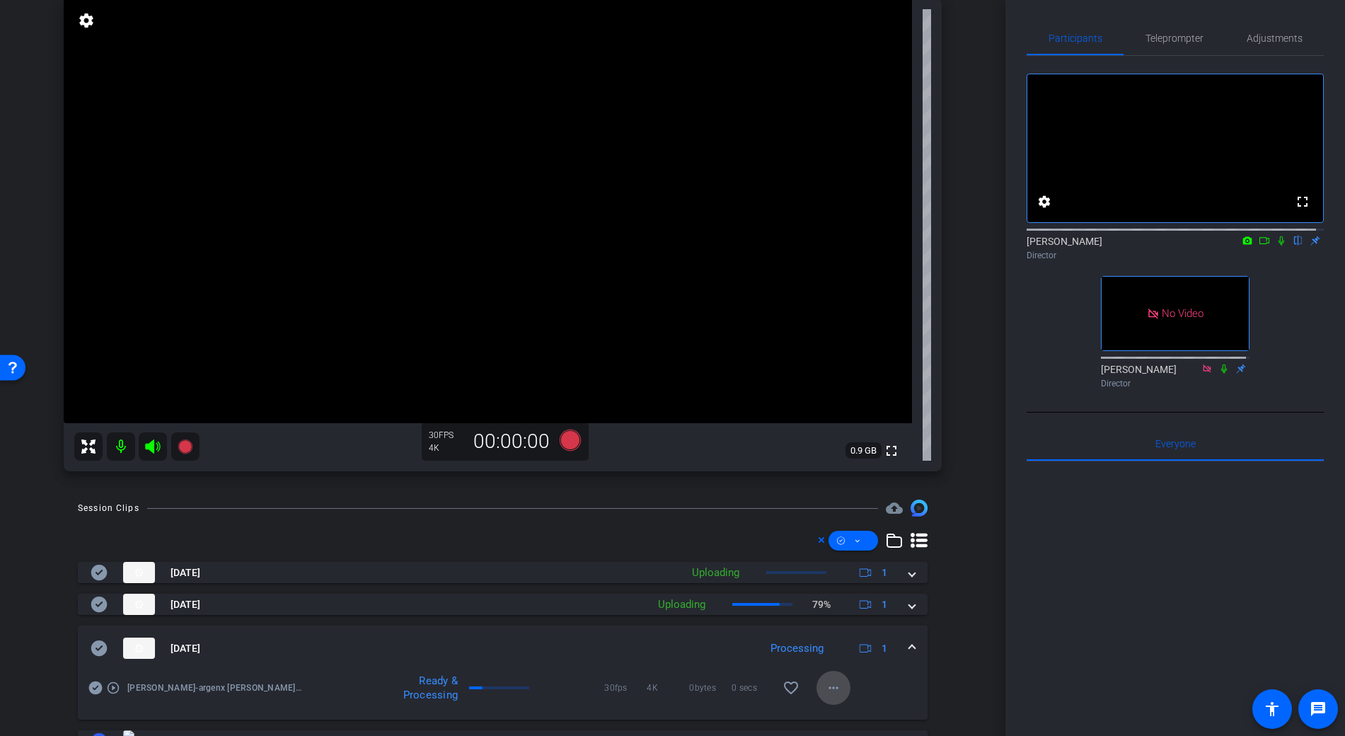
click at [830, 690] on mat-icon "more_horiz" at bounding box center [833, 687] width 17 height 17
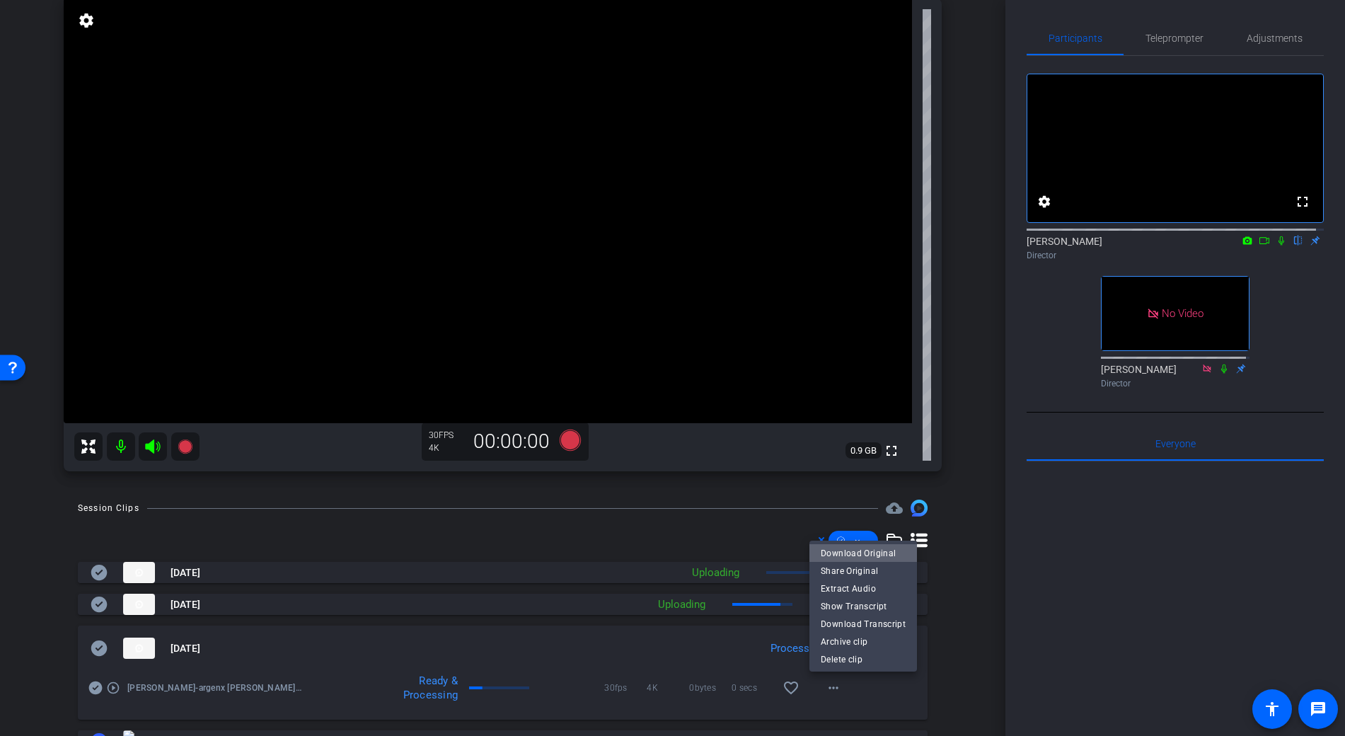
click at [892, 546] on span "Download Original" at bounding box center [863, 552] width 85 height 17
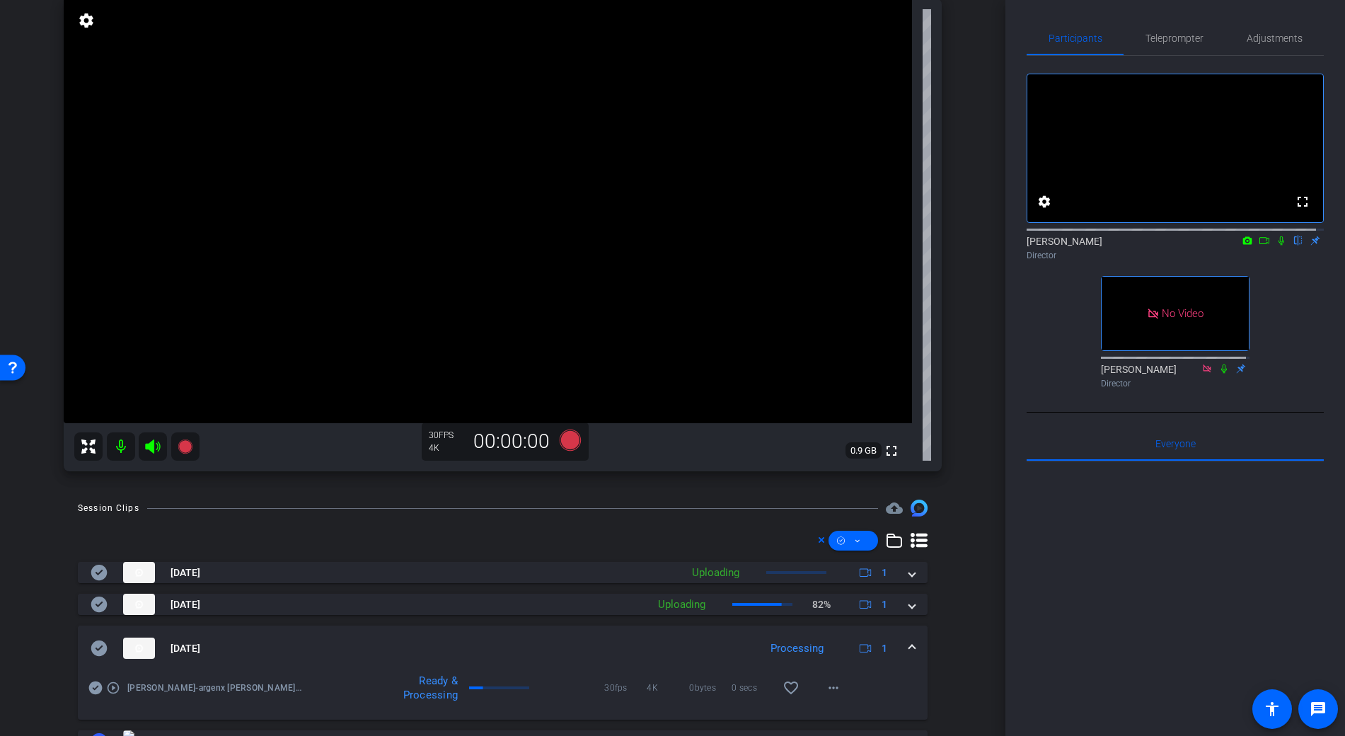
click at [100, 648] on icon at bounding box center [99, 648] width 16 height 16
click at [909, 650] on span at bounding box center [912, 648] width 6 height 15
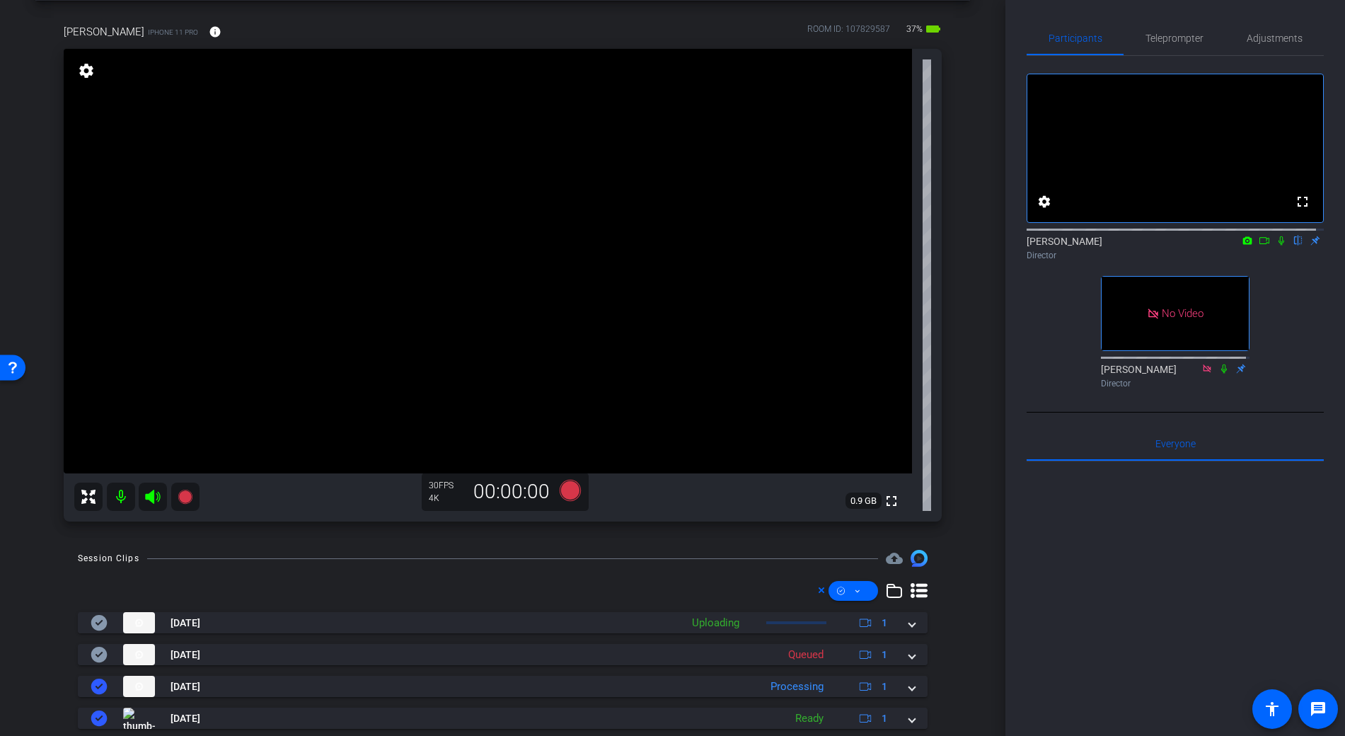
scroll to position [72, 0]
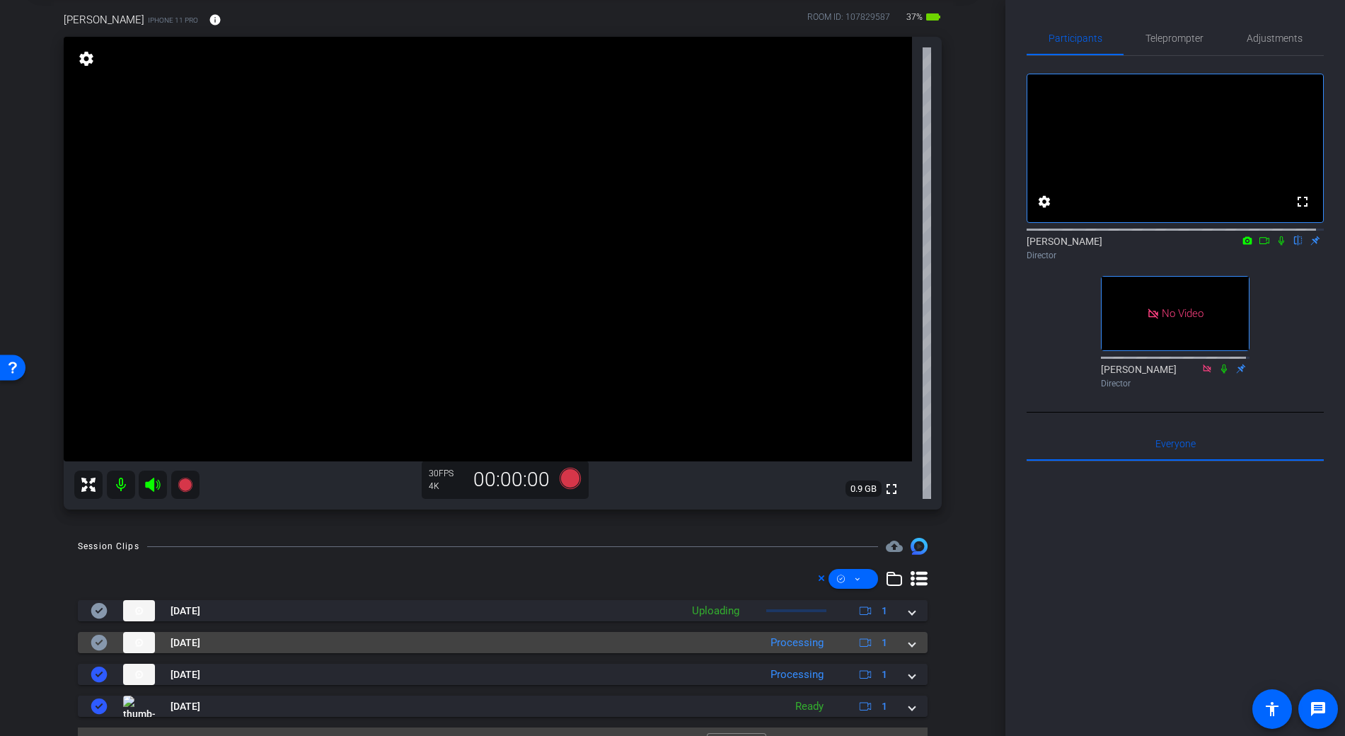
click at [909, 645] on span at bounding box center [912, 642] width 6 height 15
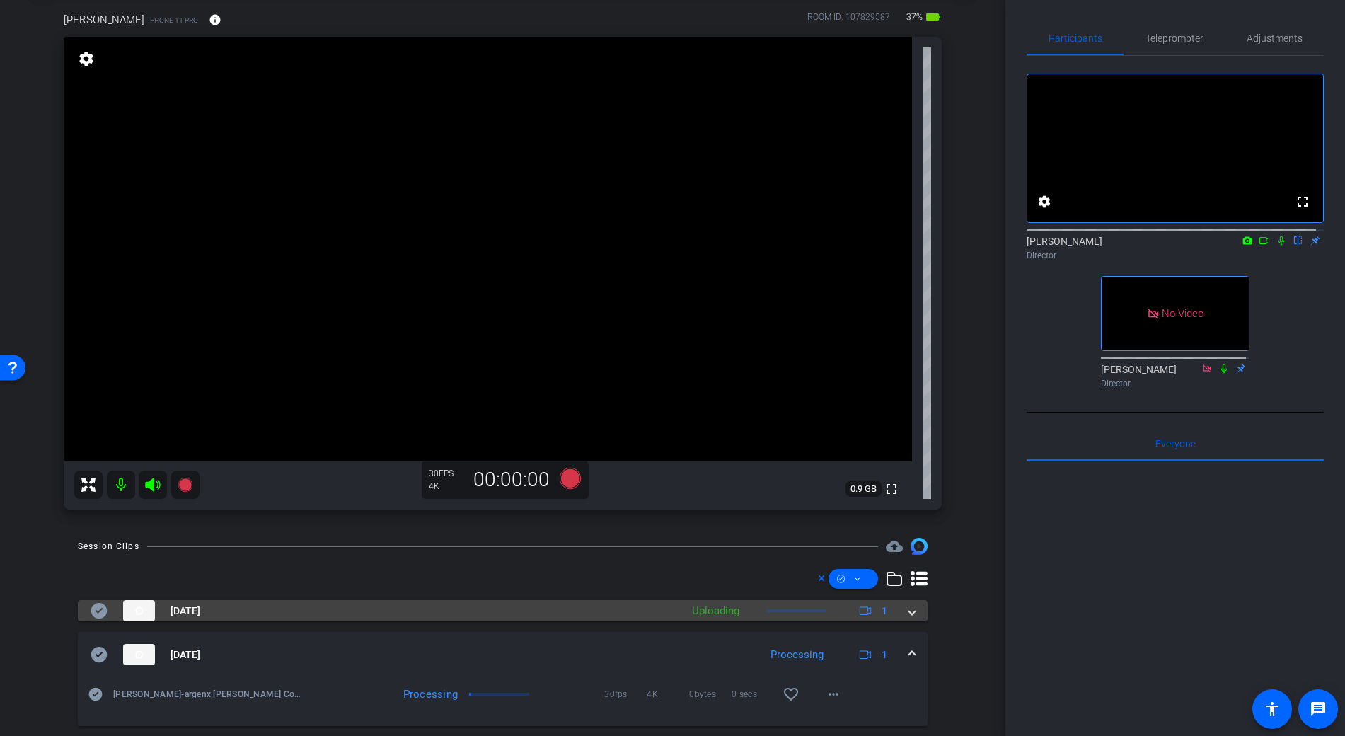
click at [909, 606] on span at bounding box center [912, 611] width 6 height 15
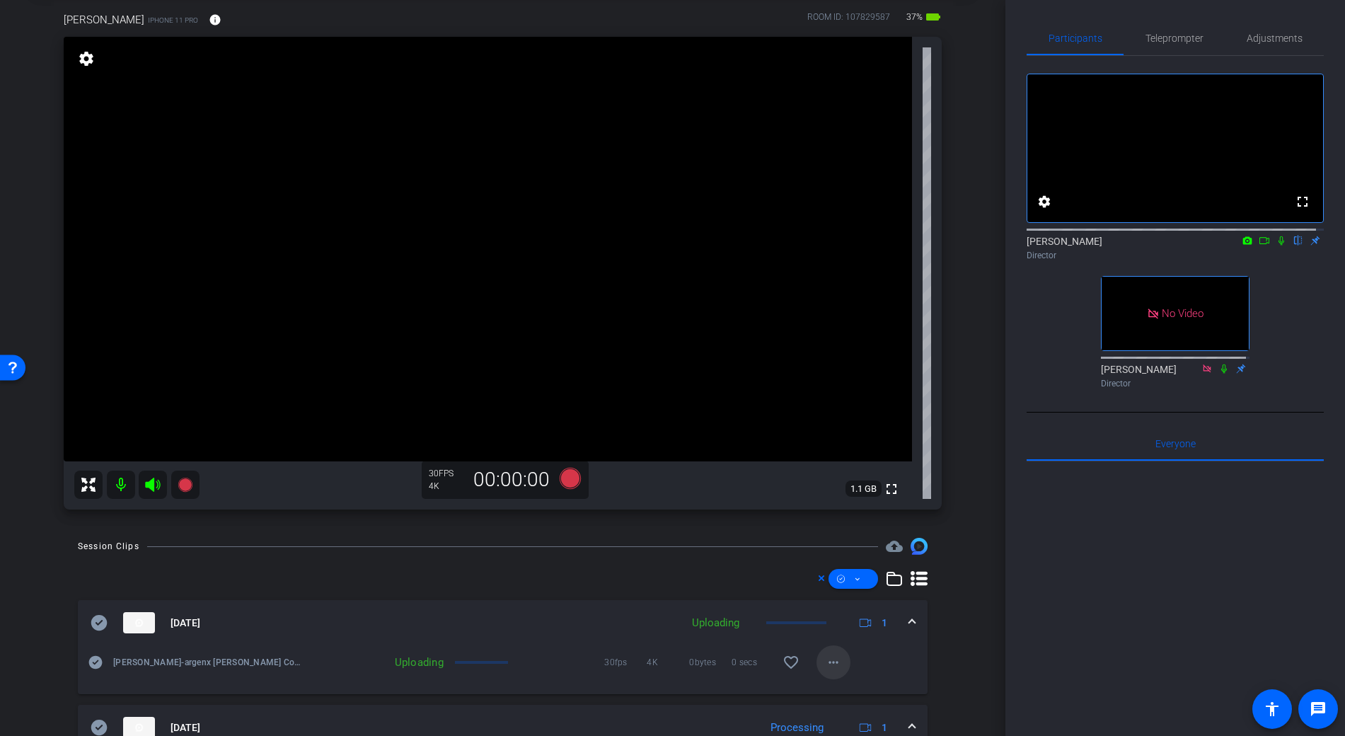
click at [825, 659] on mat-icon "more_horiz" at bounding box center [833, 662] width 17 height 17
click at [915, 652] on div at bounding box center [672, 368] width 1345 height 736
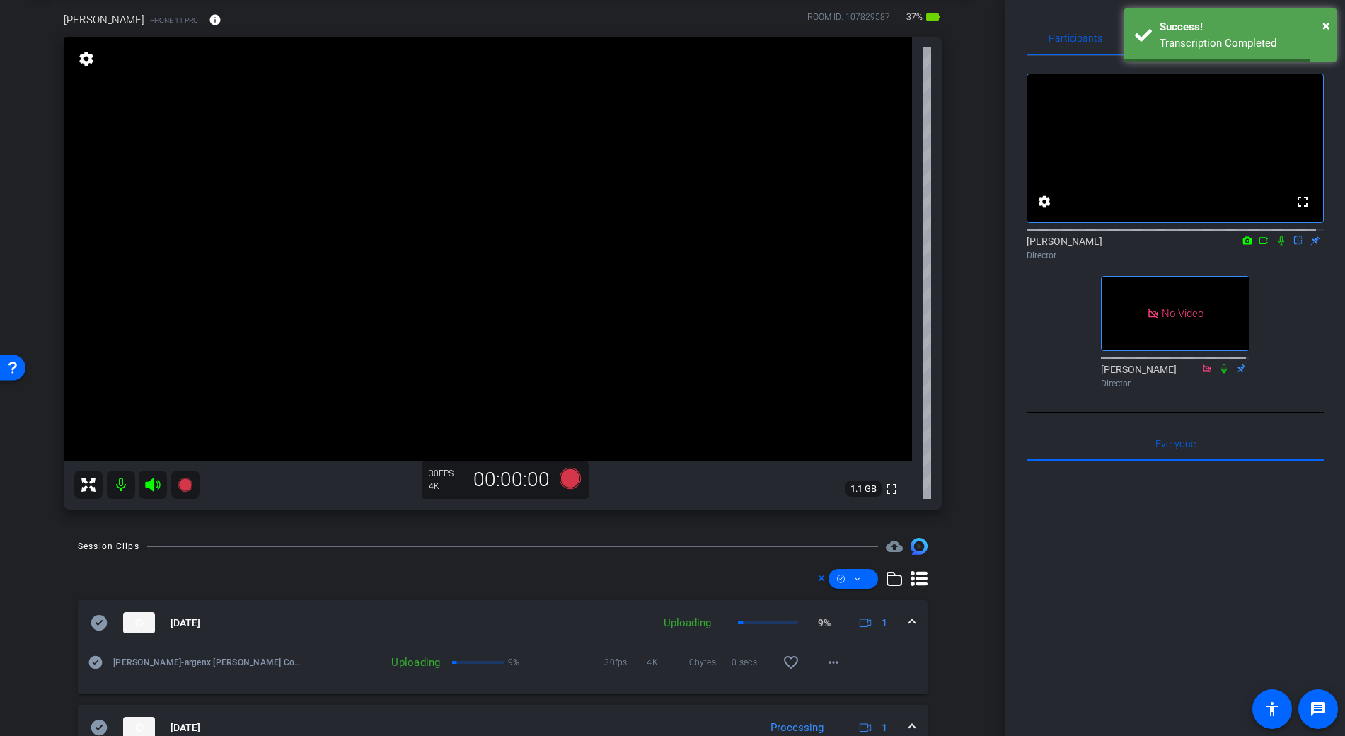
click at [908, 618] on mat-expansion-panel-header "Oct 1, 2025 Uploading 9% 1" at bounding box center [503, 622] width 850 height 45
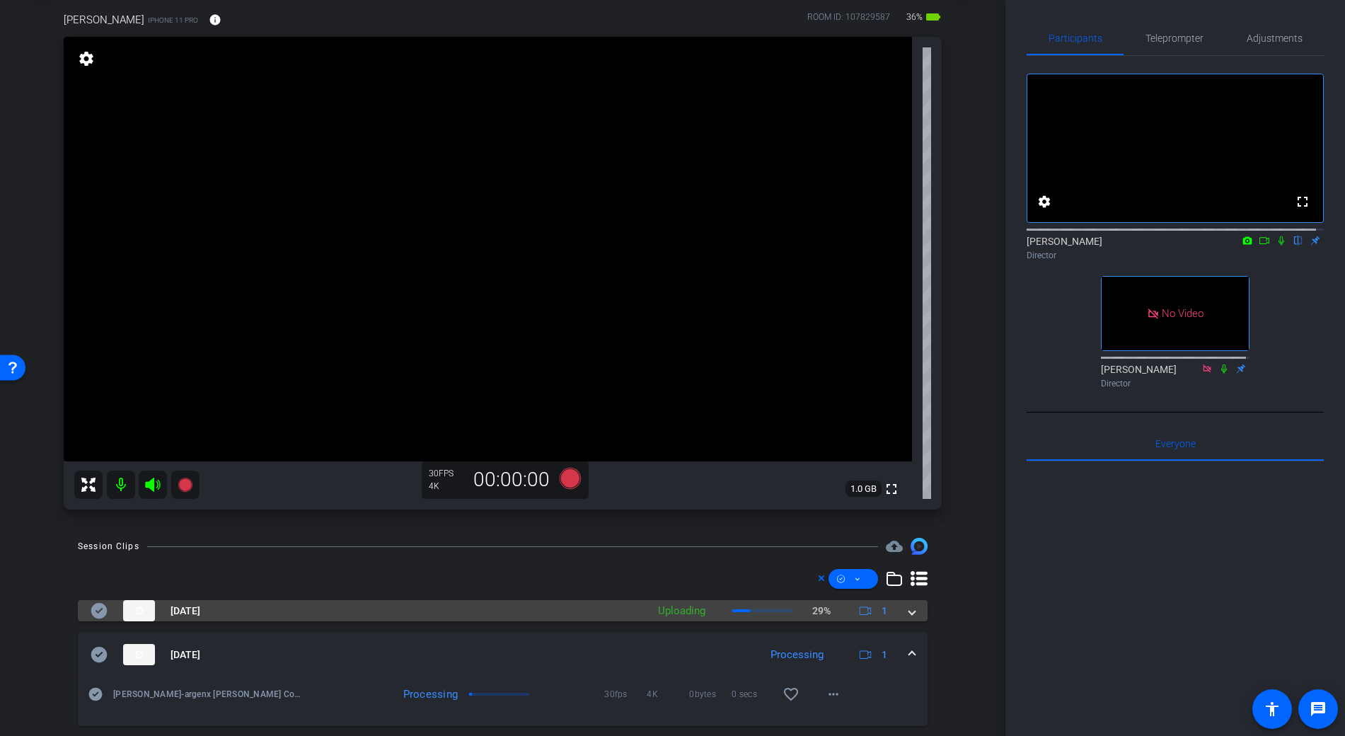
click at [908, 613] on mat-expansion-panel-header "Oct 1, 2025 Uploading 29% 1" at bounding box center [503, 610] width 850 height 21
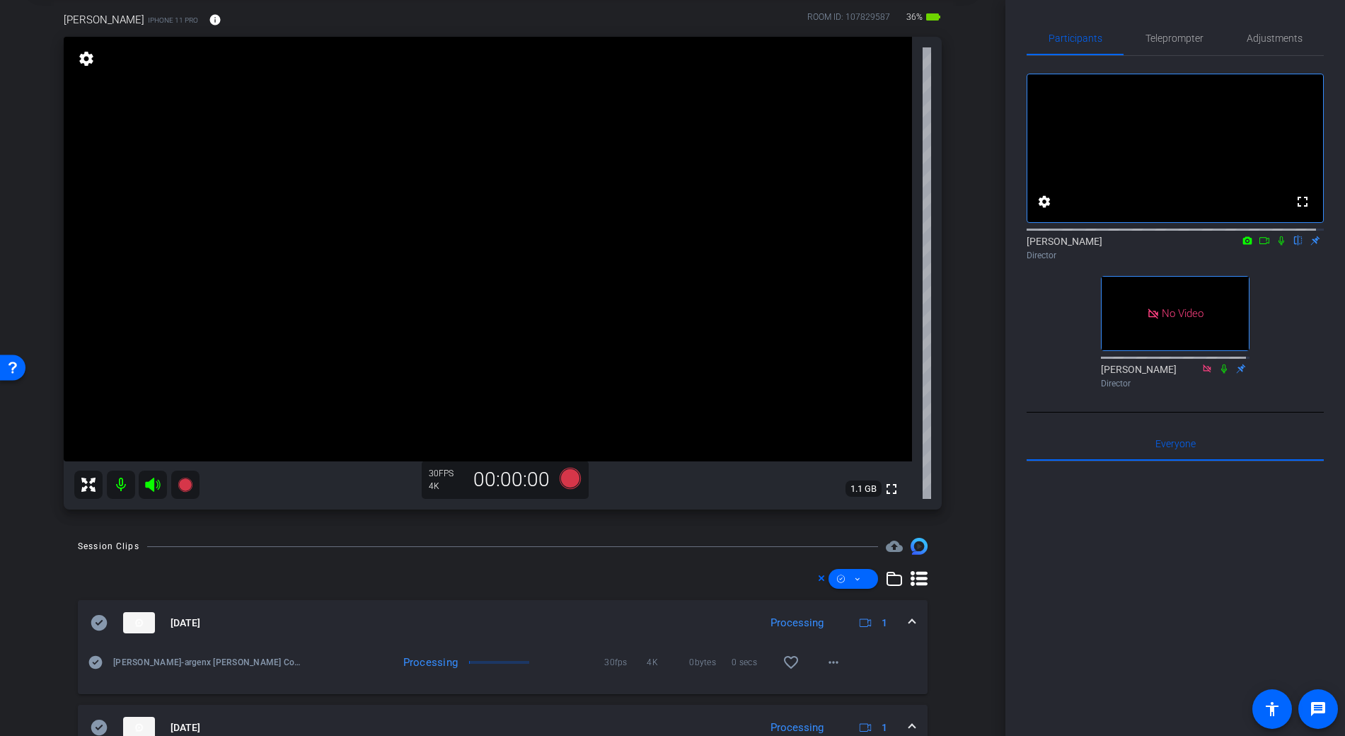
click at [908, 614] on mat-expansion-panel-header "Oct 1, 2025 Processing 1" at bounding box center [503, 622] width 850 height 45
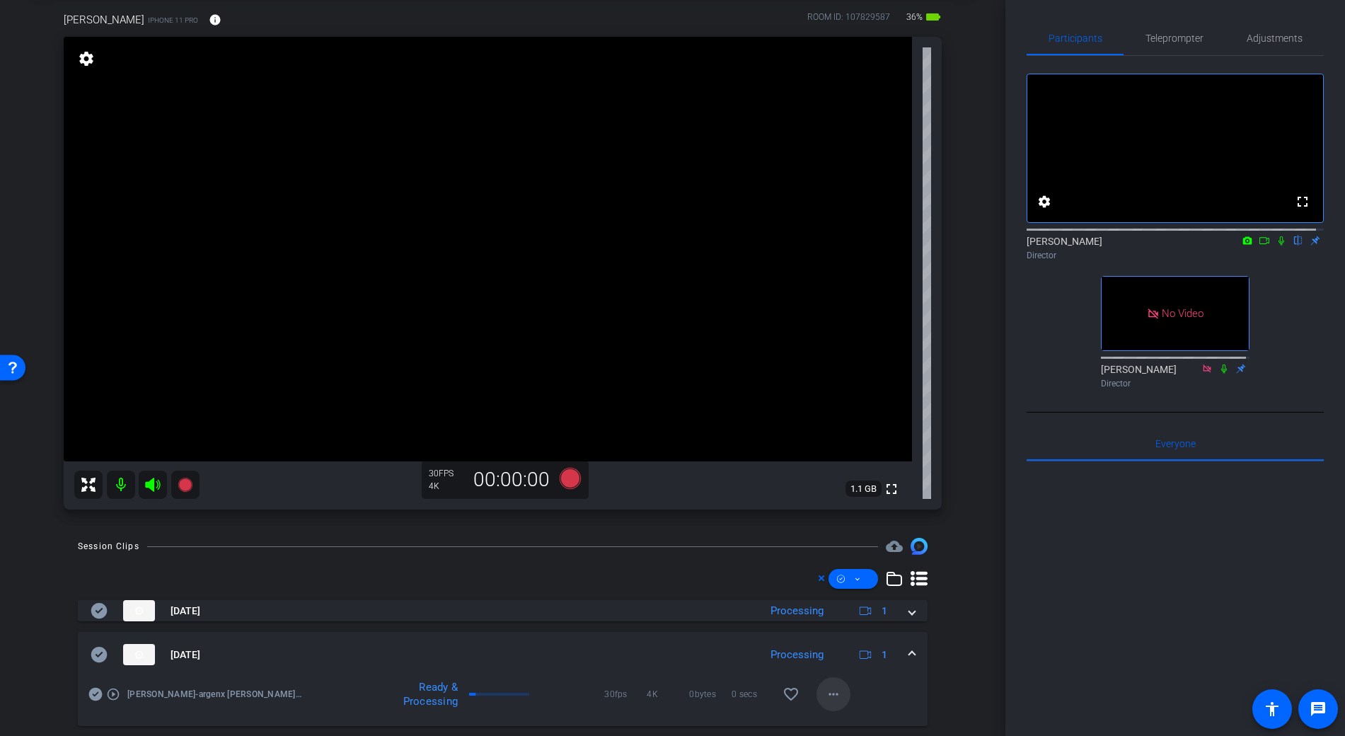
click at [827, 696] on mat-icon "more_horiz" at bounding box center [833, 694] width 17 height 17
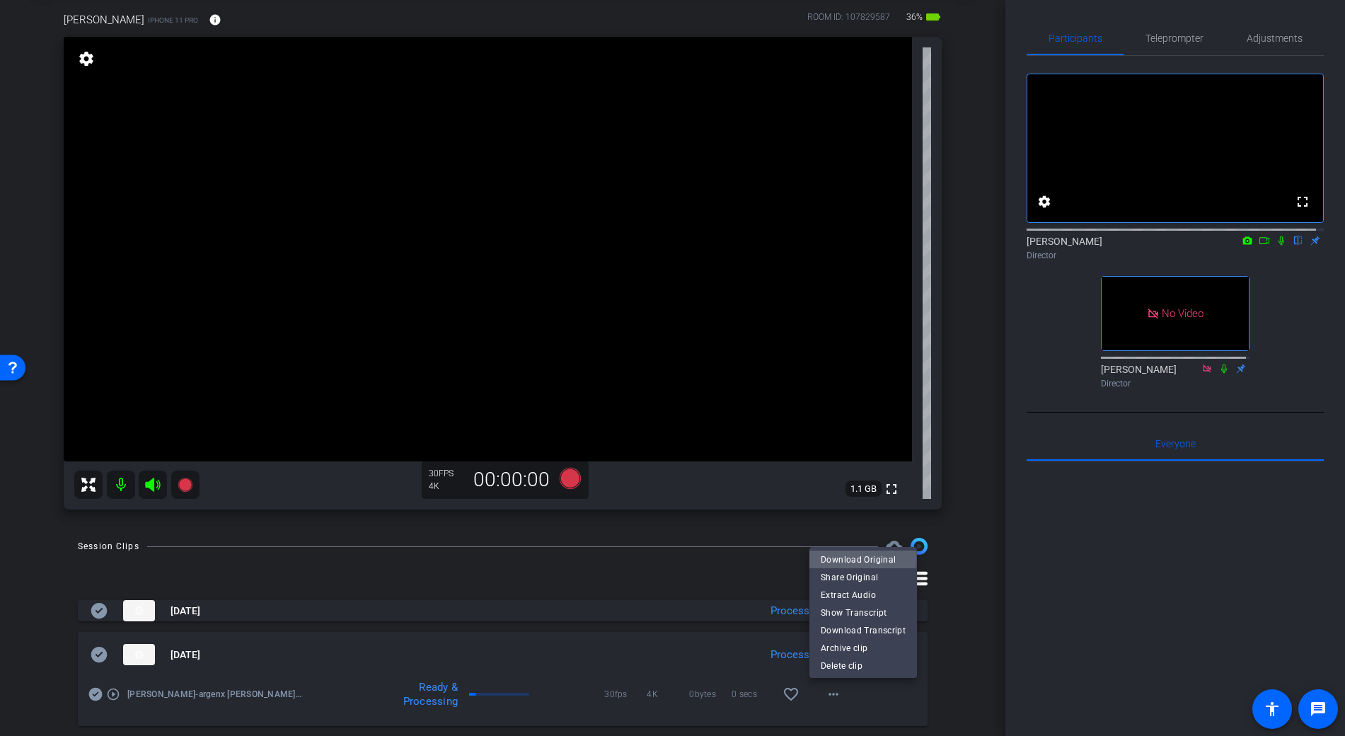
click at [853, 555] on span "Download Original" at bounding box center [863, 558] width 85 height 17
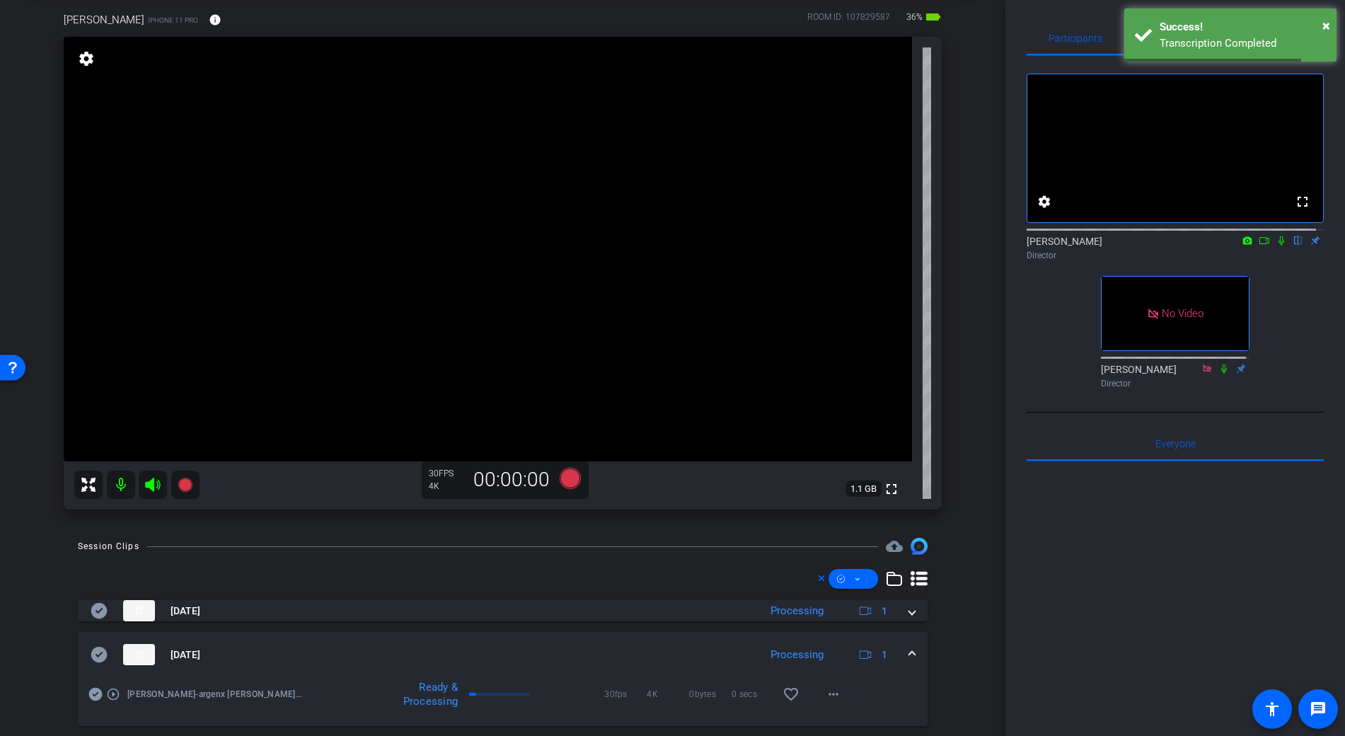
click at [84, 646] on mat-expansion-panel-header "Oct 1, 2025 Processing 1" at bounding box center [503, 654] width 850 height 45
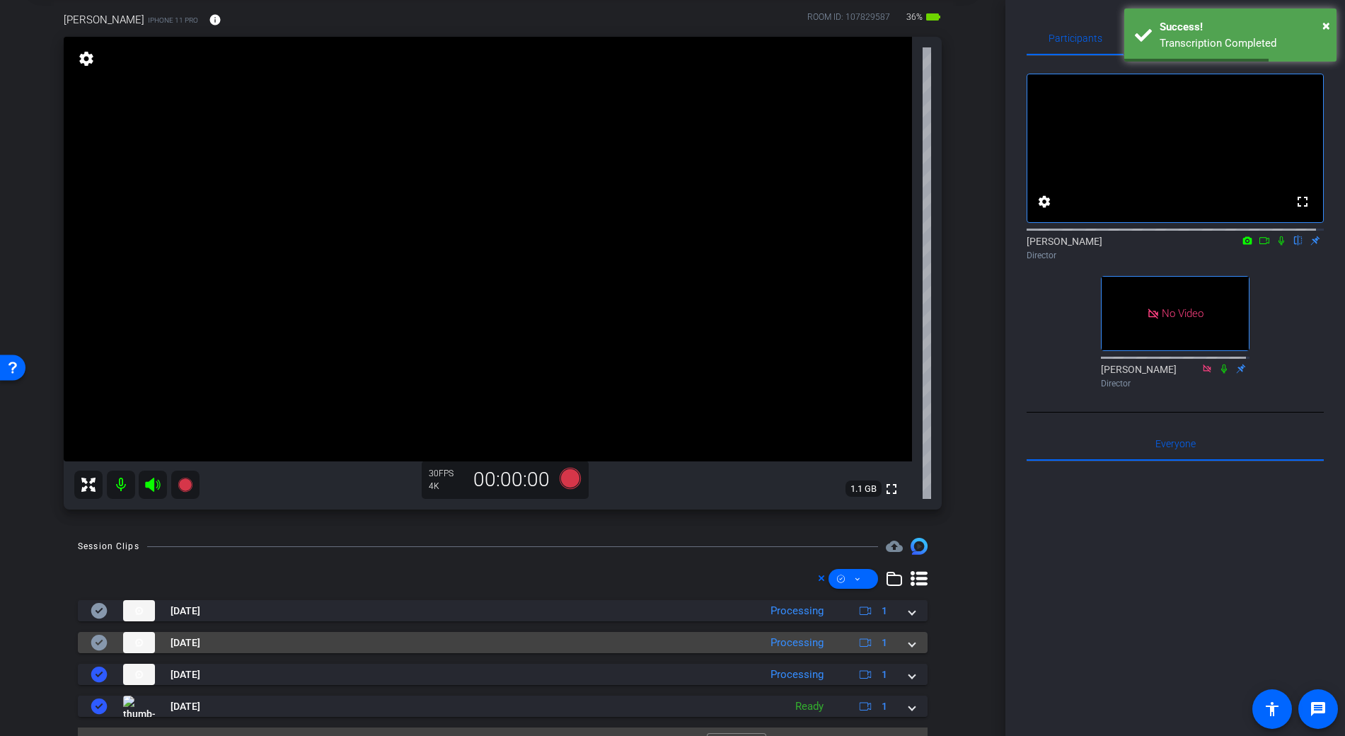
click at [98, 642] on icon at bounding box center [99, 643] width 16 height 16
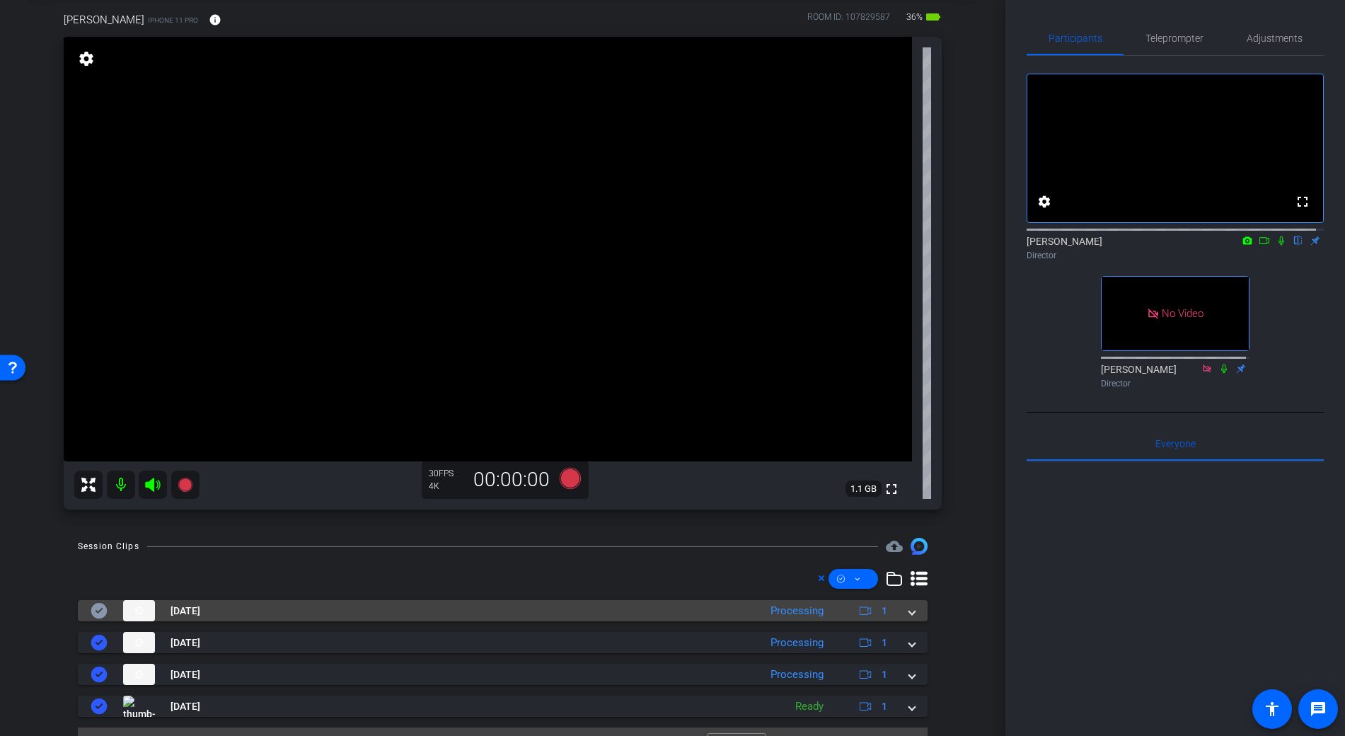
click at [899, 611] on div "Oct 1, 2025 Processing 1" at bounding box center [500, 610] width 819 height 21
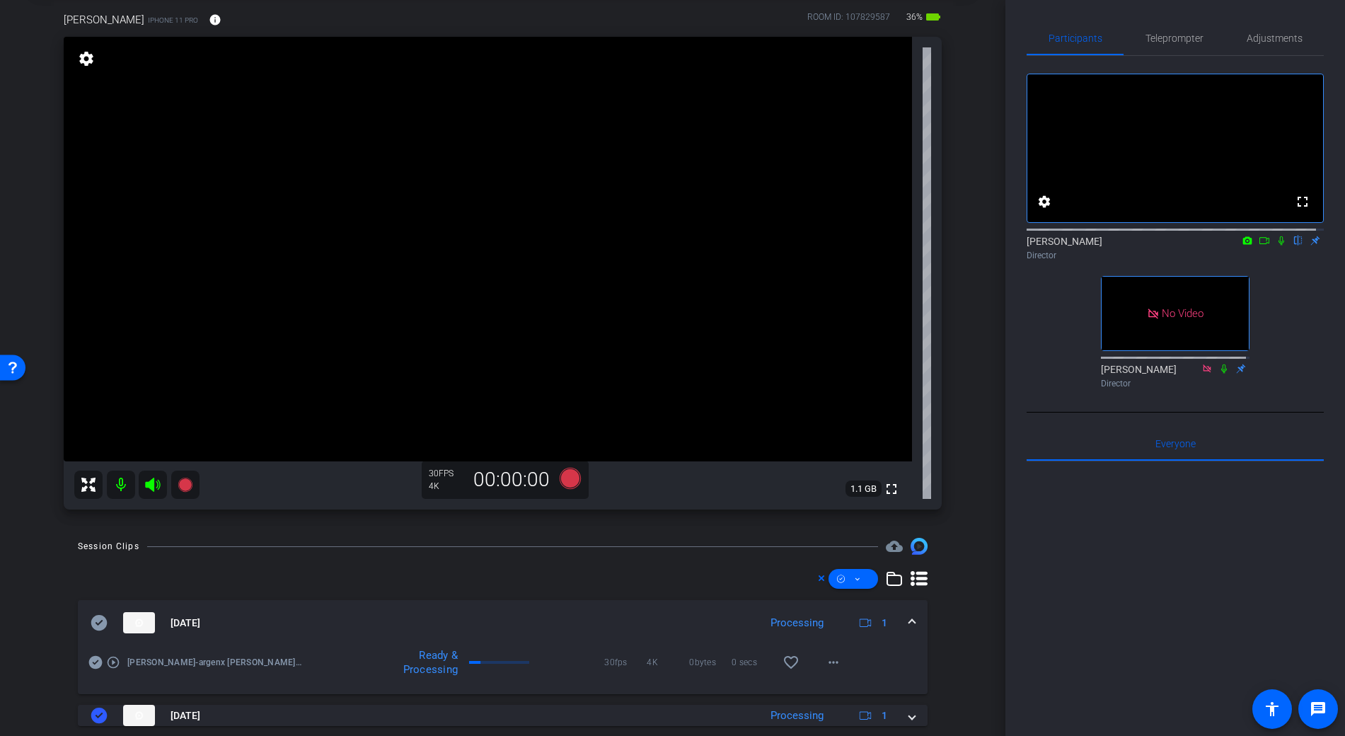
scroll to position [0, 0]
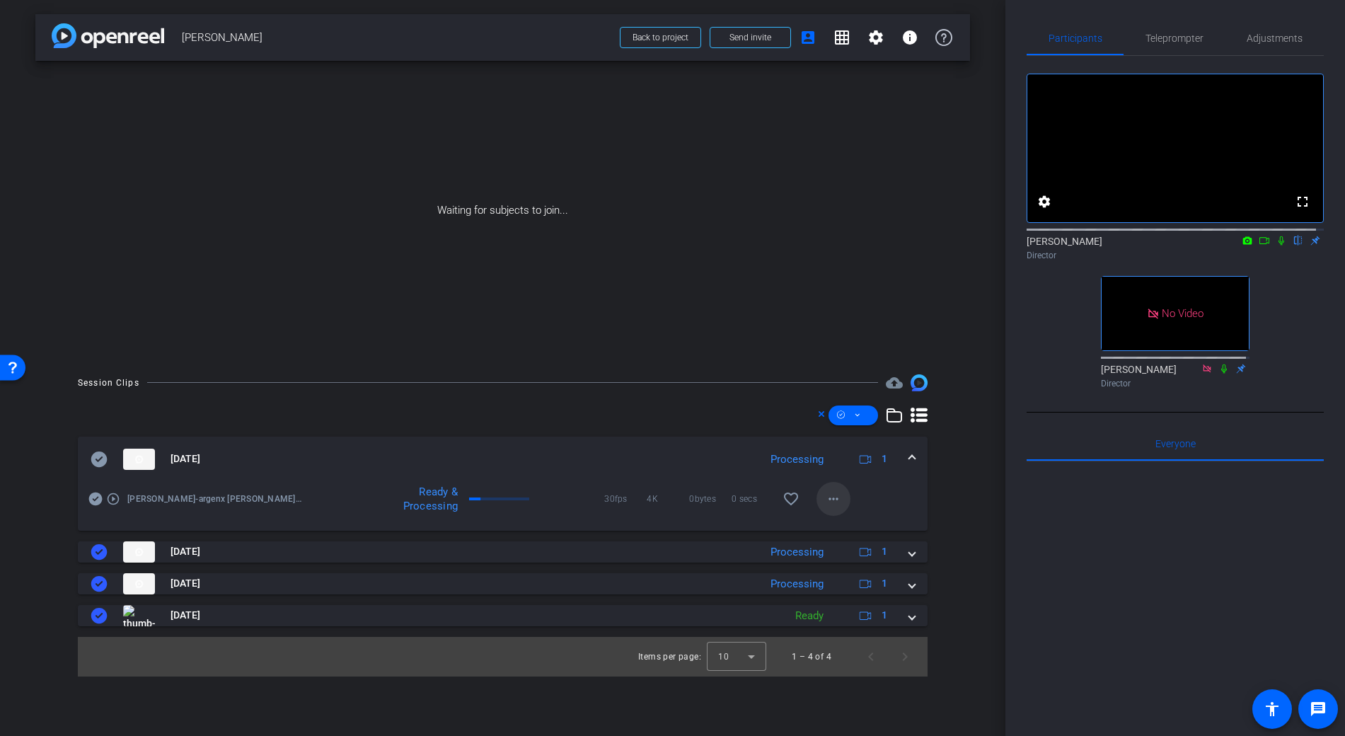
click at [831, 495] on mat-icon "more_horiz" at bounding box center [833, 498] width 17 height 17
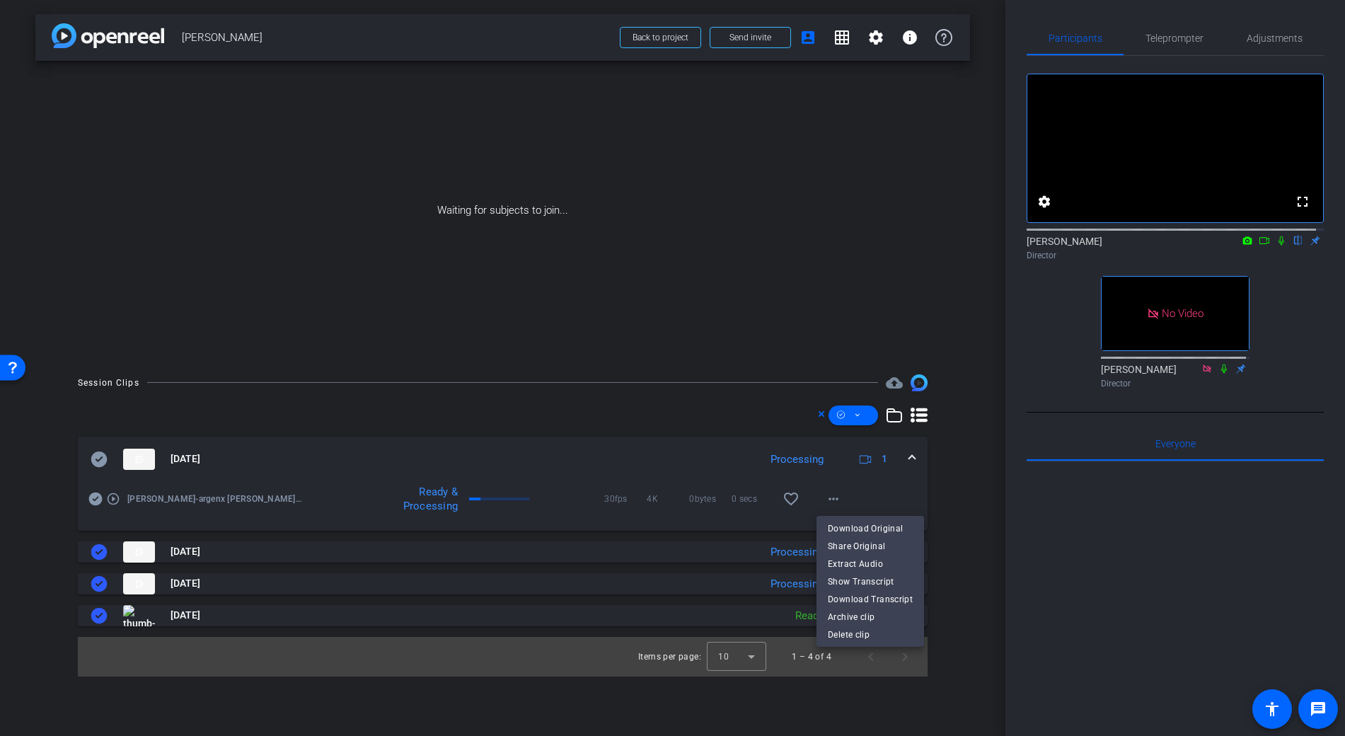
drag, startPoint x: 860, startPoint y: 541, endPoint x: 850, endPoint y: 531, distance: 13.5
click at [861, 526] on div "Download Original Share Original Extract Audio Show Transcript Download Transcr…" at bounding box center [871, 563] width 108 height 88
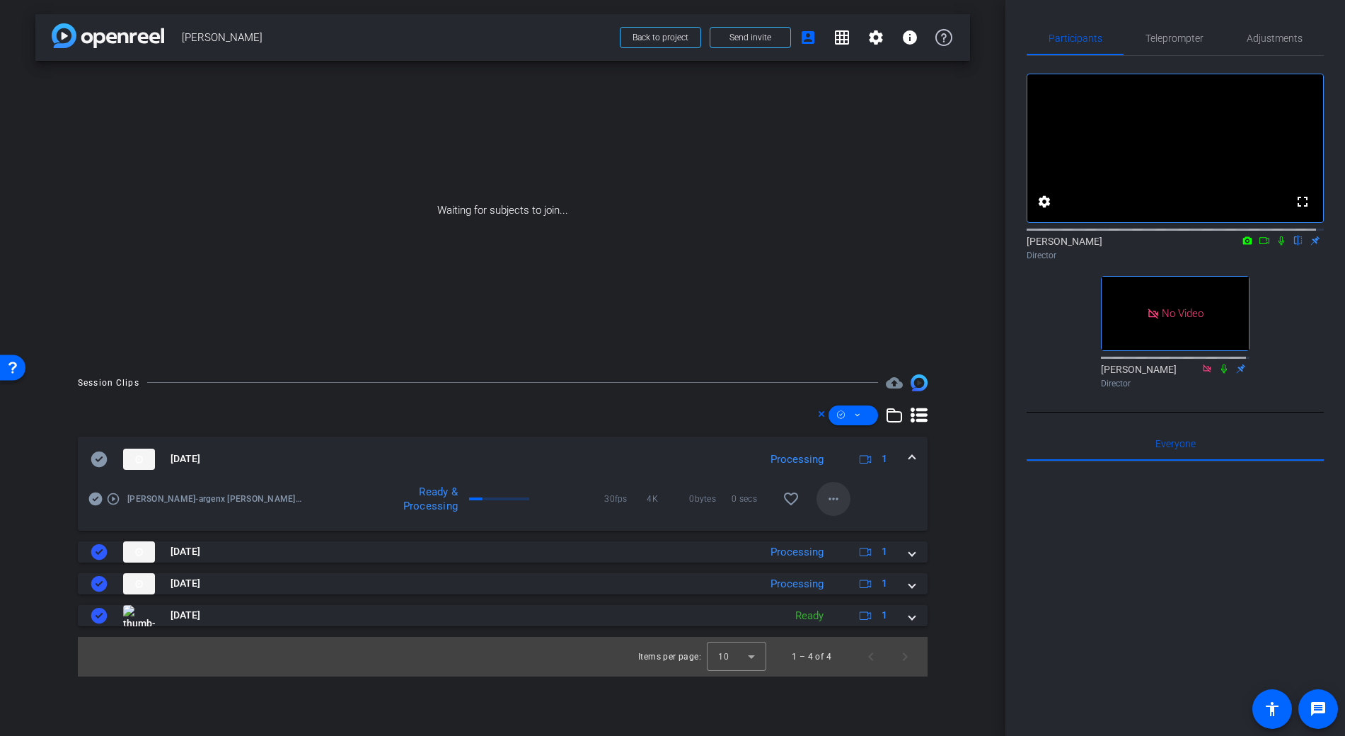
click at [839, 500] on mat-icon "more_horiz" at bounding box center [833, 498] width 17 height 17
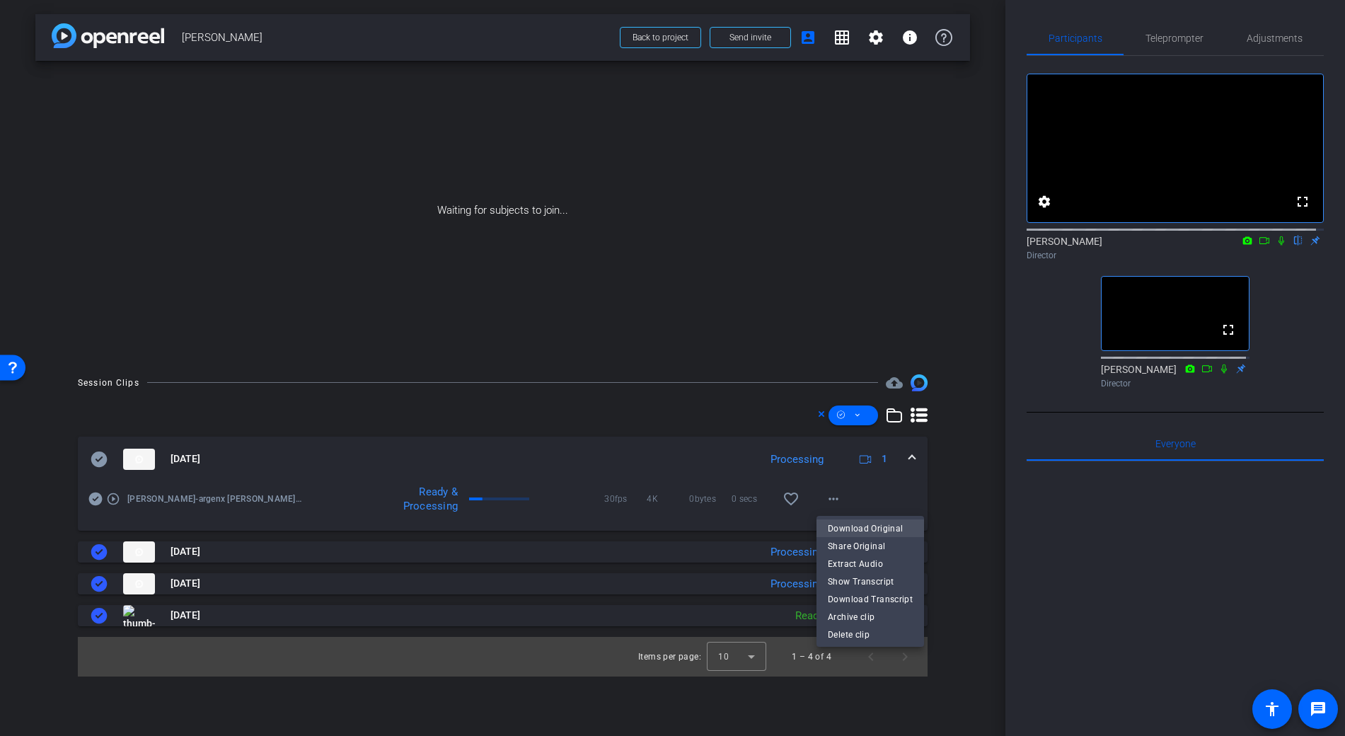
click at [870, 523] on span "Download Original" at bounding box center [870, 528] width 85 height 17
click at [96, 455] on icon at bounding box center [99, 459] width 16 height 16
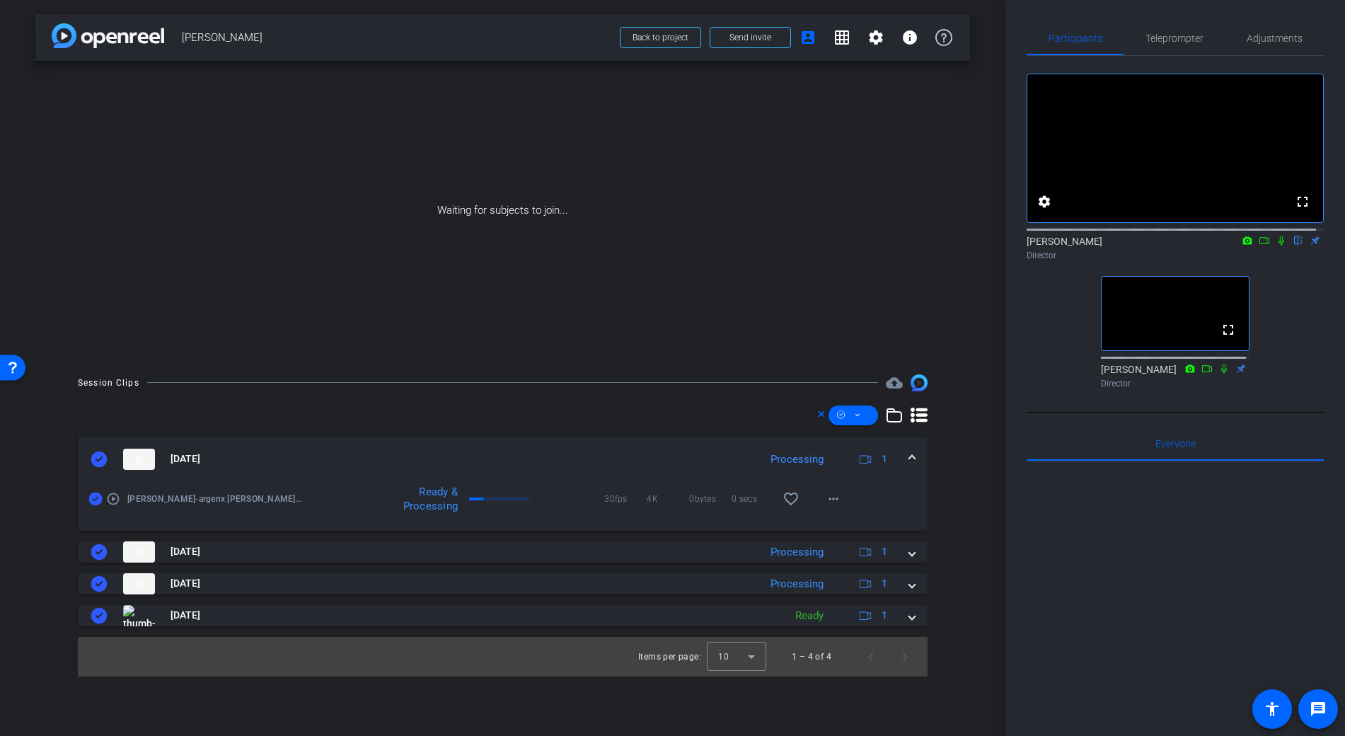
click at [918, 460] on mat-expansion-panel-header "Oct 1, 2025 Processing 1" at bounding box center [503, 459] width 850 height 45
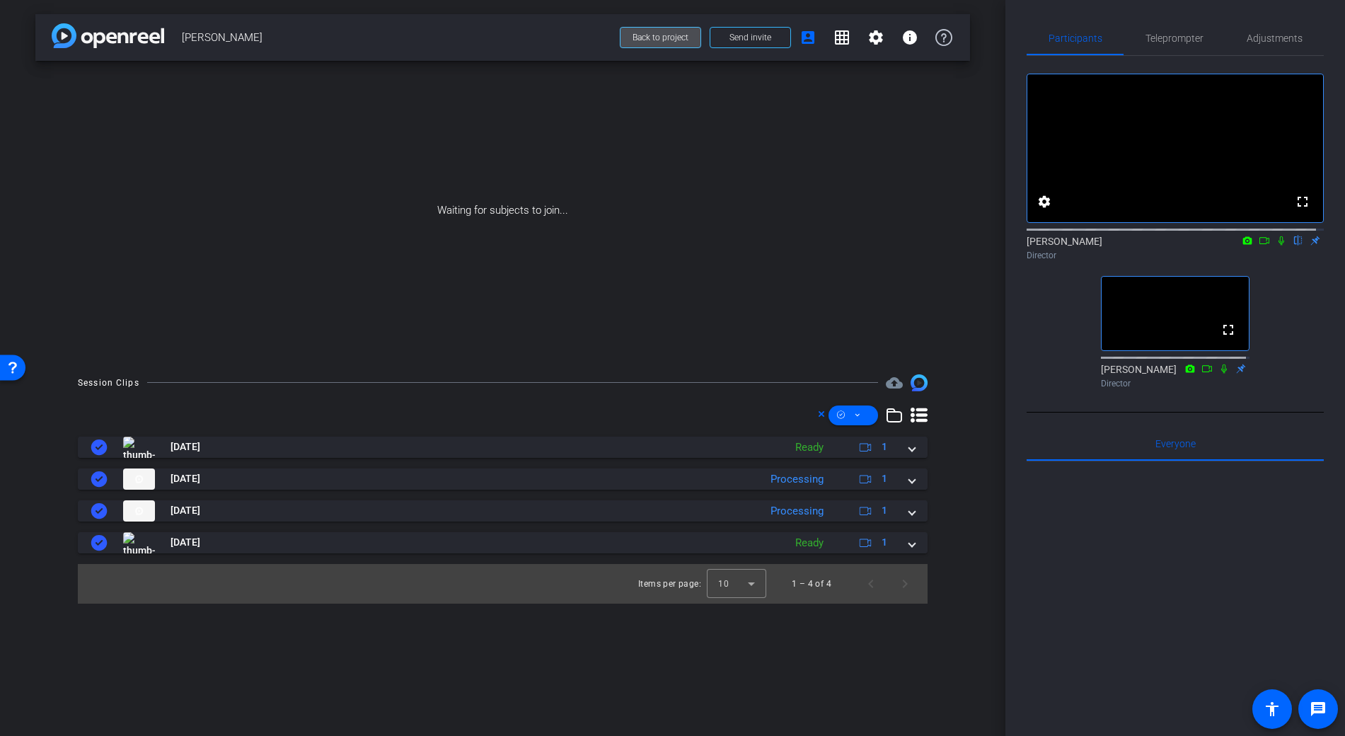
click at [686, 38] on span "Back to project" at bounding box center [661, 38] width 56 height 10
